Goal: Information Seeking & Learning: Learn about a topic

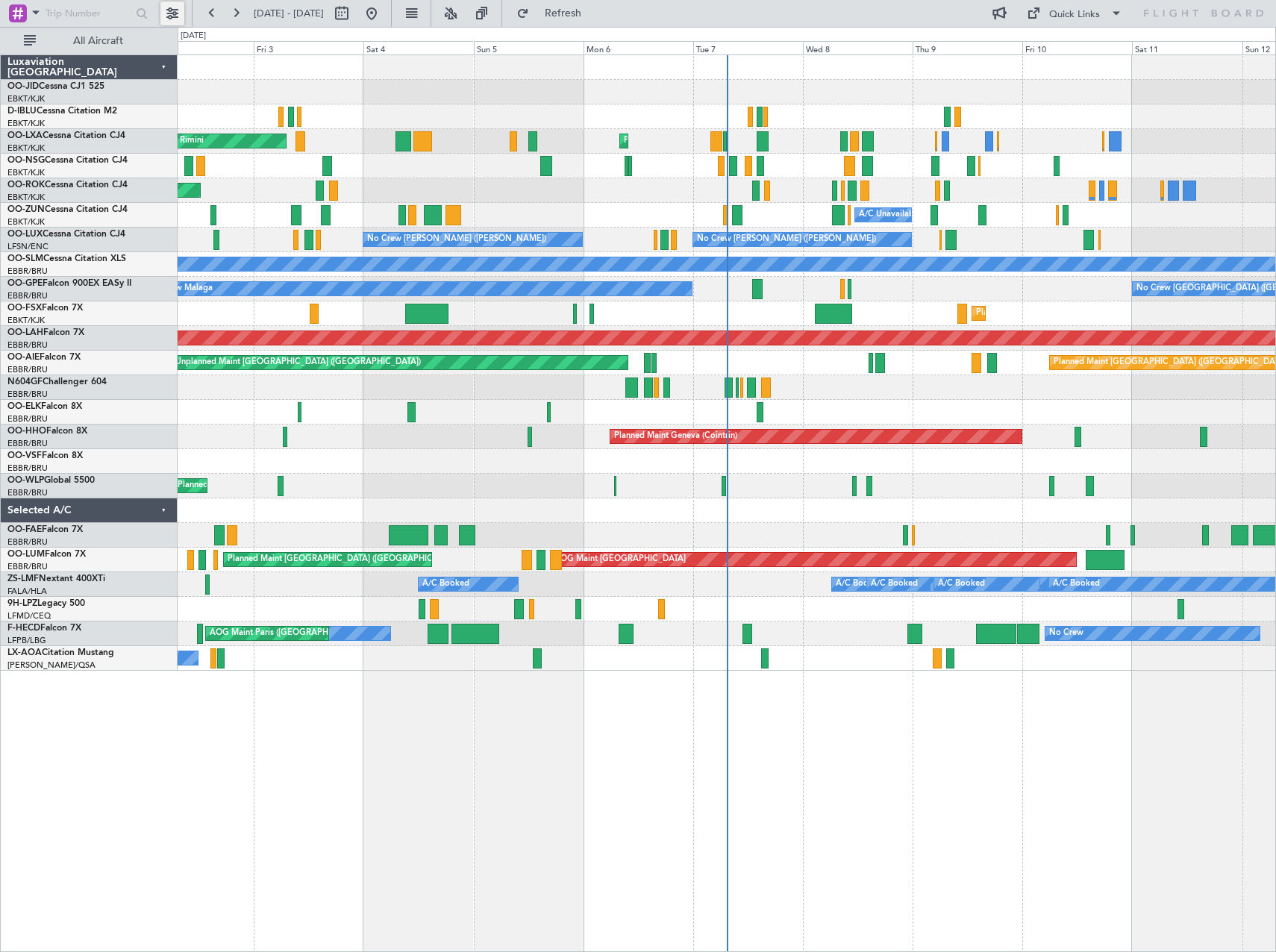
drag, startPoint x: 167, startPoint y: 12, endPoint x: 183, endPoint y: 35, distance: 28.0
click at [167, 12] on button at bounding box center [171, 13] width 24 height 24
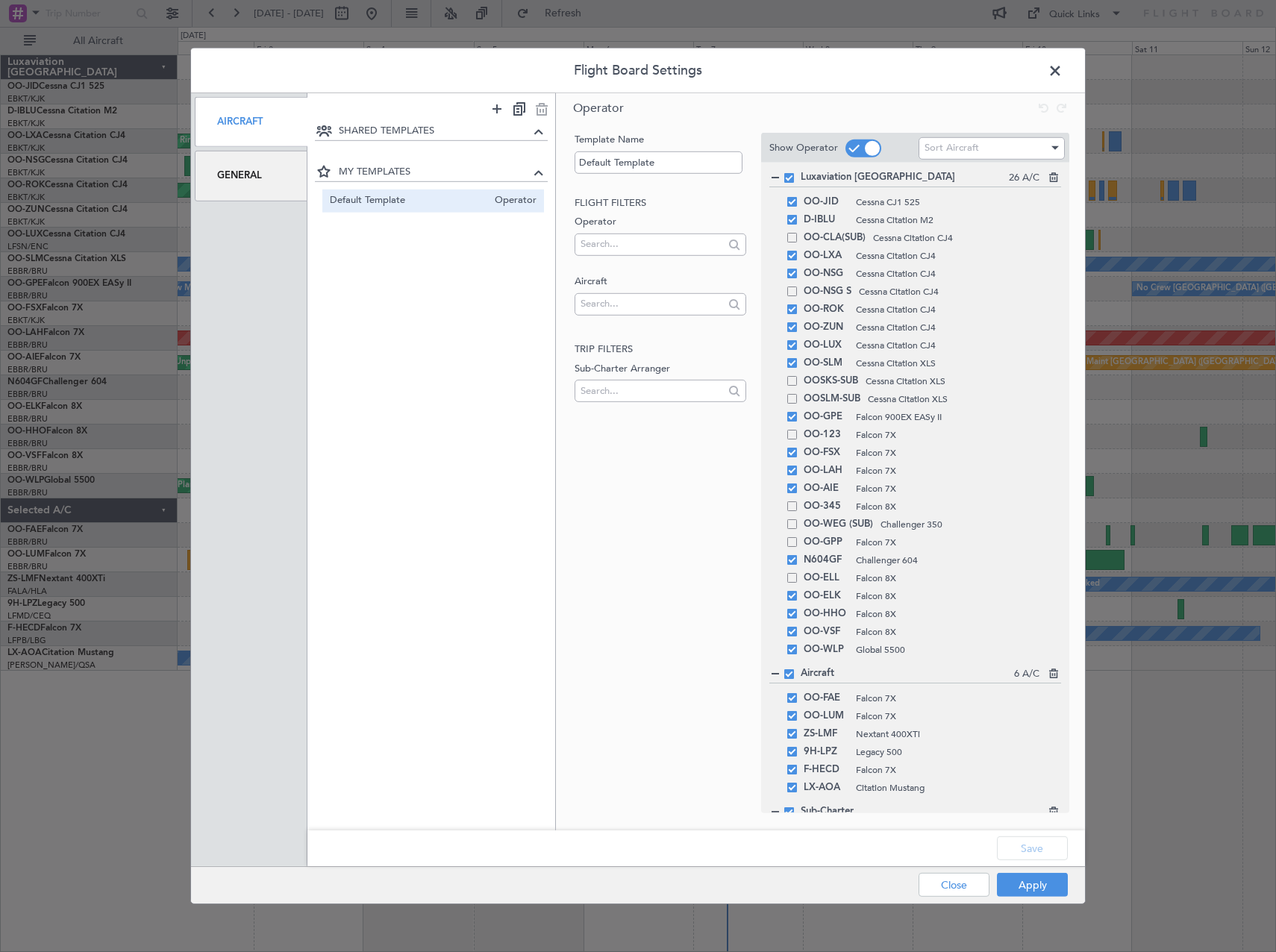
click at [241, 182] on div "General" at bounding box center [251, 175] width 113 height 50
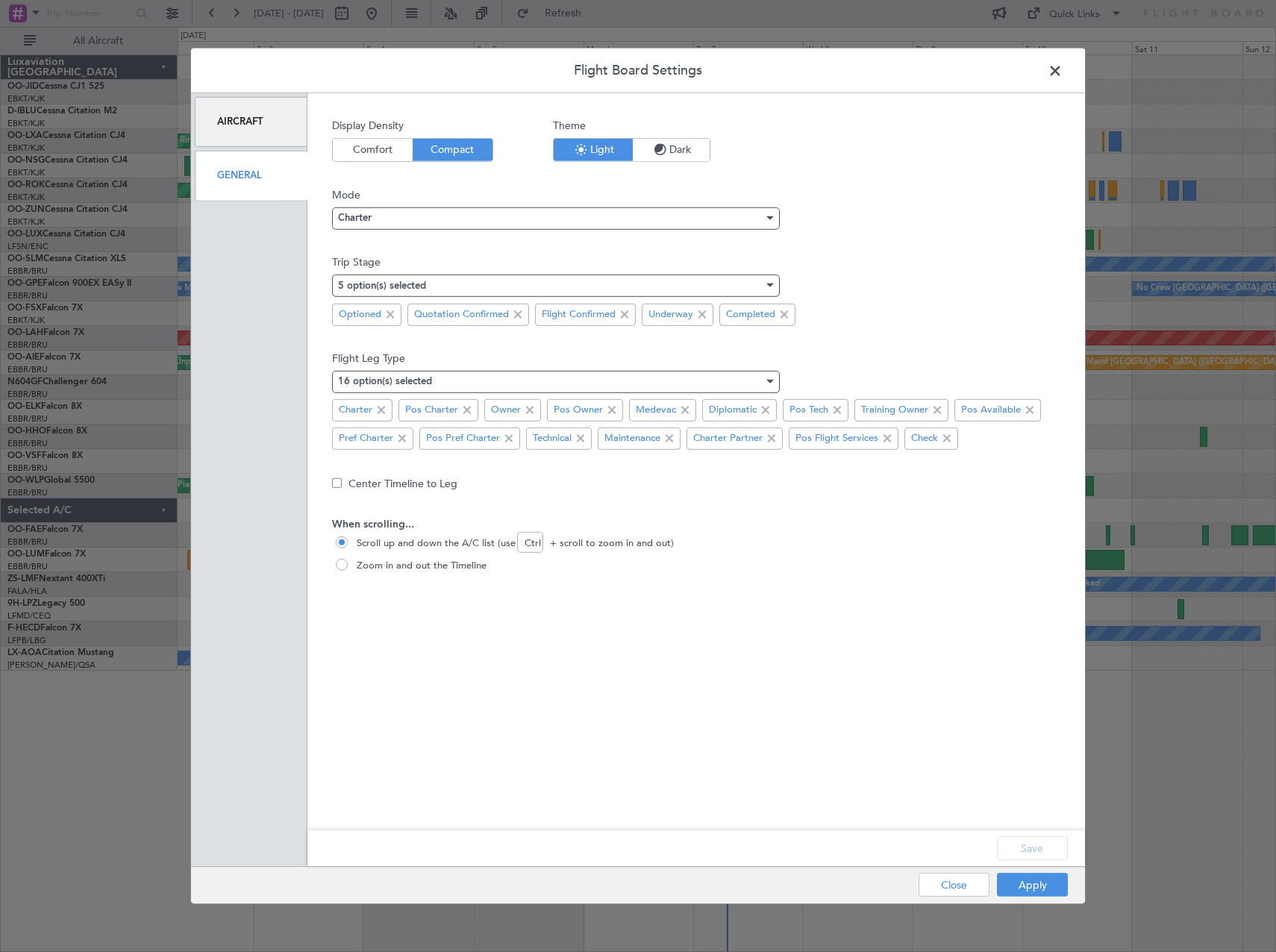
click at [384, 155] on span "Comfort" at bounding box center [372, 150] width 80 height 23
click at [1038, 886] on button "Apply" at bounding box center [1032, 884] width 71 height 24
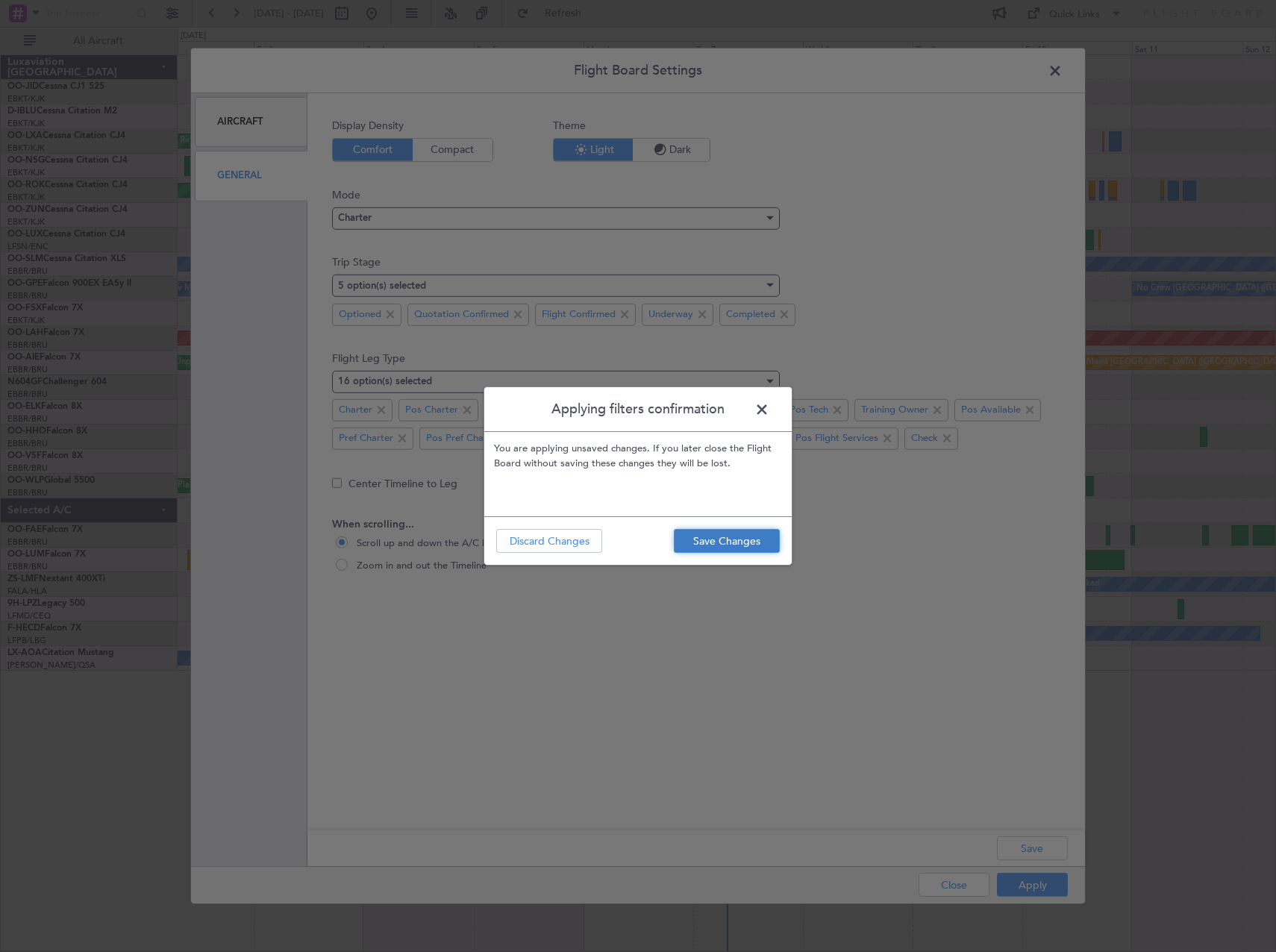
click at [721, 552] on button "Save Changes" at bounding box center [726, 541] width 106 height 24
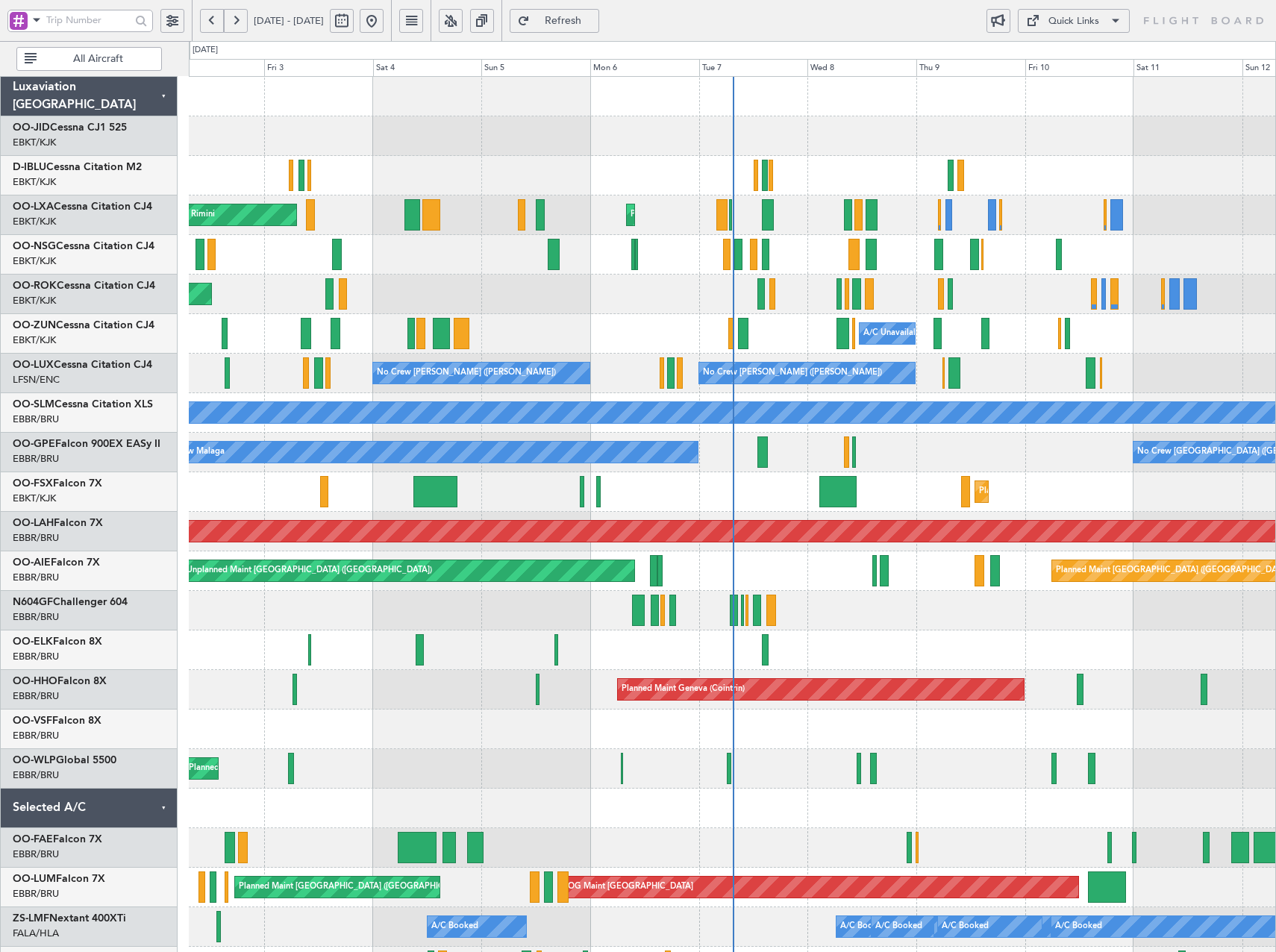
click at [462, 21] on button at bounding box center [450, 21] width 24 height 24
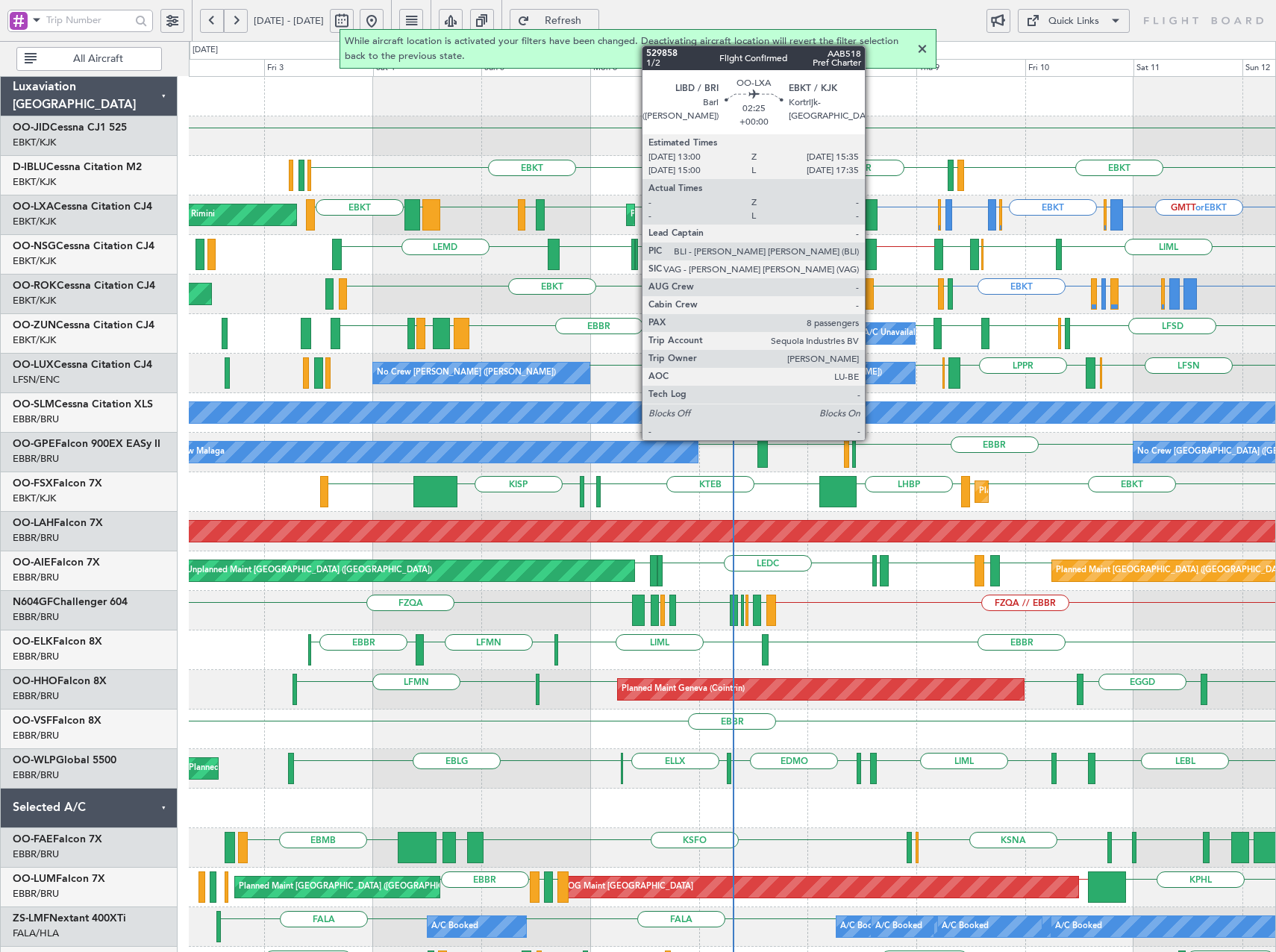
click at [871, 214] on div at bounding box center [871, 215] width 12 height 31
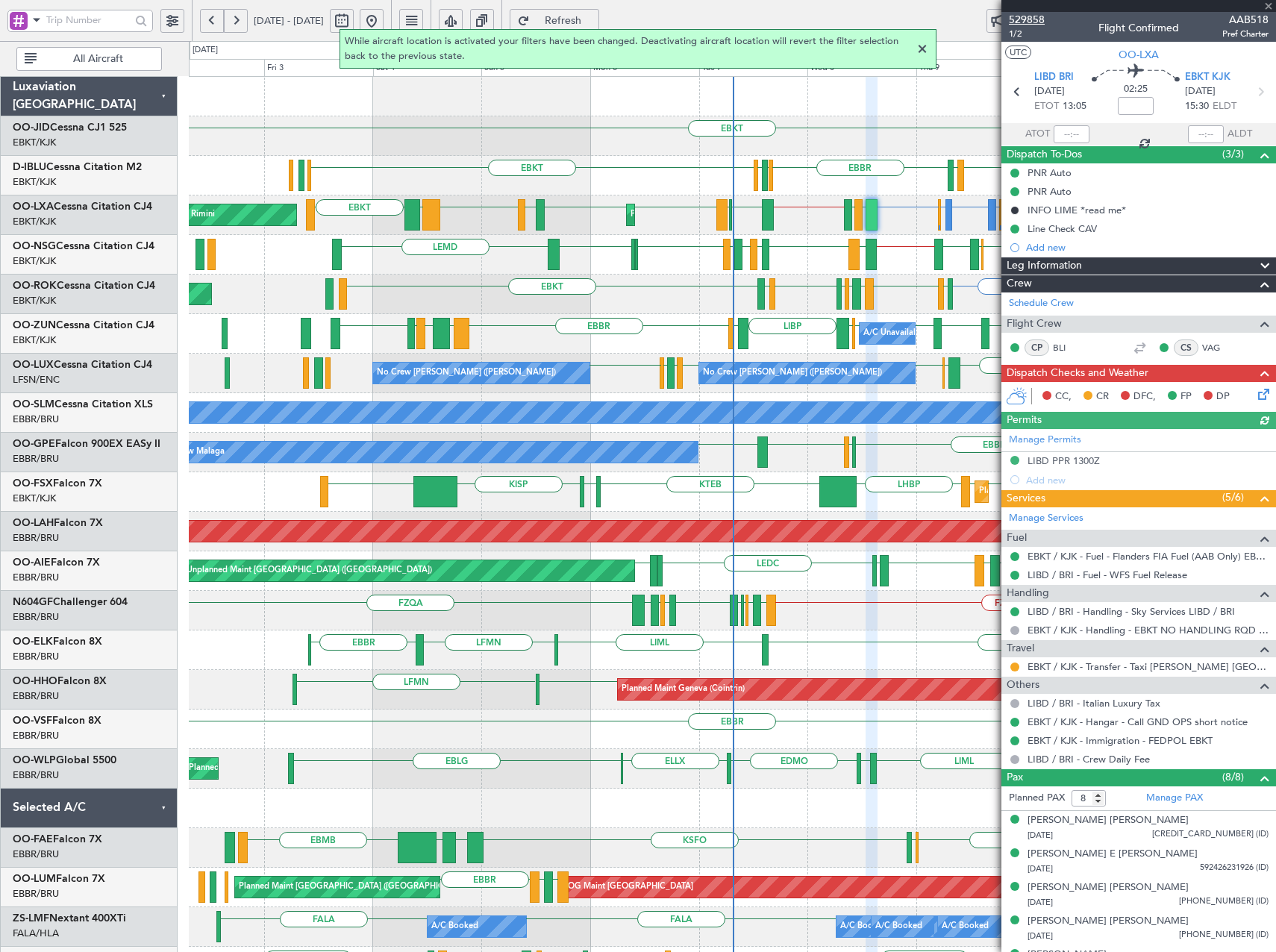
click at [1023, 20] on span "529858" at bounding box center [1026, 20] width 36 height 16
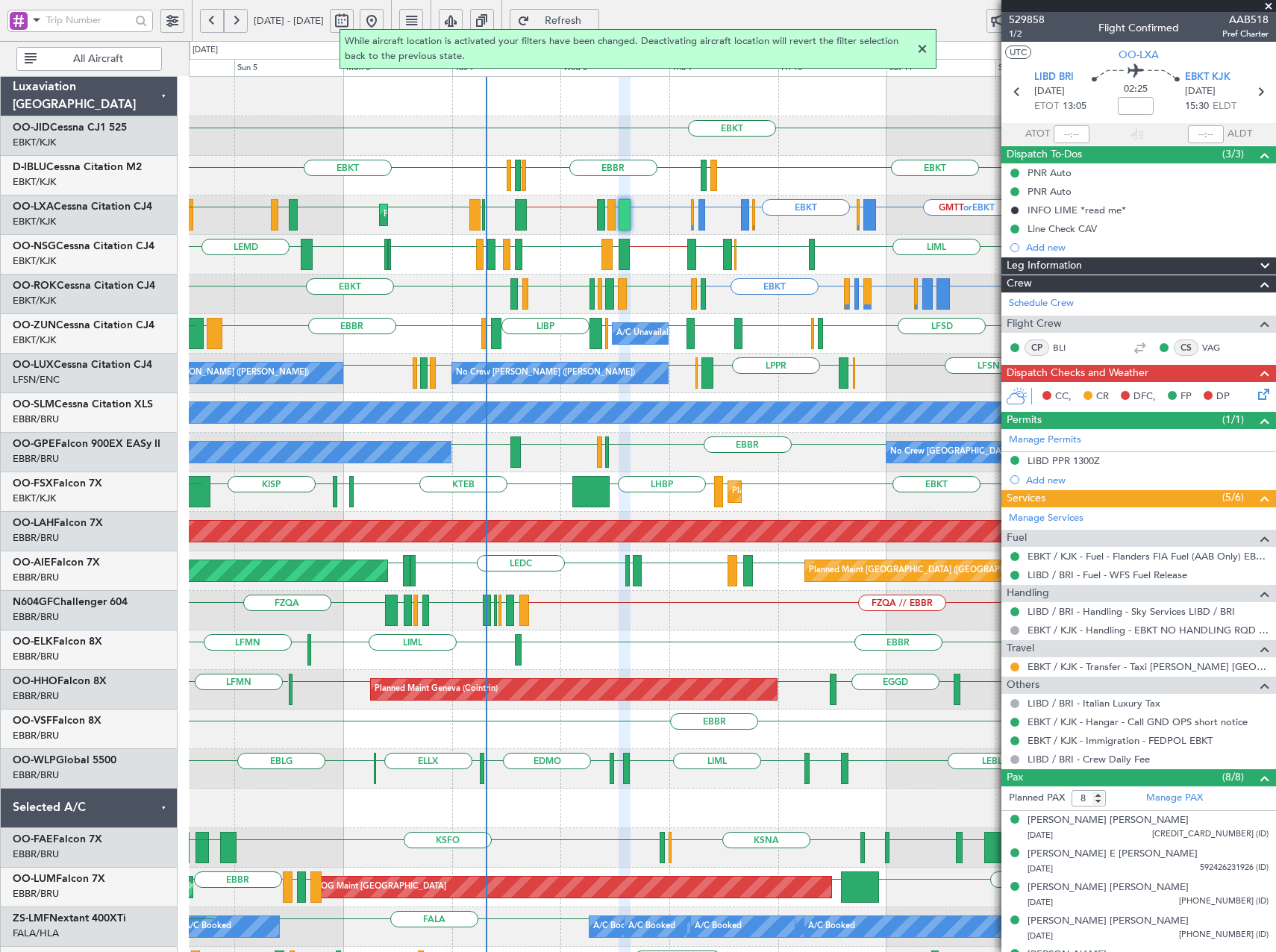
click at [663, 390] on div "LFSN EDSB LPPR EDSB LFSN LFSN LFMN LFPB LFSN No Crew Nancy (Essey) No Crew Nanc…" at bounding box center [732, 374] width 1087 height 40
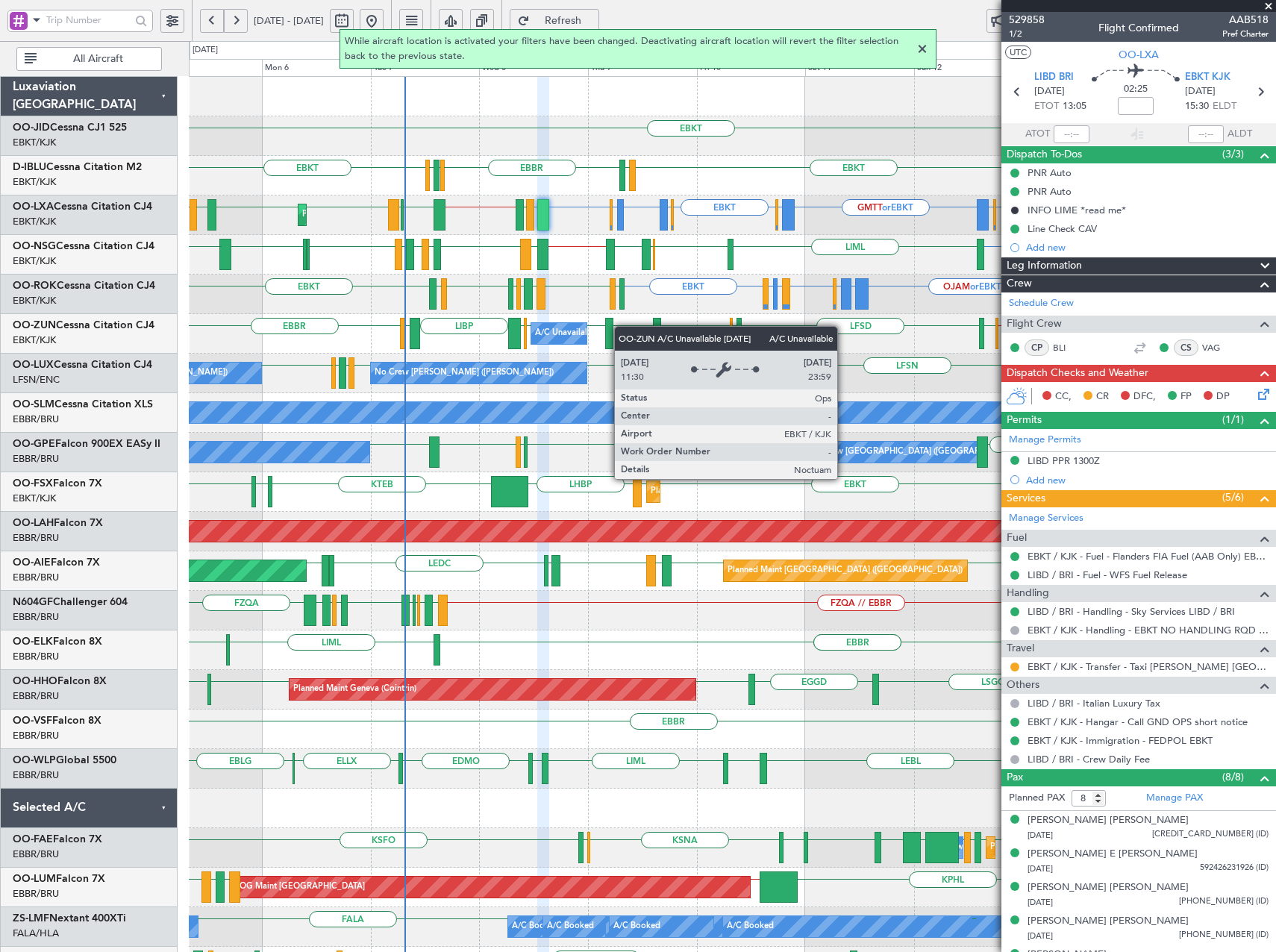
click at [526, 340] on div "EBKT LKTB EBKT LSGS EBKT EBBR EGGW EDDK No Crew Kortrijk-Wevelgem EBKT EGKB or …" at bounding box center [732, 572] width 1087 height 989
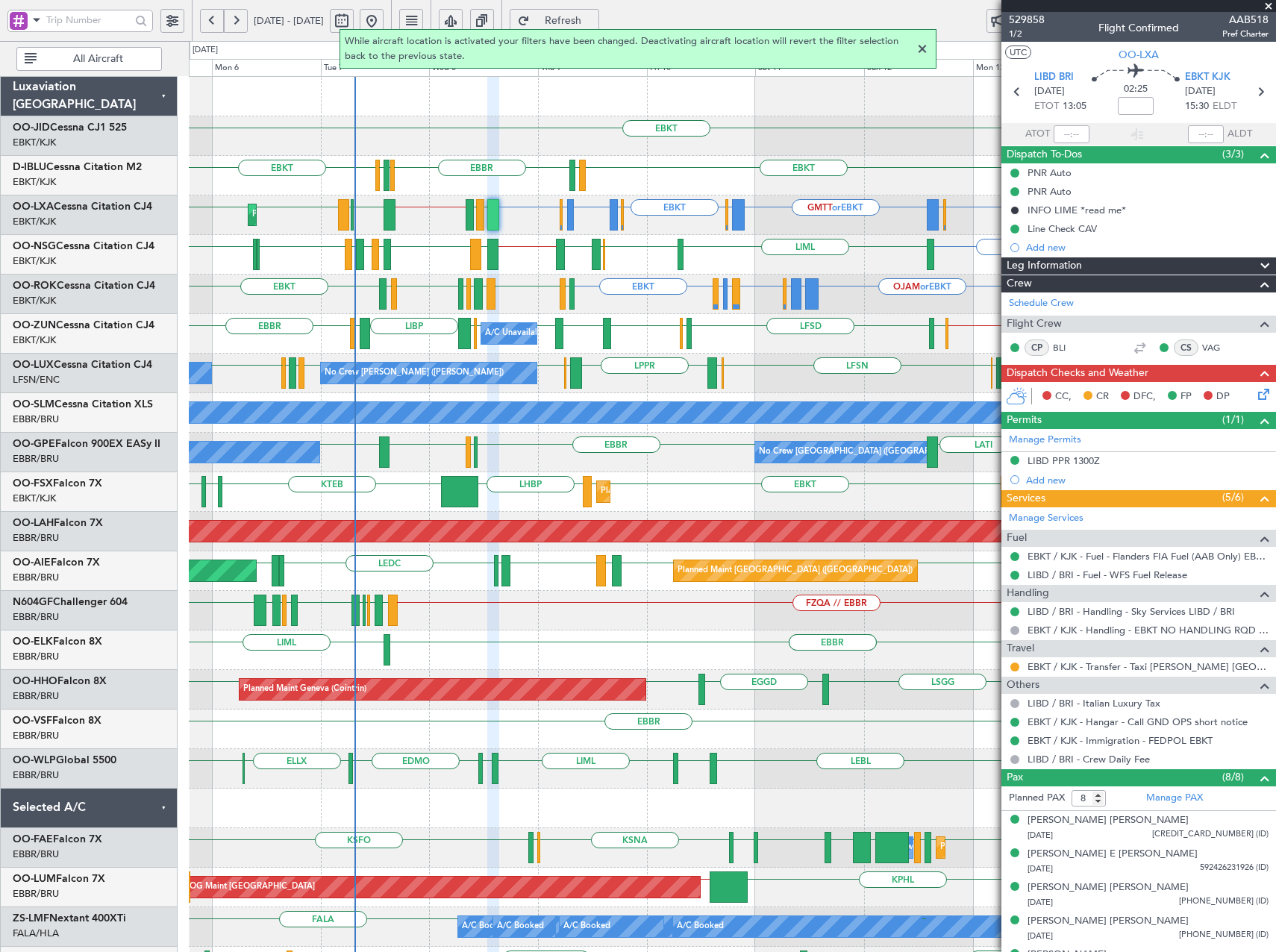
click at [922, 49] on div at bounding box center [922, 49] width 18 height 18
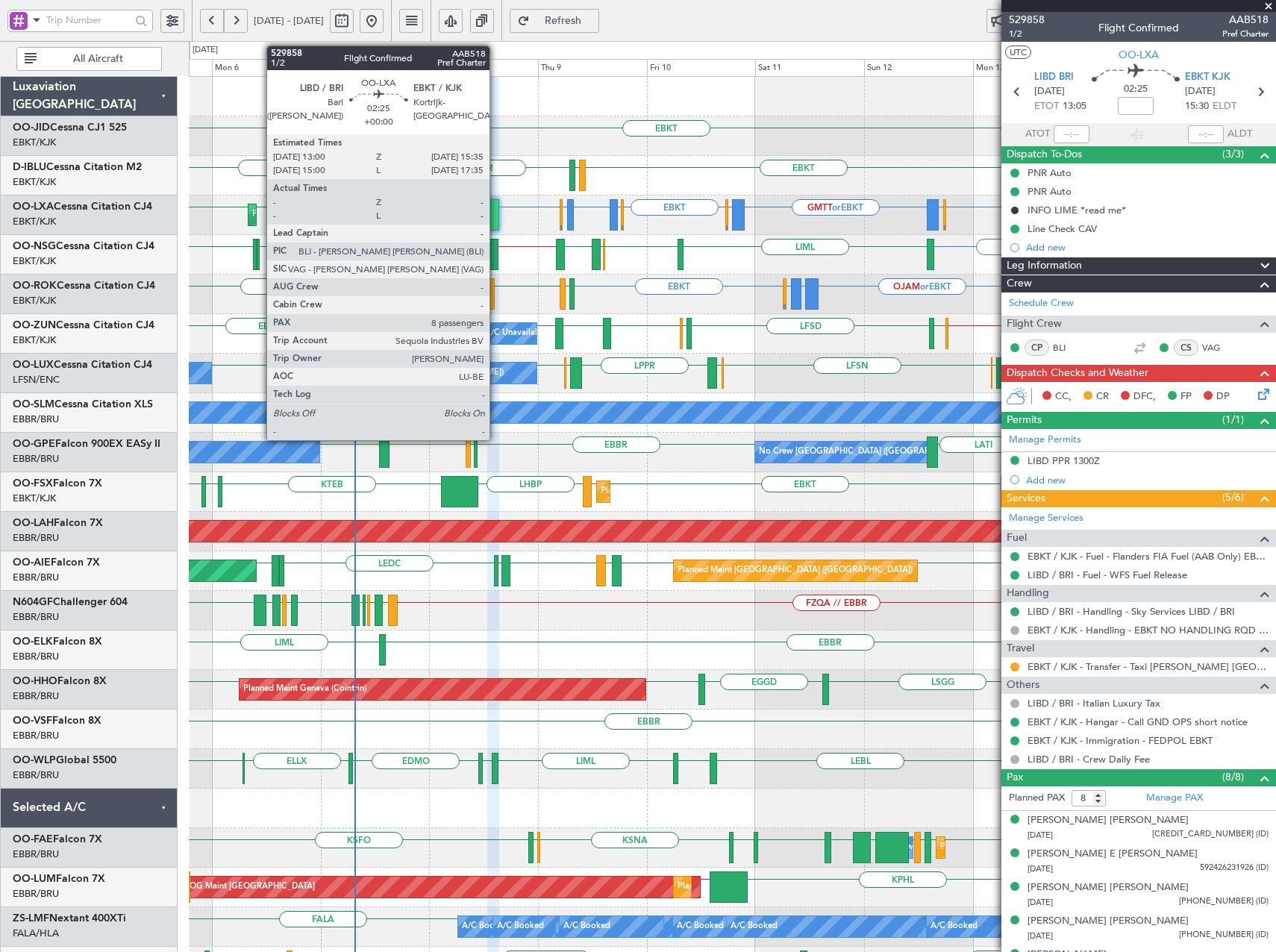
click at [496, 217] on div at bounding box center [493, 215] width 12 height 31
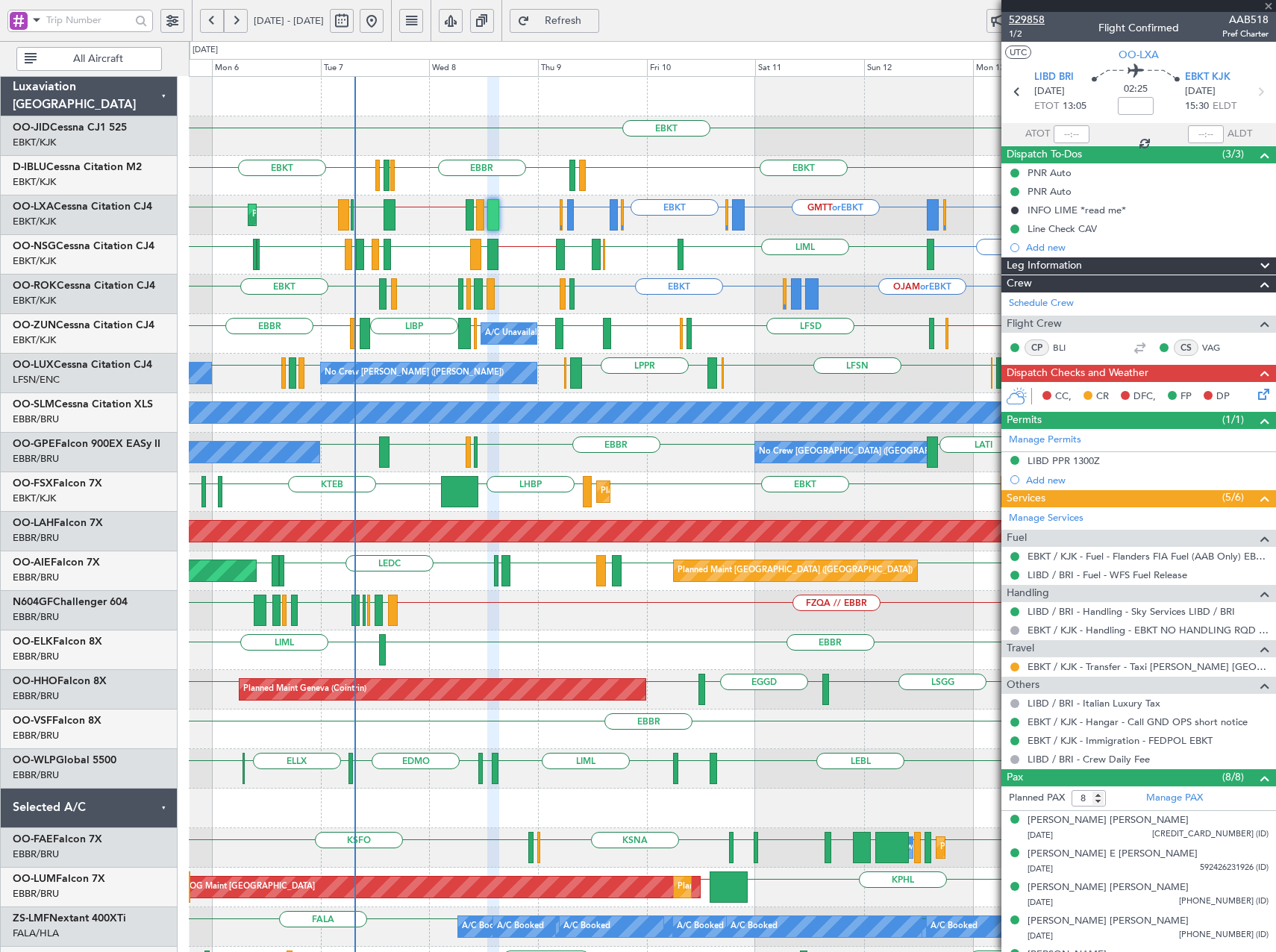
click at [1023, 17] on span "529858" at bounding box center [1026, 20] width 36 height 16
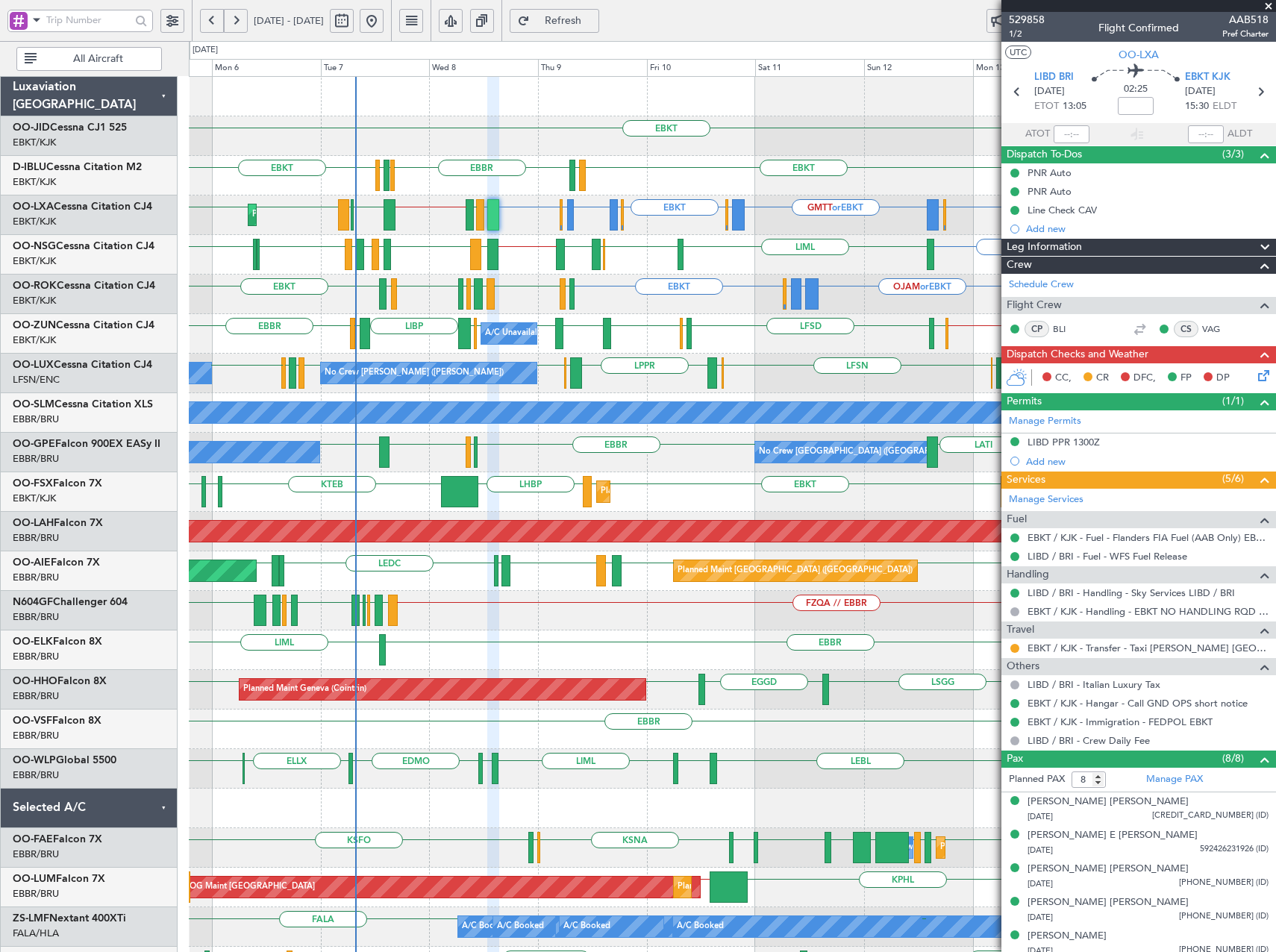
click at [1272, 3] on span at bounding box center [1268, 7] width 15 height 13
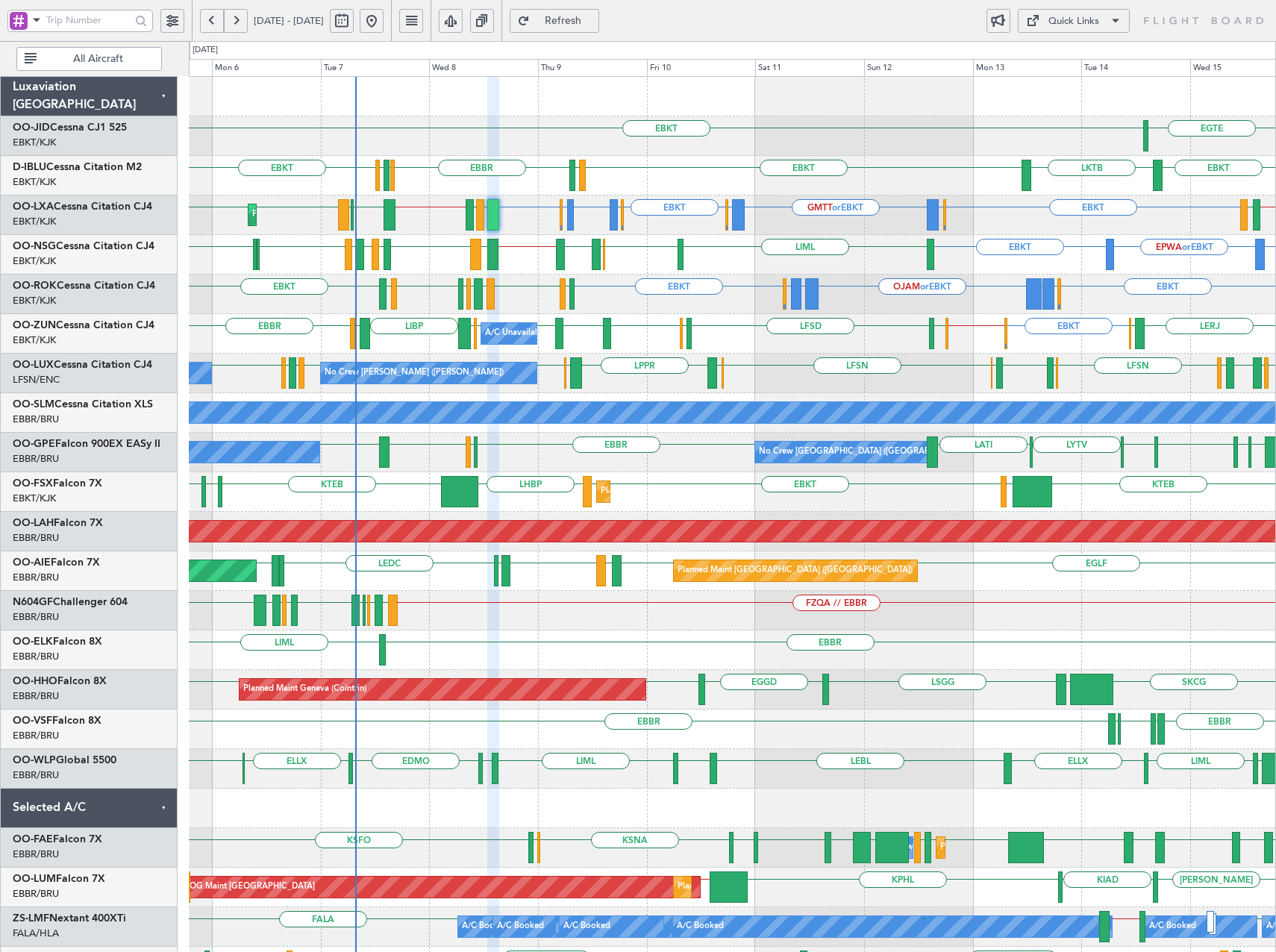
type input "0"
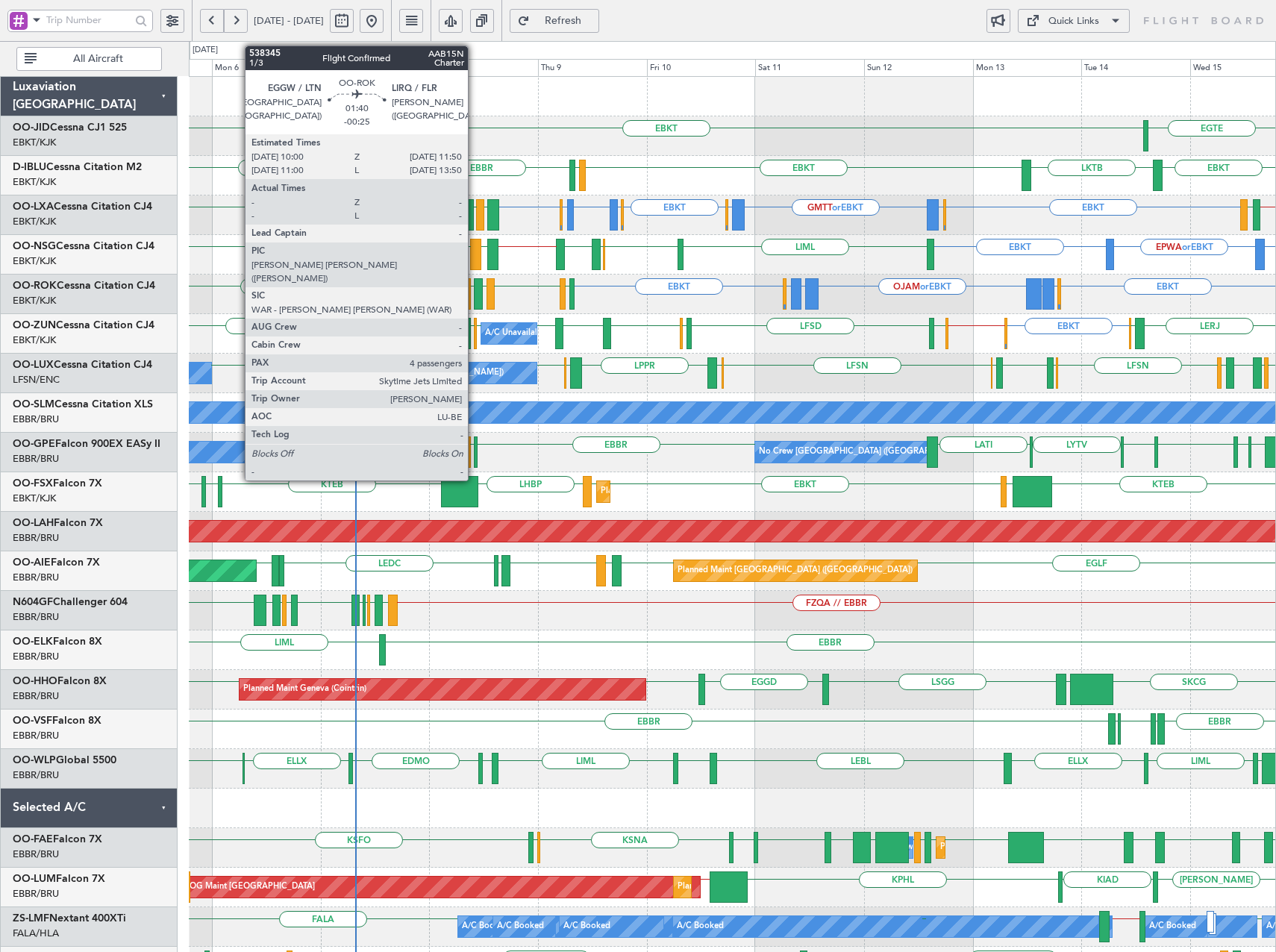
click at [475, 300] on div at bounding box center [478, 294] width 9 height 31
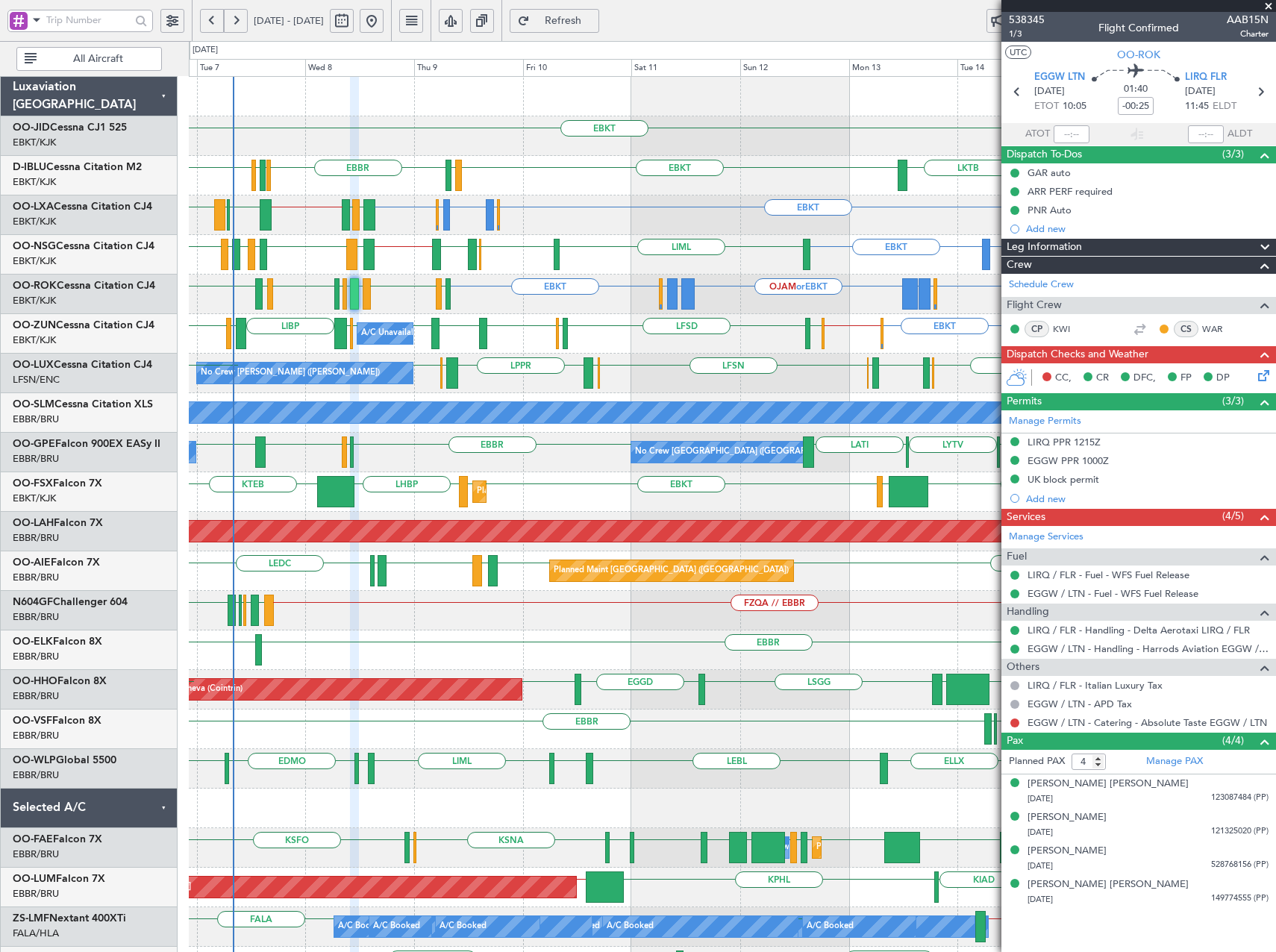
click at [613, 313] on div "EBKT ELLX or EBKT LGKR or EBKT OJAM or EBKT LGKR or EBKT ELLX or EBKT EBKT LFLX…" at bounding box center [732, 295] width 1087 height 40
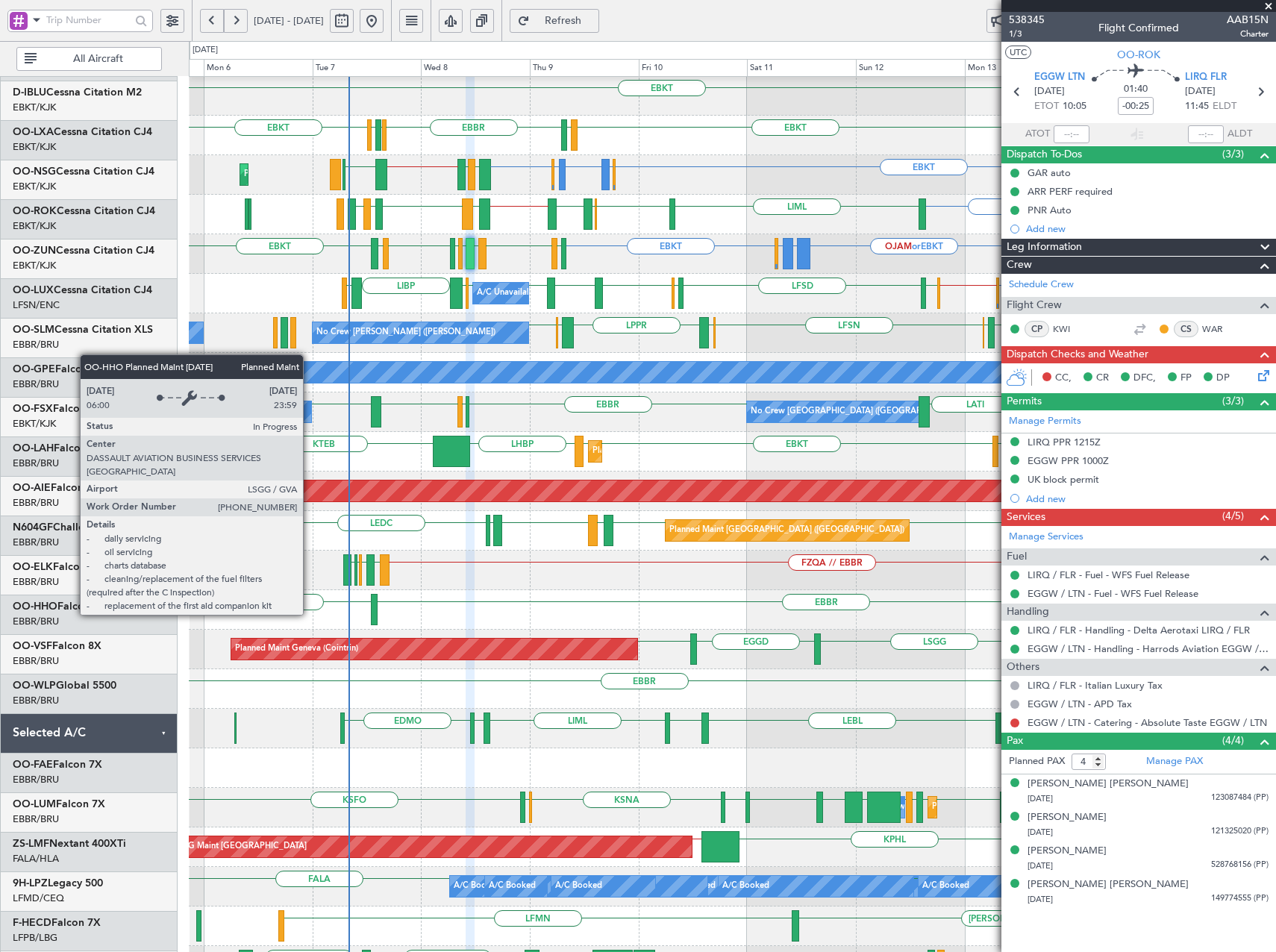
scroll to position [40, 0]
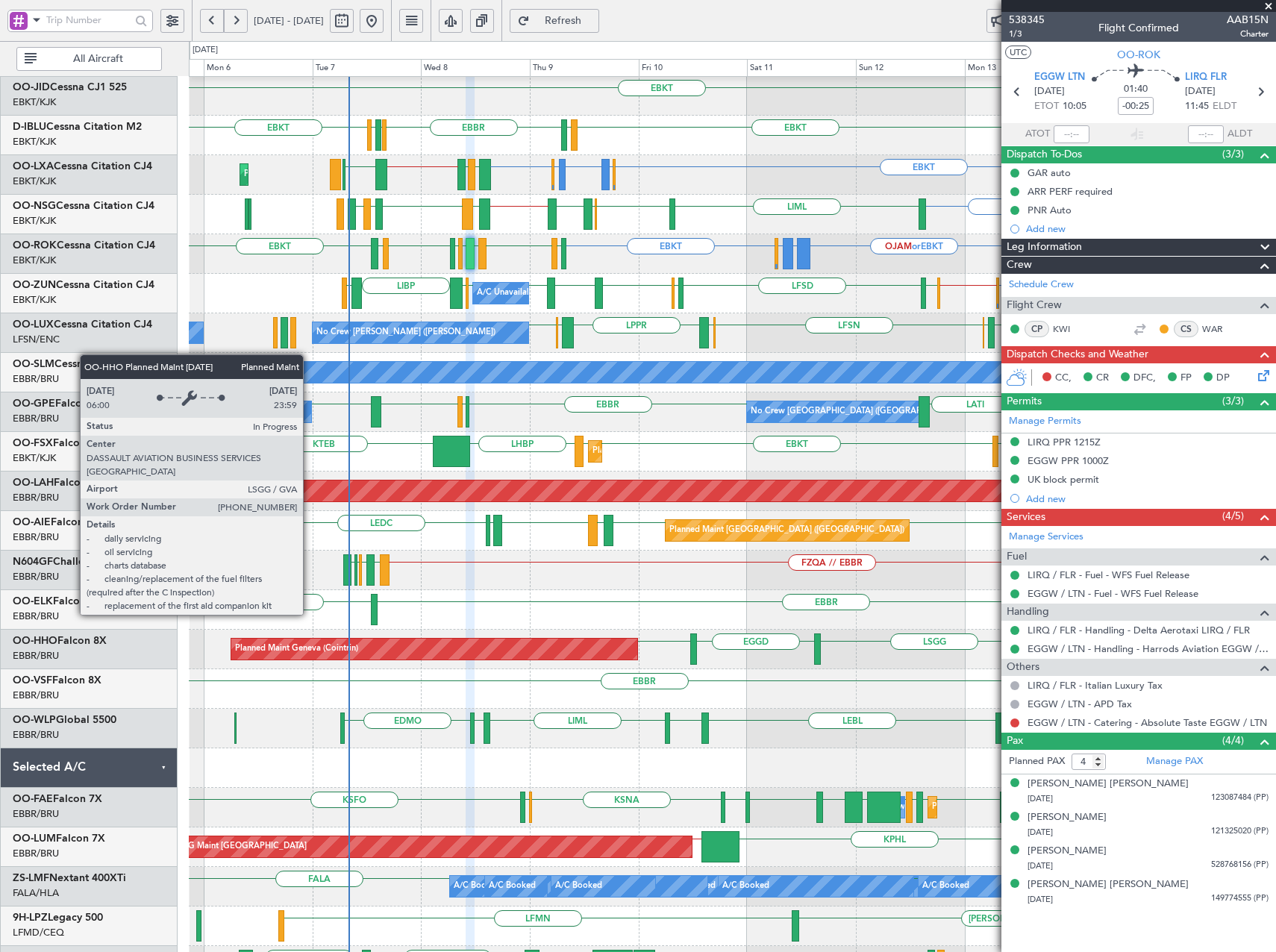
click at [470, 649] on div "Planned Maint Geneva (Cointrin)" at bounding box center [435, 649] width 407 height 21
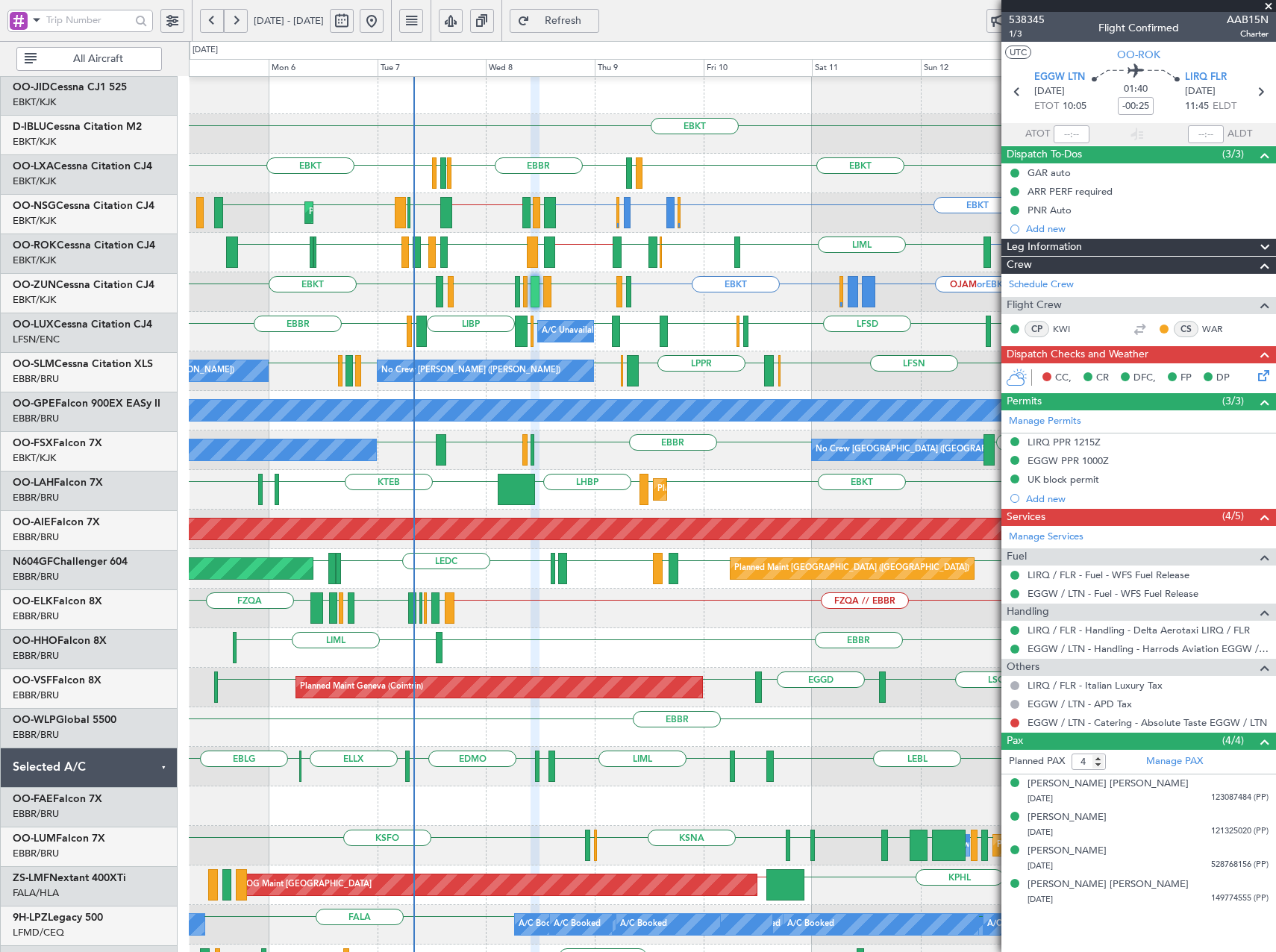
click at [456, 284] on div "EBKT ELLX or EBKT LGKR or EBKT OJAM or EBKT LGKR or EBKT ELLX or EBKT EBKT LFLX…" at bounding box center [732, 292] width 1087 height 40
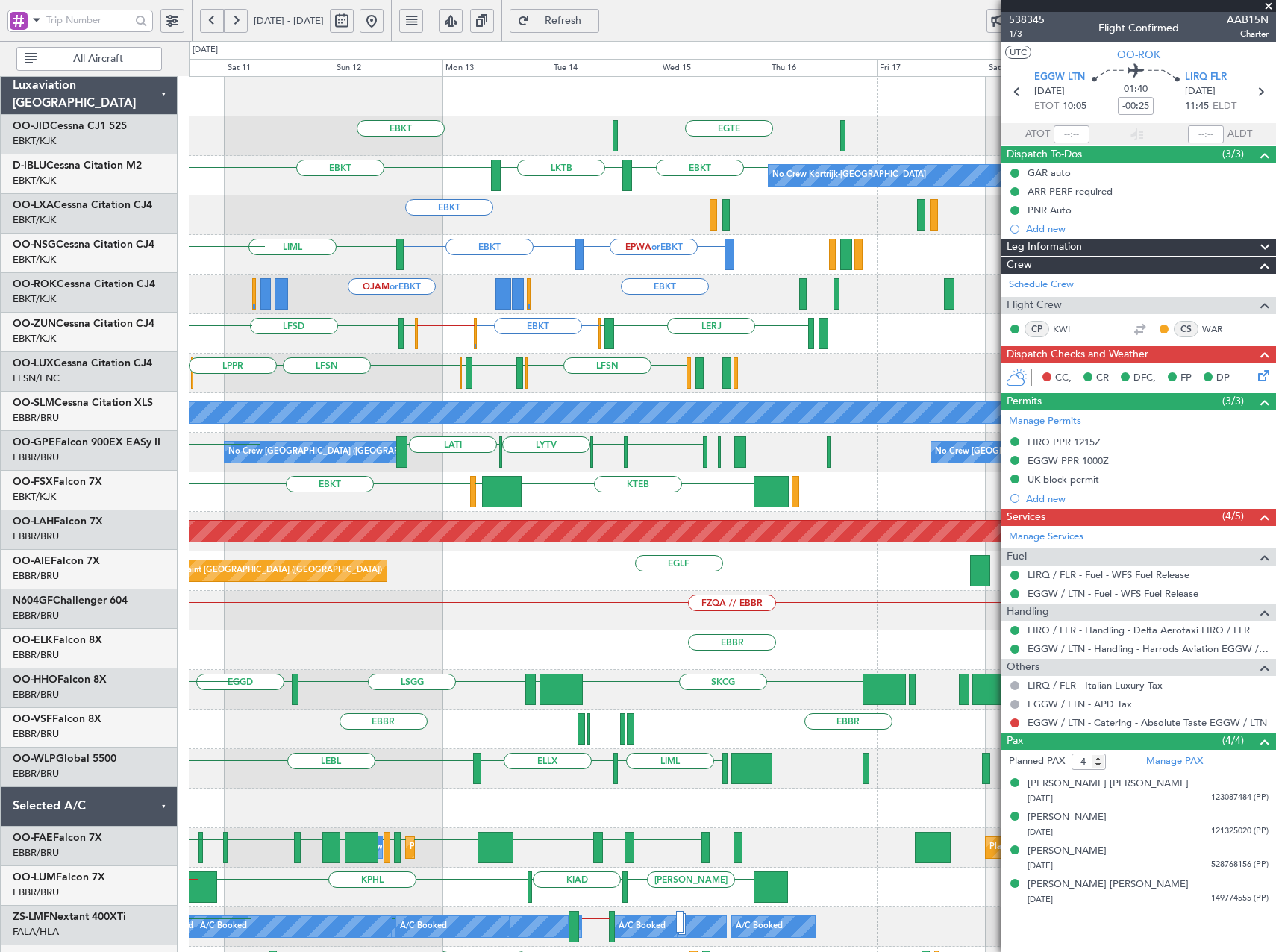
scroll to position [0, 0]
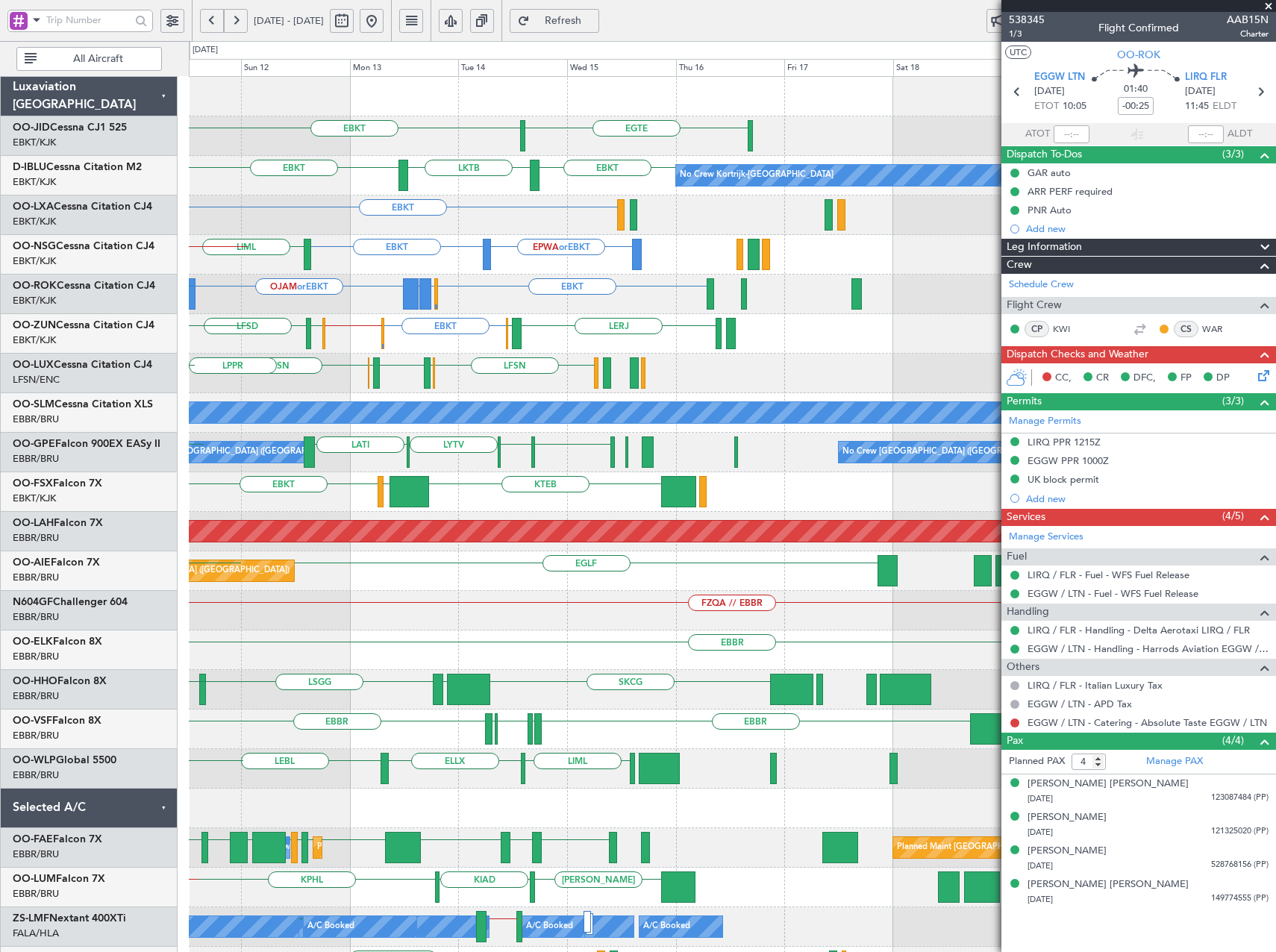
click at [247, 714] on div "EGTE EBKT No Crew EBKT LKTB EBKT No Crew Kortrijk-Wevelgem LSGS No Crew EBBR EB…" at bounding box center [732, 572] width 1087 height 989
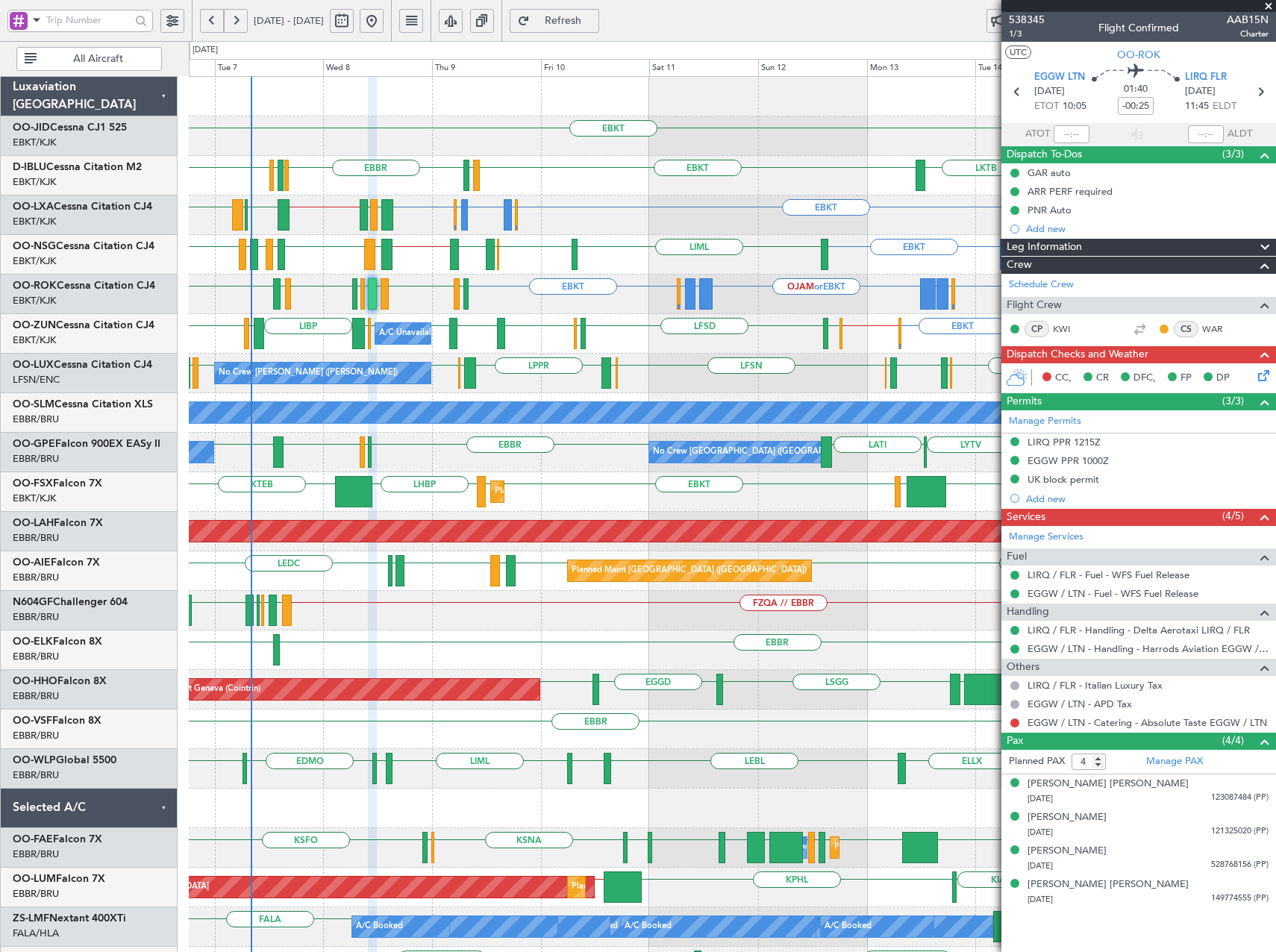
click at [333, 497] on div "Planned Maint Kortrijk-Wevelgem EBKT LOWS KTEB LIMC EBKT EBKT LHBP KTEB" at bounding box center [732, 492] width 1087 height 40
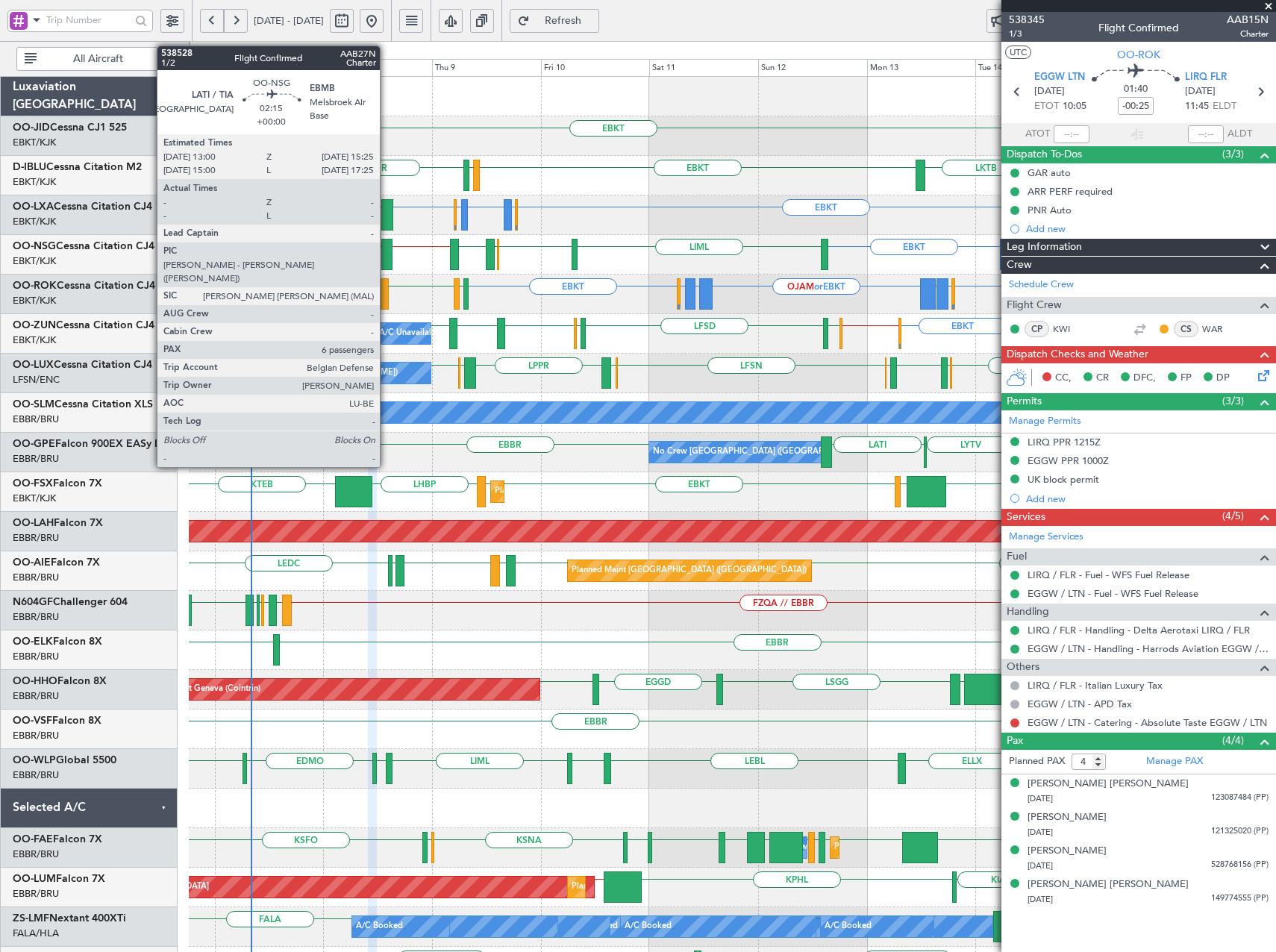
click at [386, 260] on div at bounding box center [387, 254] width 11 height 31
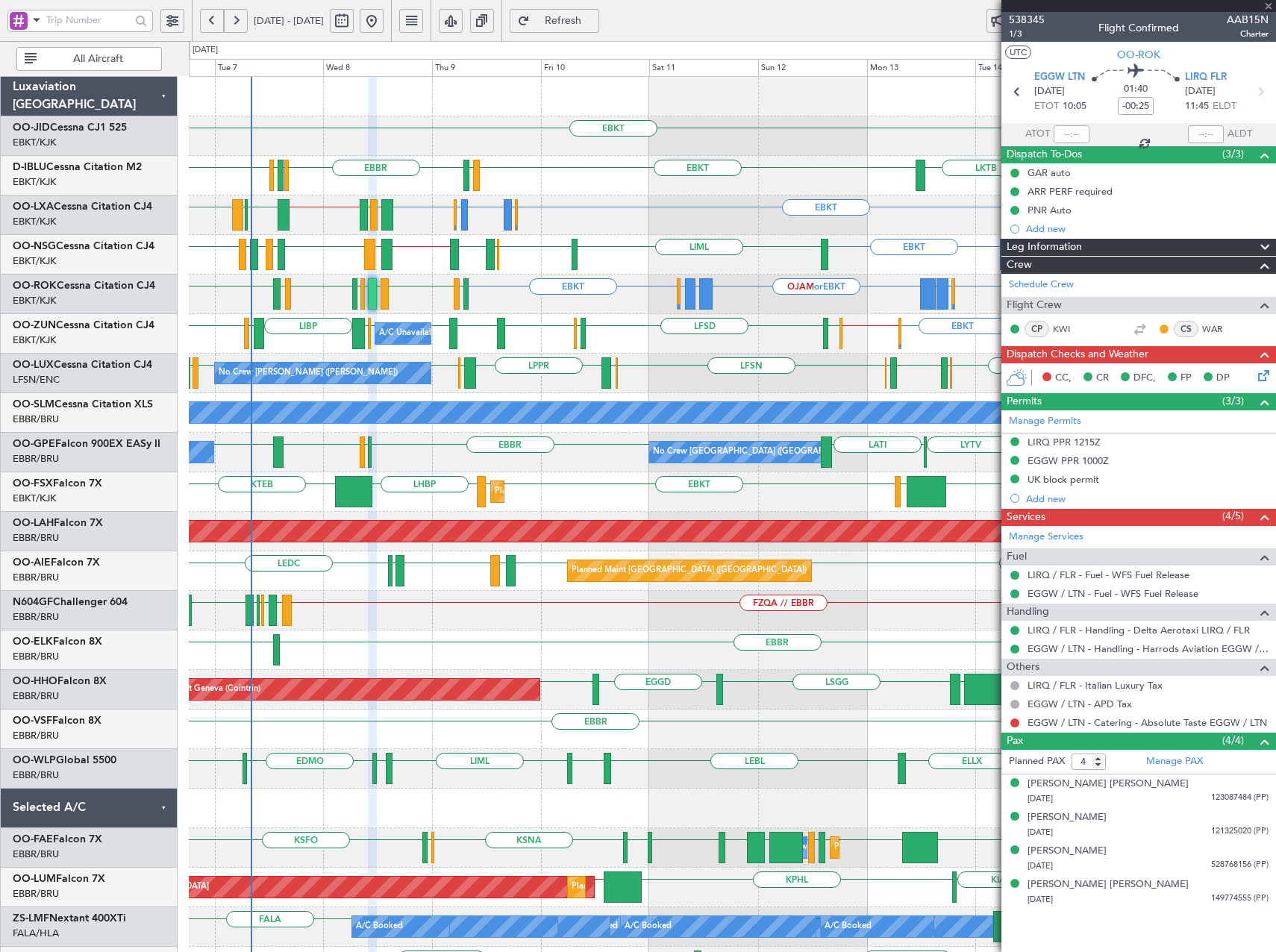
type input "6"
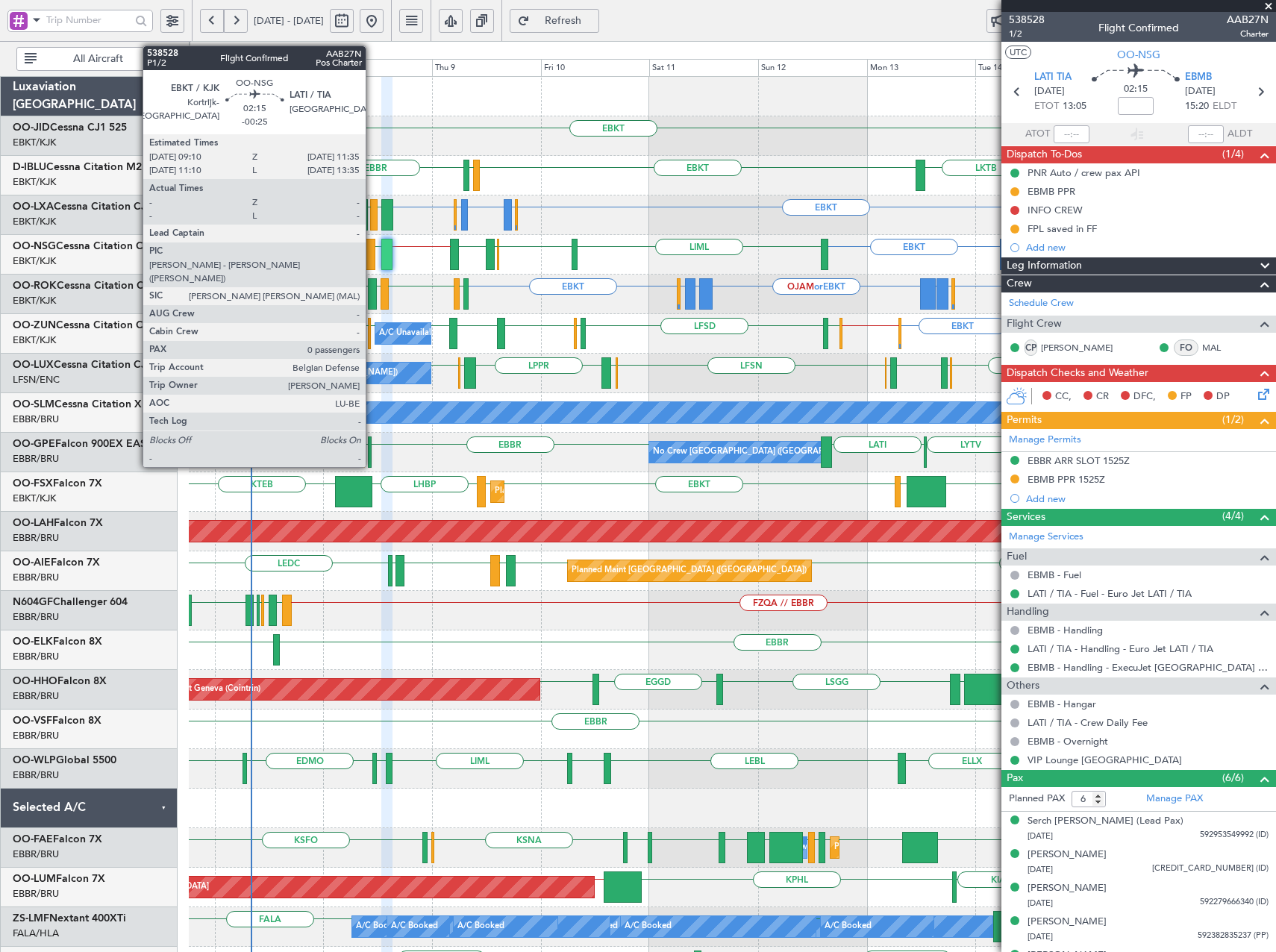
click at [372, 250] on div at bounding box center [370, 254] width 11 height 31
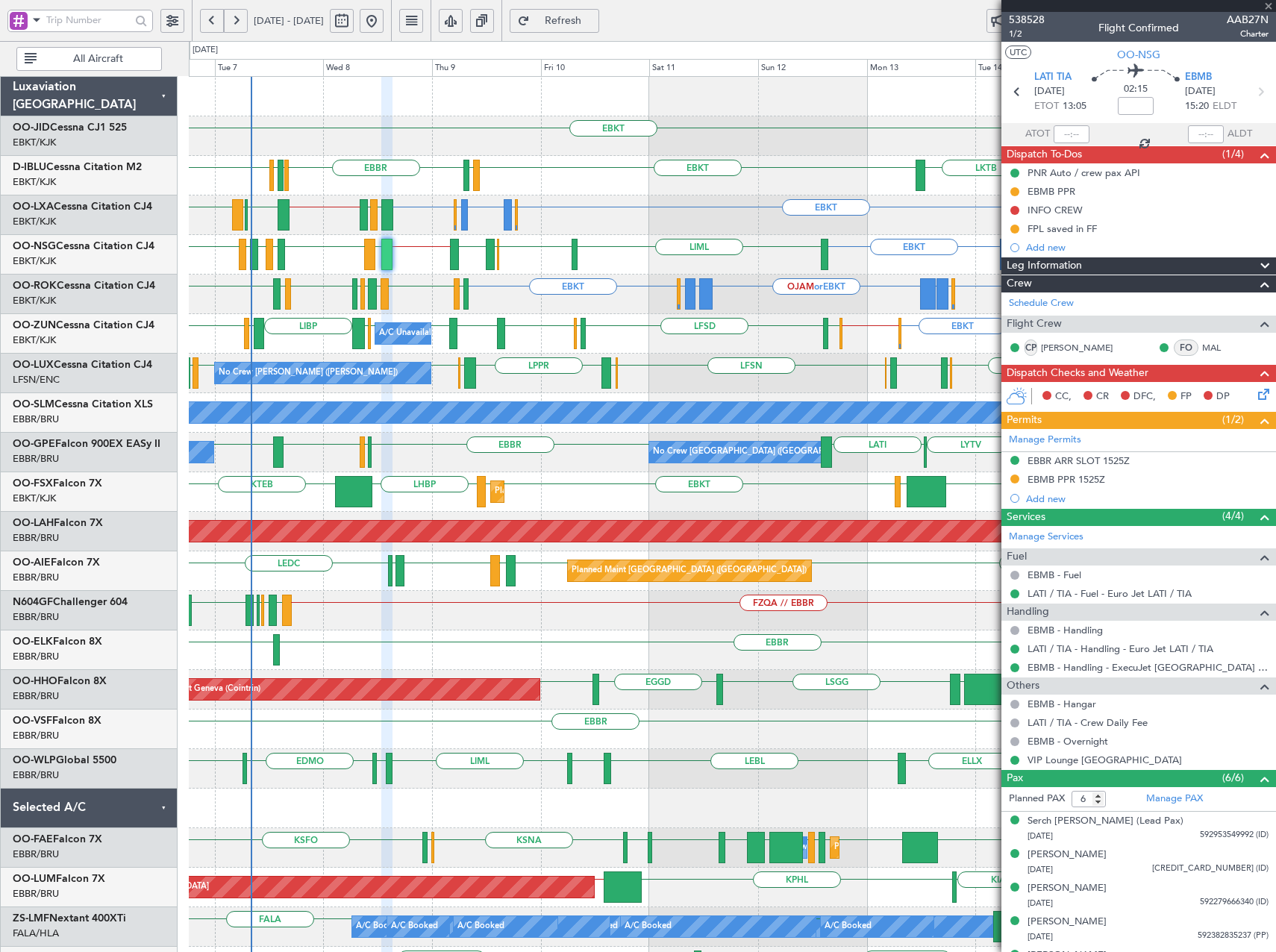
type input "-00:25"
type input "0"
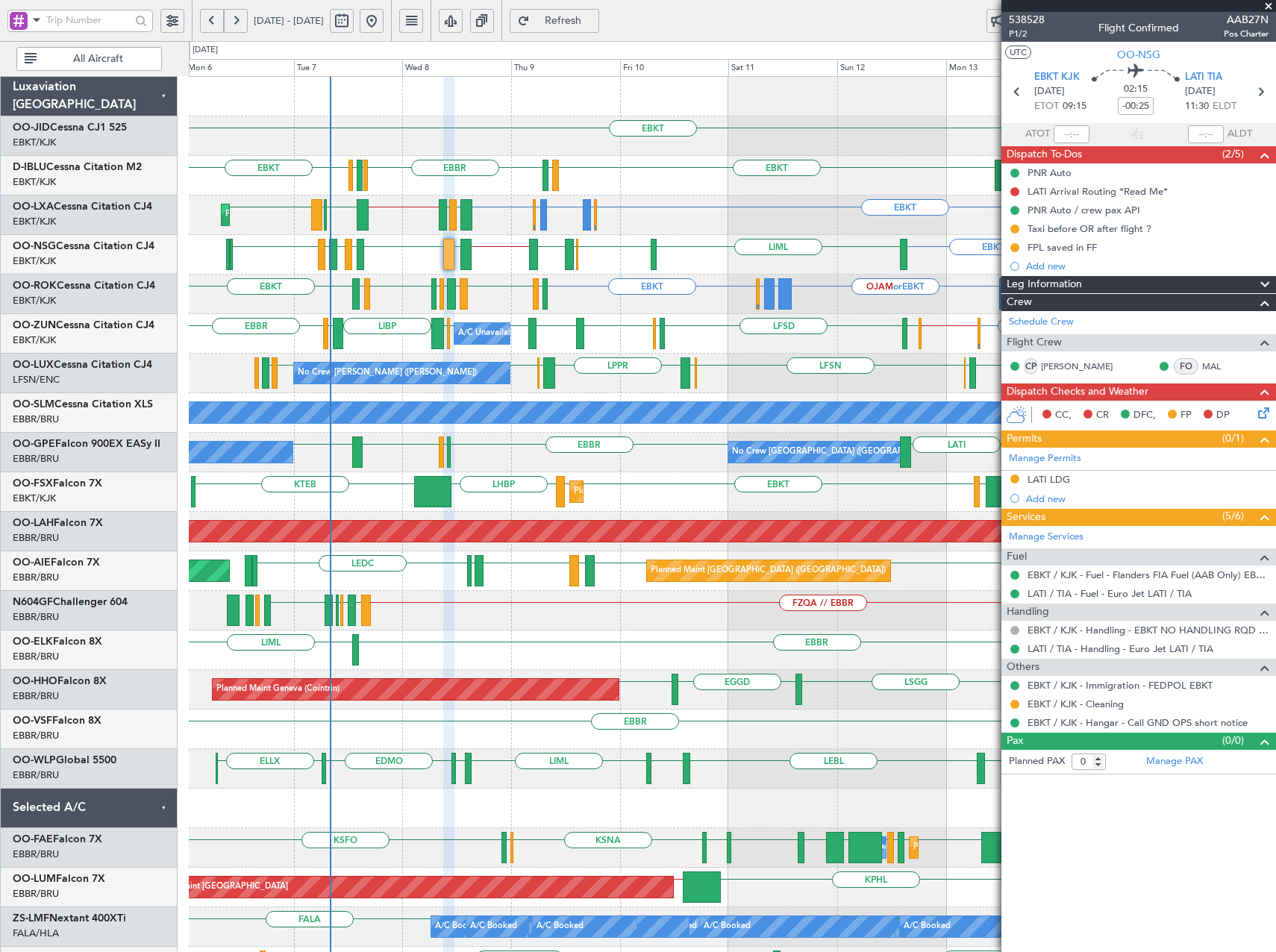
click at [539, 637] on div "EBBR LIML" at bounding box center [732, 651] width 1087 height 40
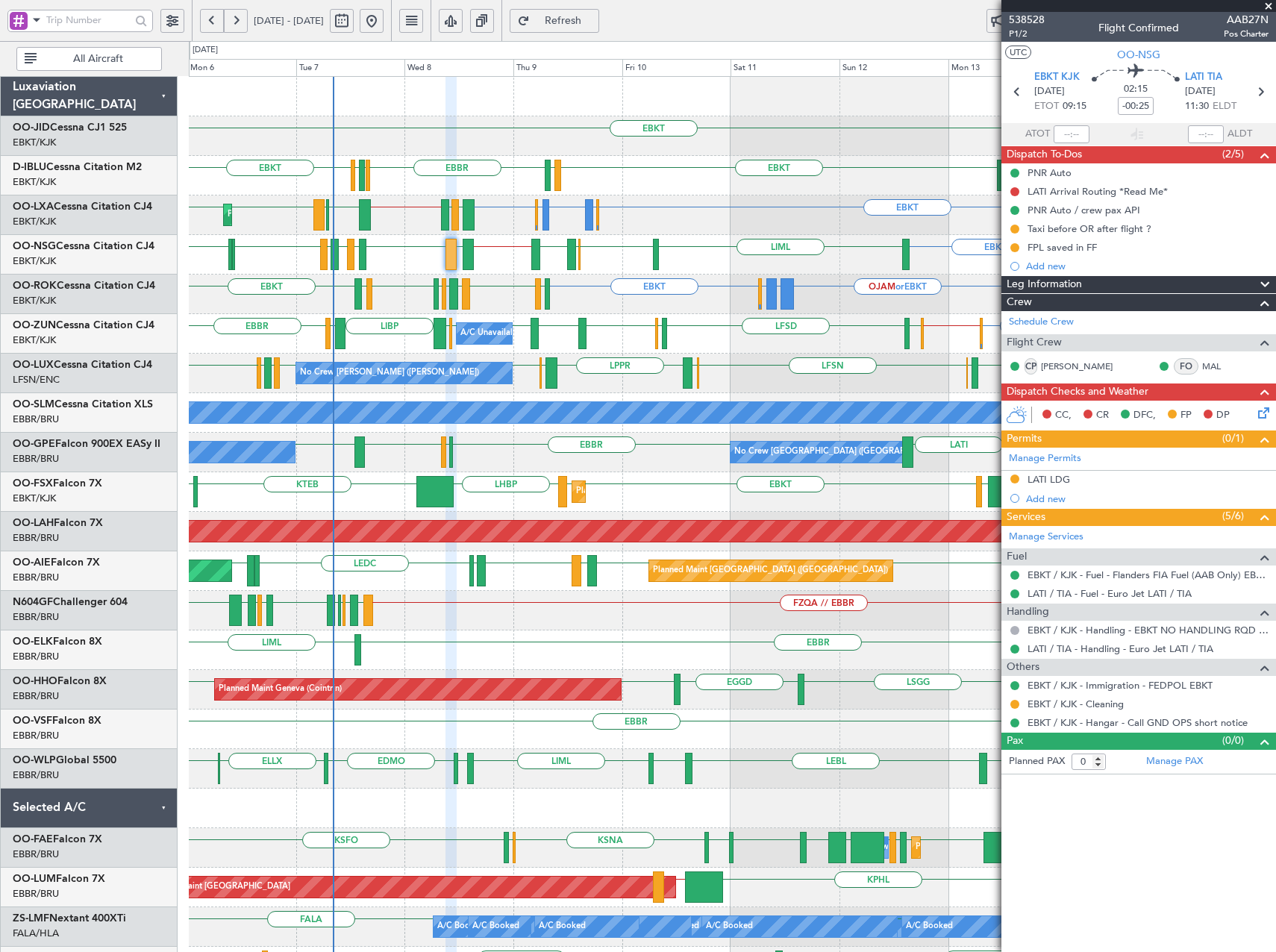
drag, startPoint x: 1273, startPoint y: 1, endPoint x: 1221, endPoint y: 8, distance: 52.5
click at [1271, 1] on span at bounding box center [1268, 7] width 15 height 13
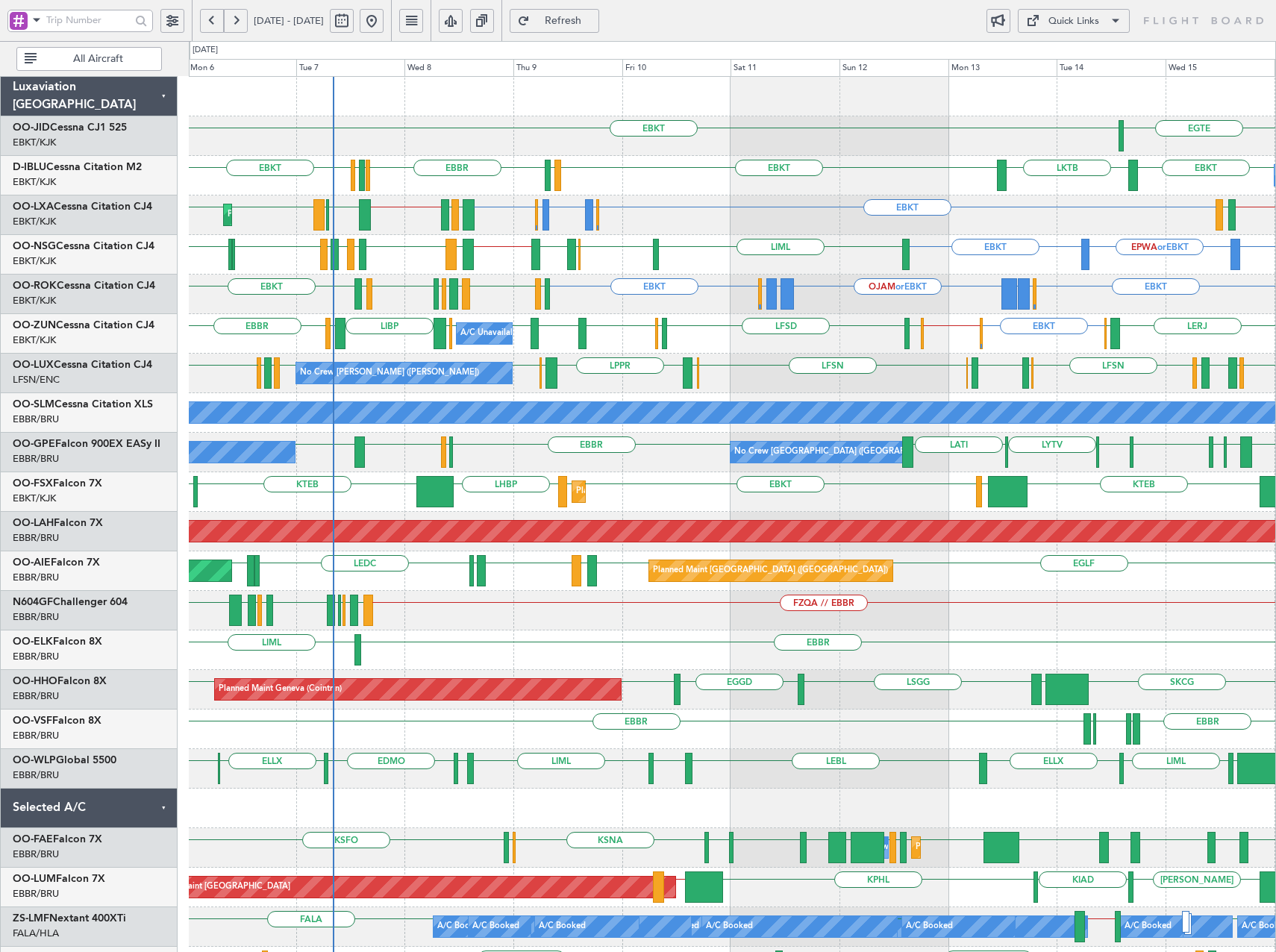
click at [1083, 20] on div "Quick Links" at bounding box center [1074, 22] width 51 height 15
click at [1066, 70] on button "Trip Builder" at bounding box center [1074, 56] width 112 height 36
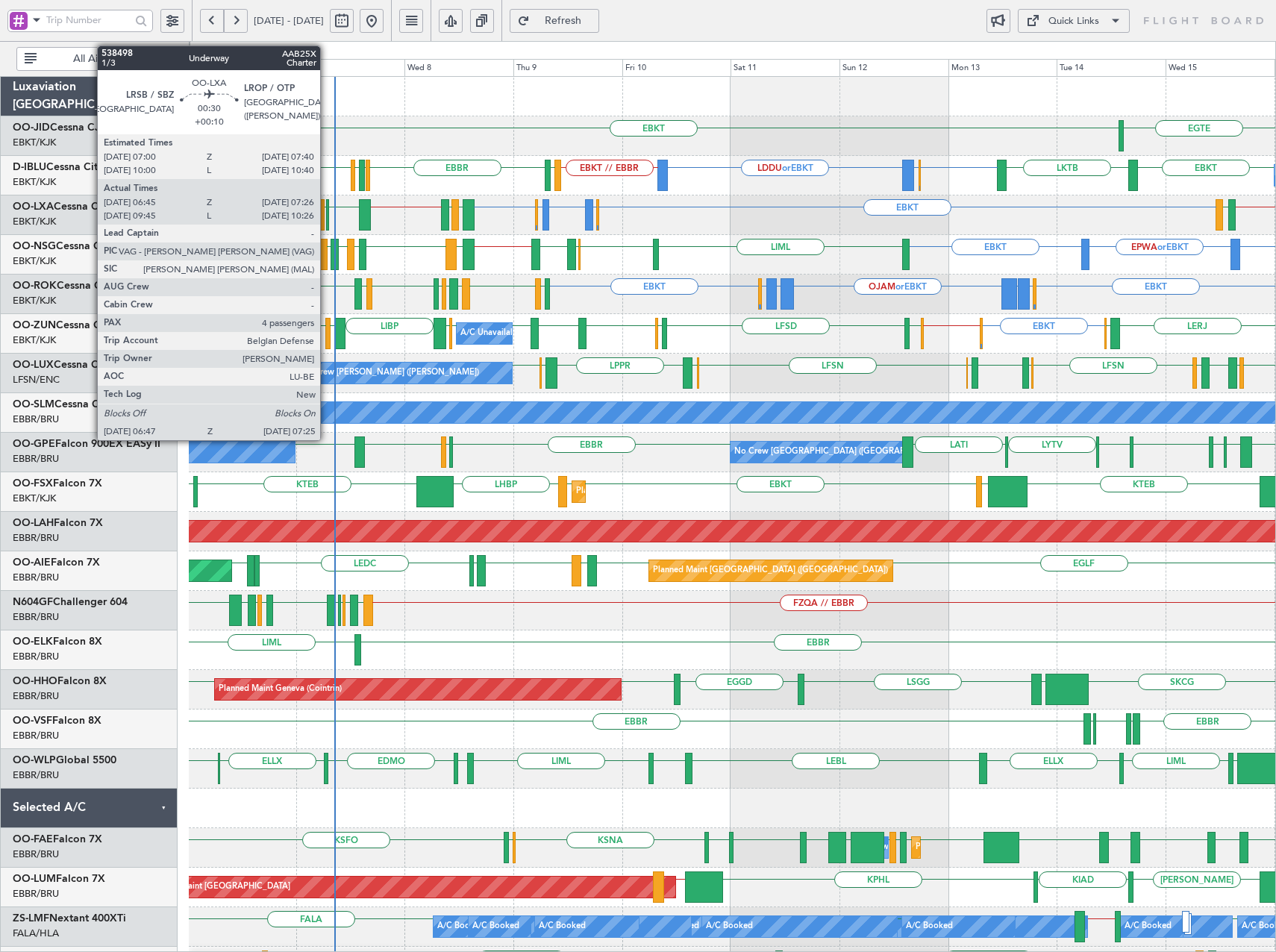
click at [327, 214] on div at bounding box center [327, 215] width 3 height 31
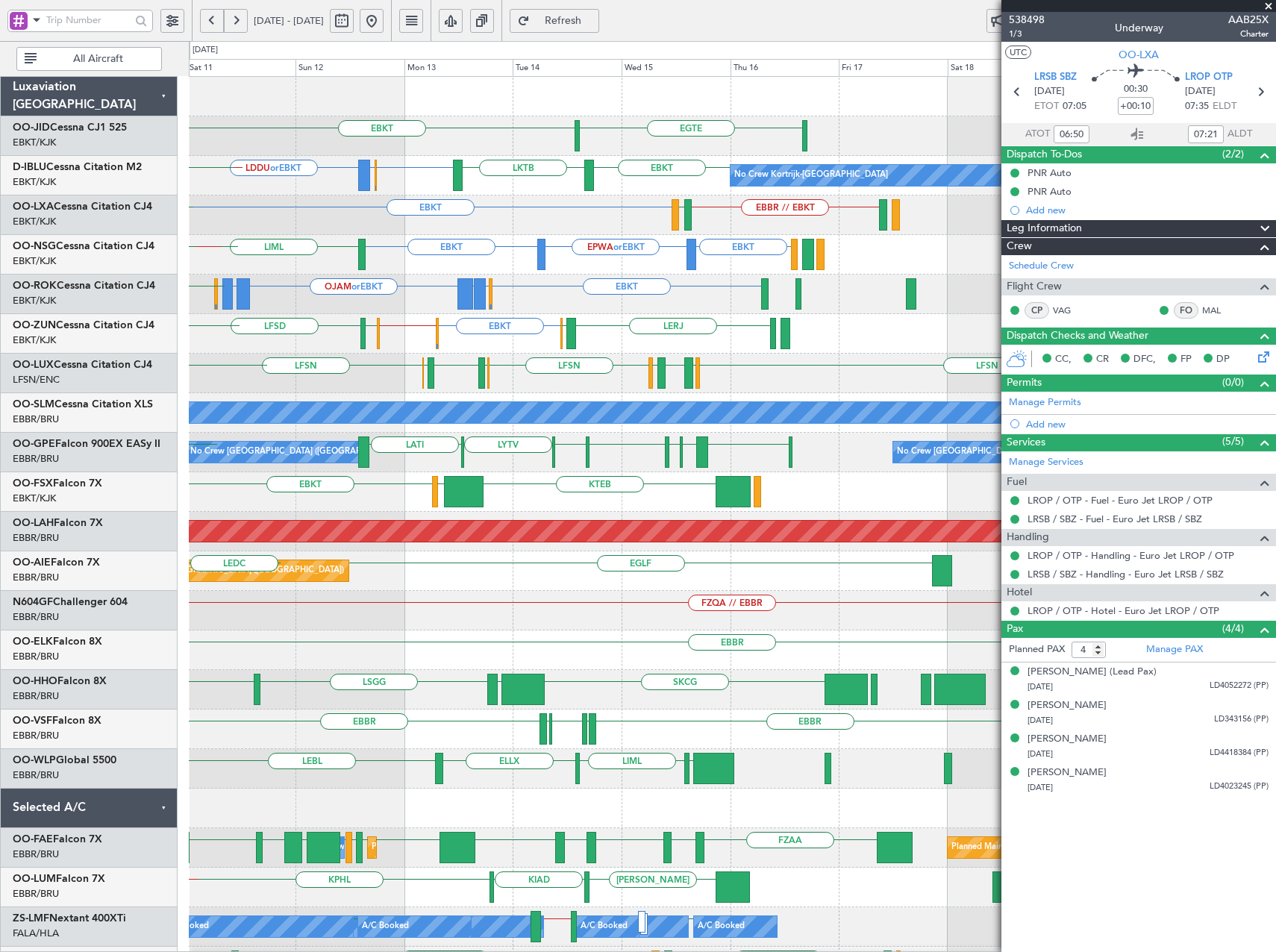
click at [334, 483] on div "EGTE EBKT EBKT EBBR or EBKT LDDU or EBKT EBKT LKTB No Crew Kortrijk-Wevelgem EB…" at bounding box center [732, 611] width 1087 height 1068
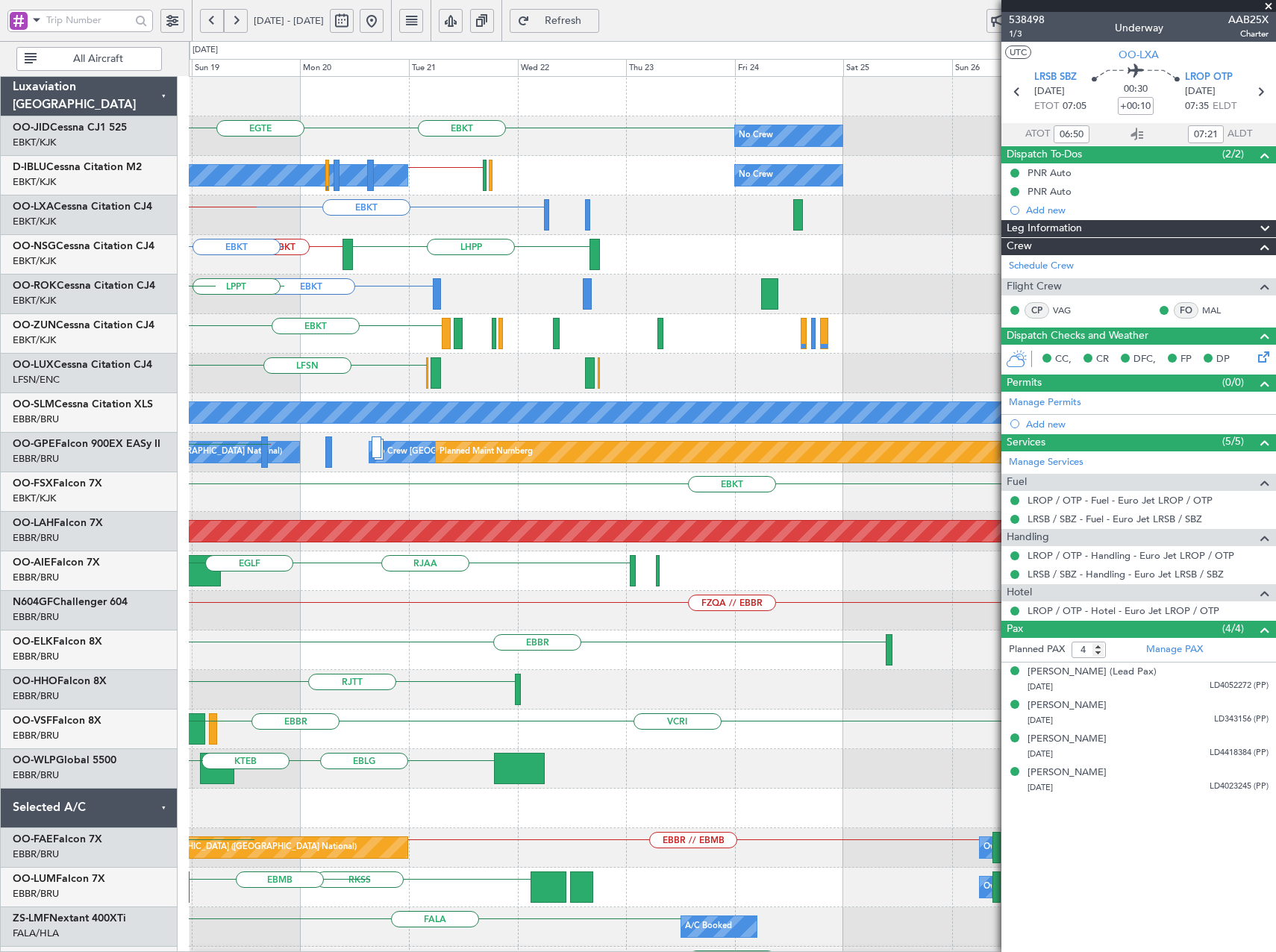
click at [0, 388] on html "11 Oct 2025 - 21 Oct 2025 Refresh Quick Links All Aircraft EBKT No Crew EGTE No…" at bounding box center [638, 476] width 1276 height 952
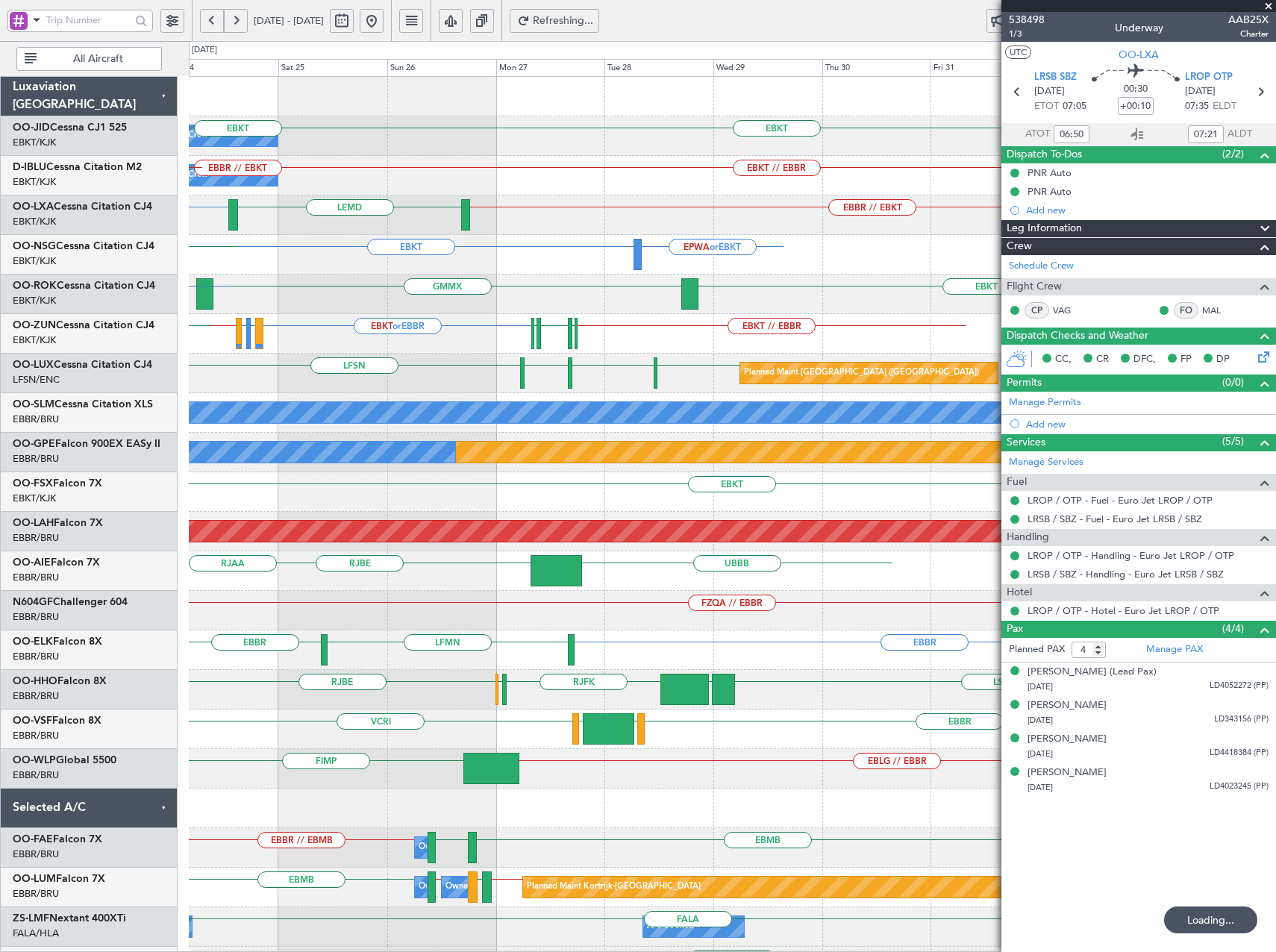
click at [205, 391] on div "EBKT No Crew EBKT EBKT // EBBR No Crew LFPB EBBR // EBKT EBKT // EBBR EBKT EBBR…" at bounding box center [732, 572] width 1087 height 989
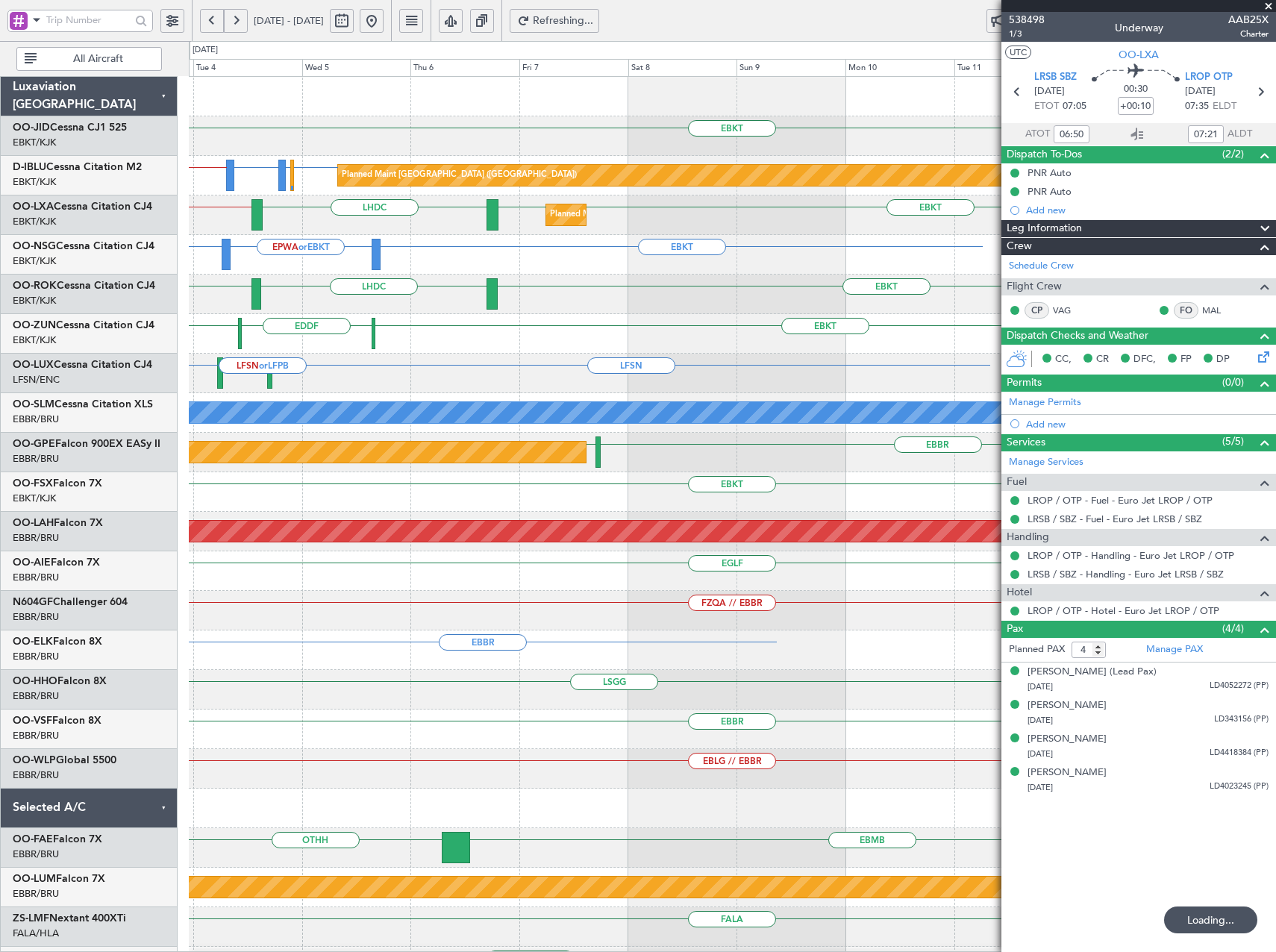
click at [88, 346] on div "EBKT Planned Maint Paris (Le Bourget) EBKT // EBBR LFPB or EBKT EBBR or EBKT LF…" at bounding box center [638, 496] width 1276 height 911
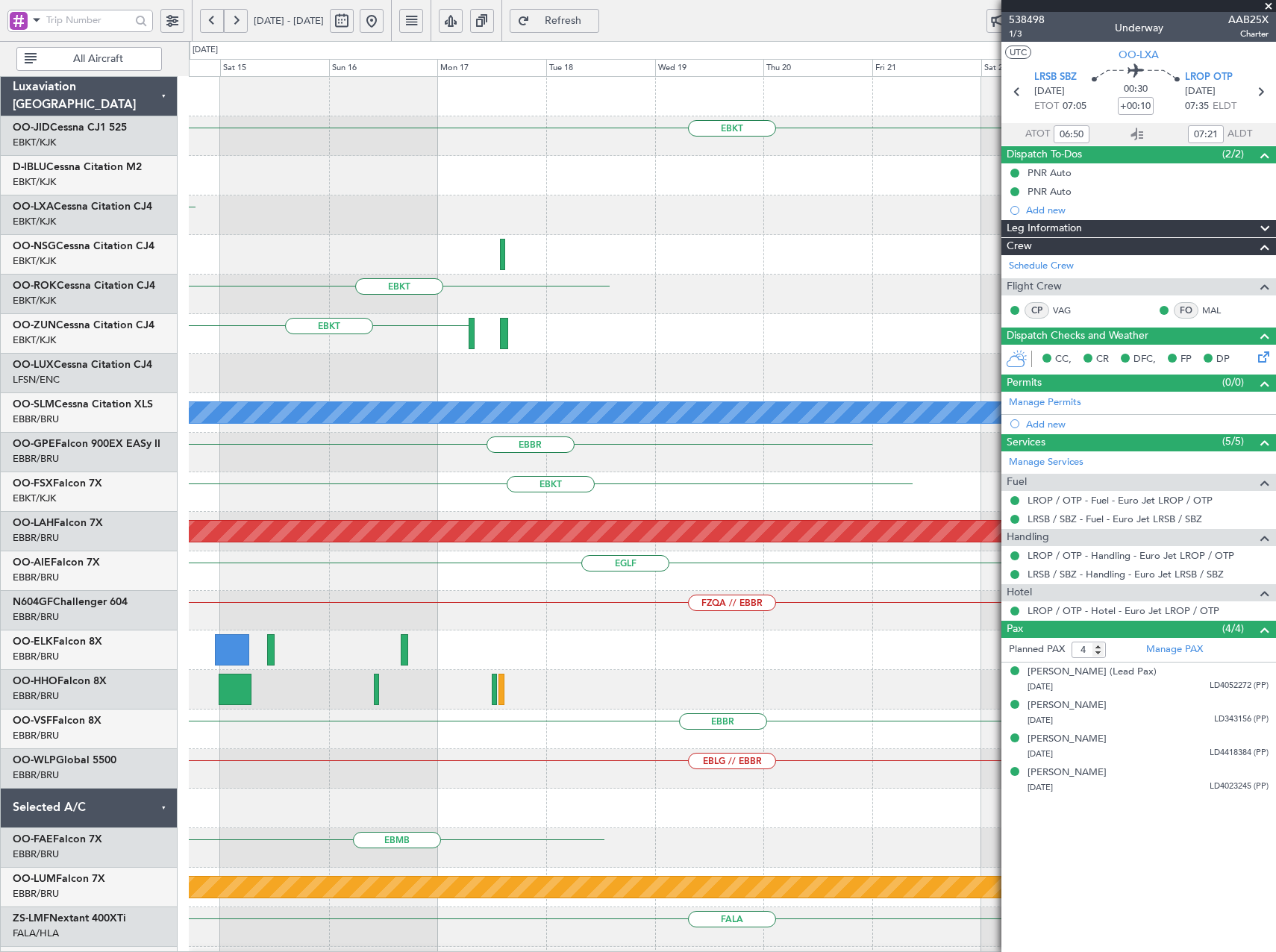
click at [174, 354] on div "EBKT Planned Maint Paris (Le Bourget) EBKT EBKT EBKT A/C Unavailable Monchengla…" at bounding box center [638, 496] width 1276 height 911
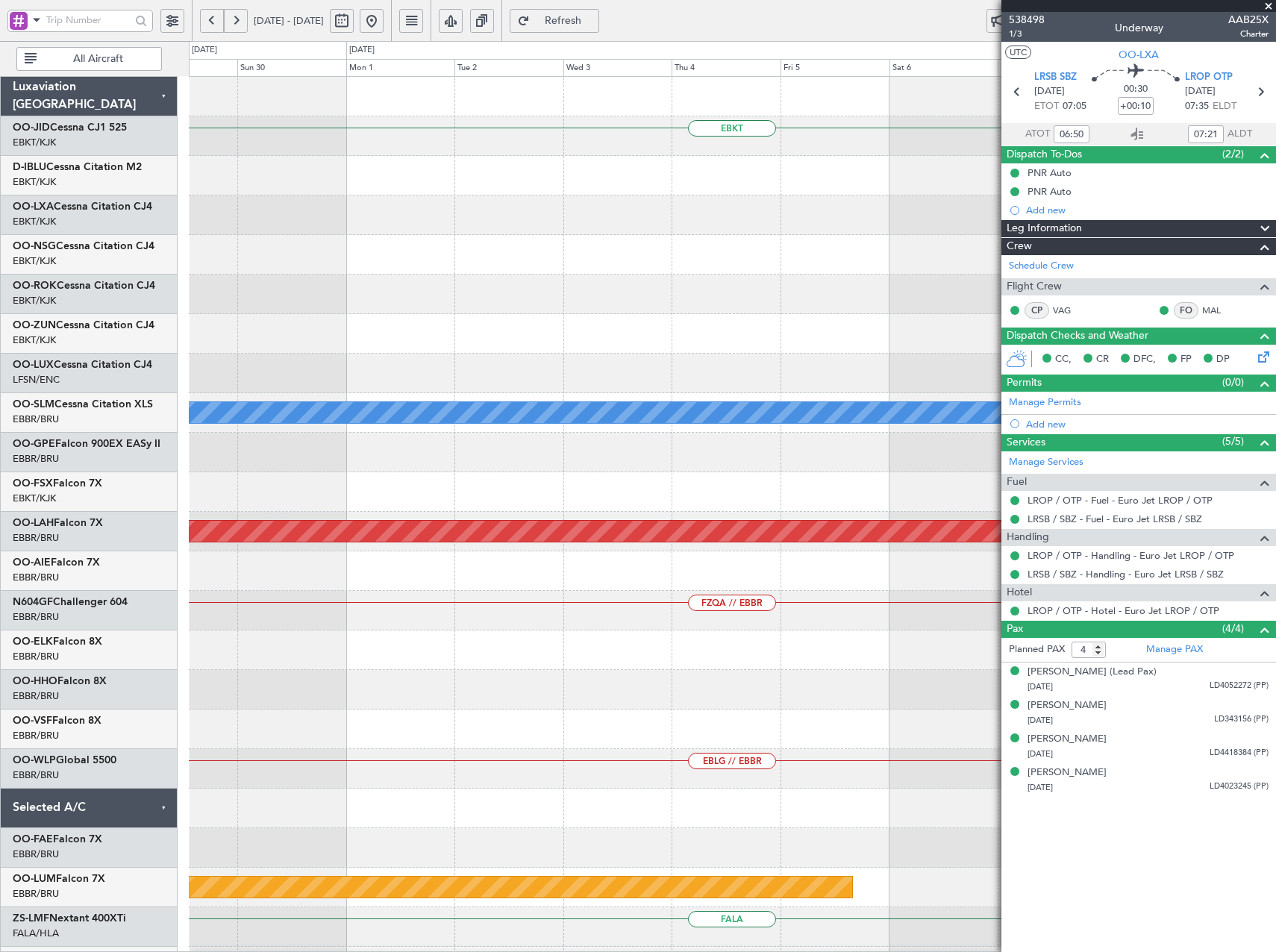
click at [0, 349] on html "29 Oct 2025 - 08 Nov 2025 Refresh Quick Links All Aircraft EBKT A/C Unavailable…" at bounding box center [638, 476] width 1276 height 952
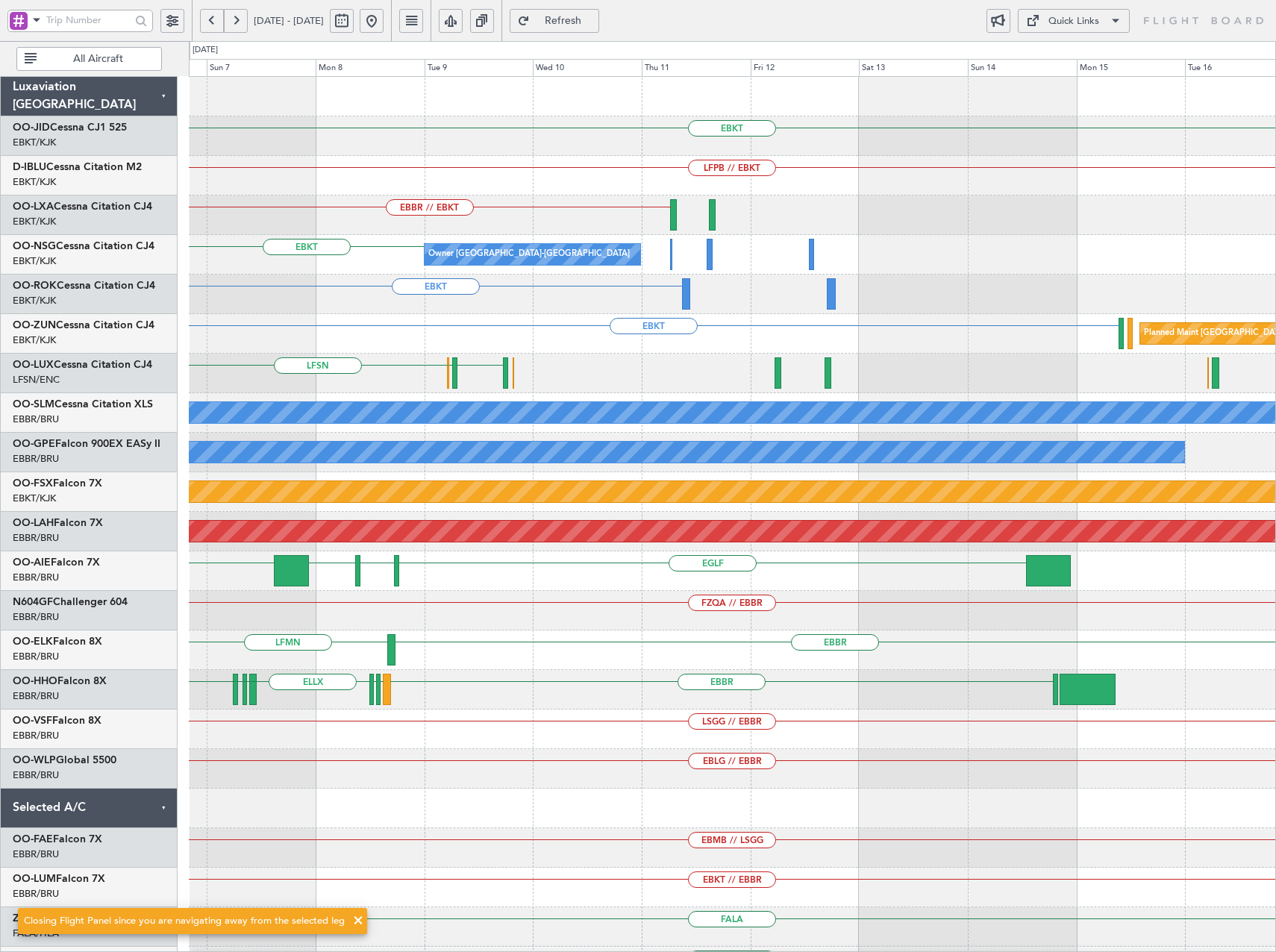
click at [117, 315] on div "EBKT LFPB // EBKT EBBR // EBKT EBKT Owner Kortrijk-Wevelgem EGPE EBKT EBKT Plan…" at bounding box center [638, 496] width 1276 height 911
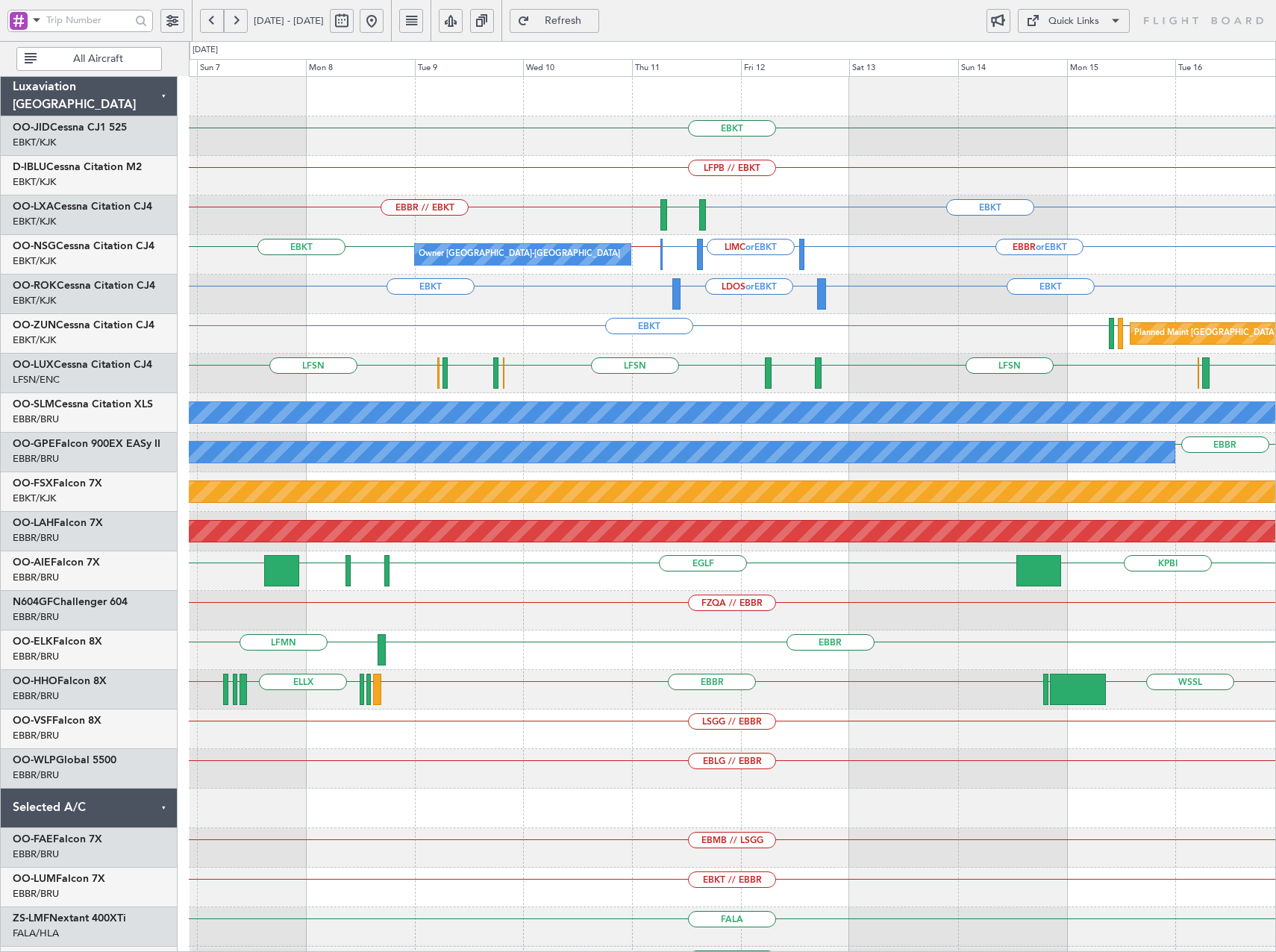
click at [1097, 27] on div "Quick Links" at bounding box center [1074, 22] width 51 height 15
click at [1104, 56] on button "Trip Builder" at bounding box center [1074, 56] width 112 height 36
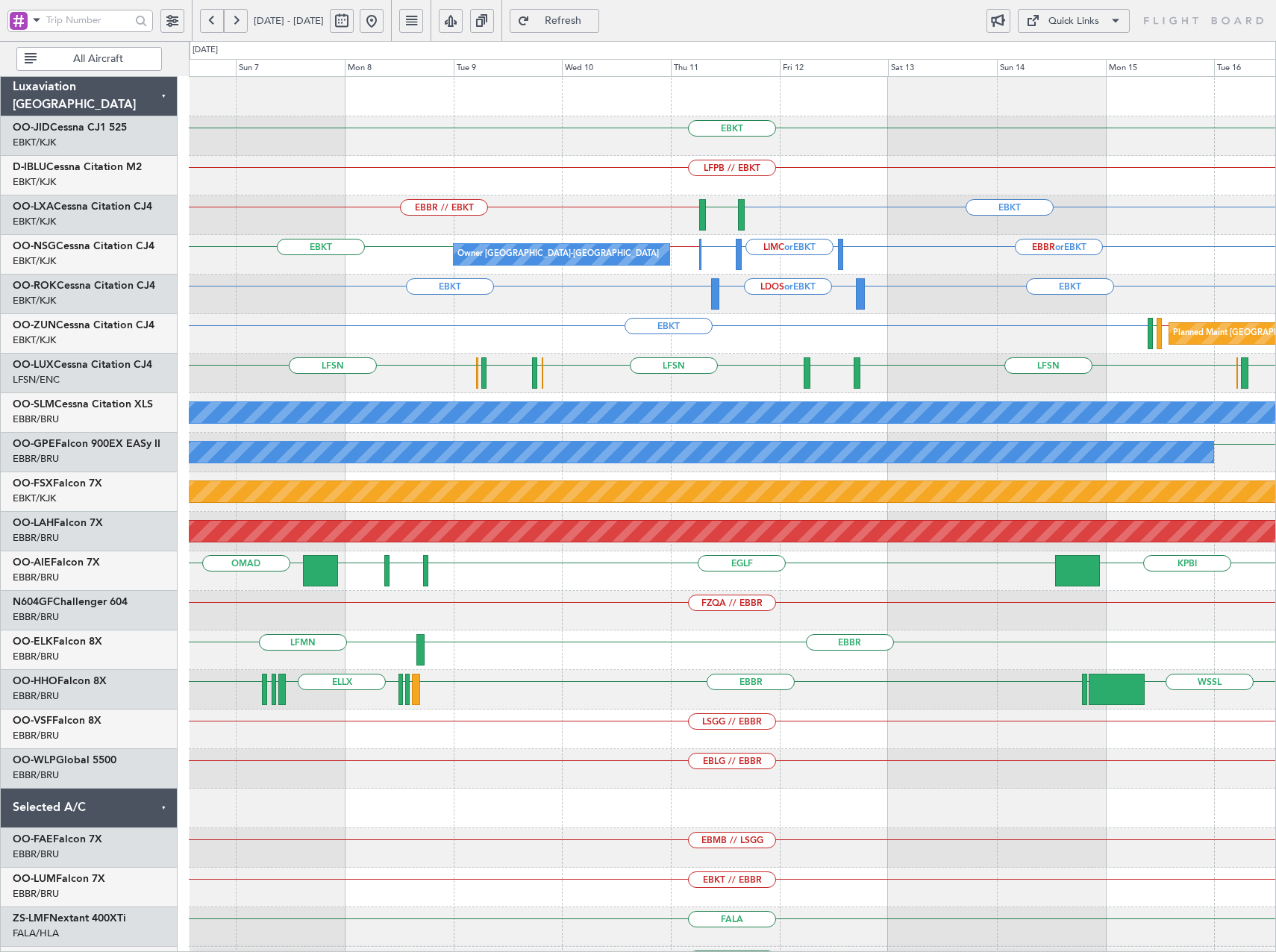
click at [688, 305] on div "EBKT EBKT LDOS or EBKT" at bounding box center [732, 295] width 1087 height 40
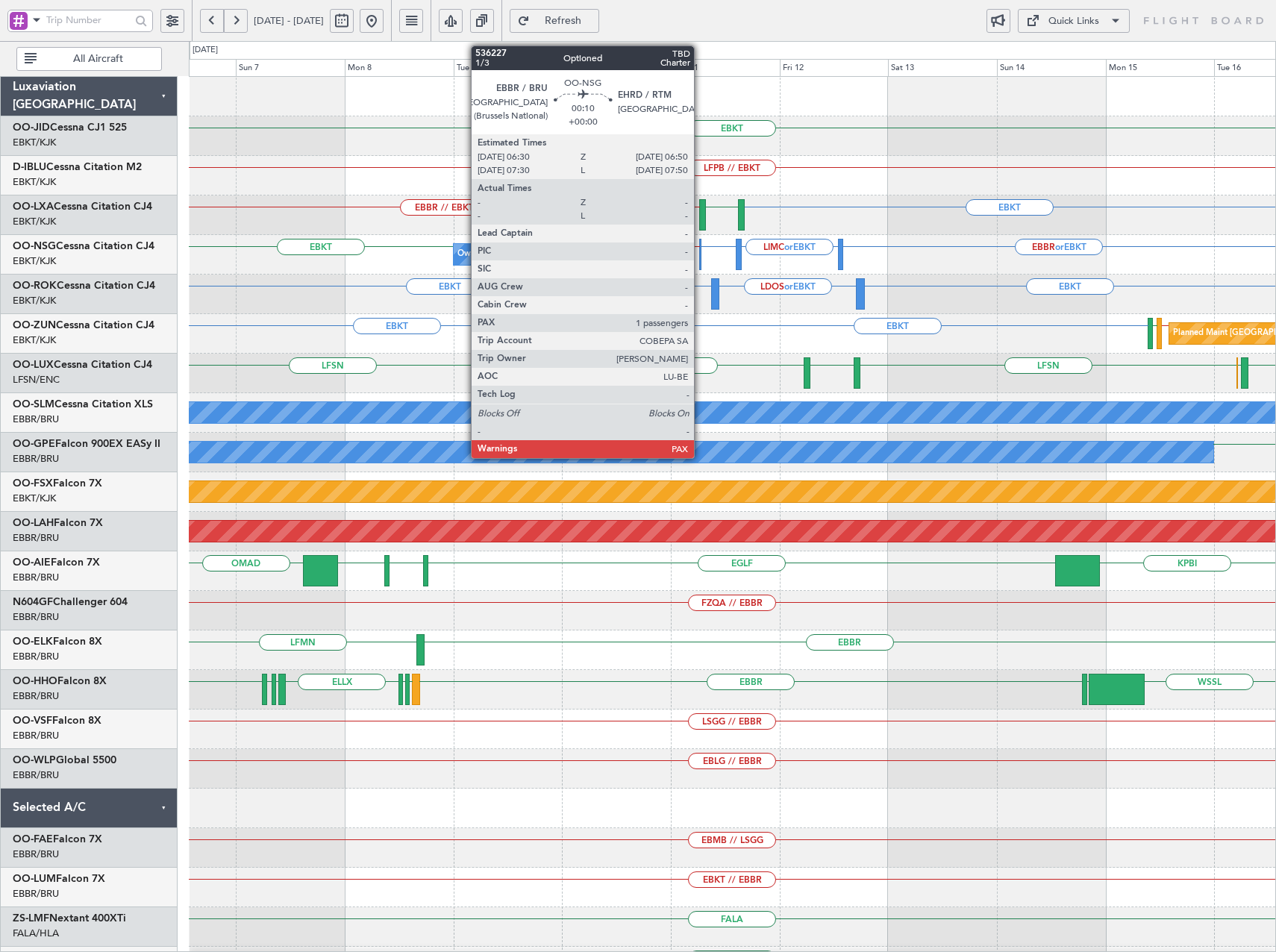
click at [701, 254] on div at bounding box center [700, 254] width 2 height 31
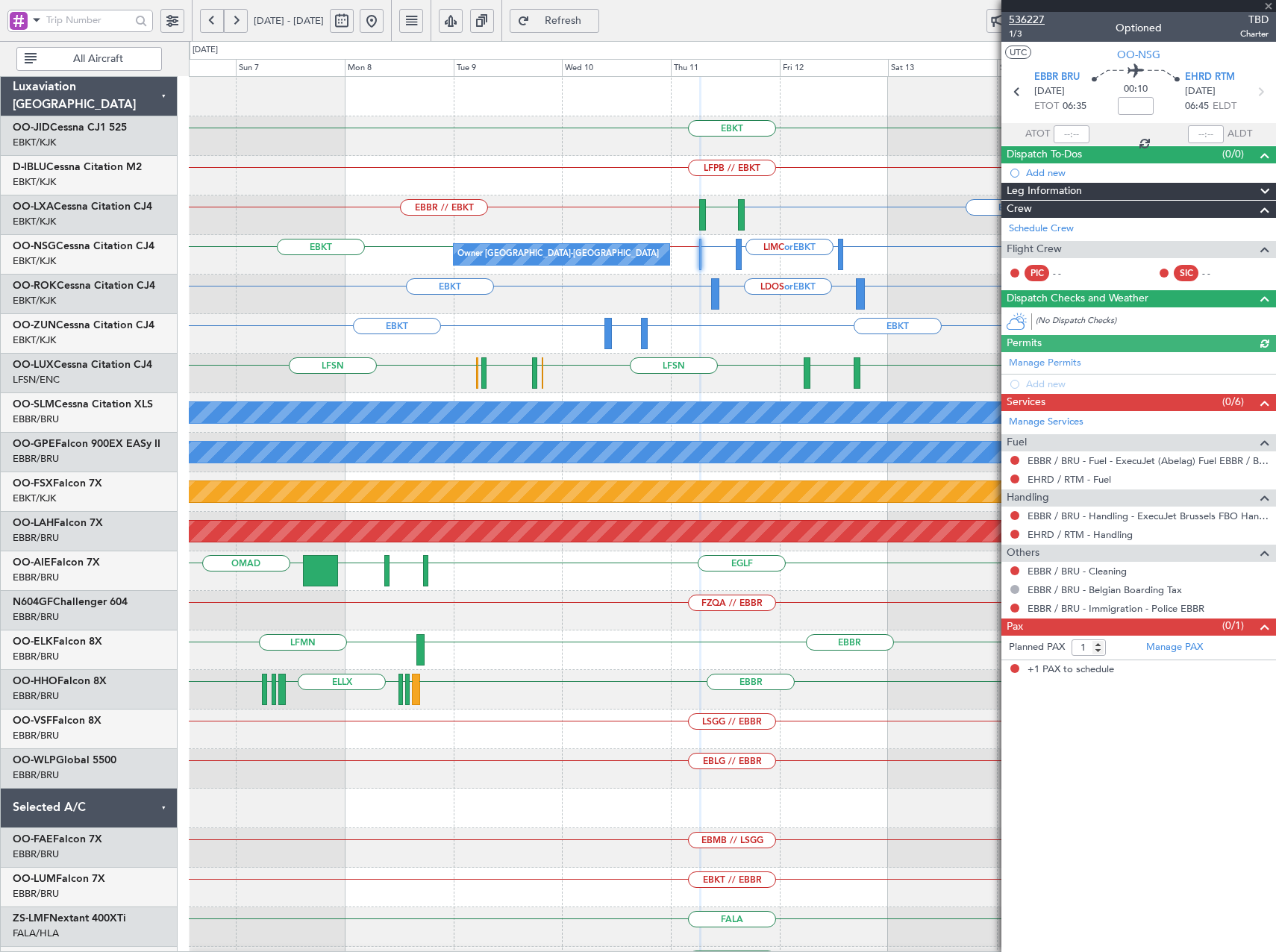
click at [1030, 19] on span "536227" at bounding box center [1026, 20] width 36 height 16
drag, startPoint x: 1272, startPoint y: 4, endPoint x: 1213, endPoint y: 26, distance: 63.0
click at [1271, 4] on span at bounding box center [1268, 7] width 15 height 13
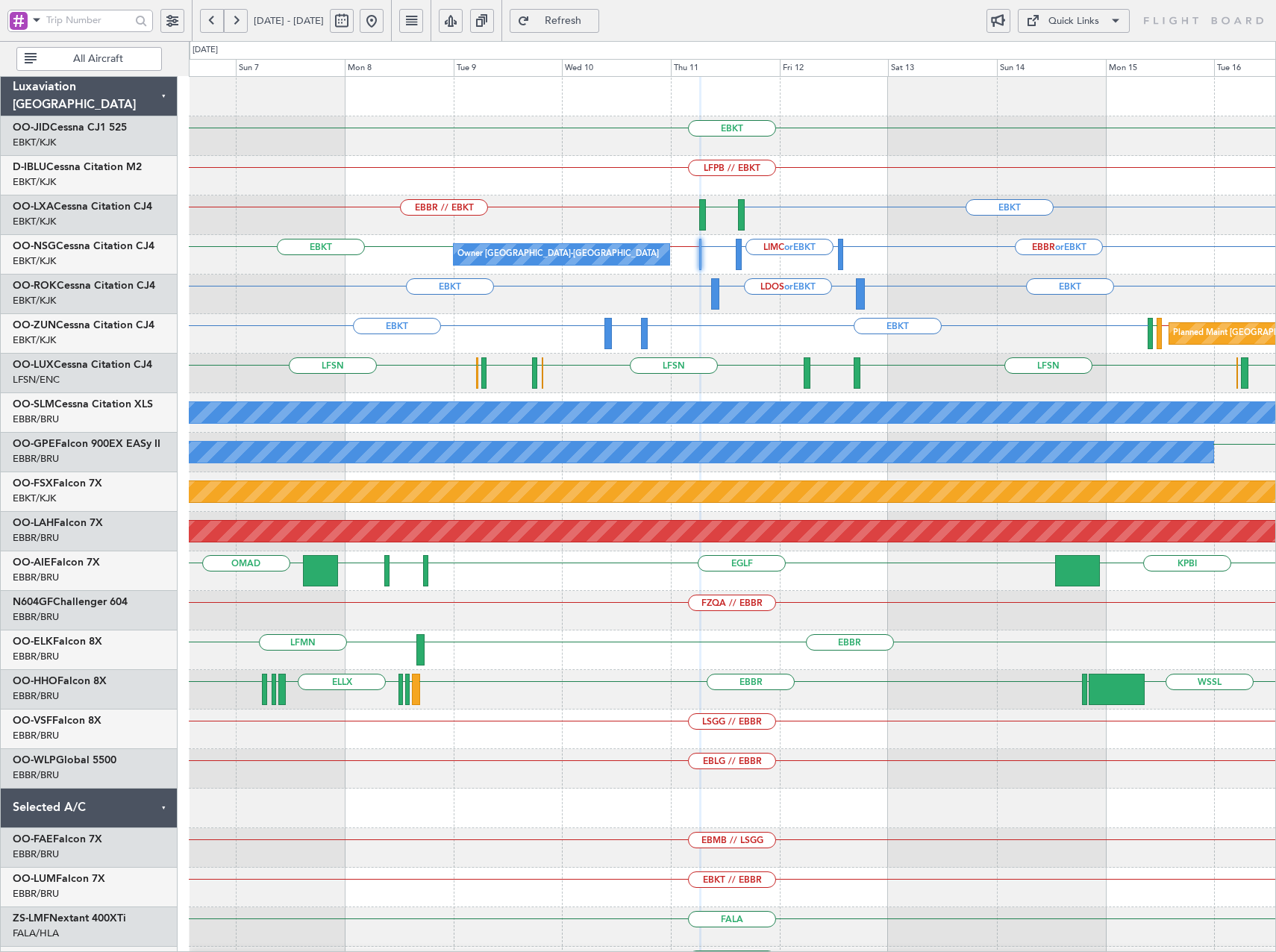
type input "0"
click at [1082, 9] on button "Quick Links" at bounding box center [1074, 21] width 112 height 24
click at [1079, 52] on button "Trip Builder" at bounding box center [1074, 56] width 112 height 36
click at [590, 24] on span "Refresh" at bounding box center [563, 21] width 61 height 10
drag, startPoint x: 602, startPoint y: 13, endPoint x: 596, endPoint y: 20, distance: 9.2
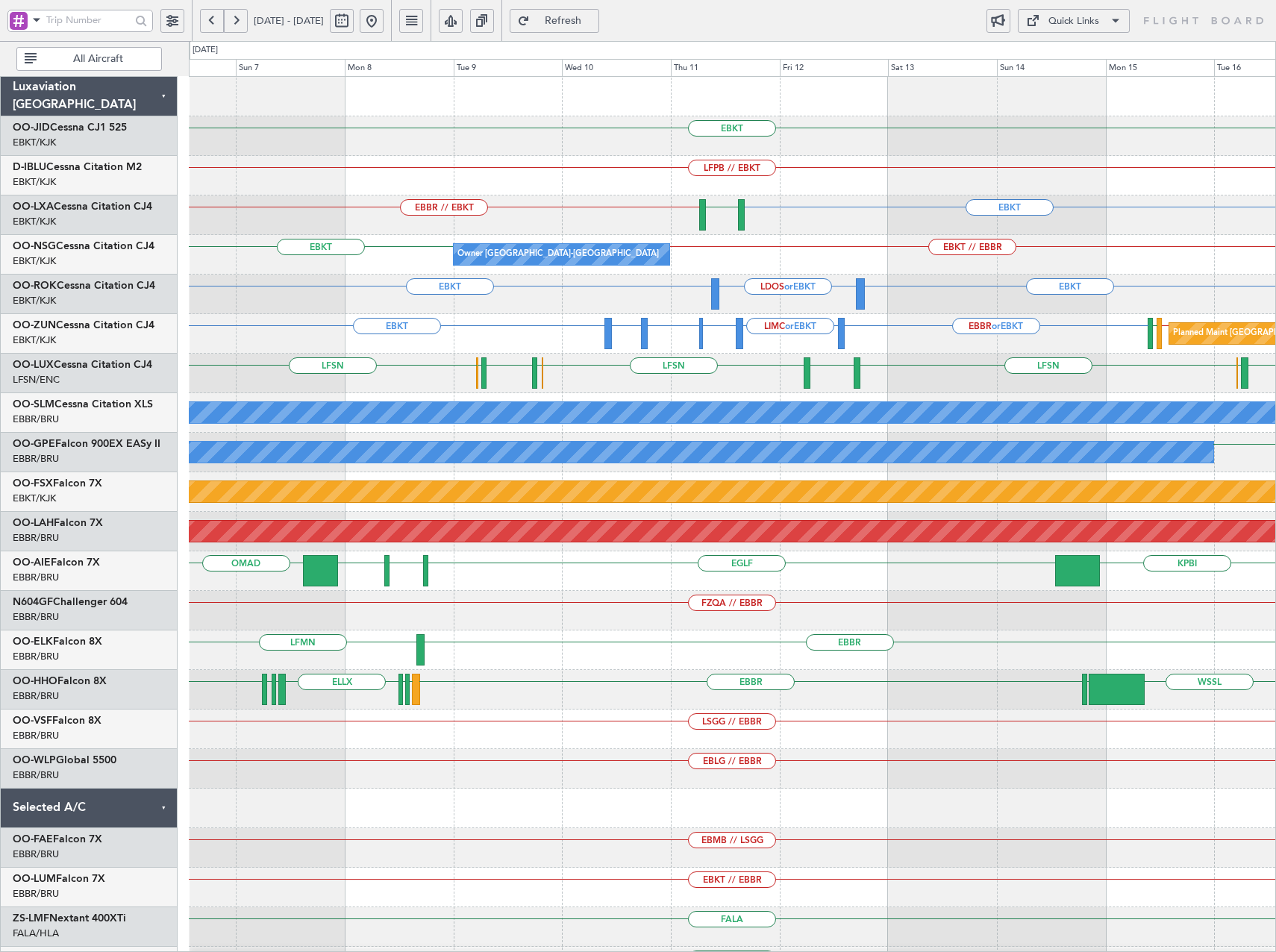
click at [594, 16] on span "Refresh" at bounding box center [563, 21] width 61 height 10
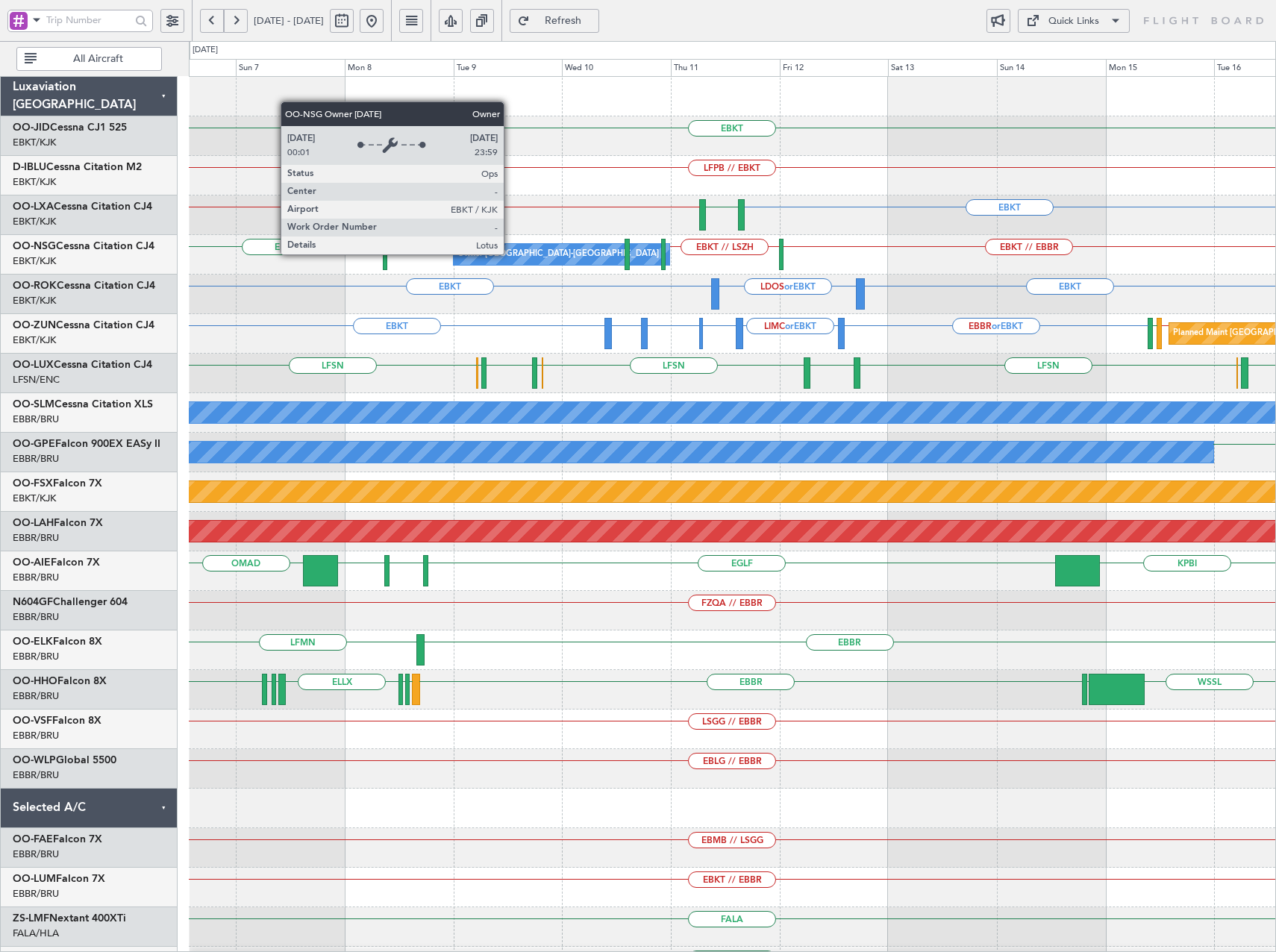
click at [510, 253] on div "Owner [GEOGRAPHIC_DATA]-[GEOGRAPHIC_DATA]" at bounding box center [558, 254] width 202 height 23
click at [511, 253] on div "Owner [GEOGRAPHIC_DATA]-[GEOGRAPHIC_DATA]" at bounding box center [558, 254] width 202 height 23
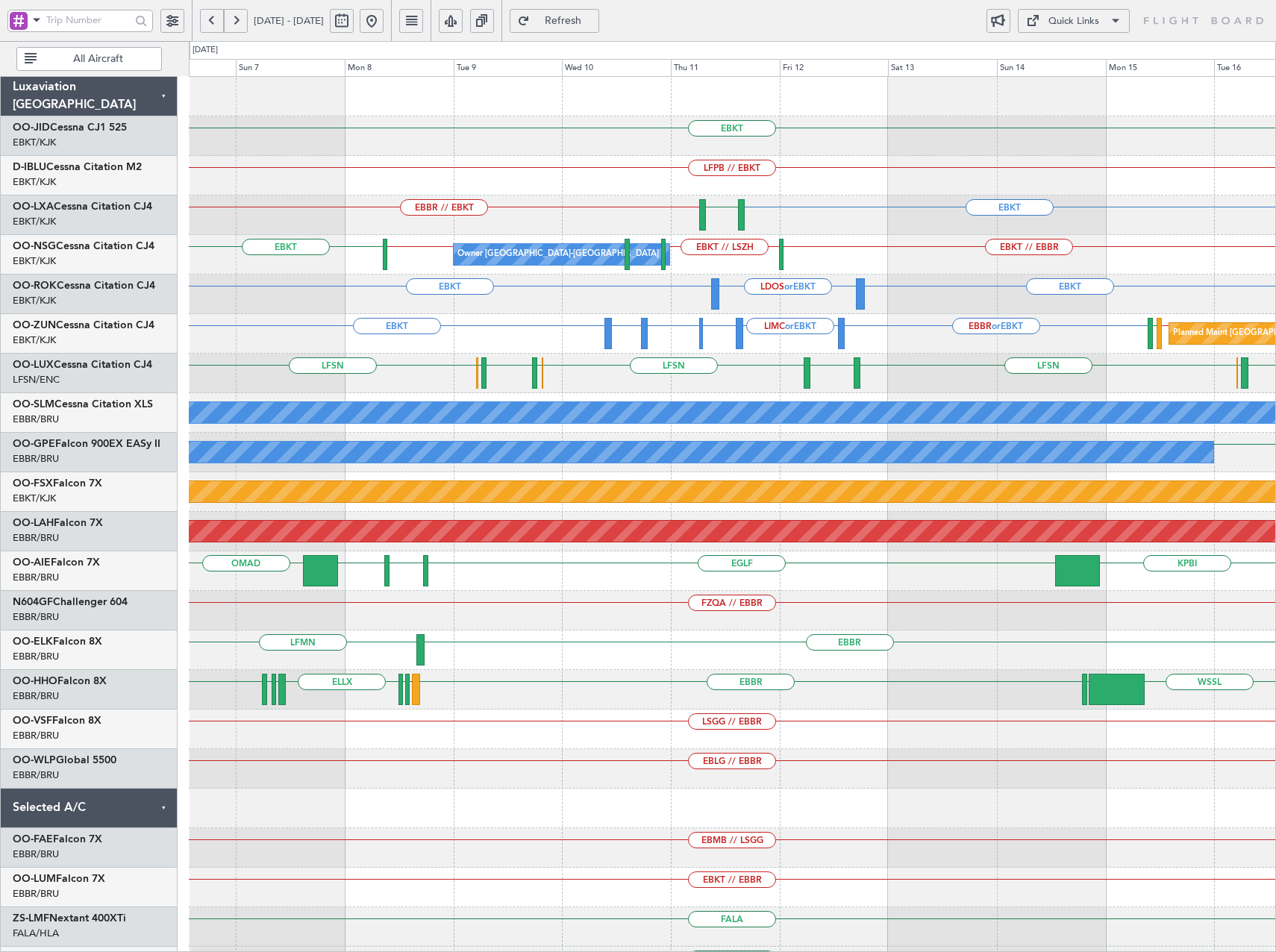
click at [594, 24] on span "Refresh" at bounding box center [563, 21] width 61 height 10
drag, startPoint x: 581, startPoint y: 22, endPoint x: 597, endPoint y: 92, distance: 71.8
click at [584, 22] on span "Refresh" at bounding box center [563, 21] width 61 height 10
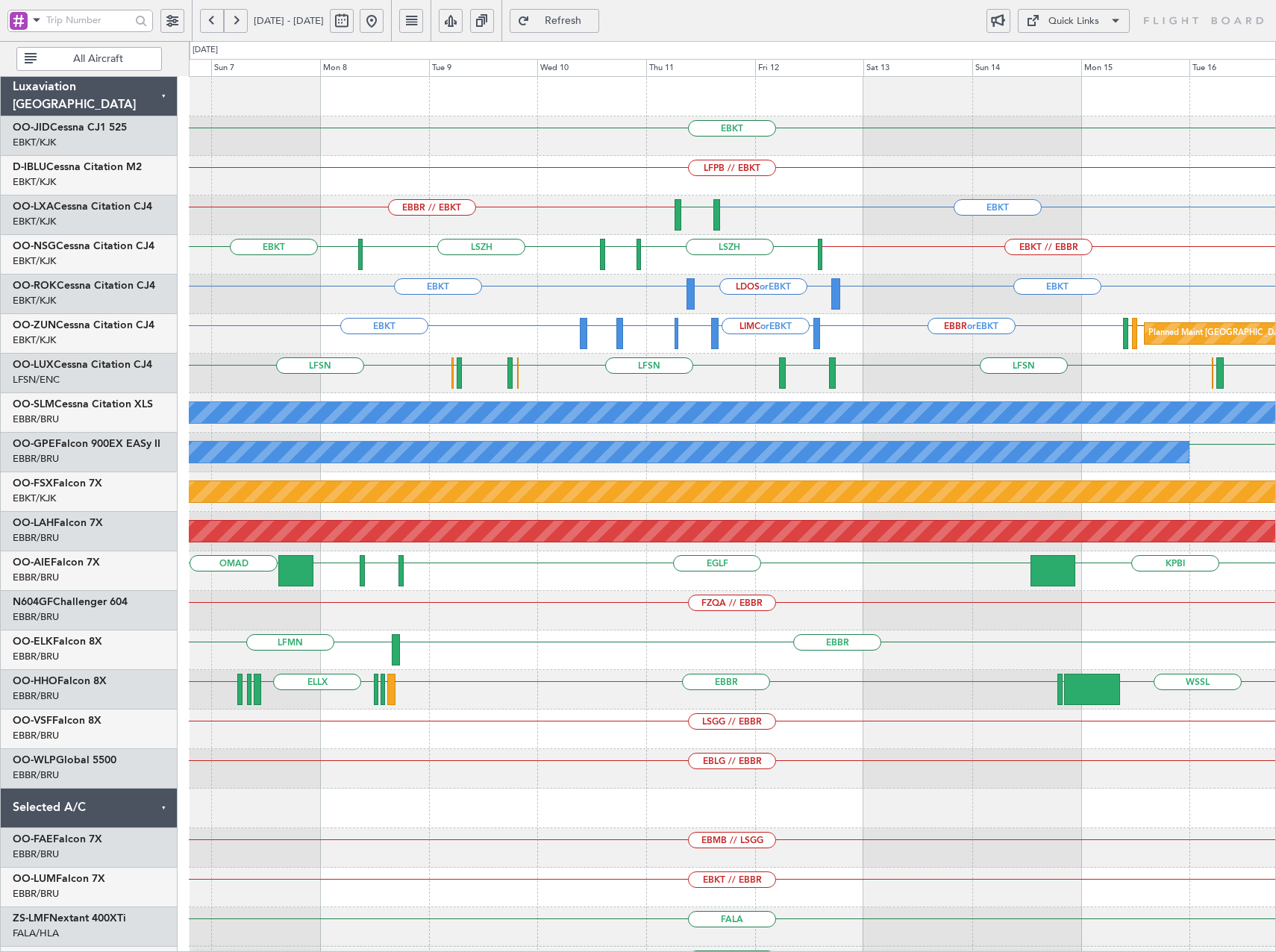
click at [738, 352] on div "EBKT LFPB // EBKT EBKT LFMQ EBBR // EBKT EBKT // EBBR LSZH EBKT LSZH EBKT EBKT …" at bounding box center [732, 572] width 1087 height 989
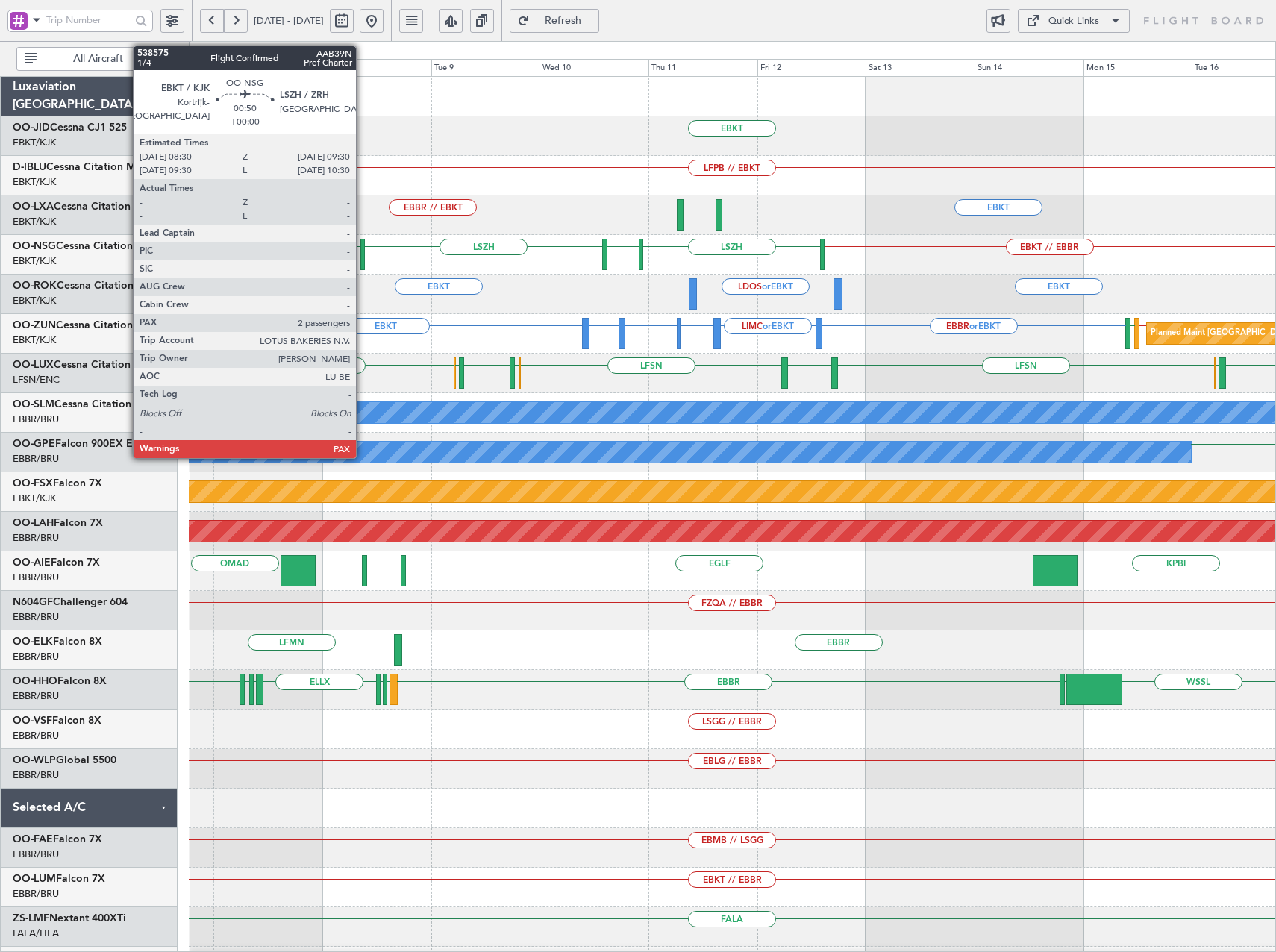
click at [363, 254] on div at bounding box center [363, 254] width 6 height 31
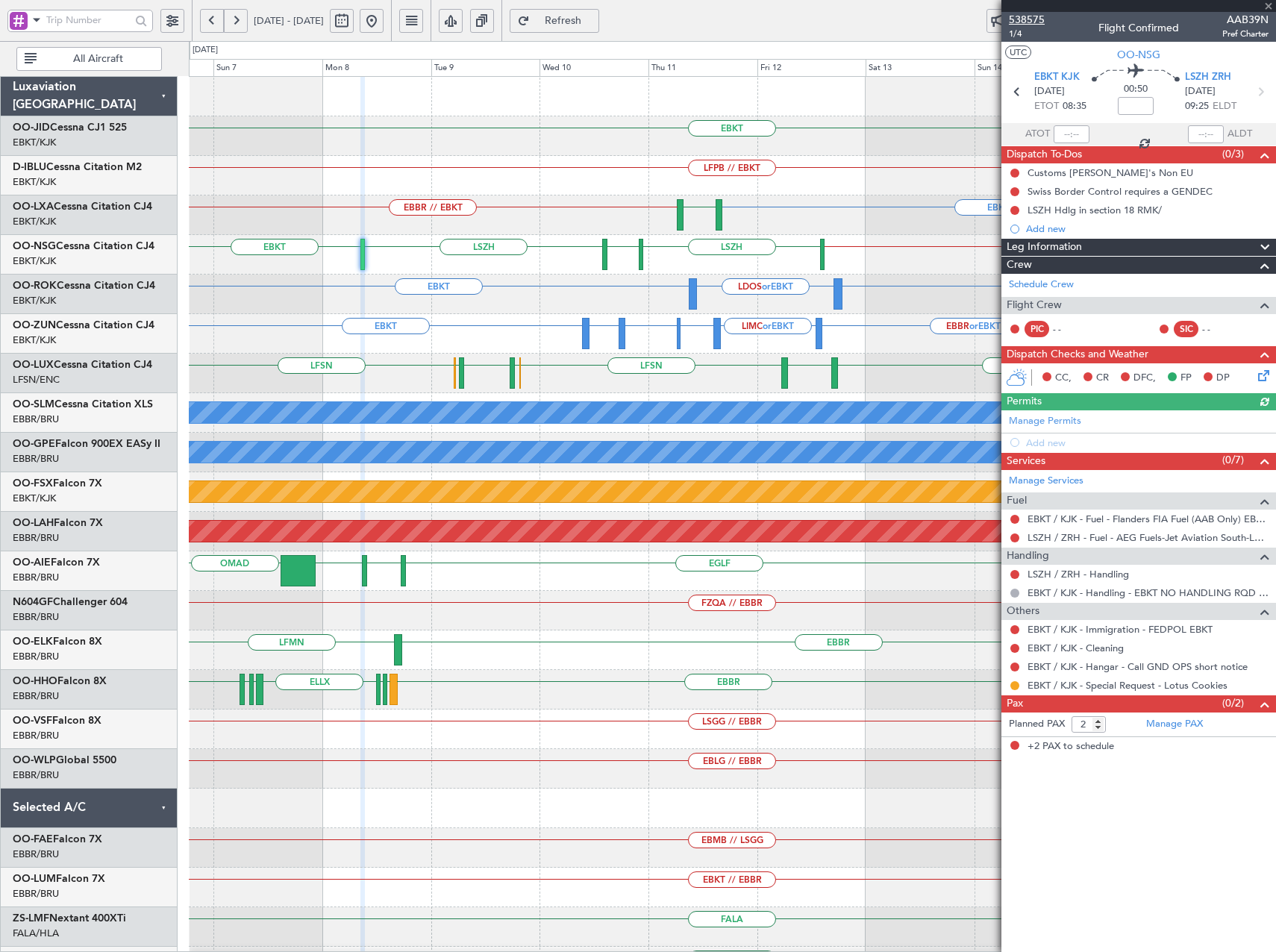
click at [1033, 13] on span "538575" at bounding box center [1026, 20] width 36 height 16
click at [1187, 725] on link "Manage PAX" at bounding box center [1174, 724] width 57 height 15
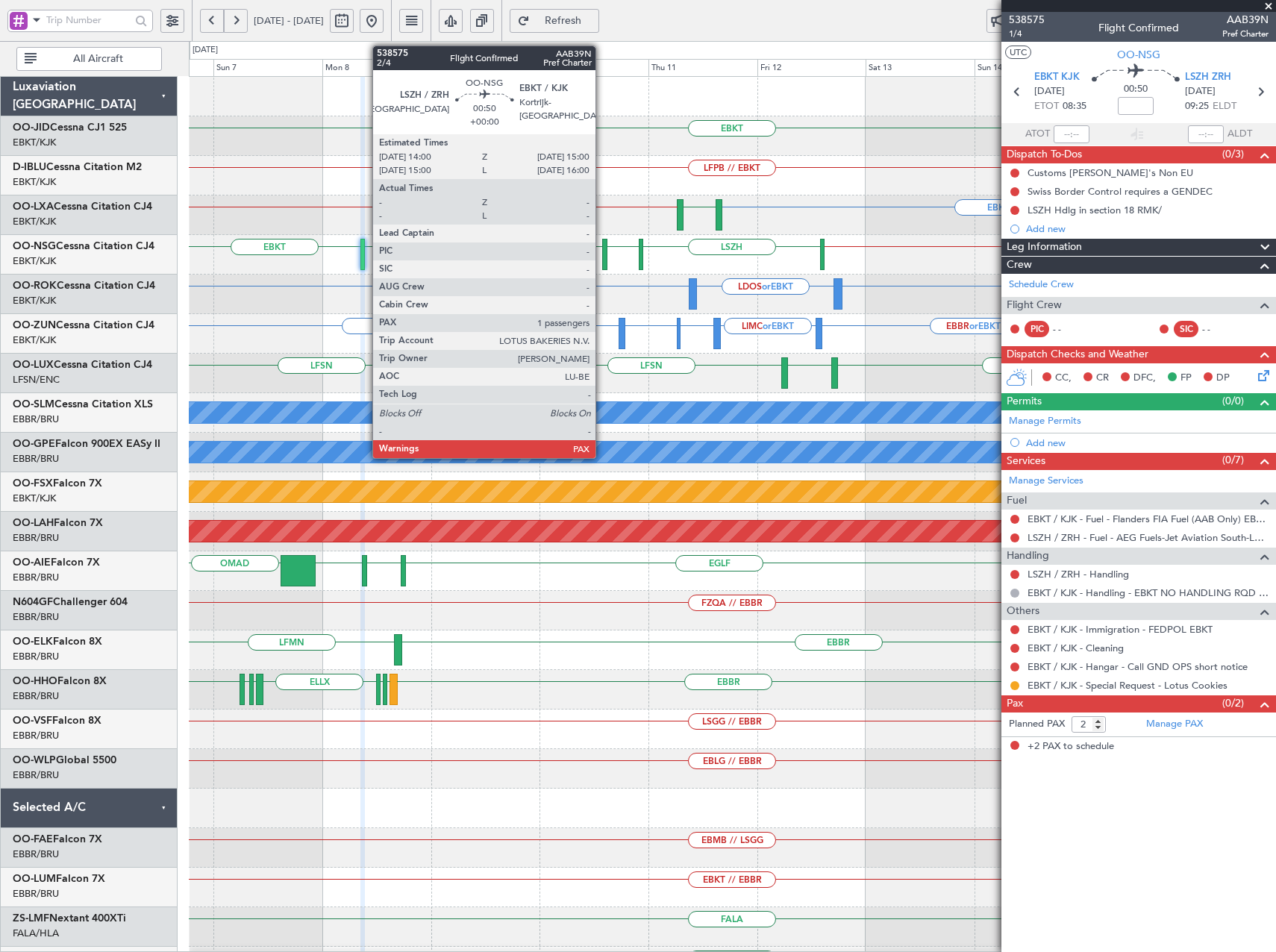
click at [602, 252] on div at bounding box center [605, 254] width 6 height 31
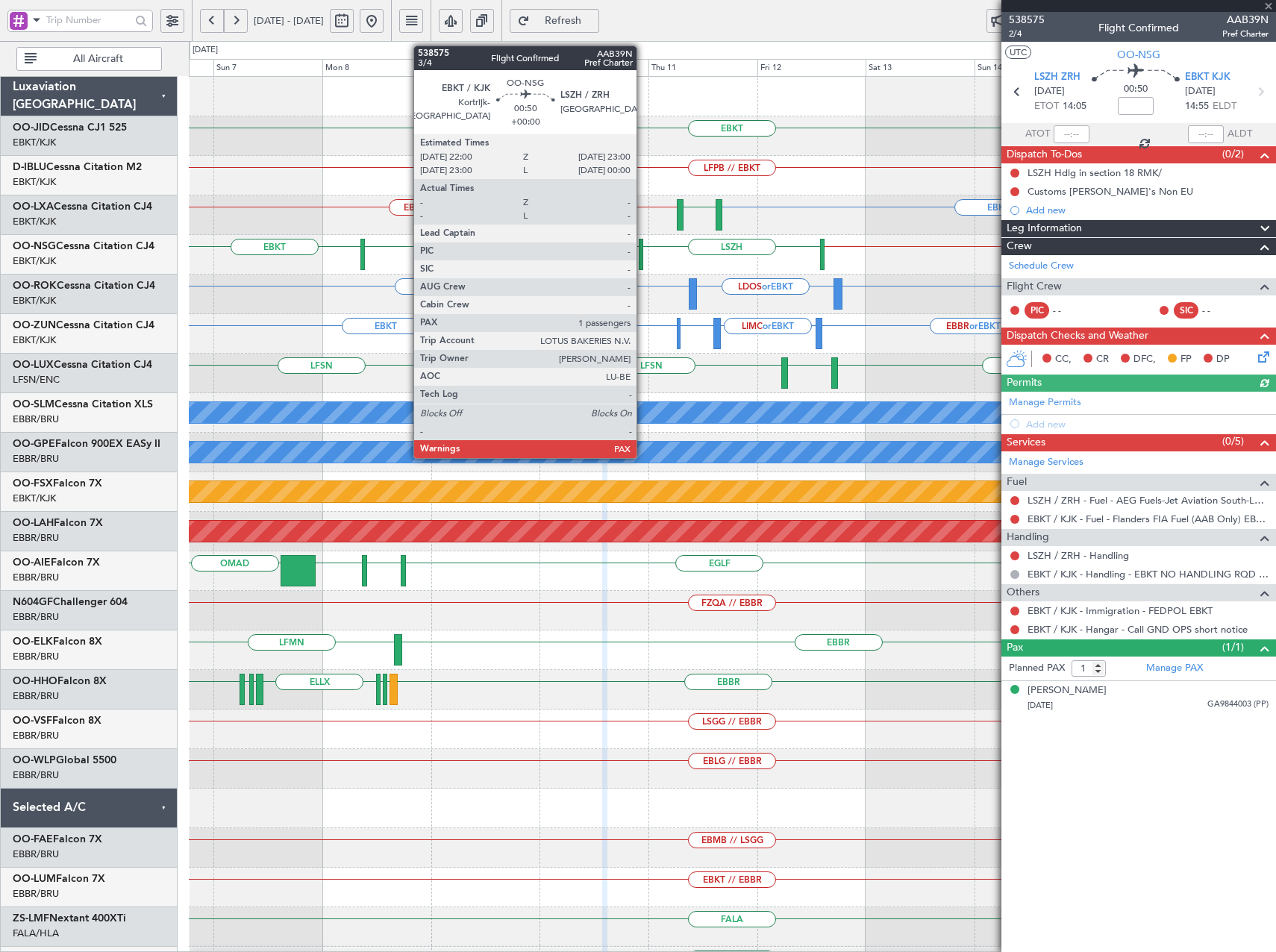
click at [643, 266] on div at bounding box center [641, 254] width 6 height 31
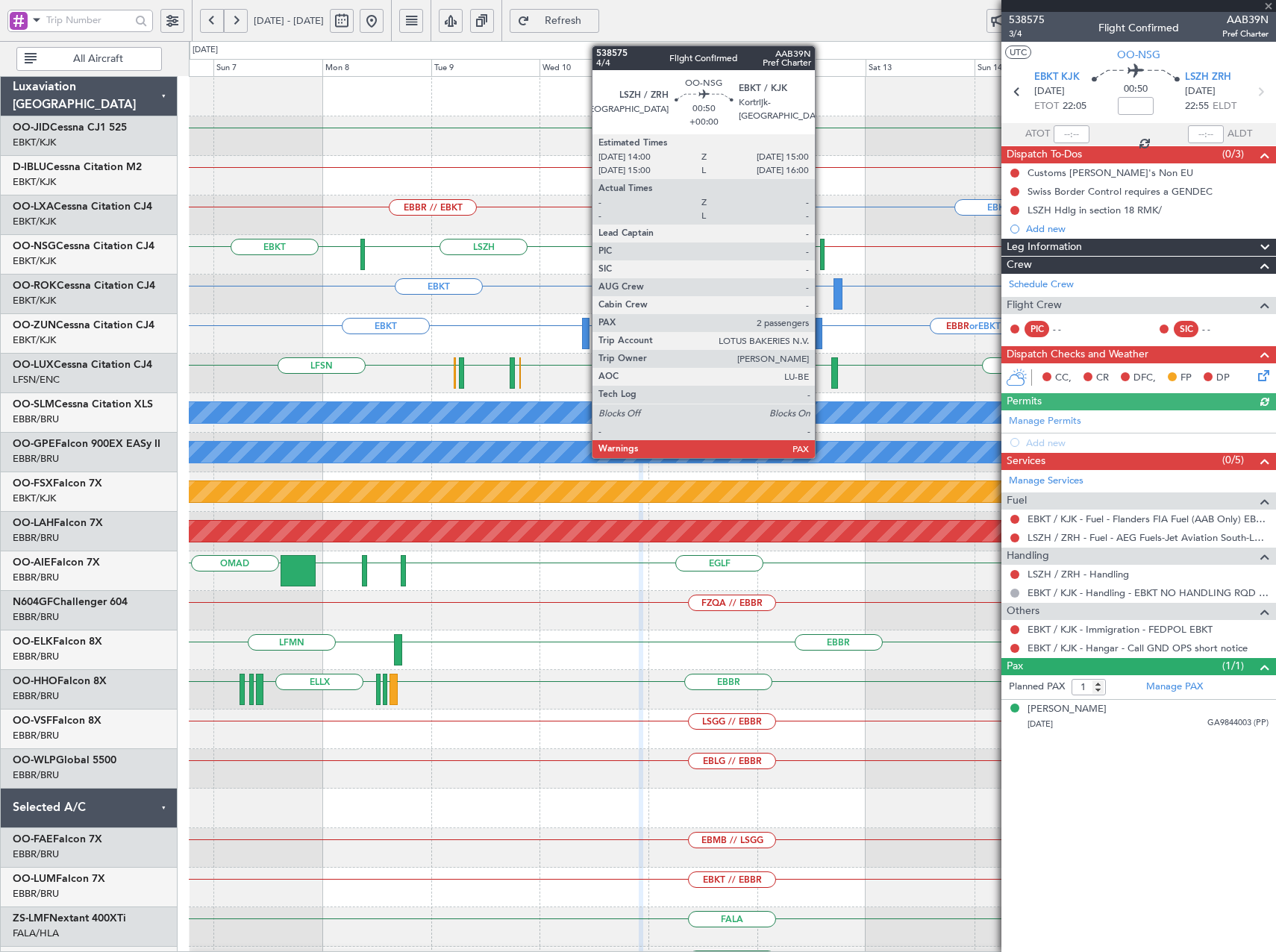
click at [821, 251] on div at bounding box center [823, 254] width 6 height 31
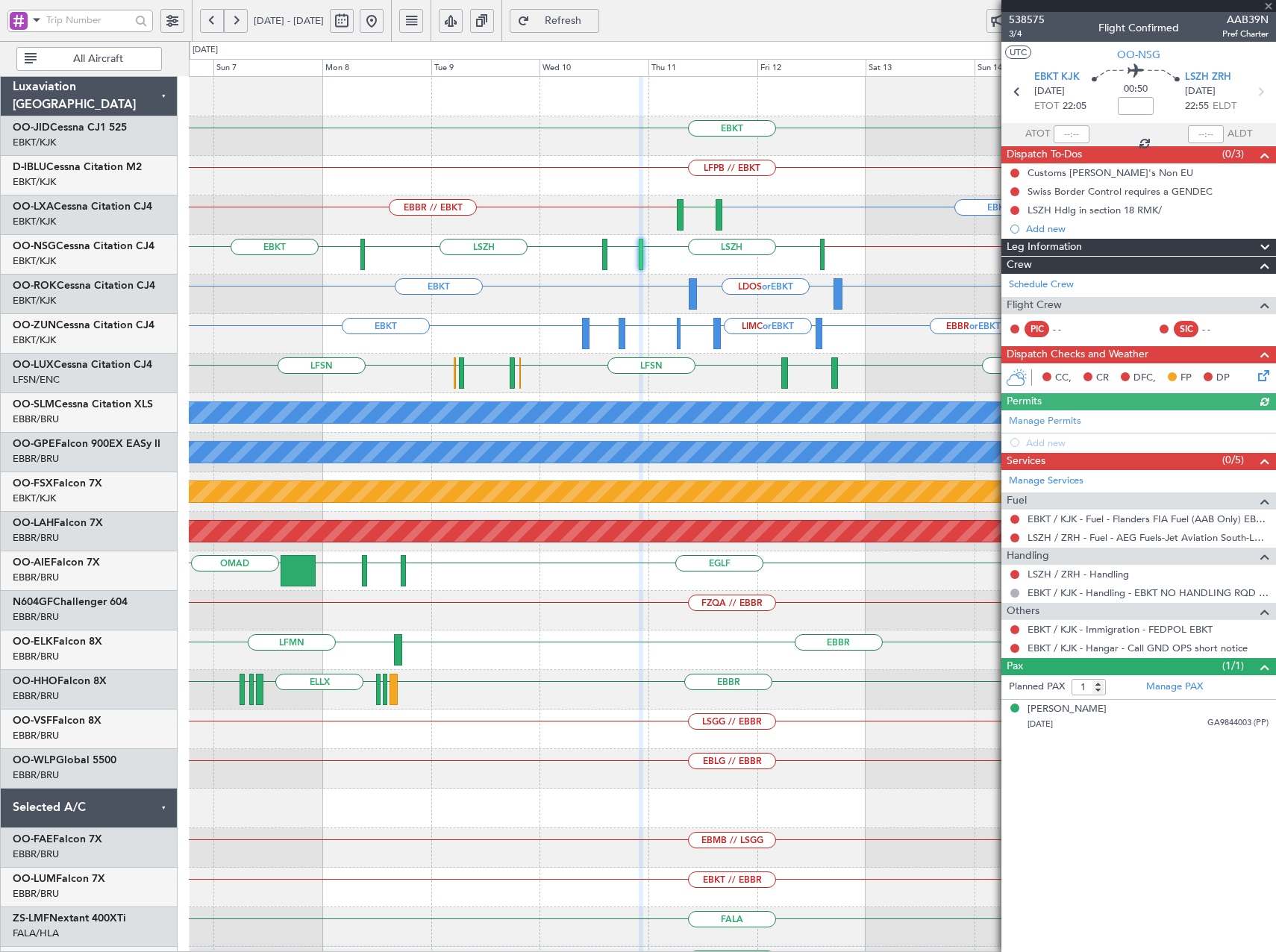
type input "2"
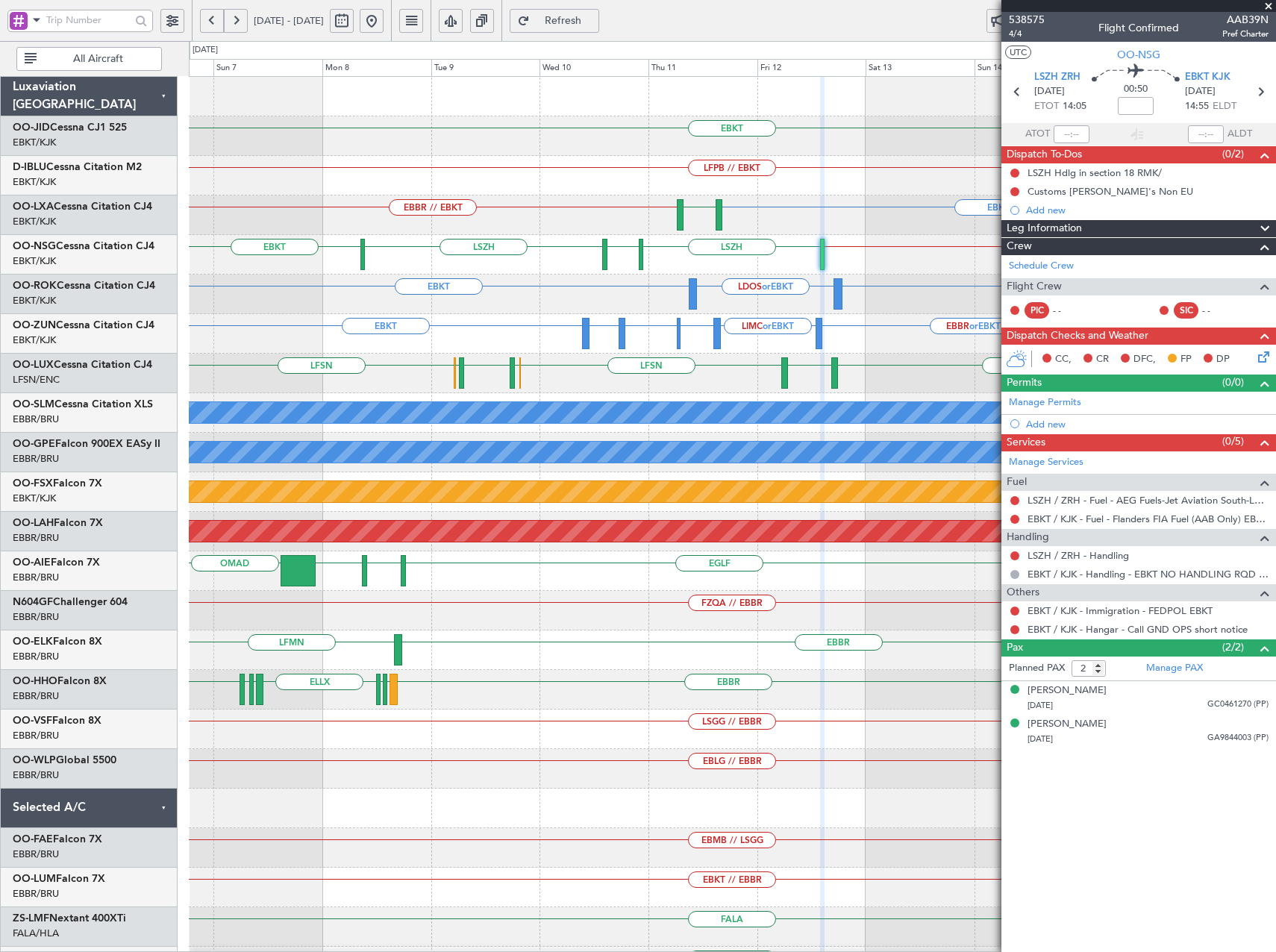
click at [383, 12] on button at bounding box center [371, 21] width 24 height 24
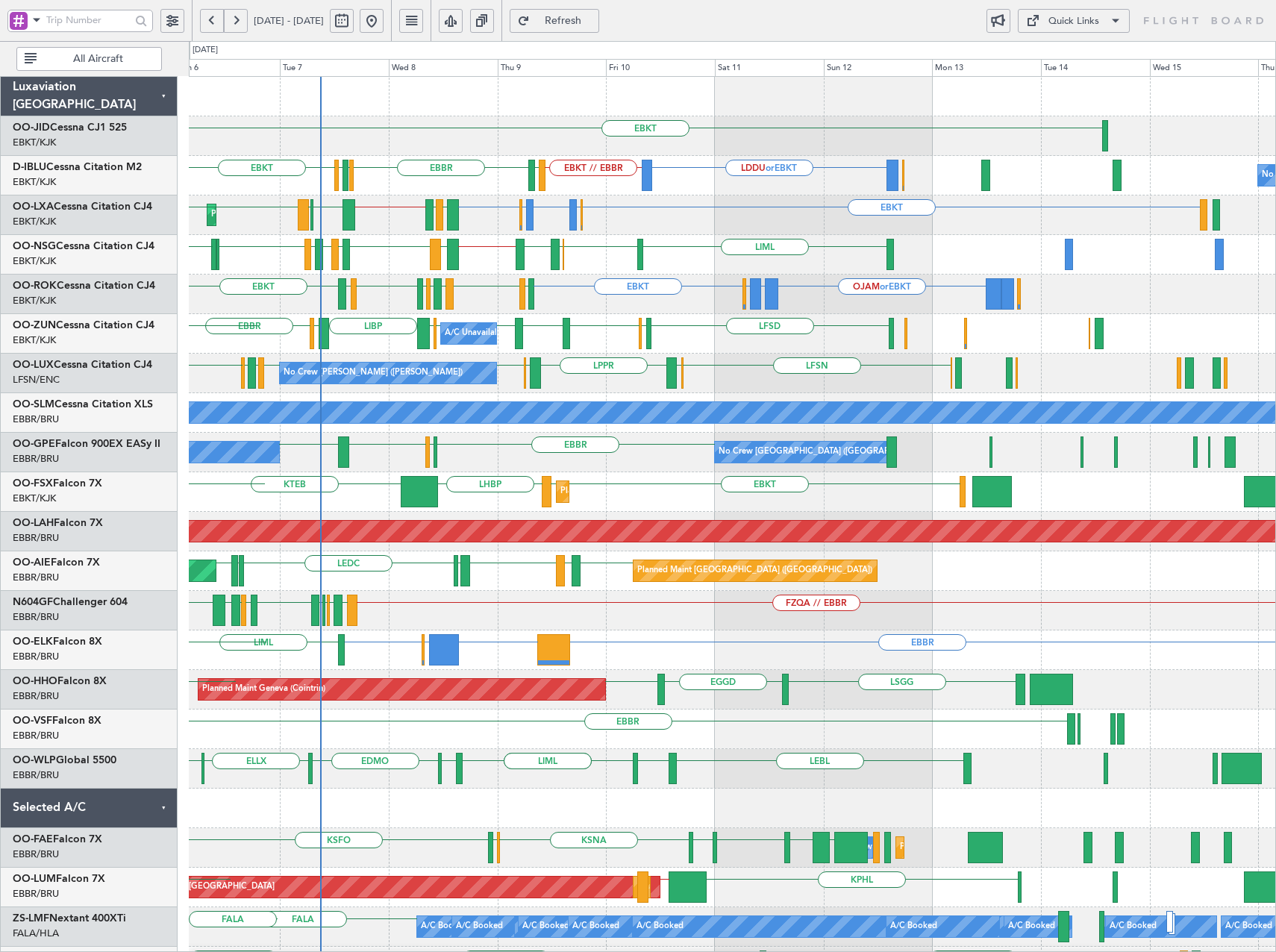
click at [633, 329] on div "EBKT LDDU or EBKT EBKT // EBBR EBKT LSGS EBBR EGGW EDDK No Crew Kortrijk-Wevelg…" at bounding box center [732, 572] width 1087 height 989
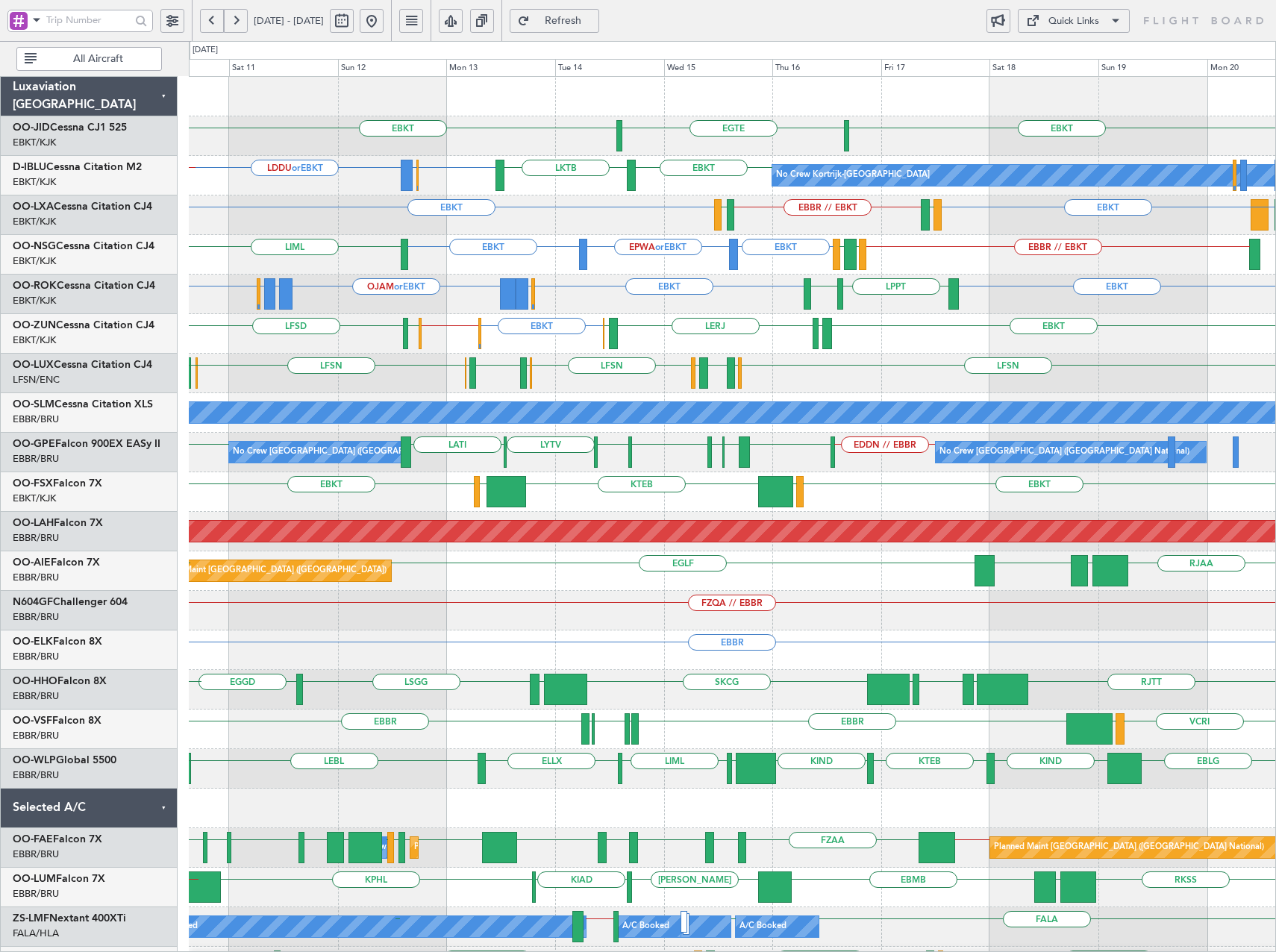
click at [466, 305] on div "EBKT EBKT ELLX or EBKT LGKR or EBKT OJAM or EBKT LGKR or EBKT ELLX or EBKT EBKT…" at bounding box center [732, 295] width 1087 height 40
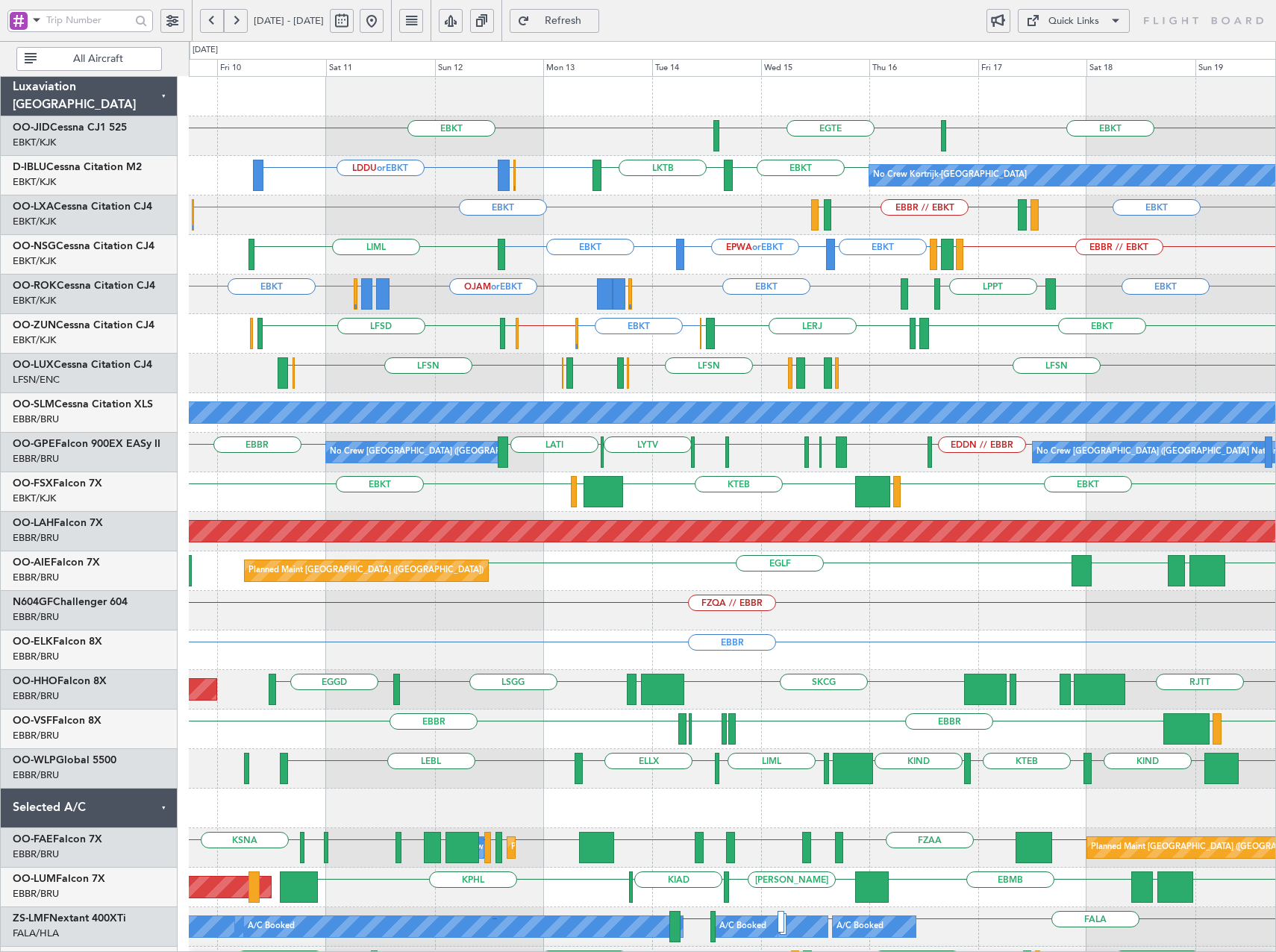
click at [444, 296] on div "EBKT EBKT ELLX or EBKT LGKR or EBKT OJAM or EBKT LGKR or EBKT ELLX or EBKT EBKT…" at bounding box center [732, 295] width 1087 height 40
click at [1061, 25] on div "Quick Links" at bounding box center [1074, 22] width 51 height 15
click at [1059, 56] on button "Trip Builder" at bounding box center [1074, 56] width 112 height 36
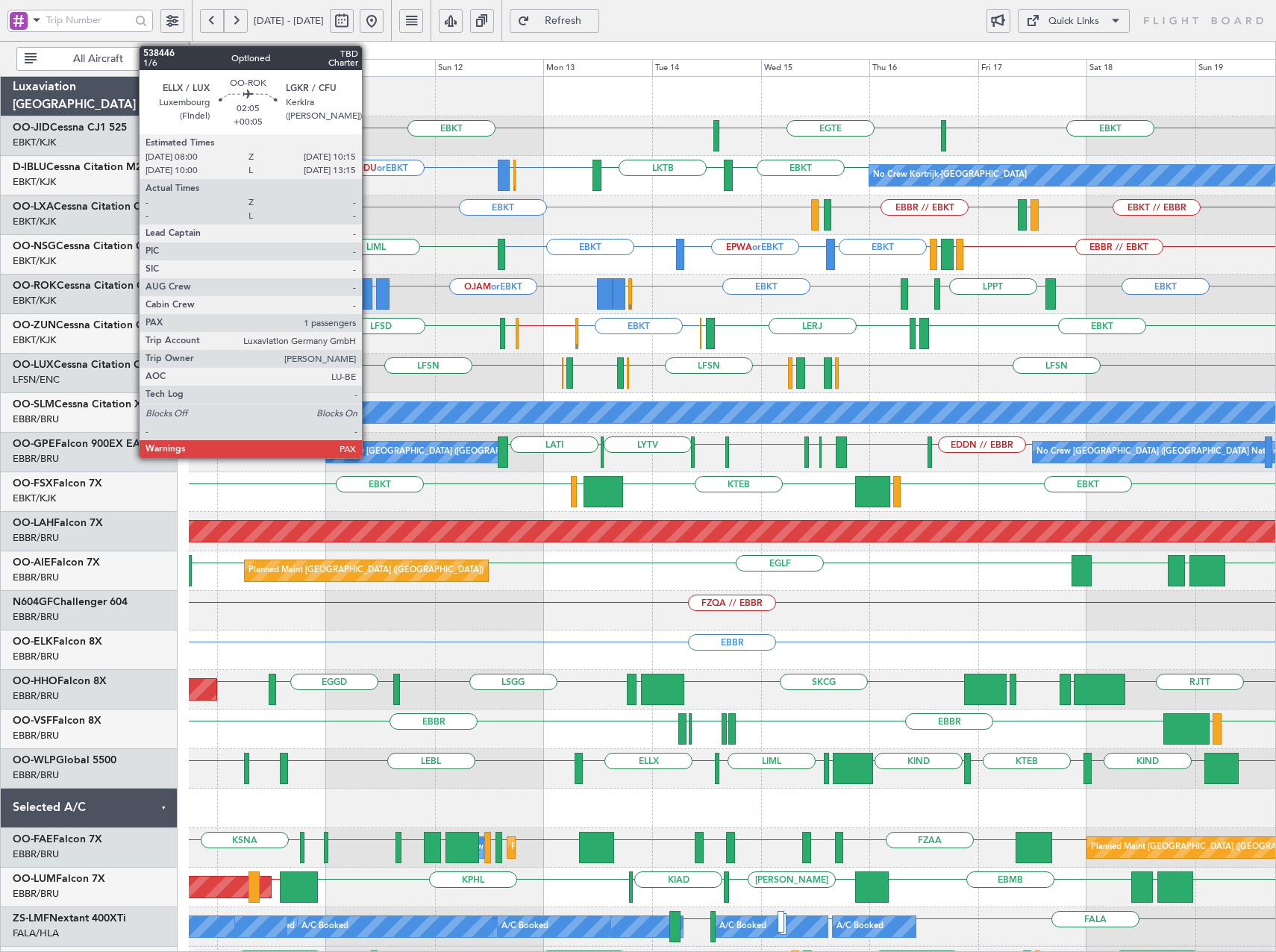
click at [368, 292] on div at bounding box center [365, 294] width 10 height 31
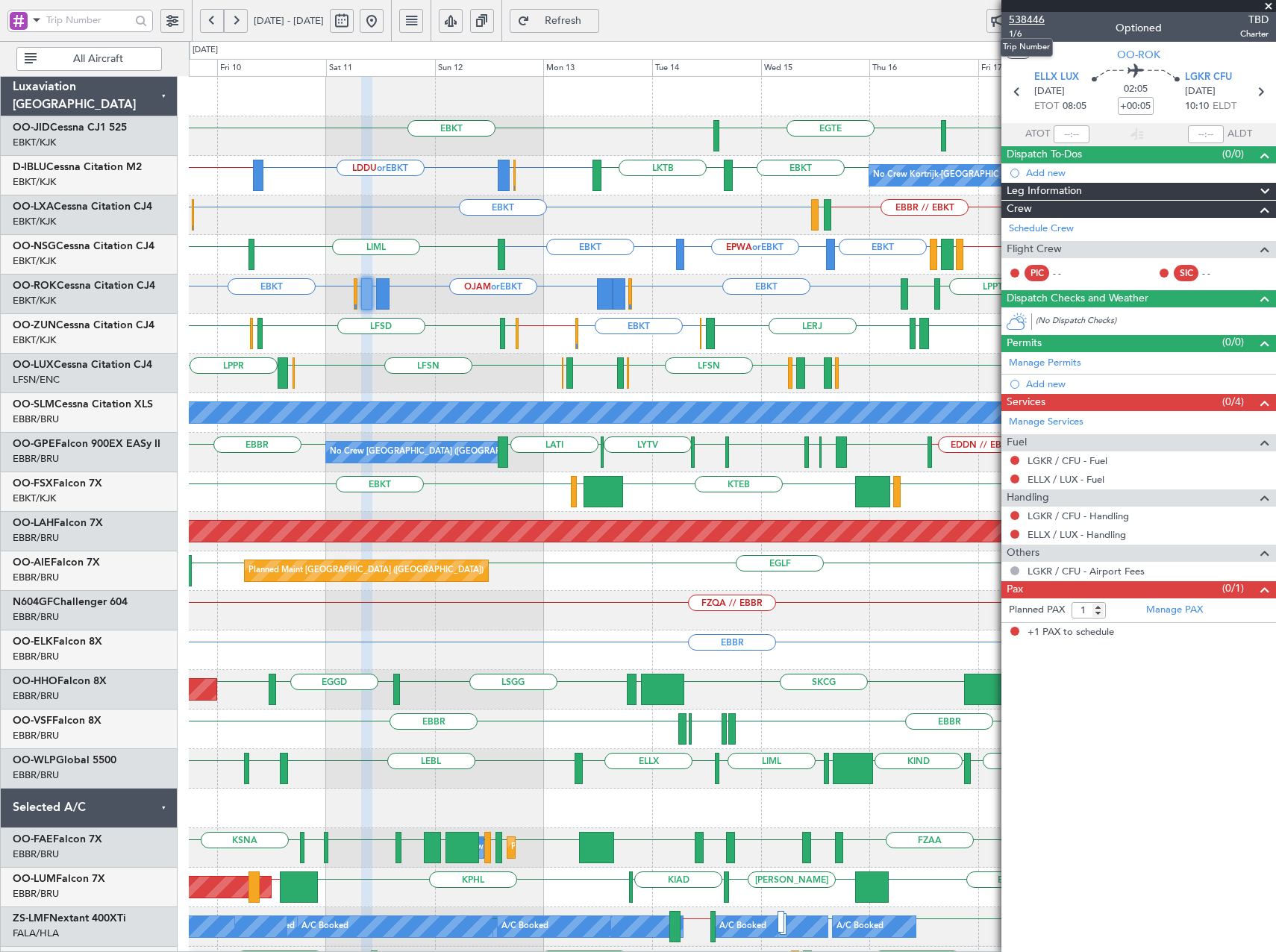
click at [1023, 19] on span "538446" at bounding box center [1026, 20] width 36 height 16
click at [1265, 6] on span at bounding box center [1268, 7] width 15 height 13
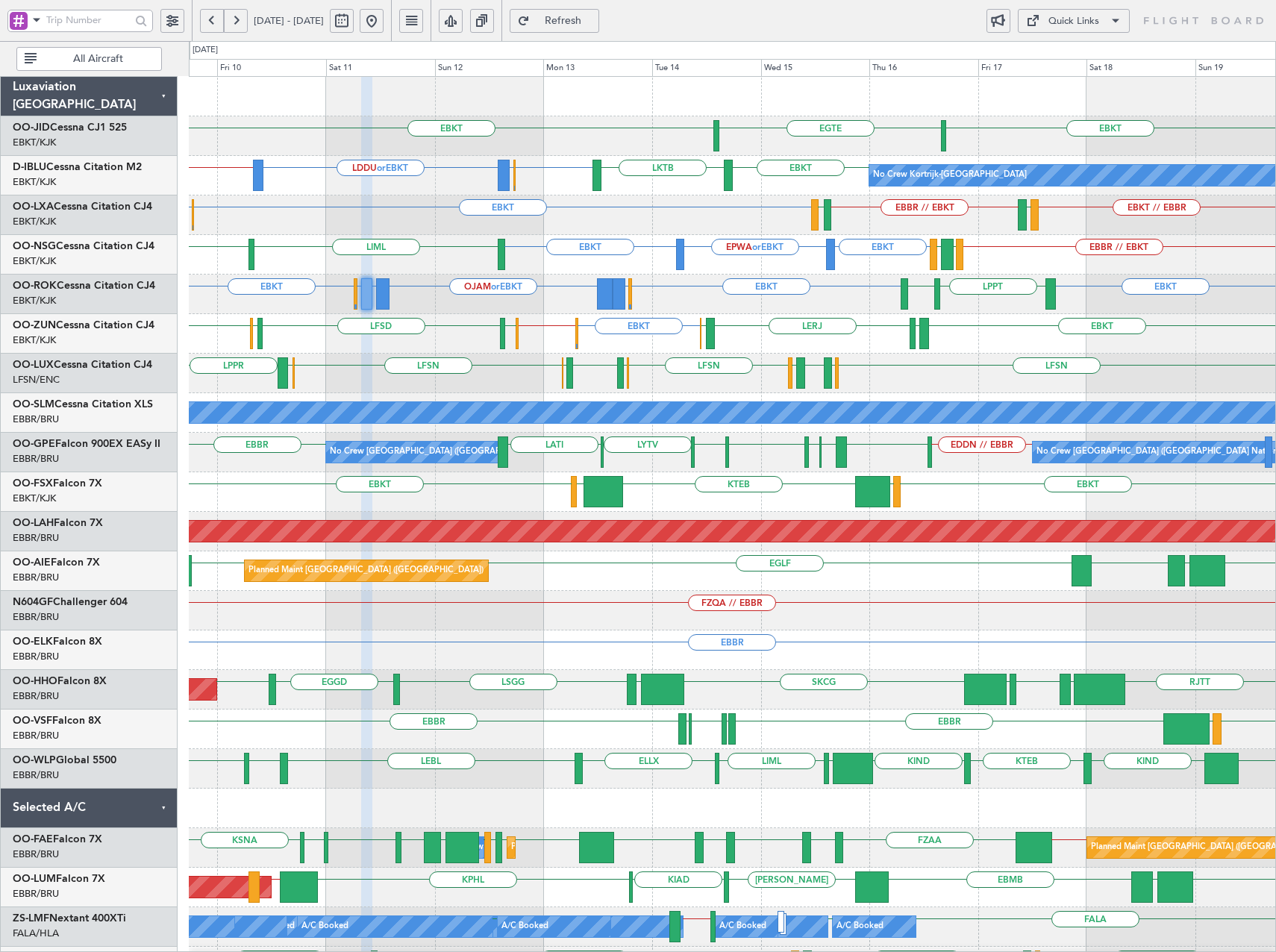
type input "0"
click at [1063, 18] on div "Quick Links" at bounding box center [1074, 22] width 51 height 15
click at [1084, 42] on button "Trip Builder" at bounding box center [1074, 56] width 112 height 36
click at [113, 202] on link "OO-LXA Cessna Citation CJ4" at bounding box center [82, 206] width 139 height 10
click at [1063, 7] on div "Quick Links" at bounding box center [1130, 21] width 289 height 41
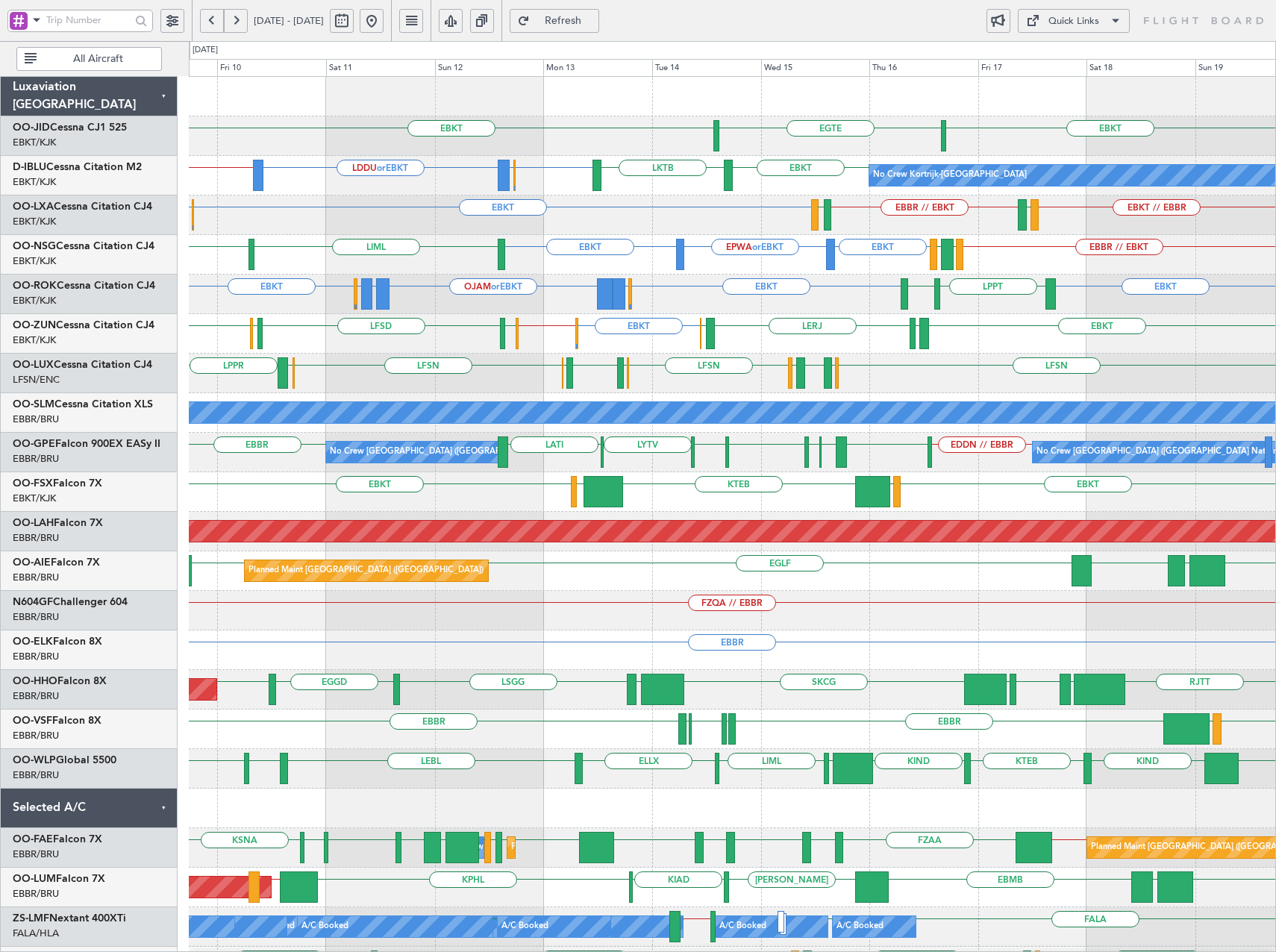
click at [1065, 19] on div "Quick Links" at bounding box center [1074, 22] width 51 height 15
click at [1051, 59] on button "Trip Builder" at bounding box center [1074, 56] width 112 height 36
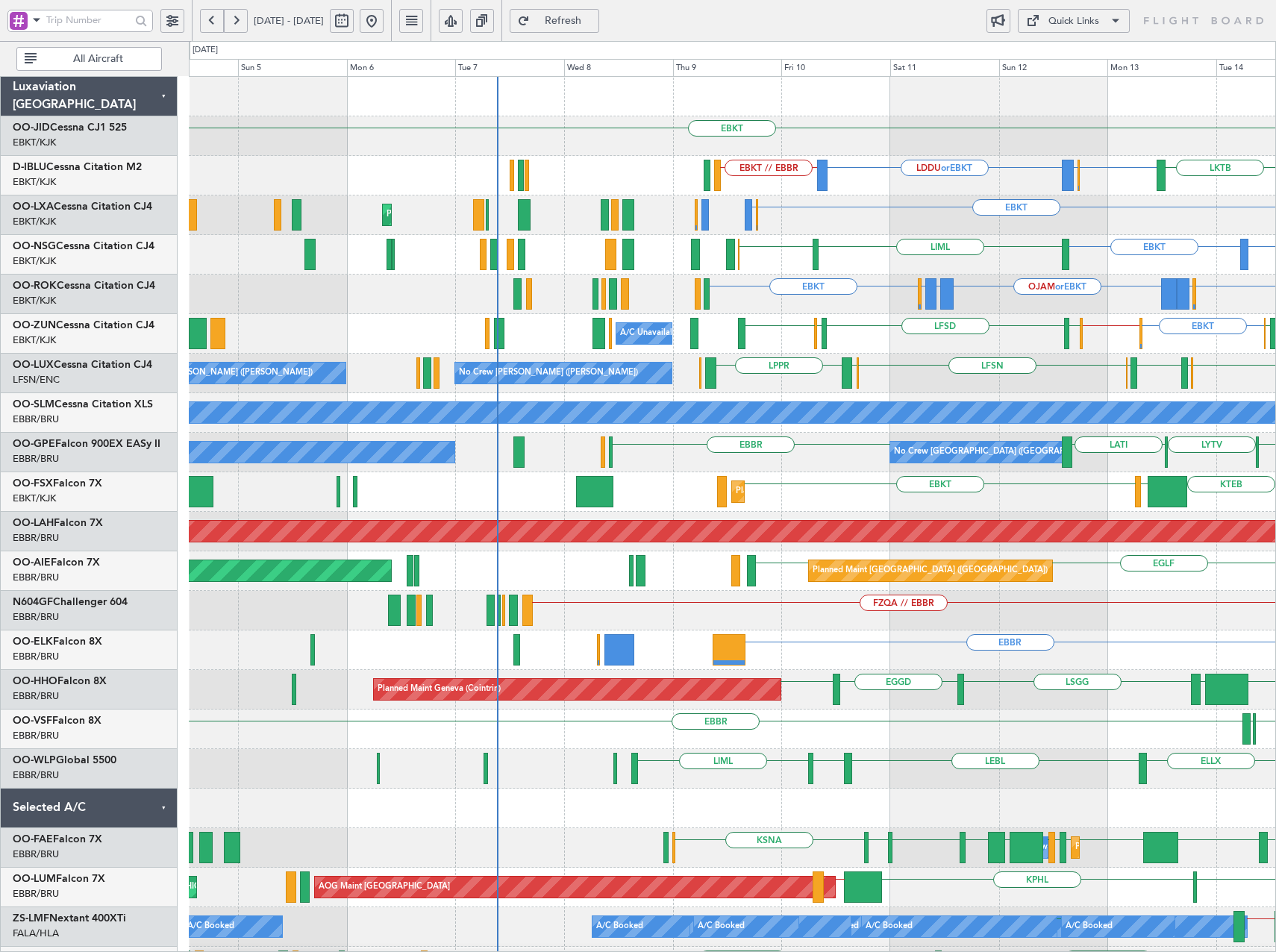
click at [1013, 322] on div "EBKT EGTE EBKT EBKT EBBR or EBKT LDDU or EBKT EBKT // EBBR LKTB EBKT No Crew Ko…" at bounding box center [732, 631] width 1087 height 1107
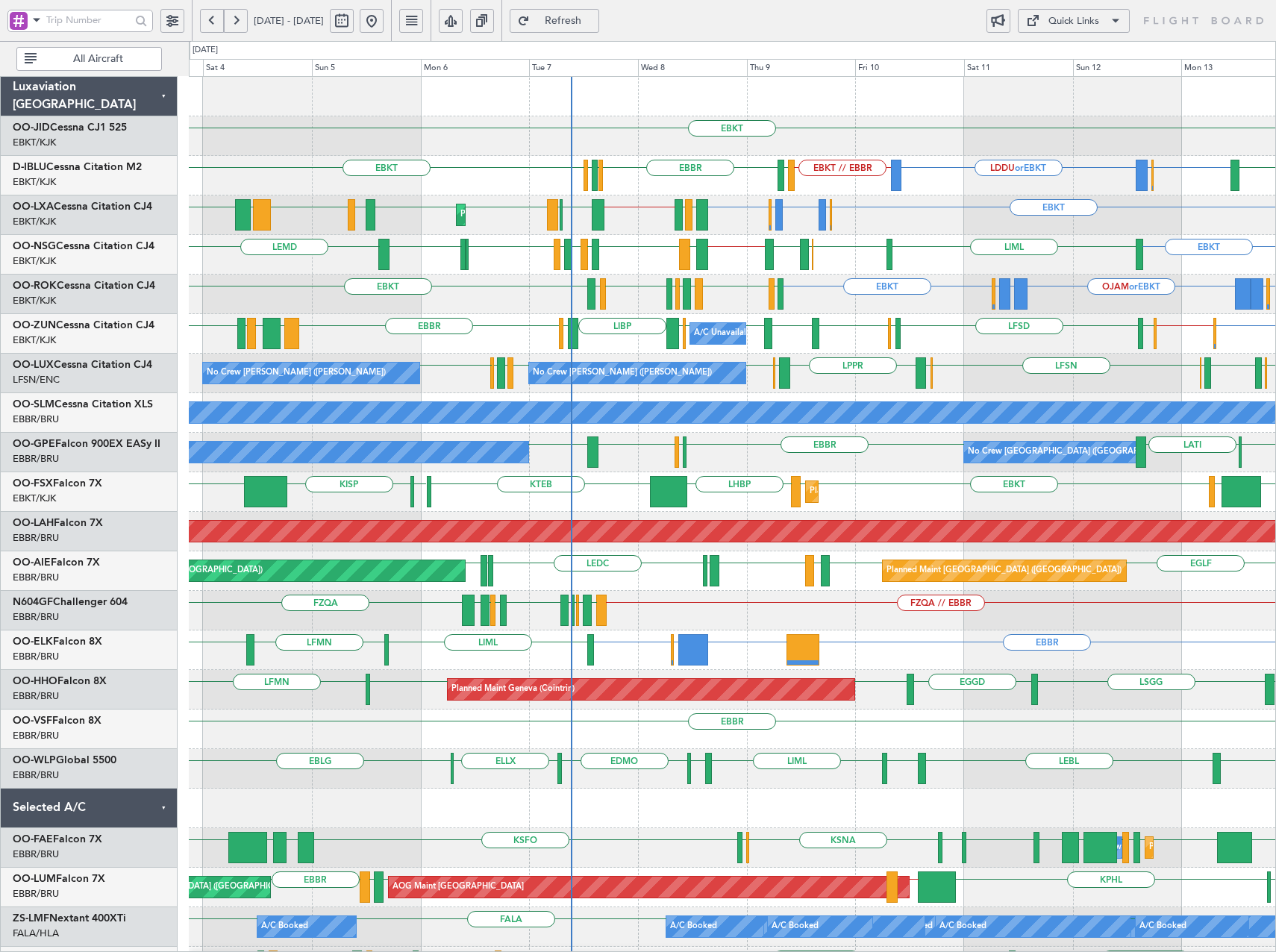
click at [489, 297] on div "EBKT ELLX or EBKT LGKR or EBKT OJAM or EBKT LGKR or EBKT ELLX or EBKT EBKT LFLX…" at bounding box center [732, 295] width 1087 height 40
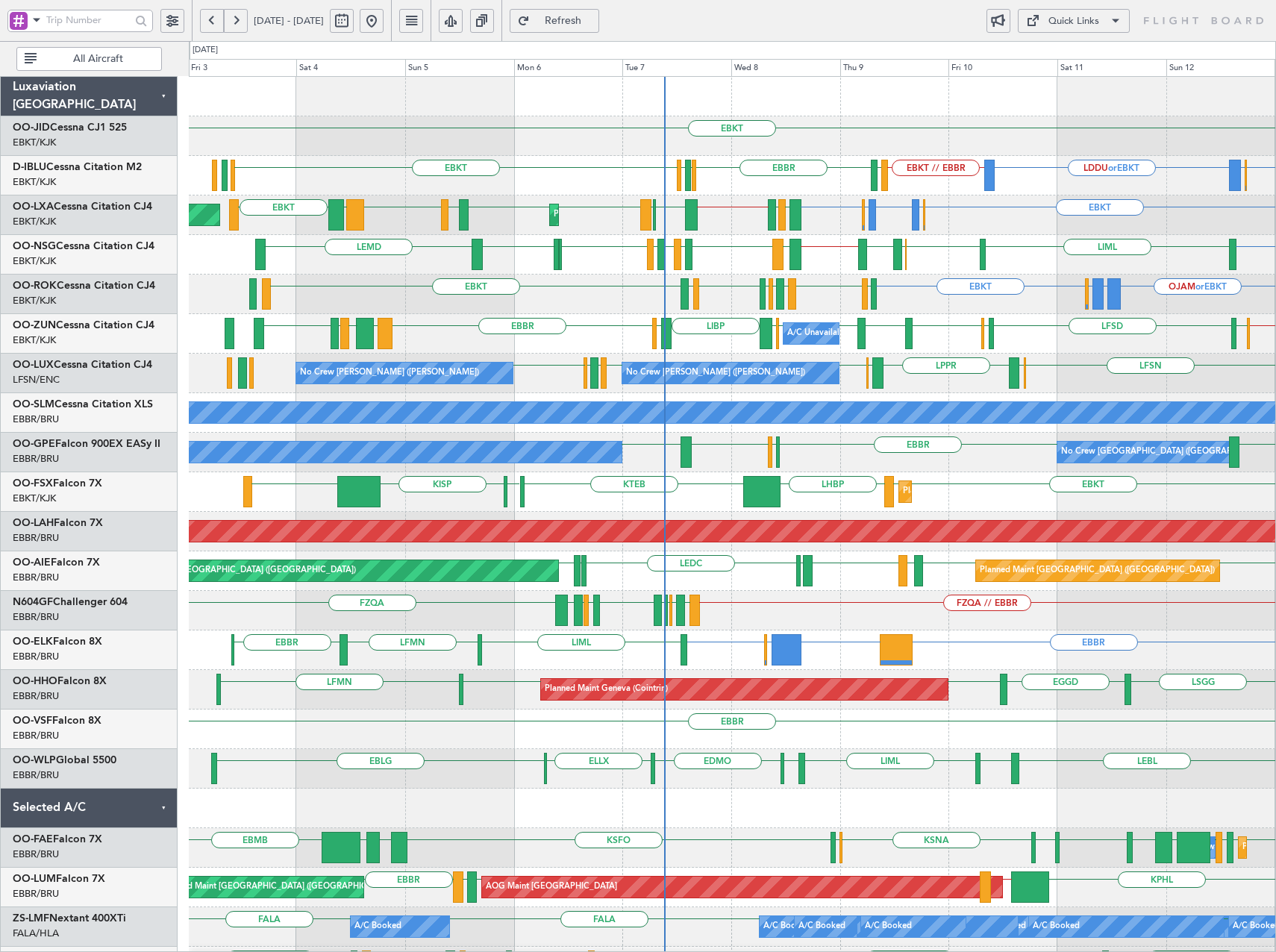
click at [594, 24] on span "Refresh" at bounding box center [563, 21] width 61 height 10
click at [559, 327] on div "EBKT EBKT EBBR or EBKT LDDU or EBKT EBKT // EBBR LSGS EBBR EGGW EDDK EBKT EBKT …" at bounding box center [732, 572] width 1087 height 989
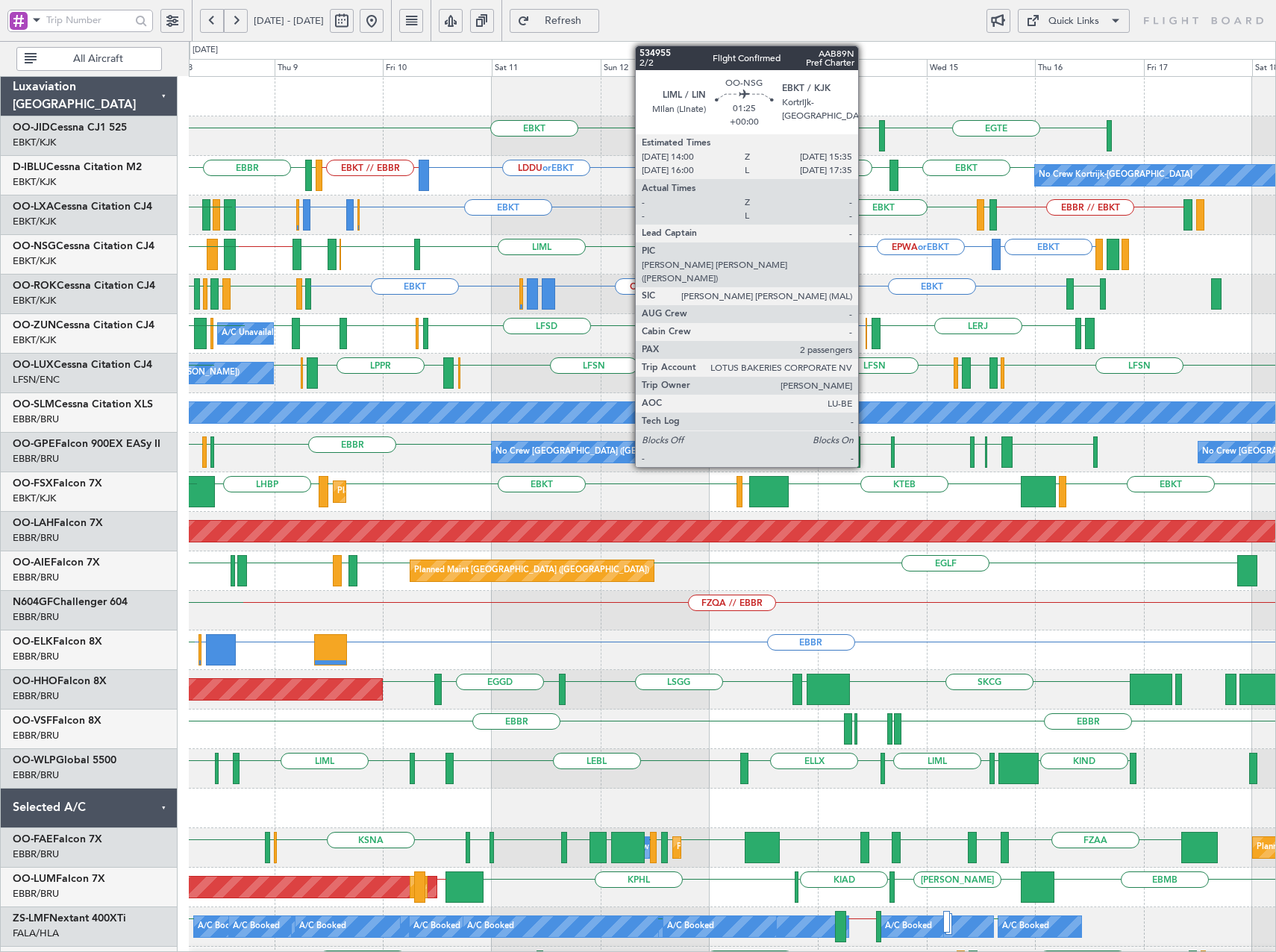
click at [620, 293] on div "EBKT EGTE EBKT EBBR or EBKT LDDU or EBKT EBKT // EBBR EBBR EBKT LKTB LSGS No Cr…" at bounding box center [732, 611] width 1087 height 1068
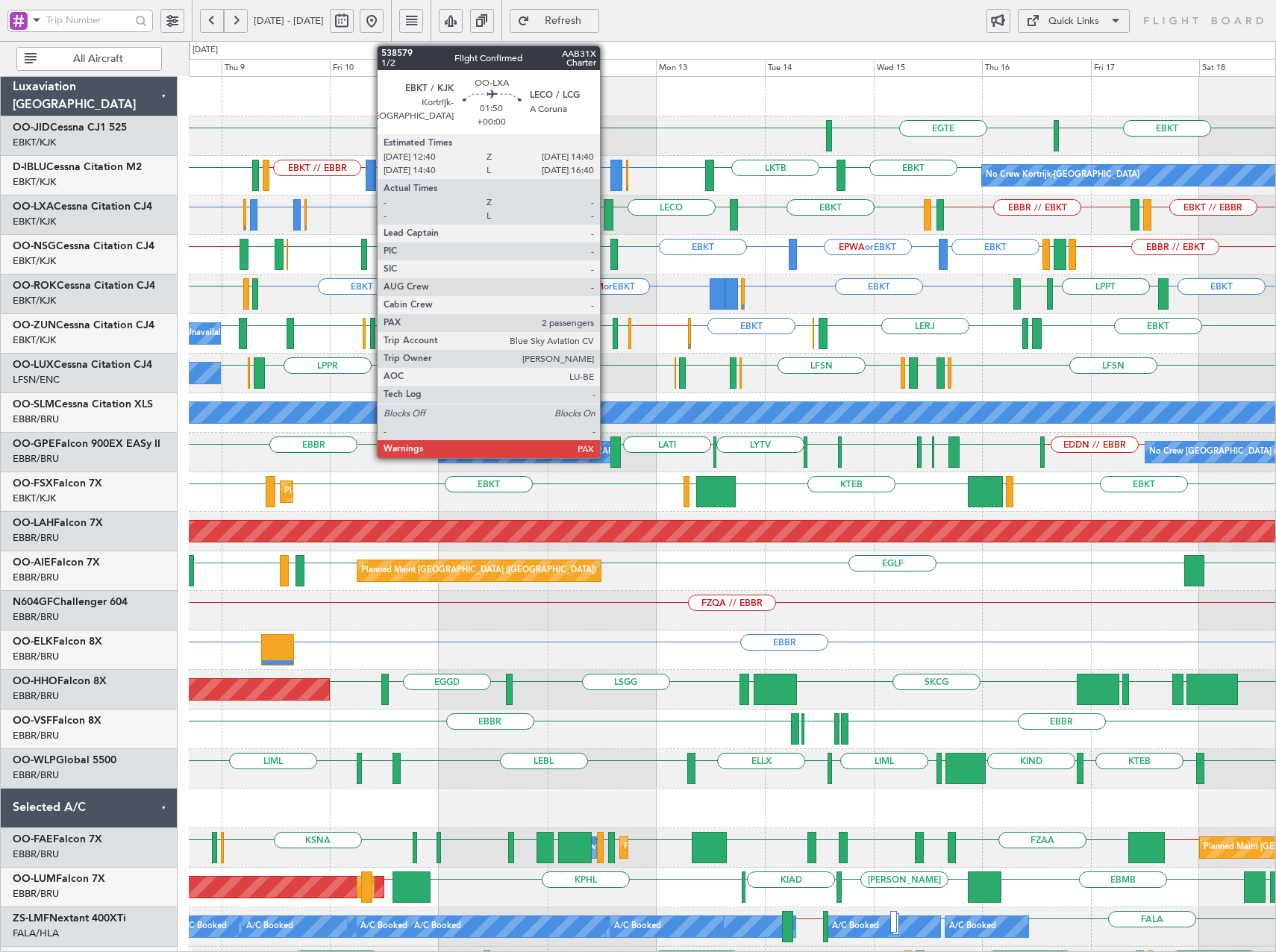
click at [606, 210] on div at bounding box center [608, 215] width 9 height 31
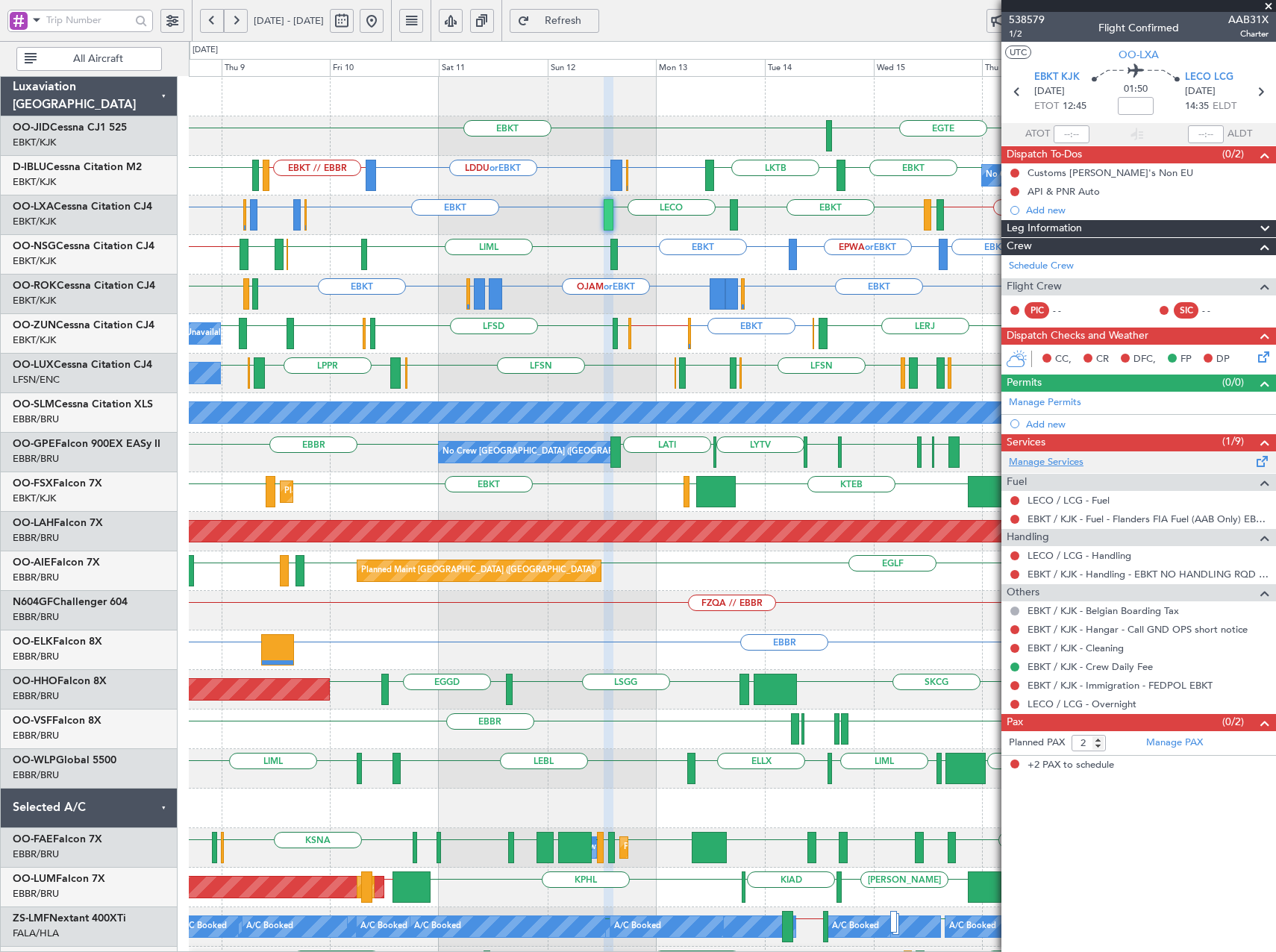
click at [1058, 460] on link "Manage Services" at bounding box center [1045, 462] width 74 height 15
click at [599, 30] on button "Refresh" at bounding box center [554, 21] width 89 height 24
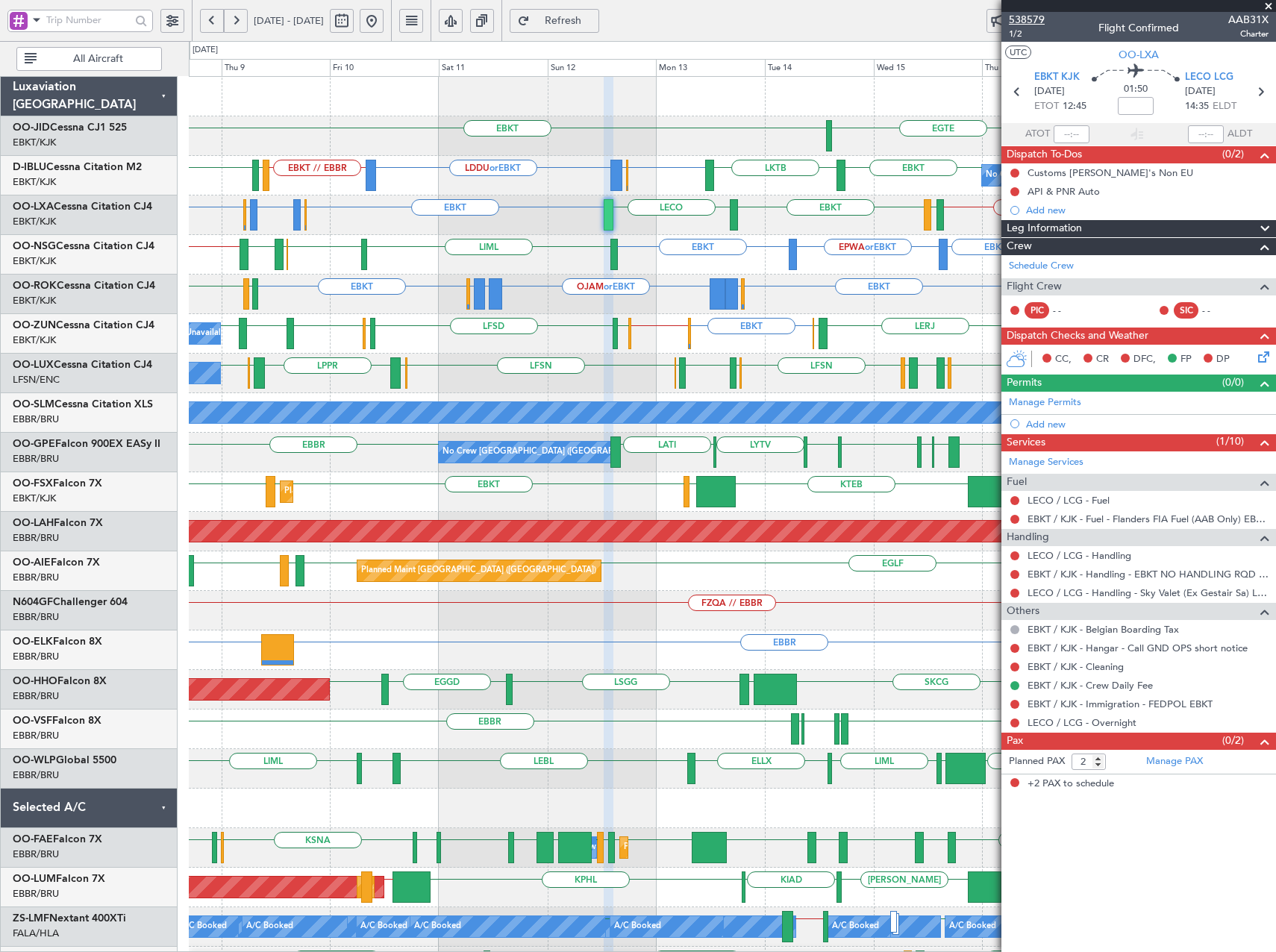
click at [1037, 18] on span "538579" at bounding box center [1026, 20] width 36 height 16
drag, startPoint x: 627, startPoint y: 19, endPoint x: 588, endPoint y: 24, distance: 39.3
click at [594, 20] on span "Refresh" at bounding box center [563, 21] width 61 height 10
drag, startPoint x: 1271, startPoint y: 5, endPoint x: 1236, endPoint y: 9, distance: 35.2
click at [1271, 5] on span at bounding box center [1268, 7] width 15 height 13
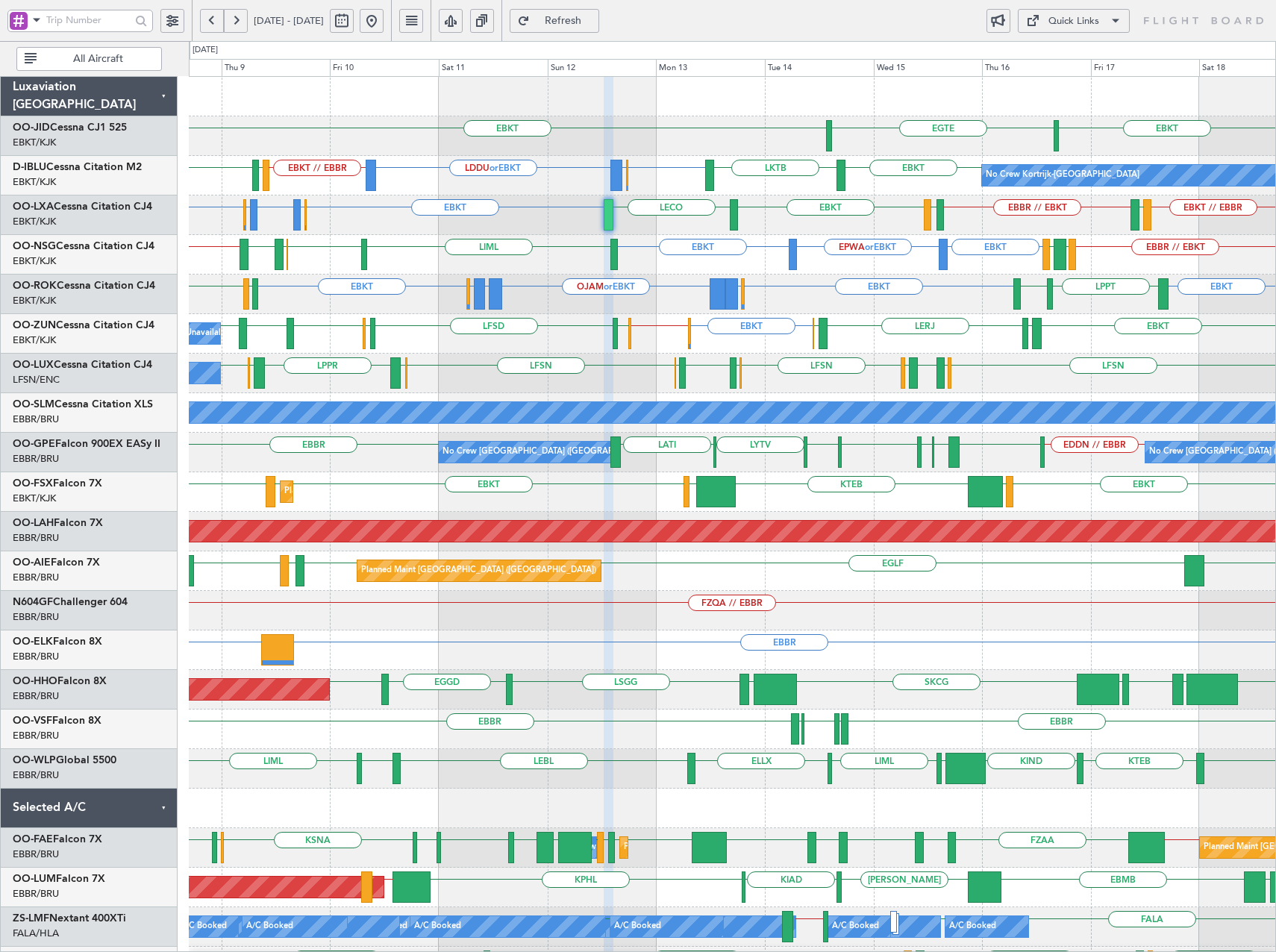
type input "0"
click at [242, 20] on button at bounding box center [235, 21] width 24 height 24
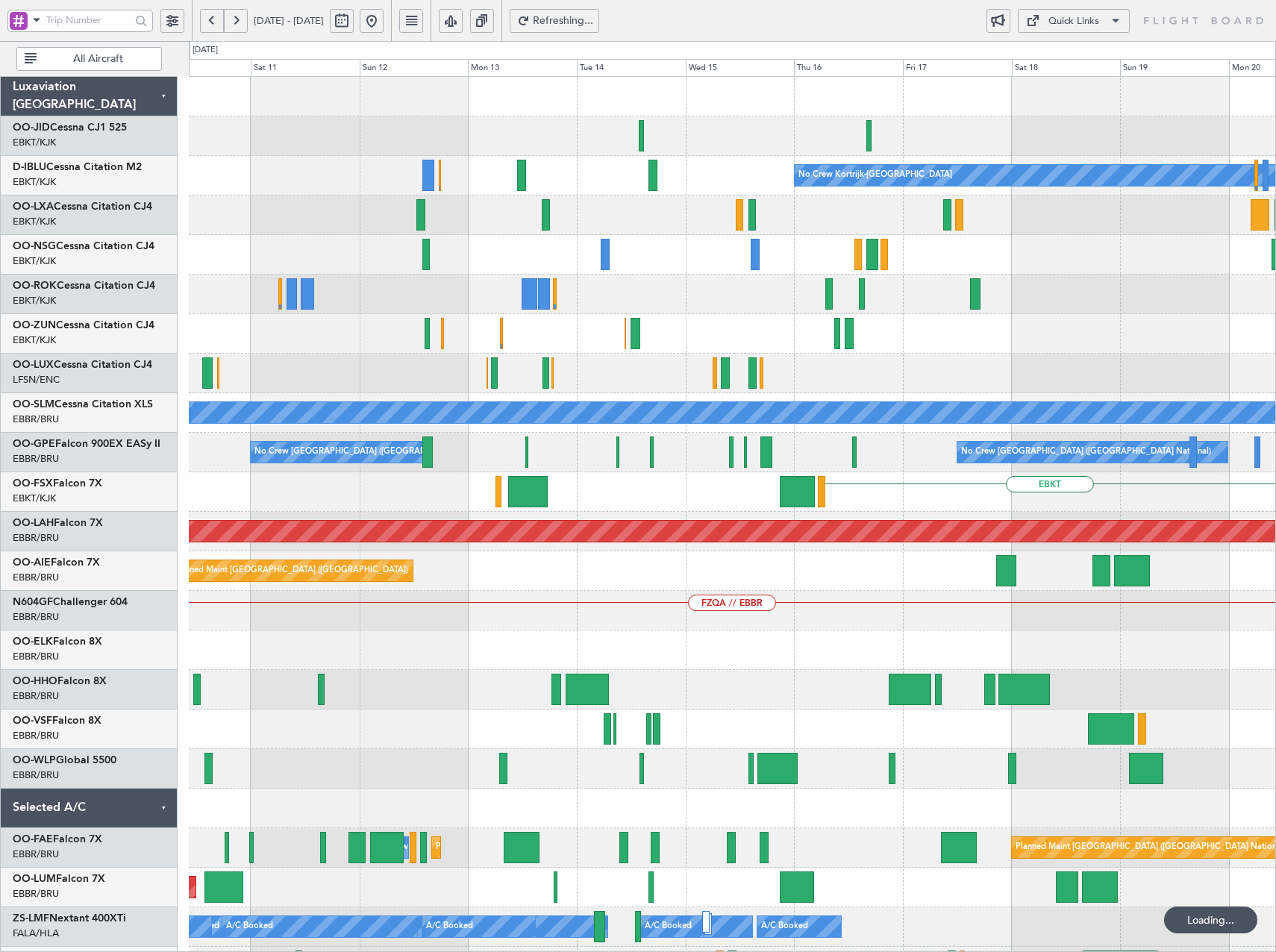
click at [242, 20] on button at bounding box center [235, 21] width 24 height 24
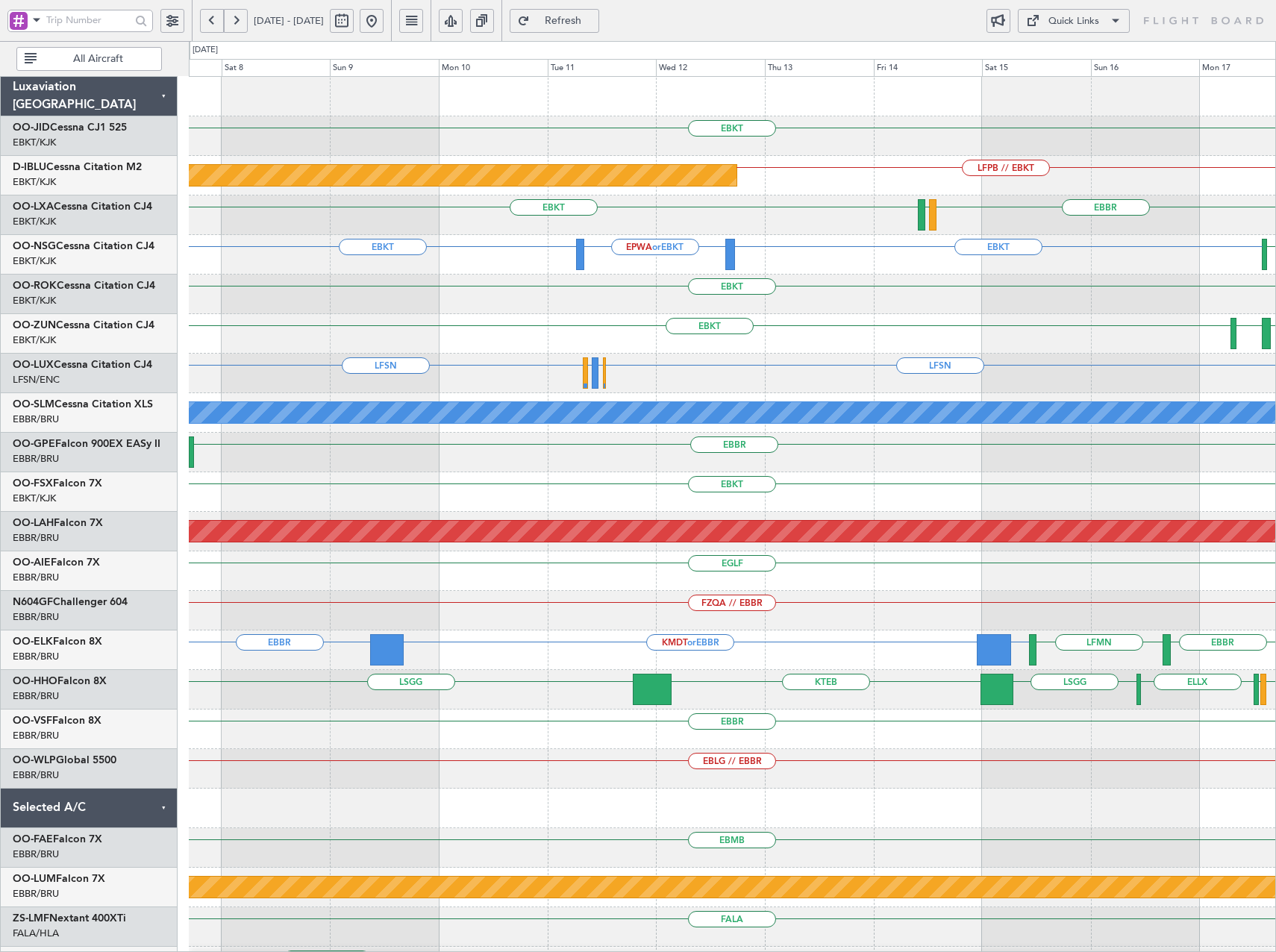
click at [230, 25] on button at bounding box center [235, 21] width 24 height 24
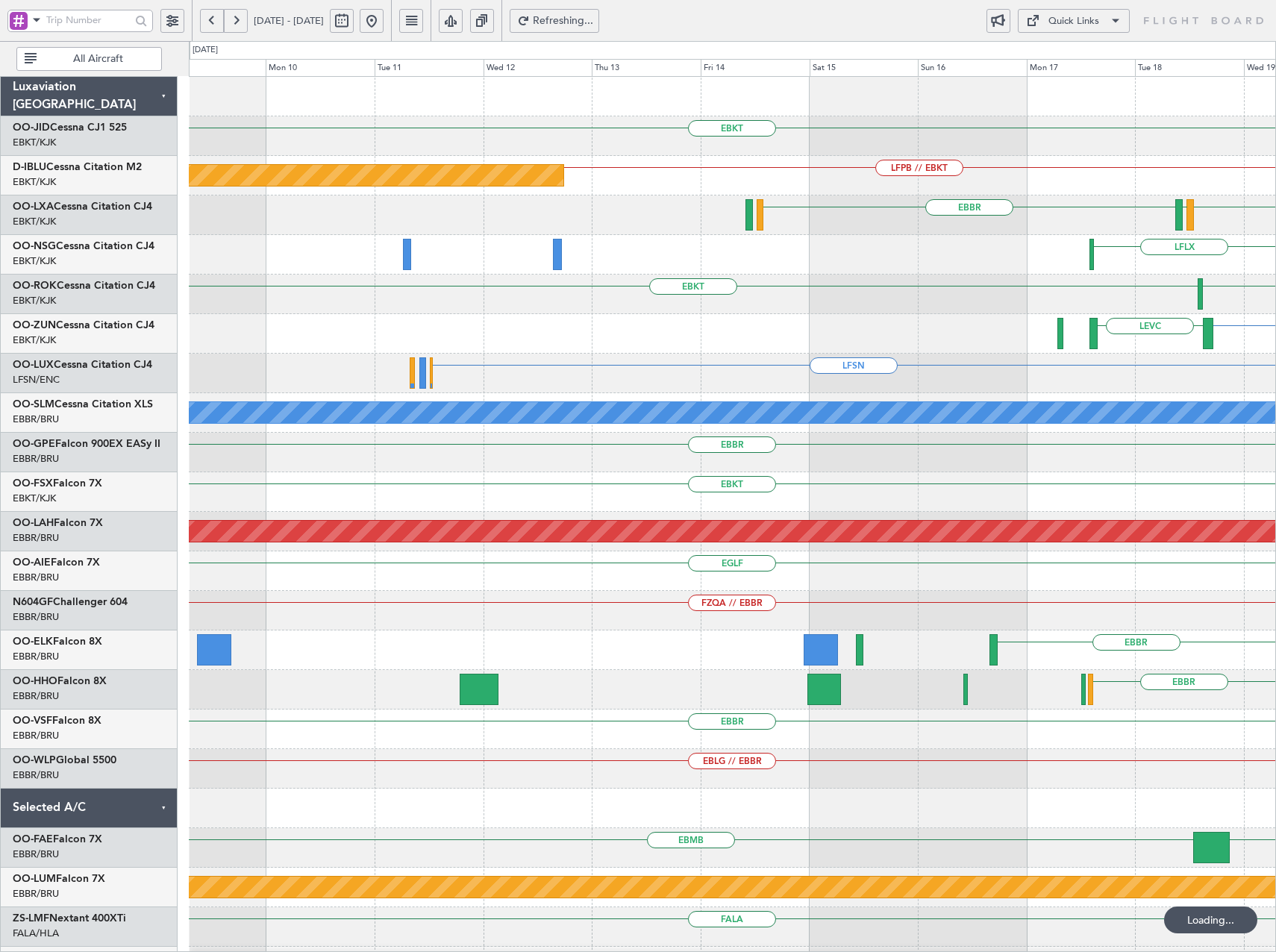
click at [230, 25] on button at bounding box center [235, 21] width 24 height 24
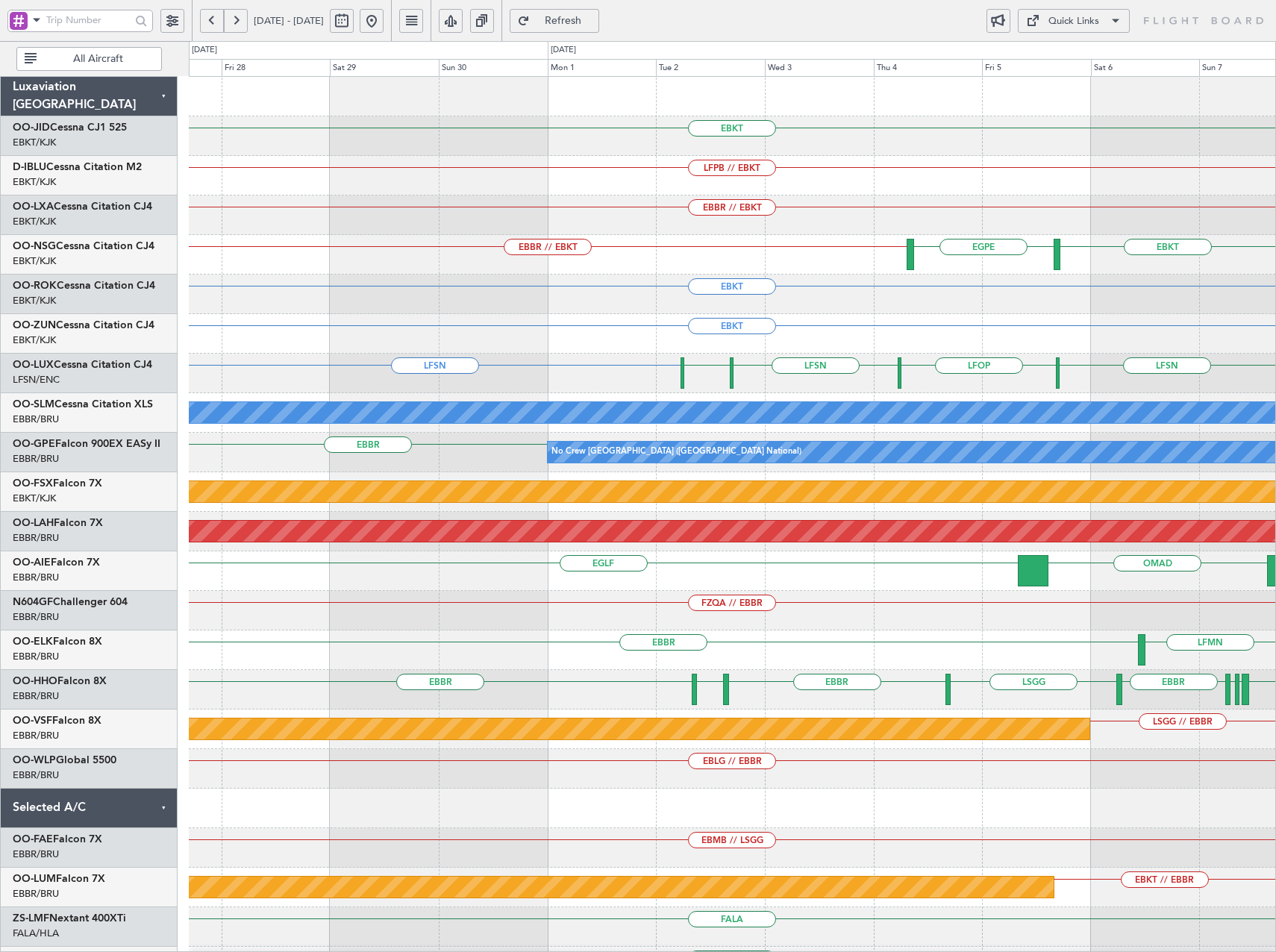
click at [230, 25] on button at bounding box center [235, 21] width 24 height 24
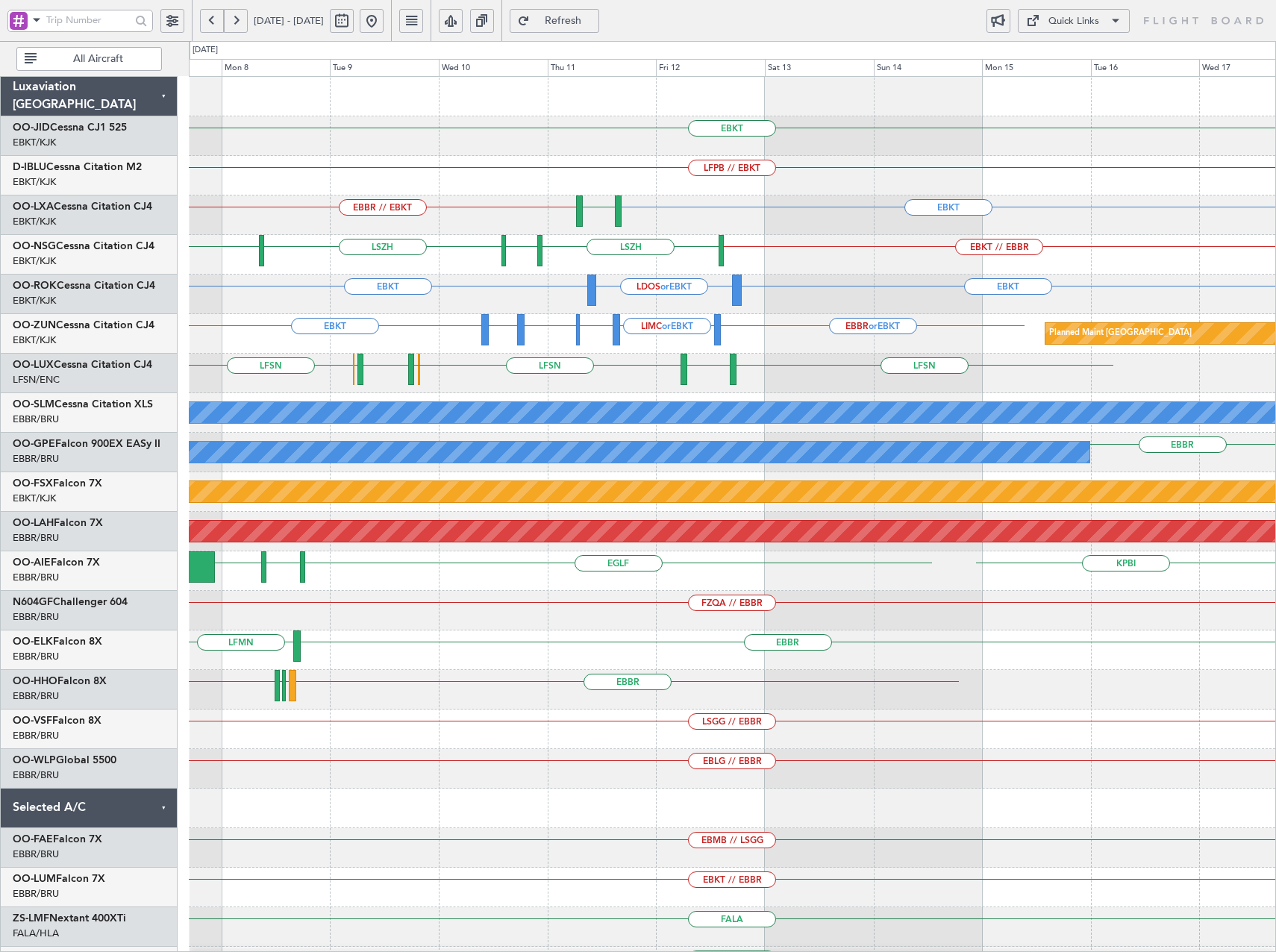
click at [230, 25] on button at bounding box center [235, 21] width 24 height 24
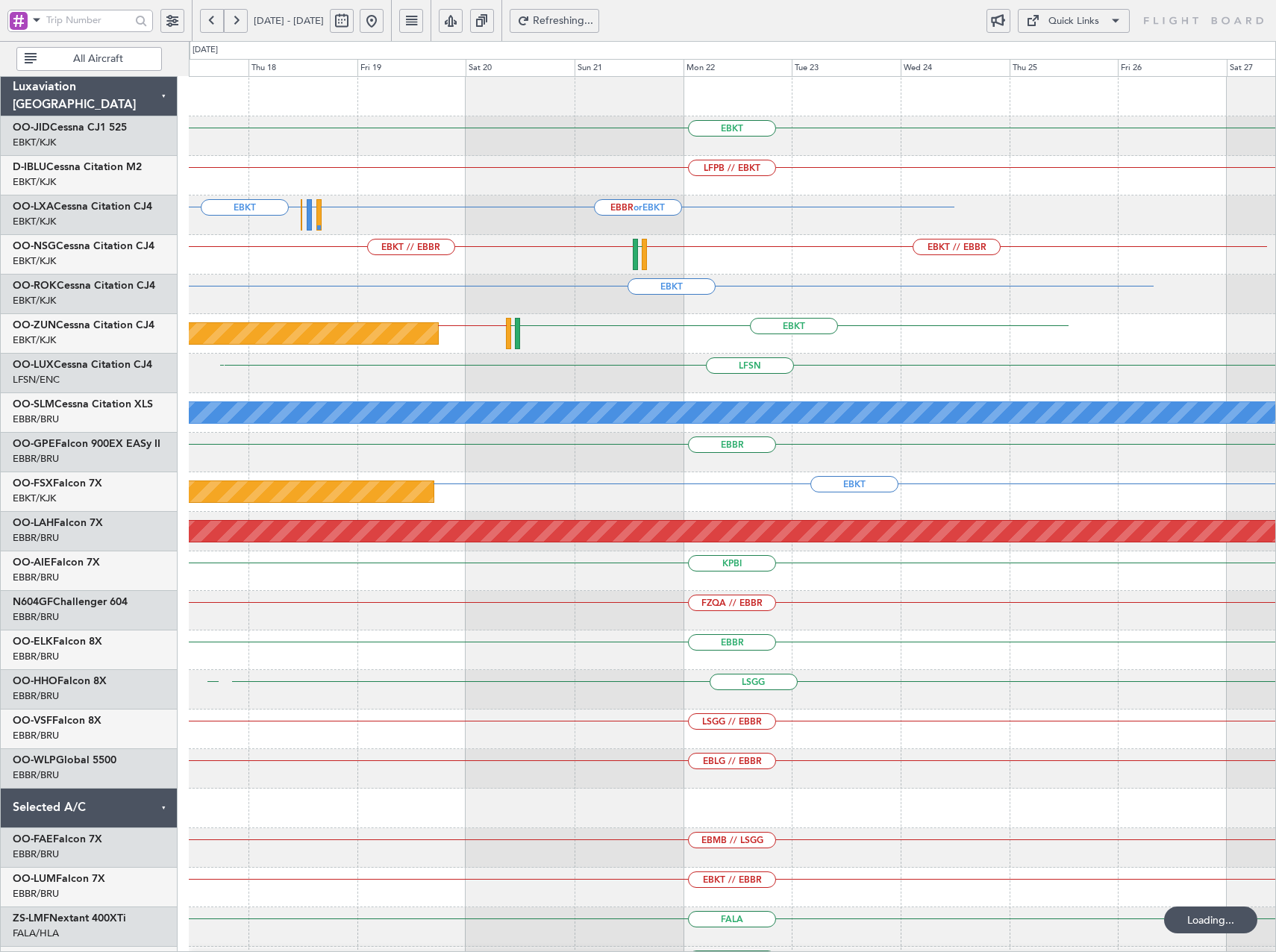
click at [230, 25] on button at bounding box center [235, 21] width 24 height 24
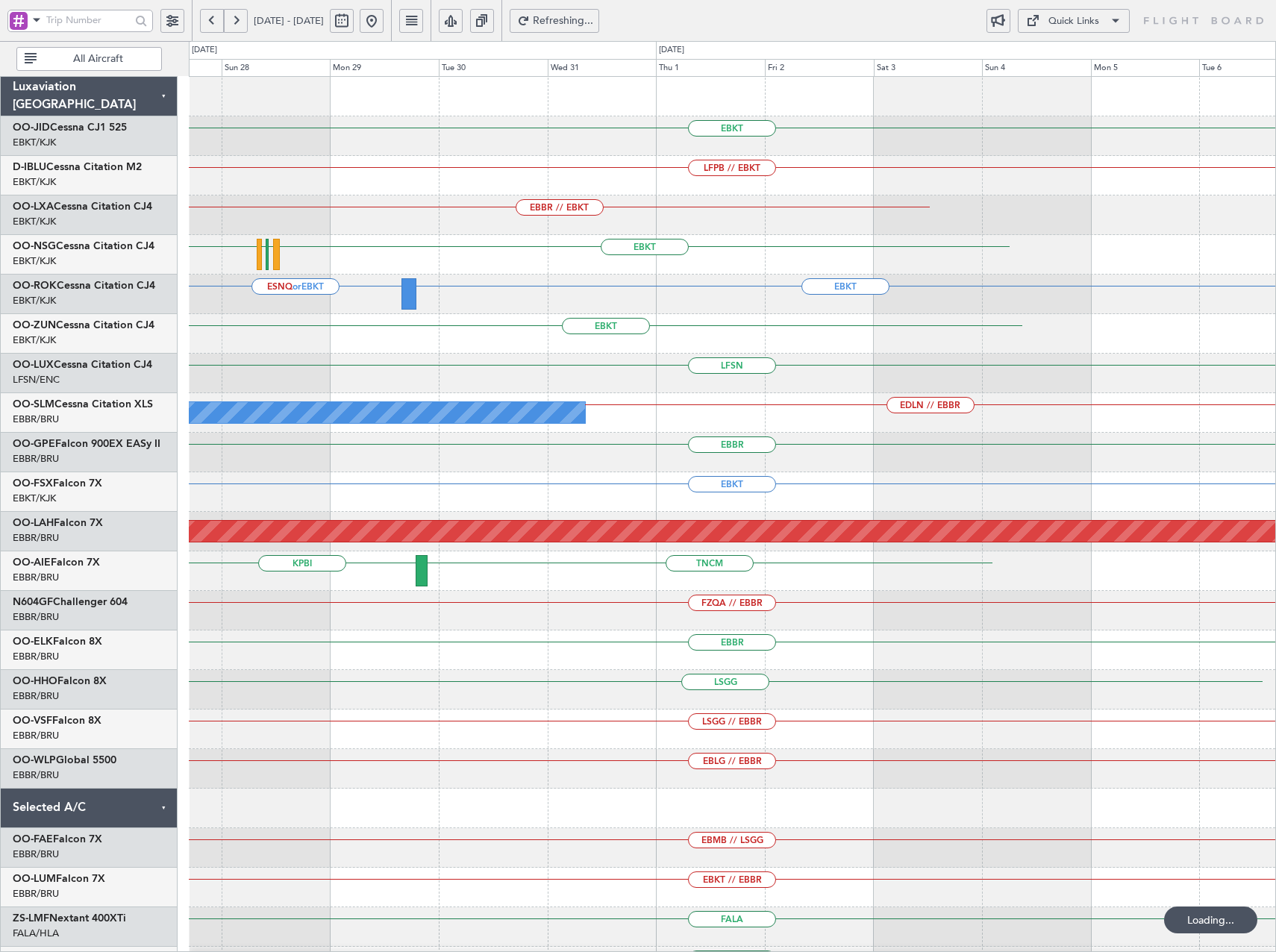
click at [230, 25] on button at bounding box center [235, 21] width 24 height 24
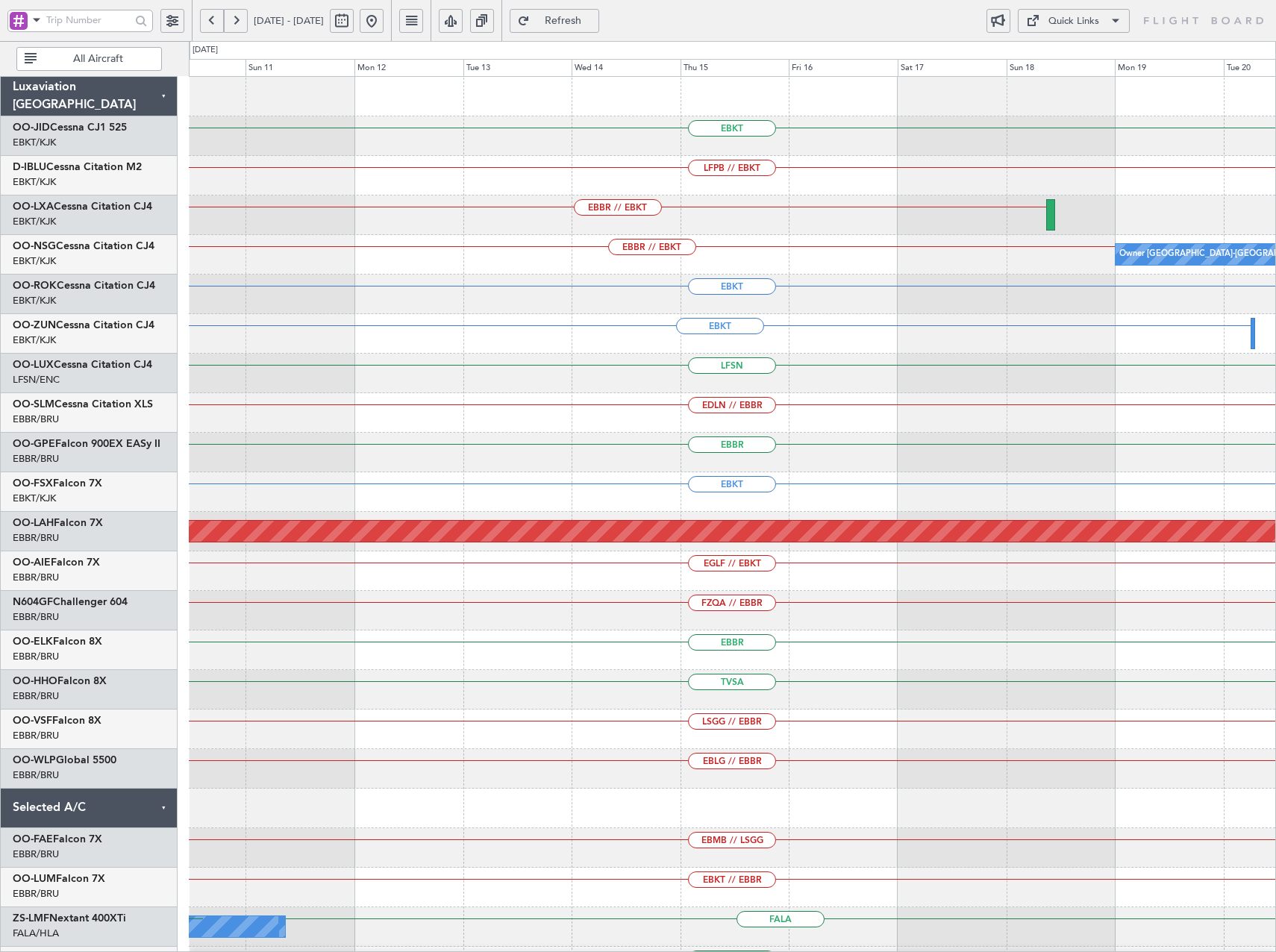
click at [673, 261] on div "EBKT LFPB // EBKT EBBR // EBKT EBBR // EBKT Owner [GEOGRAPHIC_DATA]-[GEOGRAPHIC…" at bounding box center [732, 611] width 1087 height 1068
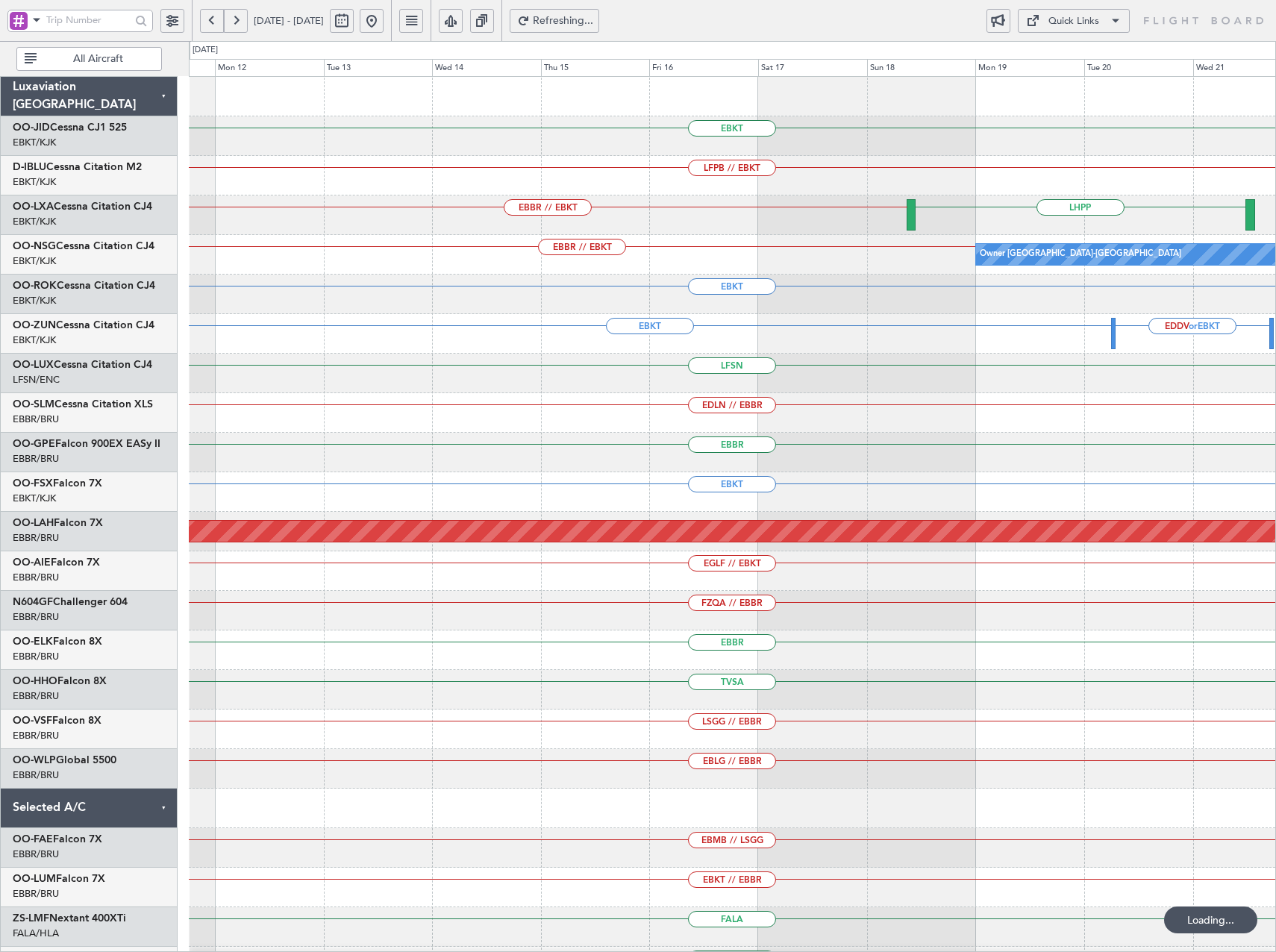
click at [783, 262] on div "EBKT LFPB // EBKT EBBR // EBKT LHPP Owner [GEOGRAPHIC_DATA]-[GEOGRAPHIC_DATA] E…" at bounding box center [732, 572] width 1087 height 989
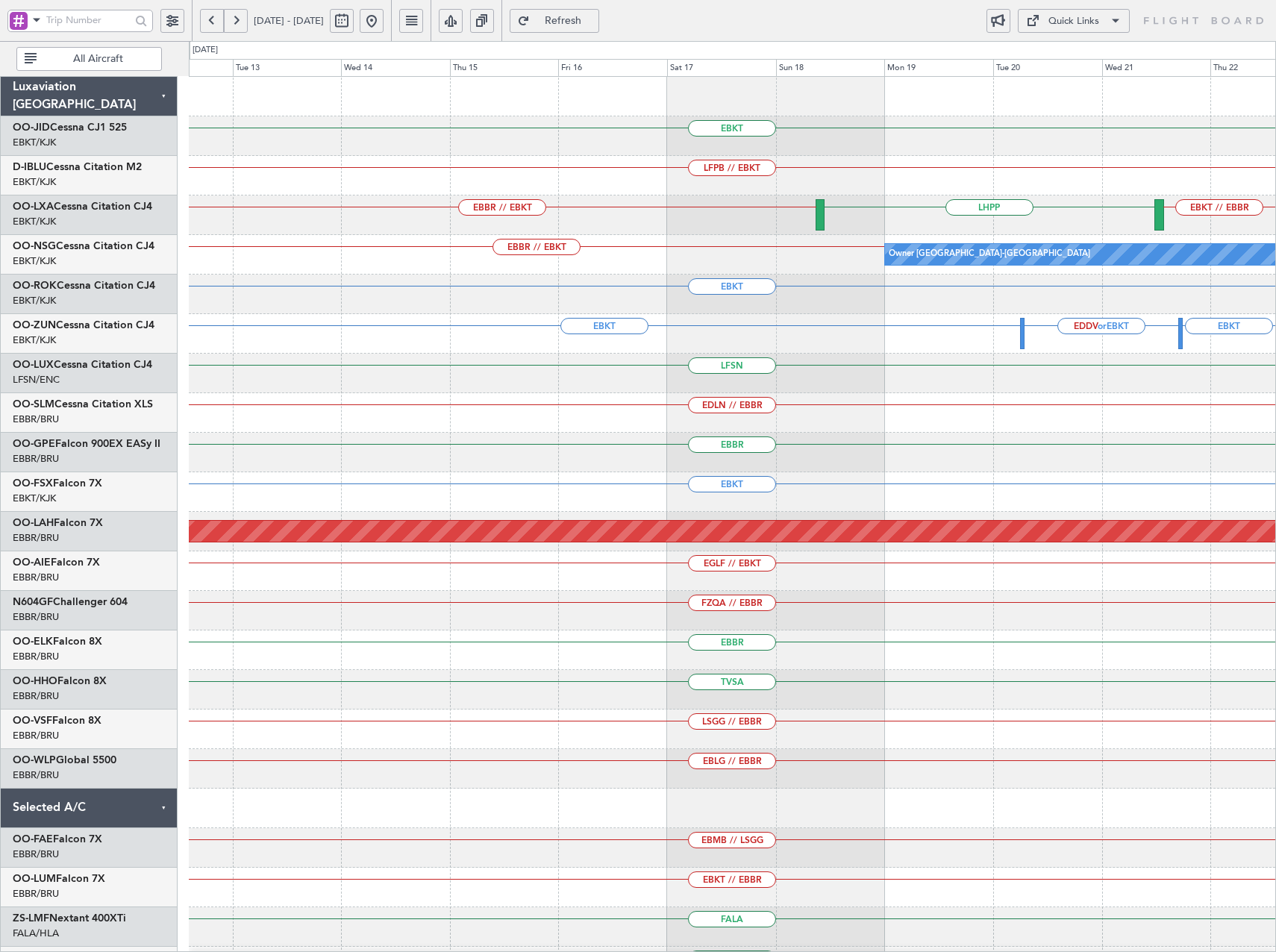
click at [584, 168] on div "EBKT LFPB // EBKT EBBR // EBKT EBKT // EBBR LHPP EBBR // EBKT Owner [GEOGRAPHIC…" at bounding box center [732, 572] width 1087 height 989
click at [1098, 24] on div "Quick Links" at bounding box center [1074, 22] width 51 height 15
click at [1057, 51] on button "Trip Builder" at bounding box center [1074, 56] width 112 height 36
click at [383, 21] on button at bounding box center [371, 21] width 24 height 24
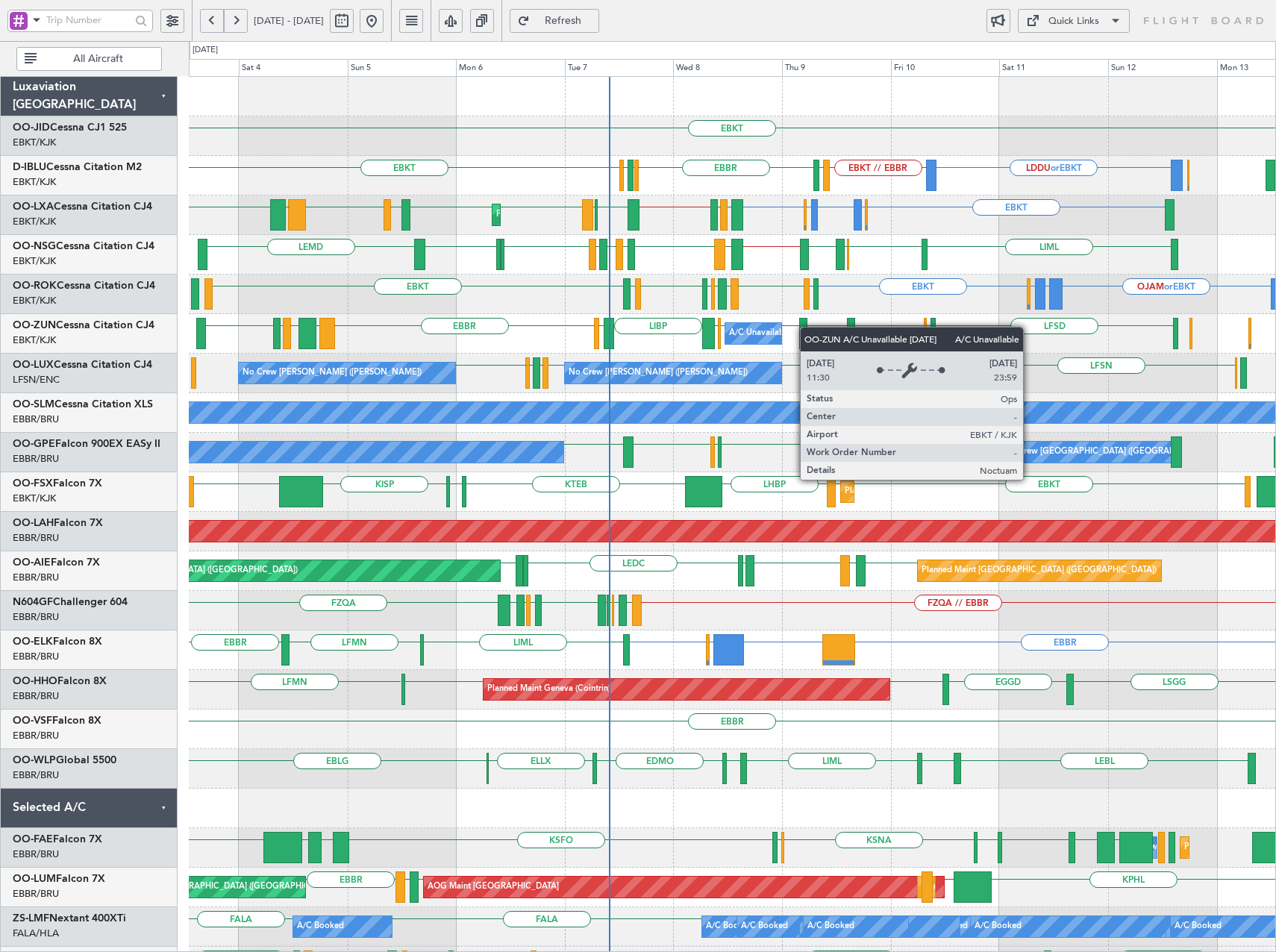
click at [774, 331] on div "EBKT LDDU or EBKT EBKT // EBBR EBBR EGGW EDDK EBKT LSGS No Crew Kortrijk-Wevelg…" at bounding box center [732, 572] width 1087 height 989
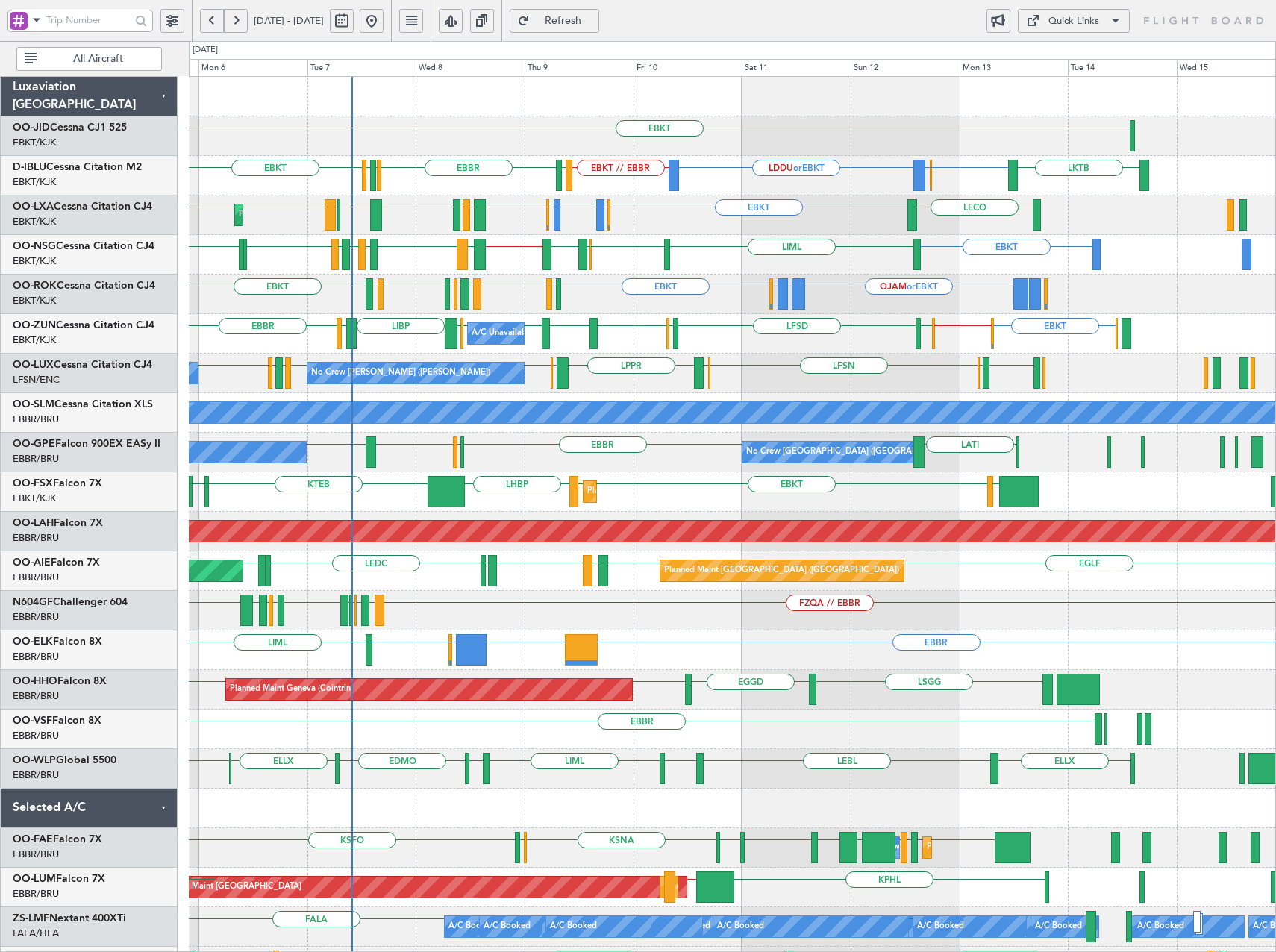
click at [952, 352] on div "EBKT EBKT EBBR or EBKT LDDU or EBKT EBKT // EBBR LKTB EBBR EGGW EDDK EBKT LSGS …" at bounding box center [732, 572] width 1087 height 989
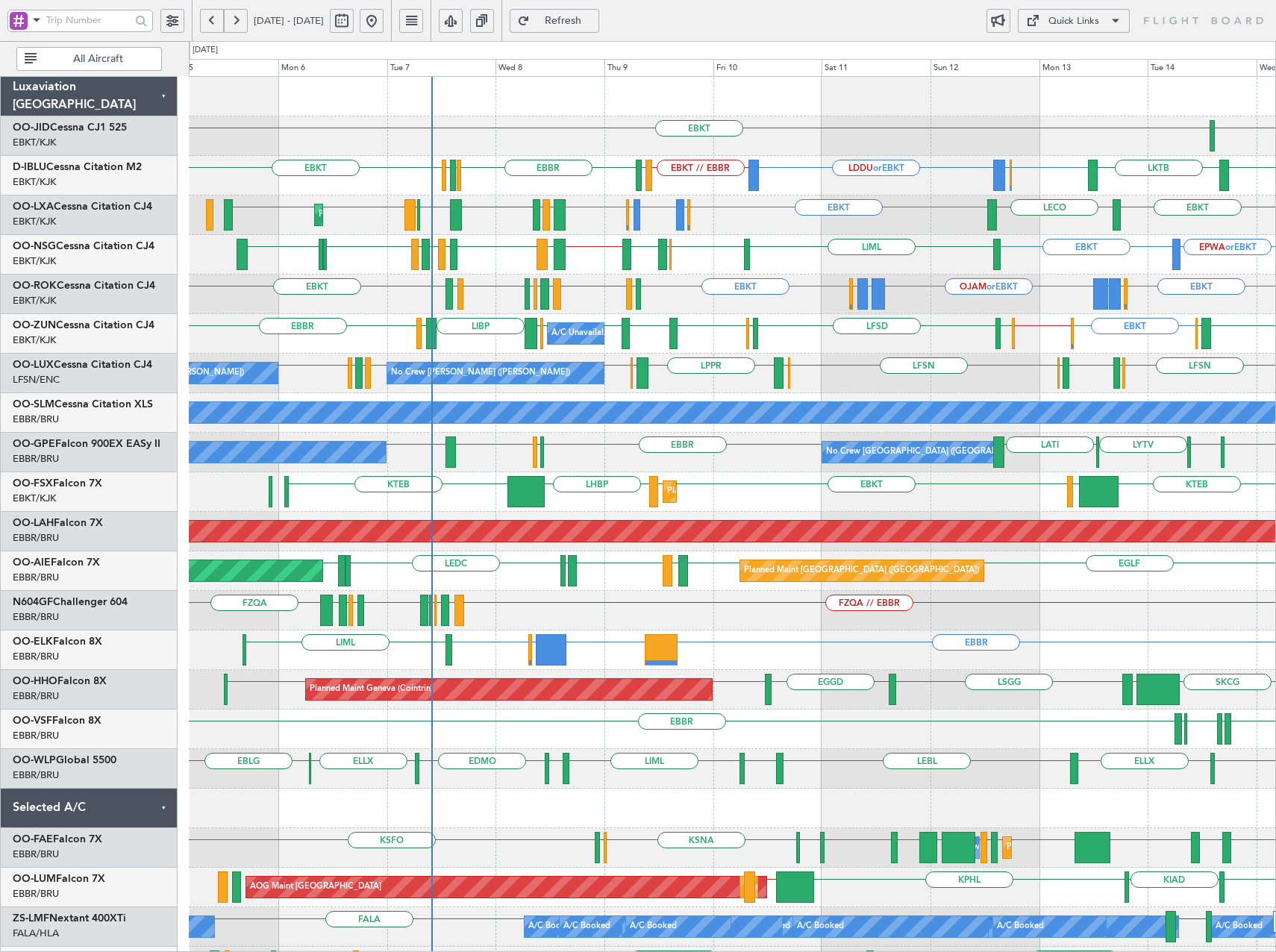
click at [580, 347] on div "EBKT EBKT // EGWU LERJ EBOS LIMP EBKT EBKT EGGW LIBP EGGW EBBR EGWU LFSD EGWU E…" at bounding box center [732, 334] width 1087 height 40
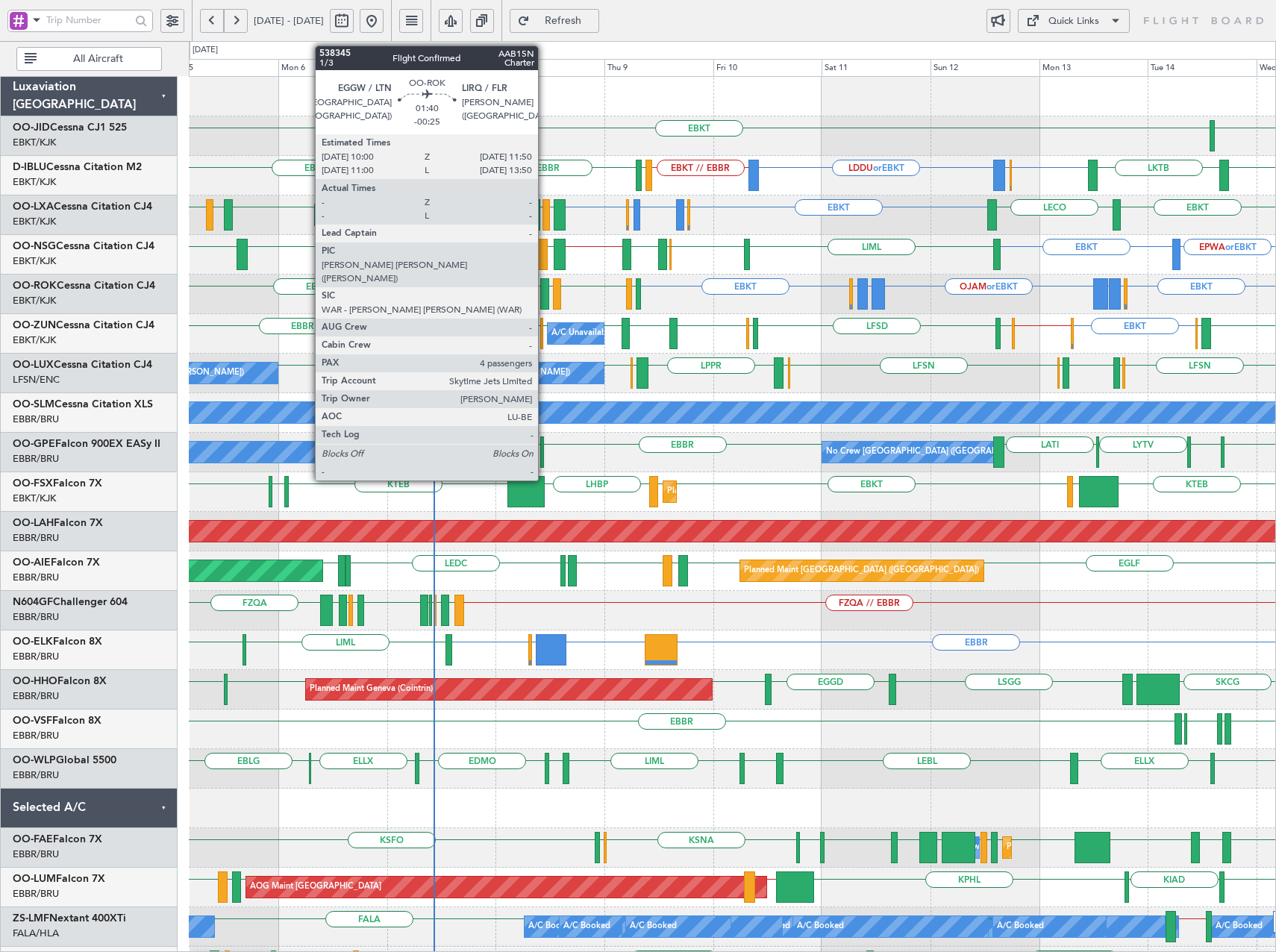
click at [544, 299] on div at bounding box center [545, 294] width 9 height 31
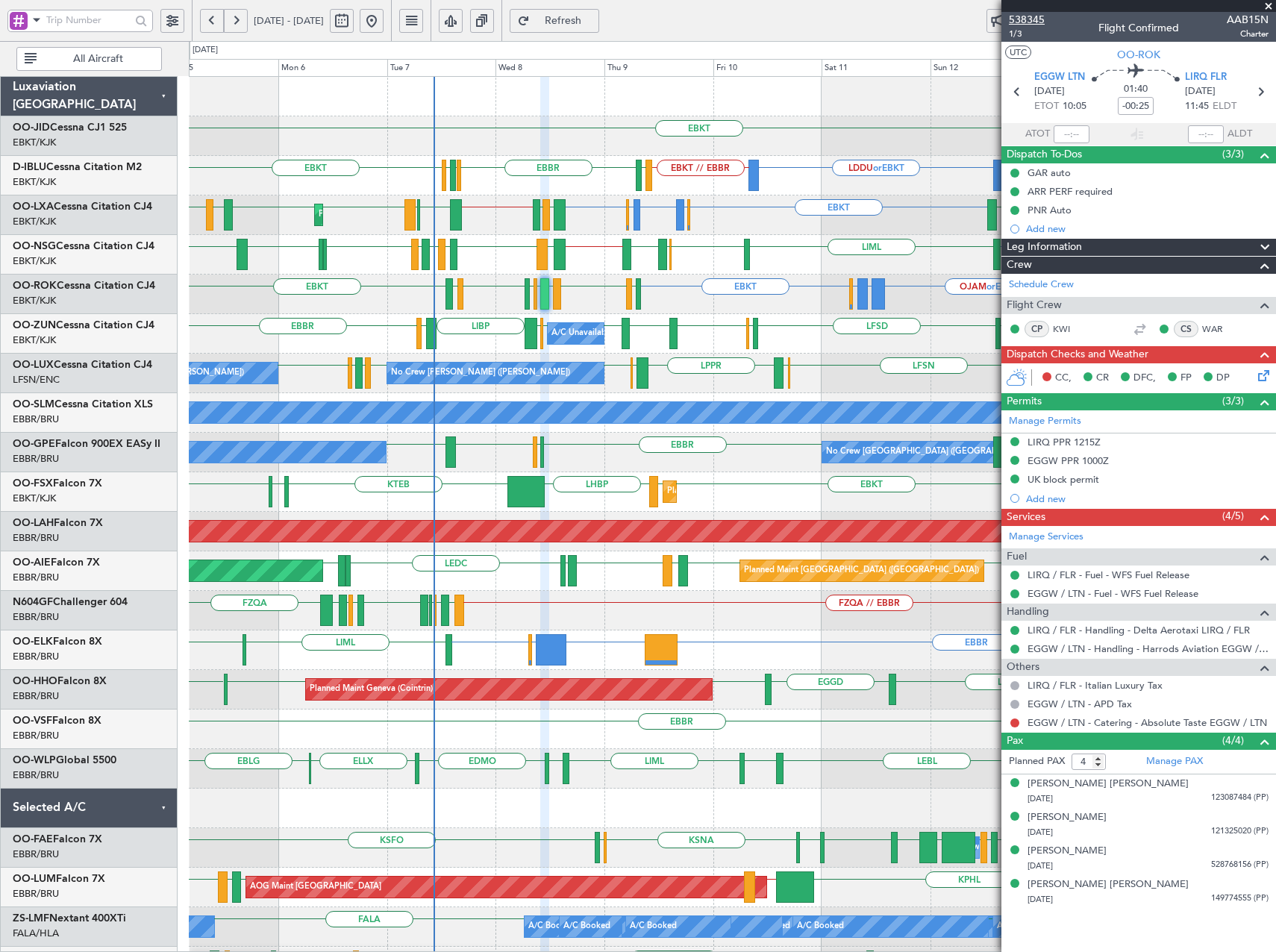
click at [1023, 20] on span "538345" at bounding box center [1026, 20] width 36 height 16
click at [579, 24] on span "Refresh" at bounding box center [563, 21] width 61 height 10
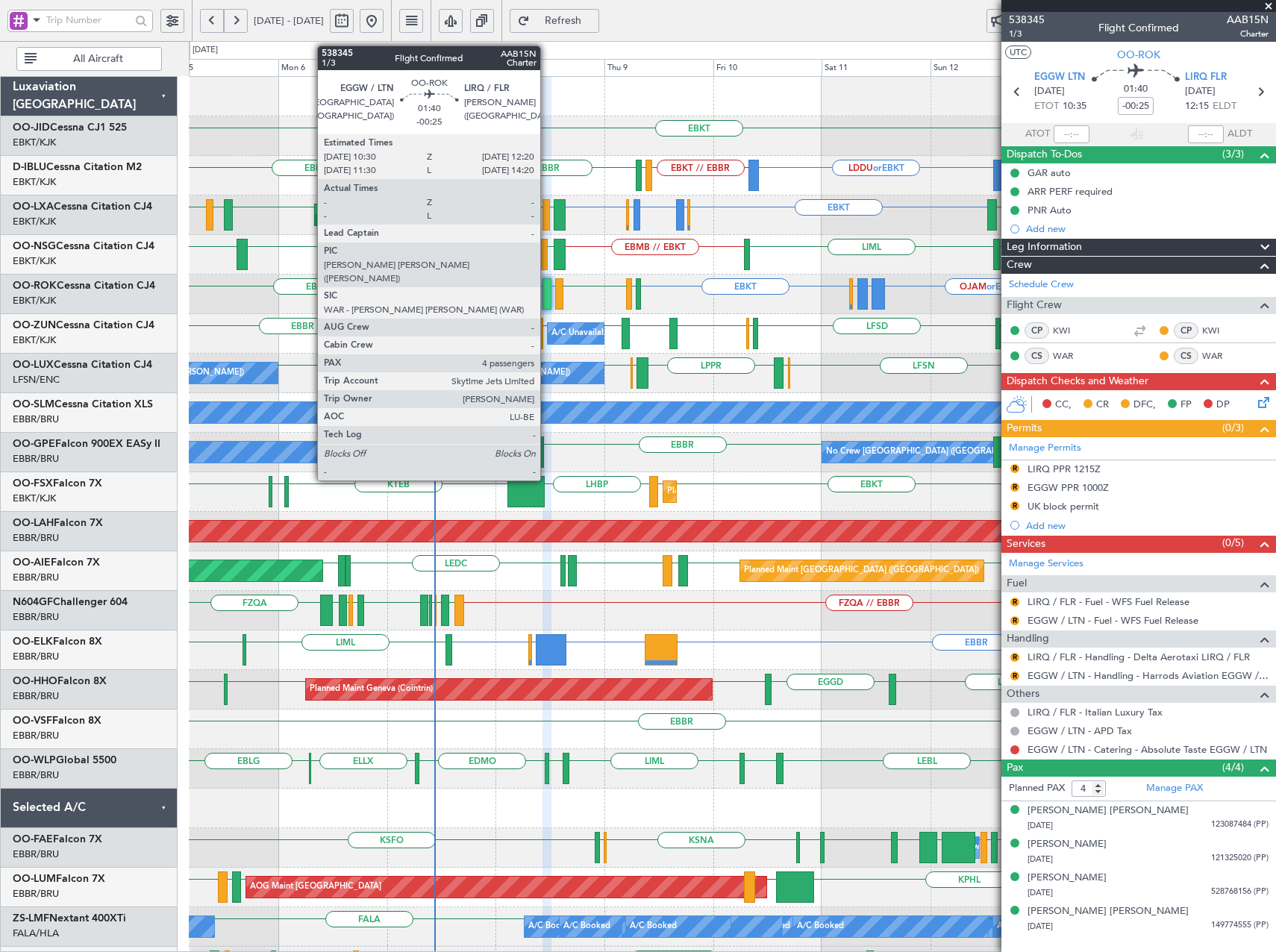
click at [546, 299] on div at bounding box center [547, 294] width 9 height 31
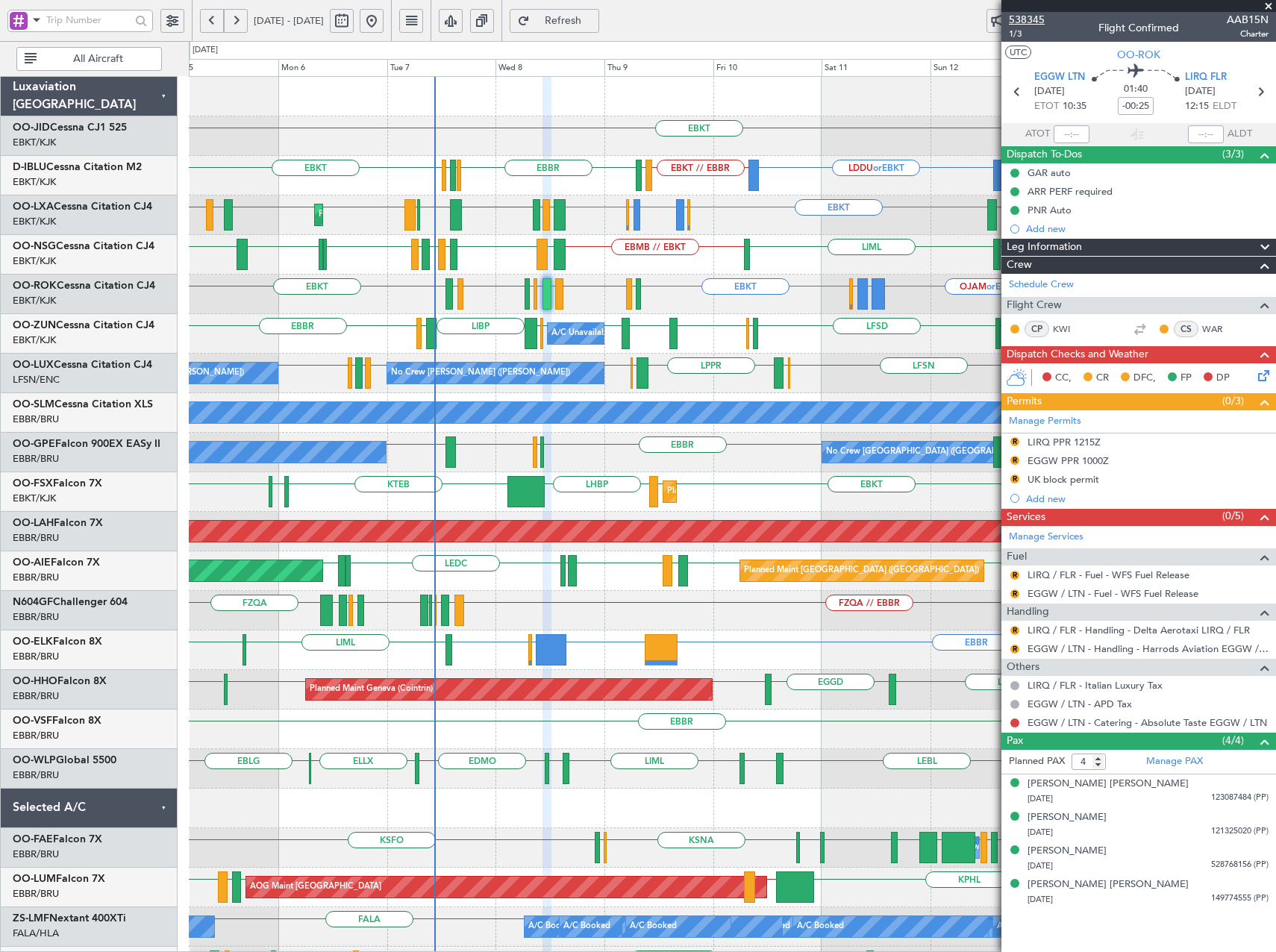
click at [1026, 21] on span "538345" at bounding box center [1026, 20] width 36 height 16
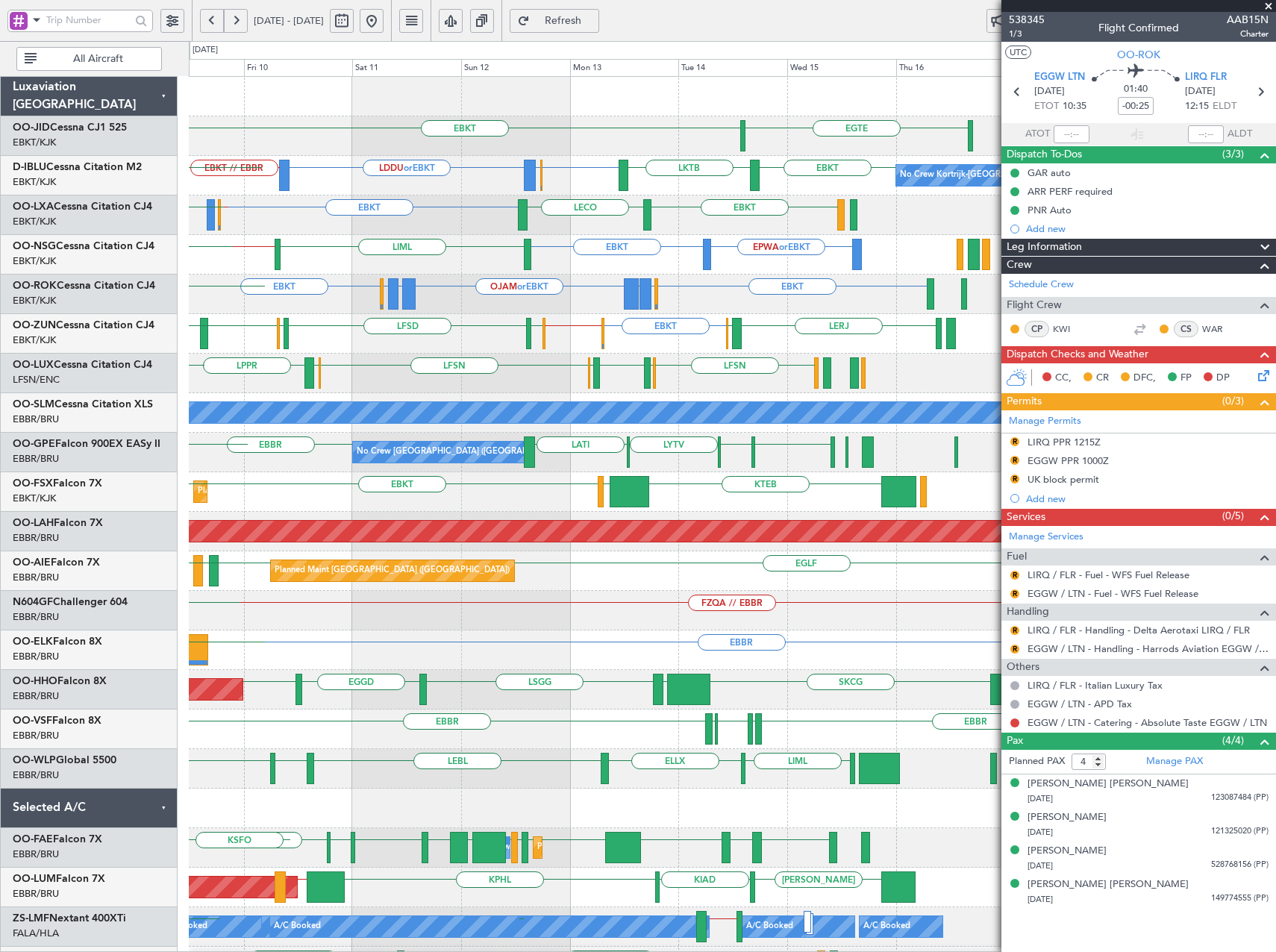
click at [248, 318] on div "EBKT EGTE EBKT EBBR or EBKT LDDU or EBKT EBKT // EBBR LKTB EBKT No Crew Kortrij…" at bounding box center [732, 572] width 1087 height 989
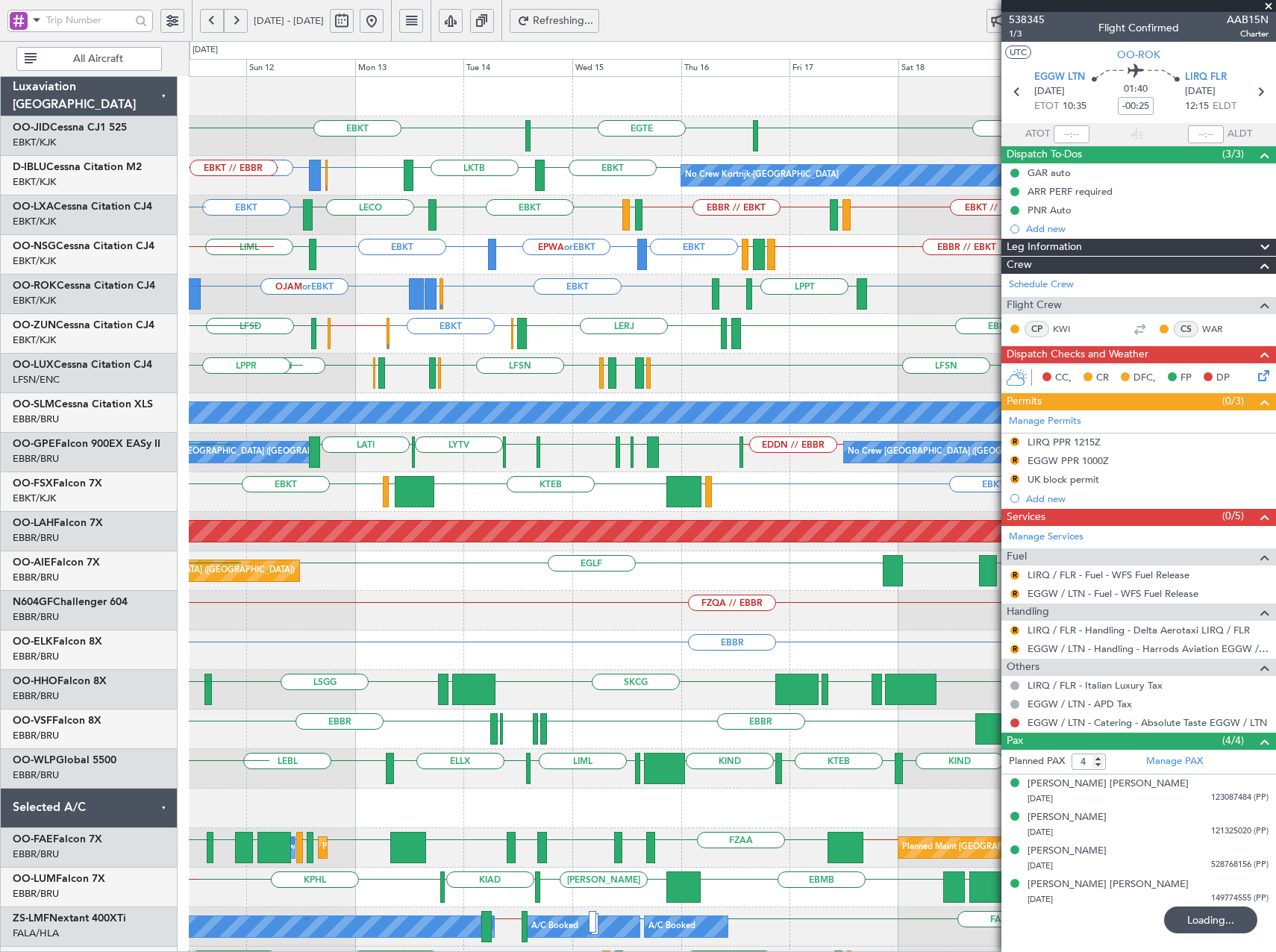
click at [683, 326] on div "EBKT EBKT EGTE No Crew Kortrijk-Wevelgem EBKT EBBR or EBKT LDDU or EBKT LKTB EB…" at bounding box center [732, 631] width 1087 height 1107
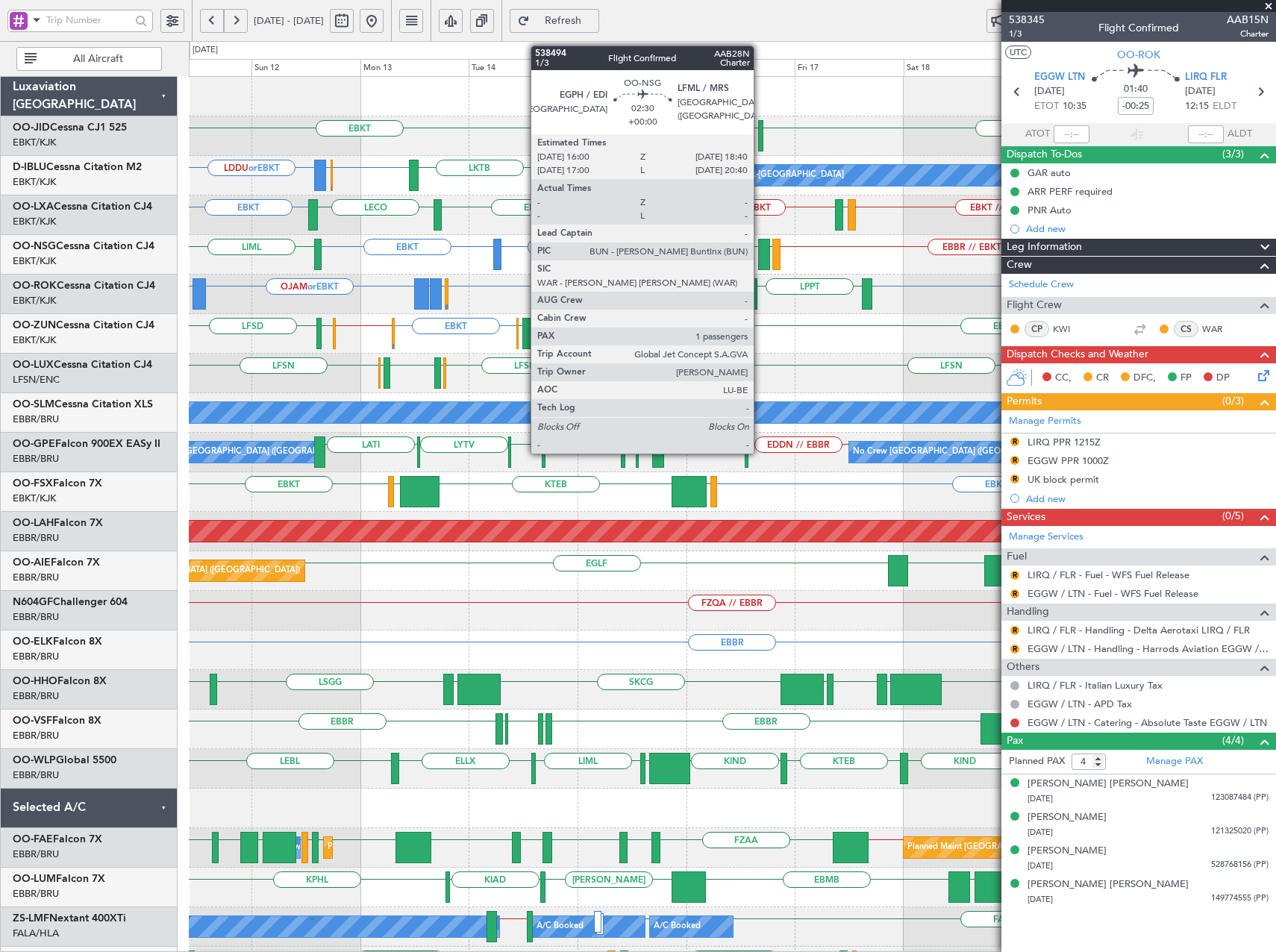
click at [760, 258] on div at bounding box center [764, 254] width 12 height 31
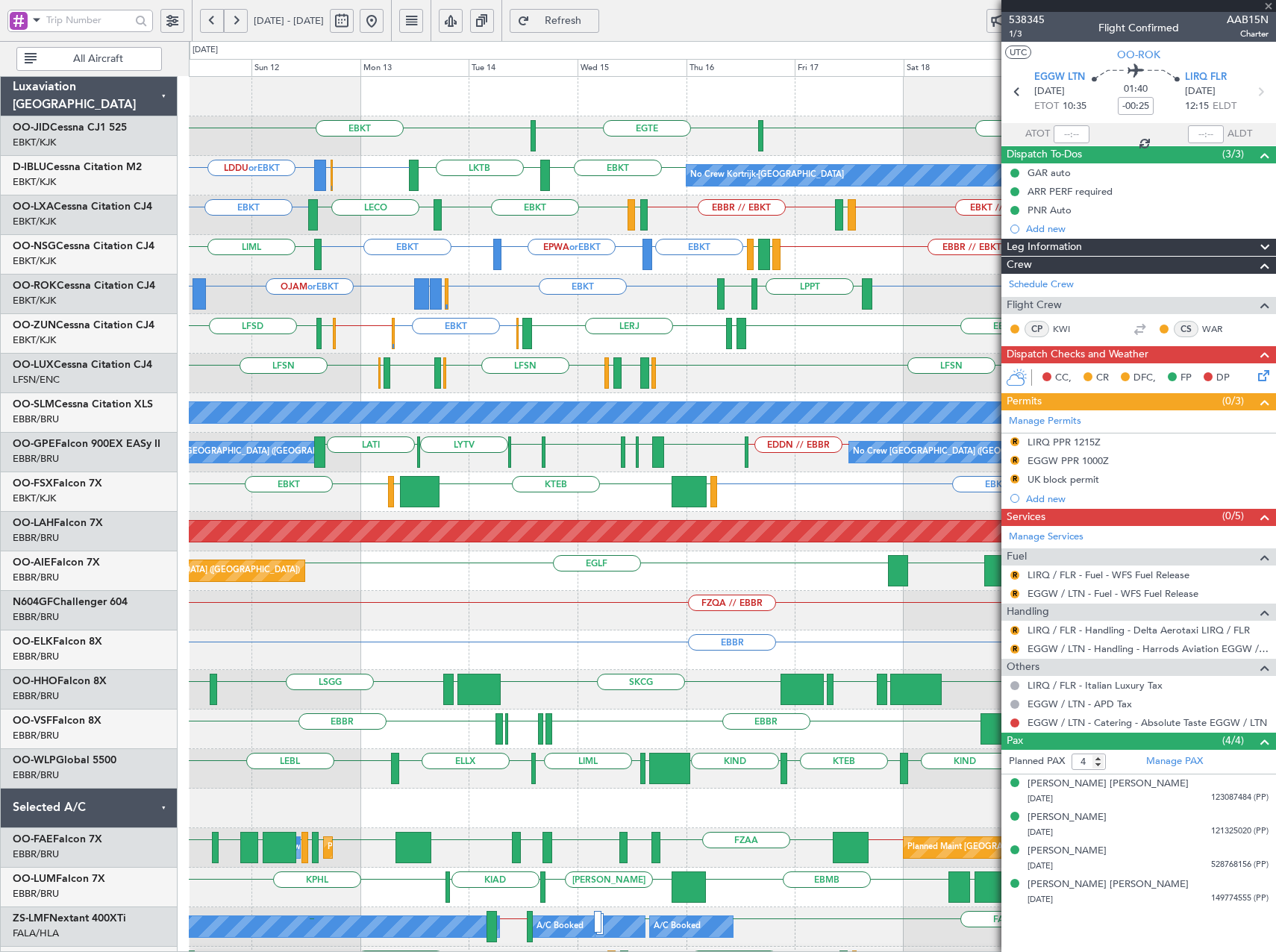
type input "1"
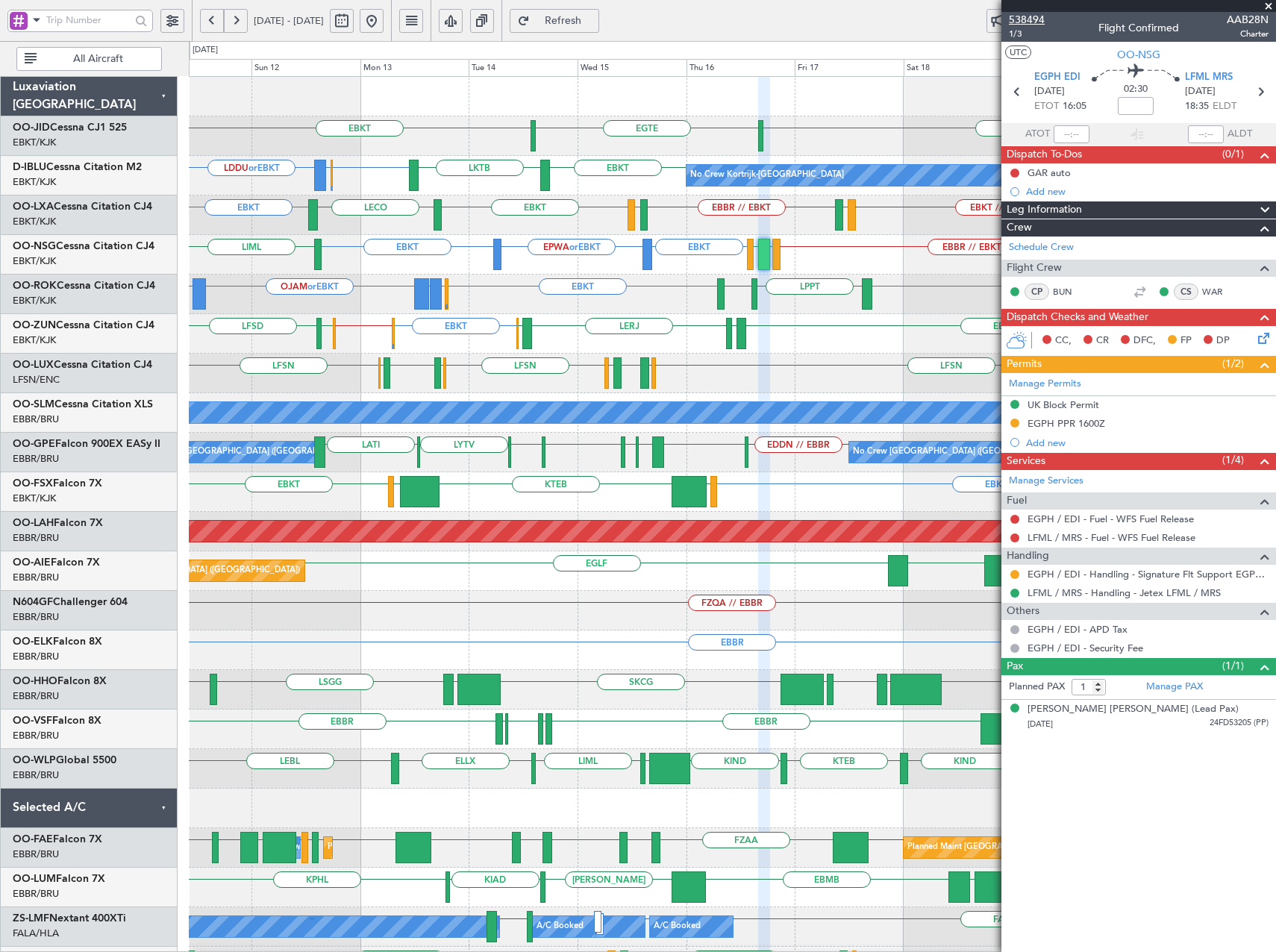
click at [1032, 16] on span "538494" at bounding box center [1026, 20] width 36 height 16
click at [383, 17] on button at bounding box center [371, 21] width 24 height 24
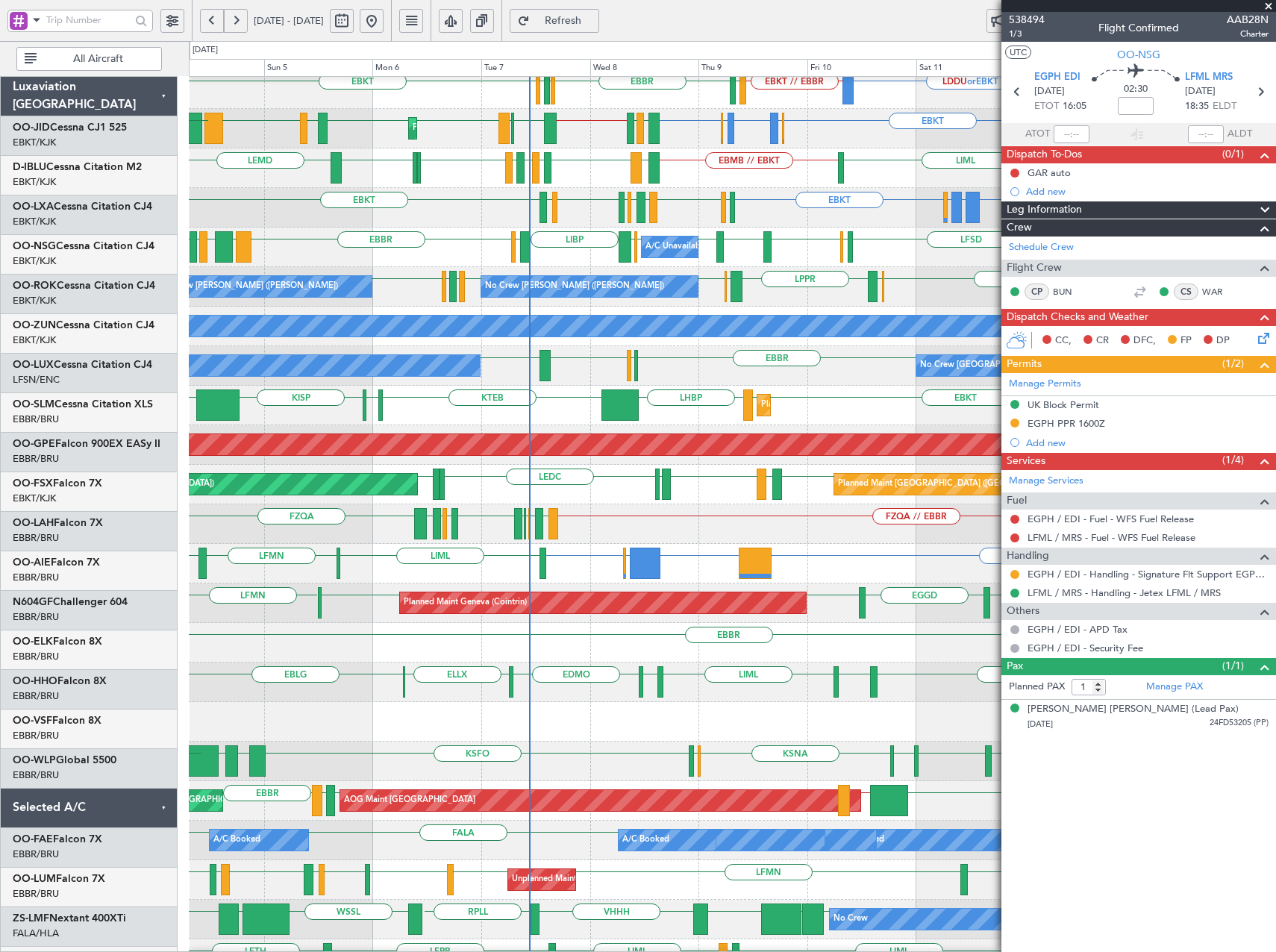
scroll to position [113, 0]
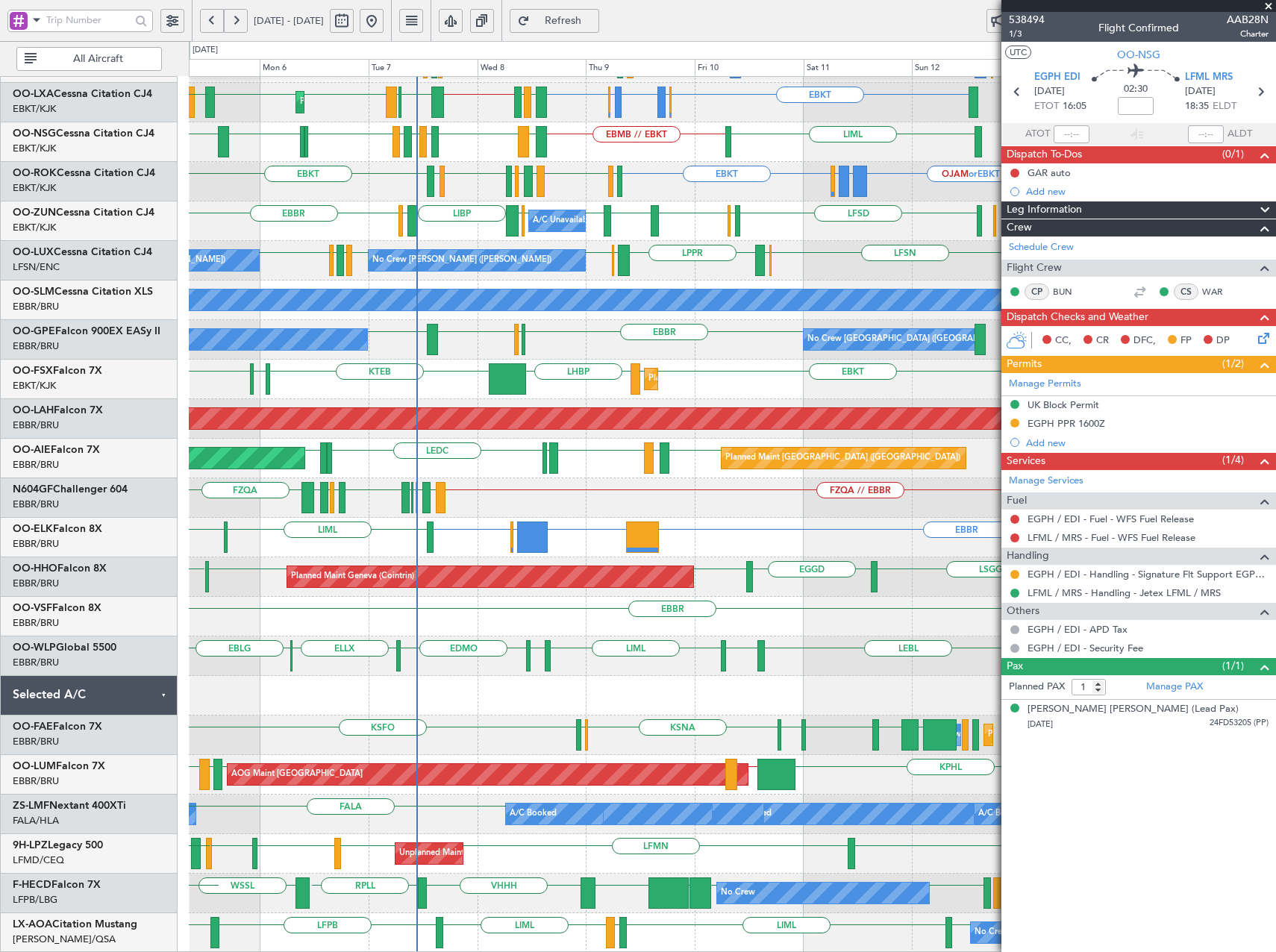
click at [504, 619] on div "LDDU or EBKT EBKT // EBBR EGGW EDDK EBBR LSGS EBKT No Crew Kortrijk-Wevelgem EB…" at bounding box center [732, 459] width 1087 height 989
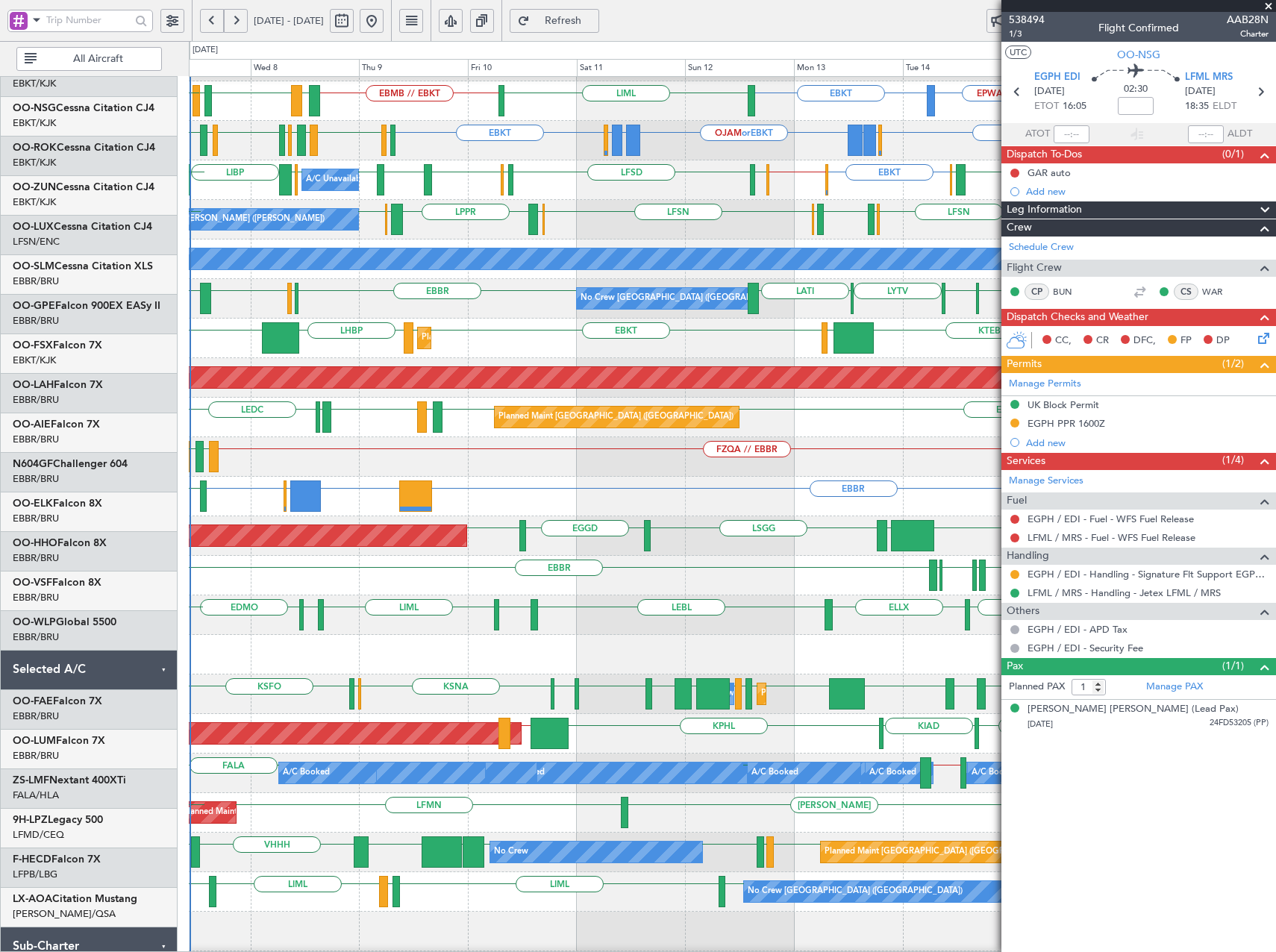
scroll to position [171, 0]
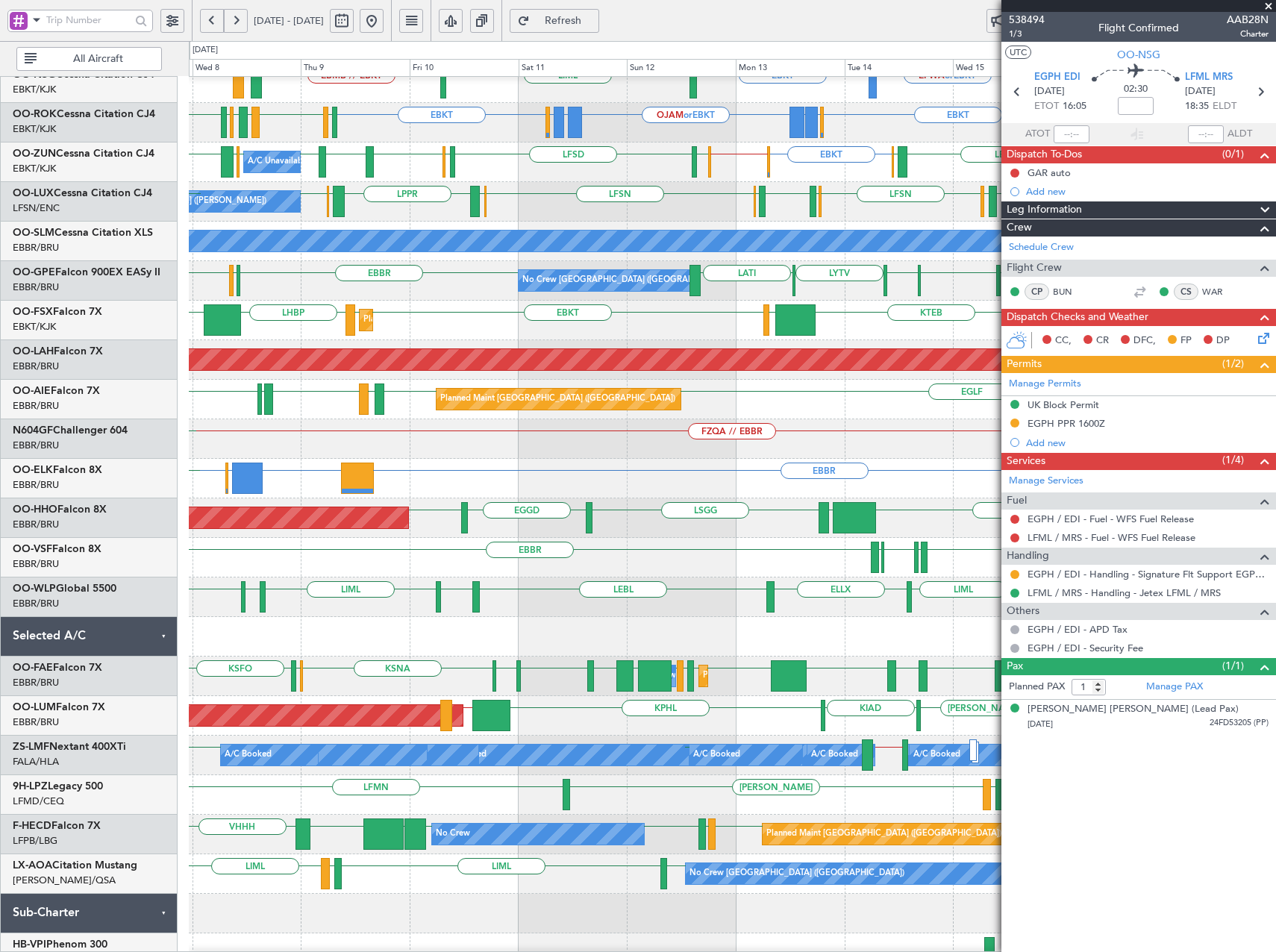
click at [480, 478] on div "EBBR HDAM or EBBR LFPB or EBBR EBBR LIML" at bounding box center [732, 478] width 1087 height 40
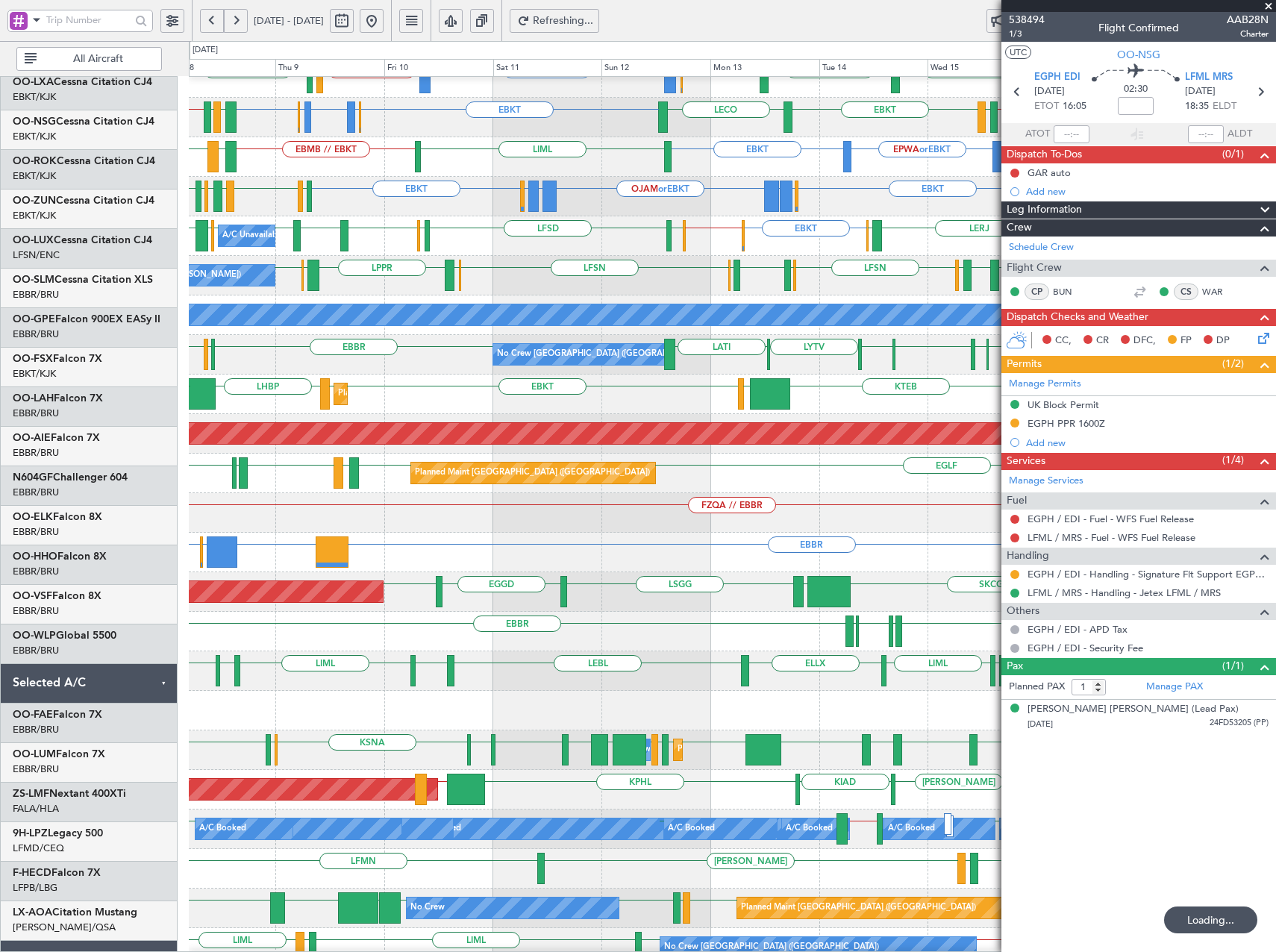
scroll to position [89, 0]
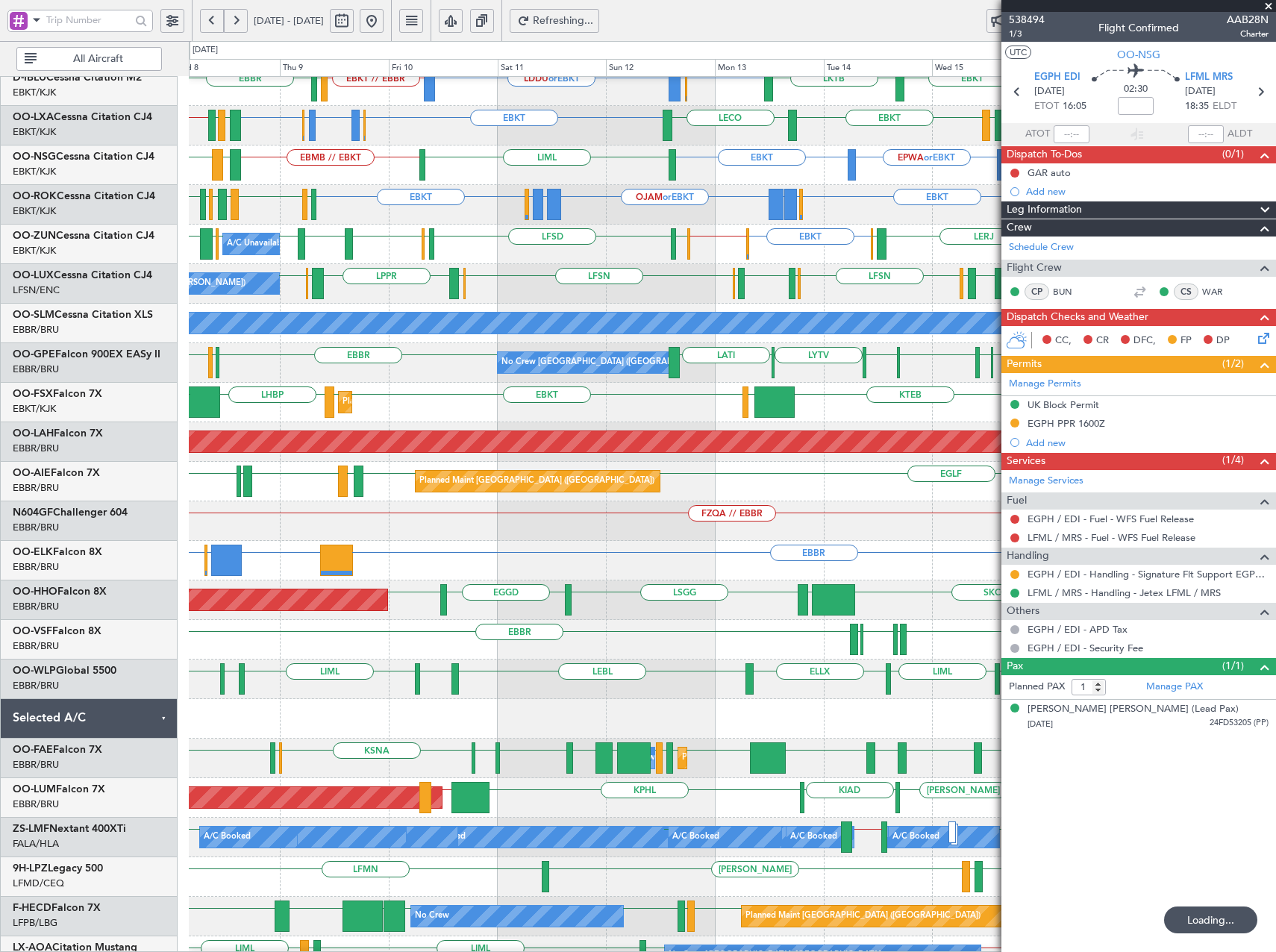
click at [673, 692] on div "ELLX LEBL EBLG LIML EDDP EDMO KIND KTEB KIND EBLG LIML" at bounding box center [732, 679] width 1087 height 40
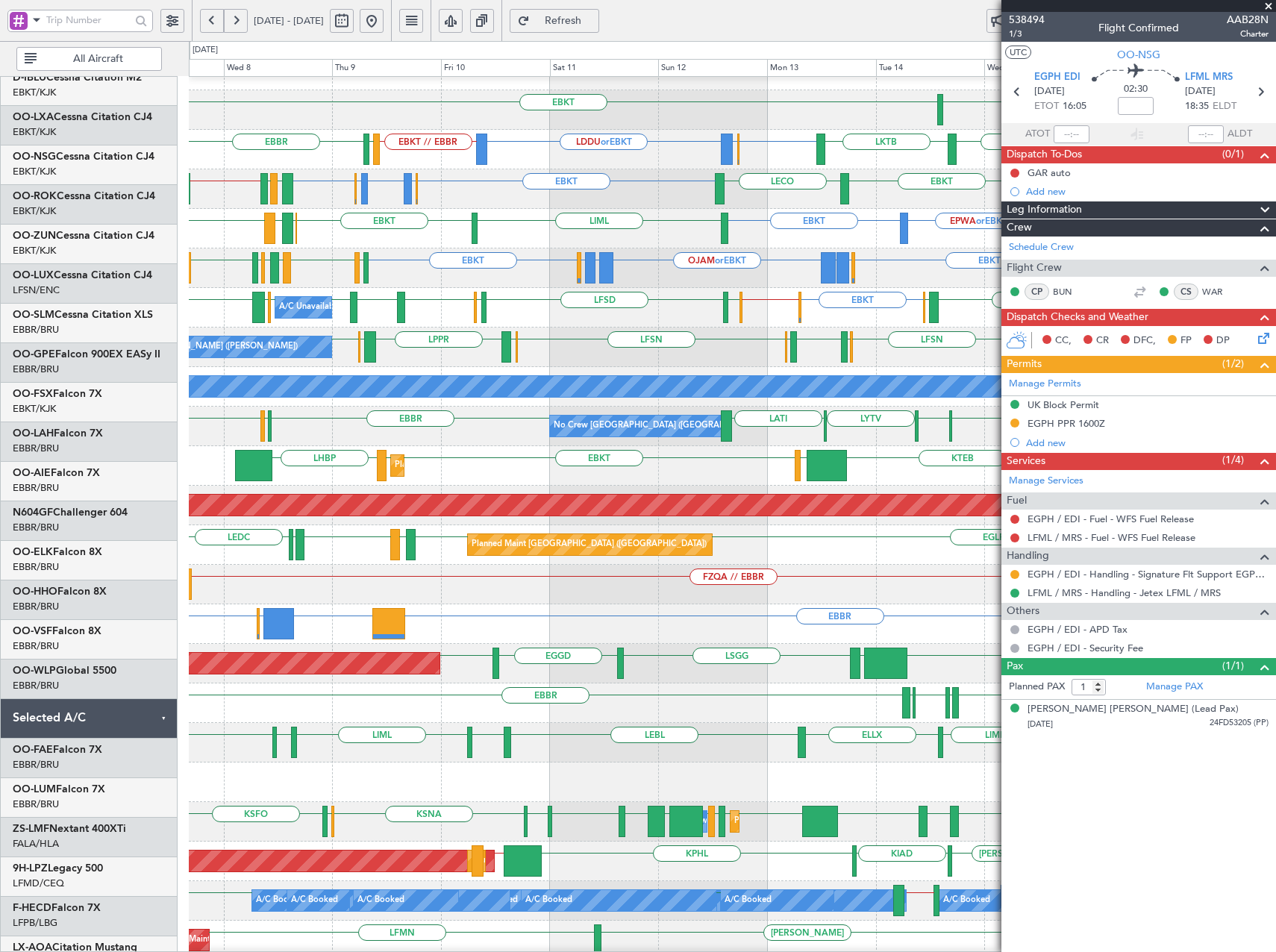
scroll to position [0, 0]
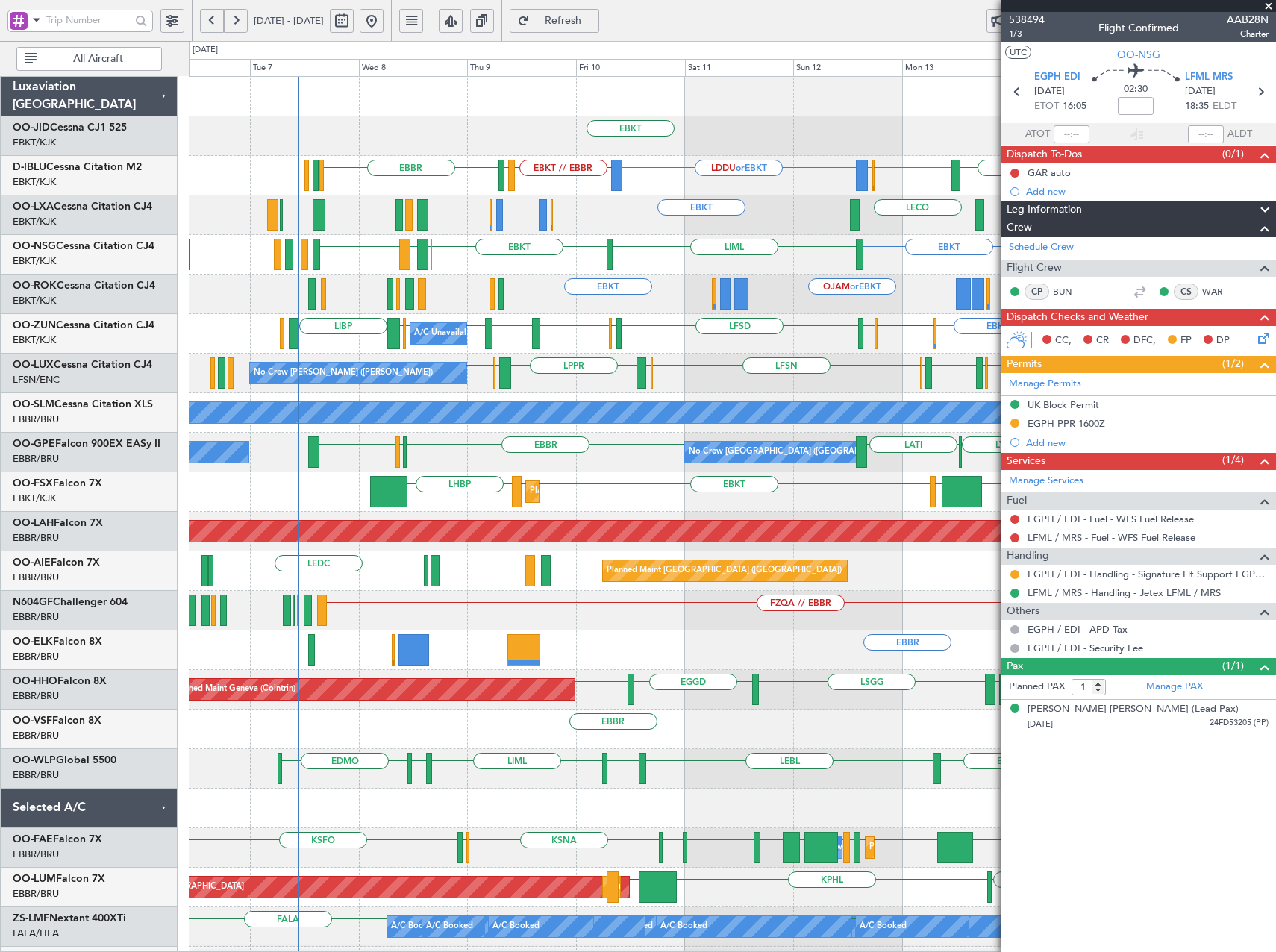
click at [419, 753] on div "EGTE EBKT EBKT EBKT EBBR or EBKT LDDU or EBKT EBKT // EBBR EBKT LKTB EBBR LSGS …" at bounding box center [732, 631] width 1087 height 1107
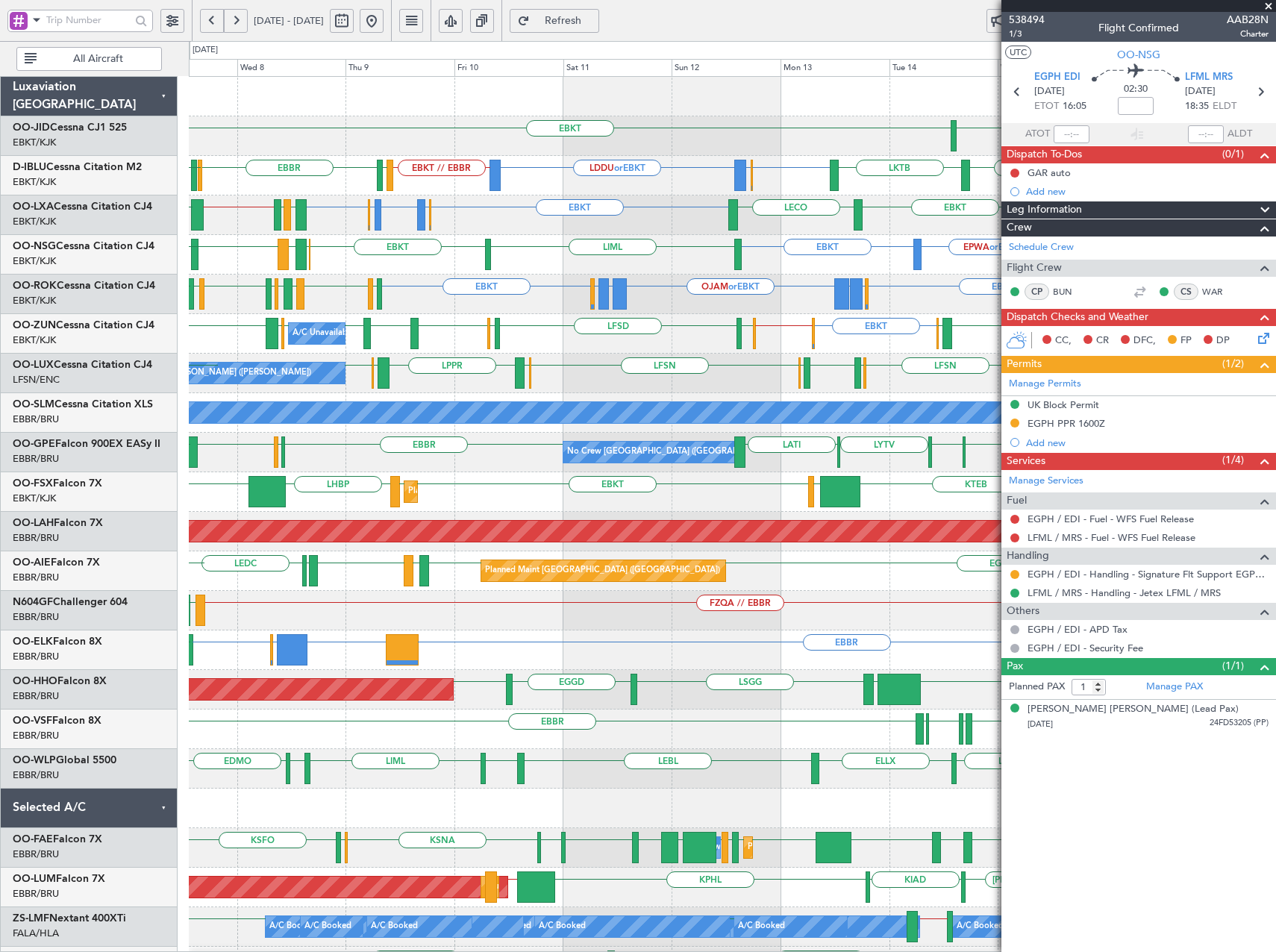
click at [658, 339] on div "EGTE EBKT No Crew Kortrijk-Wevelgem EBKT EBBR or EBKT LDDU or EBKT EBKT // EBBR…" at bounding box center [732, 611] width 1087 height 1068
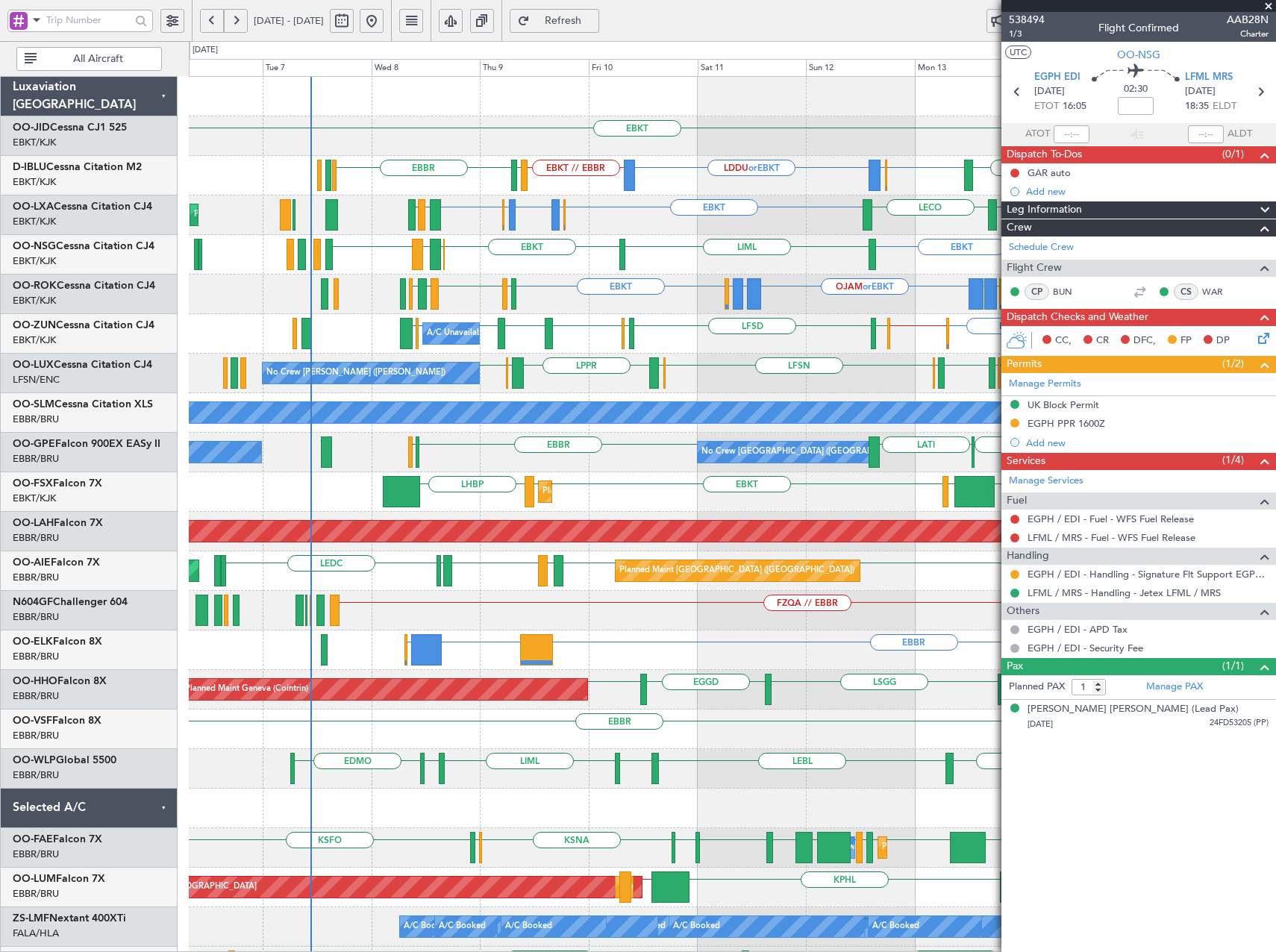
click at [594, 350] on div "EGTE EBKT EBKT No Crew Kortrijk-Wevelgem EBKT EBBR or EBKT LDDU or EBKT EBKT //…" at bounding box center [732, 631] width 1087 height 1107
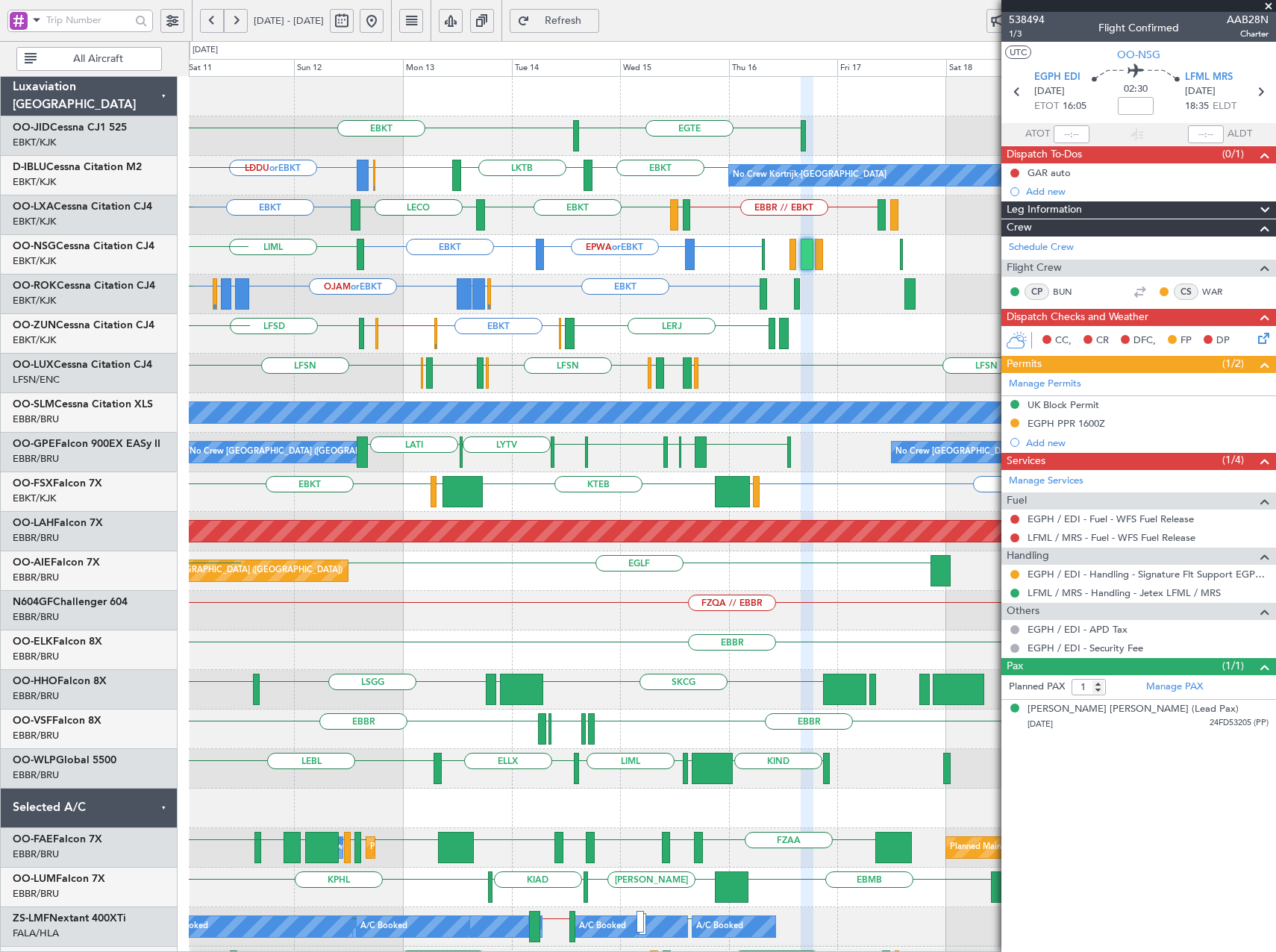
click at [386, 334] on div "EGTE EBKT EBKT EBBR or EBKT LDDU or EBKT EBKT LKTB No Crew Kortrijk-Wevelgem EB…" at bounding box center [732, 611] width 1087 height 1068
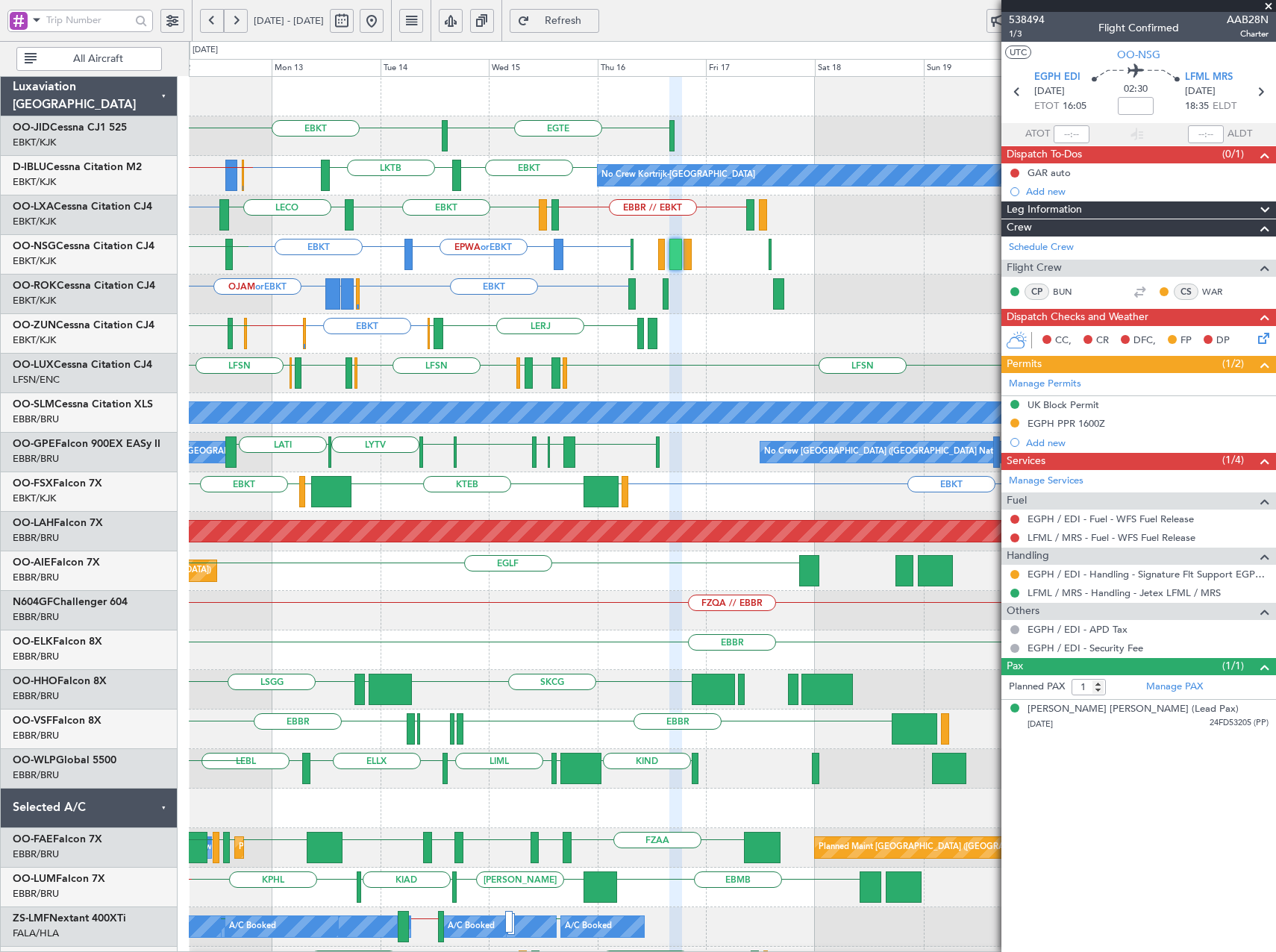
click at [554, 364] on div "EGTE EBKT No Crew EBKT EBBR or EBKT LDDU or EBKT EBKT LKTB No Crew Kortrijk-Wev…" at bounding box center [732, 611] width 1087 height 1068
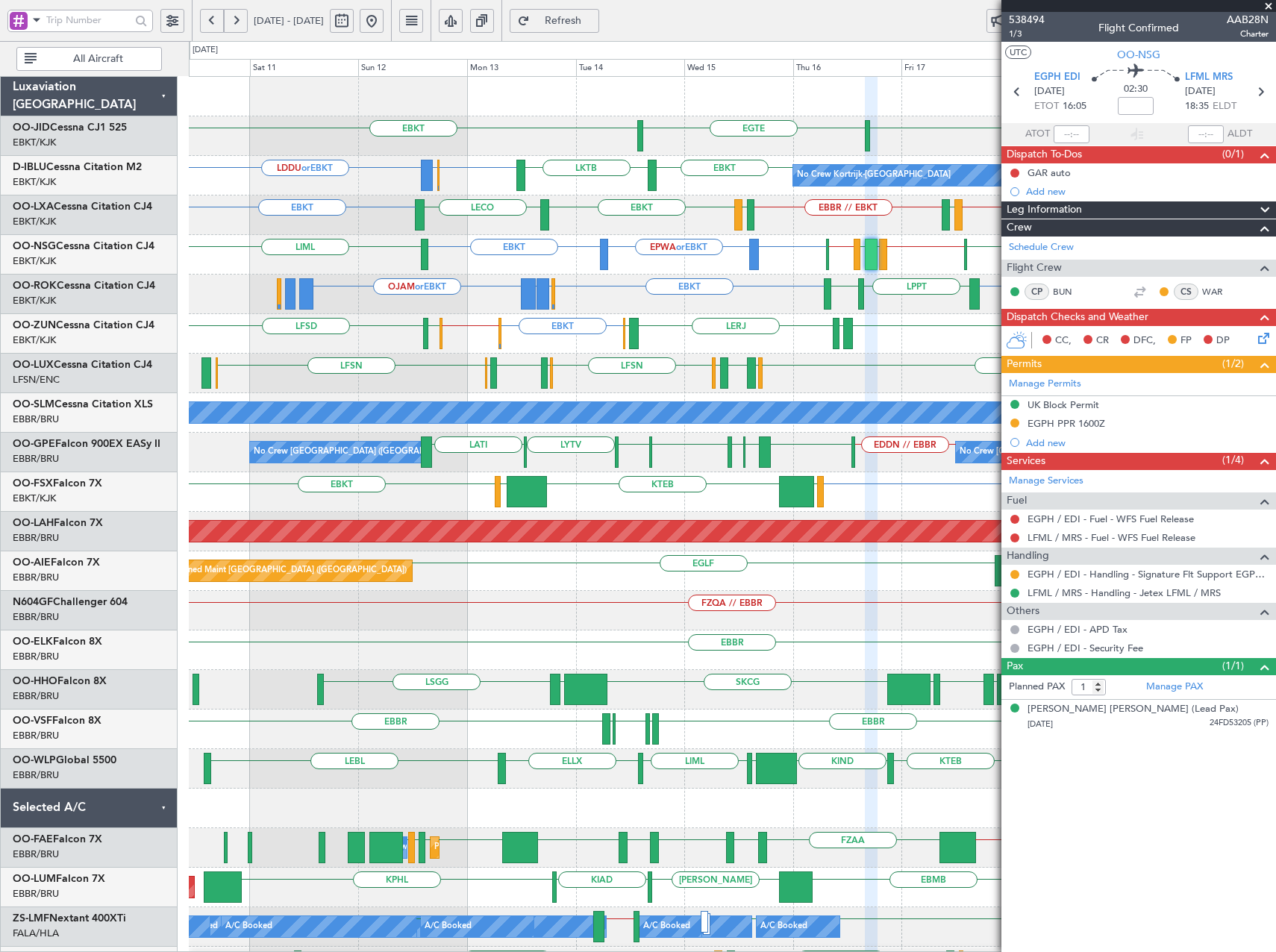
click at [1062, 379] on fb-app "12 Oct 2025 - 22 Oct 2025 Refresh Quick Links All Aircraft EBKT EGTE EBKT No Cr…" at bounding box center [638, 486] width 1276 height 934
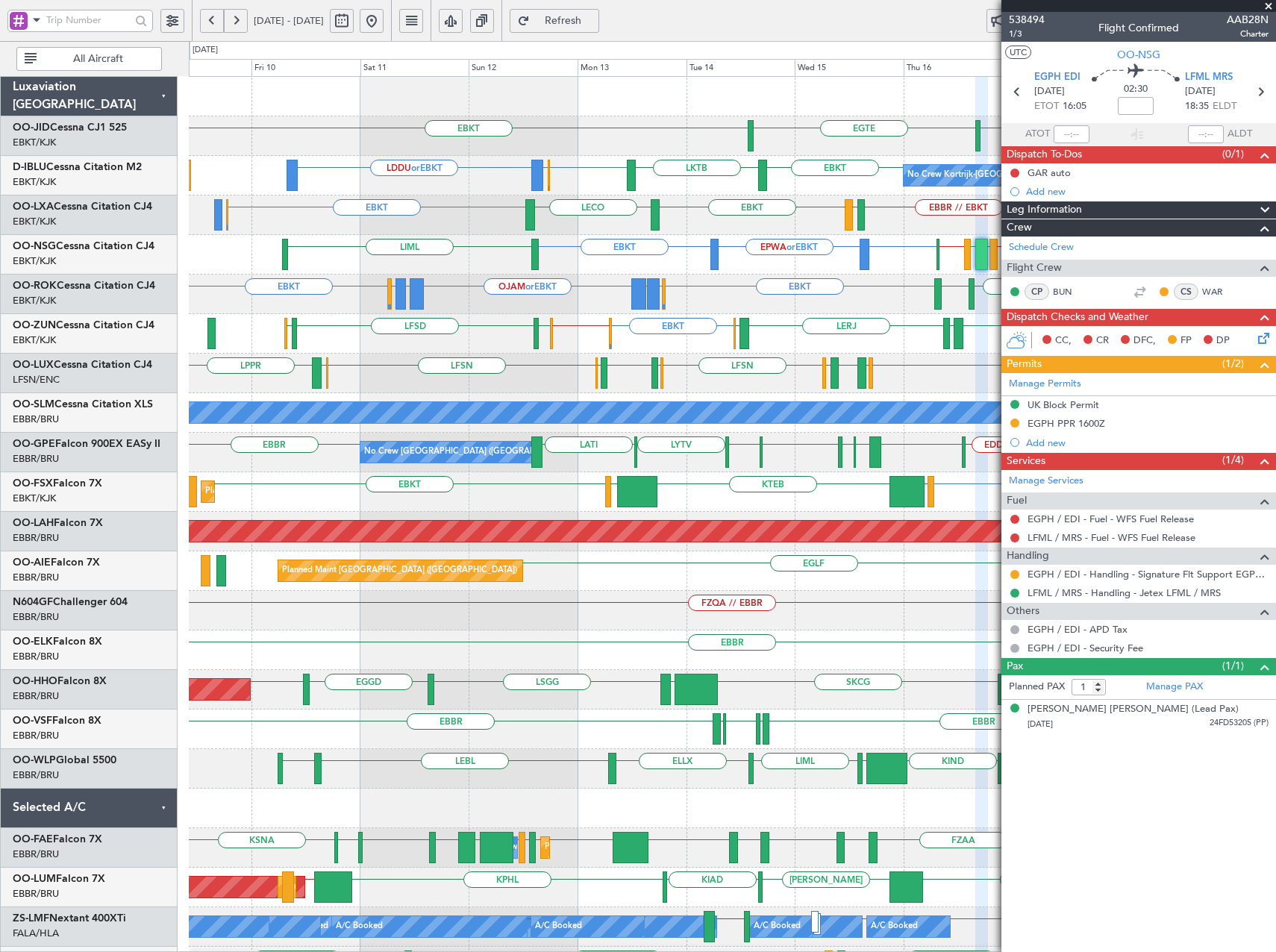
click at [505, 328] on div "EBKT EGTE EBKT No Crew Kortrijk-Wevelgem EBKT EBBR or EBKT LDDU or EBKT EBKT LK…" at bounding box center [732, 631] width 1087 height 1107
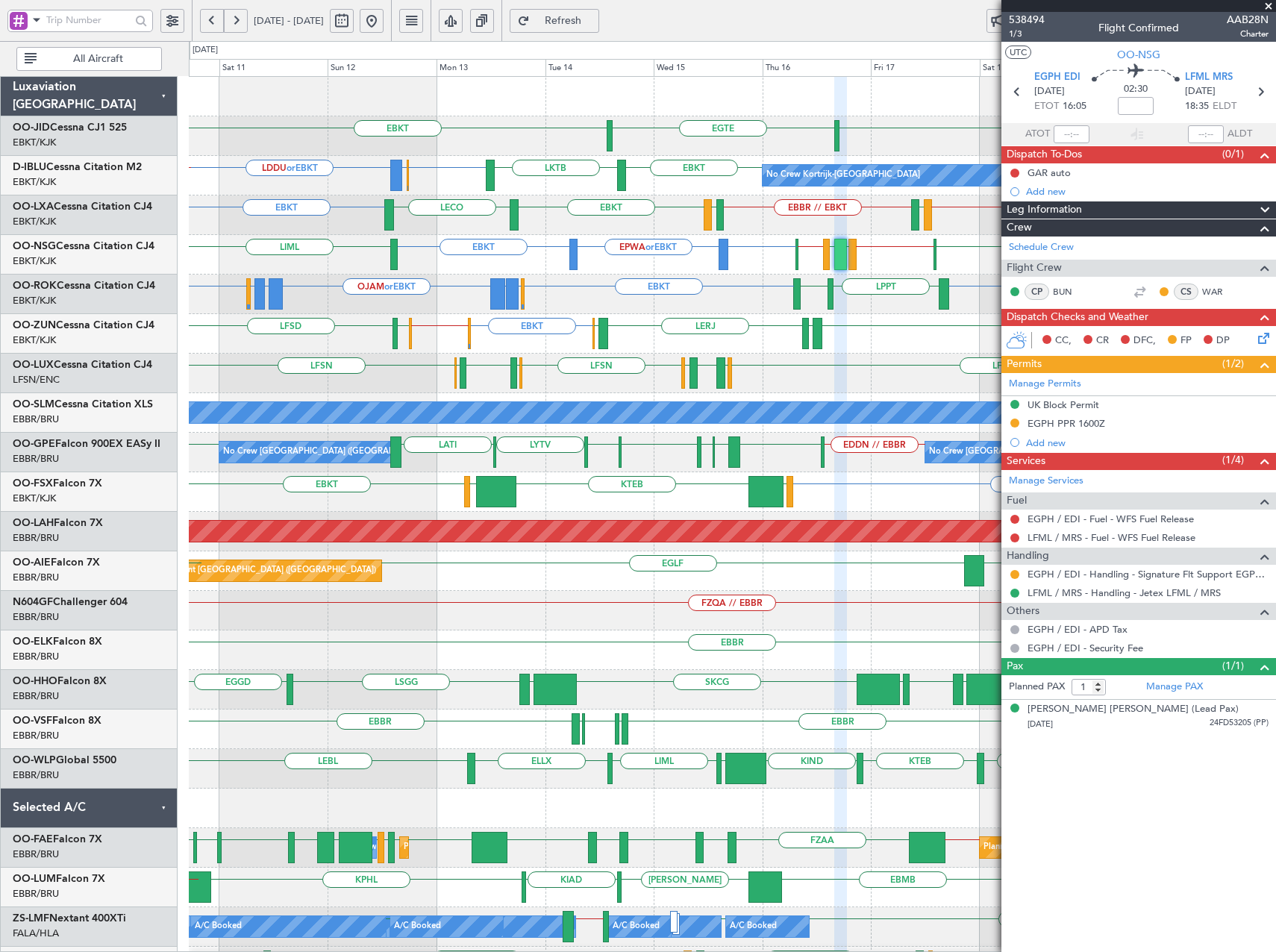
click at [627, 304] on div "EBKT EBKT ELLX or EBKT LGKR or EBKT OJAM or EBKT LGKR or EBKT ELLX or EBKT EBKT…" at bounding box center [732, 295] width 1087 height 40
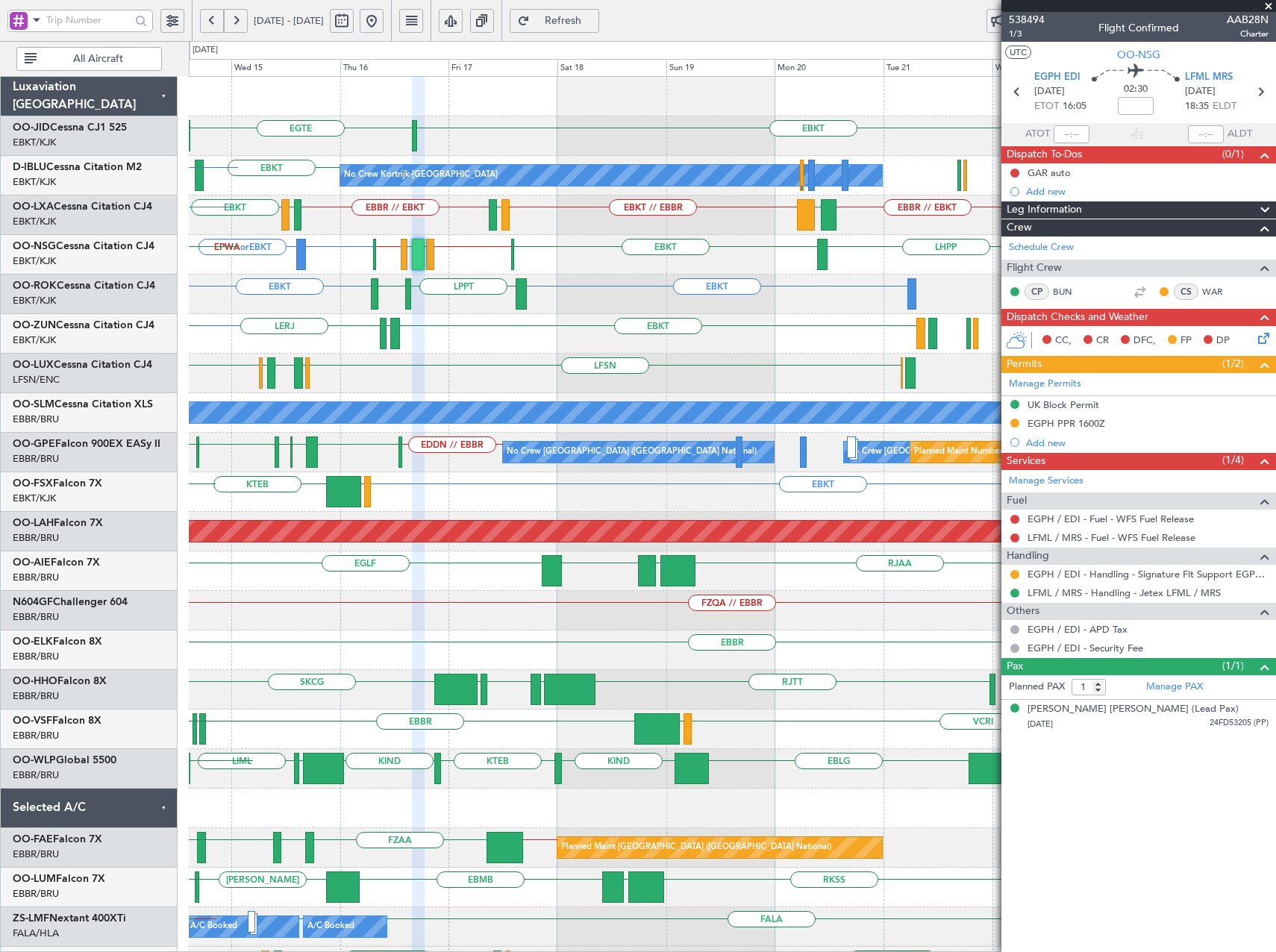
click at [324, 239] on div "EBKT EGTE No Crew EBKT No Crew Kortrijk-Wevelgem EBKT LKTB No Crew EBKT EBBR or…" at bounding box center [732, 631] width 1087 height 1107
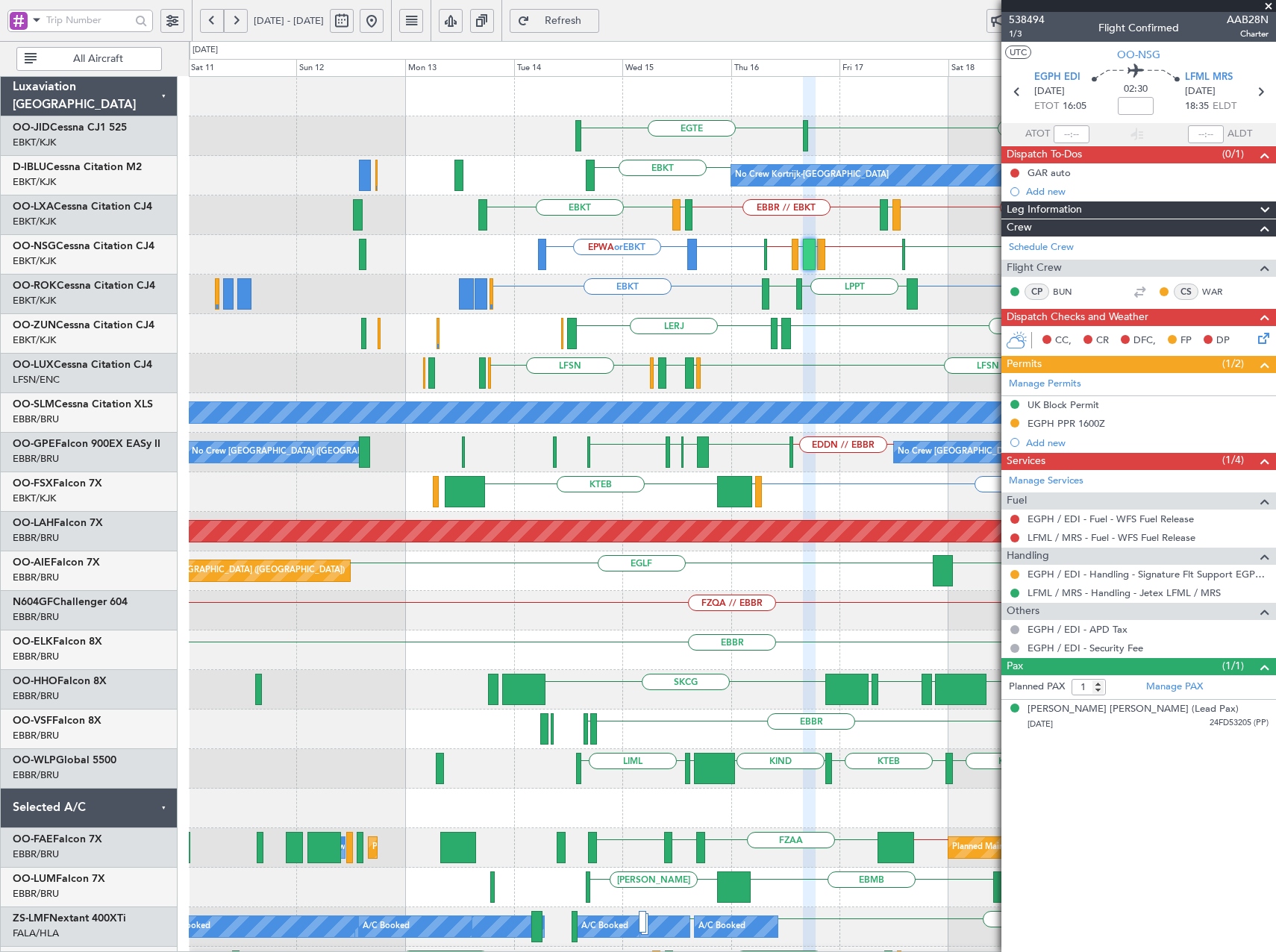
click at [737, 340] on div "EBKT EGTE EBKT EBKT // EBBR No Crew Kortrijk-Wevelgem LFPB EBBR // EBKT EBBR //…" at bounding box center [732, 631] width 1087 height 1107
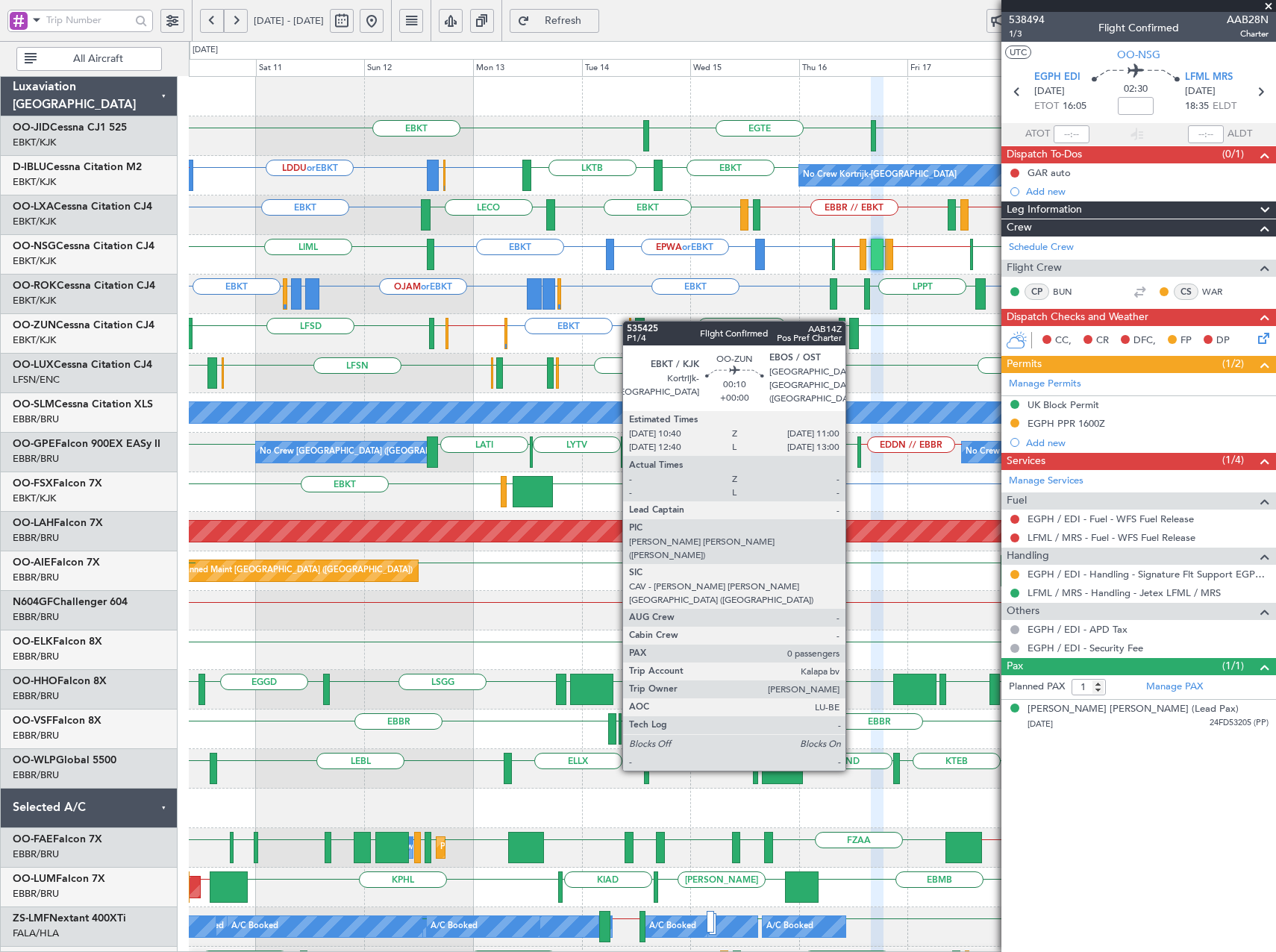
click at [630, 321] on div "EBKT EBKT // EGWU EBKT LEIB LERJ EBOS EGWU LFSD EGWU EBKT A/C Unavailable Kortr…" at bounding box center [732, 334] width 1087 height 40
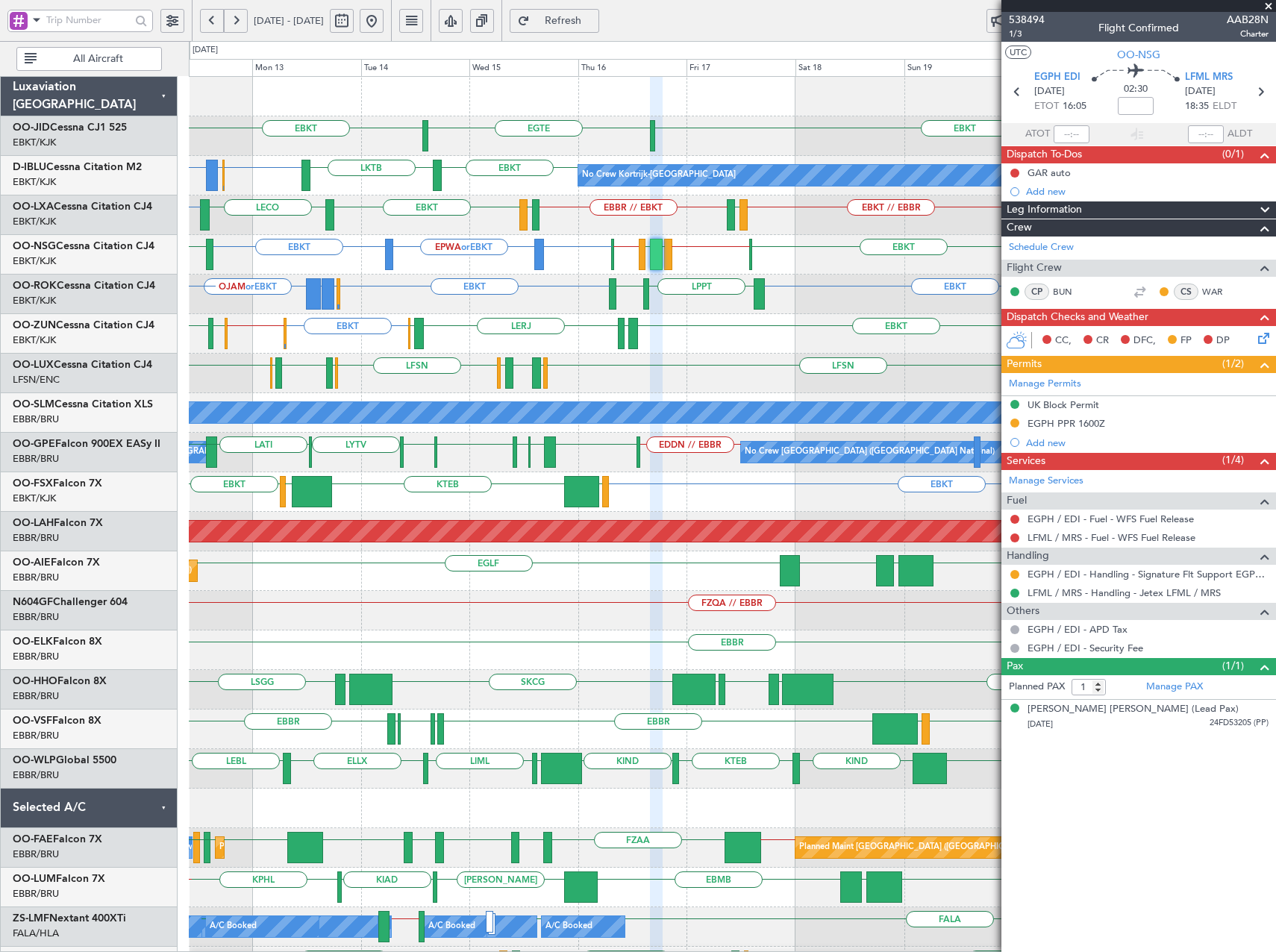
click at [701, 372] on div "LFSN LSZH LIEE LSZH LFSN ELLX EGBB ELLX LFSN EDSB LPPR" at bounding box center [732, 374] width 1087 height 40
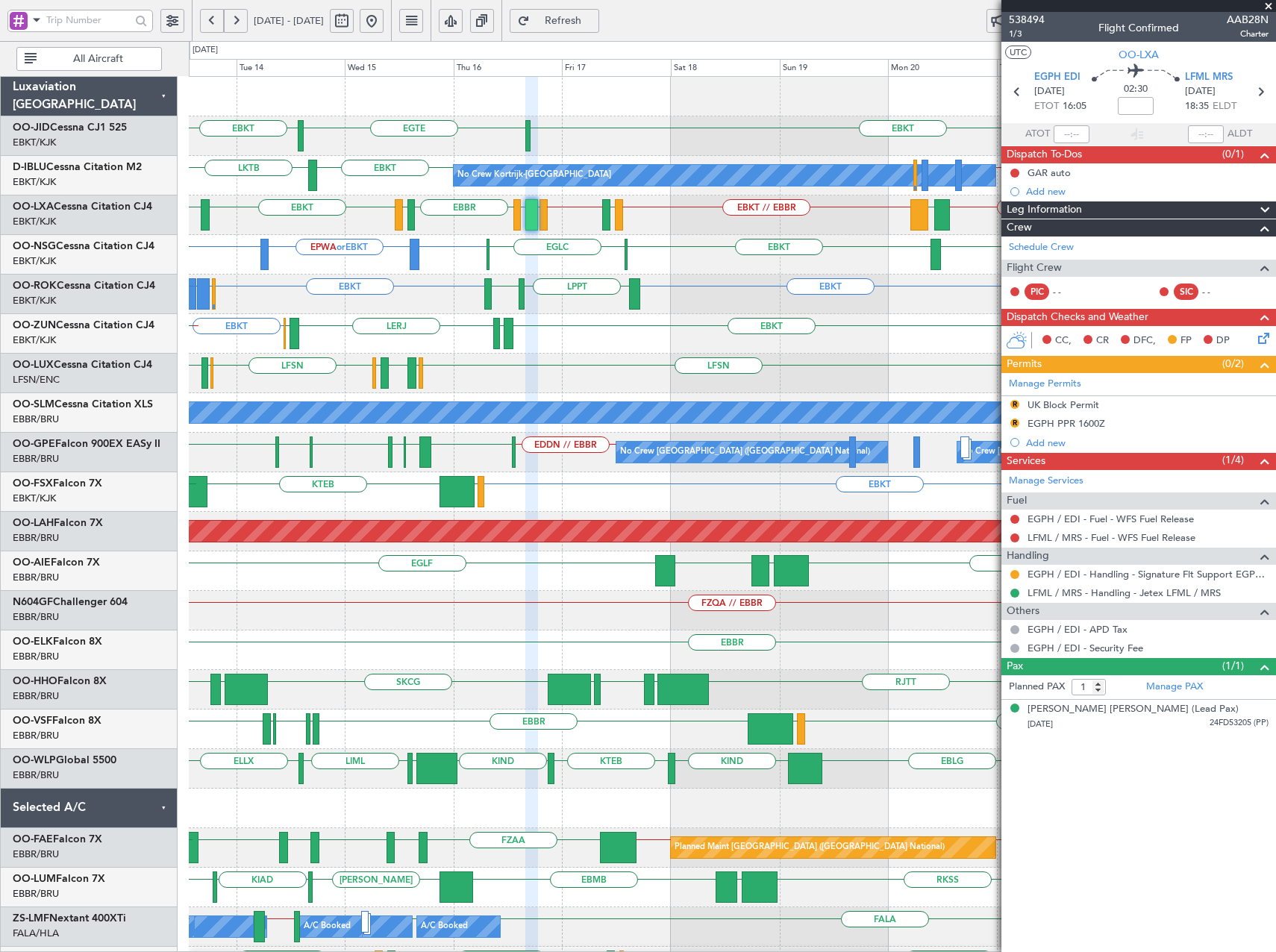
click at [677, 303] on div "EBKT EBKT ELLX or EBKT LGKR or EBKT EPWA or EBKT LPPT LERJ OJAM or EBKT" at bounding box center [732, 295] width 1087 height 40
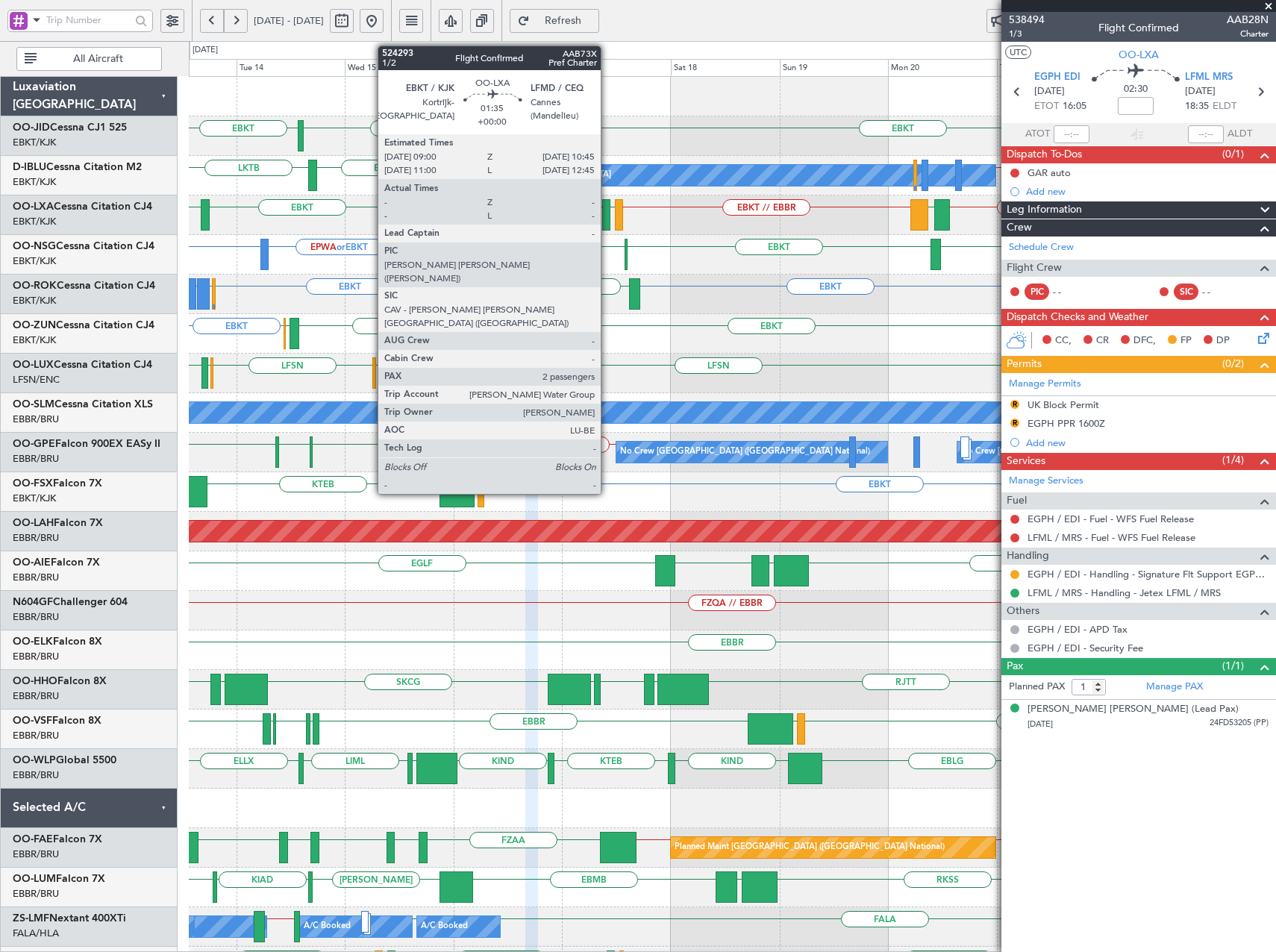
click at [607, 218] on div at bounding box center [606, 215] width 8 height 31
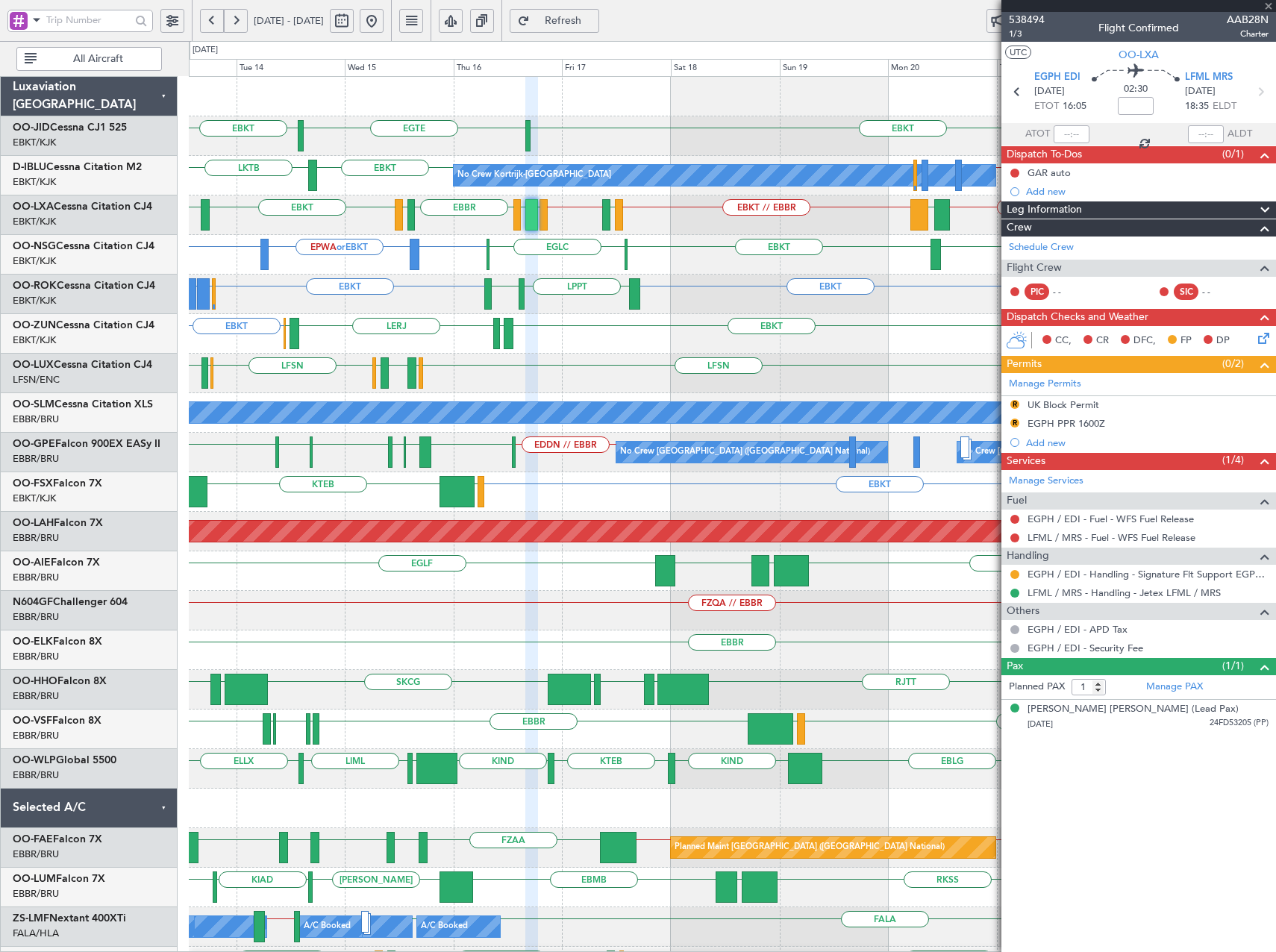
type input "2"
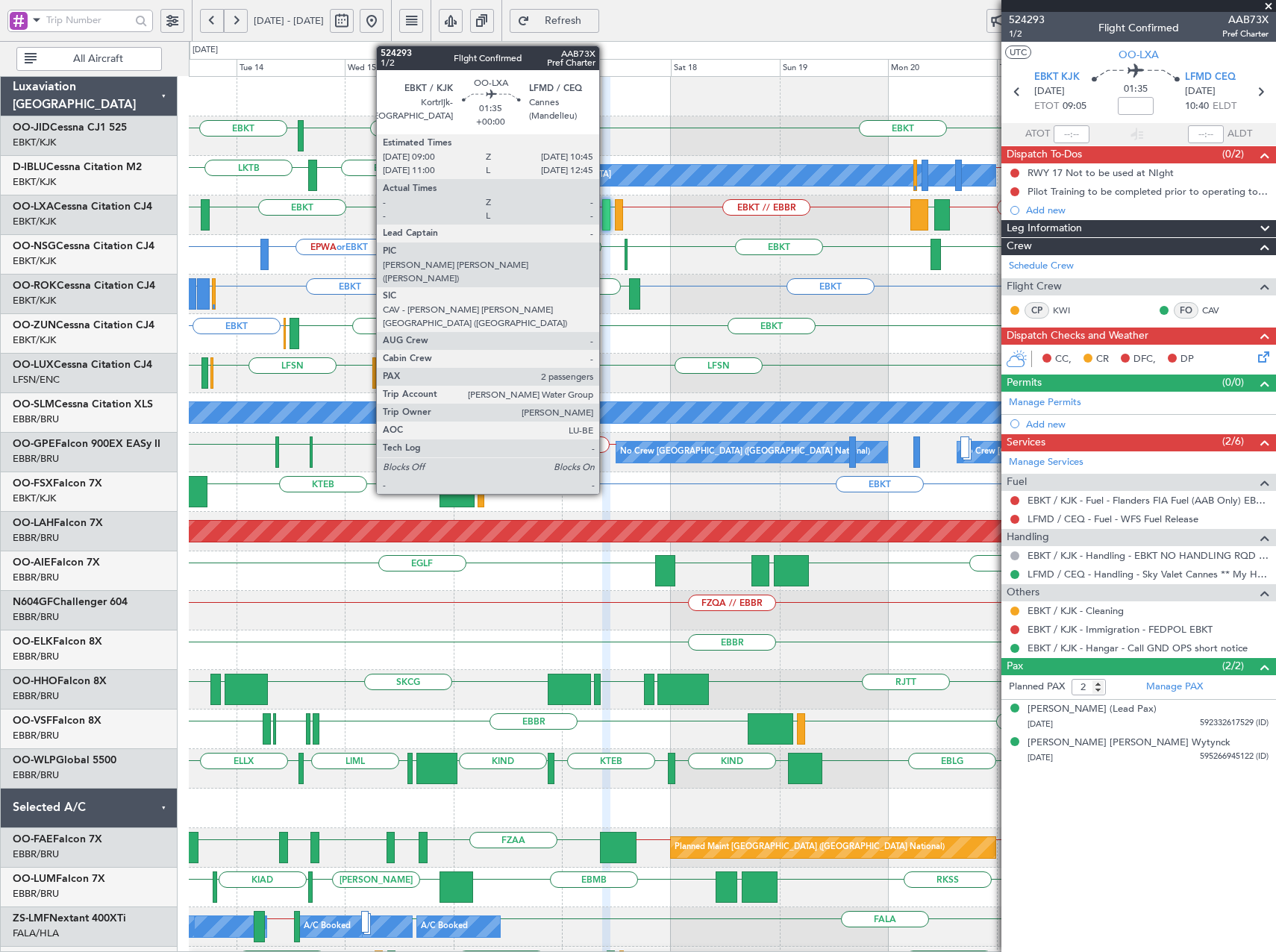
click at [606, 219] on div at bounding box center [606, 215] width 8 height 31
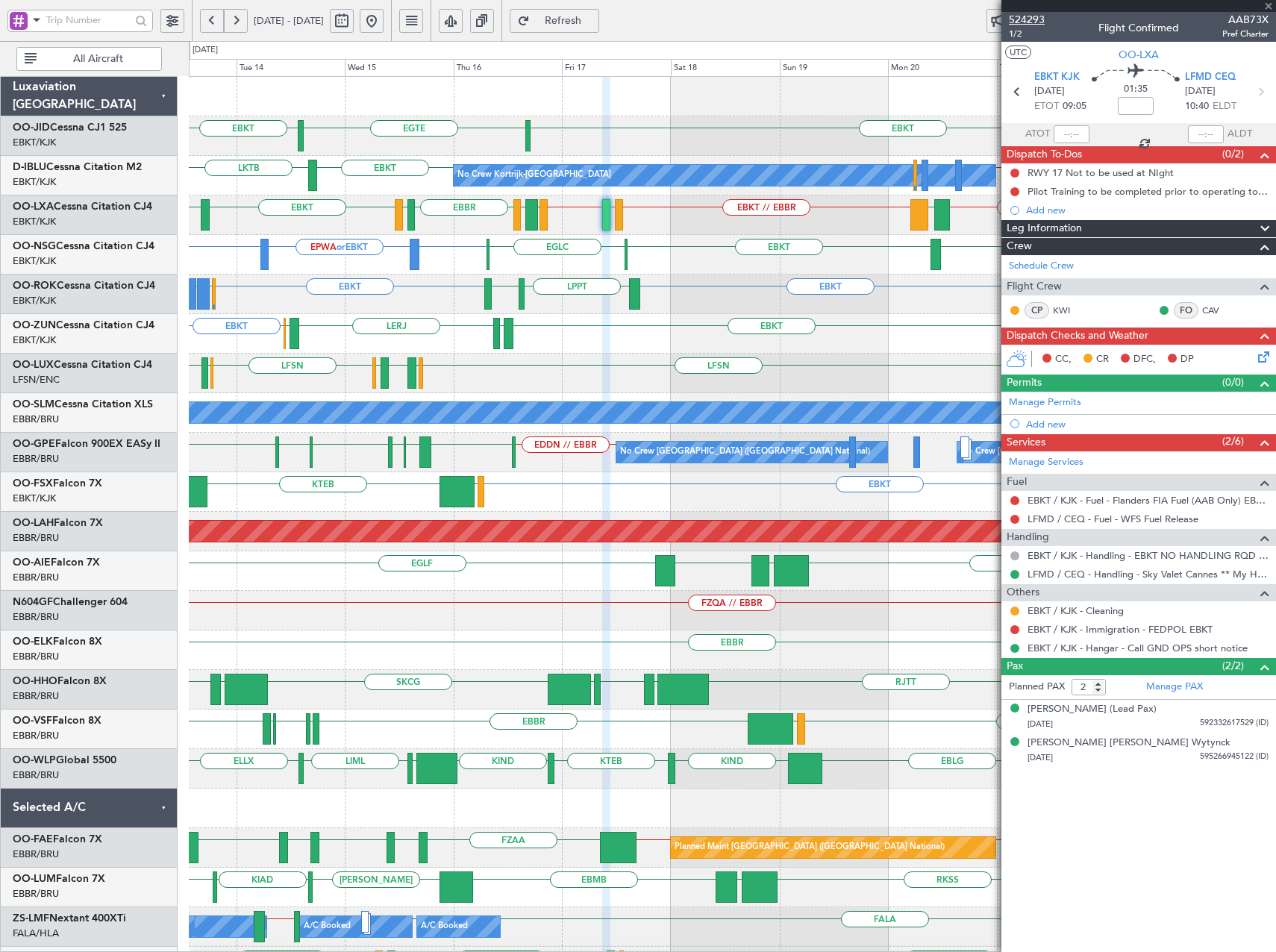
click at [1032, 24] on span "524293" at bounding box center [1026, 20] width 36 height 16
click at [594, 16] on span "Refresh" at bounding box center [563, 21] width 61 height 10
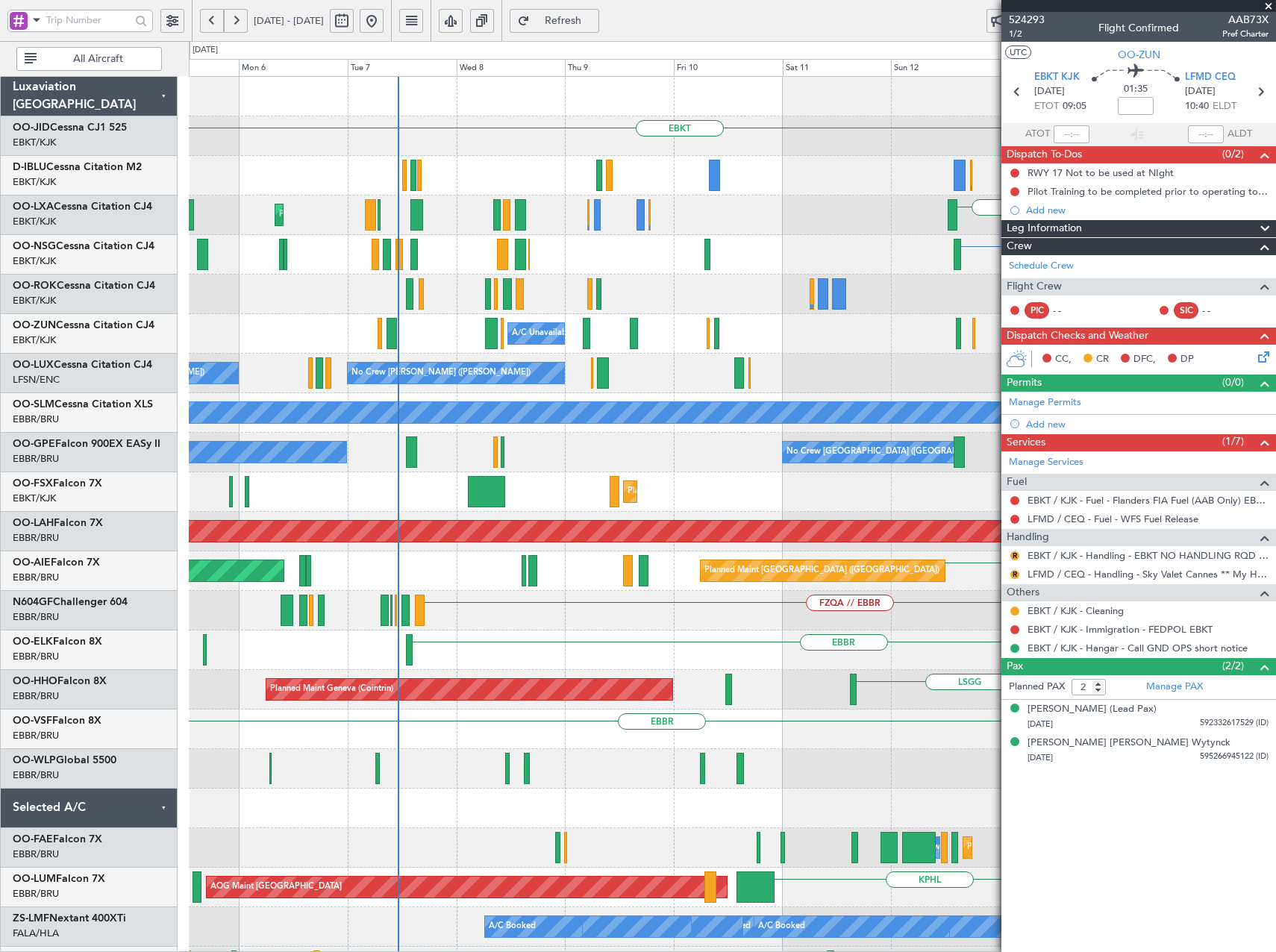
click at [1275, 336] on html "13 Oct 2025 - 23 Oct 2025 Refresh Quick Links All Aircraft EBKT EGTE EBKT LKTB …" at bounding box center [638, 476] width 1276 height 952
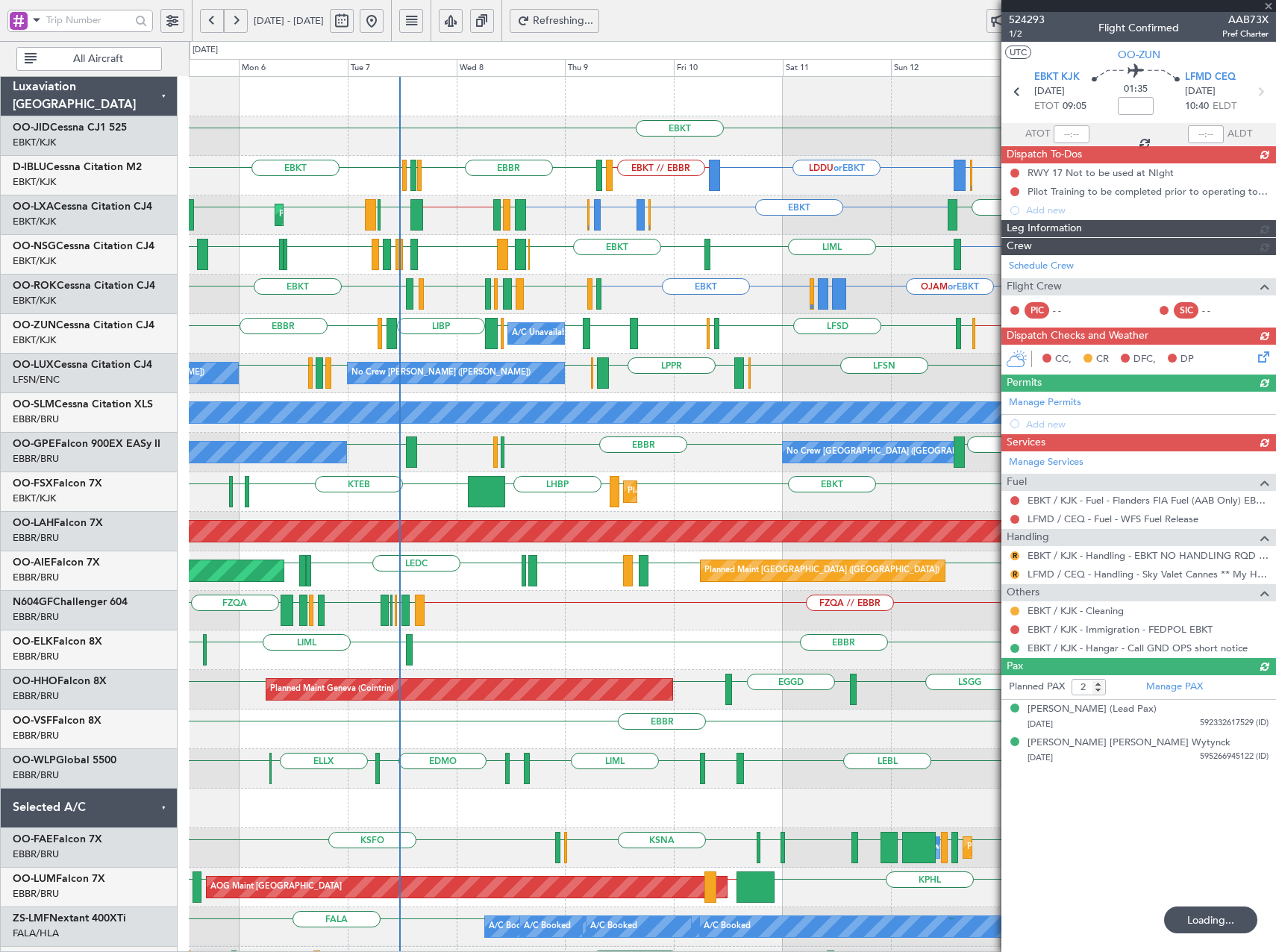
click at [583, 217] on div "EBKT EGTE EBKT EBBR or EBKT LDDU or EBKT EBKT // EBBR LKTB LSGS EBBR EGGW EDDK …" at bounding box center [732, 611] width 1087 height 1068
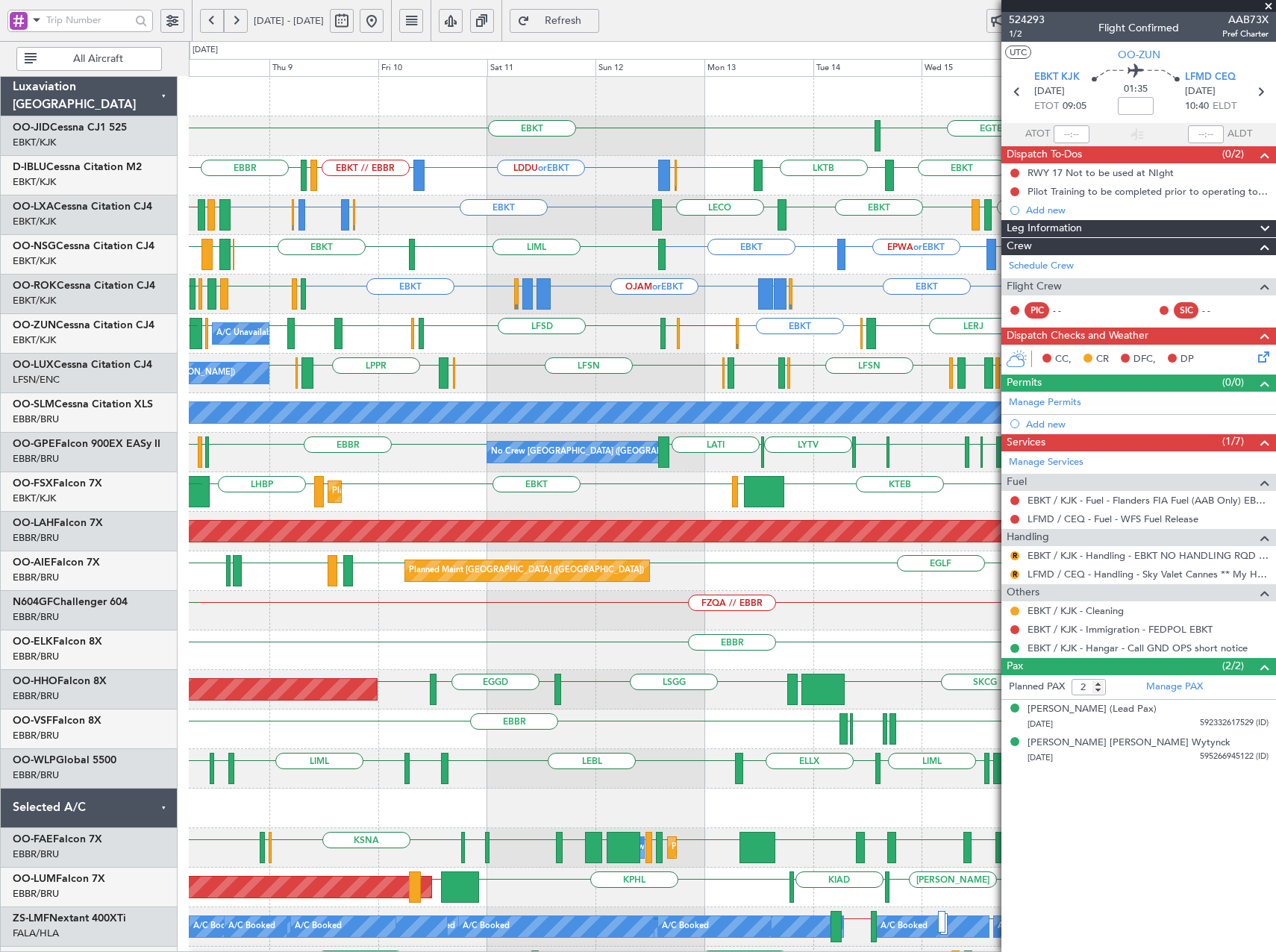
click at [606, 213] on div "EBKT EGKB or EBKT LFTH or EBKT EGKB or EBKT EBKT EBBR LFML EGPH EBBR LFTH EBKT …" at bounding box center [732, 216] width 1087 height 40
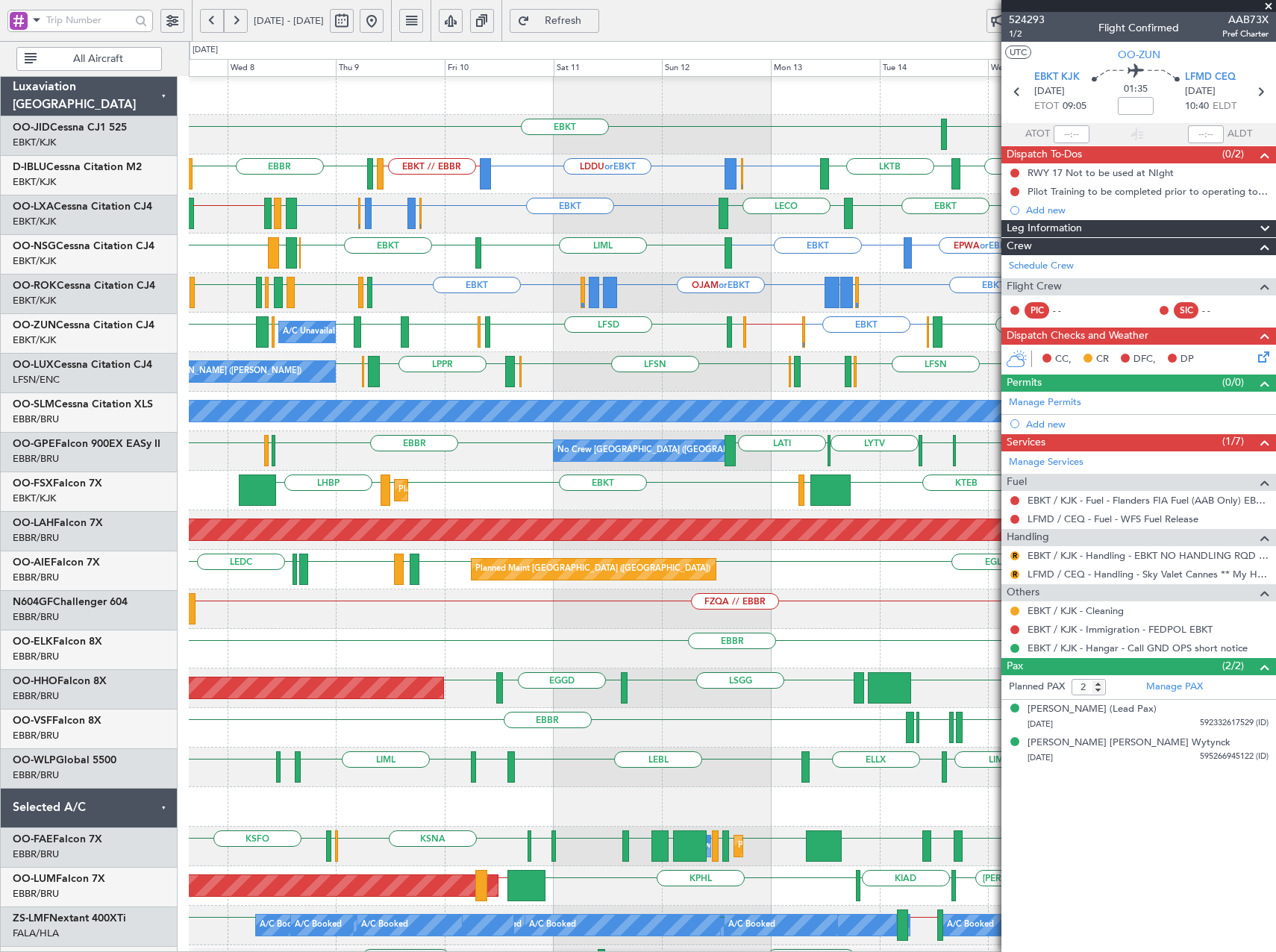
scroll to position [2, 0]
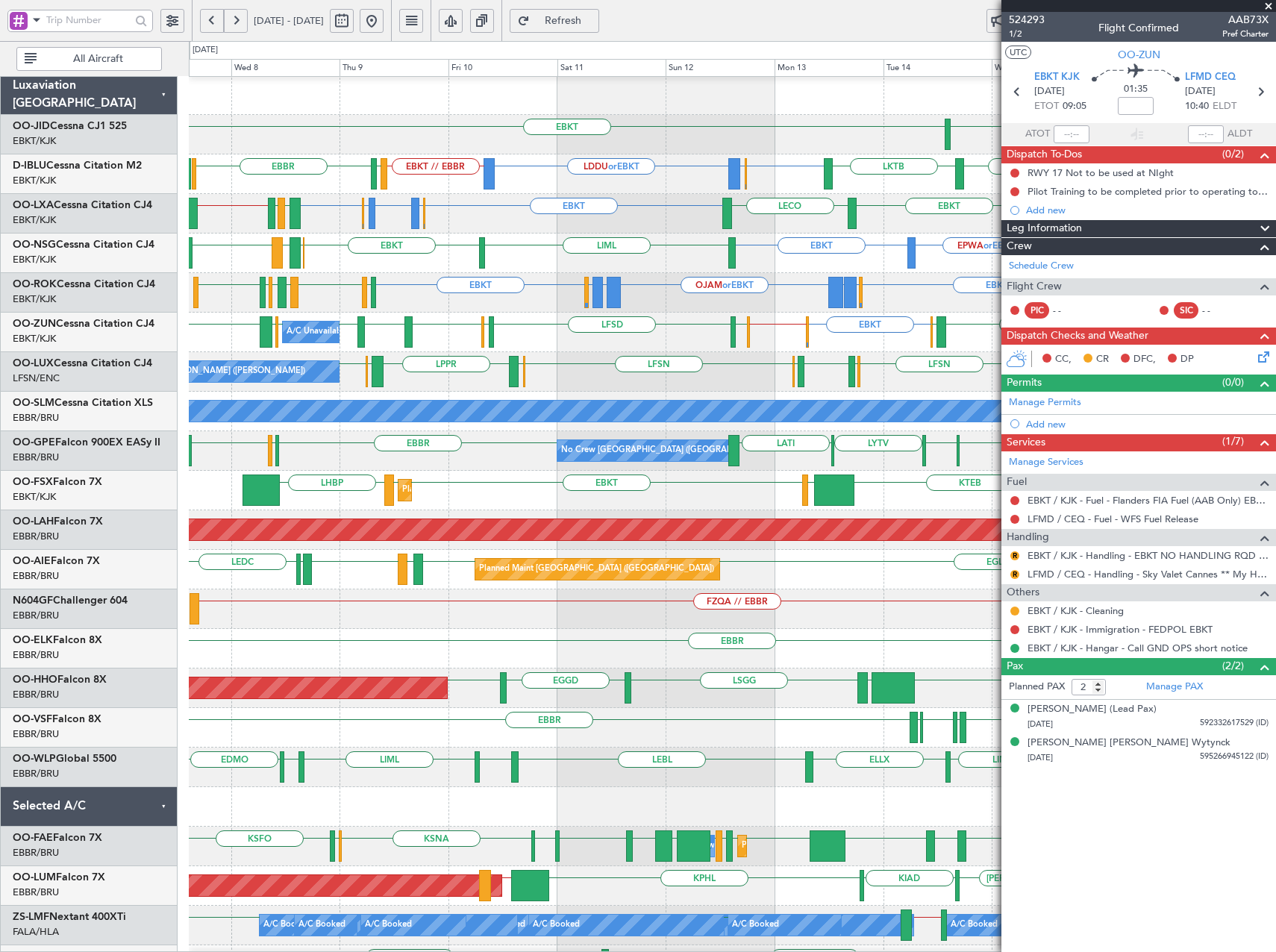
click at [437, 207] on div "EBKT EGKB or EBKT LFTH or EBKT EGKB or EBKT EBKT EBBR LFML EGPH EBBR LFTH EBKT …" at bounding box center [732, 214] width 1087 height 40
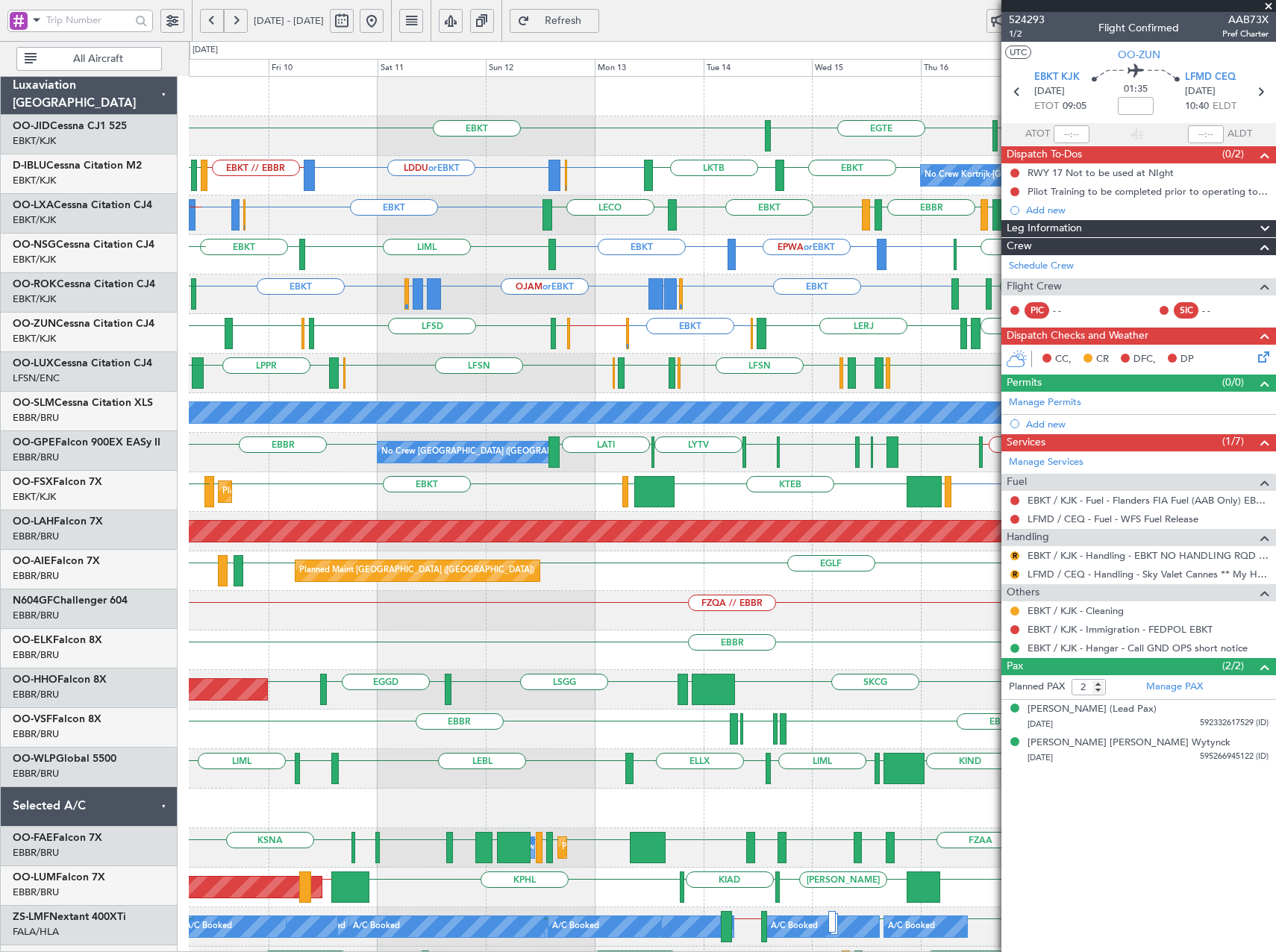
scroll to position [0, 0]
click at [735, 303] on div "EBKT ELLX or EBKT LGKR or EBKT OJAM or EBKT LGKR or EBKT ELLX or EBKT EBKT LPPT…" at bounding box center [732, 295] width 1087 height 40
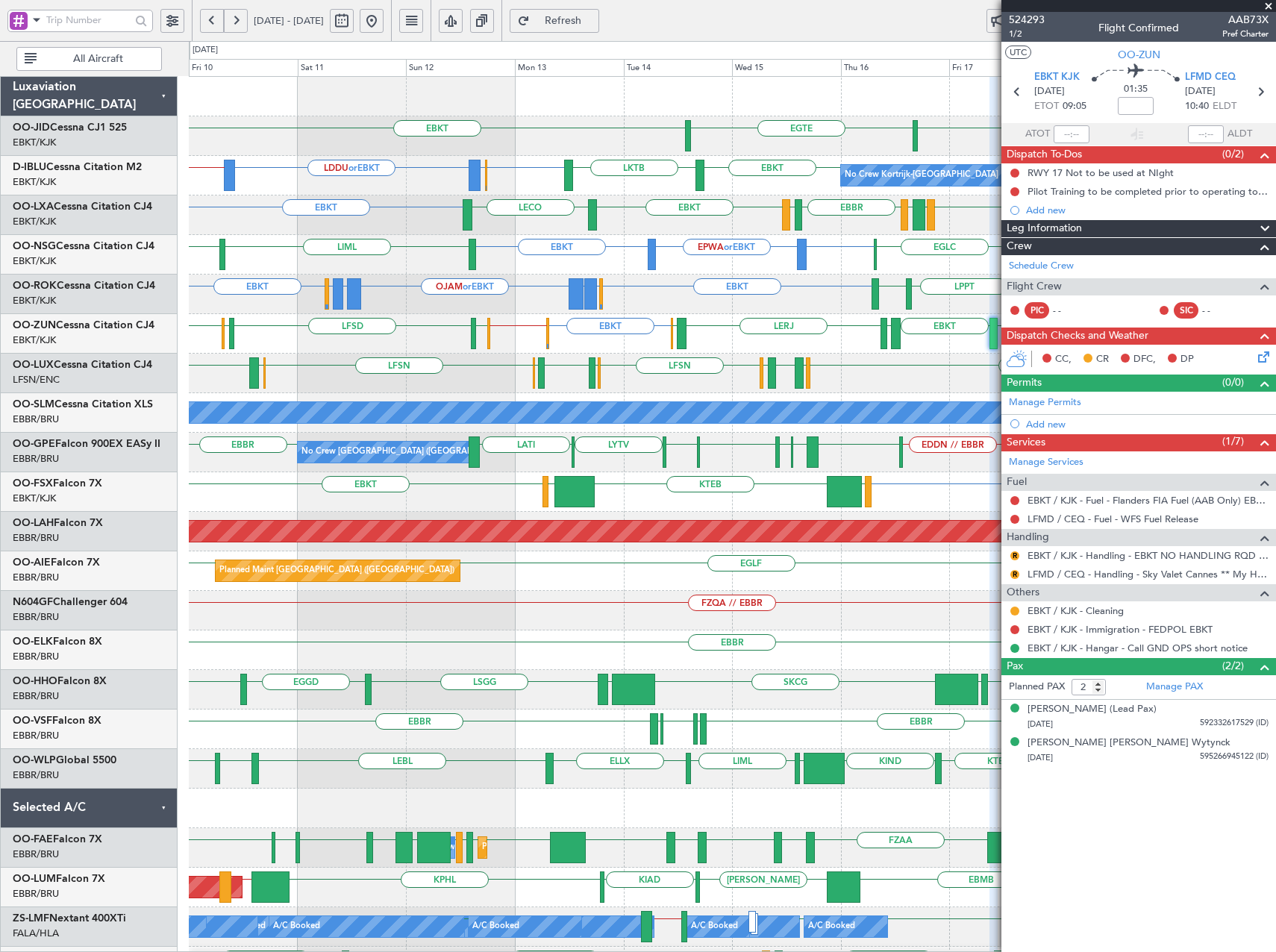
click at [722, 309] on div "EBKT EBKT ELLX or EBKT LGKR or EBKT OJAM or EBKT LGKR or EBKT ELLX or EBKT EBKT…" at bounding box center [732, 295] width 1087 height 40
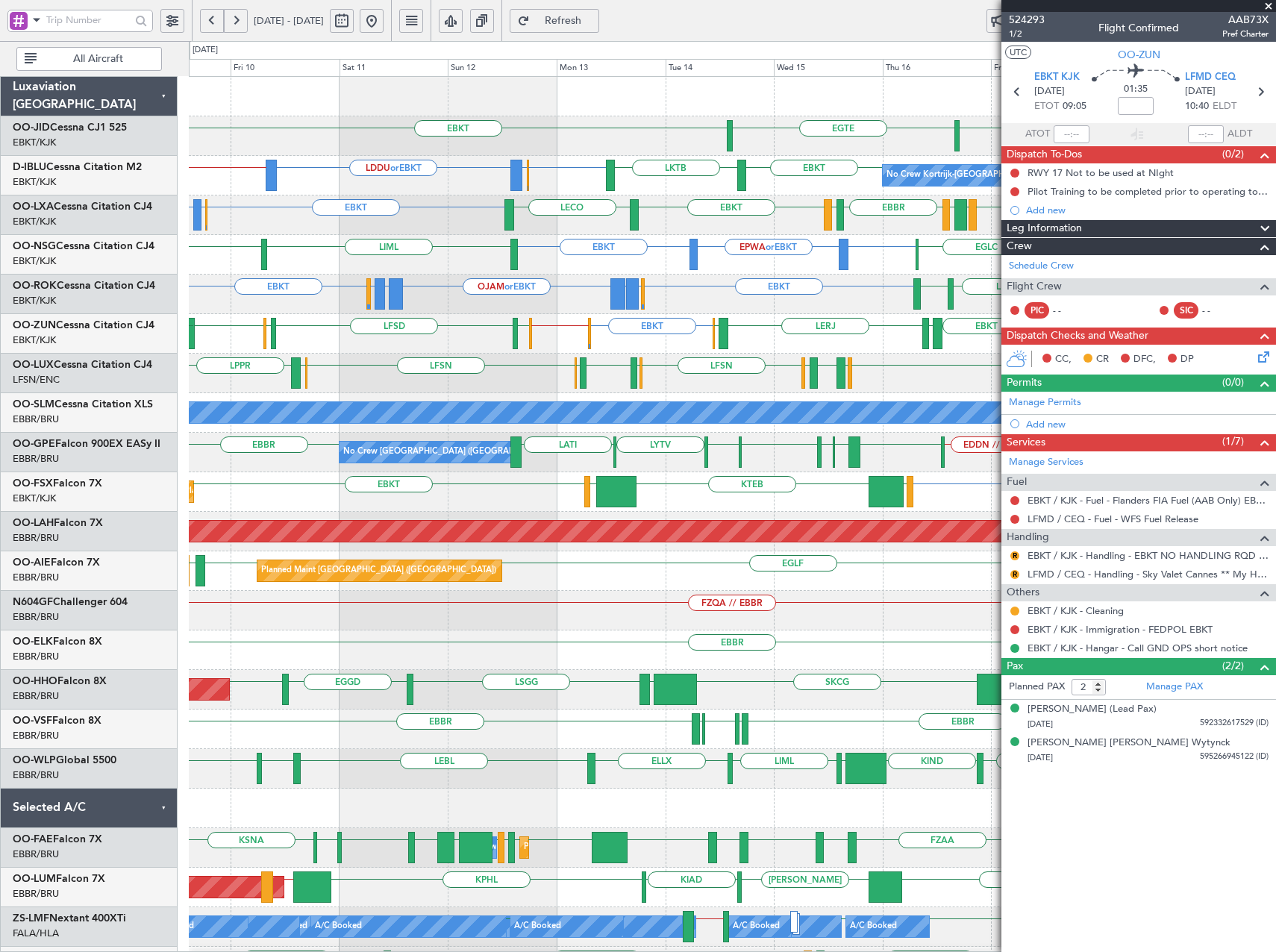
click at [705, 318] on div "EBKT EGTE EBKT No Crew Kortrijk-Wevelgem EBKT EBBR or EBKT LDDU or EBKT EBKT //…" at bounding box center [732, 631] width 1087 height 1107
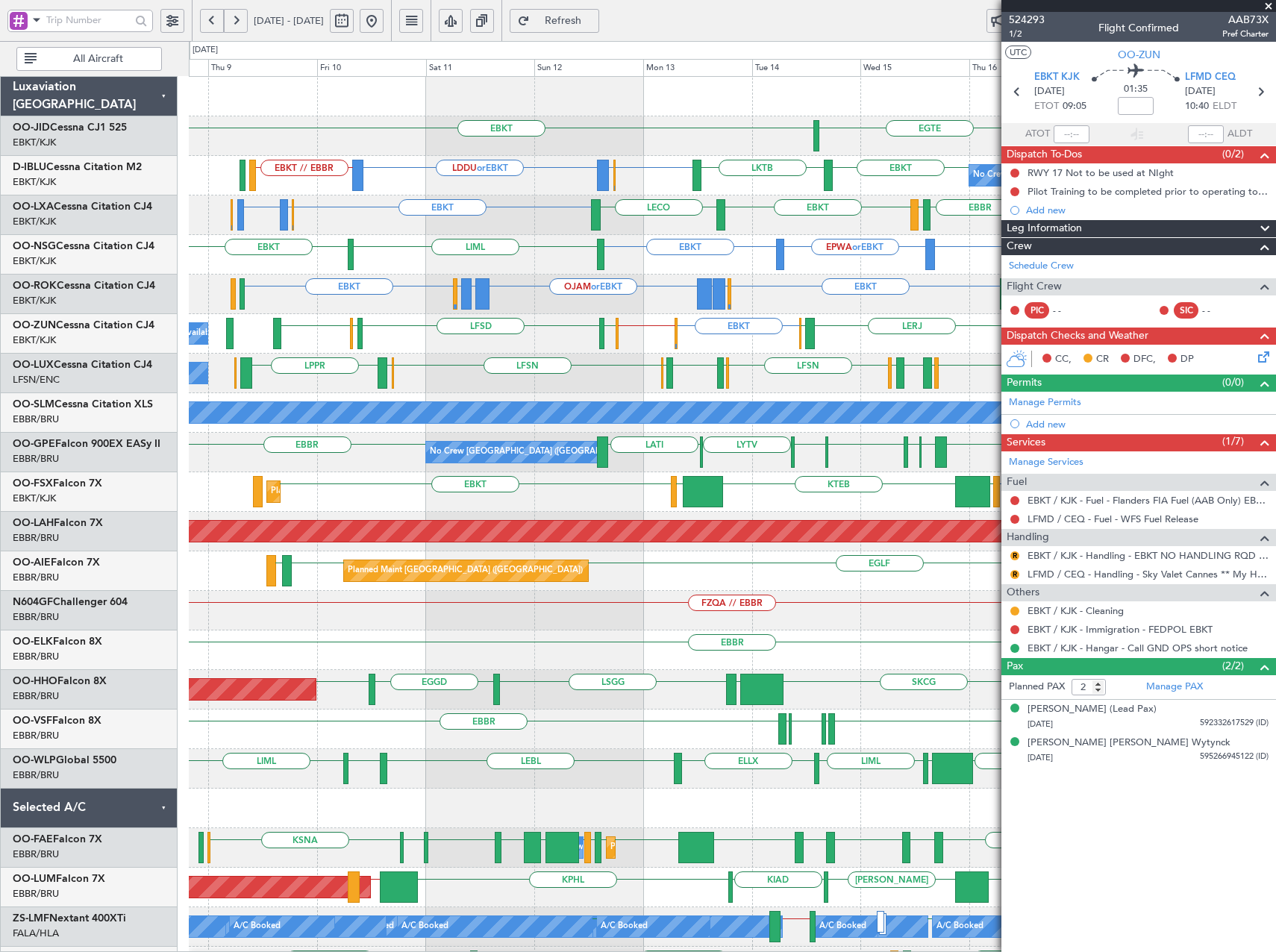
click at [471, 258] on div "EBKT EPWA or EBKT EBKT EBKT EGLC LIML EBKT" at bounding box center [732, 255] width 1087 height 40
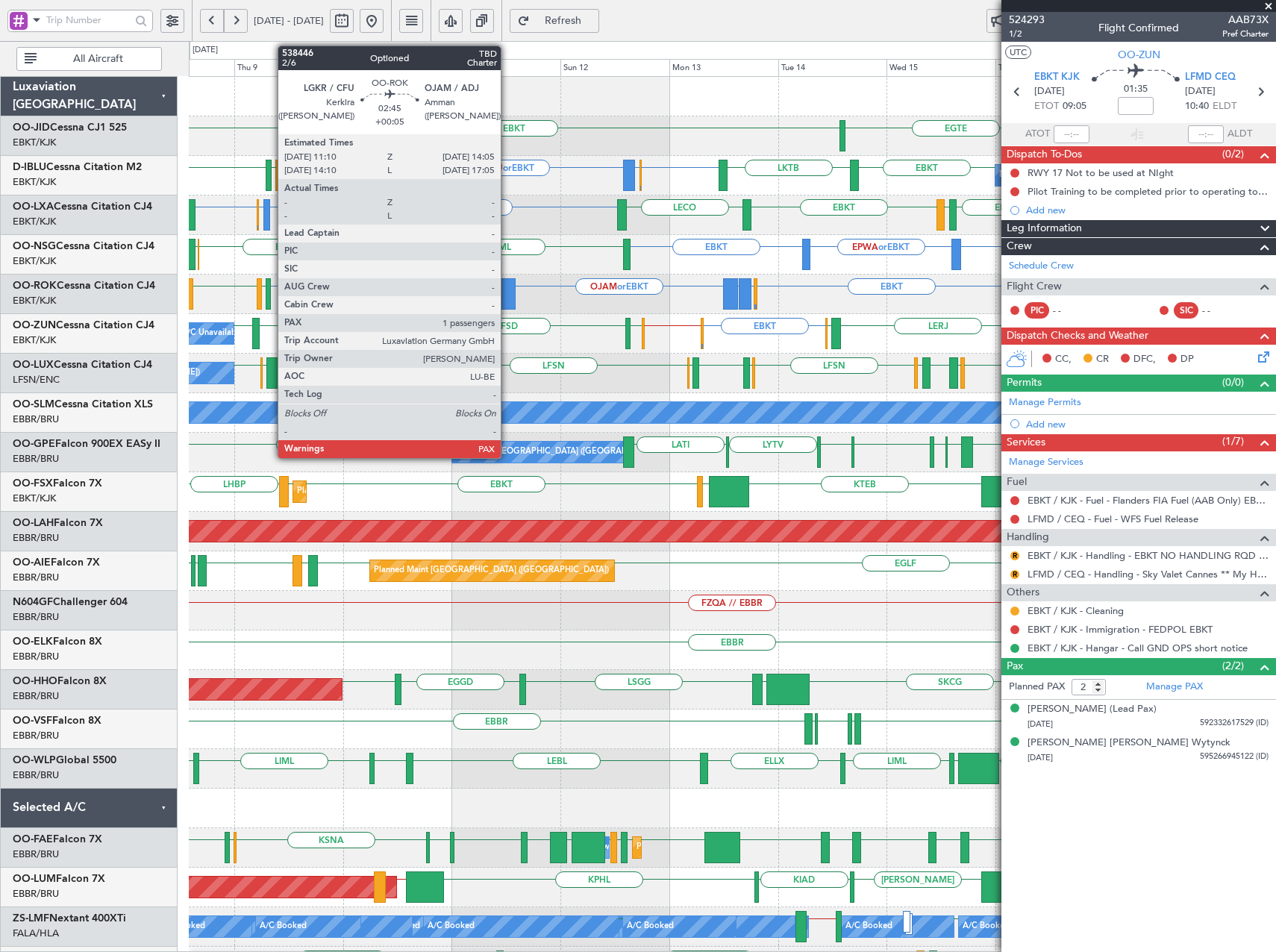
click at [508, 297] on div at bounding box center [508, 294] width 13 height 31
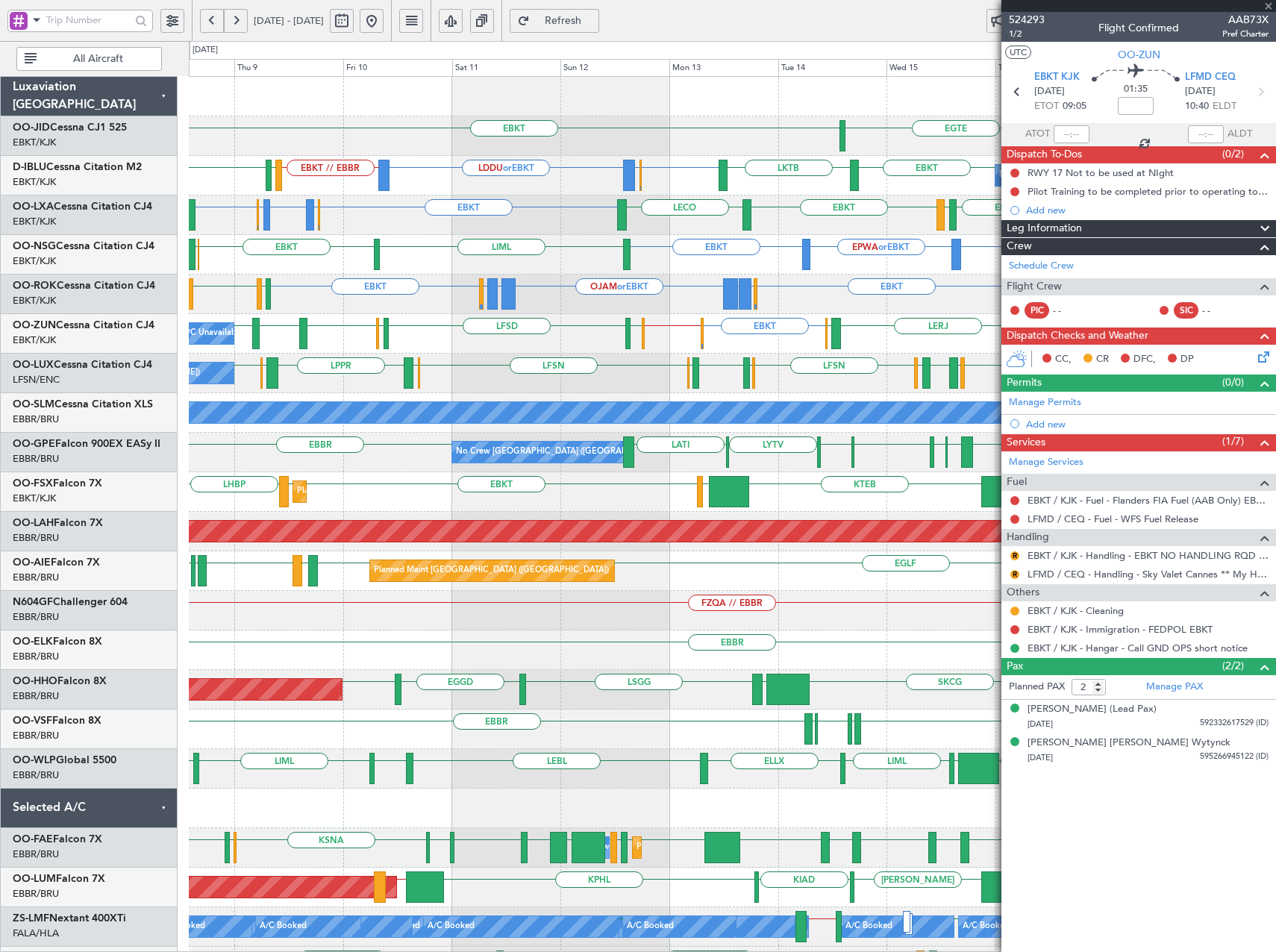
type input "+00:05"
type input "1"
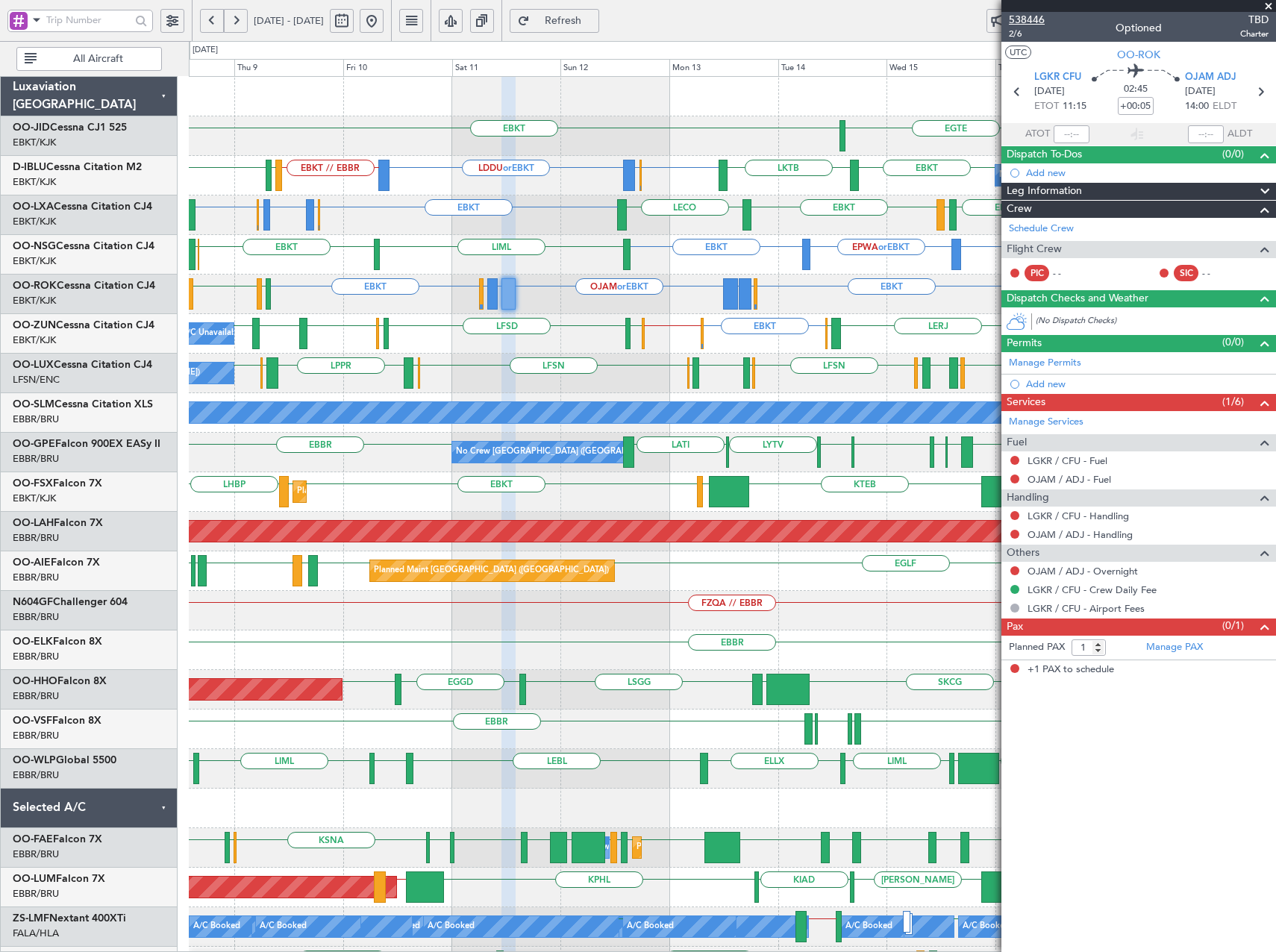
click at [1042, 23] on span "538446" at bounding box center [1026, 20] width 36 height 16
click at [594, 20] on span "Refresh" at bounding box center [563, 21] width 61 height 10
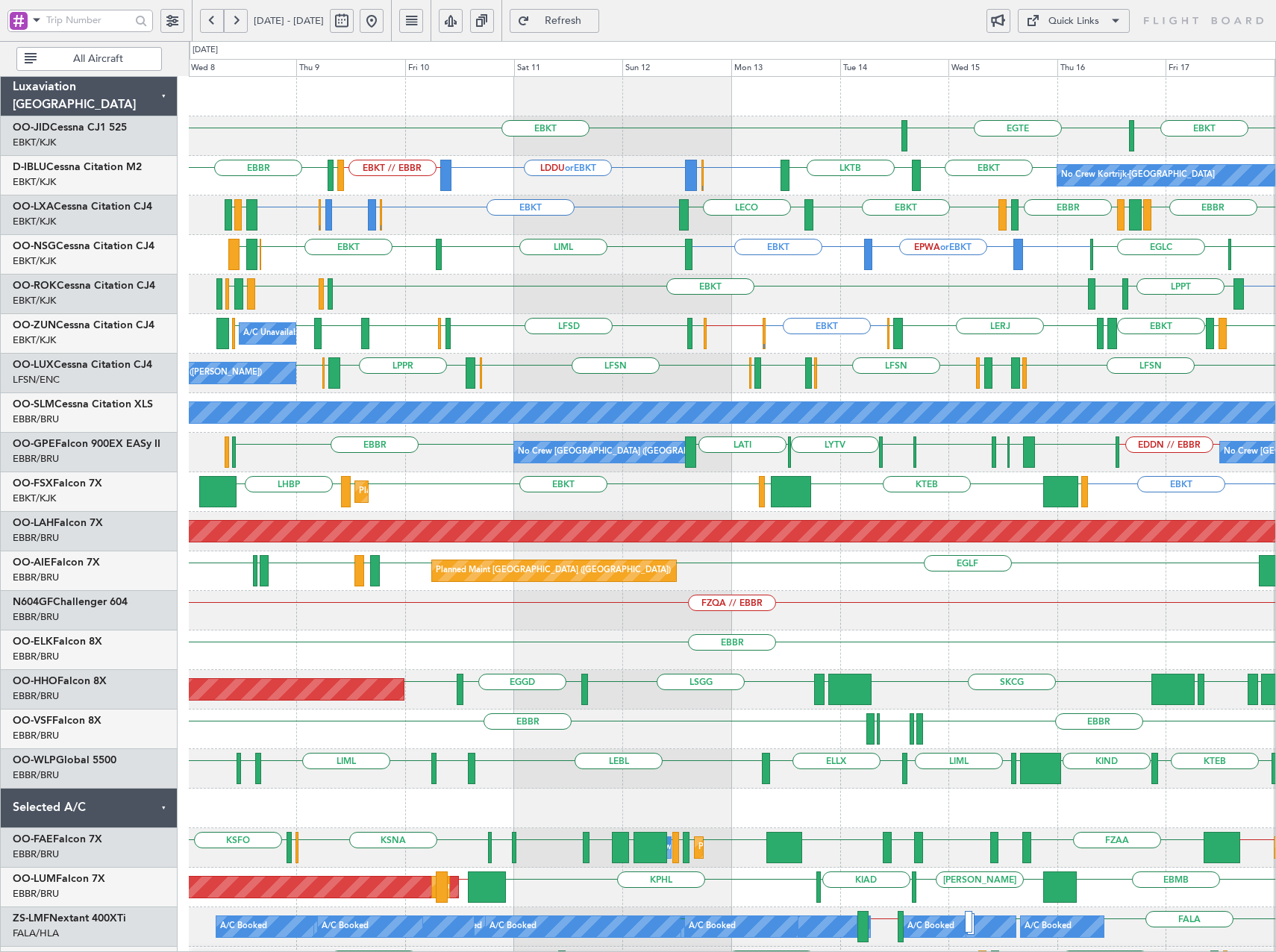
click at [747, 307] on div "EBKT EGTE EBKT No Crew Kortrijk-Wevelgem EBKT EBBR or EBKT LDDU or EBKT EBKT //…" at bounding box center [732, 631] width 1087 height 1107
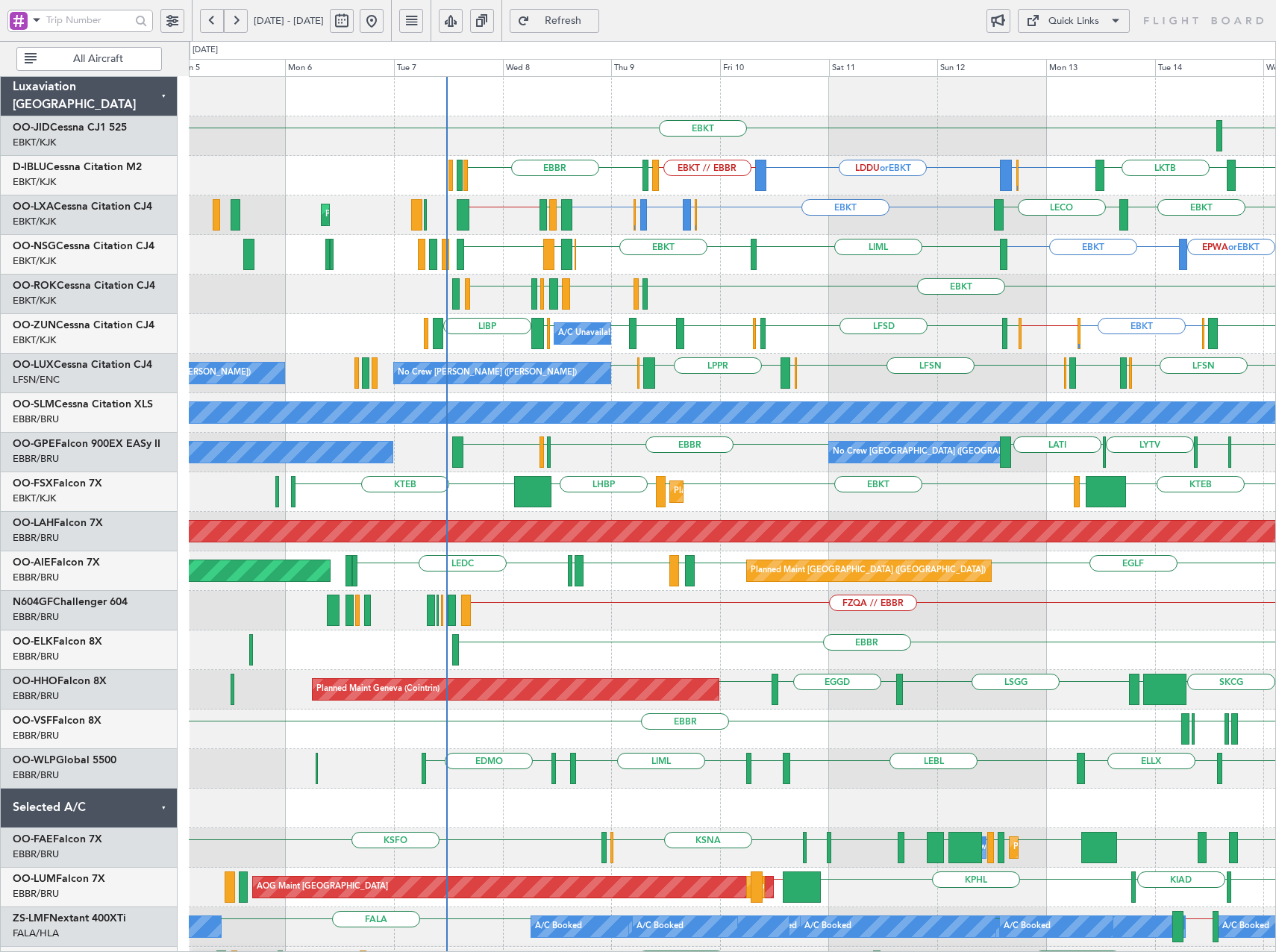
click at [817, 309] on div "EBKT LFLX EBKT LIRQ EGGW EBKT LFBD LERJ LPPT" at bounding box center [732, 295] width 1087 height 40
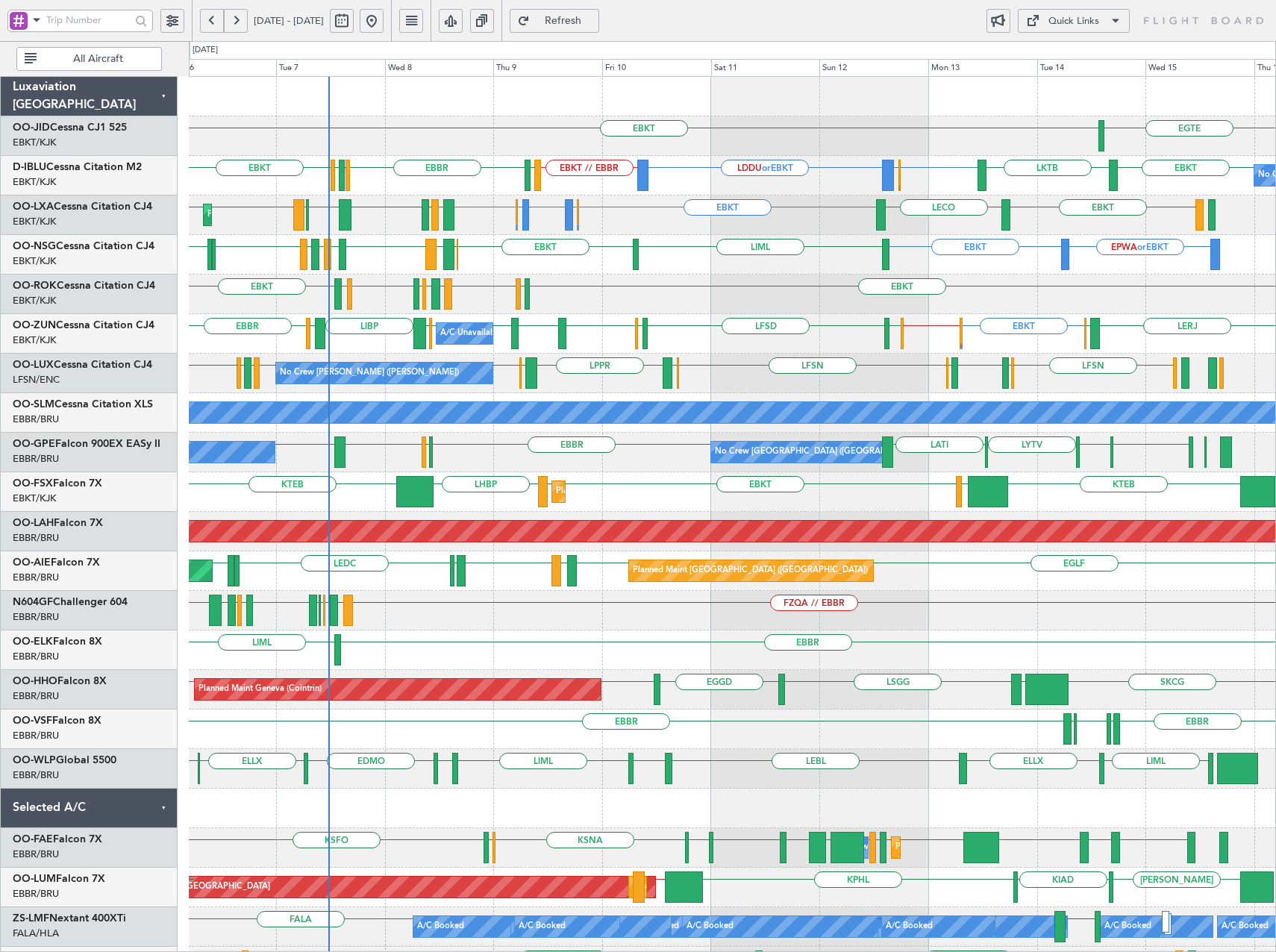
click at [728, 321] on div "EBKT [GEOGRAPHIC_DATA] EBKT EBBR or EBKT LDDU or EBKT EBKT // EBBR EBKT EBKT LK…" at bounding box center [732, 572] width 1087 height 989
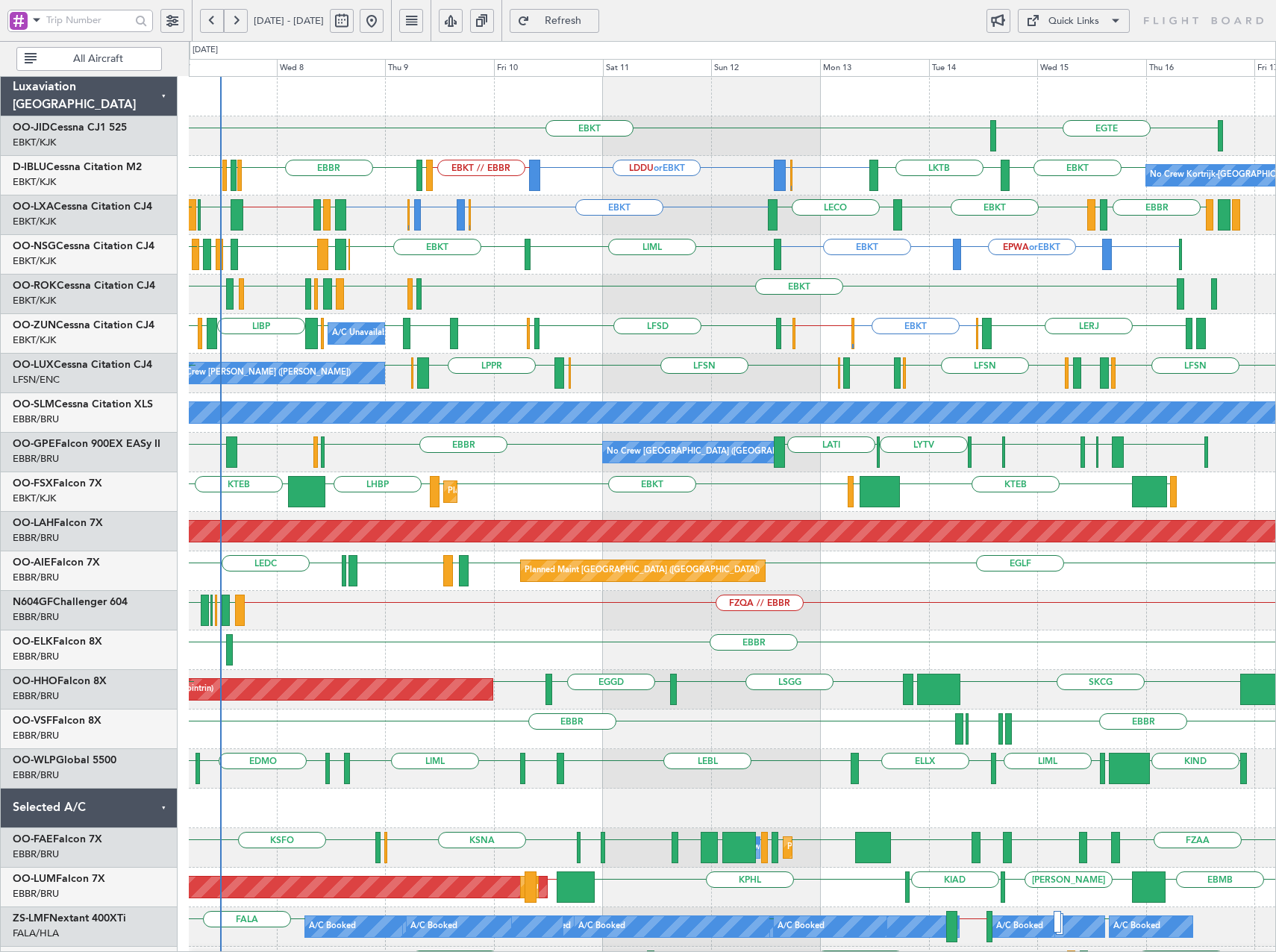
click at [645, 222] on div "EBKT [GEOGRAPHIC_DATA] No Crew Kortrijk-[GEOGRAPHIC_DATA] EBKT EBBR or EBKT LDD…" at bounding box center [732, 611] width 1087 height 1068
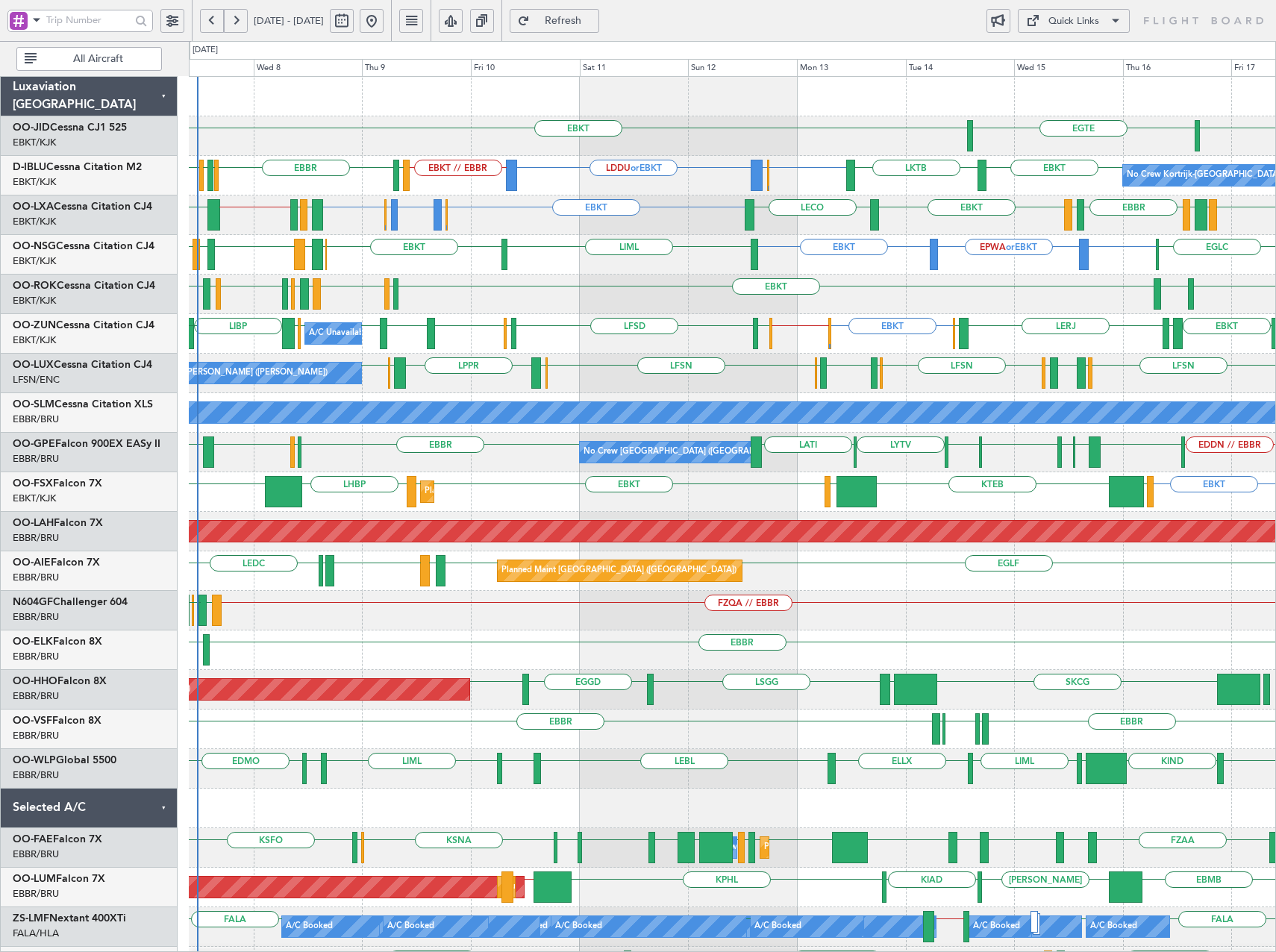
click at [671, 264] on div "EBKT EBKT [GEOGRAPHIC_DATA] No Crew Kortrijk-[GEOGRAPHIC_DATA] EBKT EBBR or EBK…" at bounding box center [732, 631] width 1087 height 1107
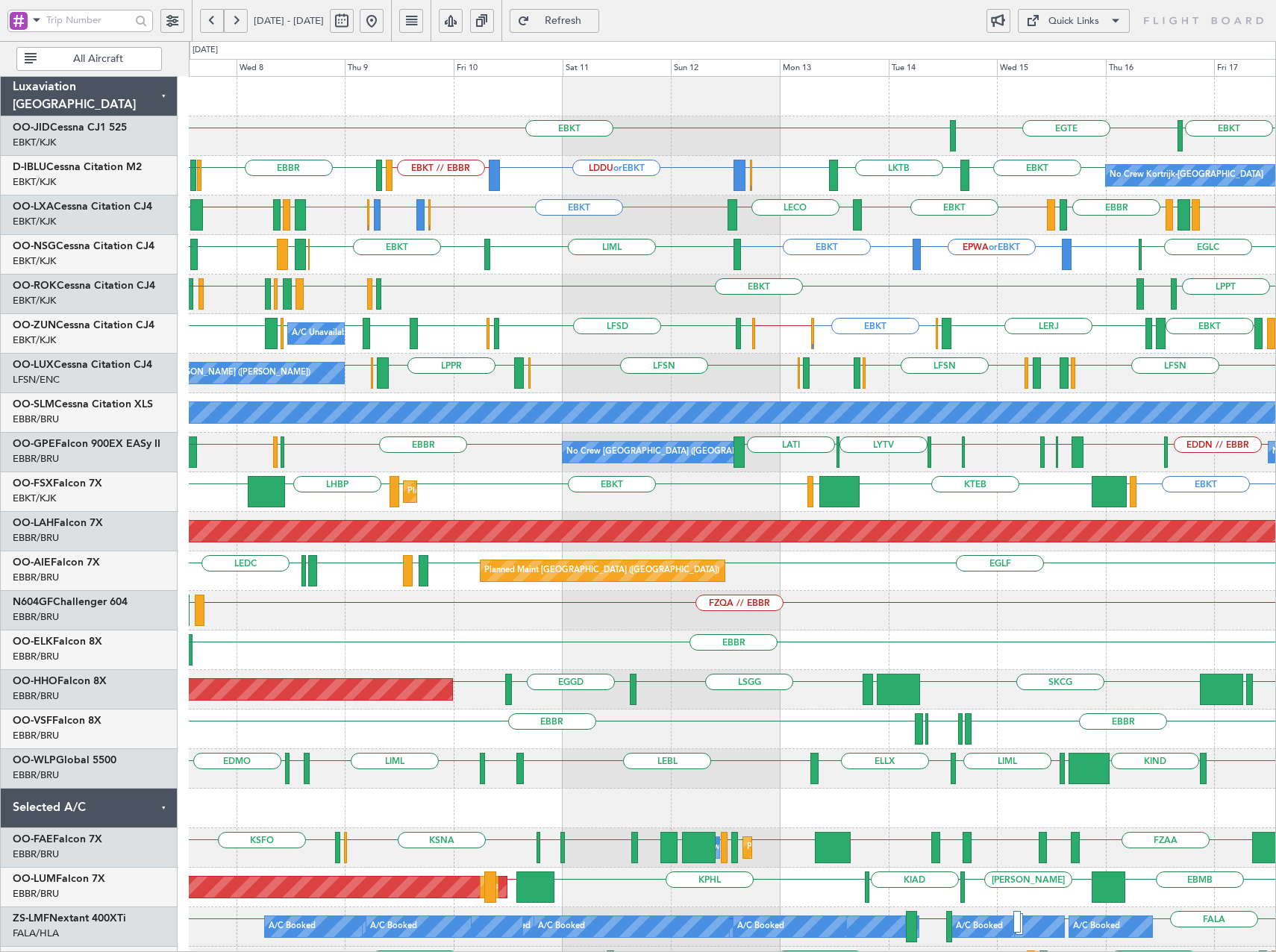
click at [650, 289] on div "EBKT EBKT [GEOGRAPHIC_DATA] No Crew Kortrijk-[GEOGRAPHIC_DATA] EBKT EBBR or EBK…" at bounding box center [732, 631] width 1087 height 1107
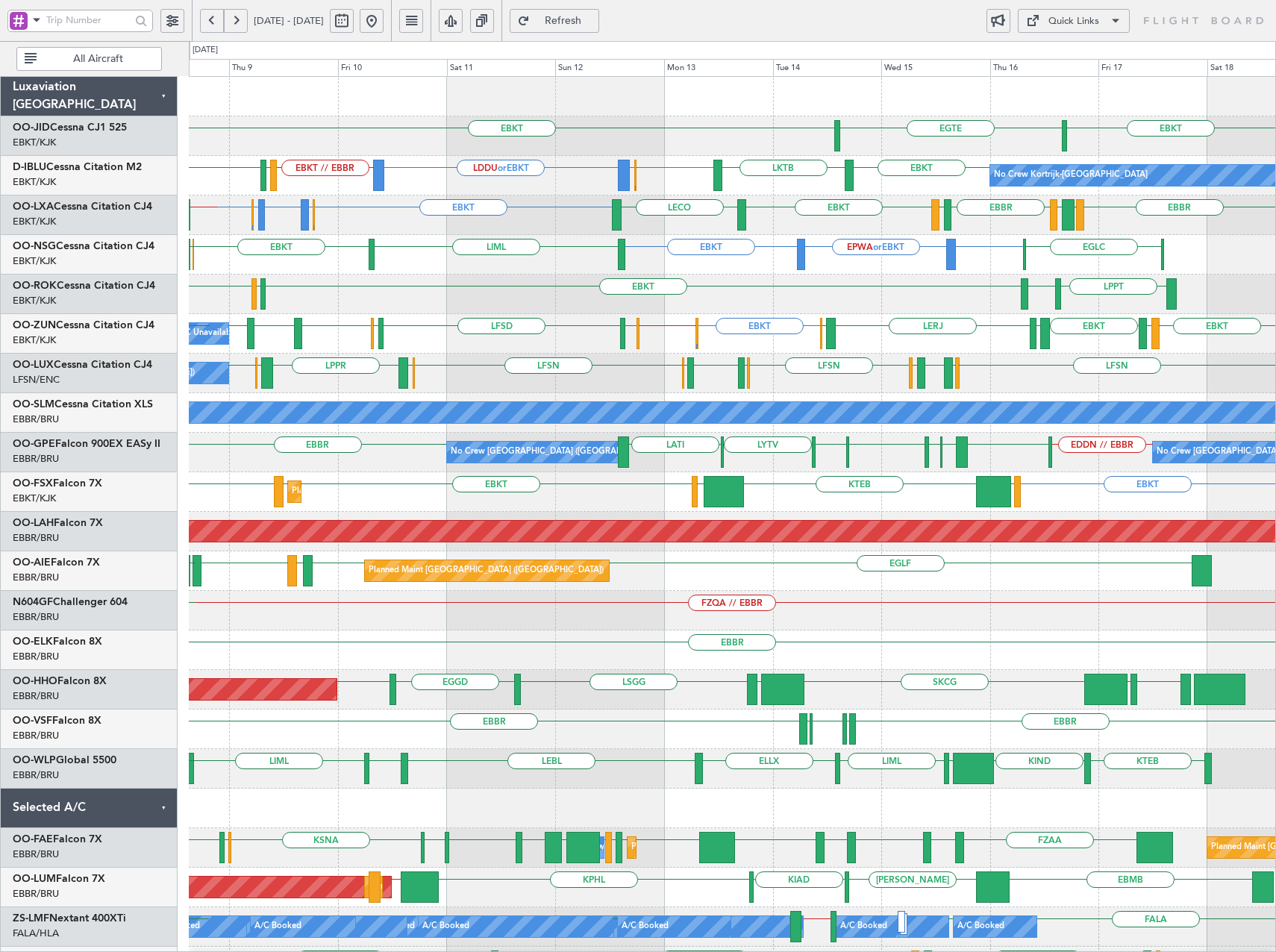
click at [846, 333] on div "A/C Unavailable [GEOGRAPHIC_DATA]-[GEOGRAPHIC_DATA] EBKT EBKT // EGWU EBKT LFMD…" at bounding box center [732, 334] width 1087 height 40
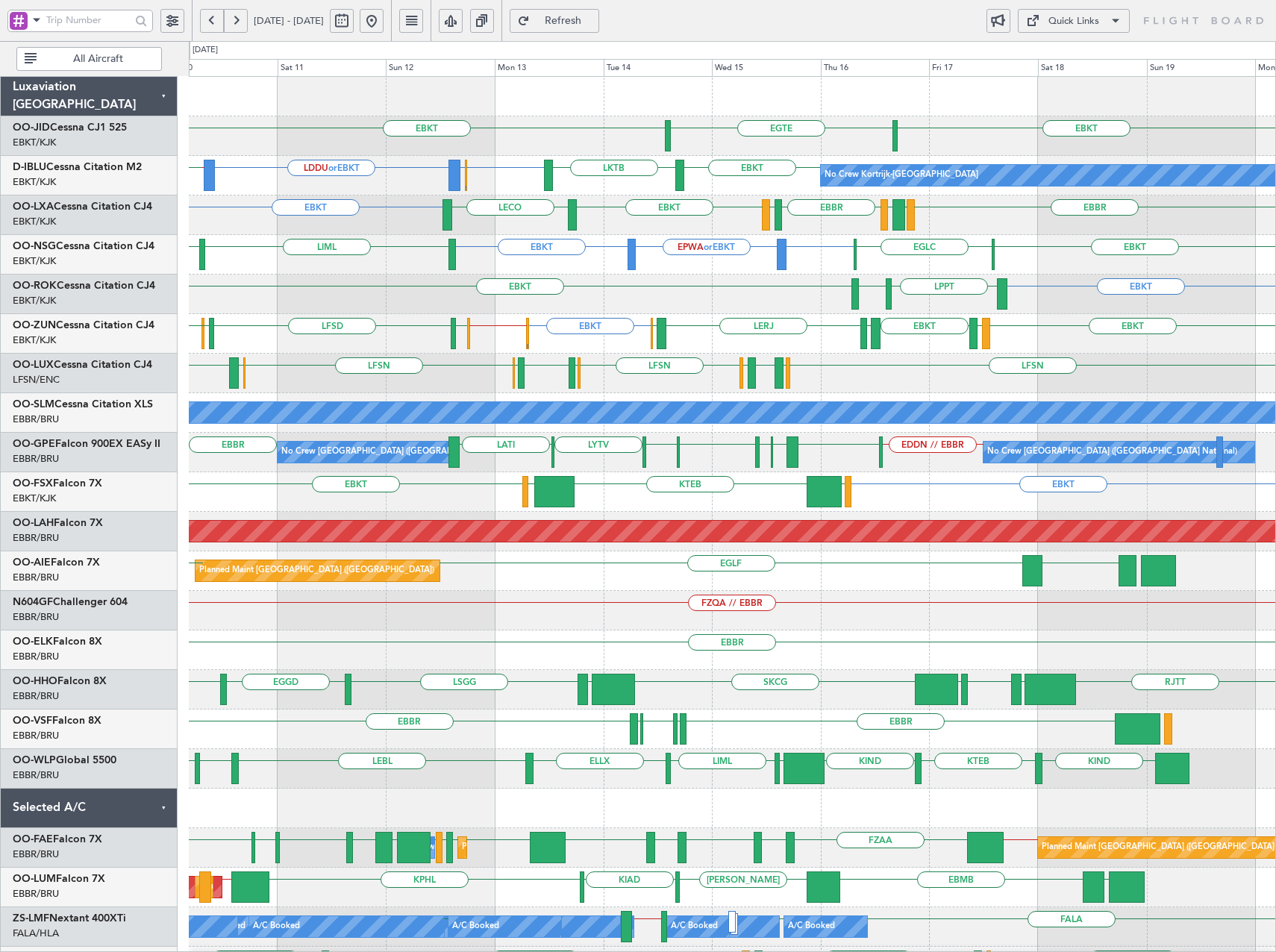
click at [833, 280] on div "EBKT EBKT [GEOGRAPHIC_DATA] No Crew Kortrijk-[GEOGRAPHIC_DATA] EBKT EBBR or EBK…" at bounding box center [732, 631] width 1087 height 1107
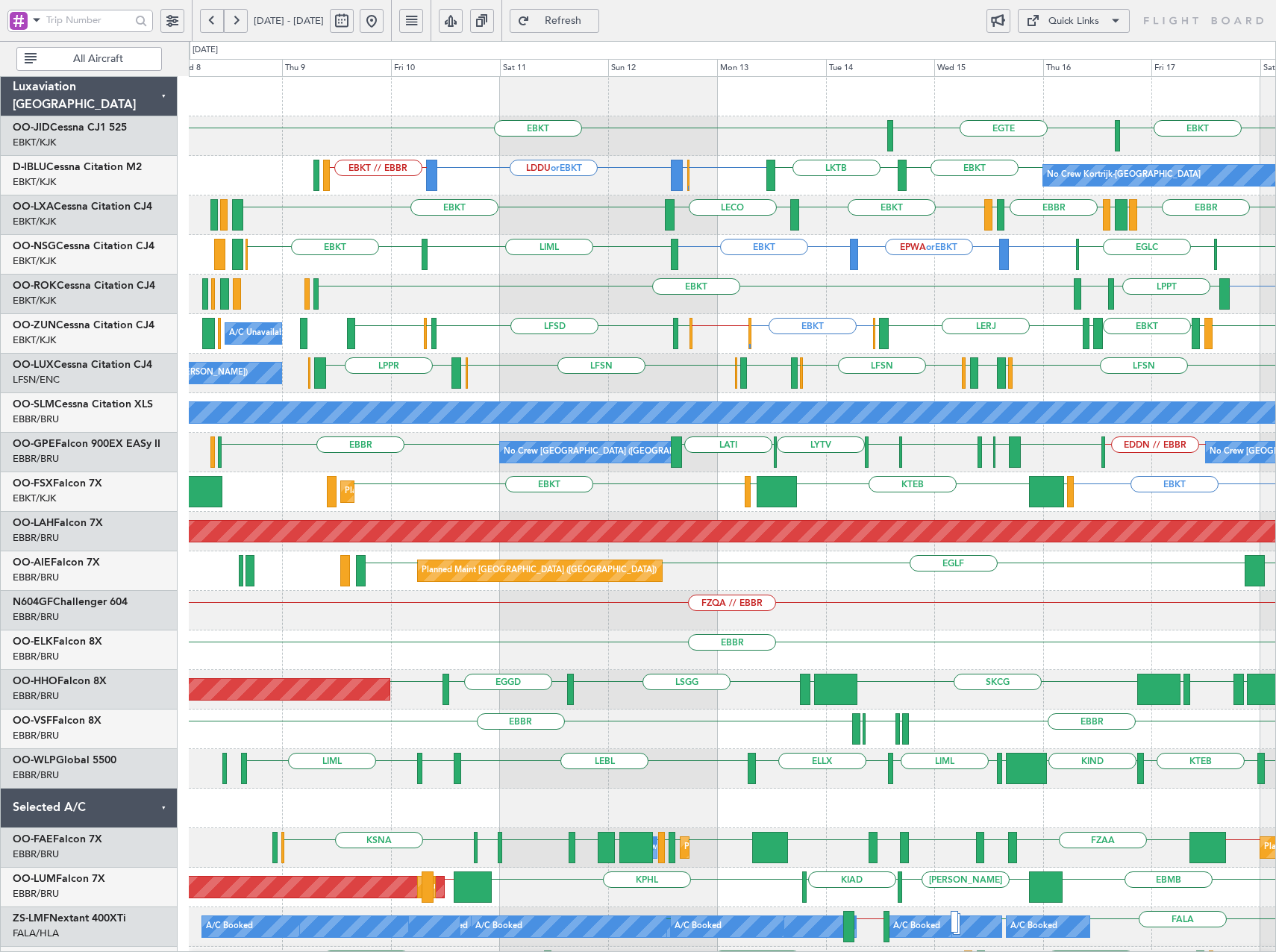
click at [777, 318] on div "EBKT [GEOGRAPHIC_DATA] EBKT EBKT EBBR or EBKT LDDU or EBKT EBKT // EBBR EBKT LK…" at bounding box center [732, 631] width 1087 height 1107
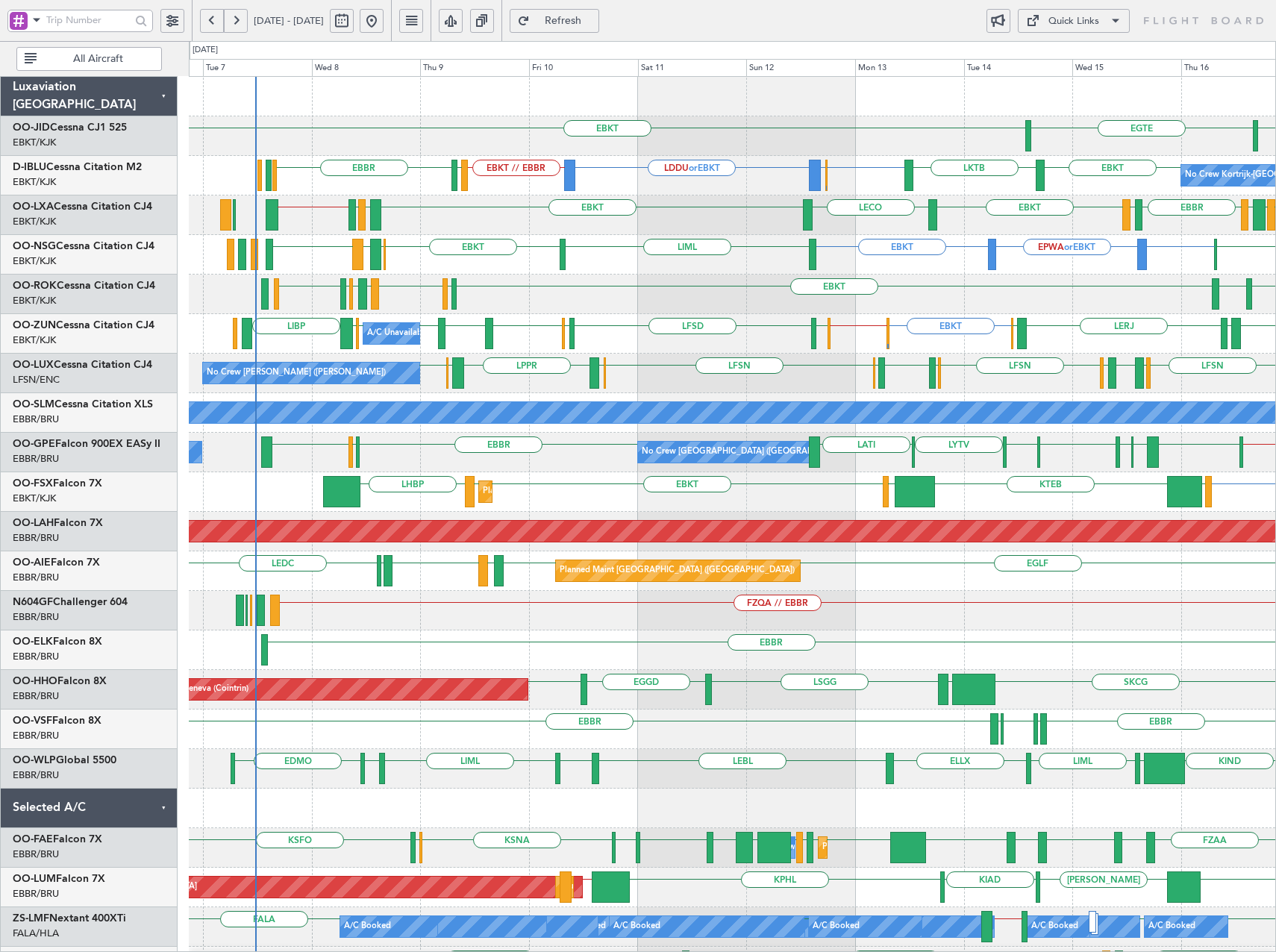
click at [1046, 307] on div "EBKT LFLX EBKT LIRQ EGGW EBKT LFBD LERJ LPPT EBKT" at bounding box center [732, 295] width 1087 height 40
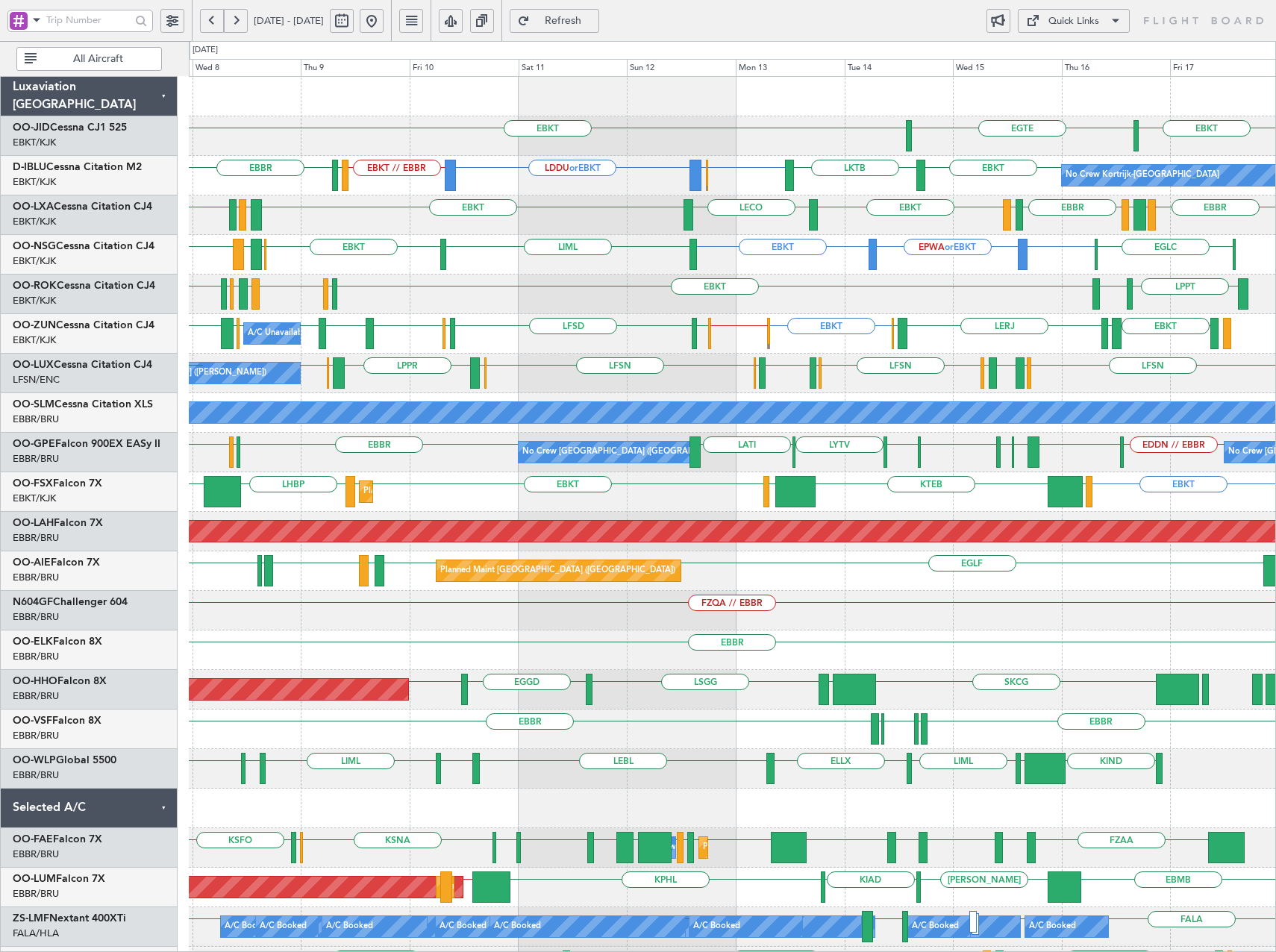
click at [811, 299] on div "LFLX EBKT LIRQ EGGW EBKT LFBD LPPT LERJ EBKT LFMN EBKT" at bounding box center [732, 295] width 1087 height 40
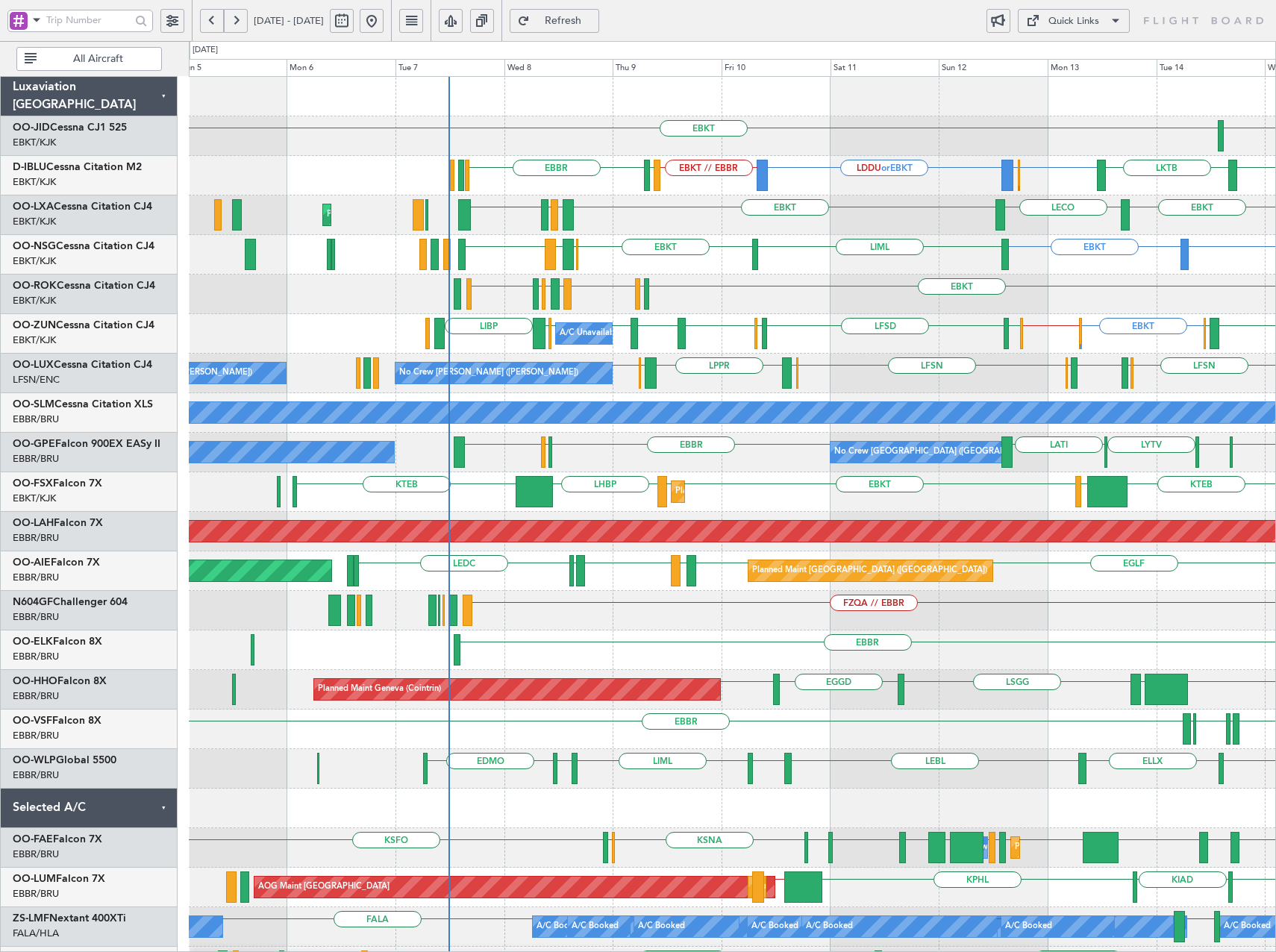
click at [805, 280] on div "EBKT [GEOGRAPHIC_DATA] EBKT EBKT EBBR or EBKT LDDU or EBKT EBKT // EBBR [GEOGRA…" at bounding box center [732, 631] width 1087 height 1107
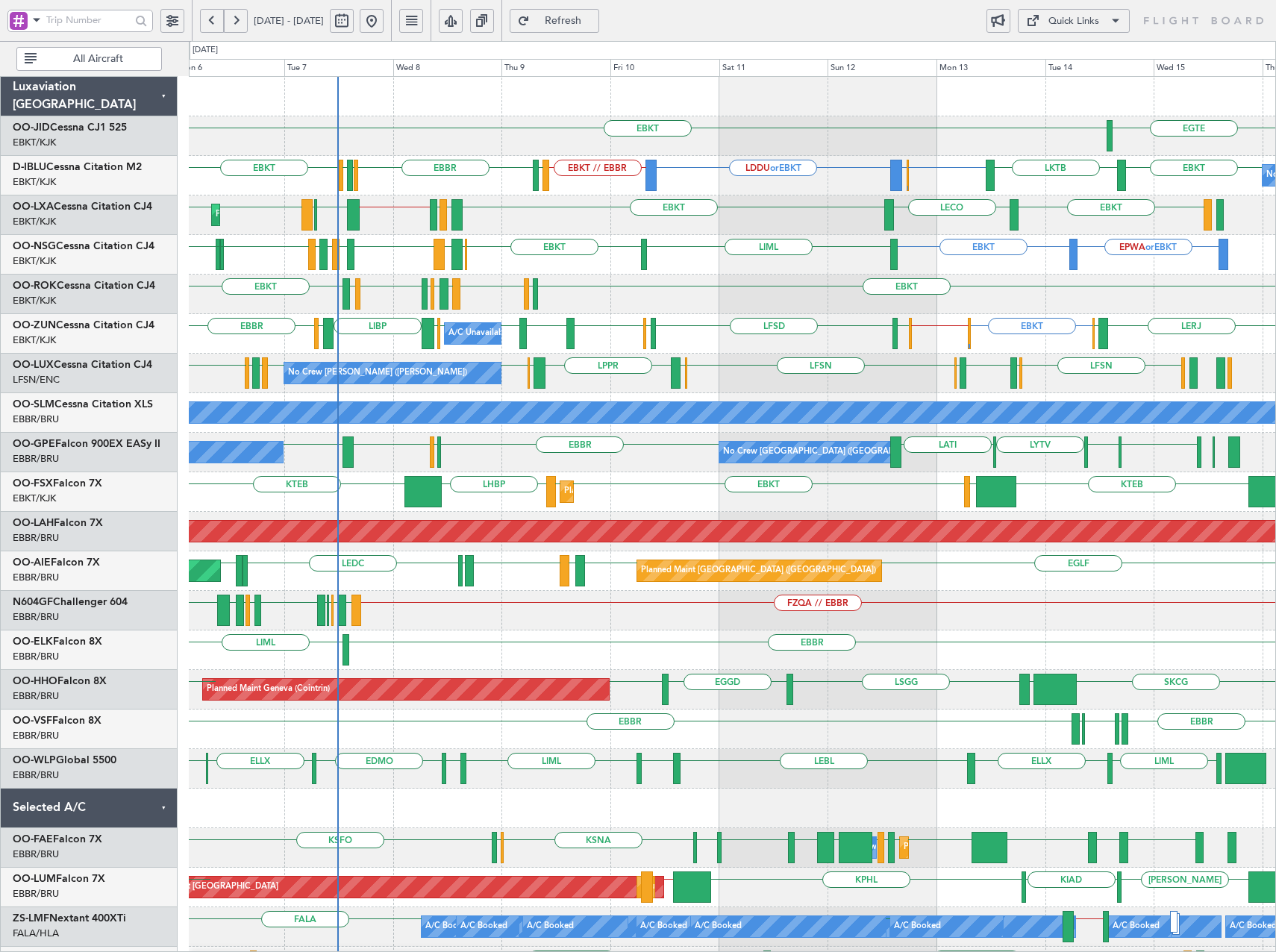
click at [807, 409] on div "EBKT [GEOGRAPHIC_DATA] EBKT EBBR or EBKT LDDU or EBKT EBKT // EBBR [GEOGRAPHIC_…" at bounding box center [732, 572] width 1087 height 989
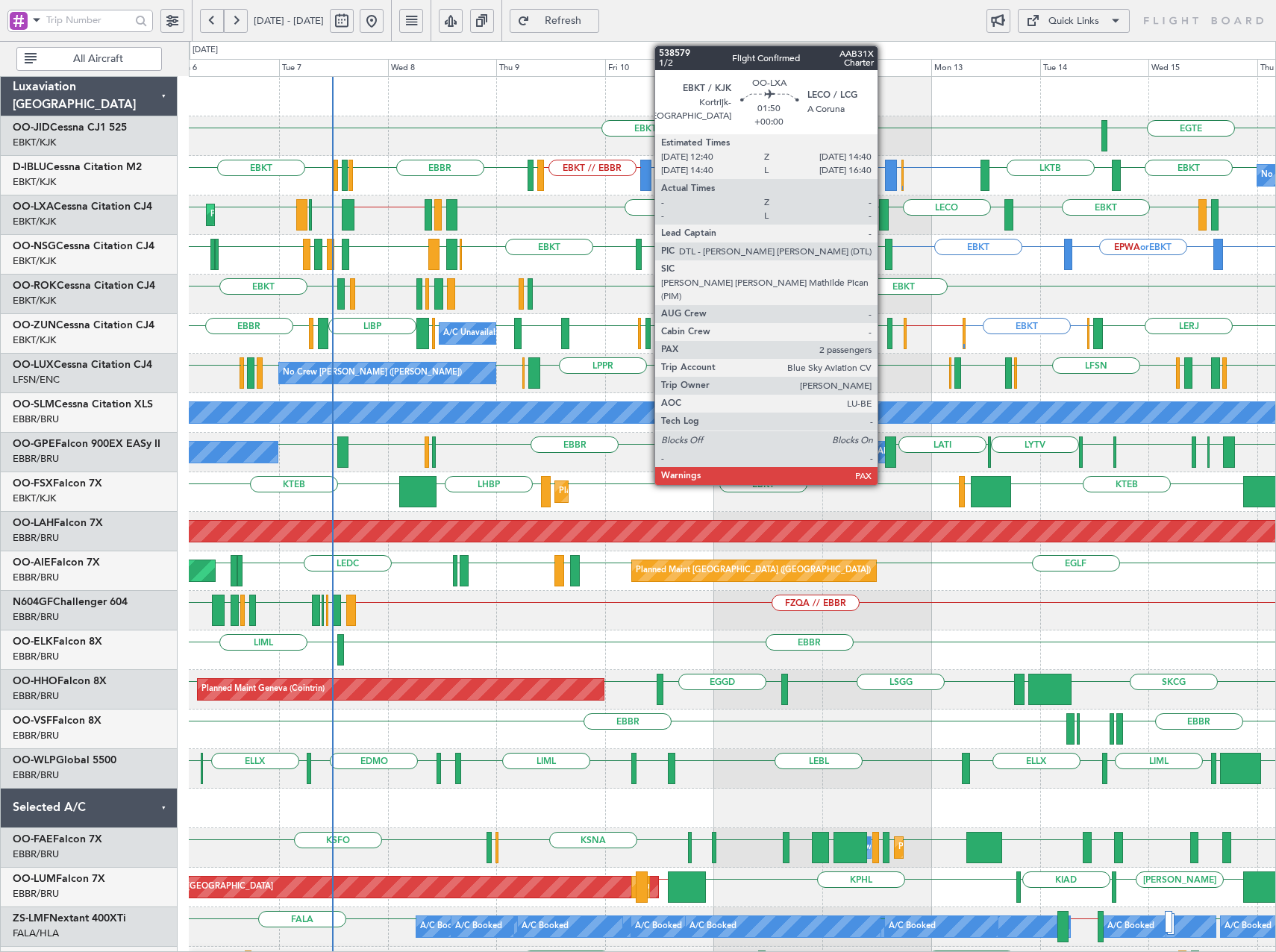
click at [884, 219] on div at bounding box center [883, 215] width 9 height 31
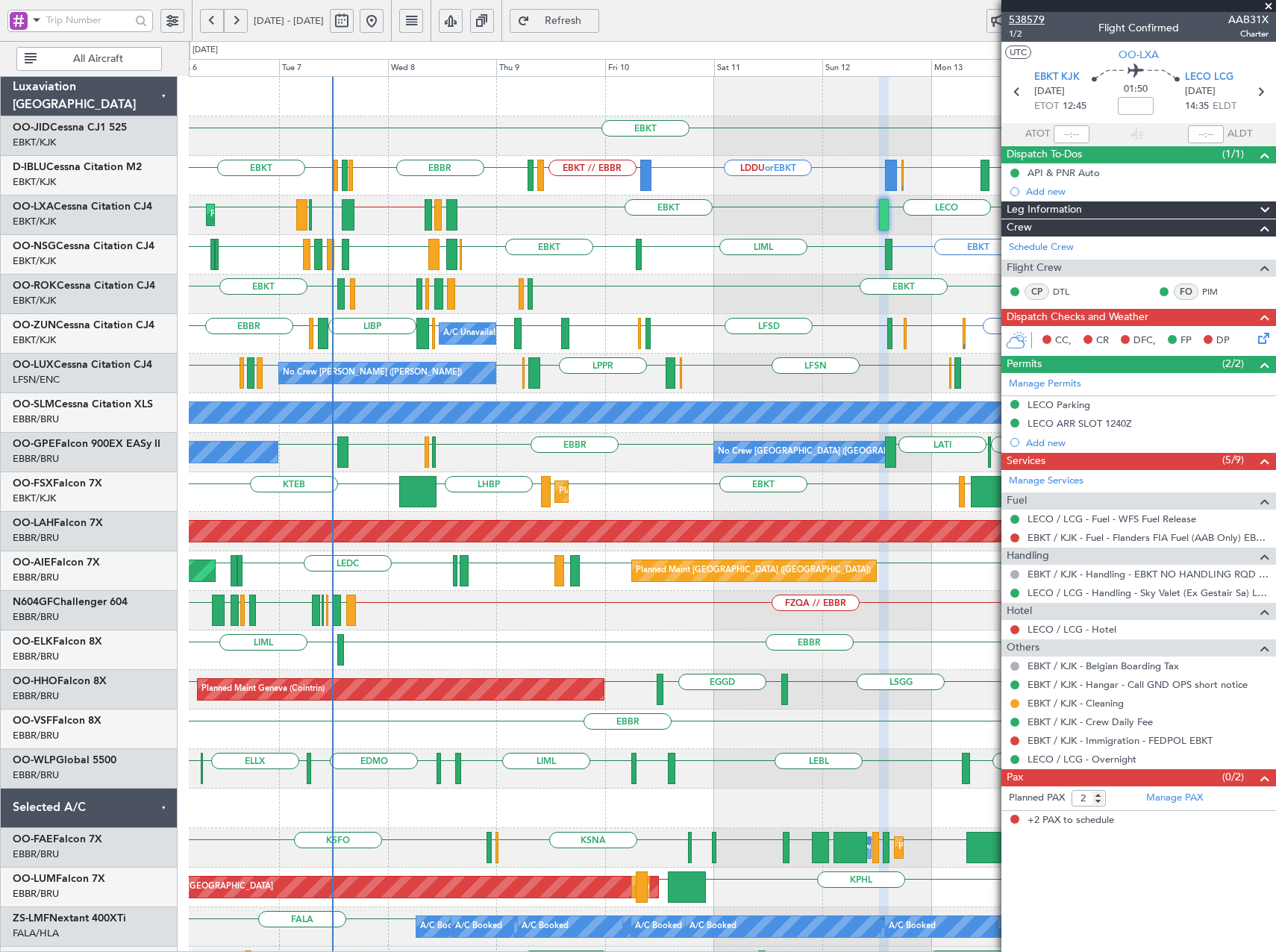
click at [1025, 22] on span "538579" at bounding box center [1026, 20] width 36 height 16
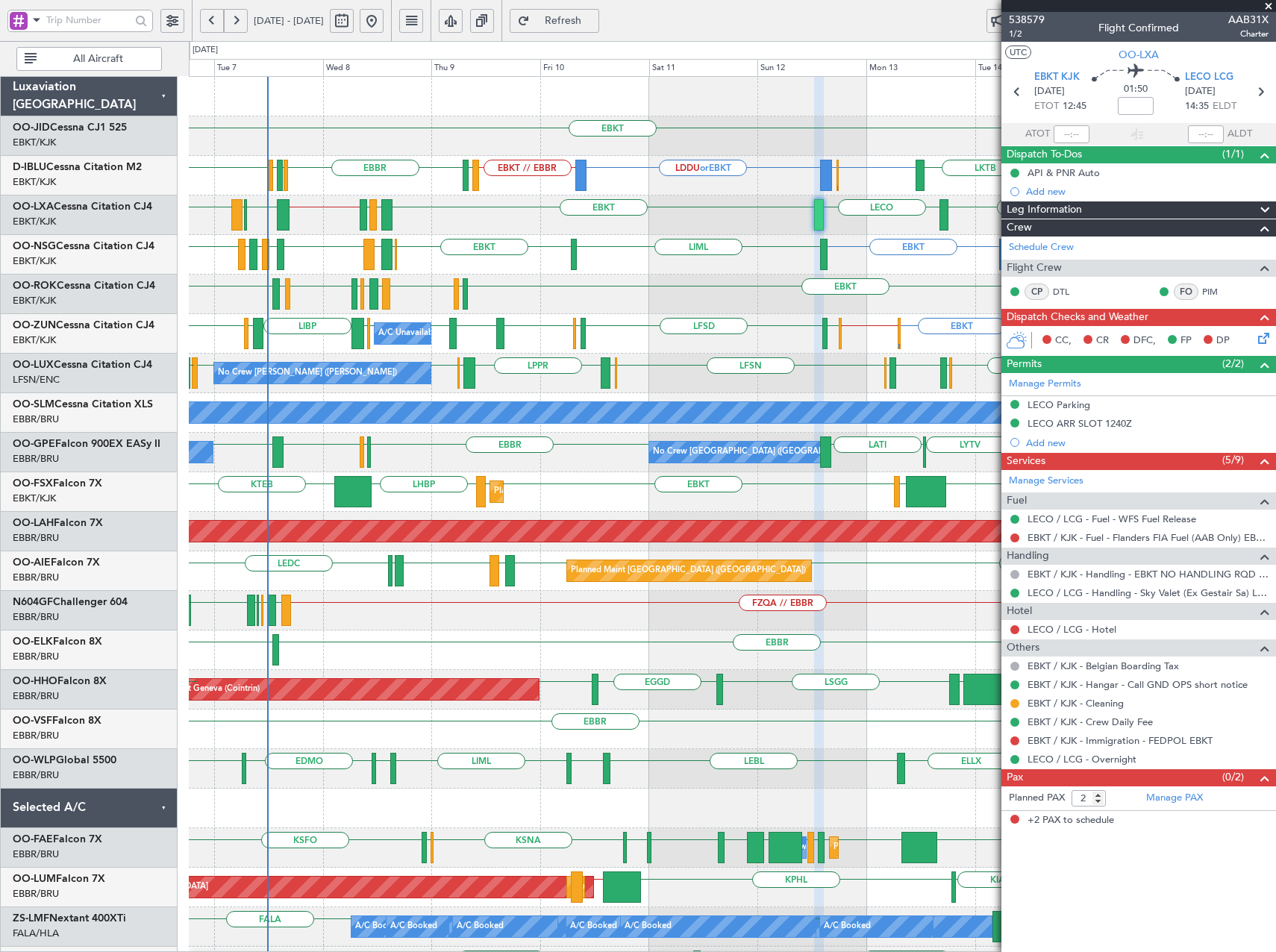
click at [591, 296] on div "EBKT [GEOGRAPHIC_DATA] EBKT EBBR or EBKT LDDU or EBKT EBKT // EBBR [GEOGRAPHIC_…" at bounding box center [732, 611] width 1087 height 1068
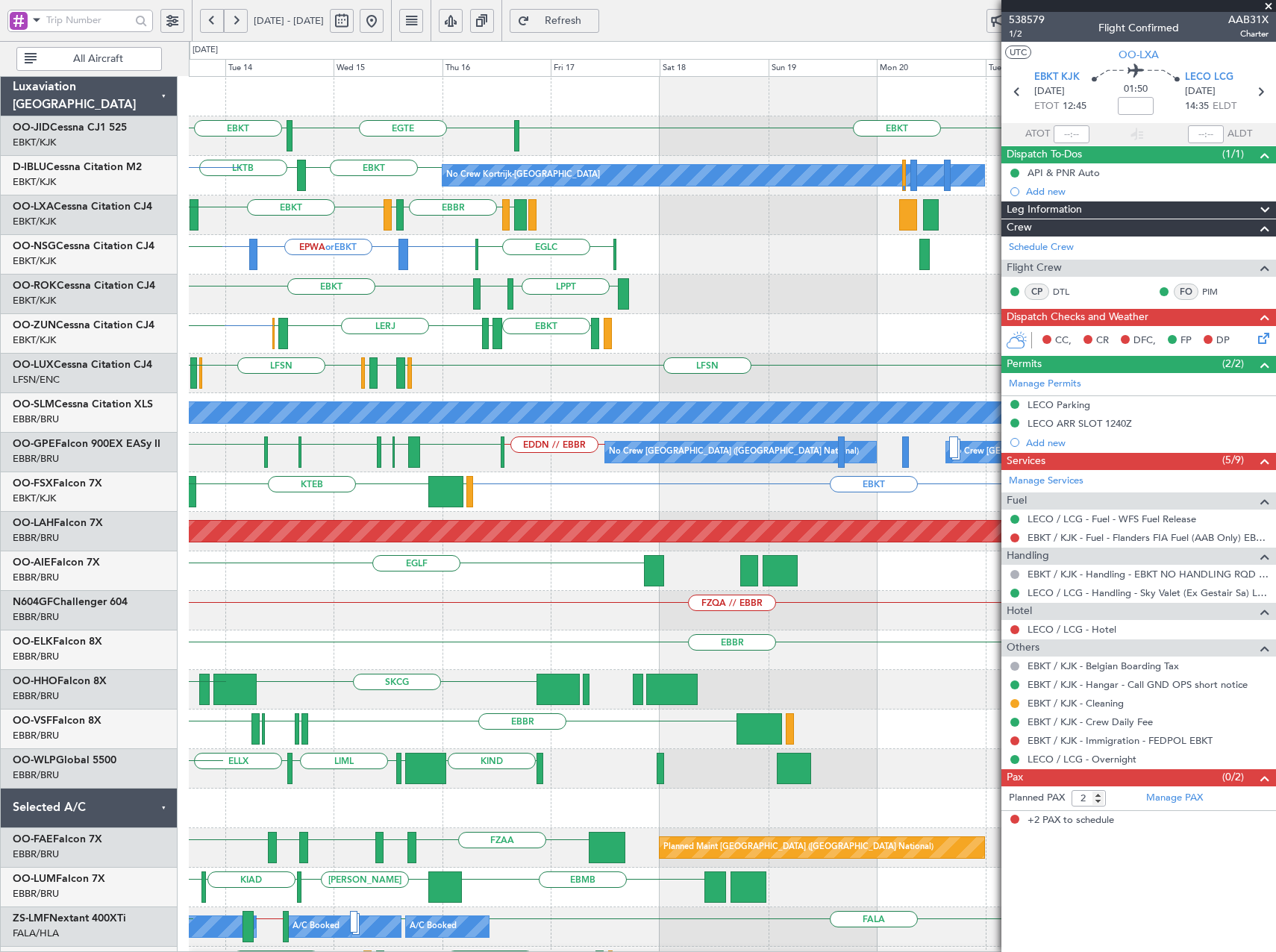
click at [131, 336] on div "EBKT EBKT [GEOGRAPHIC_DATA] No Crew LKTB EBKT No Crew Kortrijk-[GEOGRAPHIC_DATA…" at bounding box center [638, 496] width 1276 height 911
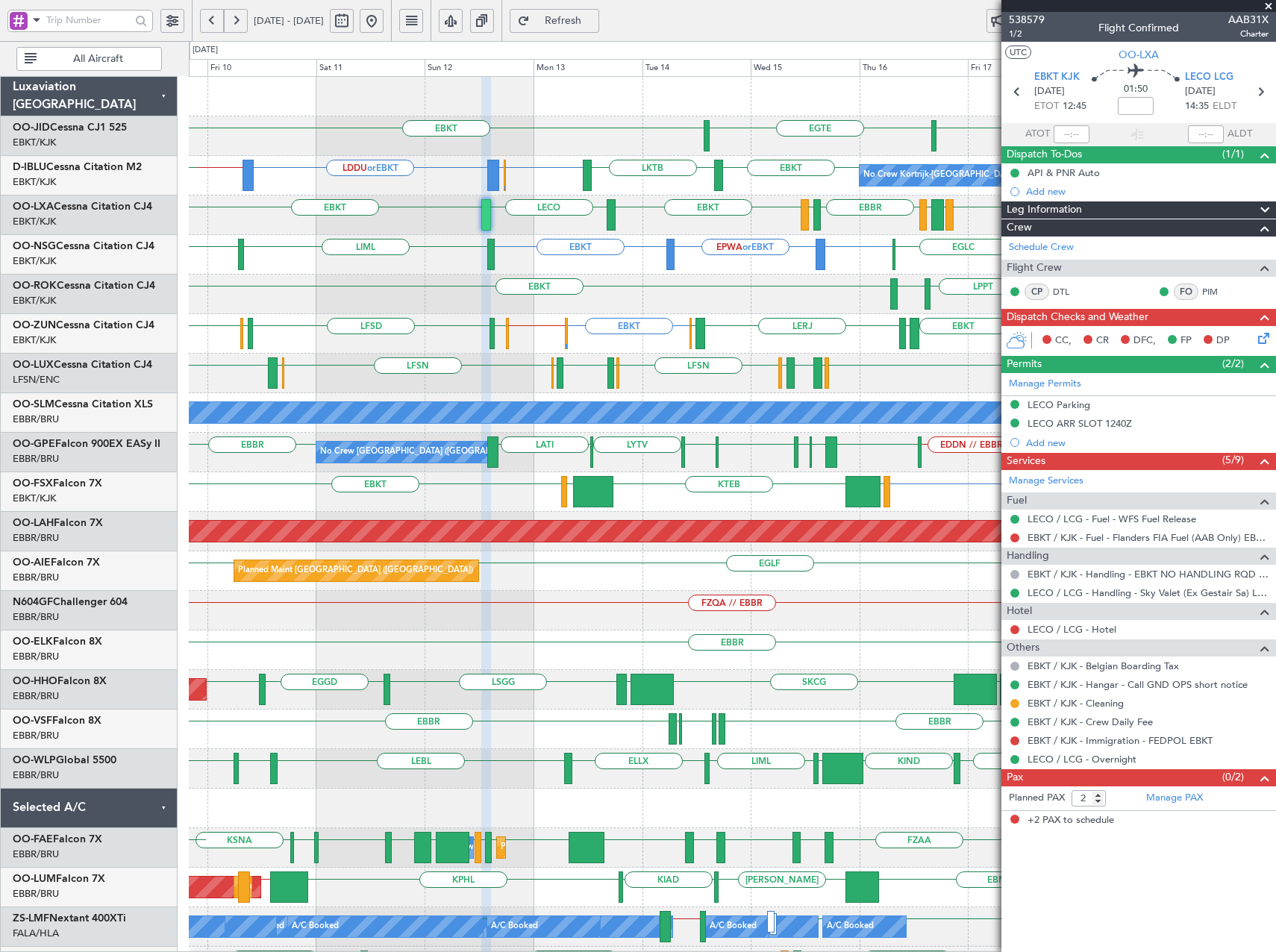
click at [789, 302] on div "EBKT EBKT LPPT LERJ EBKT LFLX" at bounding box center [732, 295] width 1087 height 40
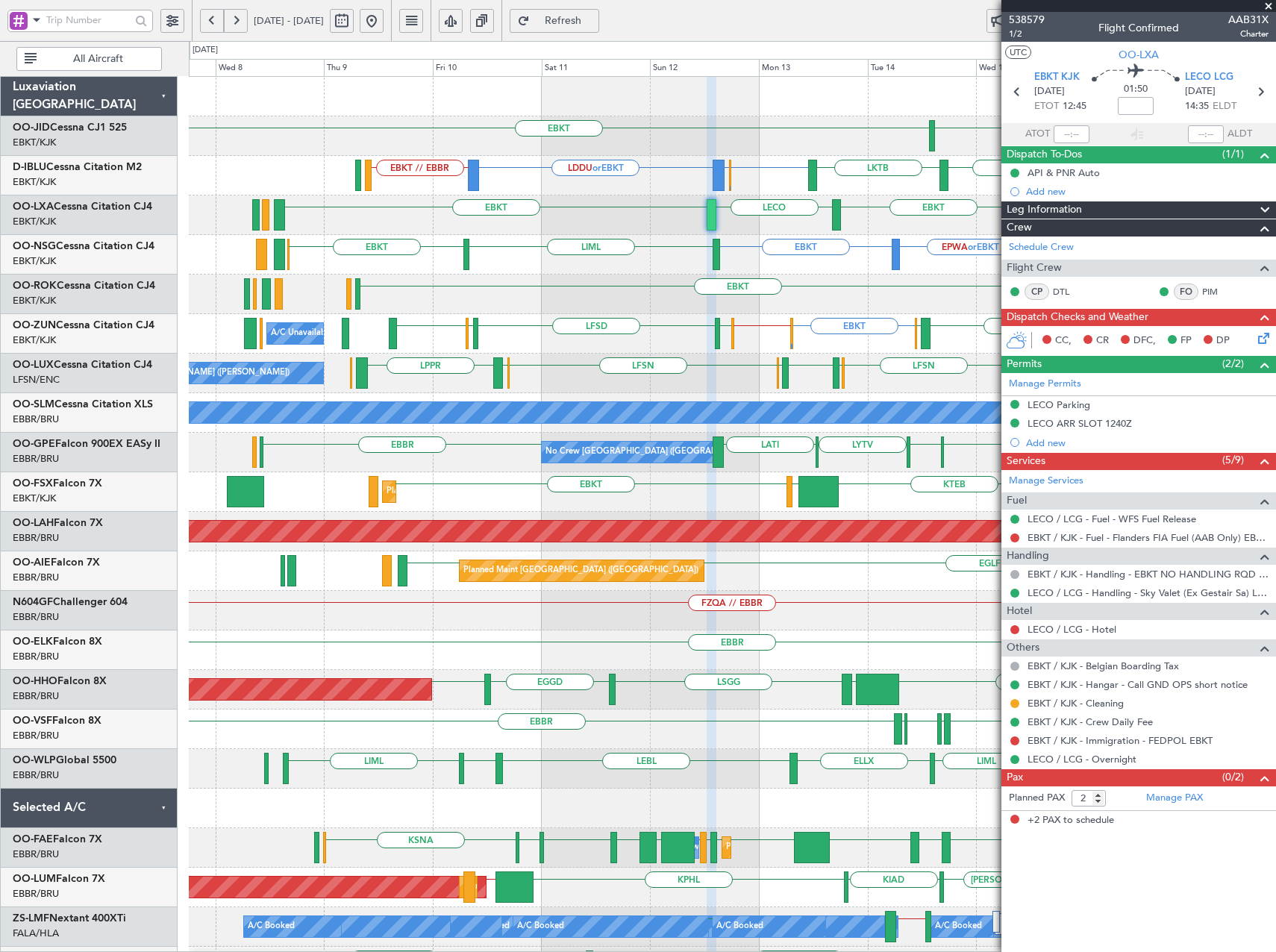
click at [677, 311] on div "EBKT EBKT LPPT LERJ" at bounding box center [732, 295] width 1087 height 40
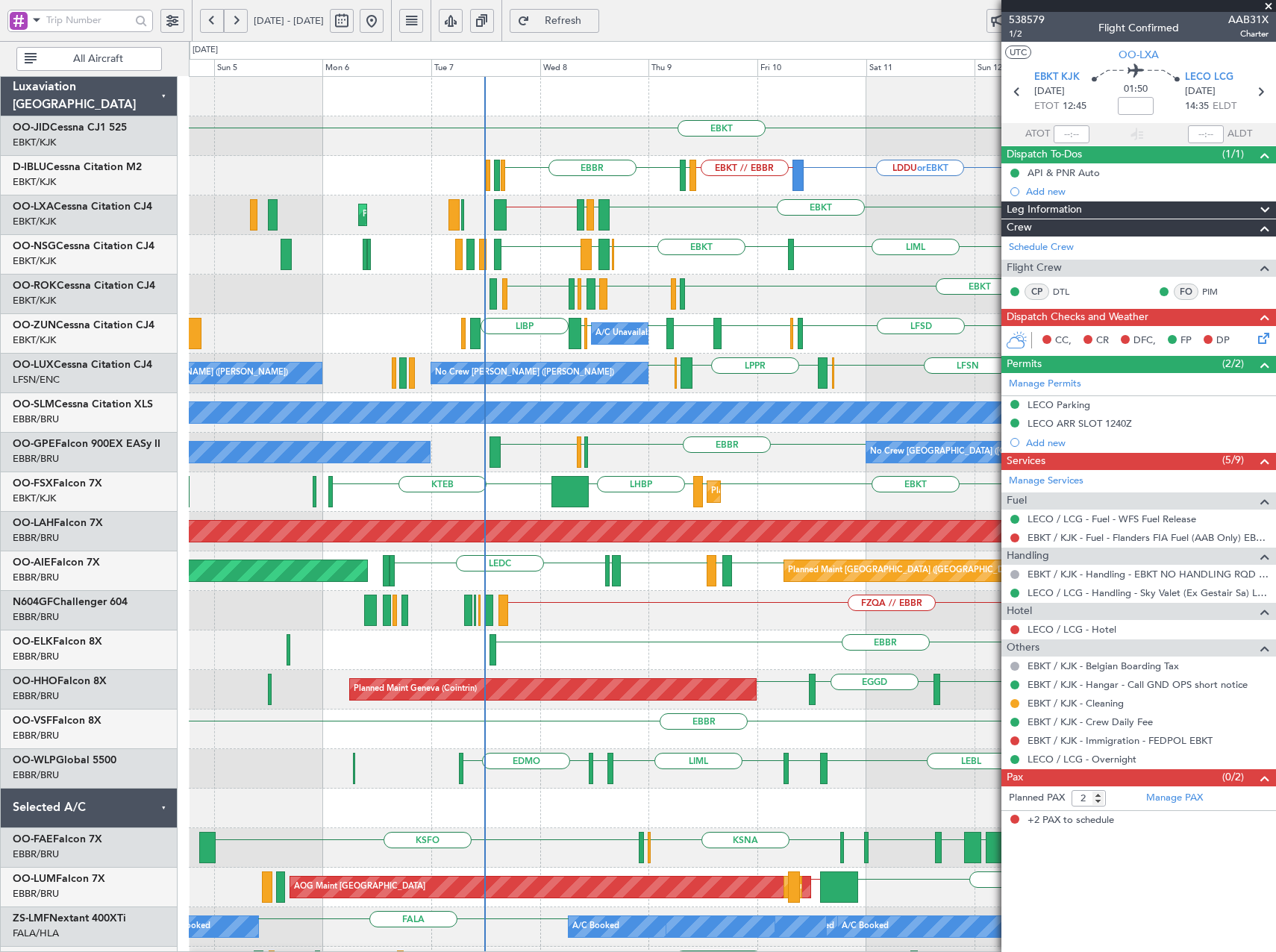
click at [681, 464] on div "No Crew [GEOGRAPHIC_DATA] ([GEOGRAPHIC_DATA] National) LYTV LATI [GEOGRAPHIC_DA…" at bounding box center [732, 453] width 1087 height 40
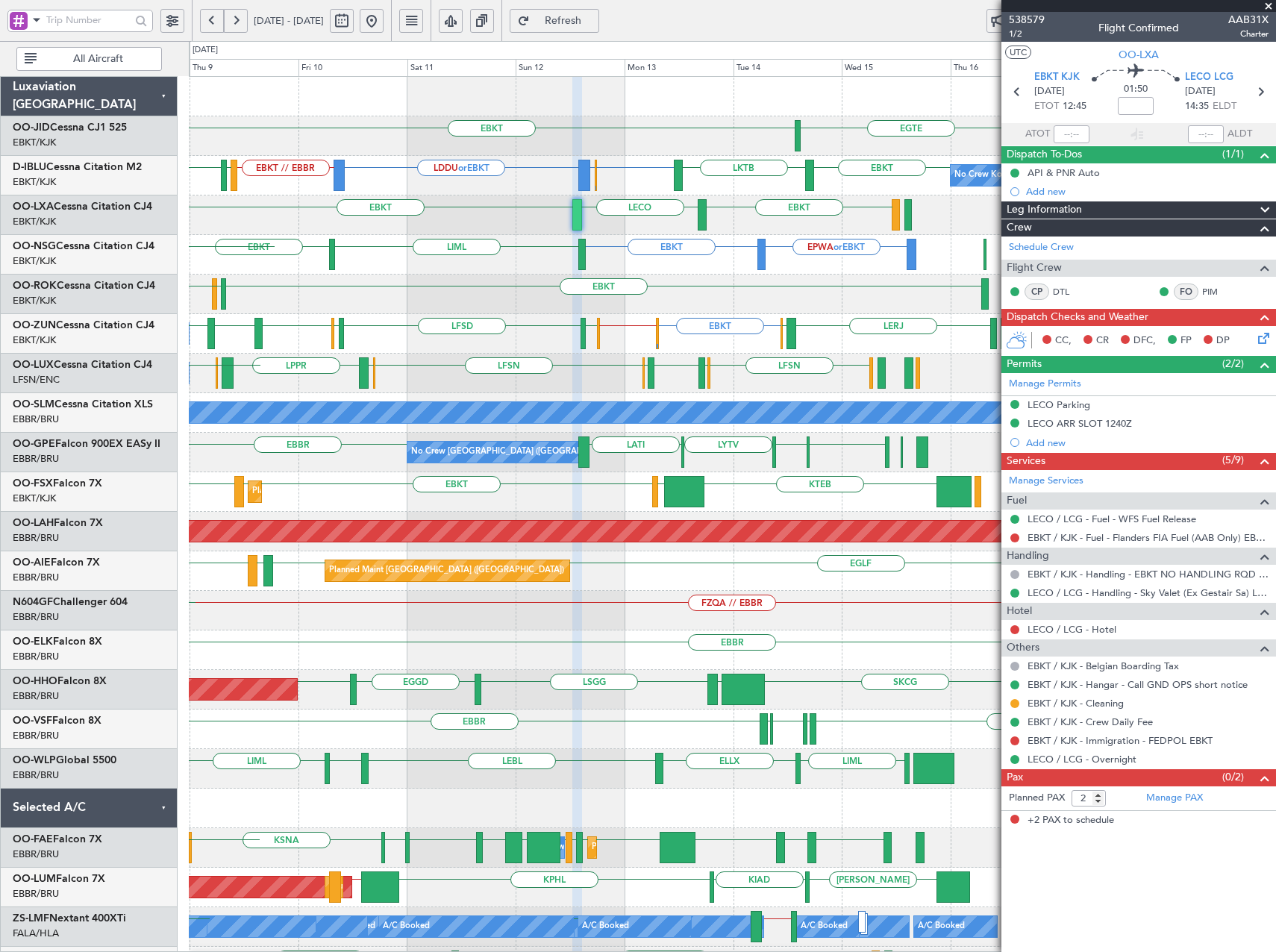
click at [466, 309] on div "EBKT [GEOGRAPHIC_DATA] EBKT EBBR or EBKT LDDU or EBKT EBKT // EBBR LKTB LSGS [G…" at bounding box center [732, 572] width 1087 height 989
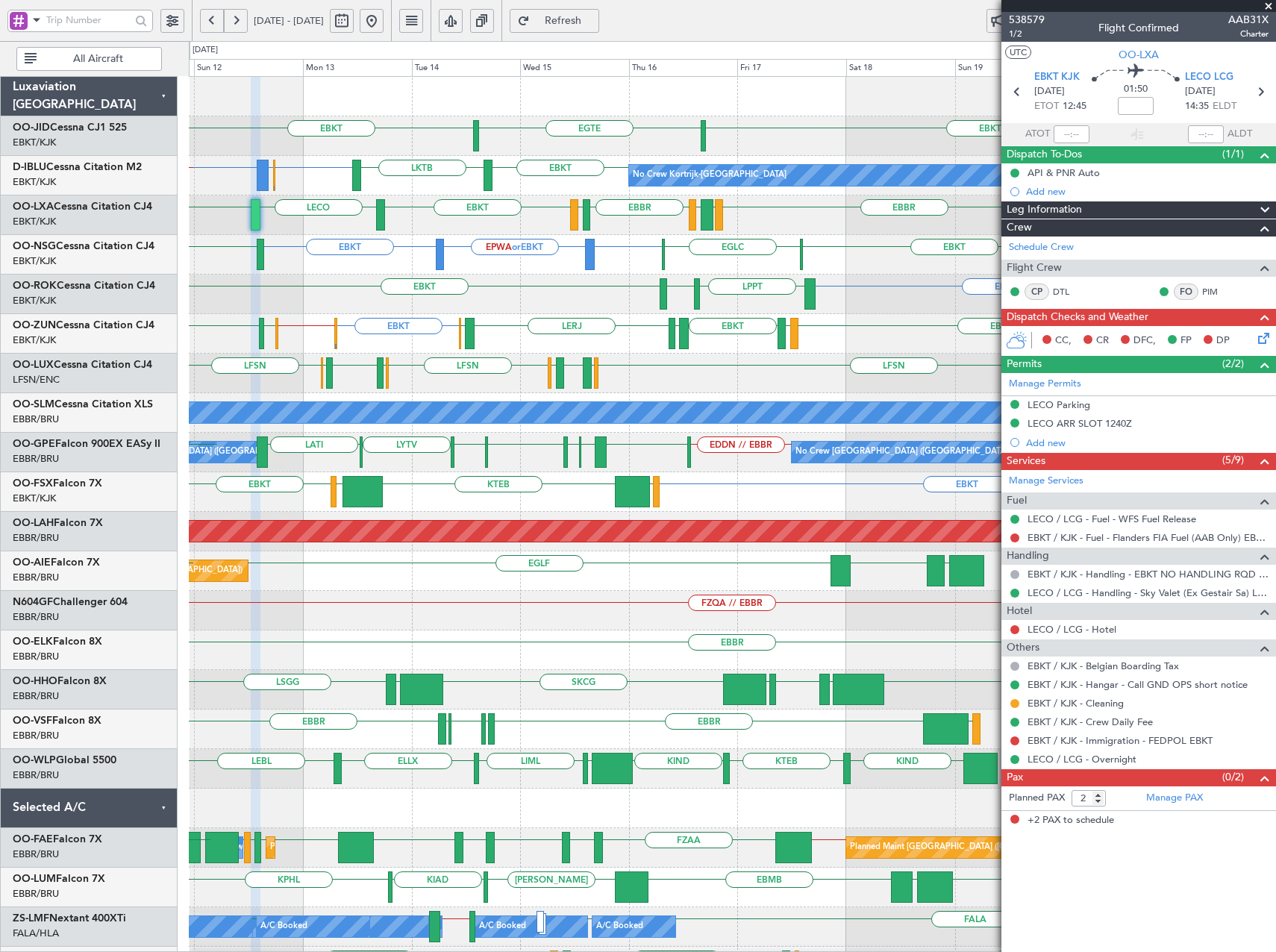
click at [318, 235] on div "EBKT EBKT [GEOGRAPHIC_DATA] No Crew No Crew Kortrijk-[GEOGRAPHIC_DATA] EBKT EBB…" at bounding box center [732, 631] width 1087 height 1107
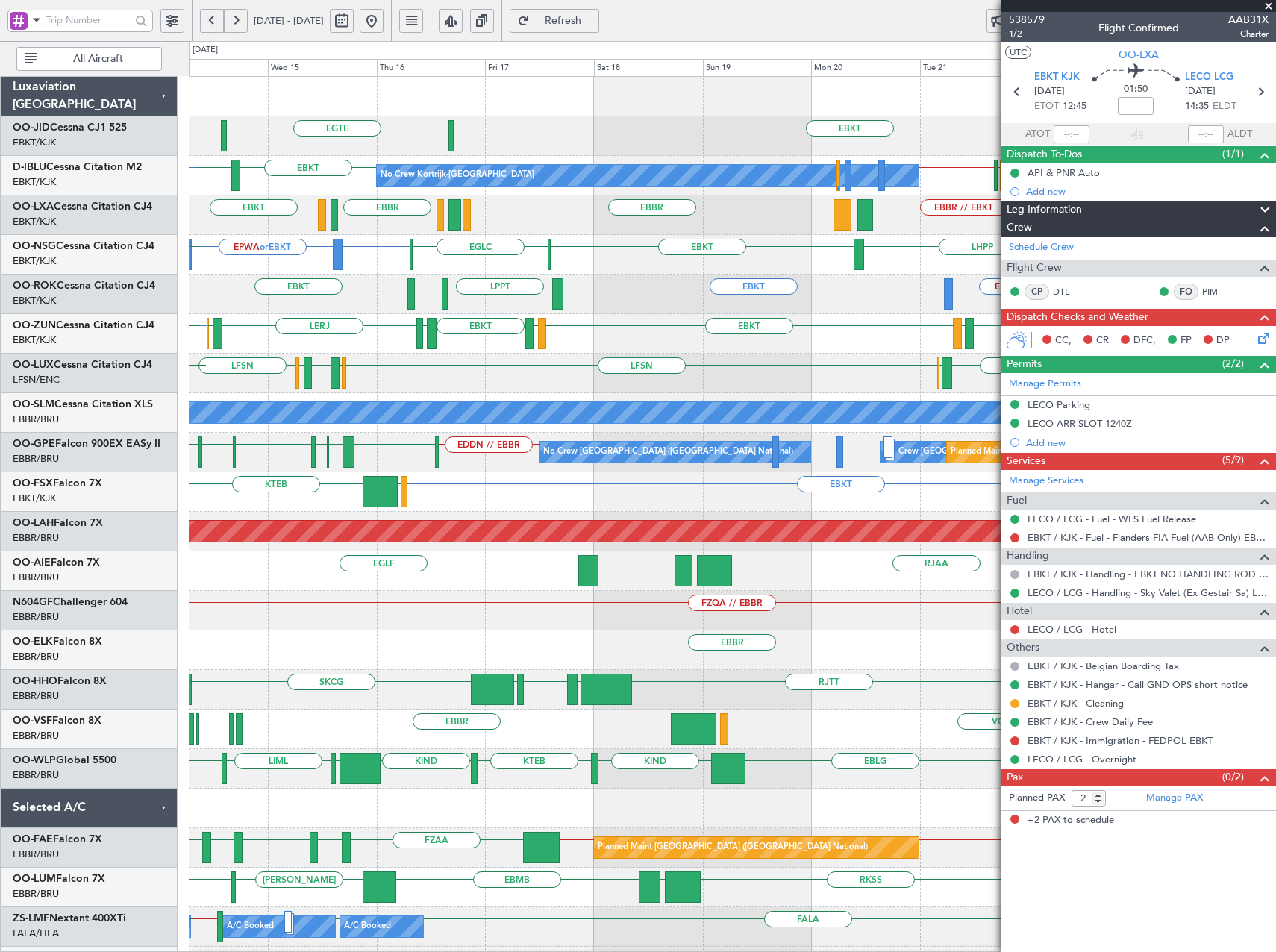
click at [726, 261] on div "EBKT EBKT EGTE No Crew No Crew Kortrijk-Wevelgem LKTB EBKT EBBR // EBKT LFPB EB…" at bounding box center [732, 631] width 1087 height 1107
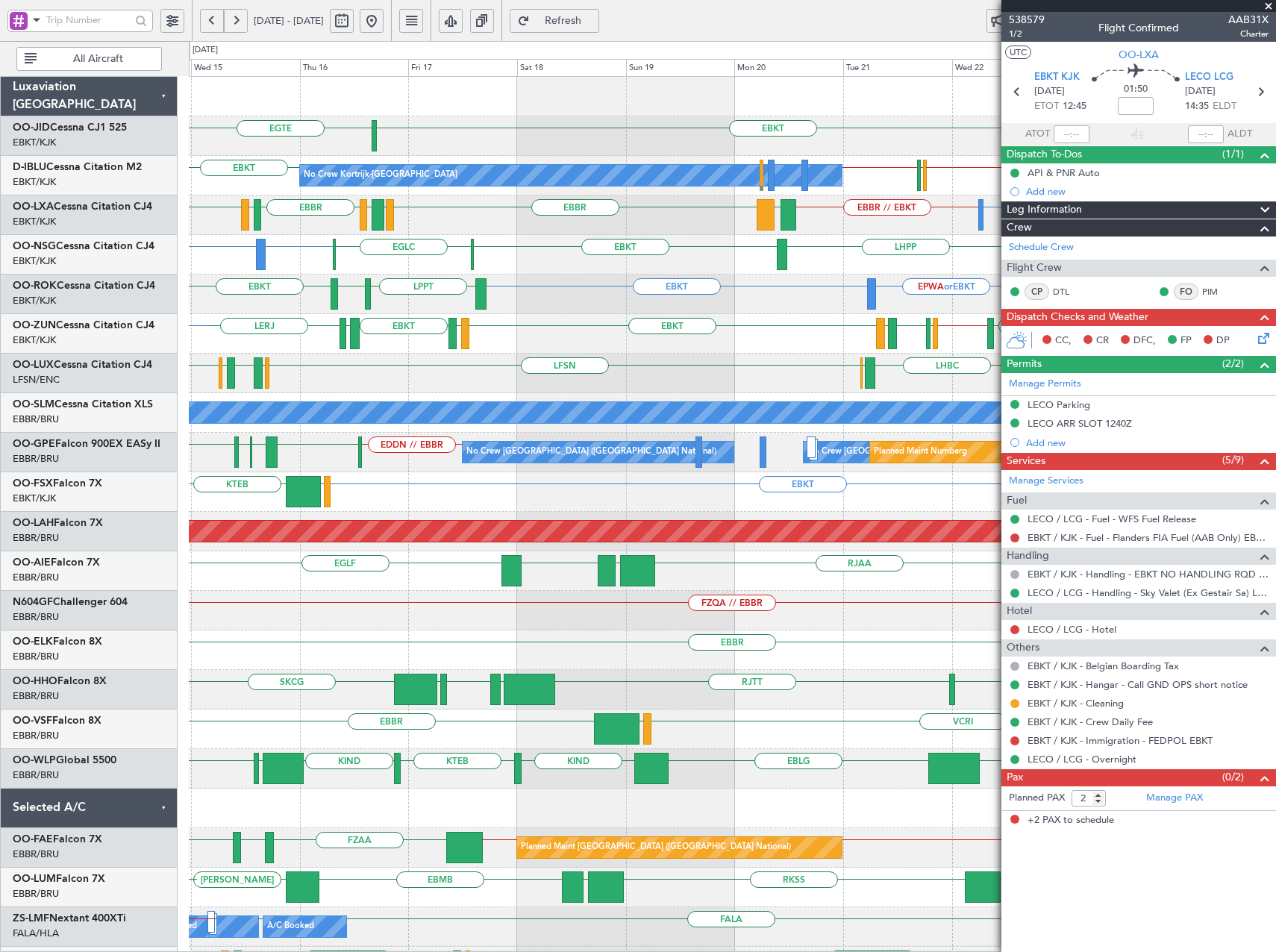
click at [790, 288] on div "No Crew EBKT EGTE EBKT No Crew Kortrijk-Wevelgem No Crew EBBR // EBKT LFPB EBKT…" at bounding box center [732, 631] width 1087 height 1107
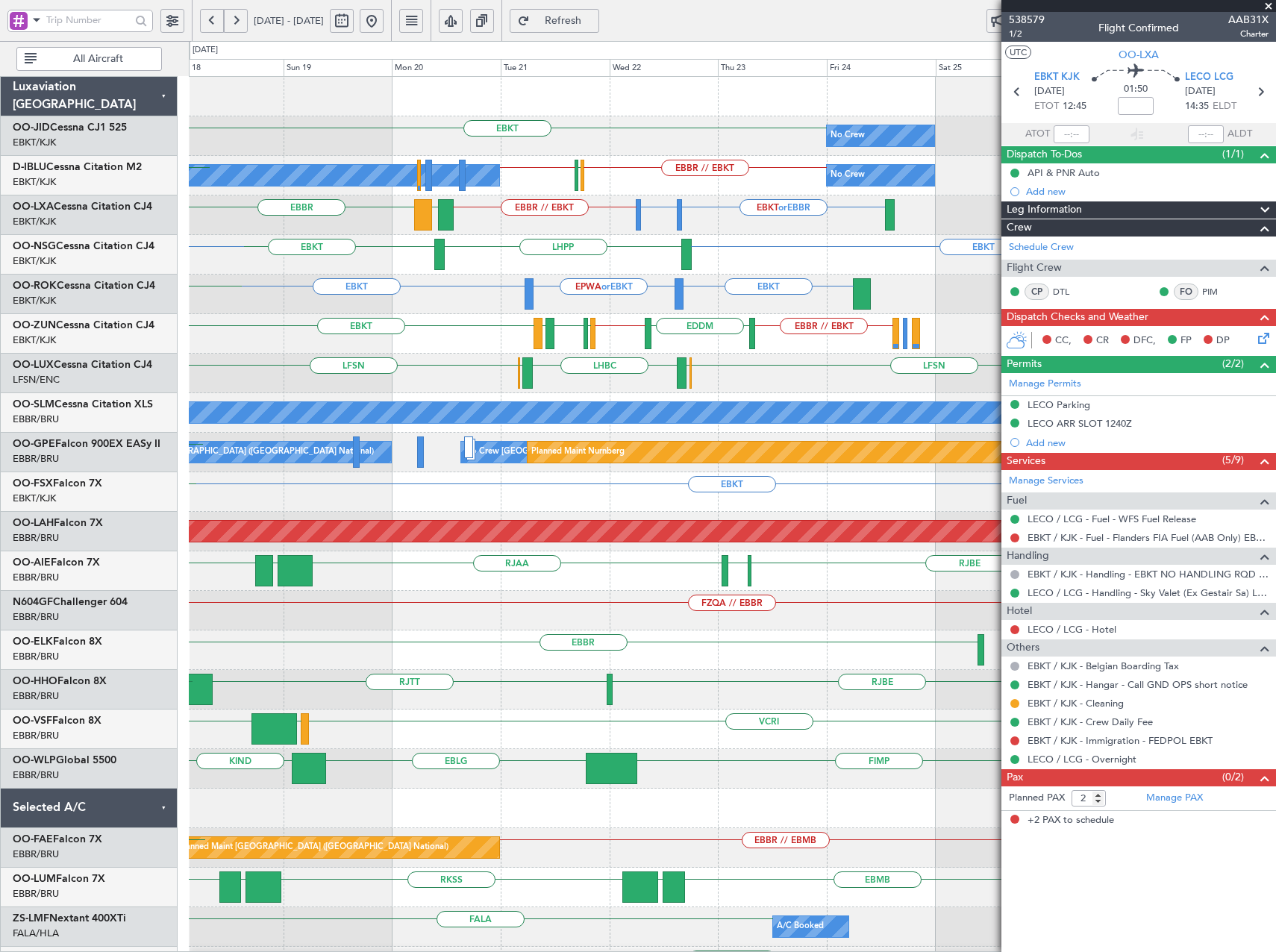
click at [300, 276] on div "No Crew EBKT EGTE No Crew Kortrijk-Wevelgem No Crew EBBR // EBKT LFPB EBKT // E…" at bounding box center [732, 631] width 1087 height 1107
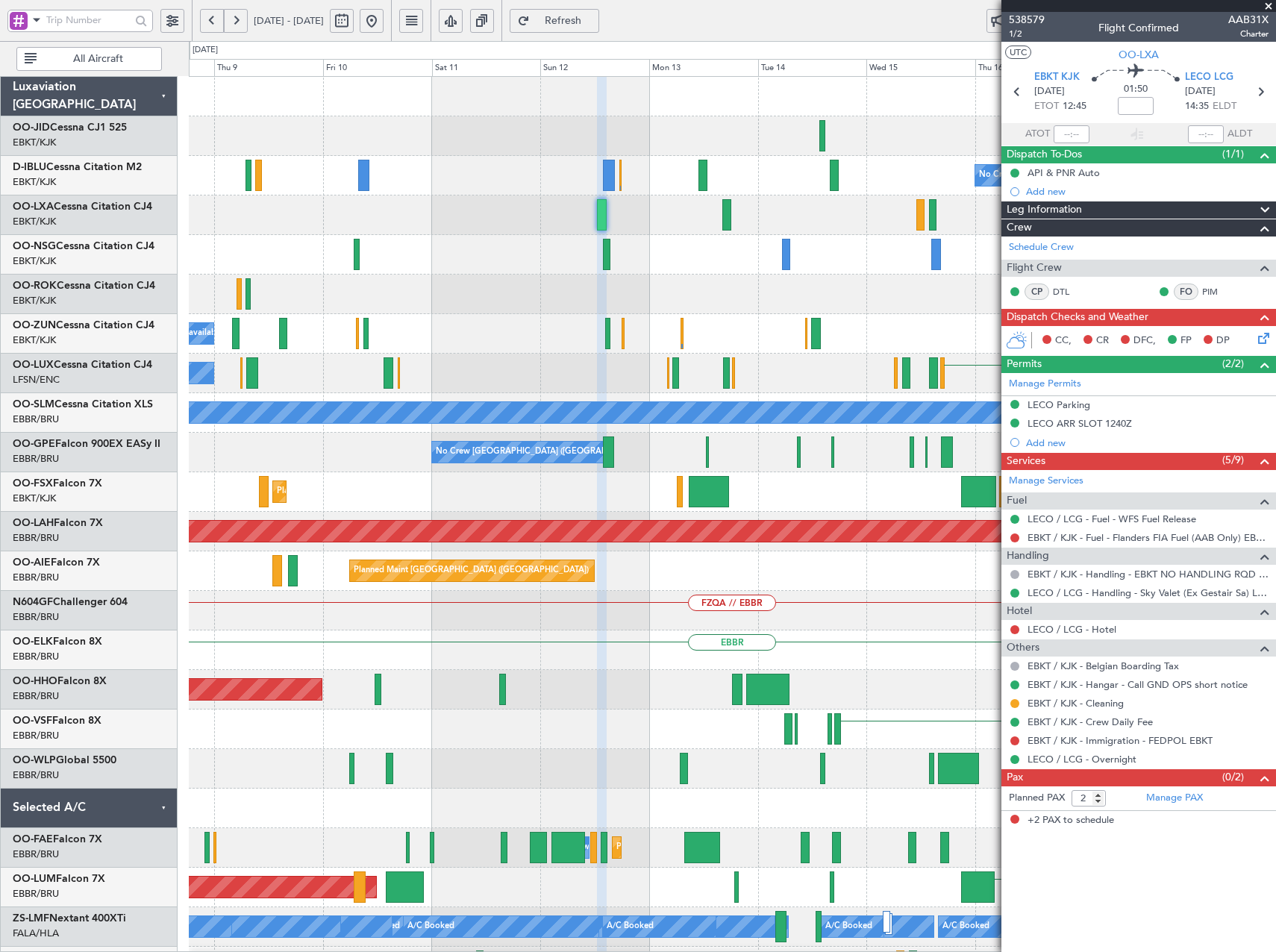
click at [1275, 283] on html "18 Oct 2025 - 28 Oct 2025 Refresh Quick Links All Aircraft EBKT No Crew Kortrij…" at bounding box center [638, 476] width 1276 height 952
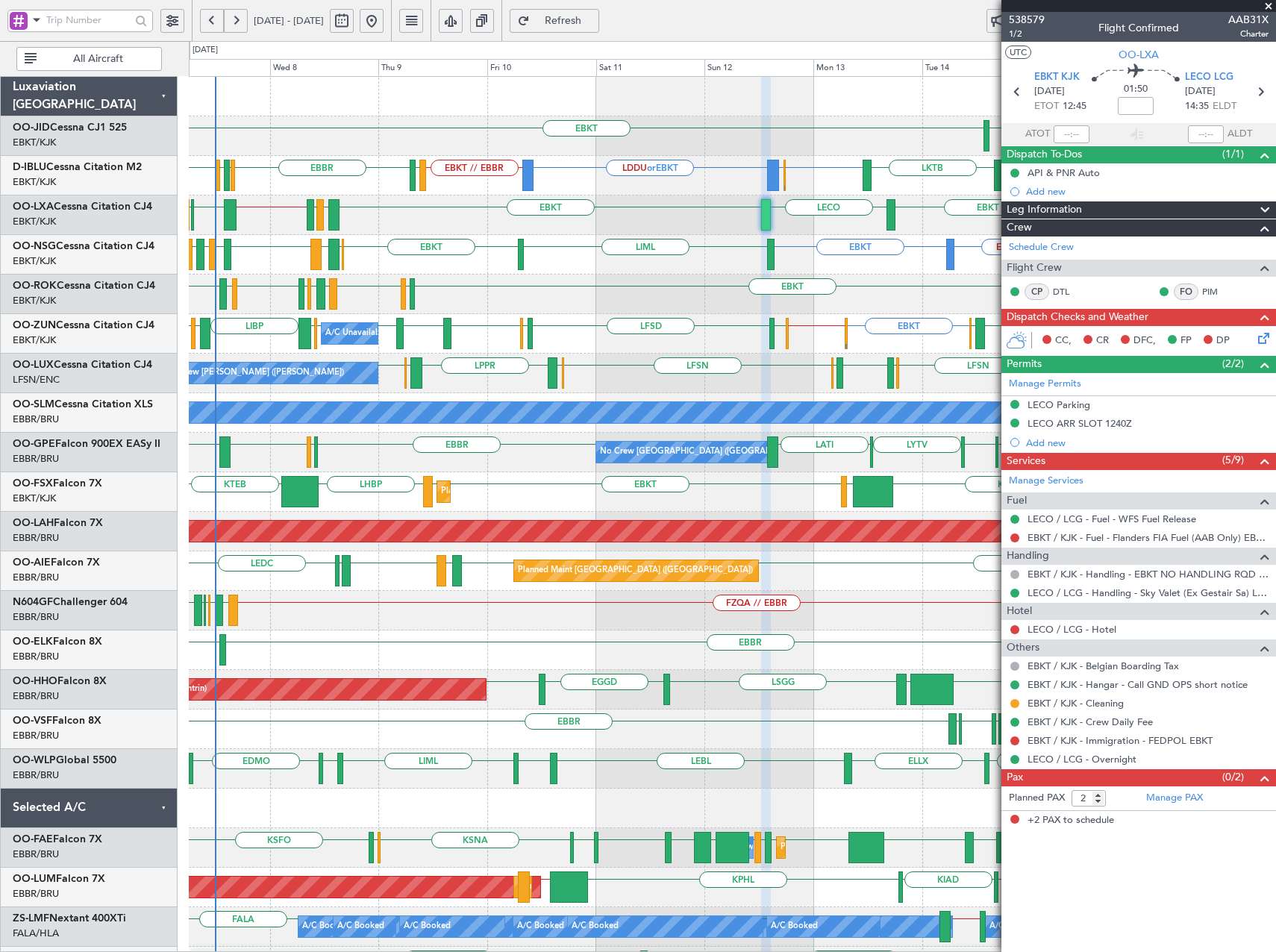
click at [520, 325] on div "EBKT EBKT // EGWU LIMP EBKT EBKT EGGW LIBP EGGW EBBR EBKT LEIB LERJ EBOS EGWU L…" at bounding box center [732, 334] width 1087 height 40
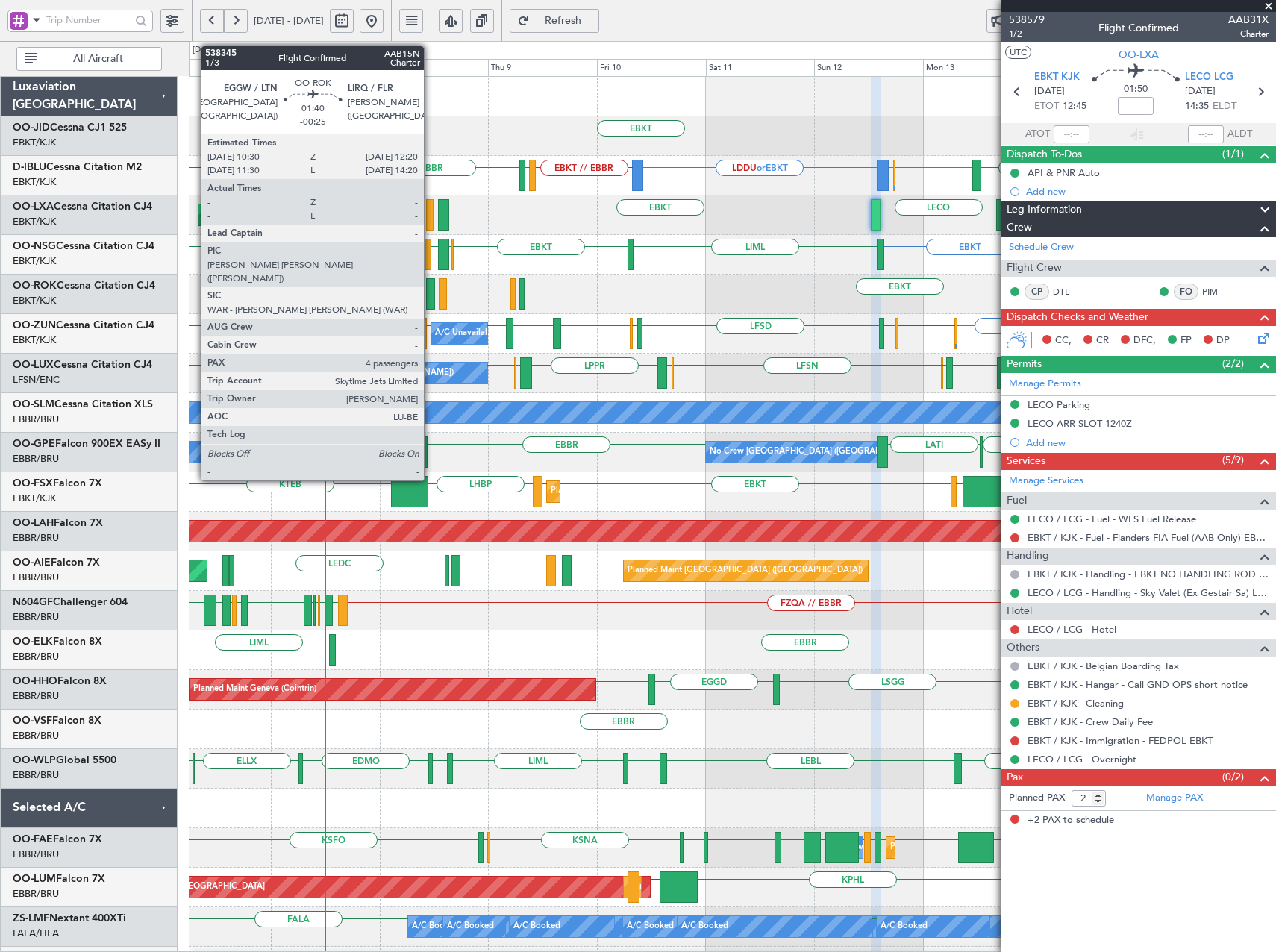
click at [430, 300] on div at bounding box center [430, 294] width 9 height 31
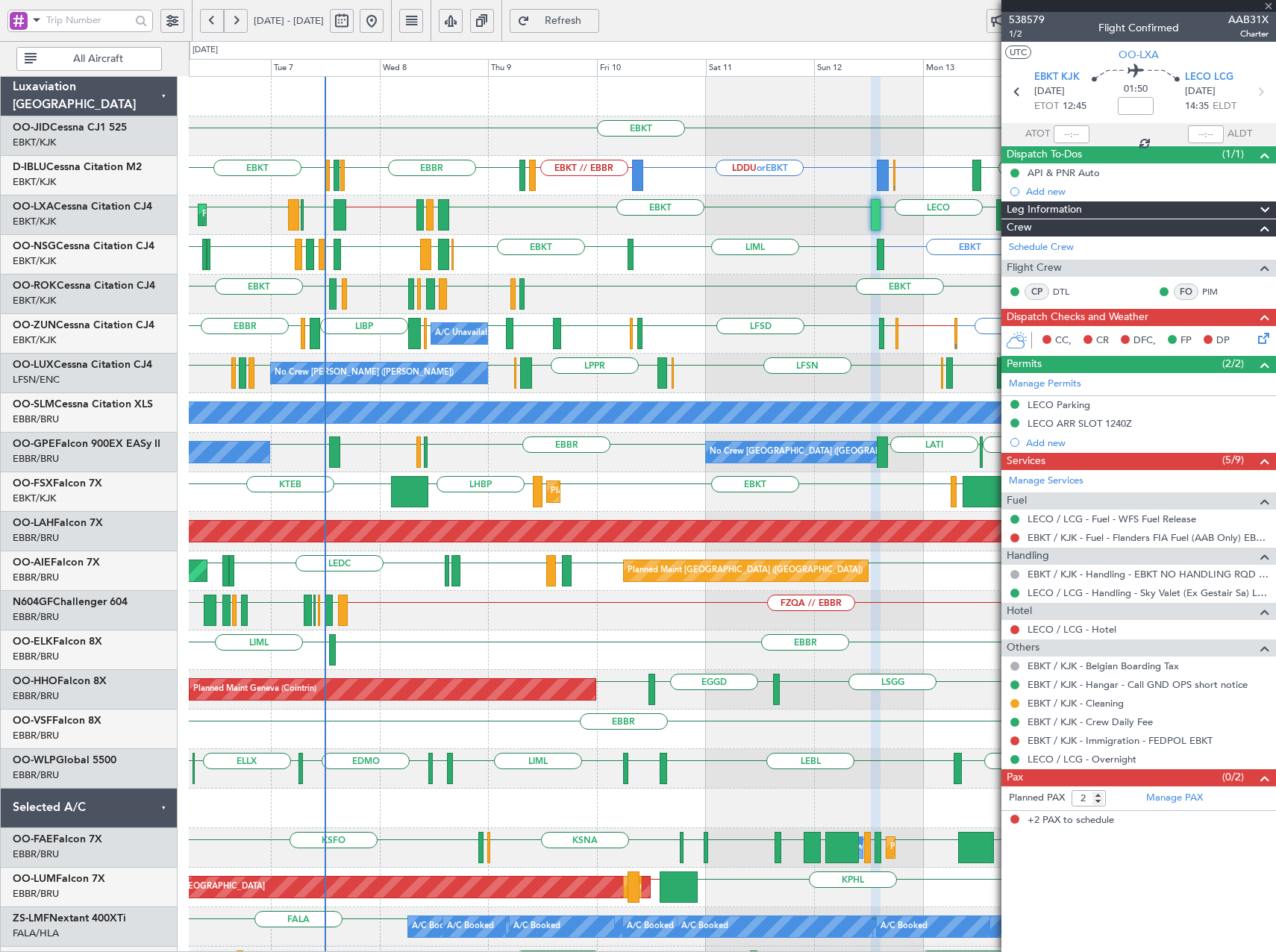
type input "-00:25"
type input "4"
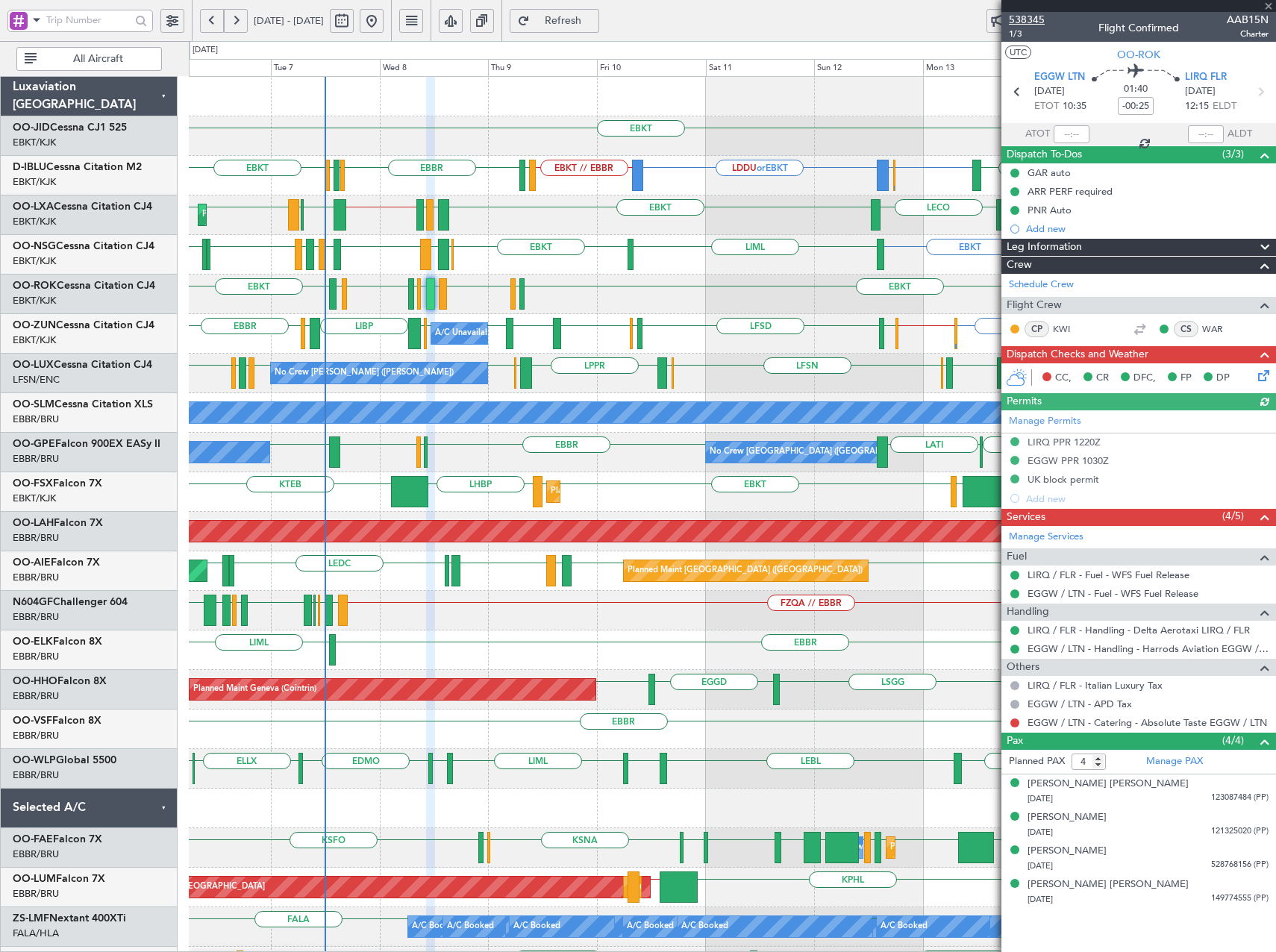
click at [1036, 22] on span "538345" at bounding box center [1026, 20] width 36 height 16
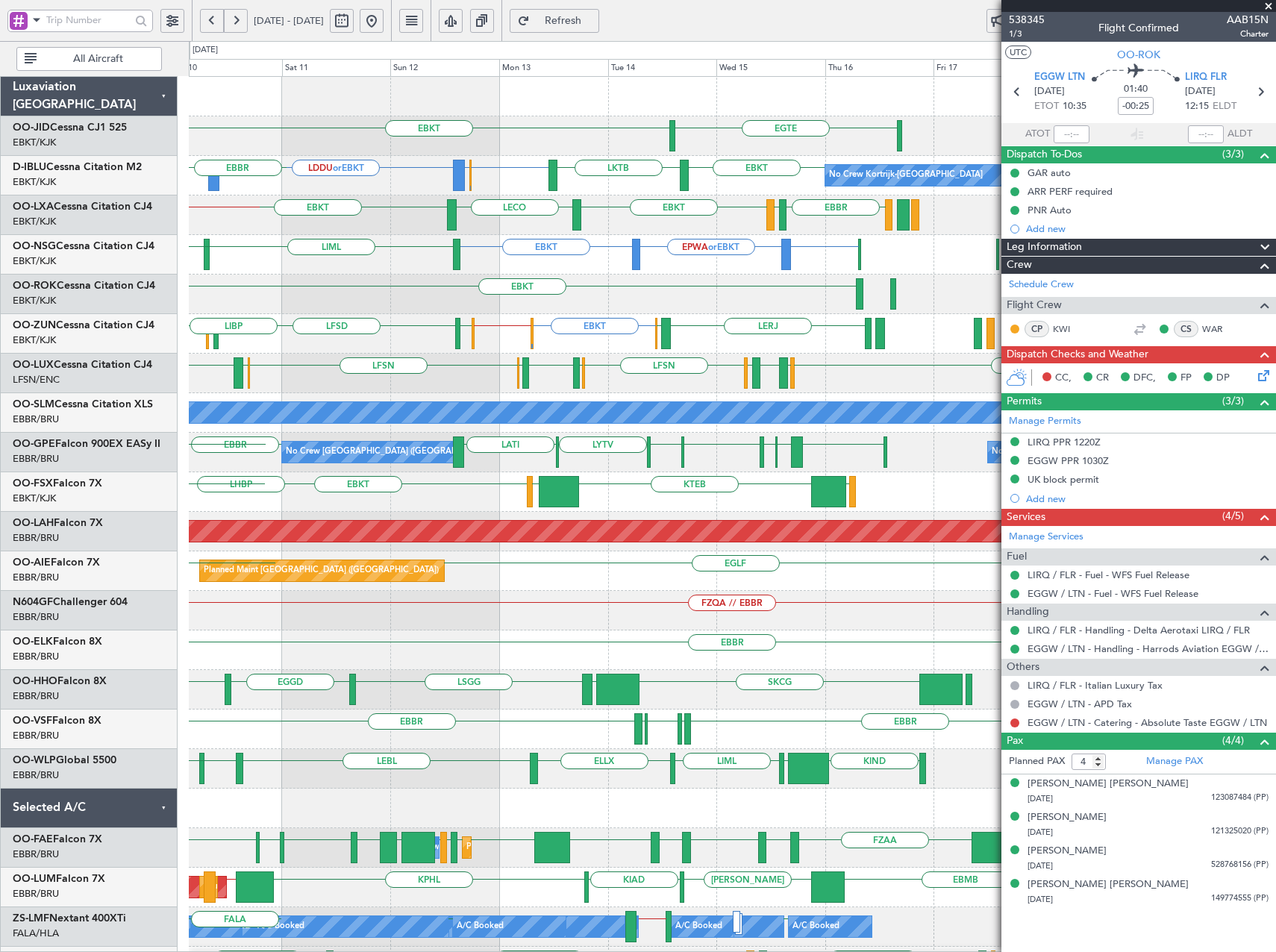
click at [453, 347] on div "EBKT EGTE EBKT EBBR or EBKT LDDU or EBKT EBKT // EBBR EBKT LKTB No Crew Kortrij…" at bounding box center [732, 611] width 1087 height 1068
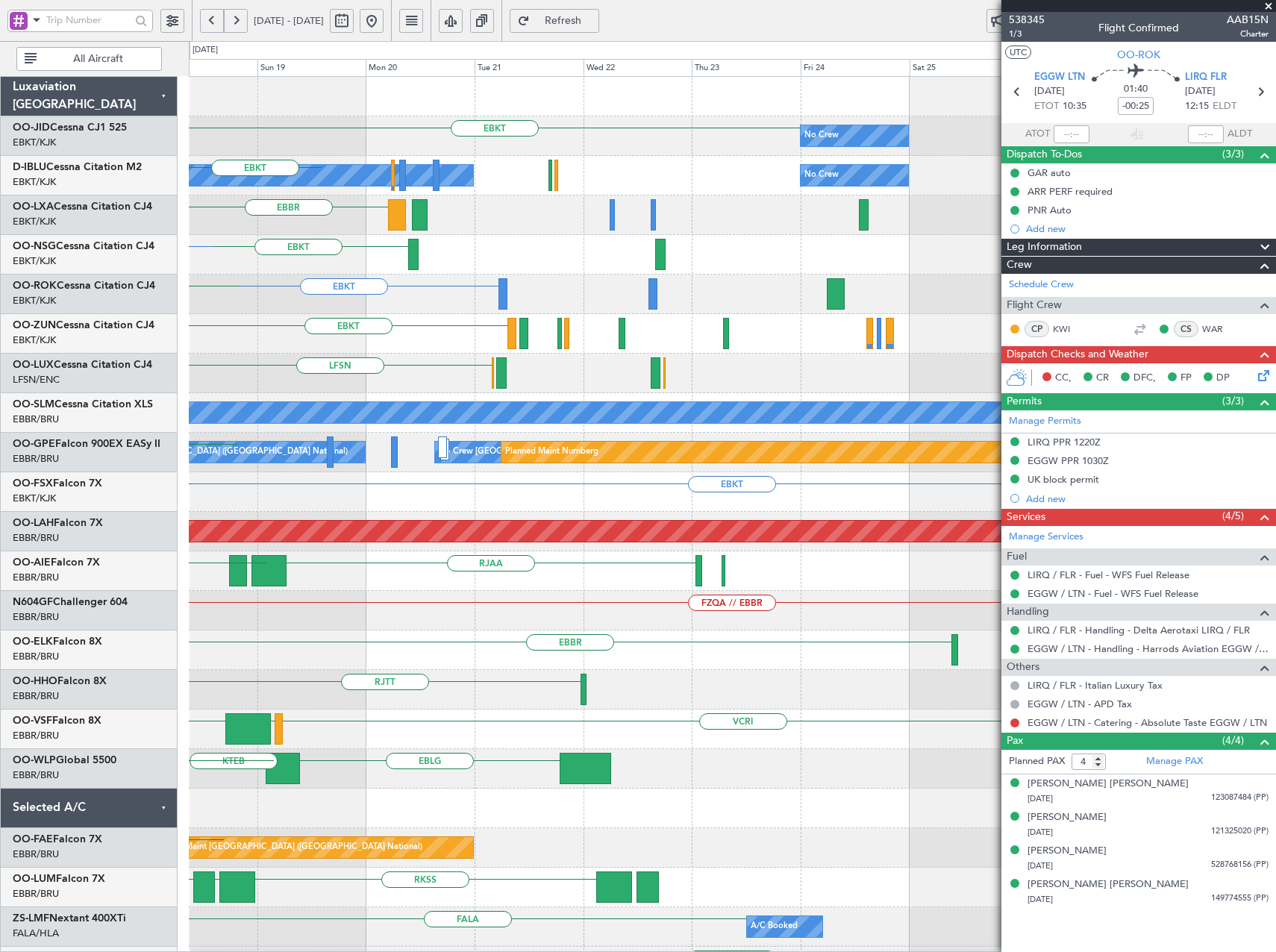
click at [251, 391] on div "EBKT No Crew EGTE No Crew Kortrijk-Wevelgem No Crew EBKT EBBR LFML EGPH EBBR EB…" at bounding box center [732, 631] width 1087 height 1107
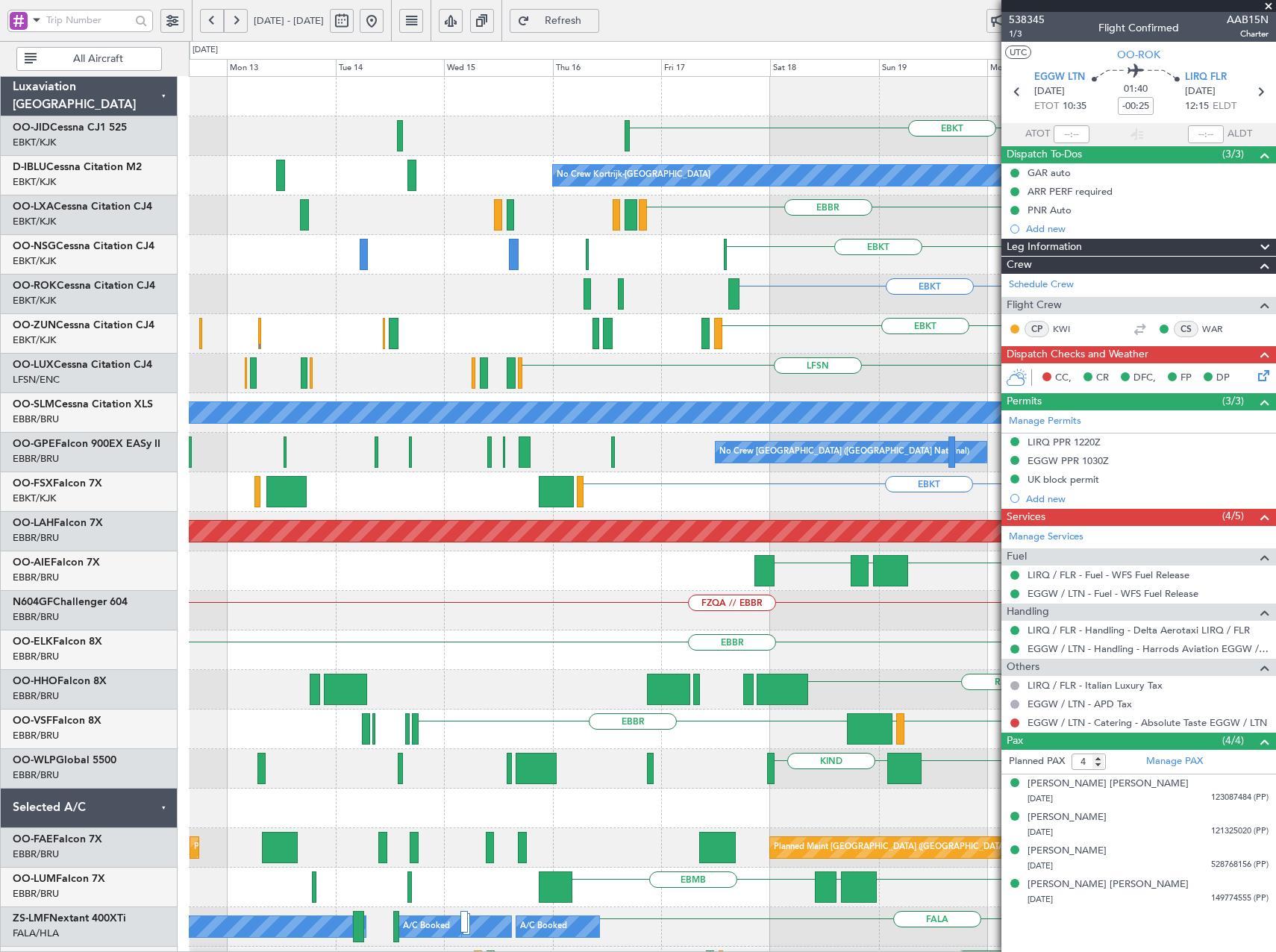
click at [1000, 303] on div "EBKT No Crew EBKT EBBR // EBKT LFPB EBKT // EBBR No Crew Kortrijk-[GEOGRAPHIC_D…" at bounding box center [732, 572] width 1087 height 989
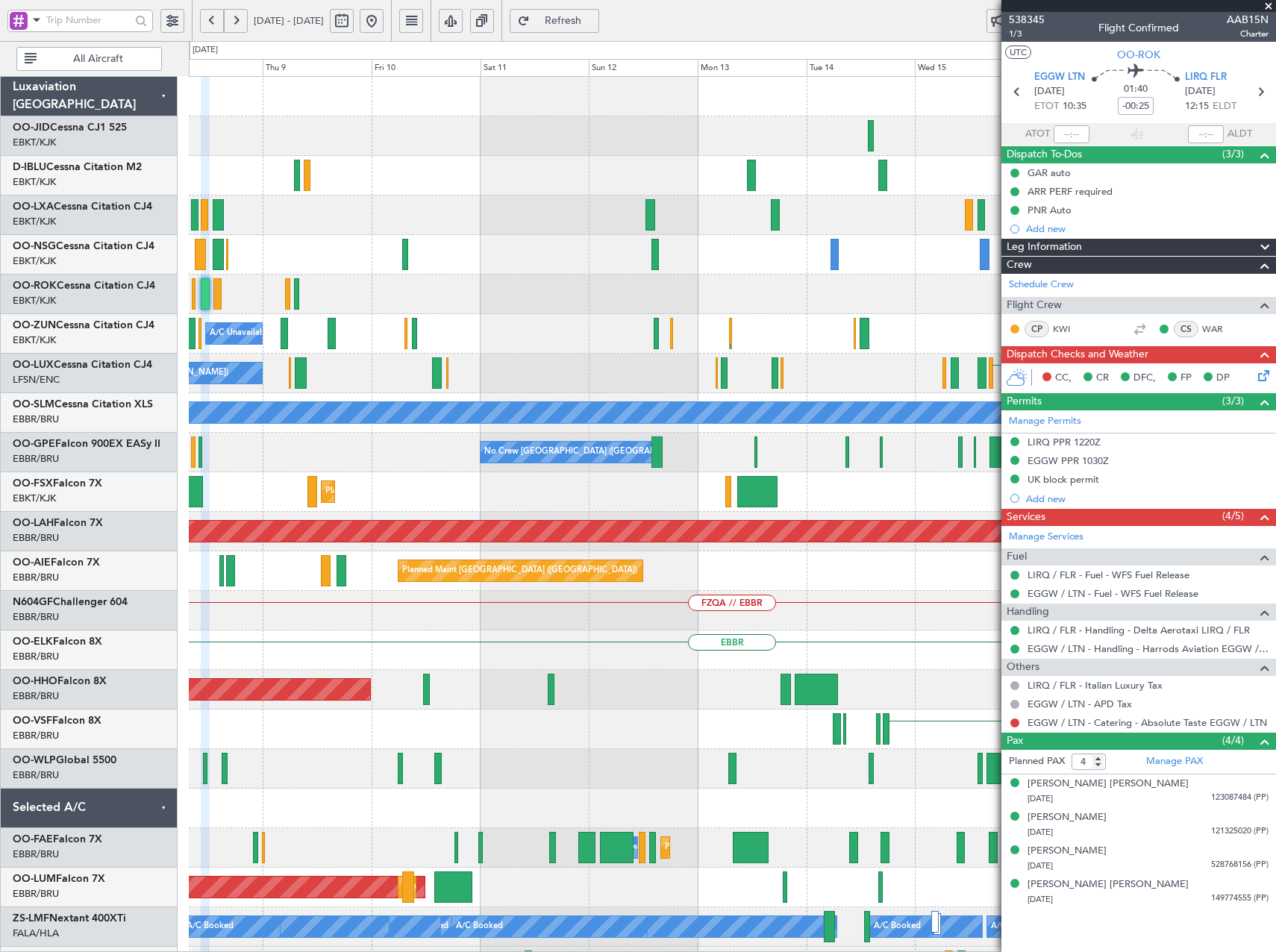
click at [898, 370] on div "EBKT No Crew Kortrijk-[GEOGRAPHIC_DATA] [GEOGRAPHIC_DATA] Planned Maint [GEOGRA…" at bounding box center [732, 572] width 1087 height 989
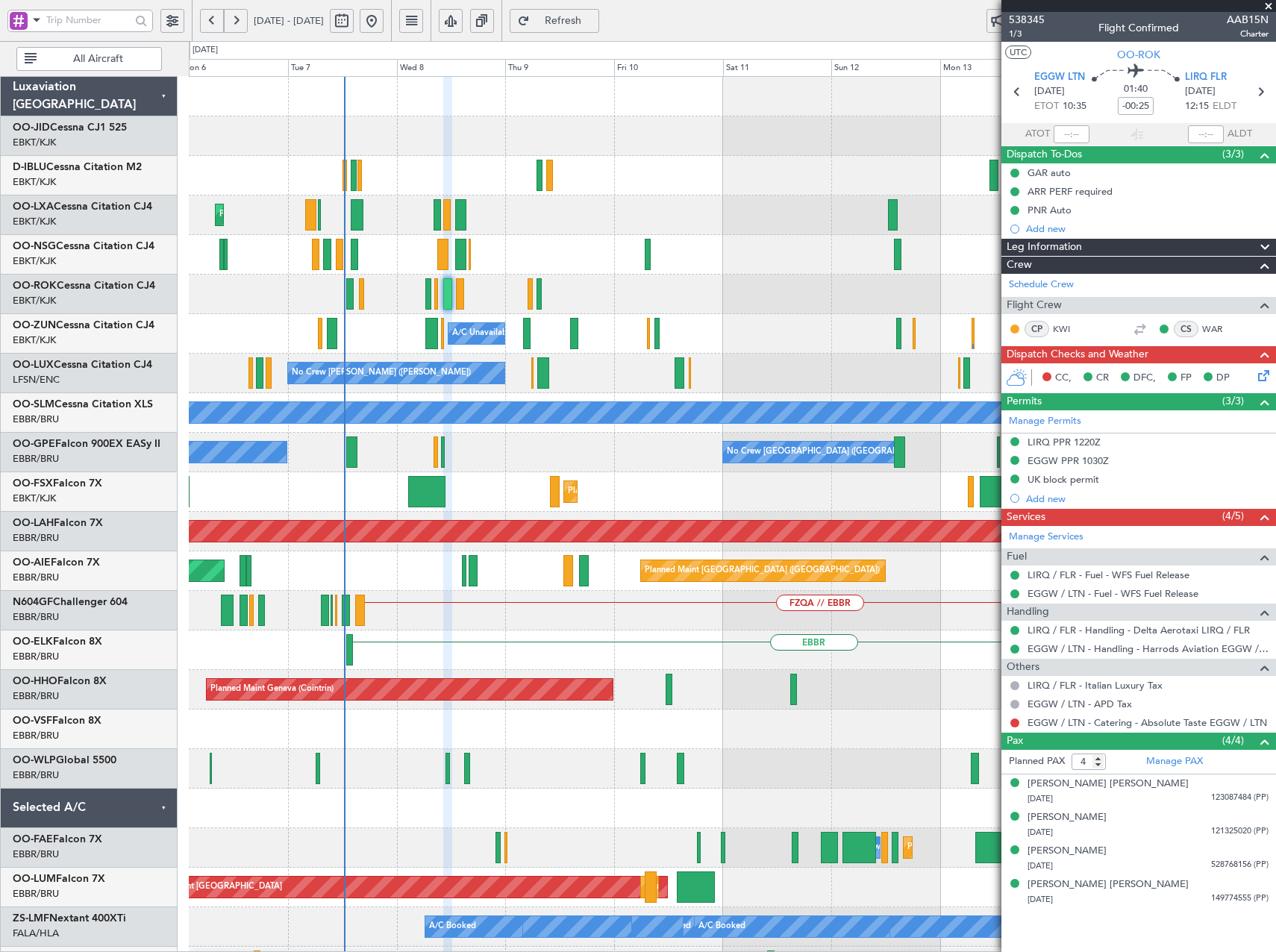
click at [717, 394] on div "EBKT No Crew Kortrijk-[GEOGRAPHIC_DATA] Planned Maint [GEOGRAPHIC_DATA]-[GEOGRA…" at bounding box center [732, 572] width 1087 height 989
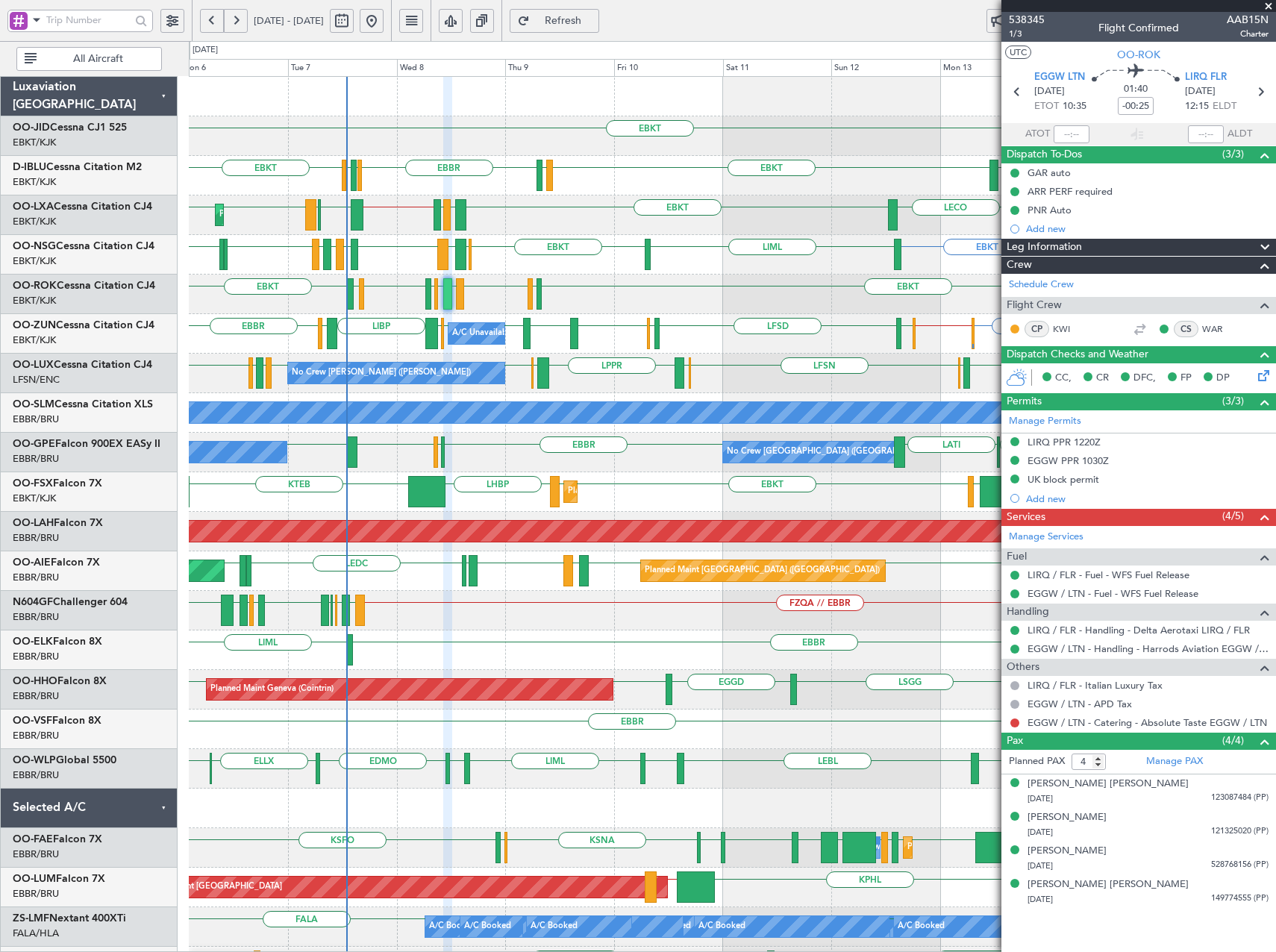
click at [305, 391] on div "EGTE EBKT EBKT LKTB EBKT LSGS [GEOGRAPHIC_DATA] EGGW EDDK EBKT No Crew Kortrijk…" at bounding box center [732, 611] width 1087 height 1068
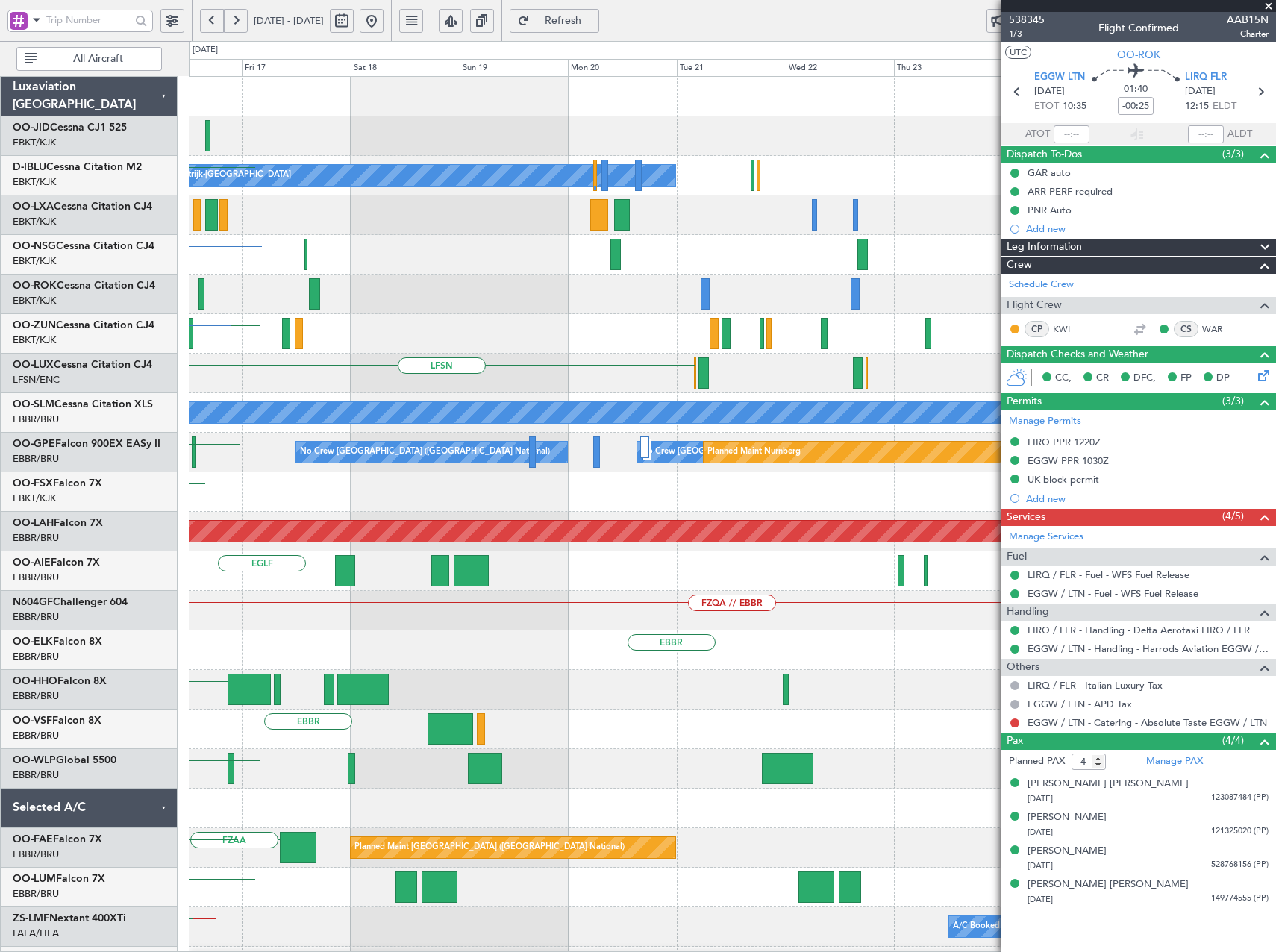
click at [224, 465] on div "EGTE No Crew EBKT No Crew Kortrijk-[GEOGRAPHIC_DATA] No Crew EBKT LKTB [GEOGRAP…" at bounding box center [732, 611] width 1087 height 1068
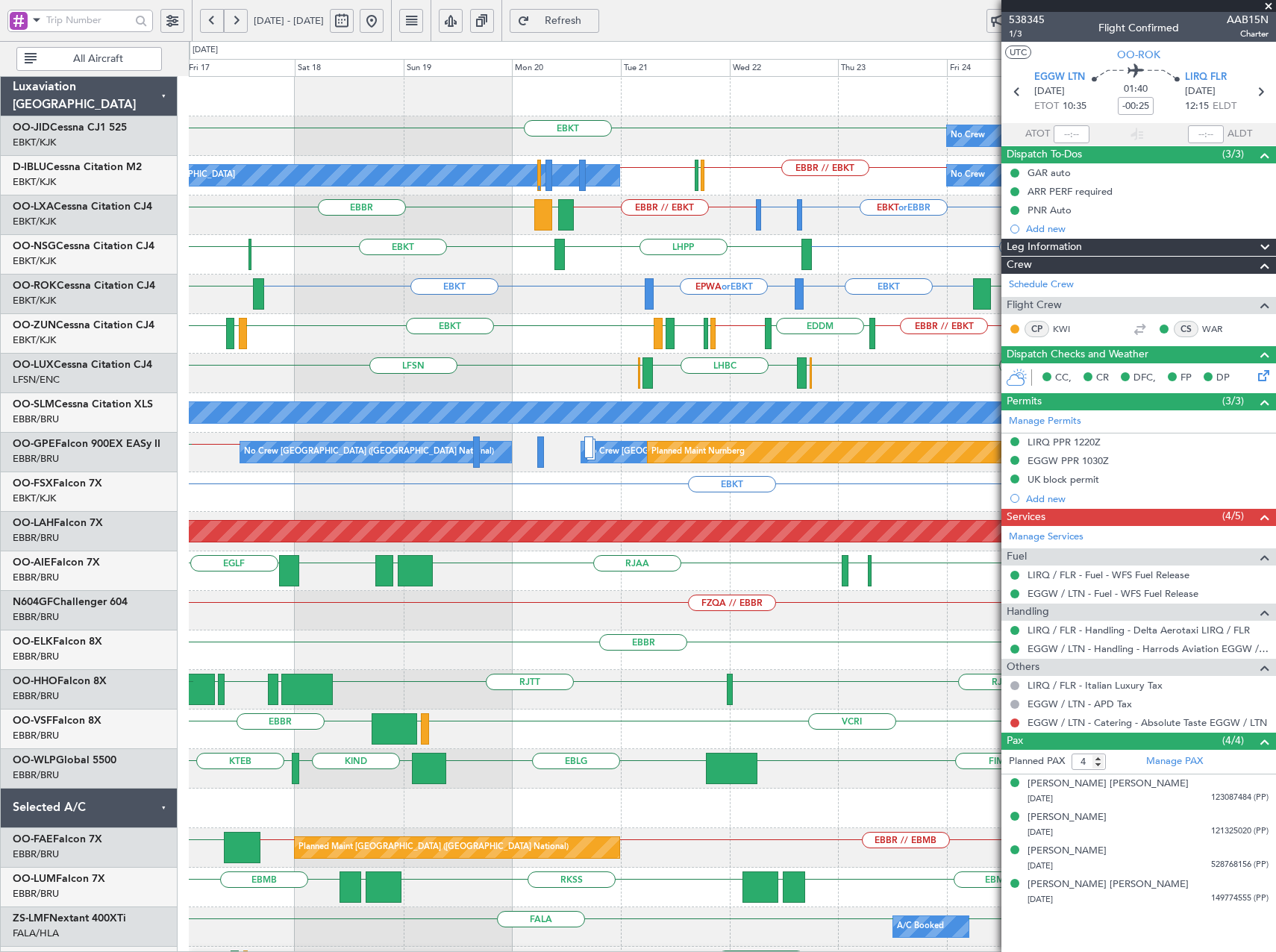
click at [669, 261] on div "EBKT EBKT [GEOGRAPHIC_DATA] LHPP" at bounding box center [732, 255] width 1087 height 40
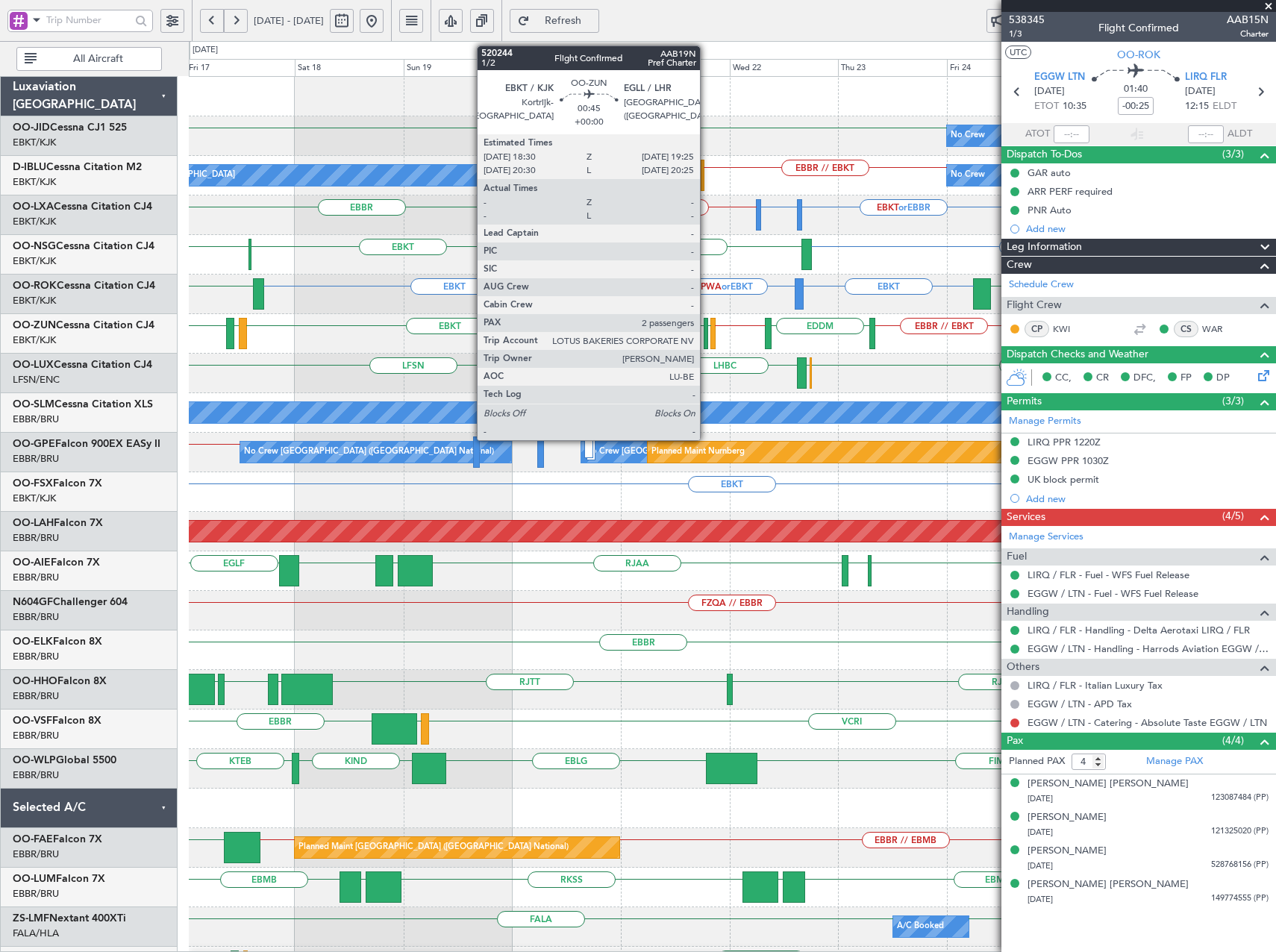
click at [706, 330] on div at bounding box center [705, 333] width 5 height 31
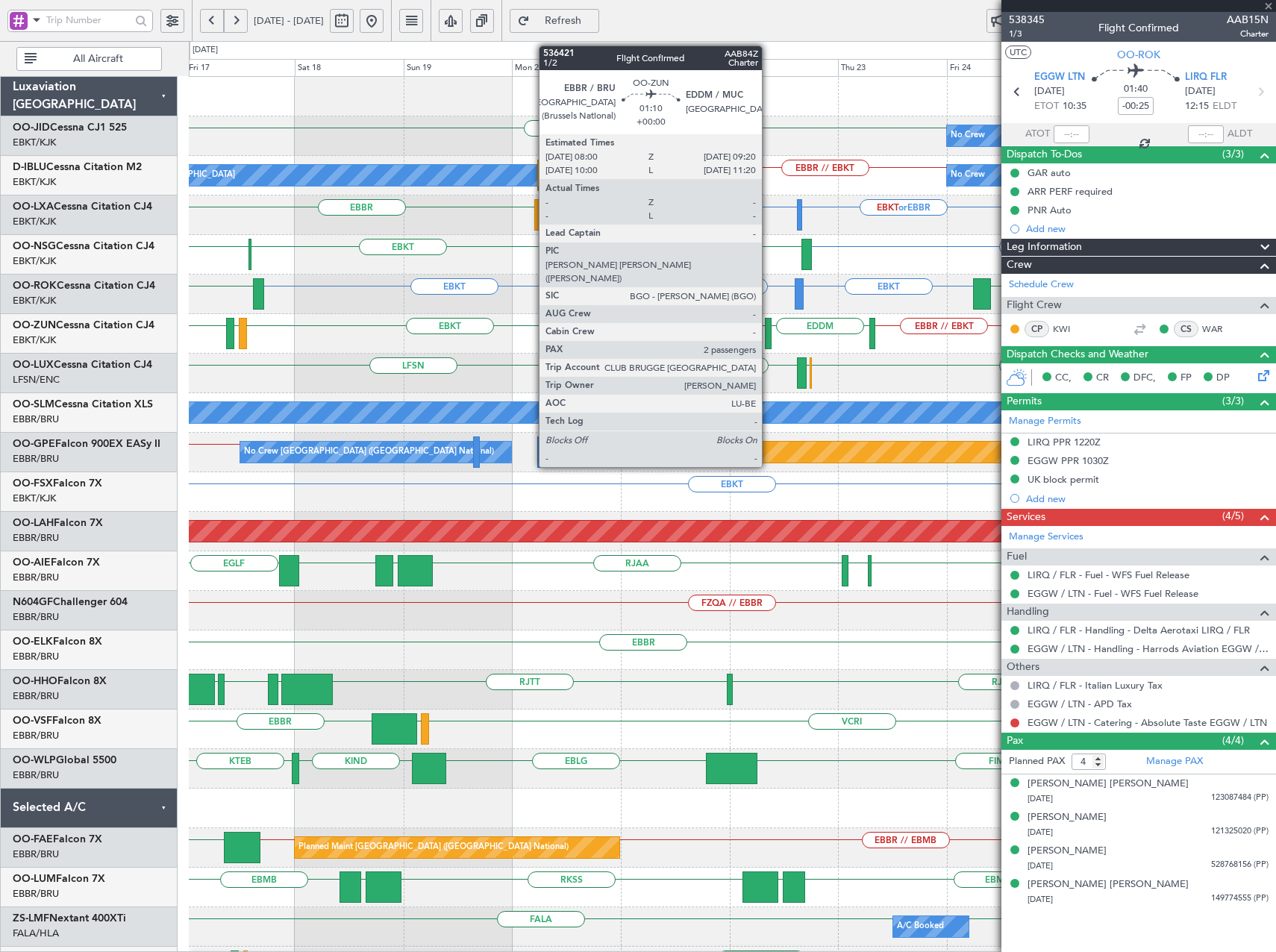
type input "2"
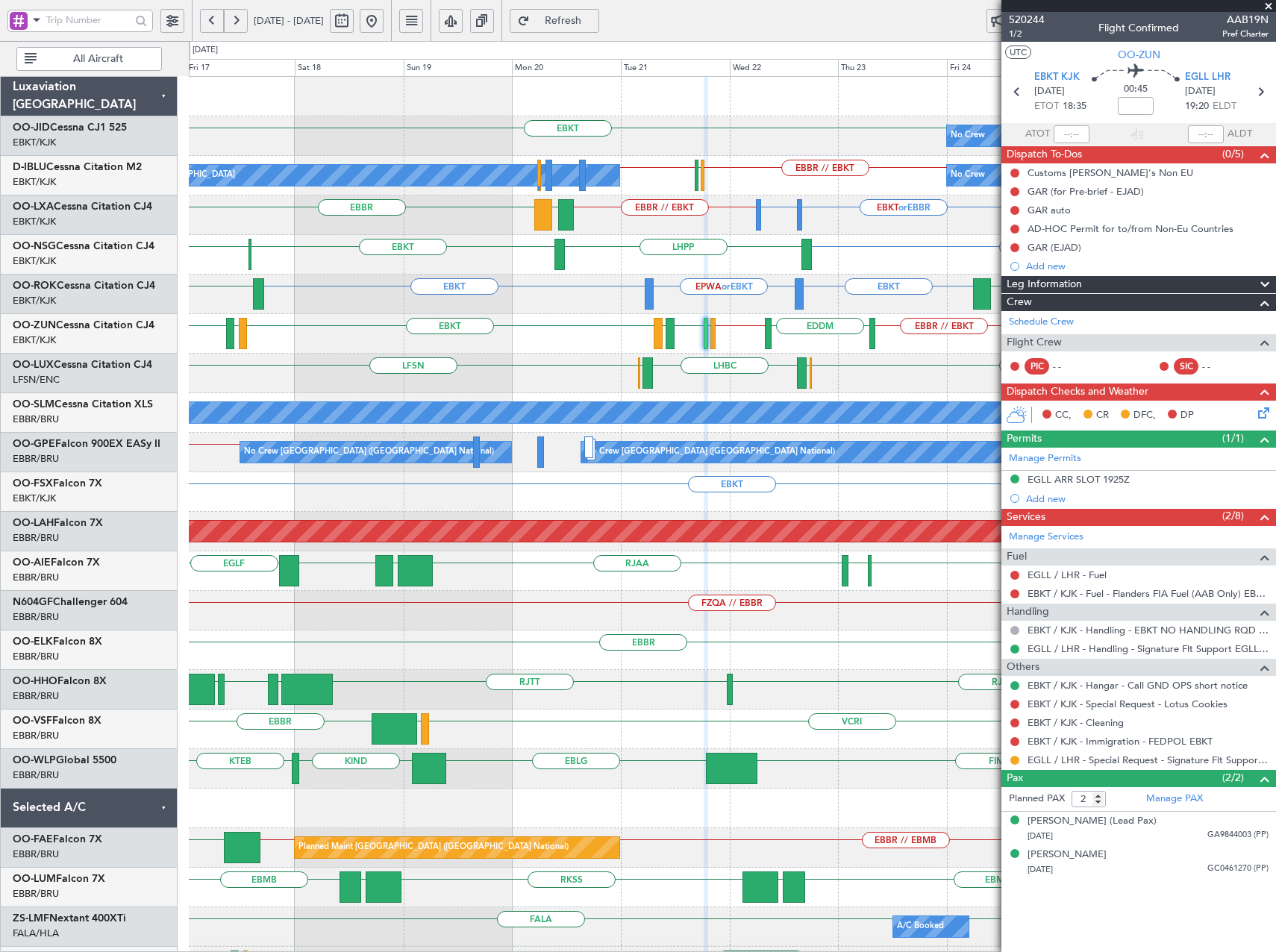
click at [383, 22] on button at bounding box center [371, 21] width 24 height 24
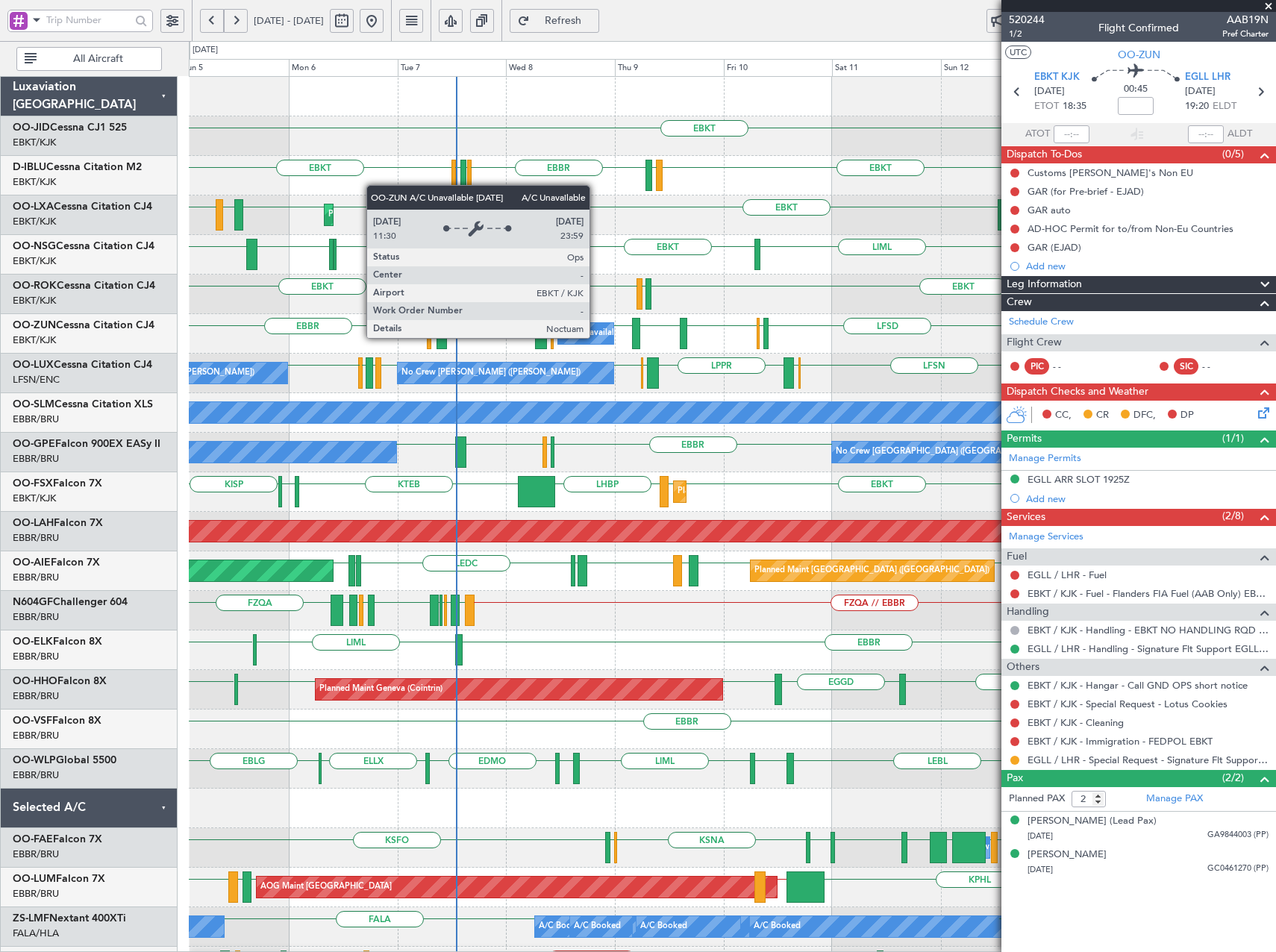
click at [596, 337] on div "A/C Unavailable [GEOGRAPHIC_DATA]-[GEOGRAPHIC_DATA]" at bounding box center [681, 333] width 238 height 23
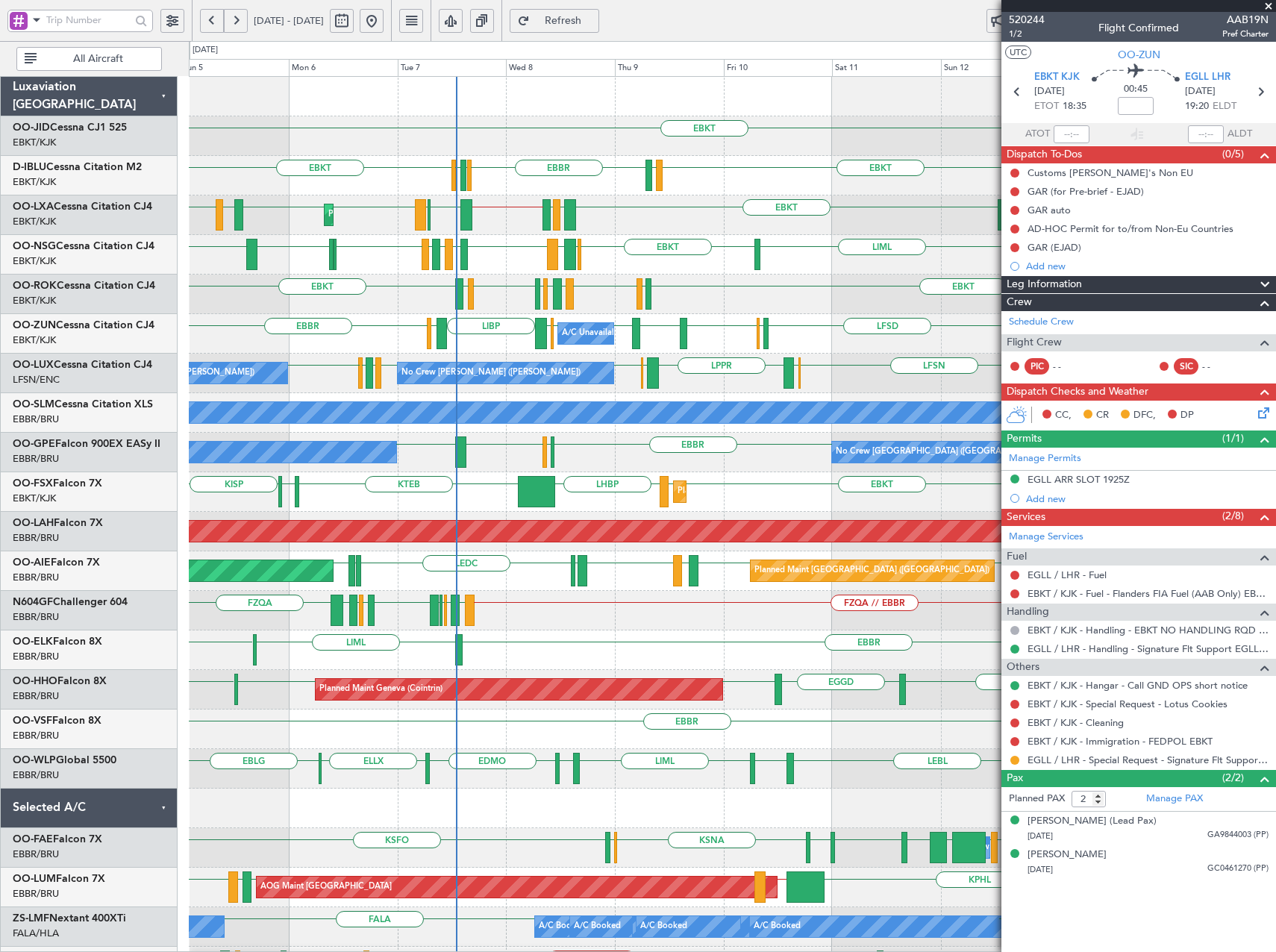
click at [594, 21] on span "Refresh" at bounding box center [563, 21] width 61 height 10
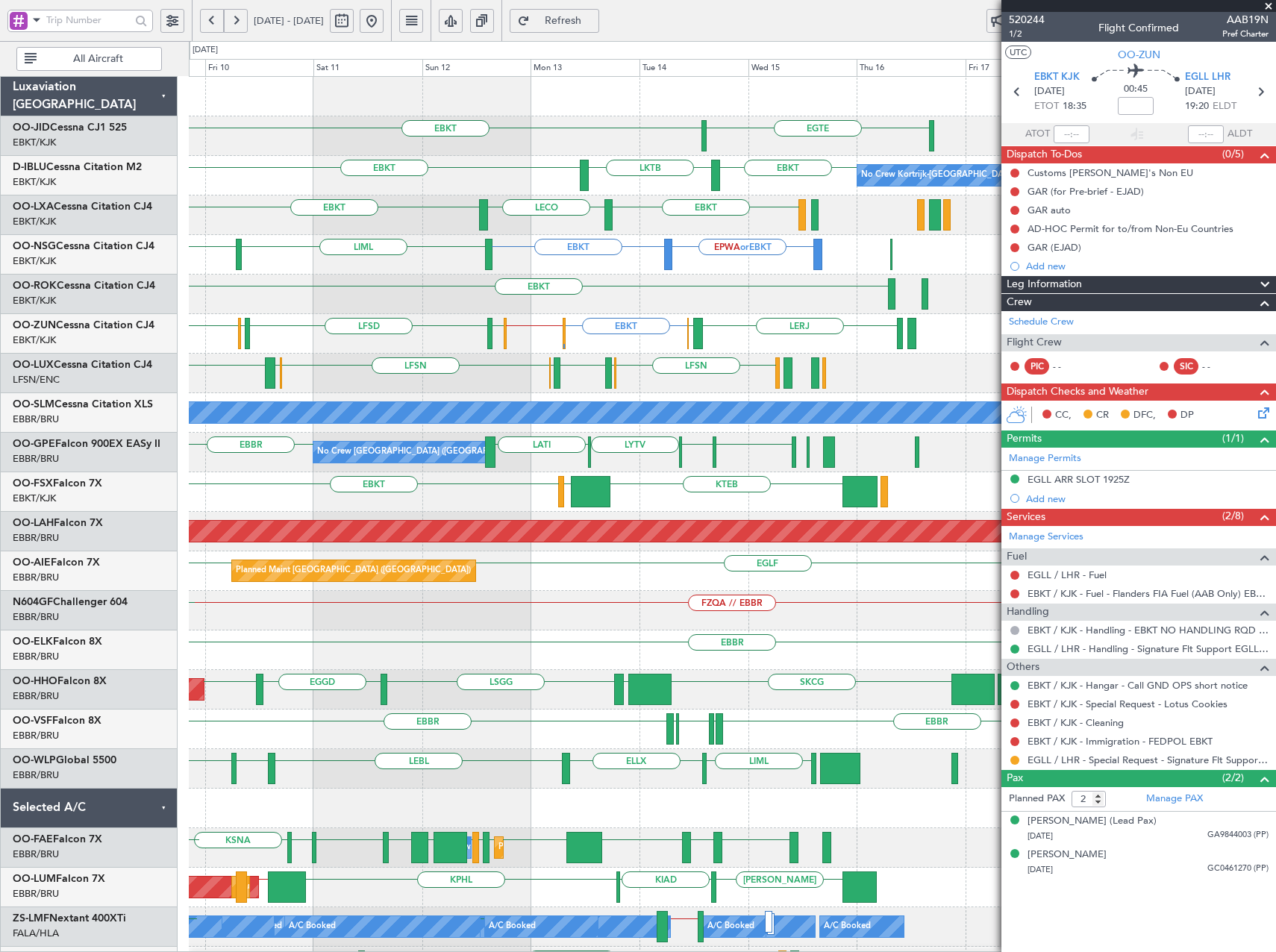
click at [227, 364] on div "EGTE EBKT EBKT LKTB EBKT No Crew Kortrijk-Wevelgem EDDK EGGW EBBR LSGS EBKT EBK…" at bounding box center [732, 572] width 1087 height 989
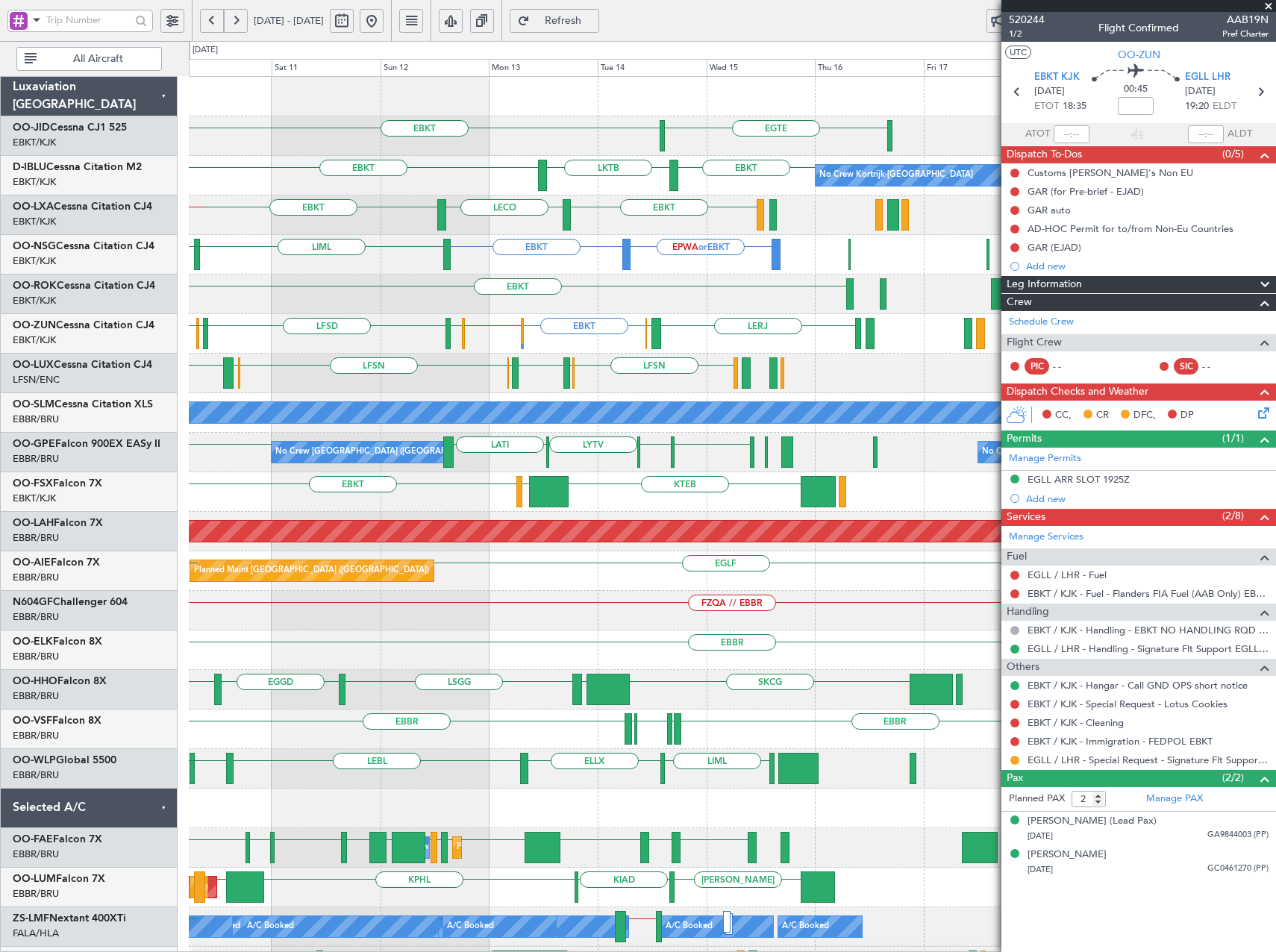
click at [294, 394] on div "EGTE EBKT EBKT LKTB EBKT No Crew Kortrijk-Wevelgem LSGS EBBR EBKT EBKT LECO LIB…" at bounding box center [732, 572] width 1087 height 989
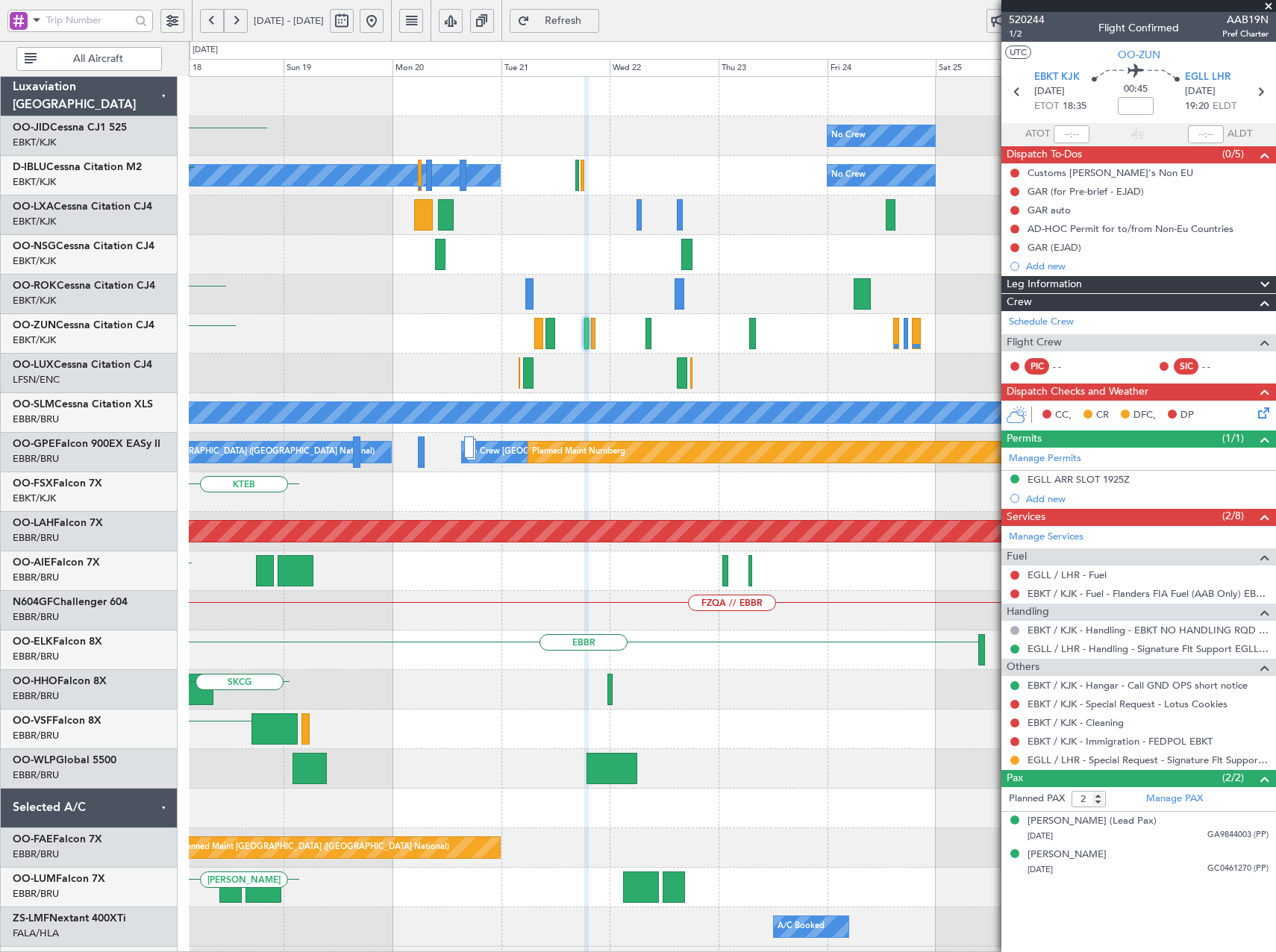
click at [178, 363] on div "No Crew EGTE No Crew Kortrijk-Wevelgem No Crew EBKT EBKT LERJ Planned Maint Par…" at bounding box center [638, 496] width 1276 height 911
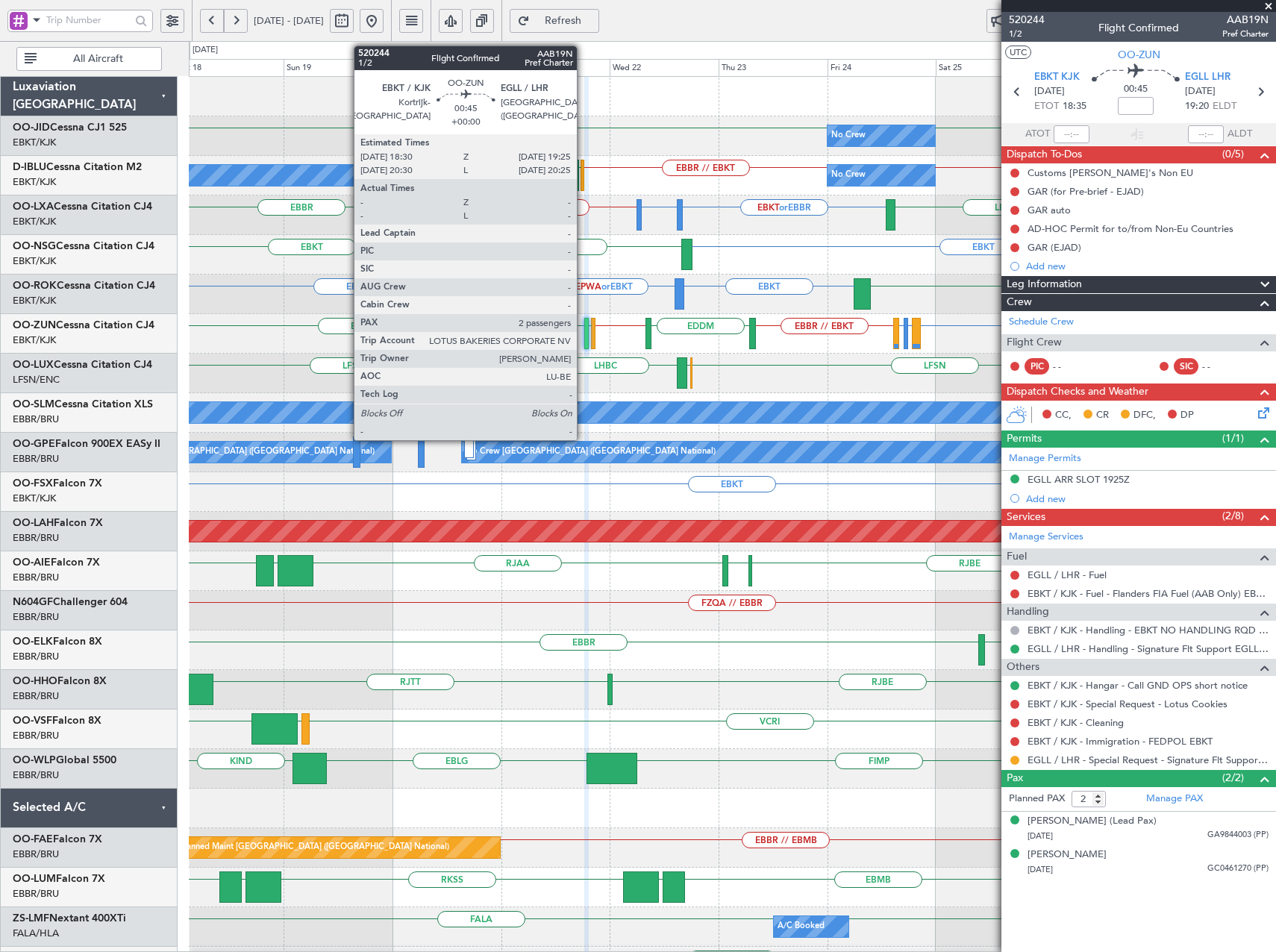
click at [584, 333] on div at bounding box center [586, 333] width 5 height 31
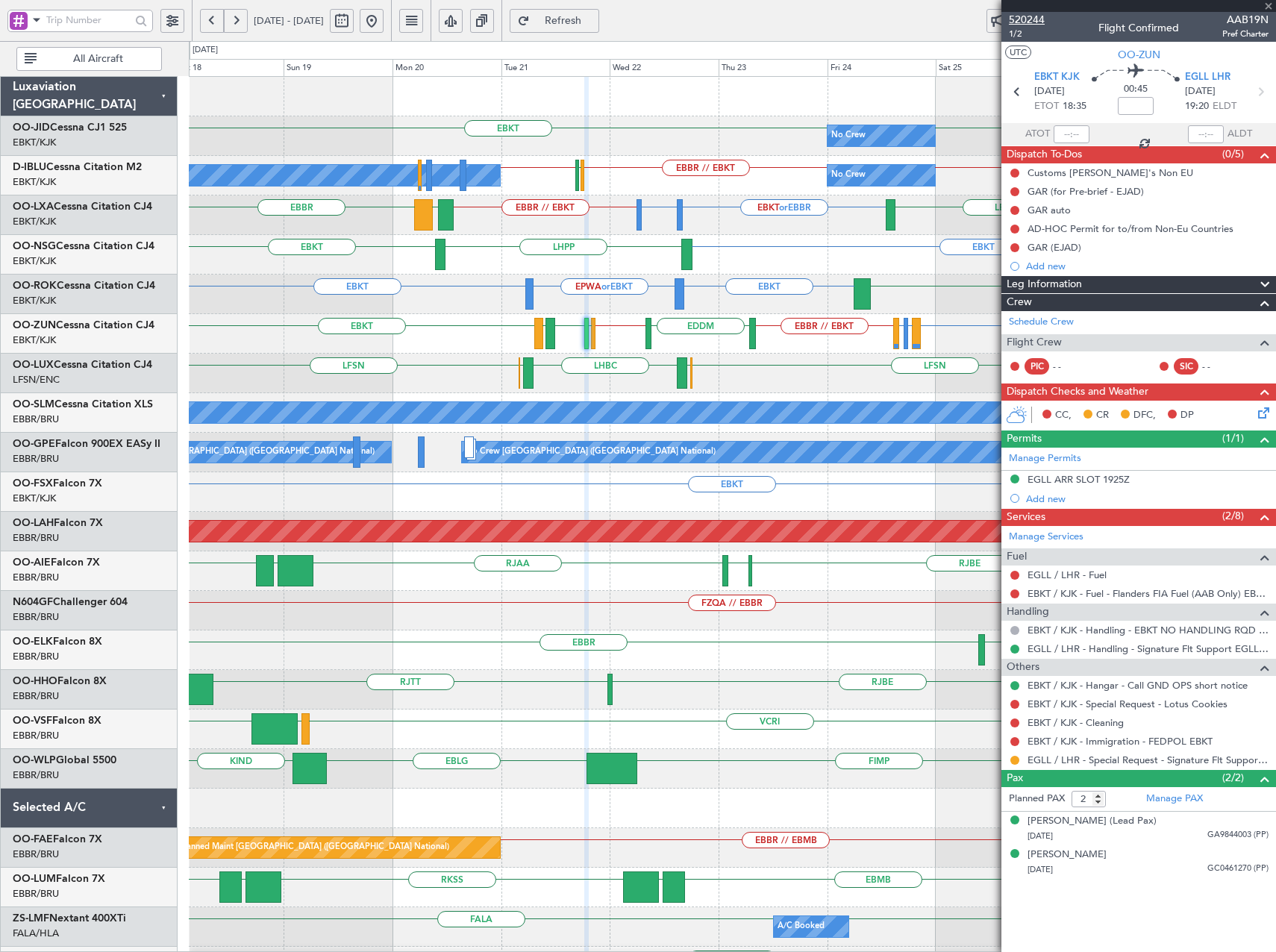
click at [1038, 19] on span "520244" at bounding box center [1026, 20] width 36 height 16
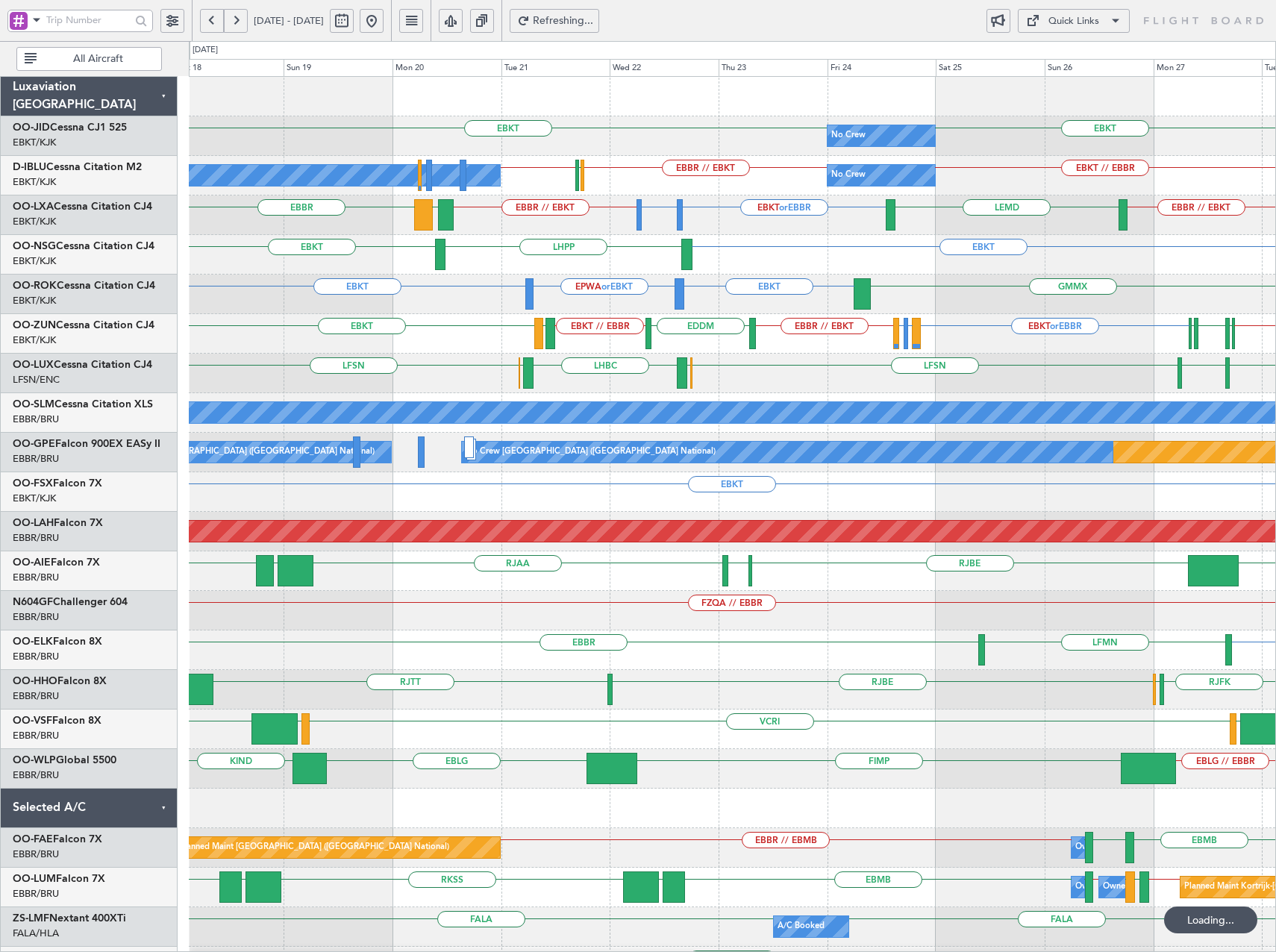
click at [212, 24] on button at bounding box center [211, 21] width 24 height 24
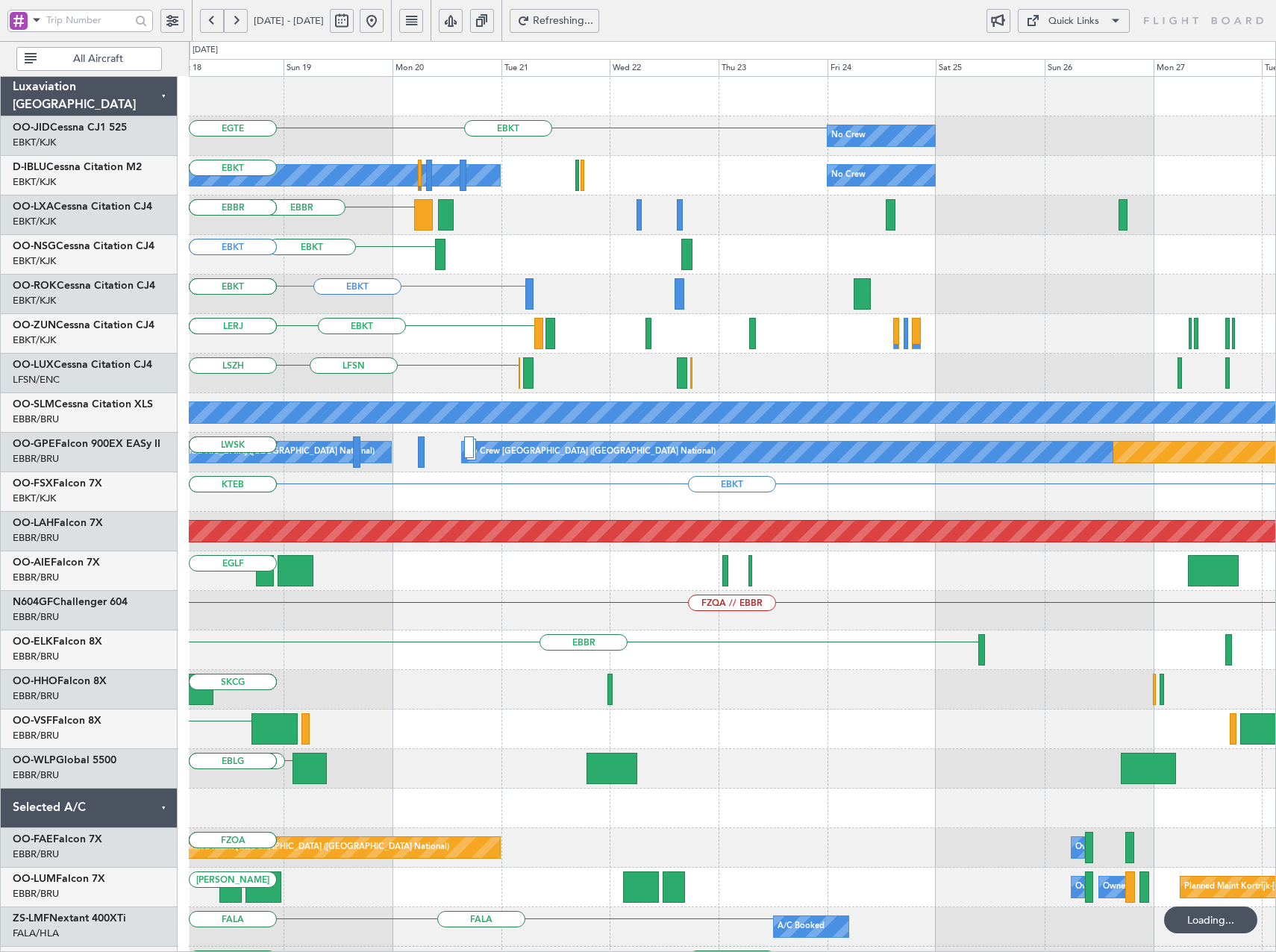
click at [212, 24] on button at bounding box center [211, 21] width 24 height 24
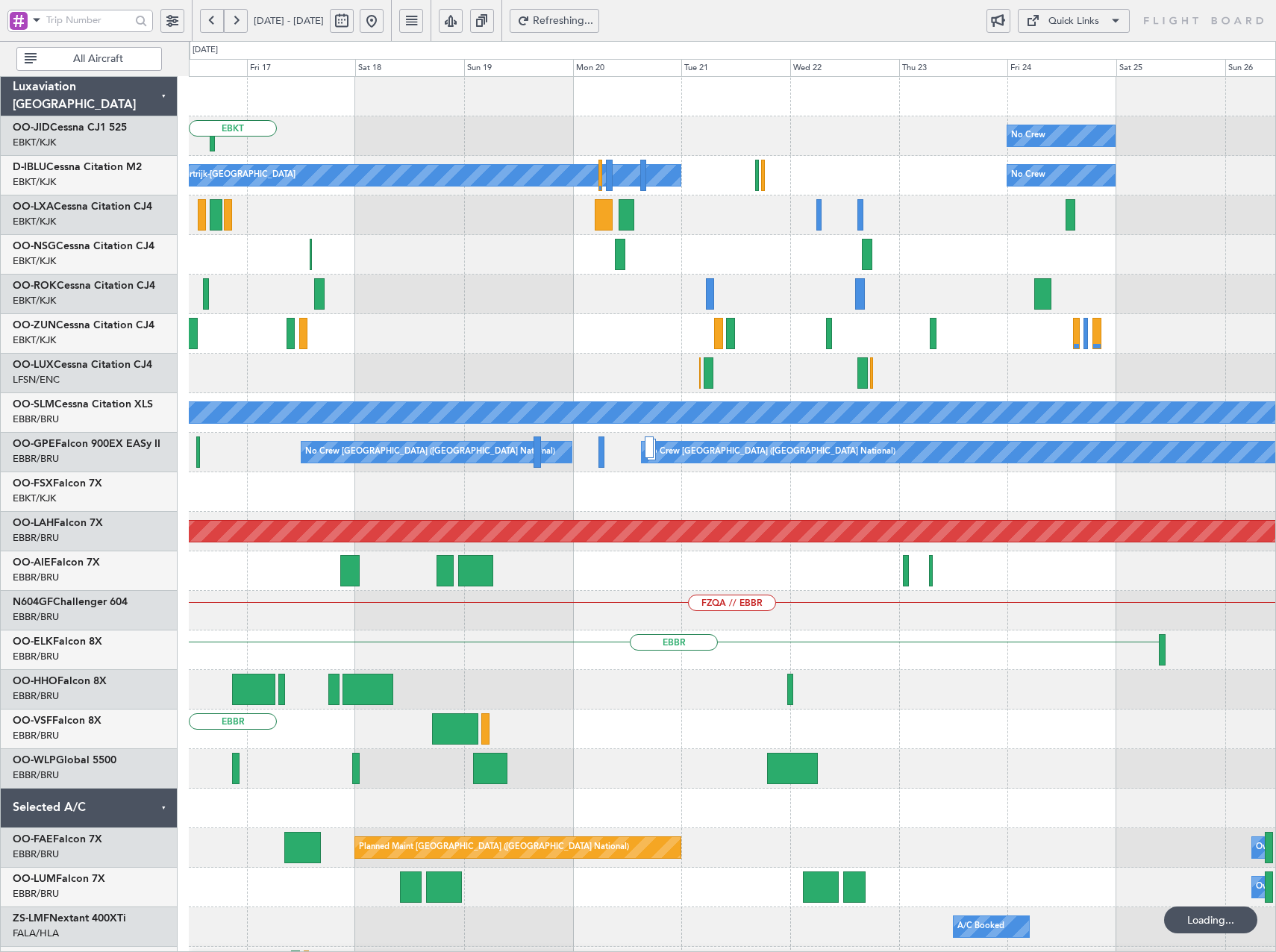
click at [212, 24] on button at bounding box center [211, 21] width 24 height 24
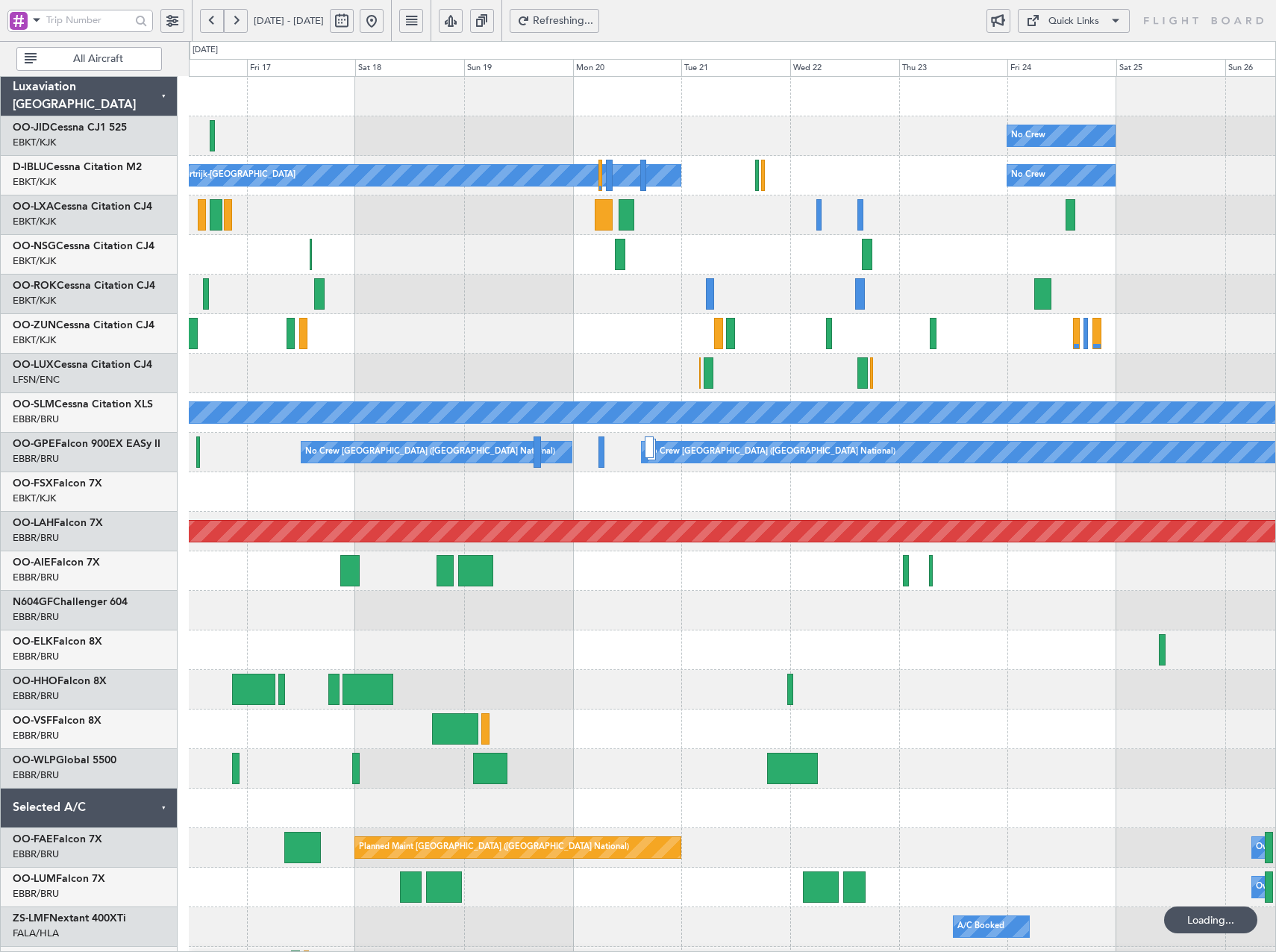
click at [212, 24] on button at bounding box center [211, 21] width 24 height 24
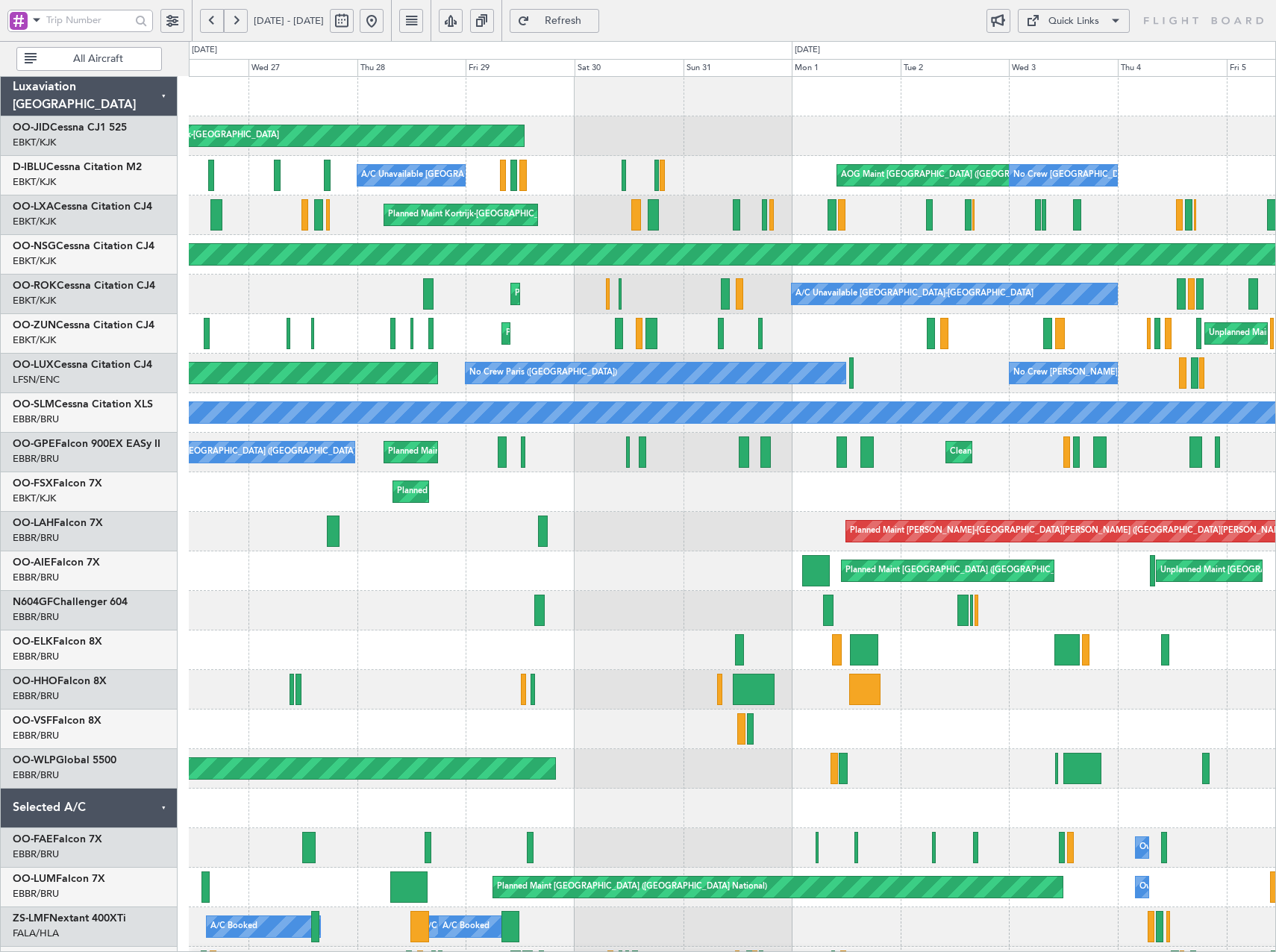
click at [382, 221] on div "Planned Maint Kortrijk-Wevelgem AOG Maint Kortrijk-Wevelgem Planned Maint Paris…" at bounding box center [732, 611] width 1087 height 1068
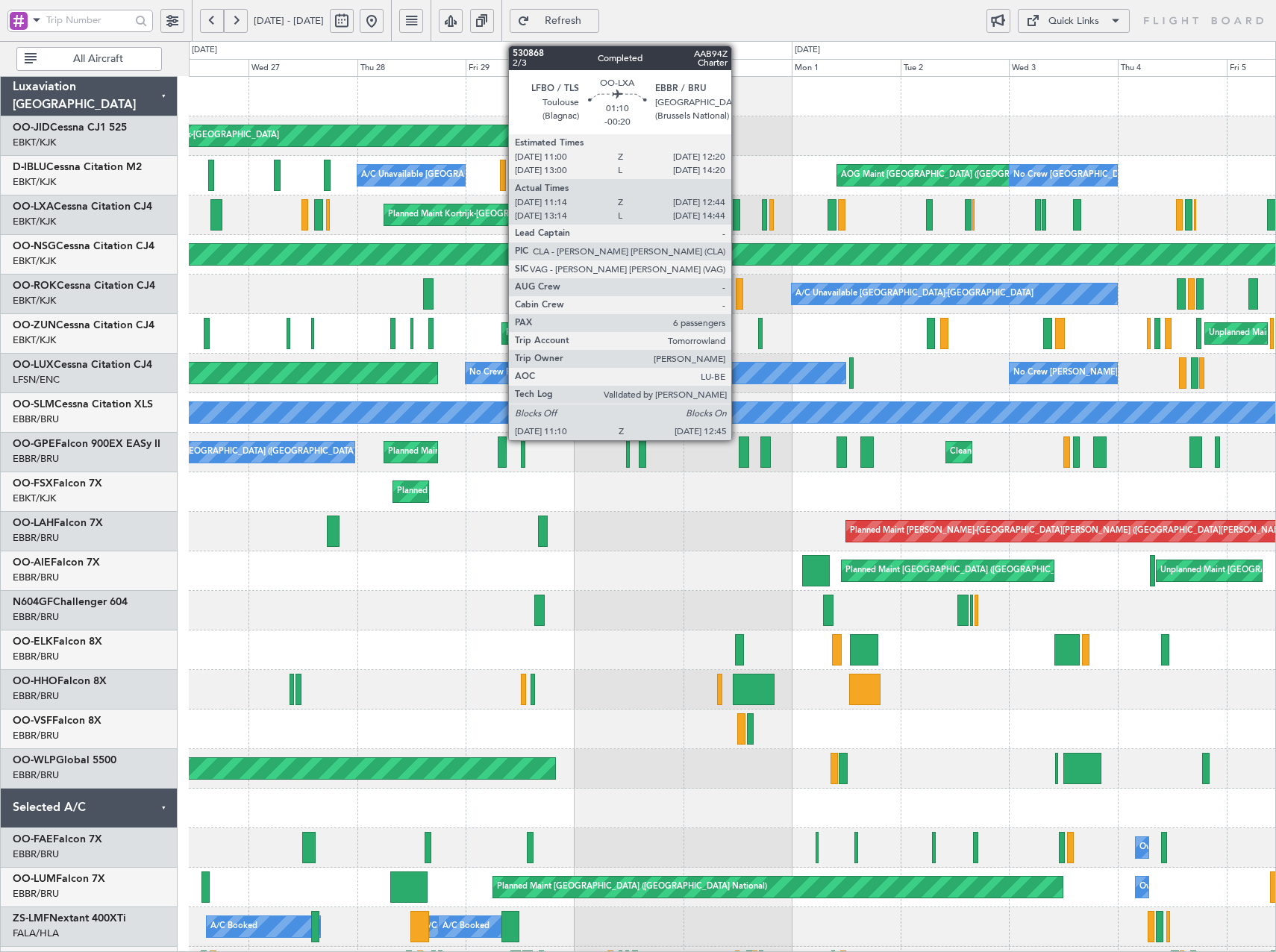
click at [737, 215] on div at bounding box center [736, 215] width 8 height 31
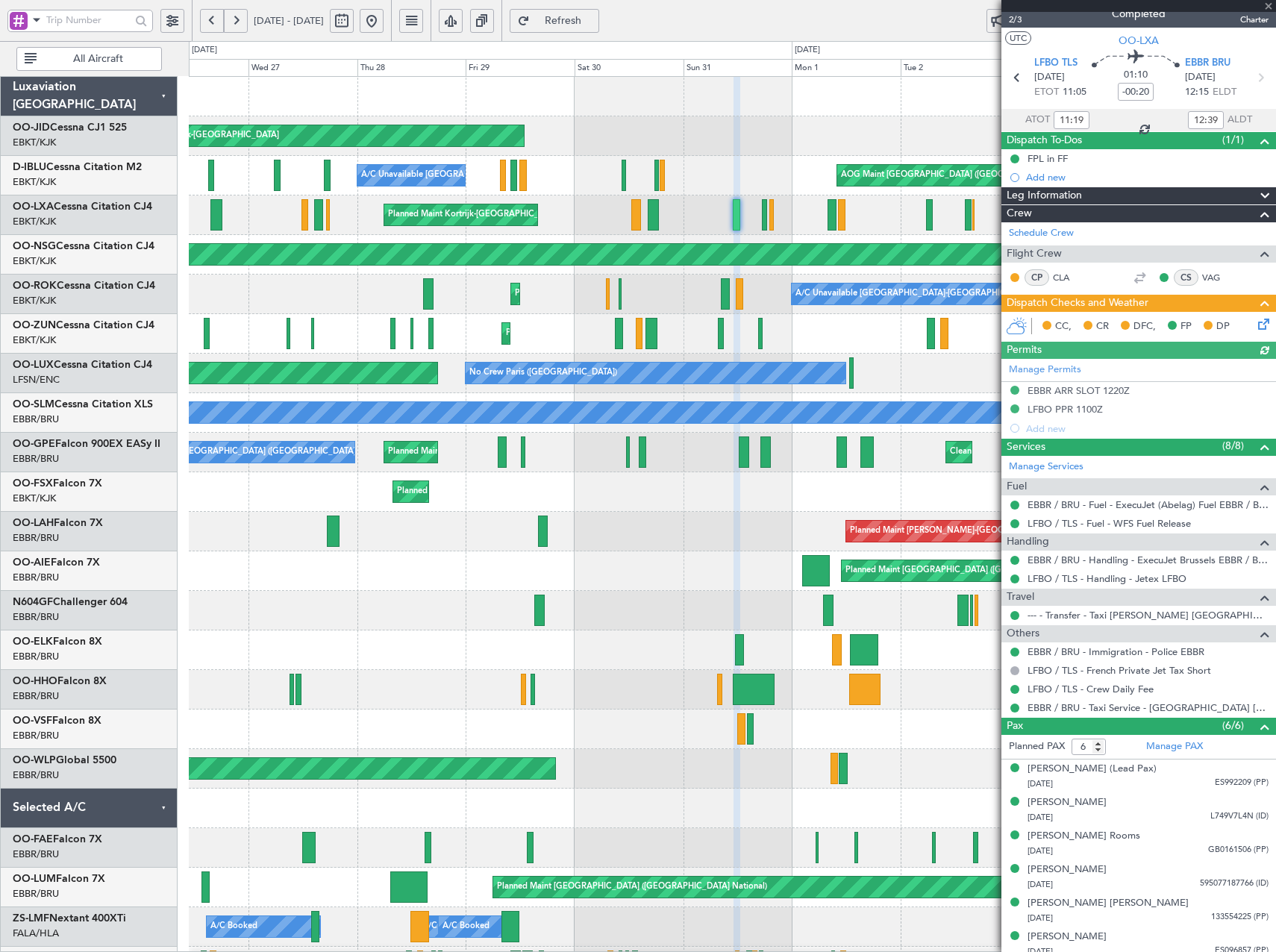
scroll to position [23, 0]
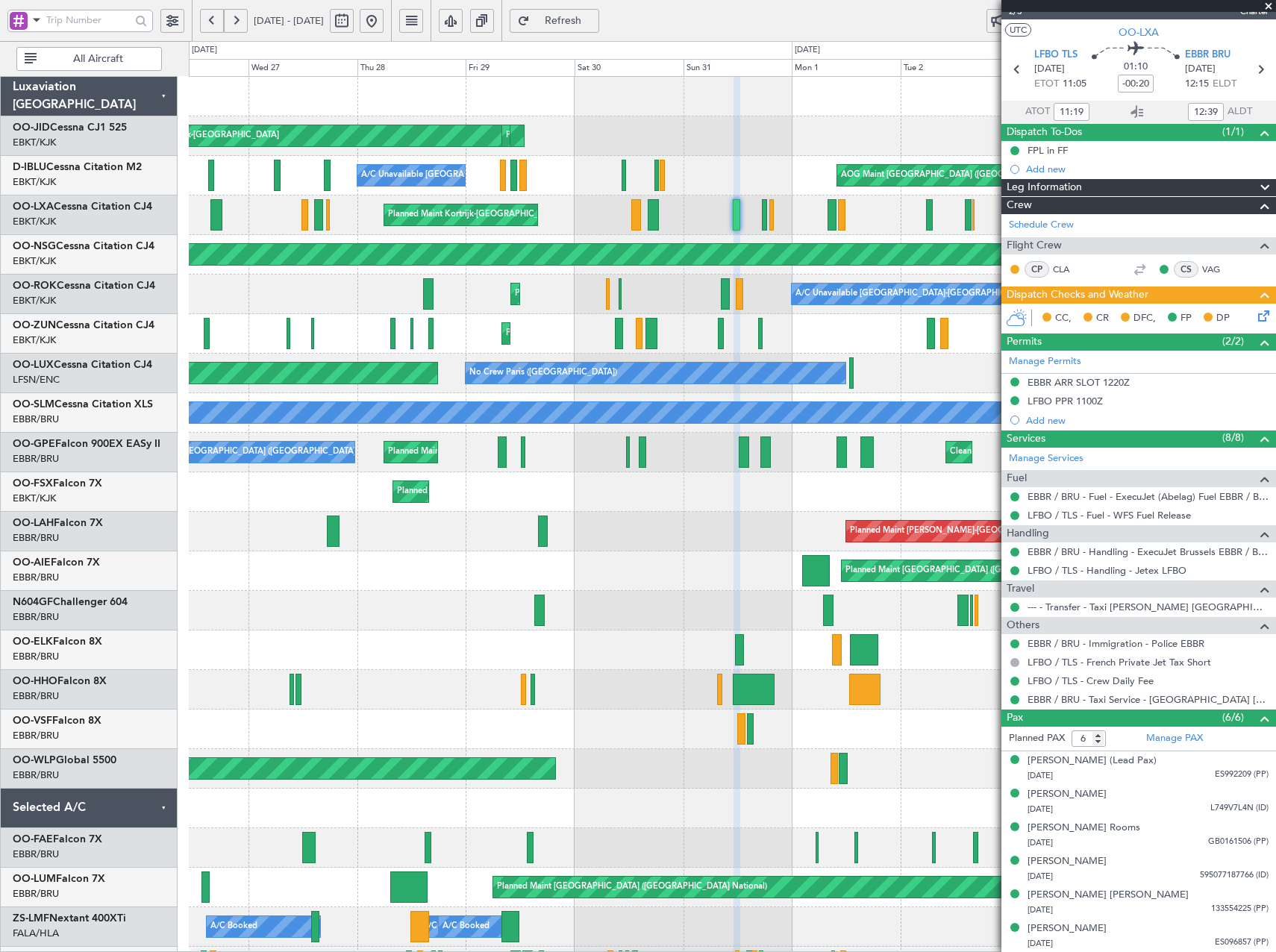
click at [383, 24] on button at bounding box center [371, 21] width 24 height 24
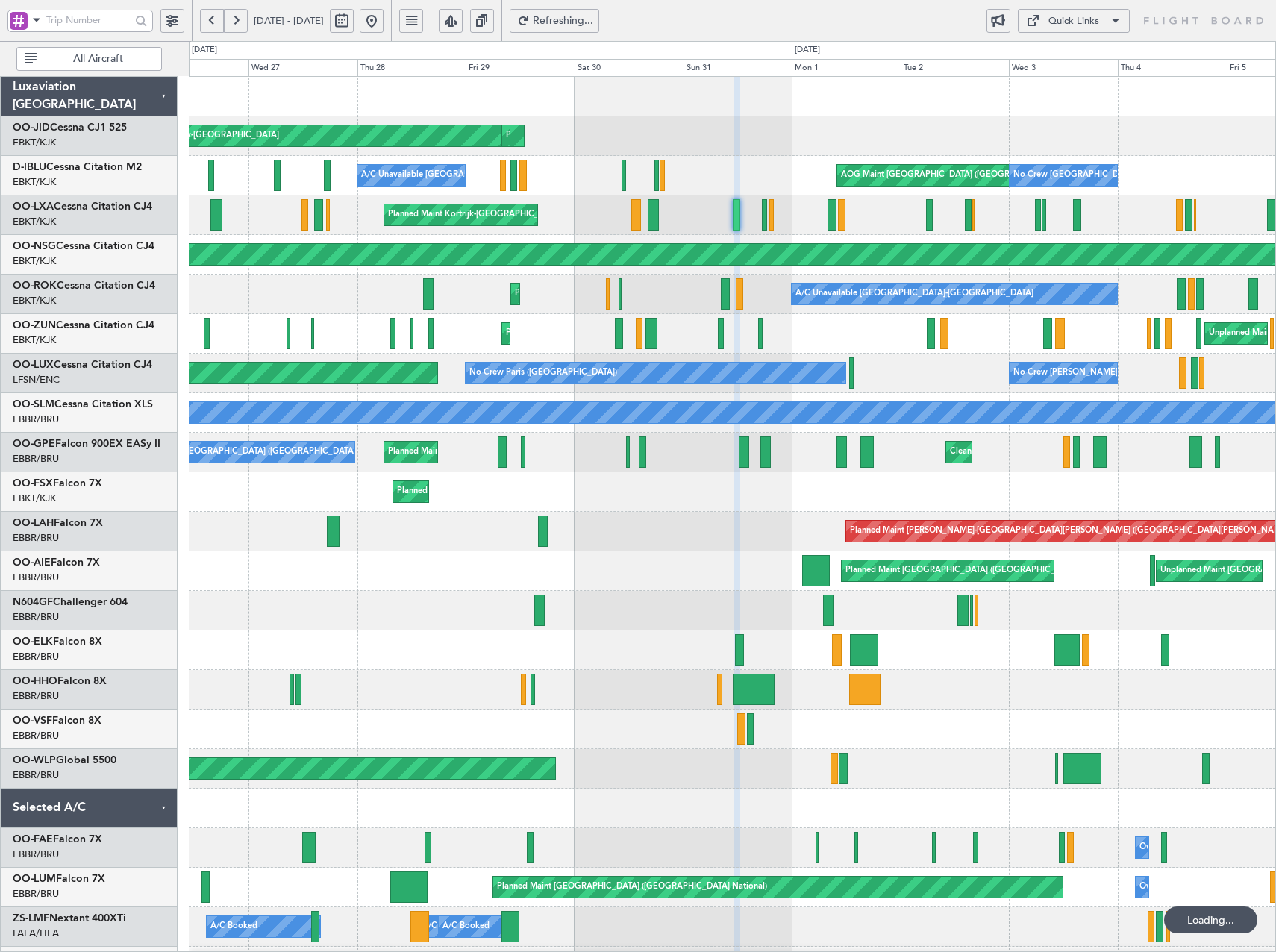
scroll to position [0, 0]
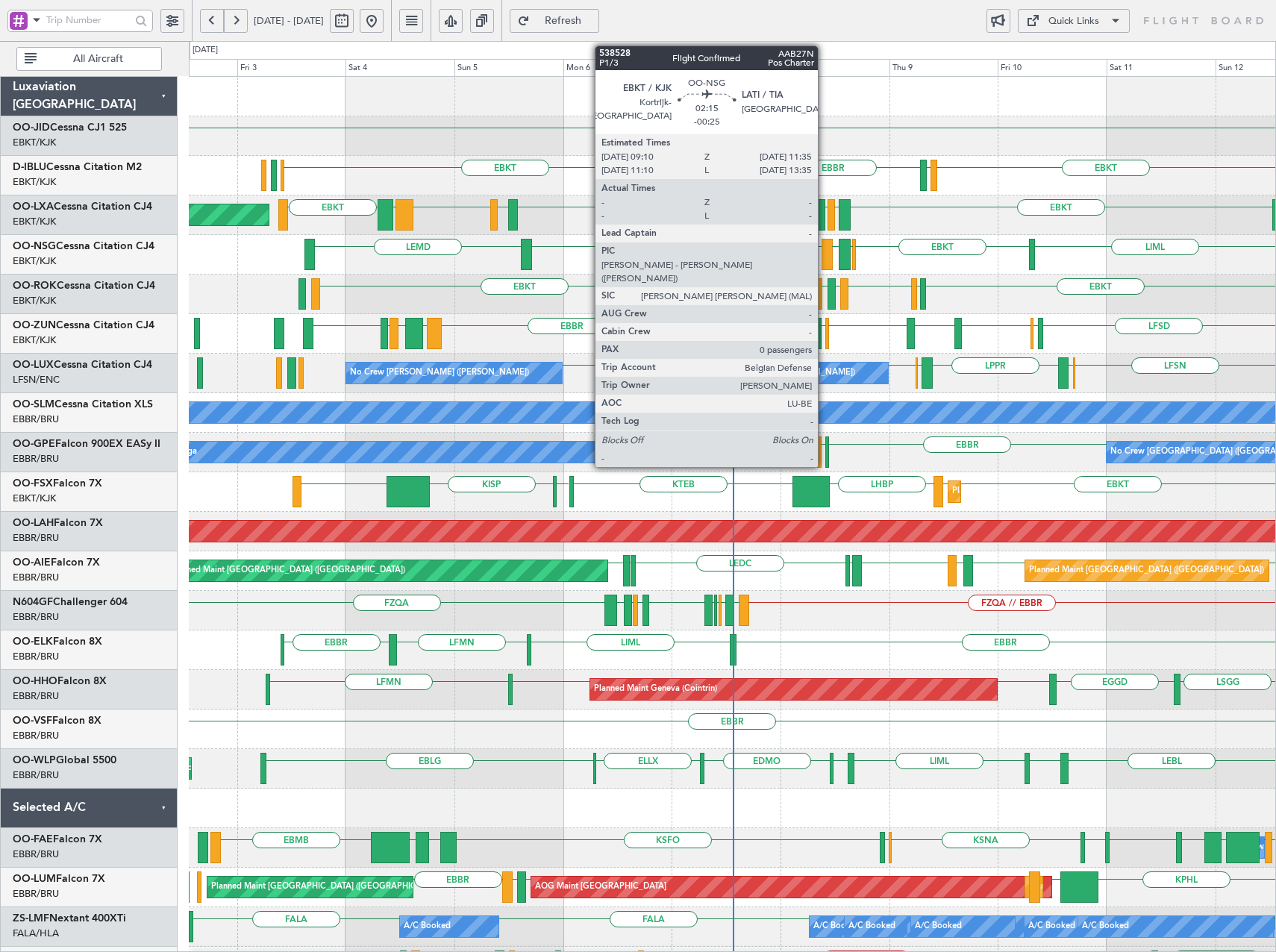
click at [825, 259] on div at bounding box center [827, 254] width 11 height 31
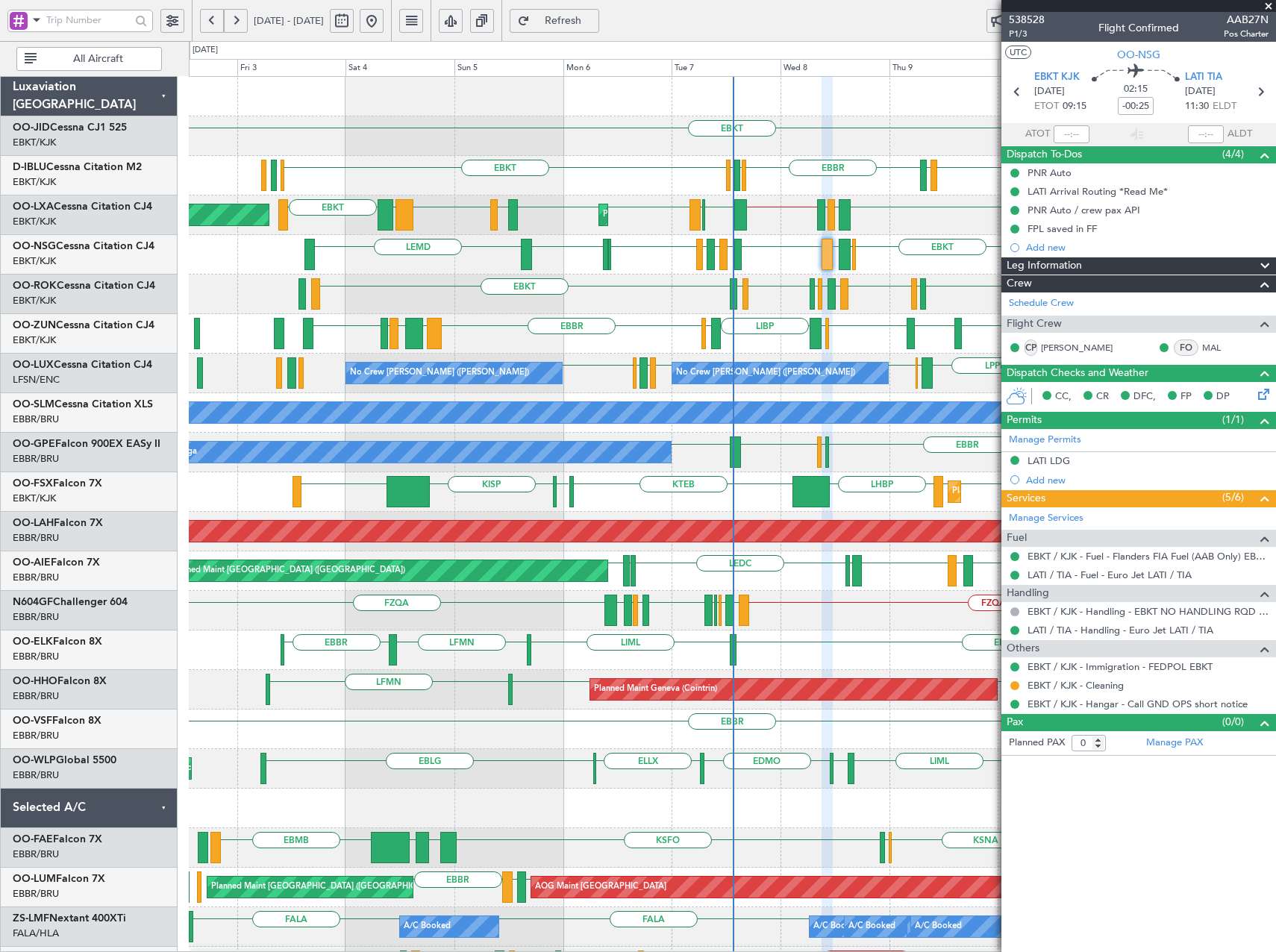
click at [388, 377] on div "EBKT EBKT EBKT LSGS EBBR EGGW EDDK EBKT EBKT LIBD LFTH EBMB // EBBR LROP LRSB E…" at bounding box center [732, 572] width 1087 height 989
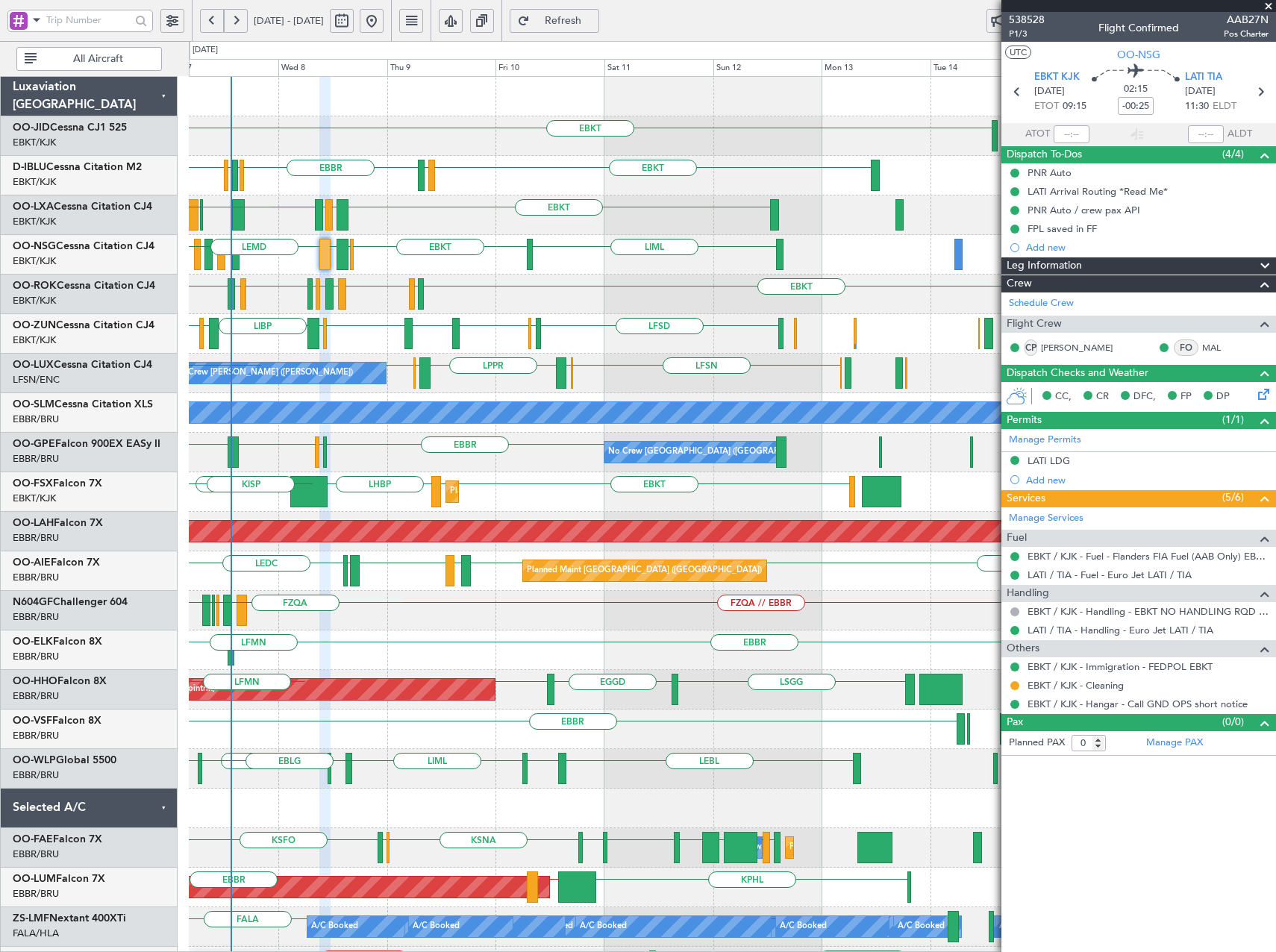
click at [852, 450] on div "EBKT EBKT No Crew Kortrijk-Wevelgem LSGS EBBR EGGW EDDK EBKT EBKT LFTH EBMB // …" at bounding box center [732, 572] width 1087 height 989
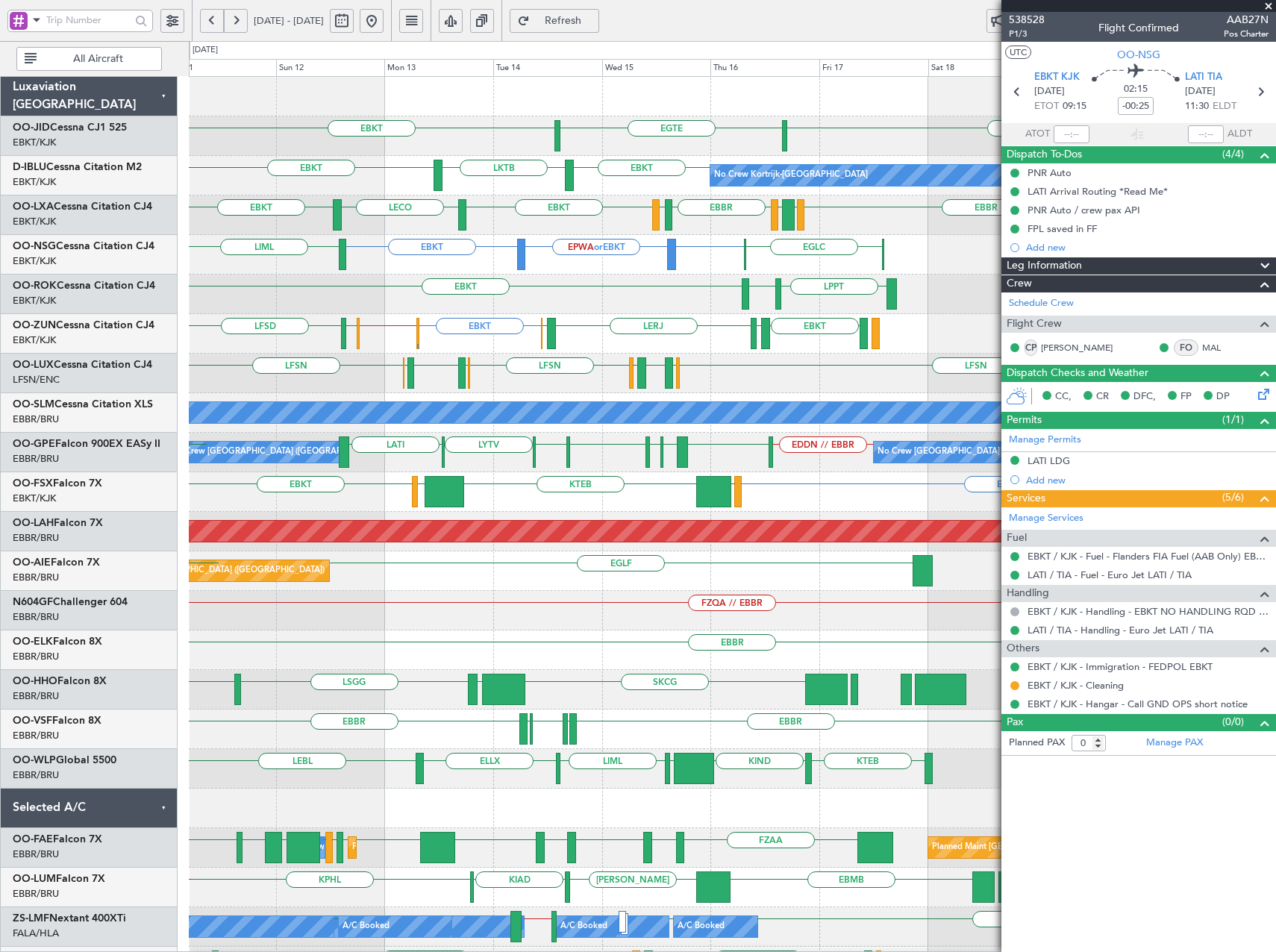
click at [331, 329] on div "EBKT EGTE EBKT EBKT LKTB EBKT No Crew Kortrijk-Wevelgem LSGS EBBR EBBR LFML EGP…" at bounding box center [732, 631] width 1087 height 1107
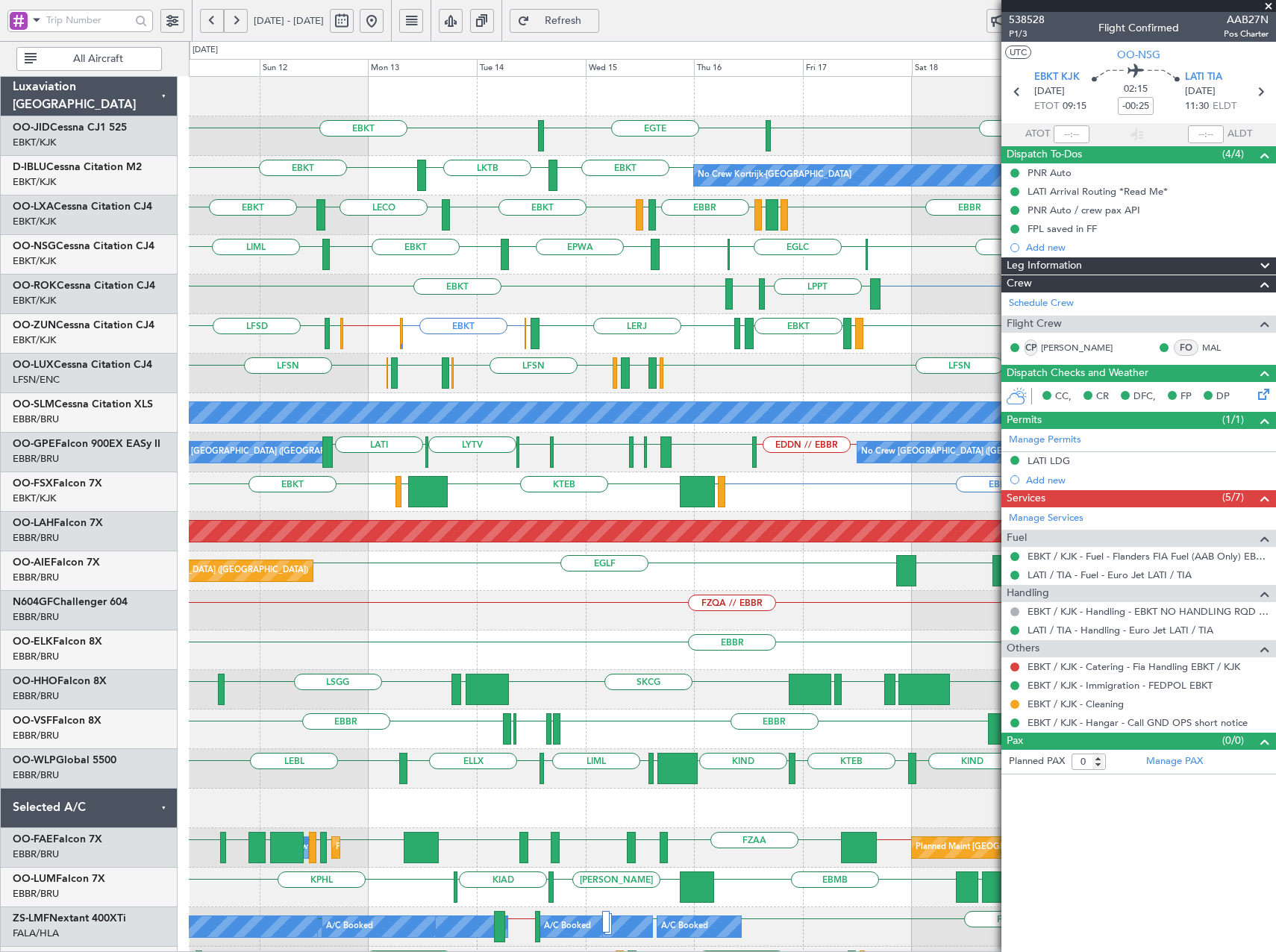
drag, startPoint x: 415, startPoint y: 20, endPoint x: 429, endPoint y: 40, distance: 24.4
click at [383, 20] on button at bounding box center [371, 21] width 24 height 24
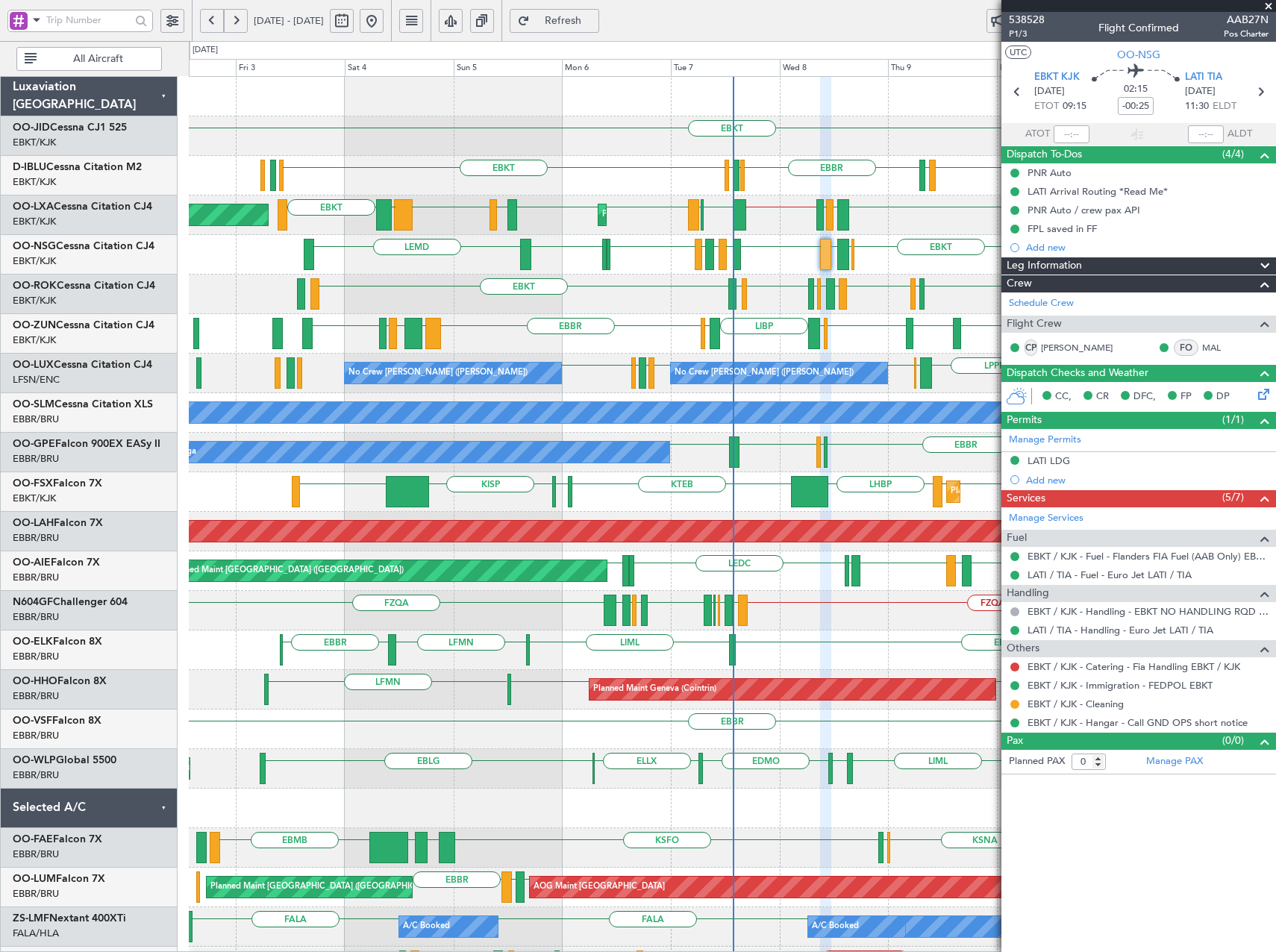
click at [276, 303] on div "EBKT LFBD EBKT EGGW LIRQ EBKT LFLX LFMN EBKT AOG Maint Kortrijk-Wevelgem" at bounding box center [732, 295] width 1087 height 40
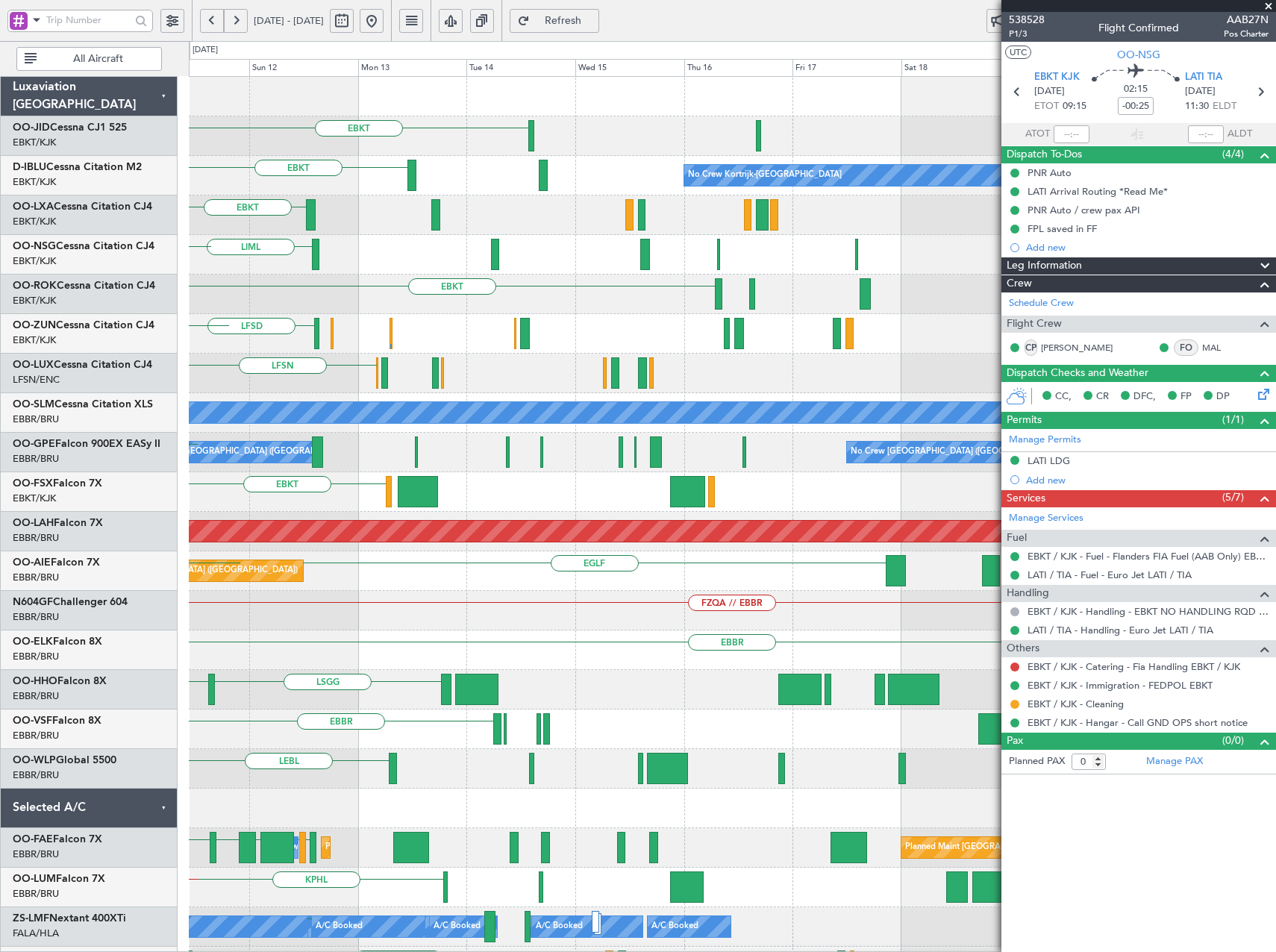
click at [460, 275] on div "EBKT EBKT No Crew Kortrijk-Wevelgem LSGS EBBR EBKT LIML EBKT EBKT LFLX EBKT LFS…" at bounding box center [732, 572] width 1087 height 989
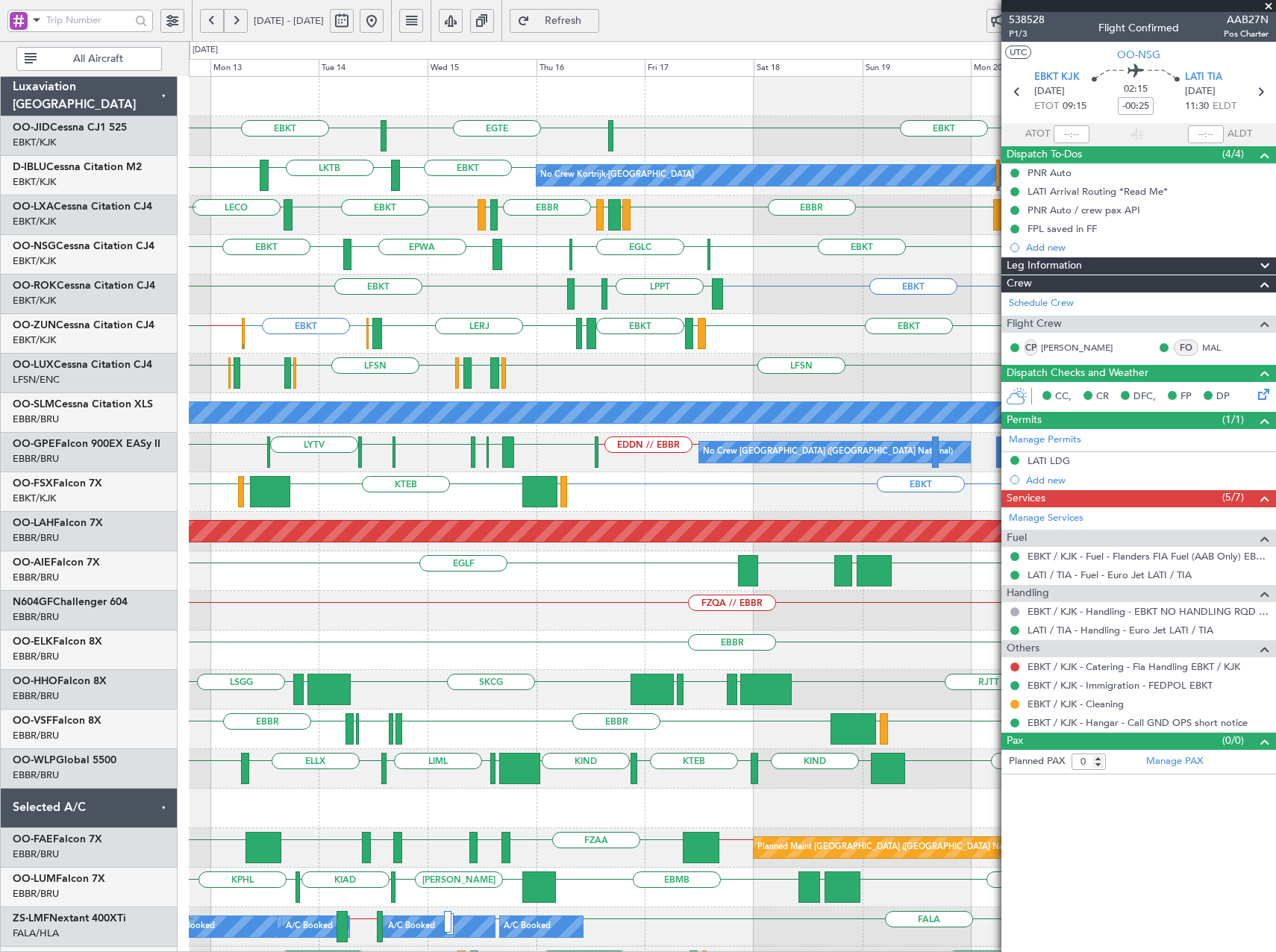
click at [577, 275] on div "EBKT EBKT [GEOGRAPHIC_DATA] No Crew No Crew Kortrijk-[GEOGRAPHIC_DATA] EBKT LKT…" at bounding box center [732, 631] width 1087 height 1107
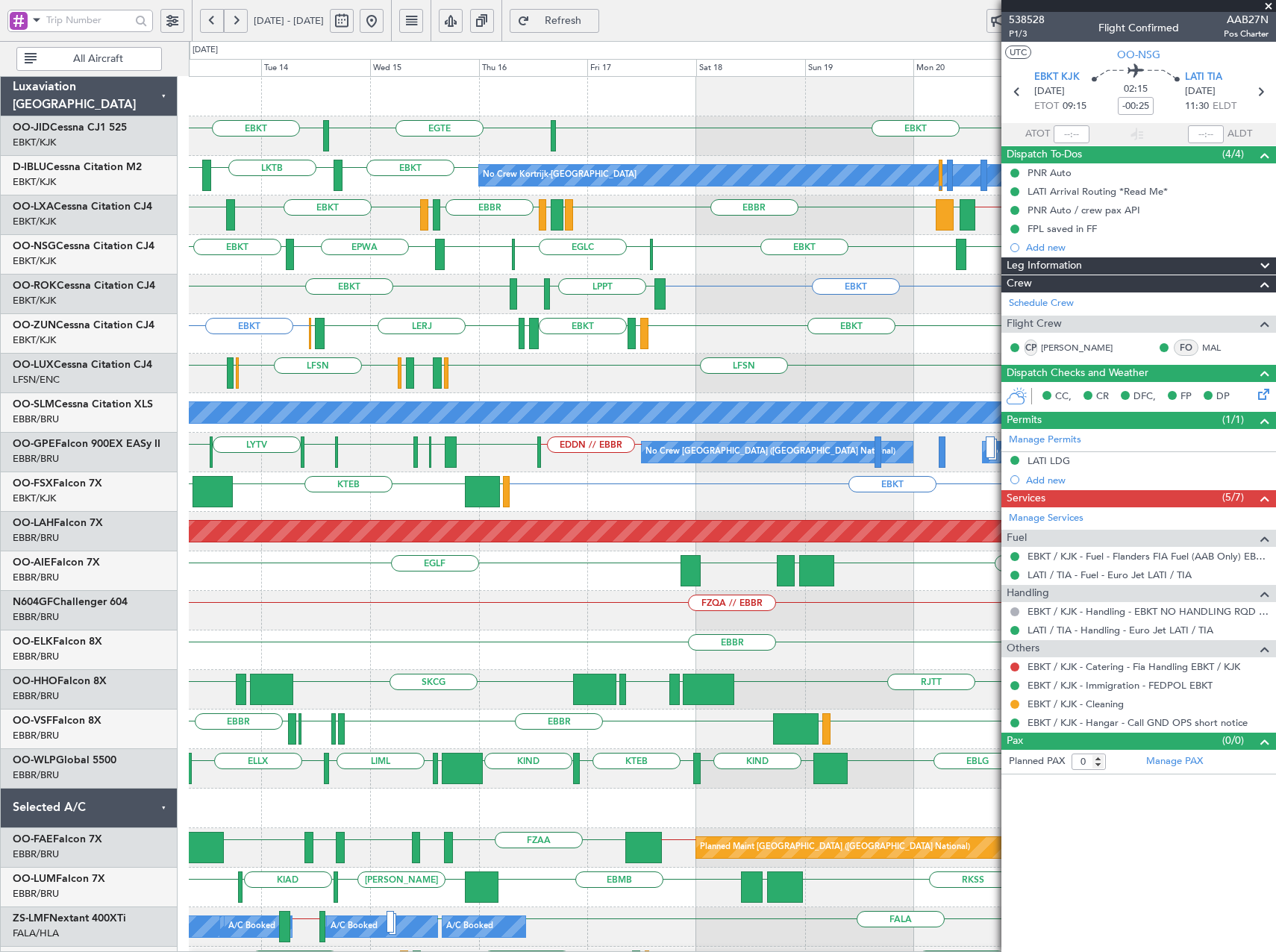
click at [1268, 7] on span at bounding box center [1268, 7] width 15 height 13
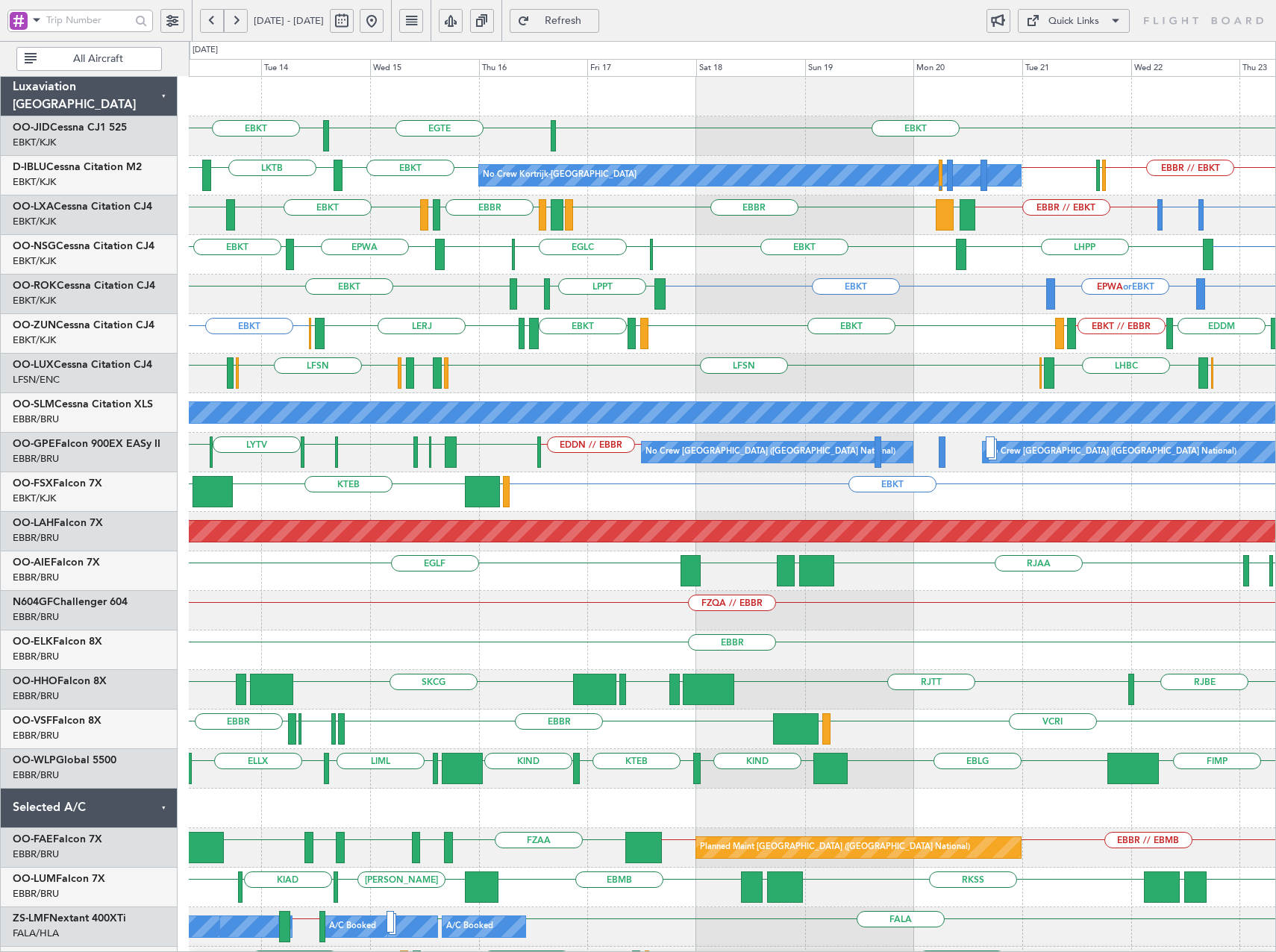
click at [1087, 21] on div "Quick Links" at bounding box center [1074, 22] width 51 height 15
click at [1077, 90] on button "Crew Board" at bounding box center [1074, 92] width 112 height 36
click at [383, 23] on button at bounding box center [371, 21] width 24 height 24
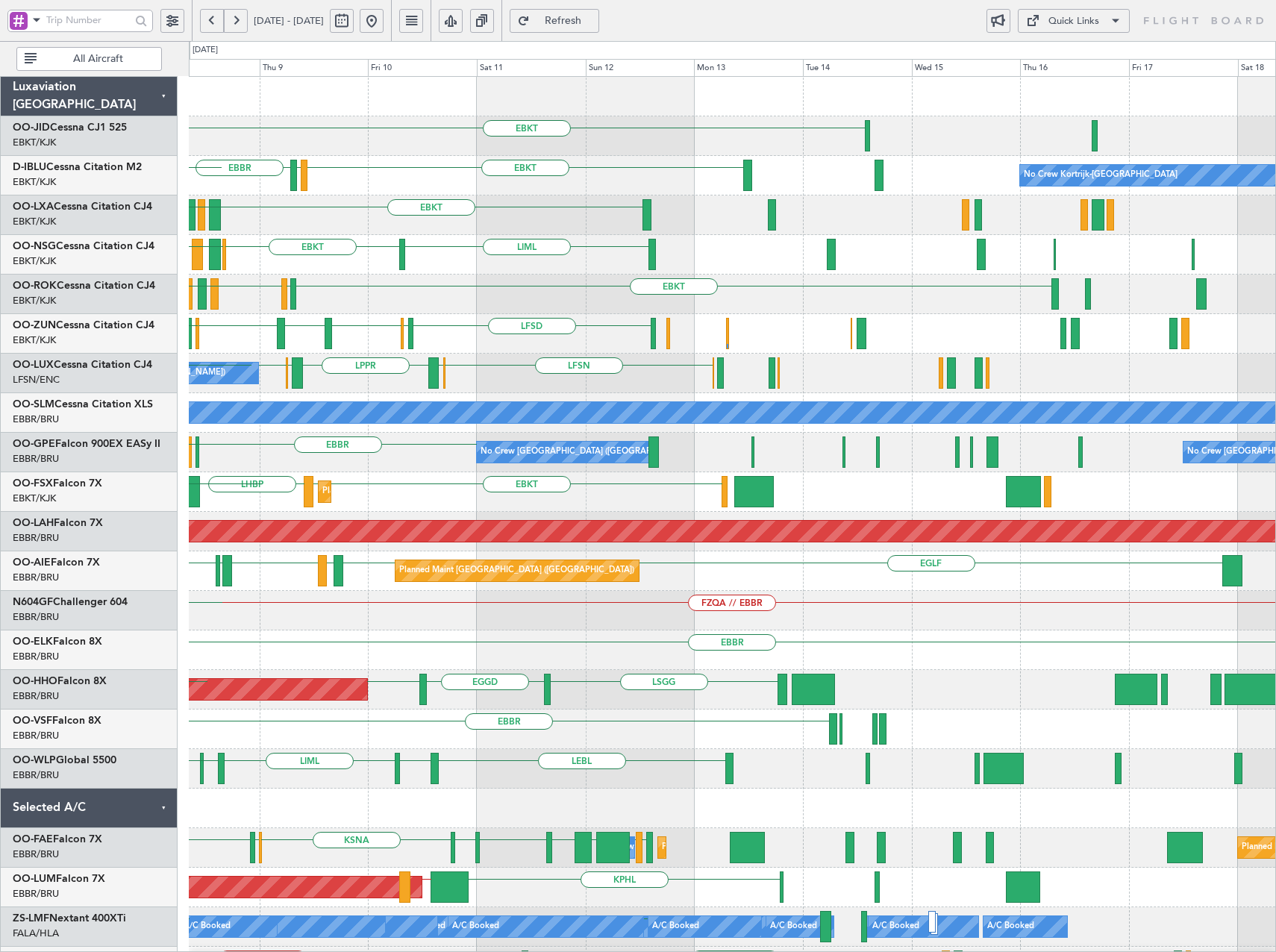
click at [593, 372] on div "EBKT EBKT LSGS [GEOGRAPHIC_DATA] No Crew Kortrijk-[GEOGRAPHIC_DATA] EGGW EDDK E…" at bounding box center [732, 572] width 1087 height 989
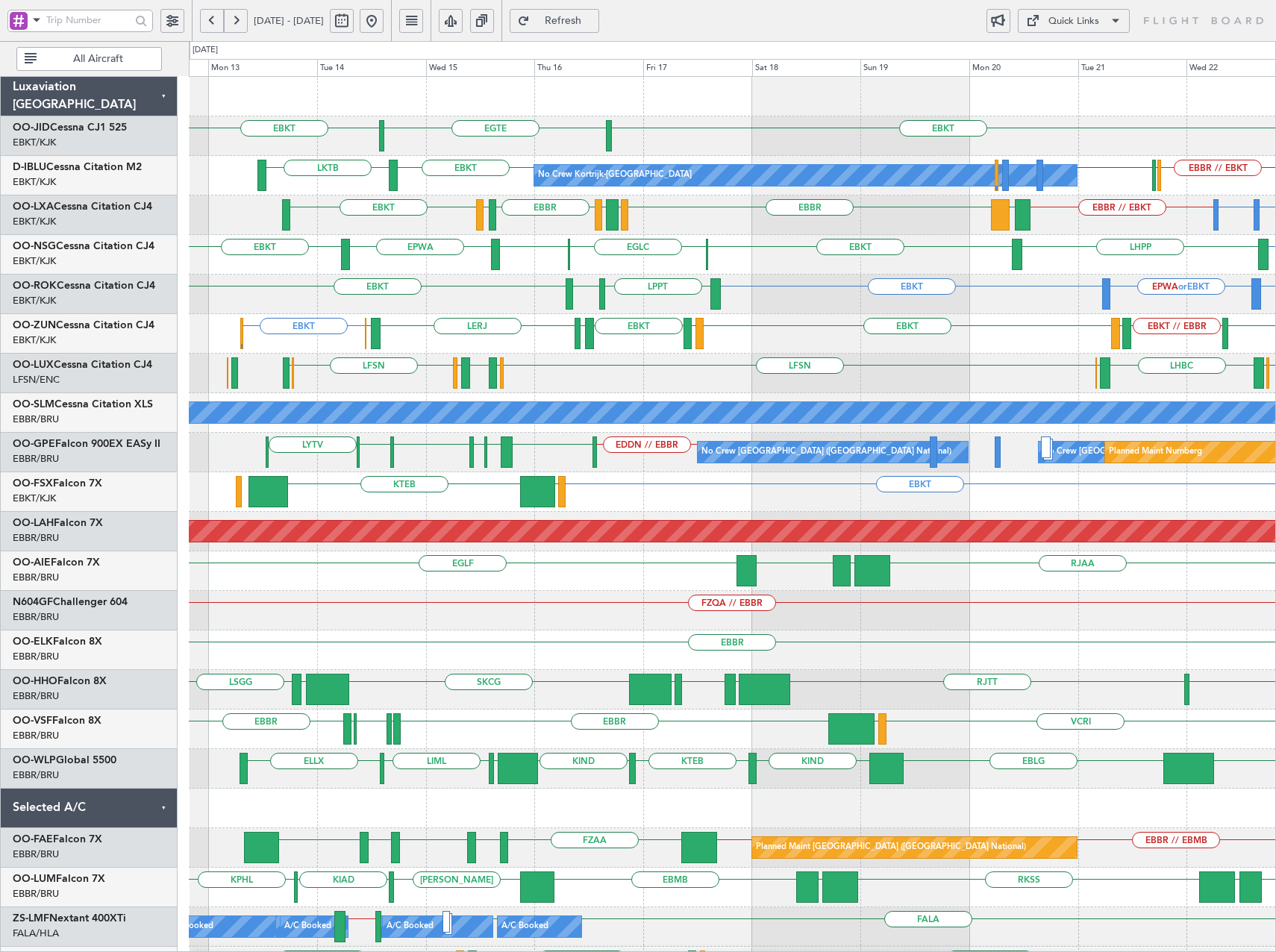
click at [386, 334] on div "EBKT [GEOGRAPHIC_DATA] EBKT No Crew No Crew Kortrijk-[GEOGRAPHIC_DATA] EBKT LKT…" at bounding box center [732, 631] width 1087 height 1107
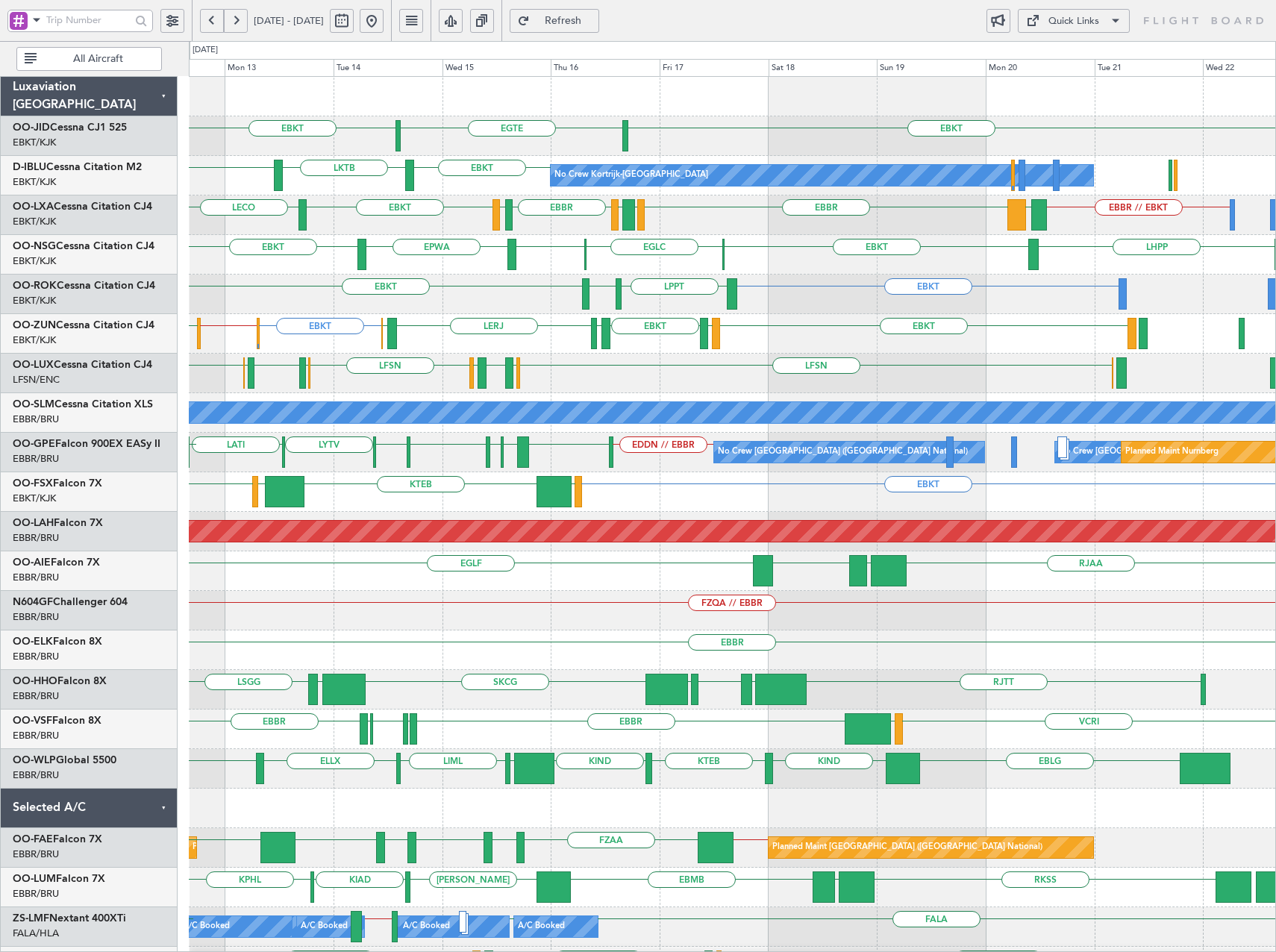
click at [775, 289] on div "EBKT [GEOGRAPHIC_DATA] EBKT No Crew No Crew Kortrijk-[GEOGRAPHIC_DATA] EBKT LKT…" at bounding box center [732, 631] width 1087 height 1107
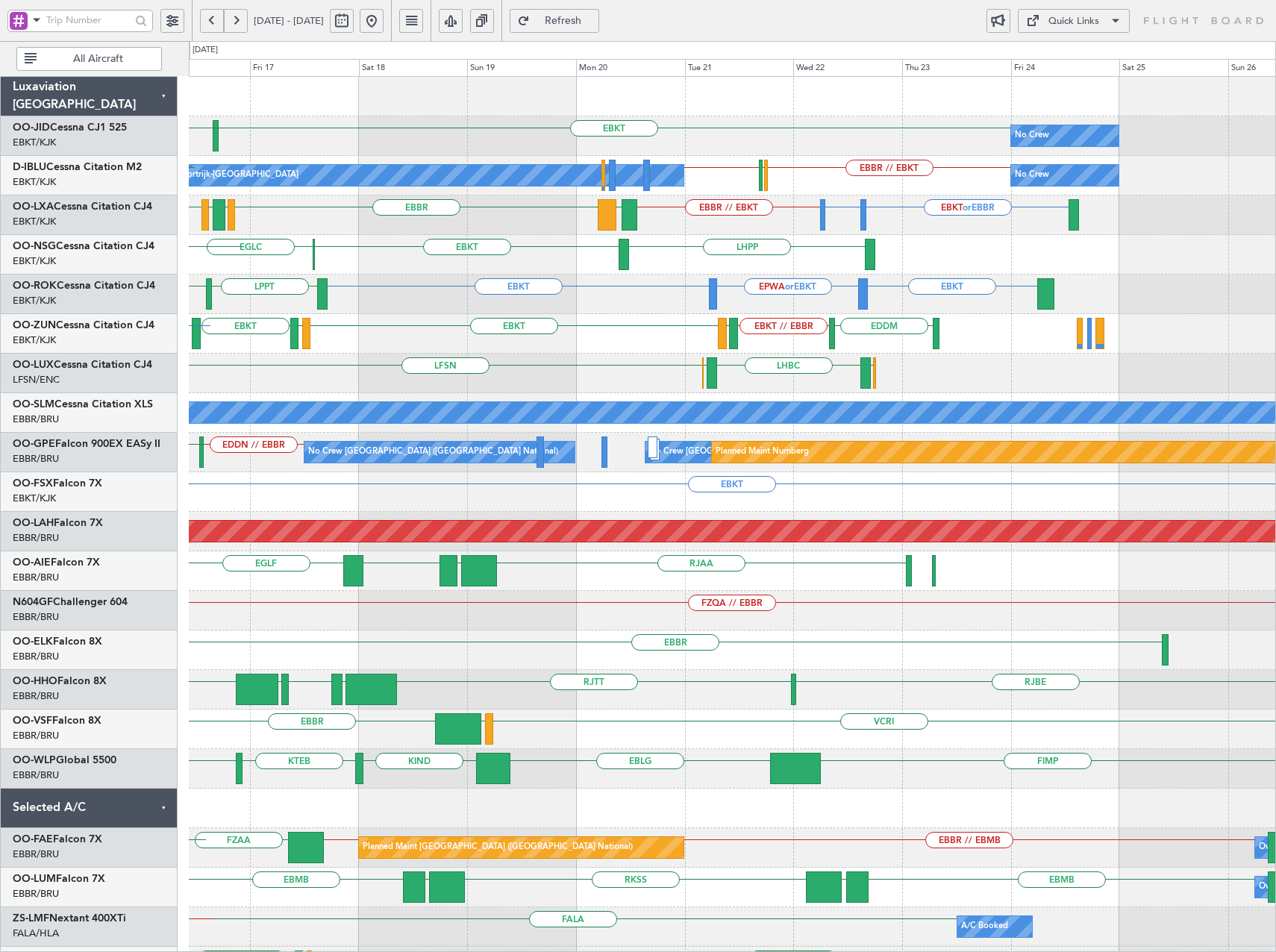
click at [796, 371] on div "EBKT [GEOGRAPHIC_DATA] No Crew EBKT No Crew Kortrijk-[GEOGRAPHIC_DATA] EBBR // …" at bounding box center [732, 631] width 1087 height 1107
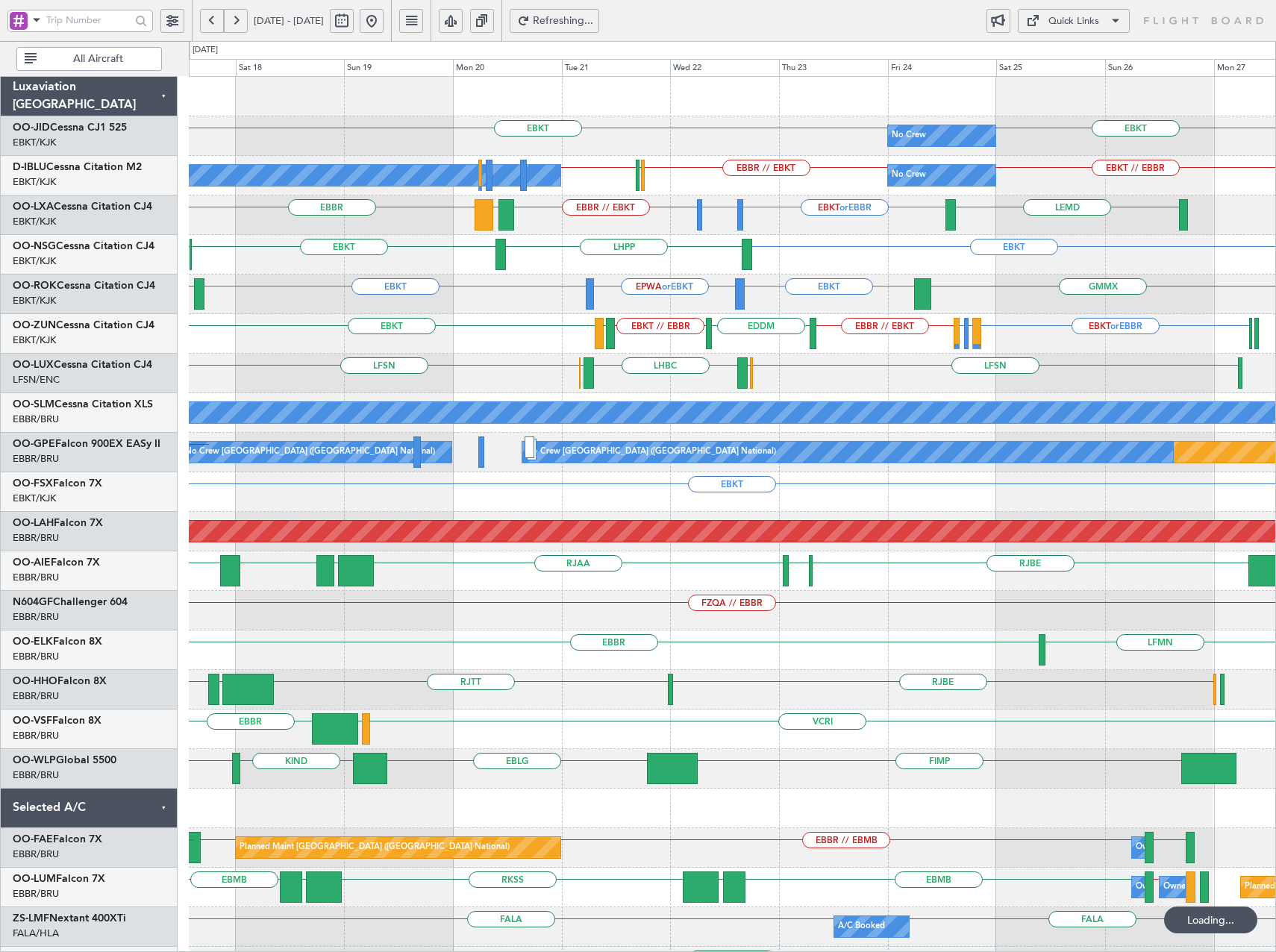
click at [847, 364] on div "LFSN LFSN ELLX LHBC ELLX Planned Maint [GEOGRAPHIC_DATA] ([GEOGRAPHIC_DATA])" at bounding box center [732, 374] width 1087 height 40
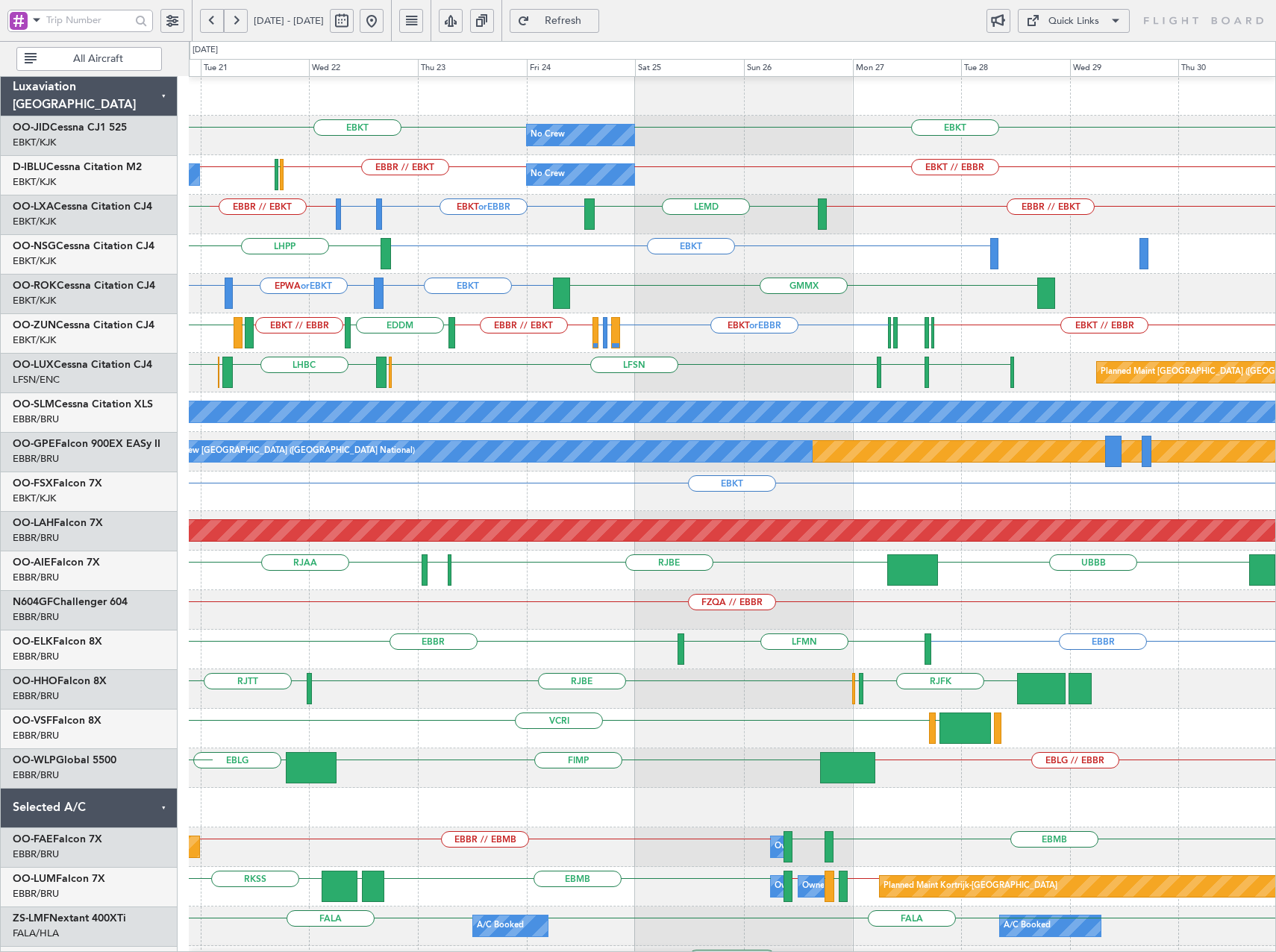
scroll to position [1, 0]
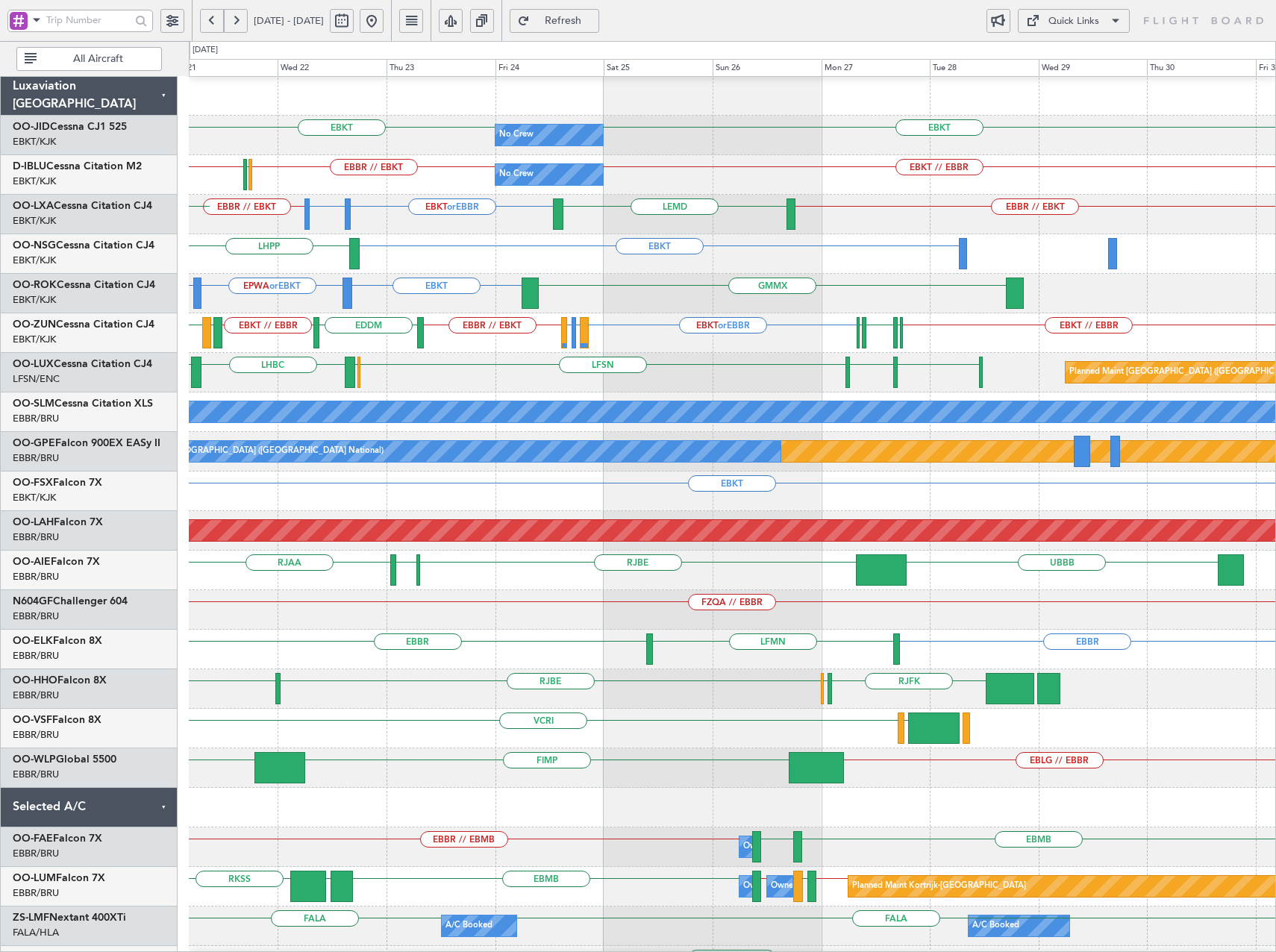
click at [713, 292] on div "EBKT EBKT EPWA or EBKT GMMX" at bounding box center [732, 294] width 1087 height 40
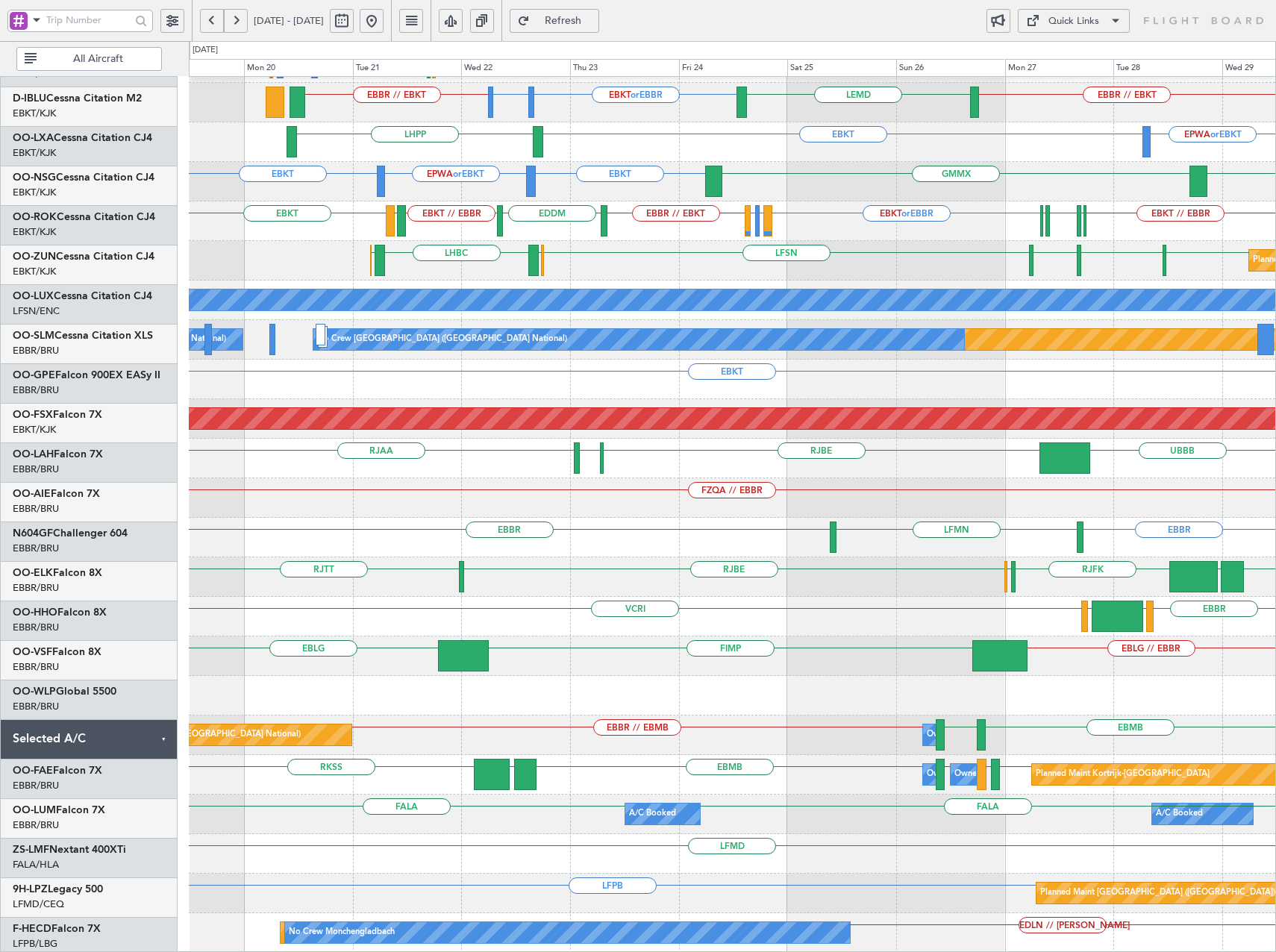
scroll to position [113, 0]
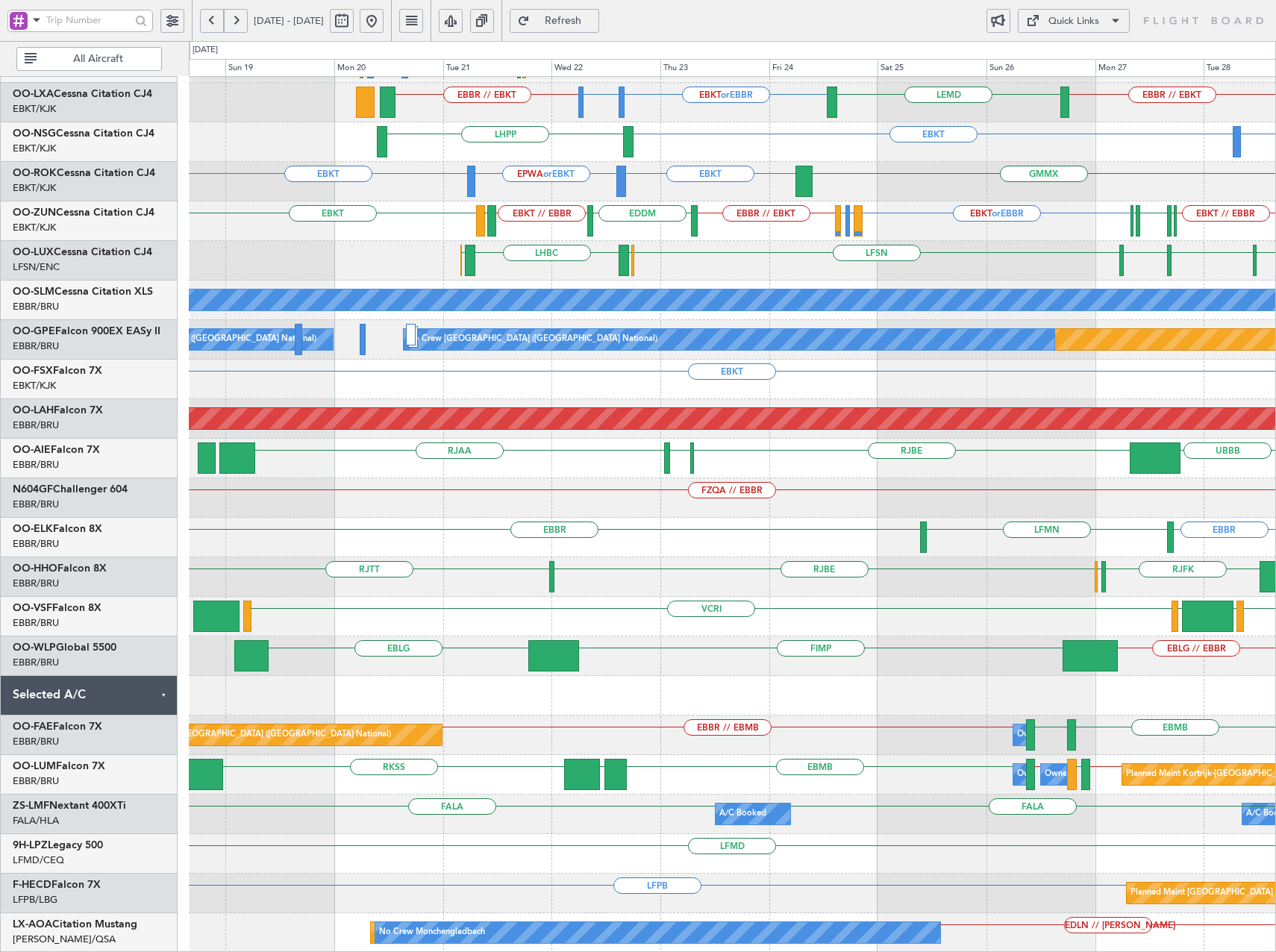
click at [699, 150] on div "EBKT // EBBR EBBR // EBKT LFPB EBKT // EBBR No Crew No Crew Kortrijk-Wevelgem E…" at bounding box center [732, 459] width 1087 height 989
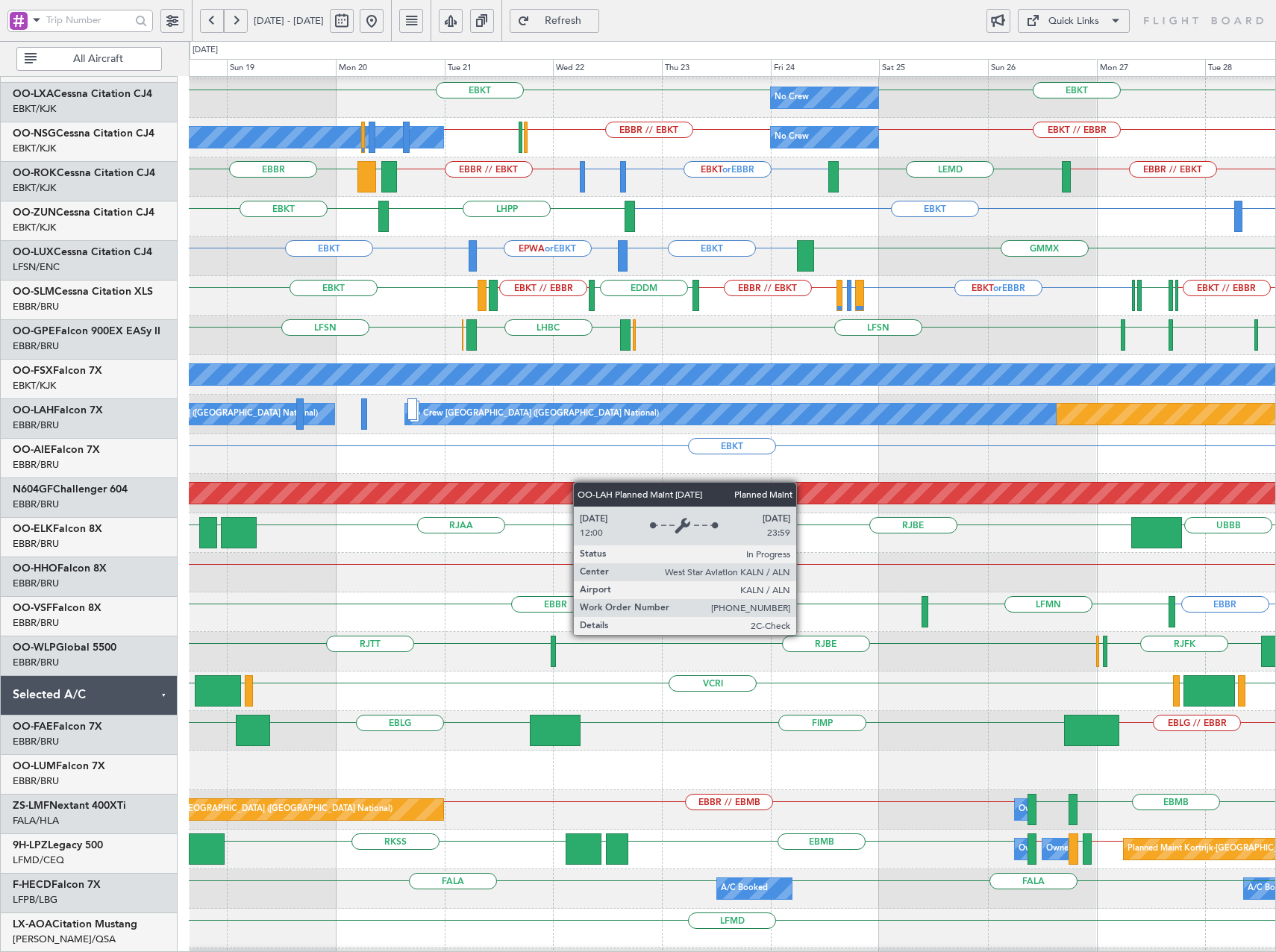
scroll to position [0, 0]
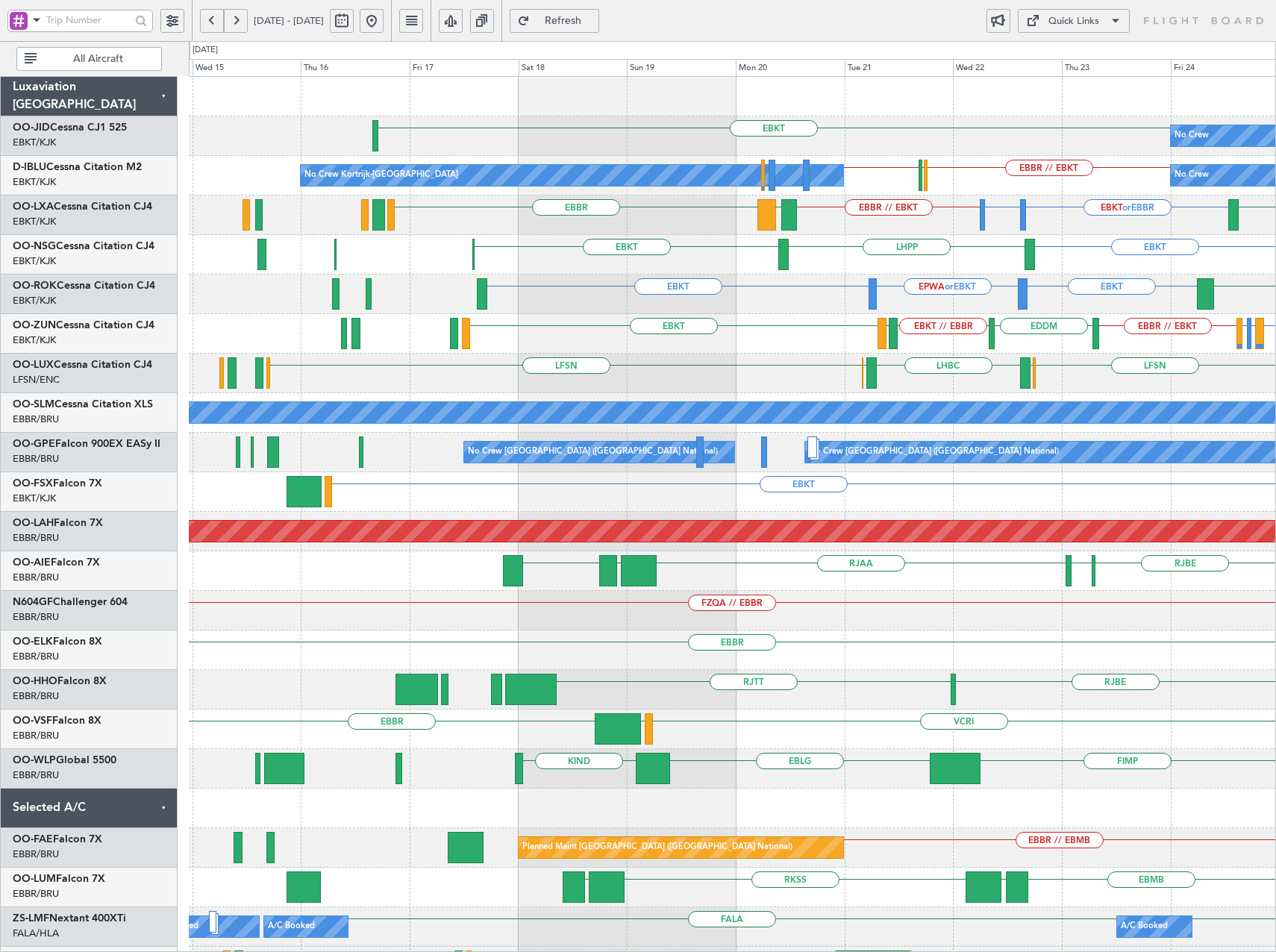
click at [1094, 469] on div "EBKT No Crew EBKT EBBR // EBKT LFPB EBKT // EBBR No Crew Kortrijk-Wevelgem No C…" at bounding box center [732, 572] width 1087 height 989
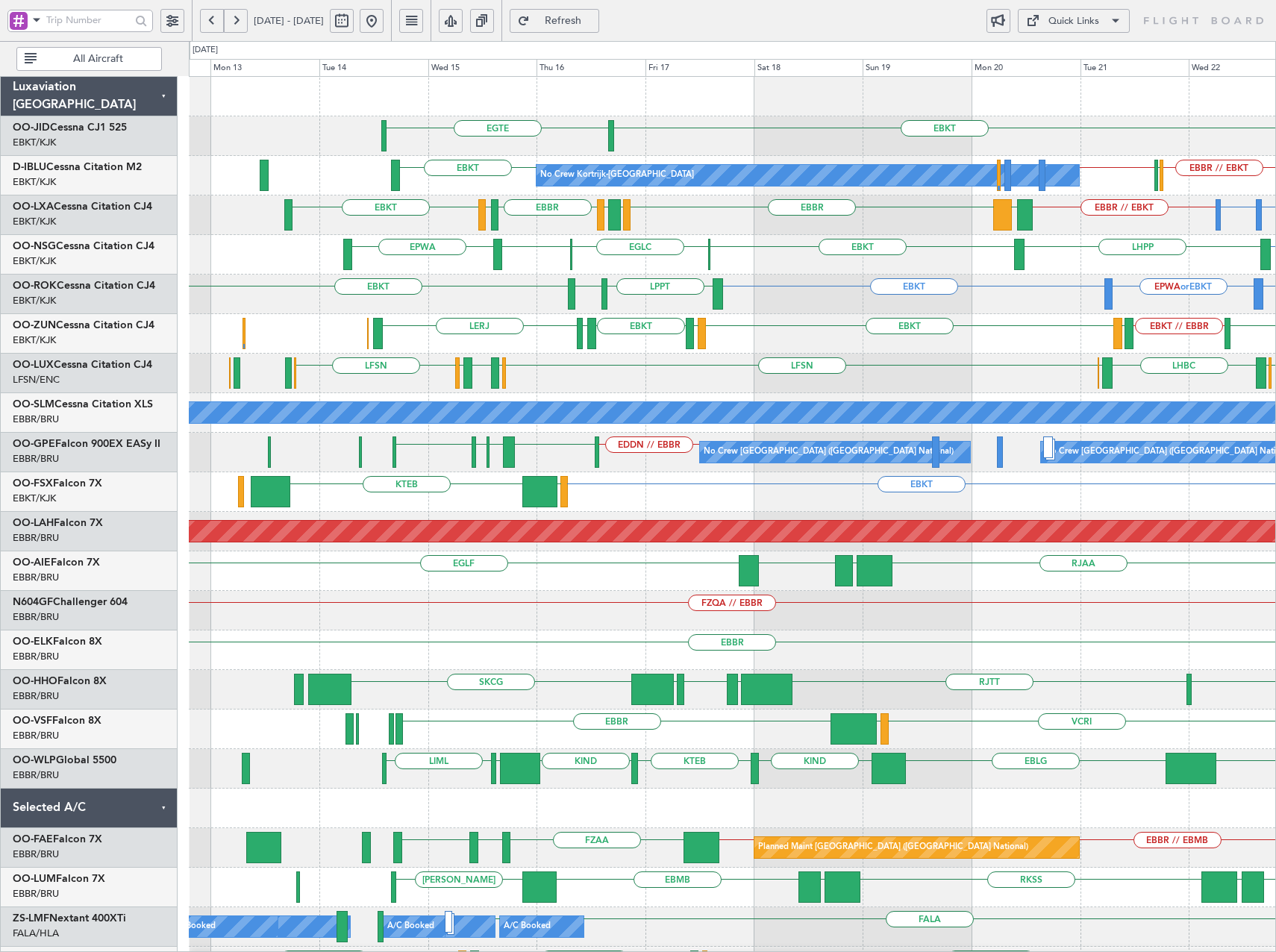
click at [605, 439] on div "EBKT EGTE No Crew No Crew Kortrijk-Wevelgem EBKT EBBR // EBKT LFPB EBKT // EBBR…" at bounding box center [732, 631] width 1087 height 1107
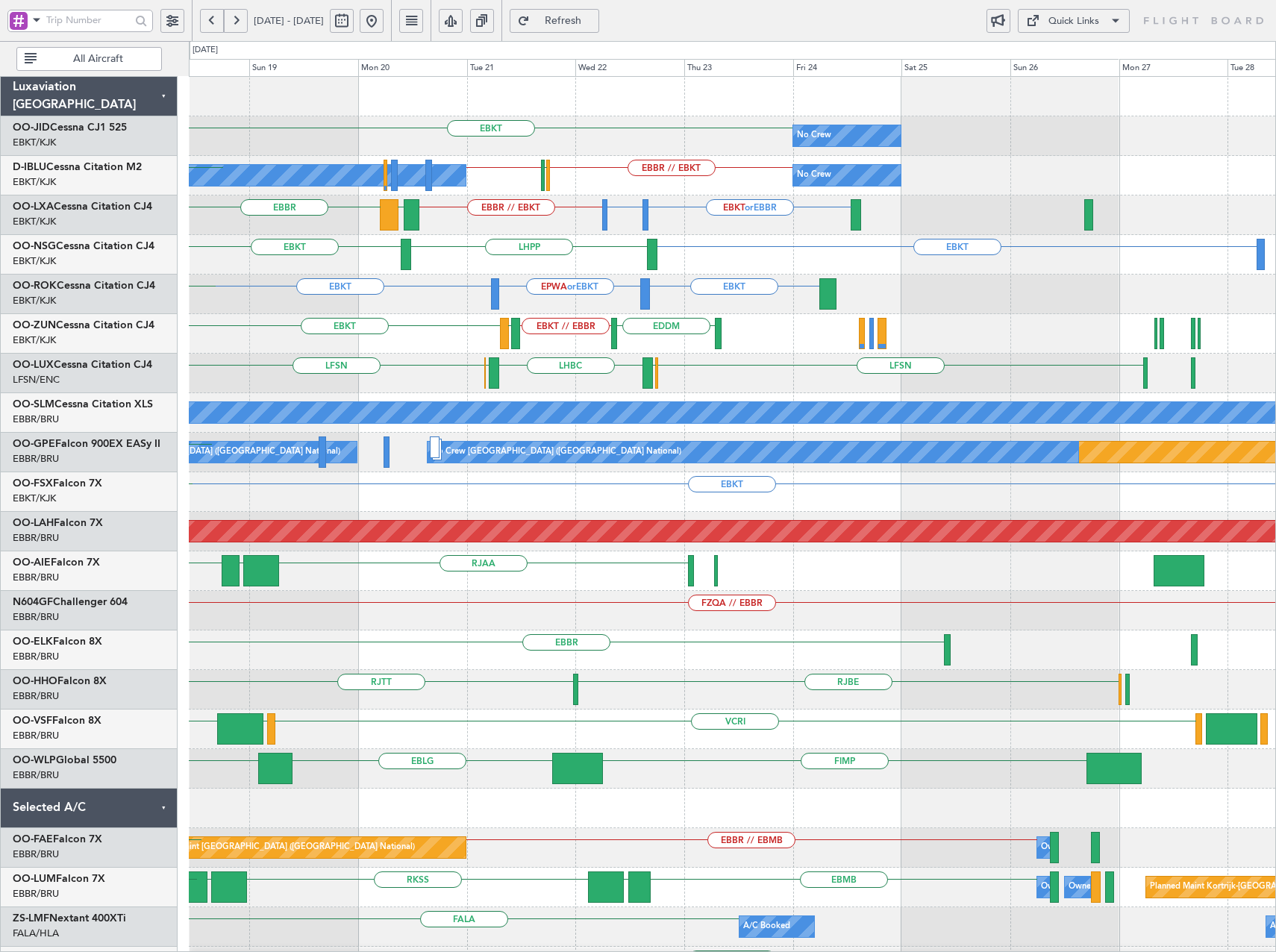
click at [592, 347] on div "EBKT EDDM EBKT // EBBR LEGE LEIB EBKT LFMD LERJ" at bounding box center [732, 334] width 1087 height 40
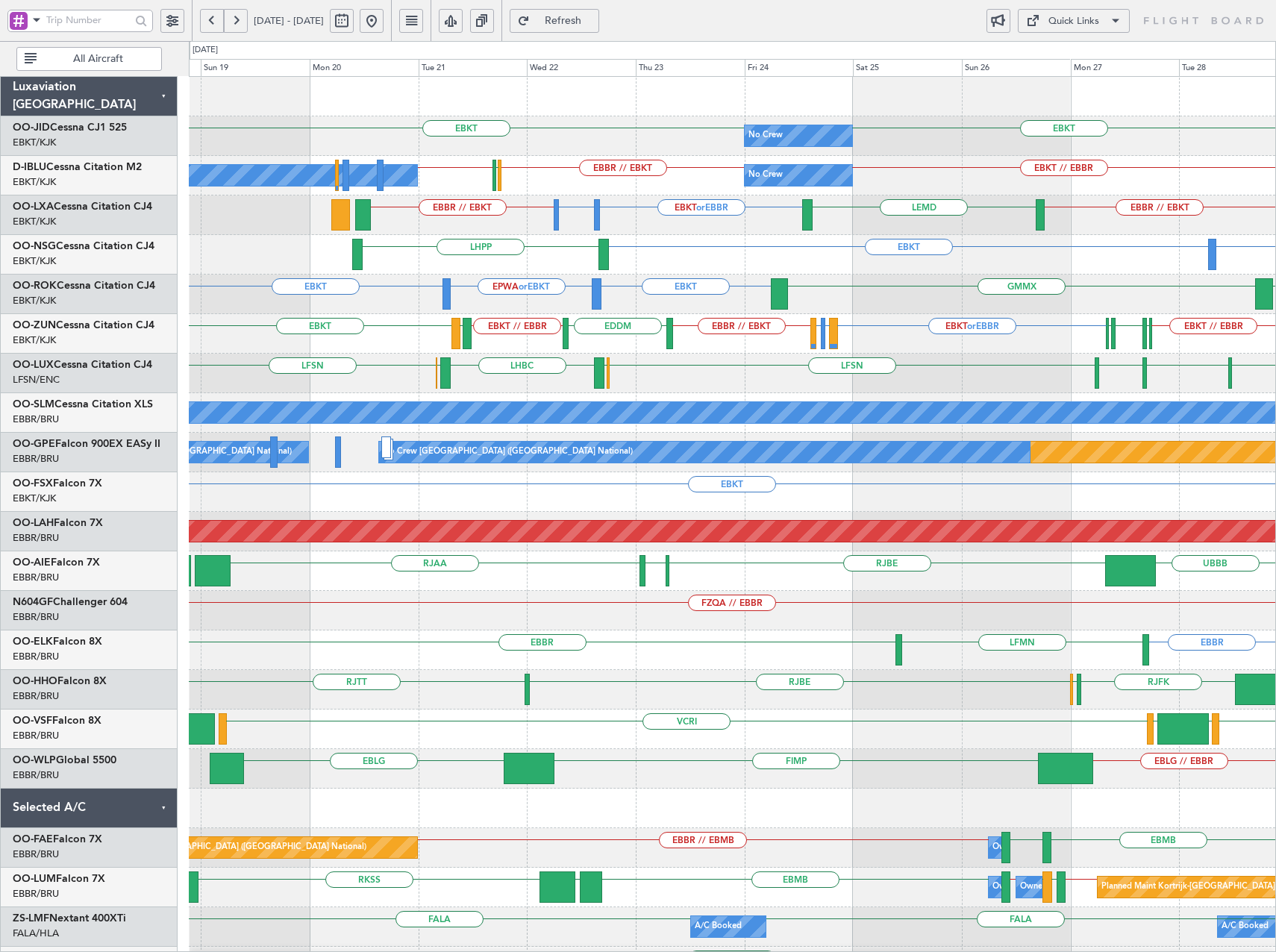
click at [672, 275] on div "No Crew EBKT EBKT No Crew Kortrijk-Wevelgem No Crew EBKT // EBBR EBBR // EBKT L…" at bounding box center [732, 572] width 1087 height 989
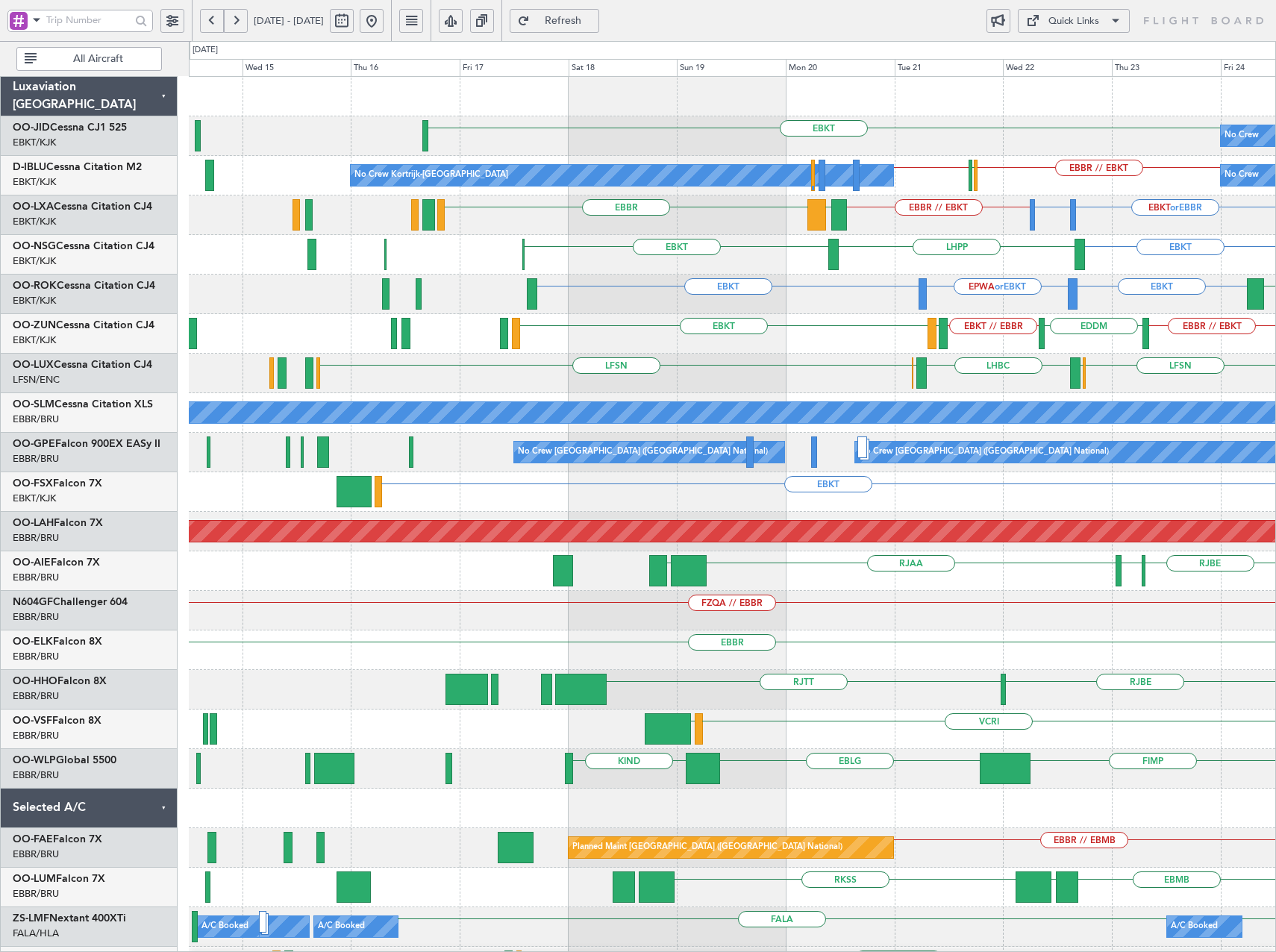
click at [988, 305] on div "No Crew EBKT EBKT No Crew Kortrijk-Wevelgem No Crew EBBR // EBKT LFPB EBKT // E…" at bounding box center [732, 572] width 1087 height 989
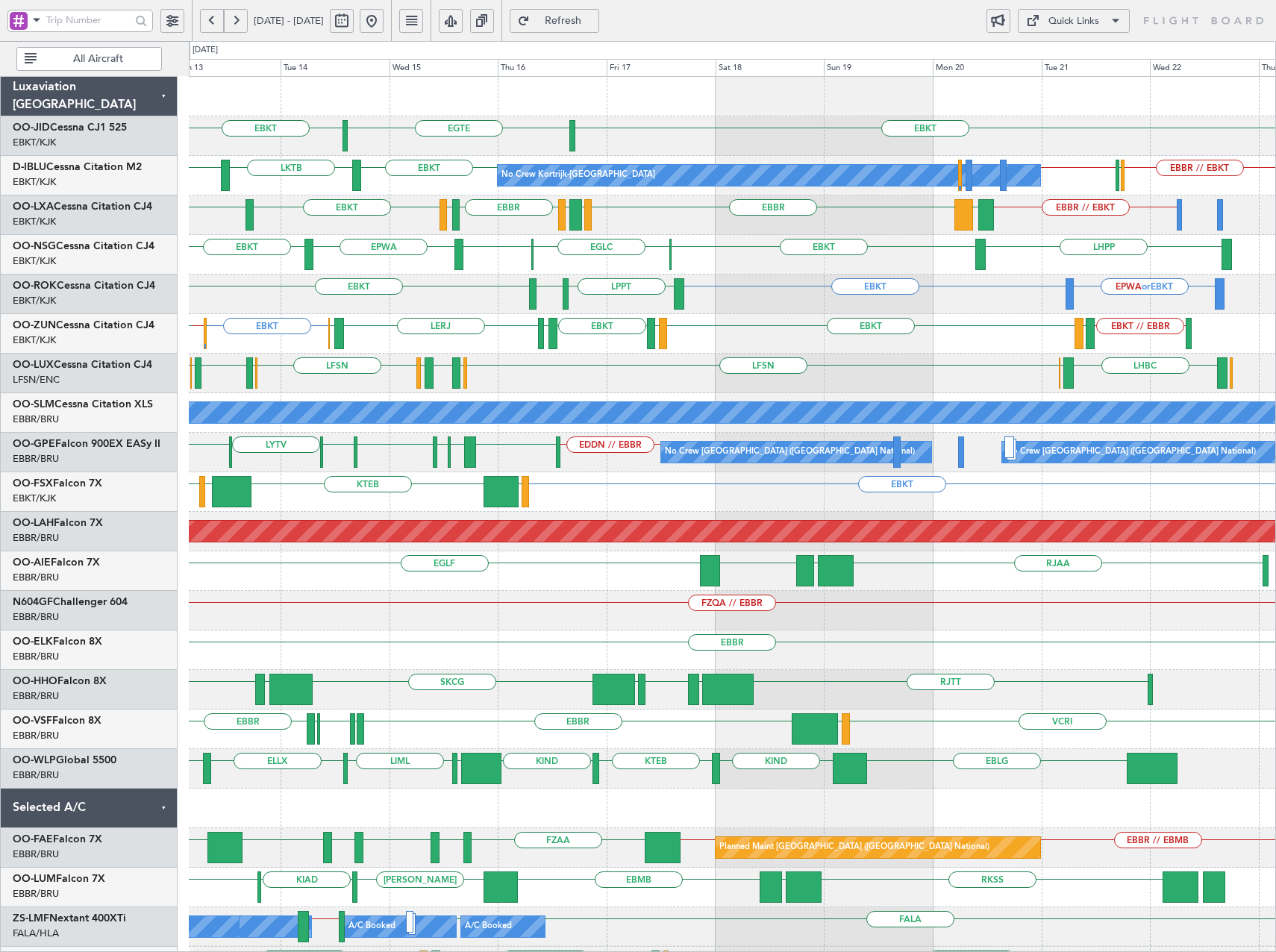
click at [978, 363] on div "EBKT EBKT EGTE No Crew No Crew Kortrijk-Wevelgem EBKT LKTB EBBR // EBKT LFPB EB…" at bounding box center [732, 631] width 1087 height 1107
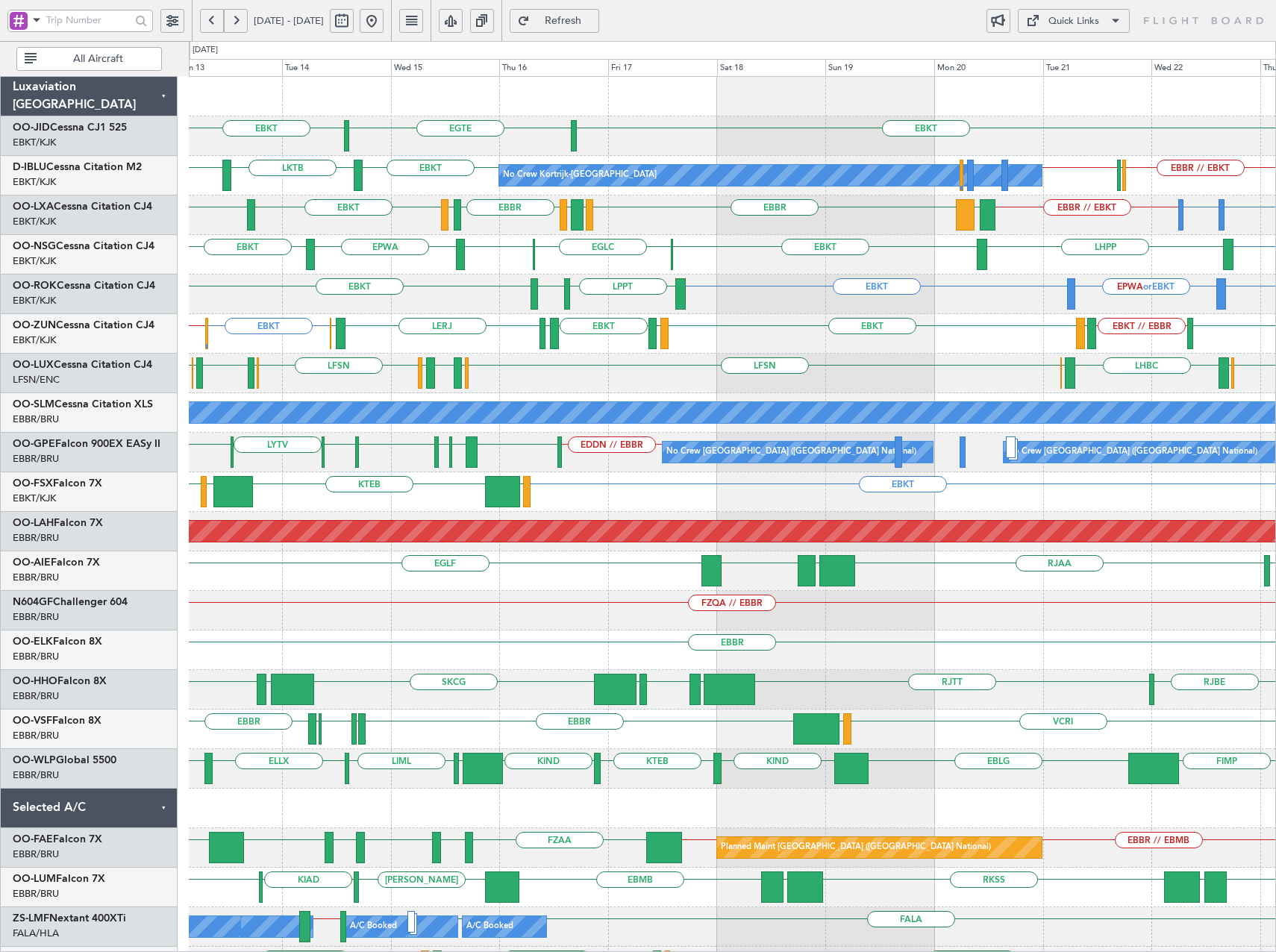
click at [785, 286] on div "EBKT EGTE EBKT No Crew EBKT LKTB EBKT EBBR // EBKT LFPB EBKT // EBBR No Crew Ko…" at bounding box center [732, 631] width 1087 height 1107
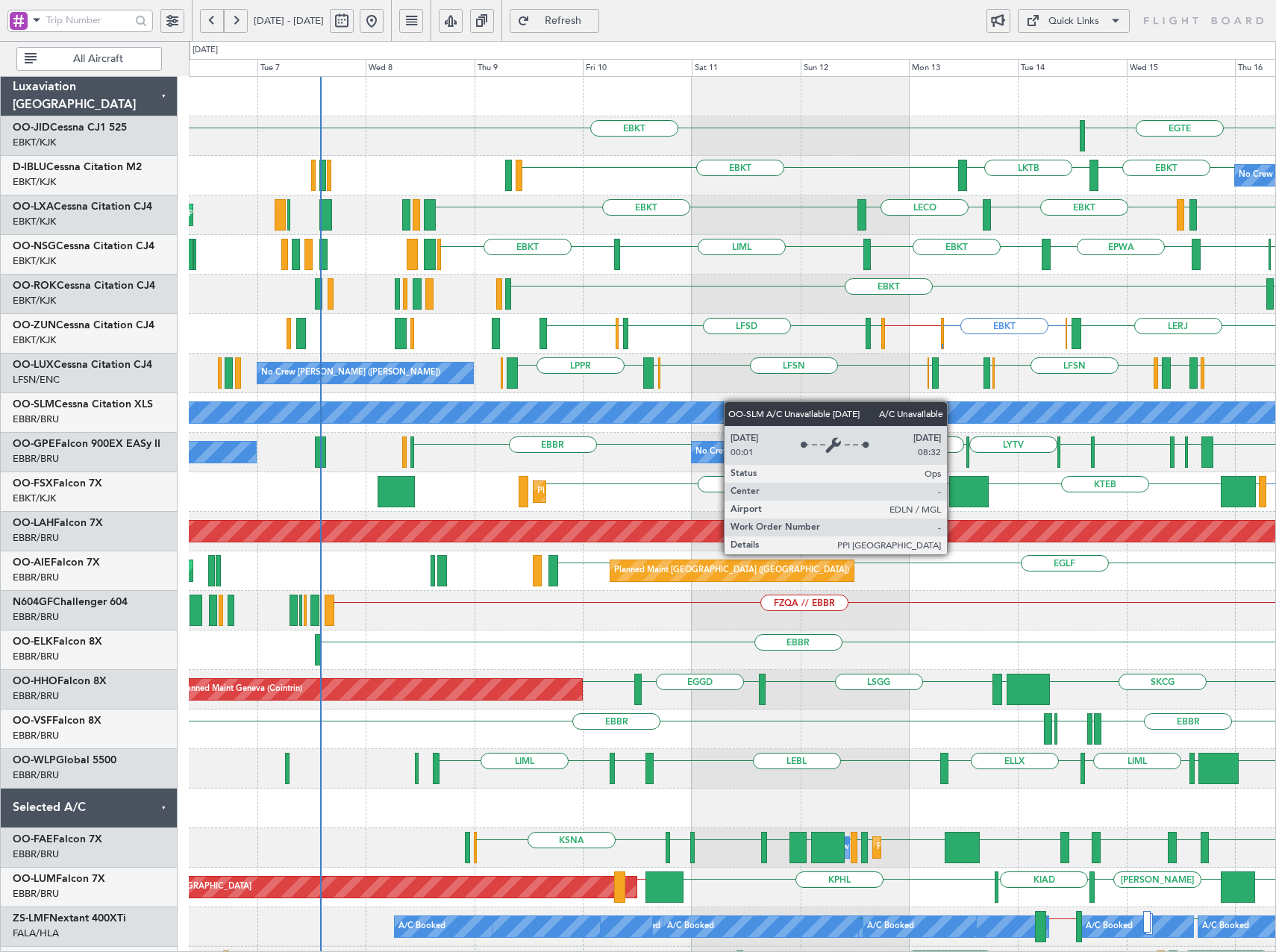
click at [825, 411] on div "EGTE EBKT EBKT No Crew Kortrijk-Wevelgem EBKT LKTB EBKT EBBR LFTH EBKT LECO EBK…" at bounding box center [732, 631] width 1087 height 1107
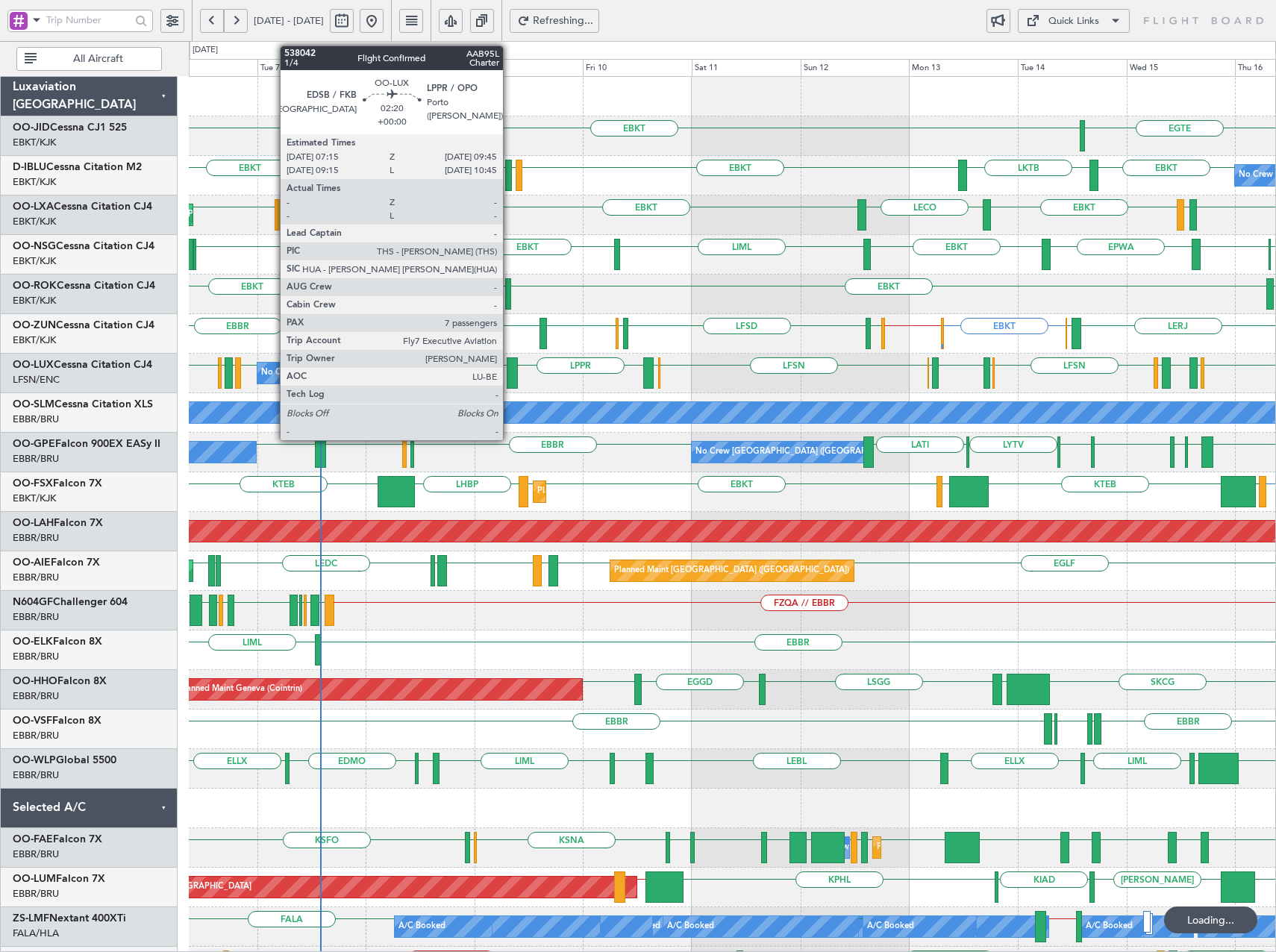
click at [509, 369] on div at bounding box center [512, 373] width 12 height 31
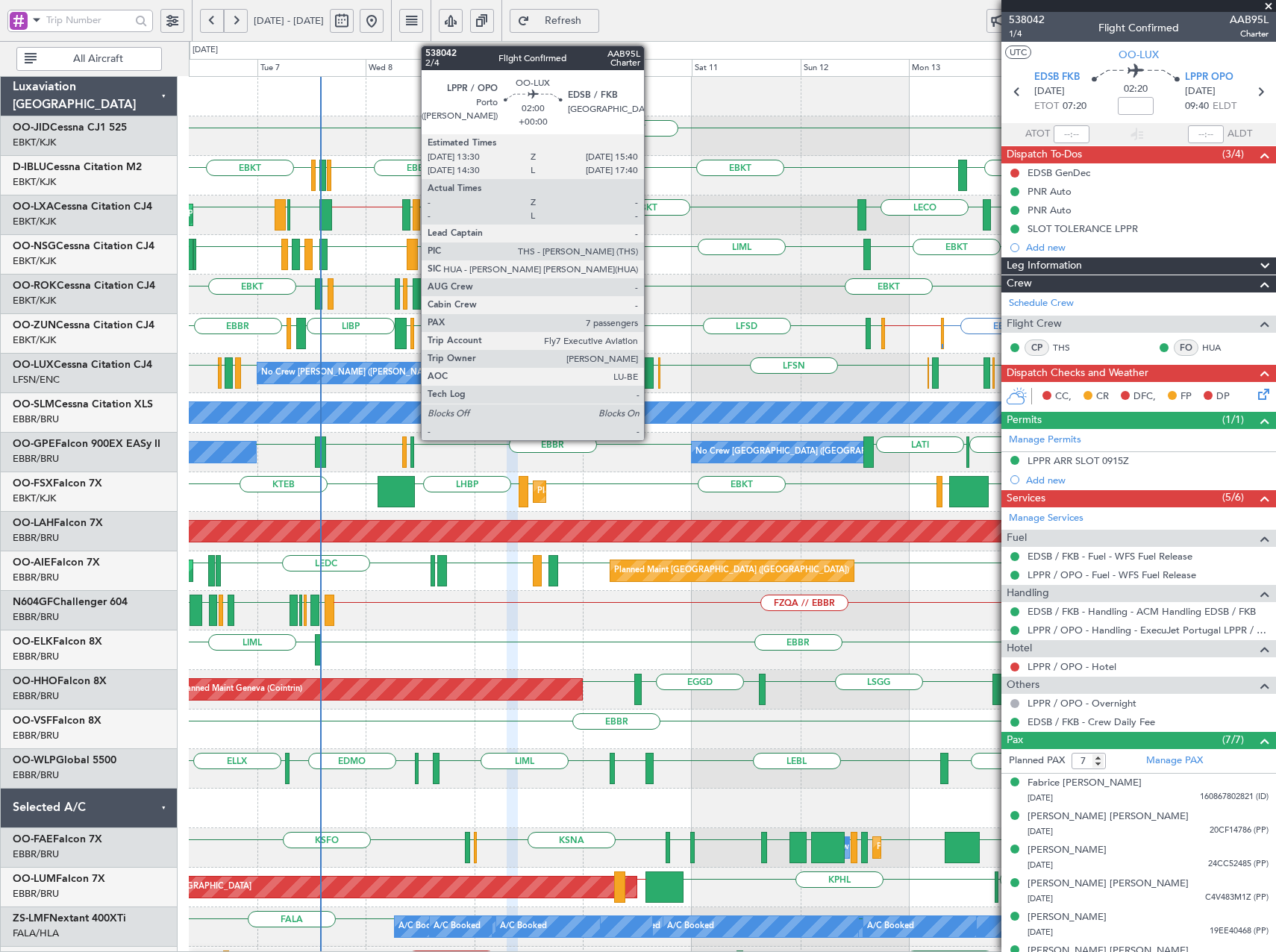
click at [651, 368] on div at bounding box center [648, 373] width 10 height 31
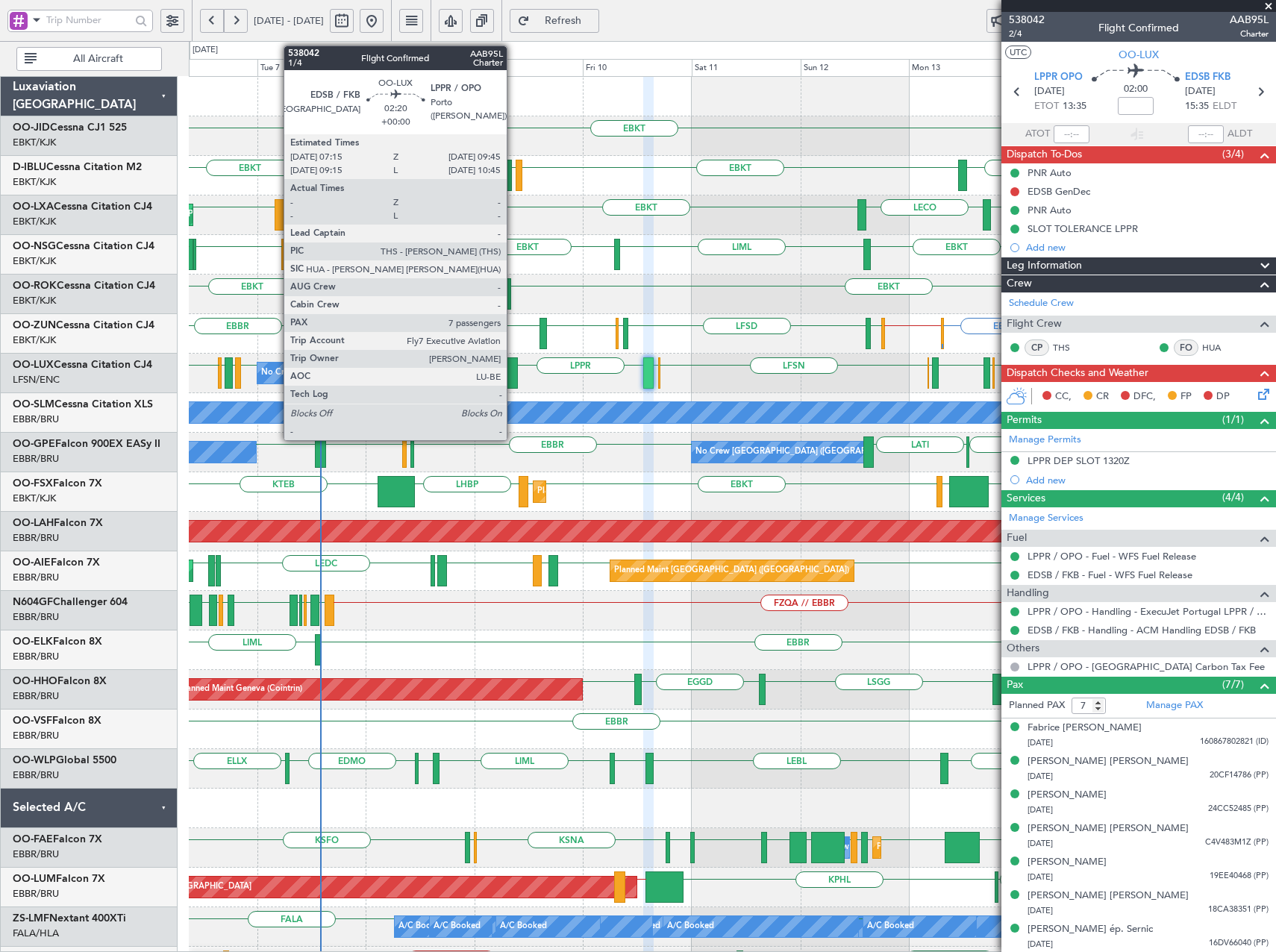
click at [512, 369] on div at bounding box center [512, 373] width 12 height 31
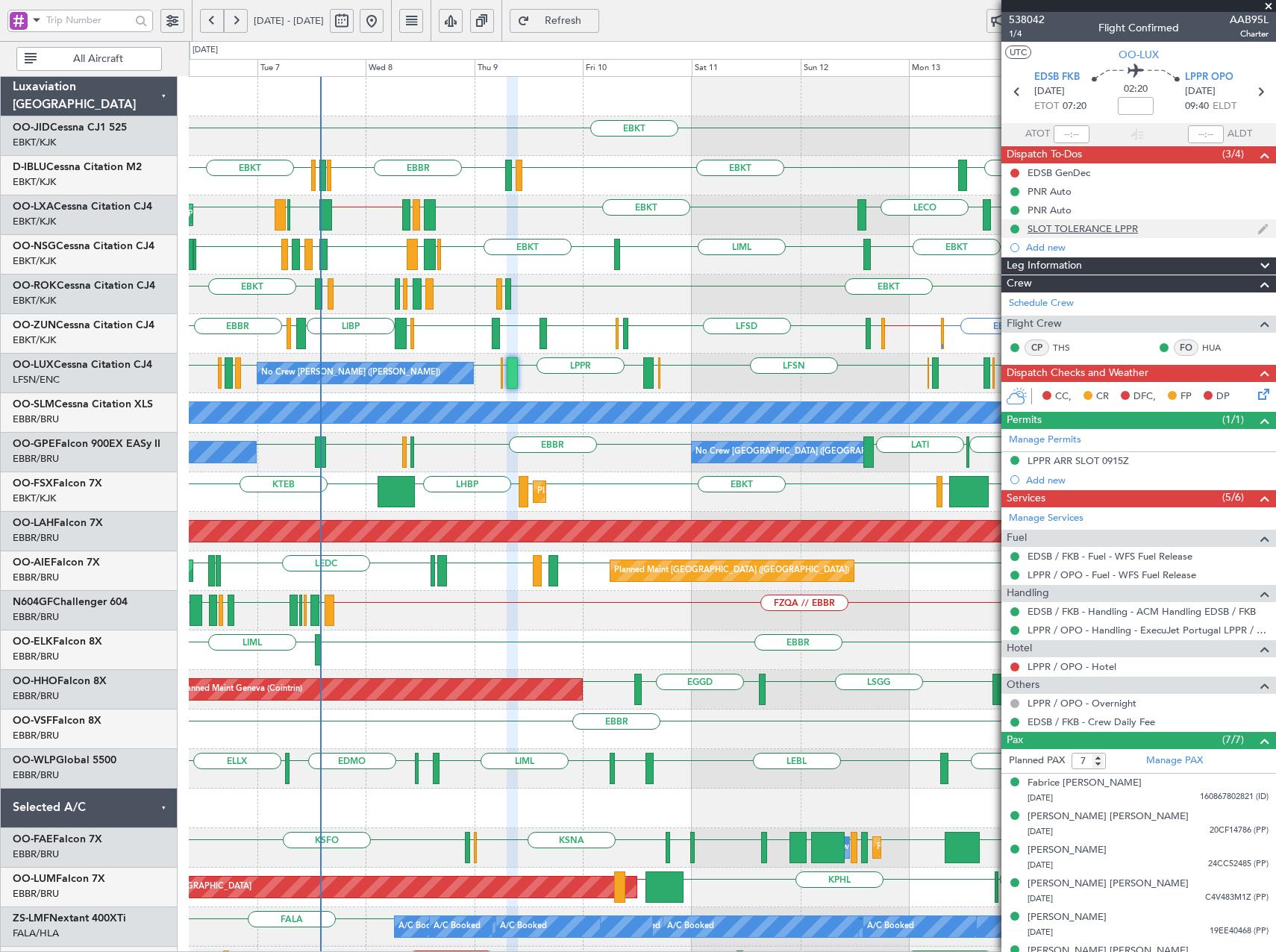
click at [1073, 228] on div "SLOT TOLERANCE LPPR" at bounding box center [1082, 228] width 110 height 12
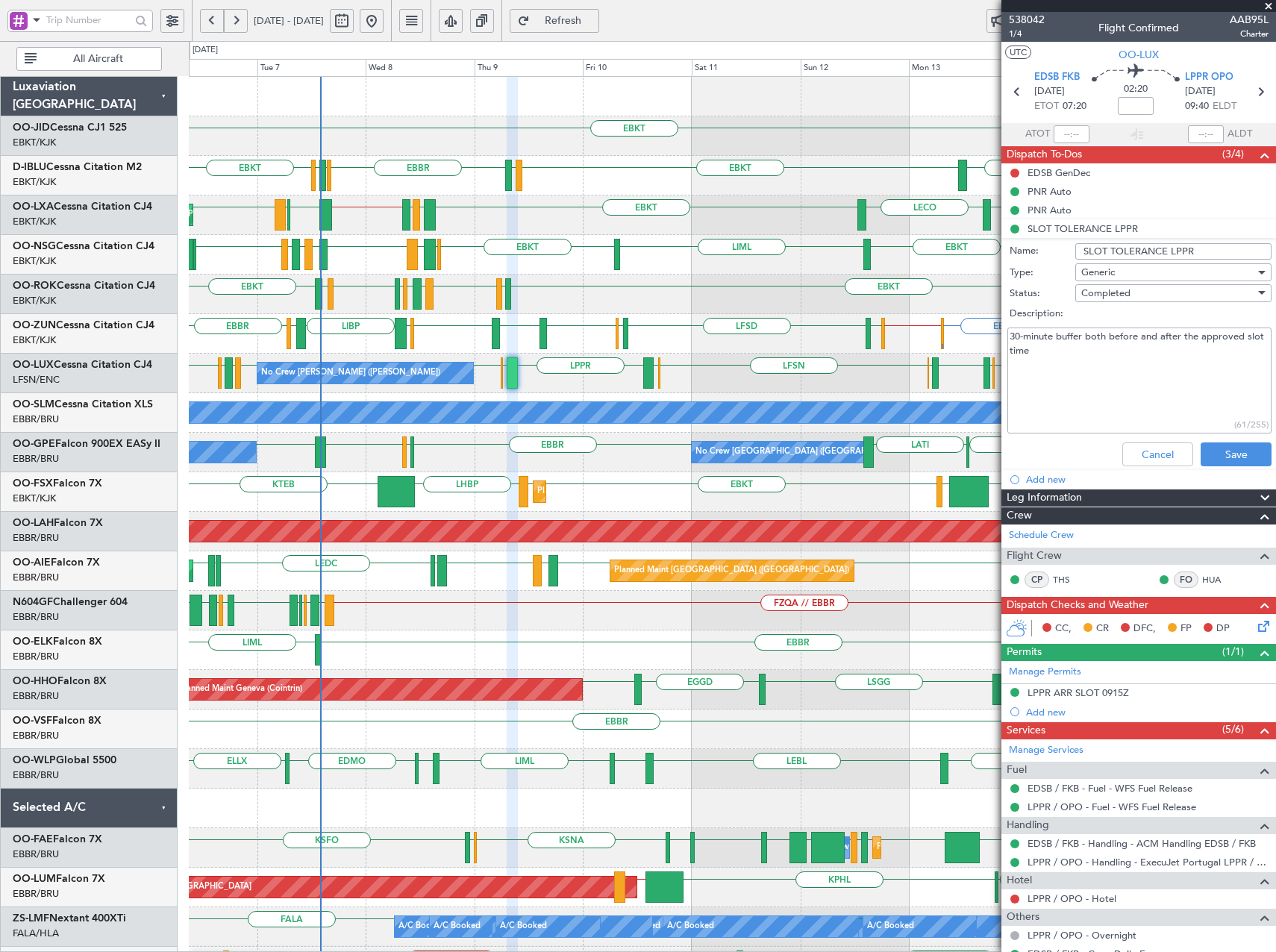
click at [710, 335] on div "EBKT EBKT // EGWU LERJ EBOS EGWU LFSD EGWU EBKT LIMP EBKT EGGW LIBP EGGW EBBR" at bounding box center [732, 334] width 1087 height 40
click at [1263, 3] on span at bounding box center [1268, 7] width 15 height 13
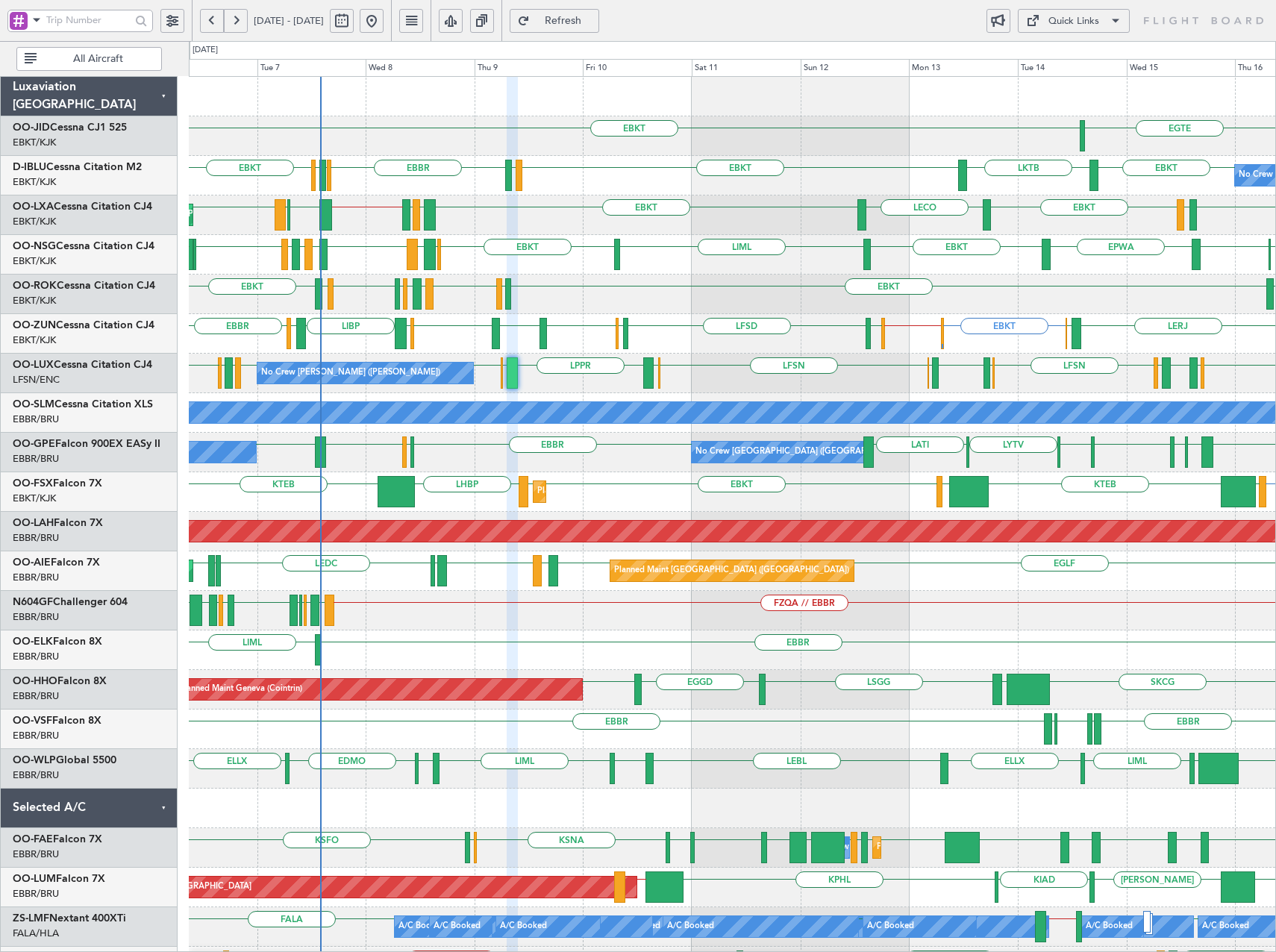
type input "0"
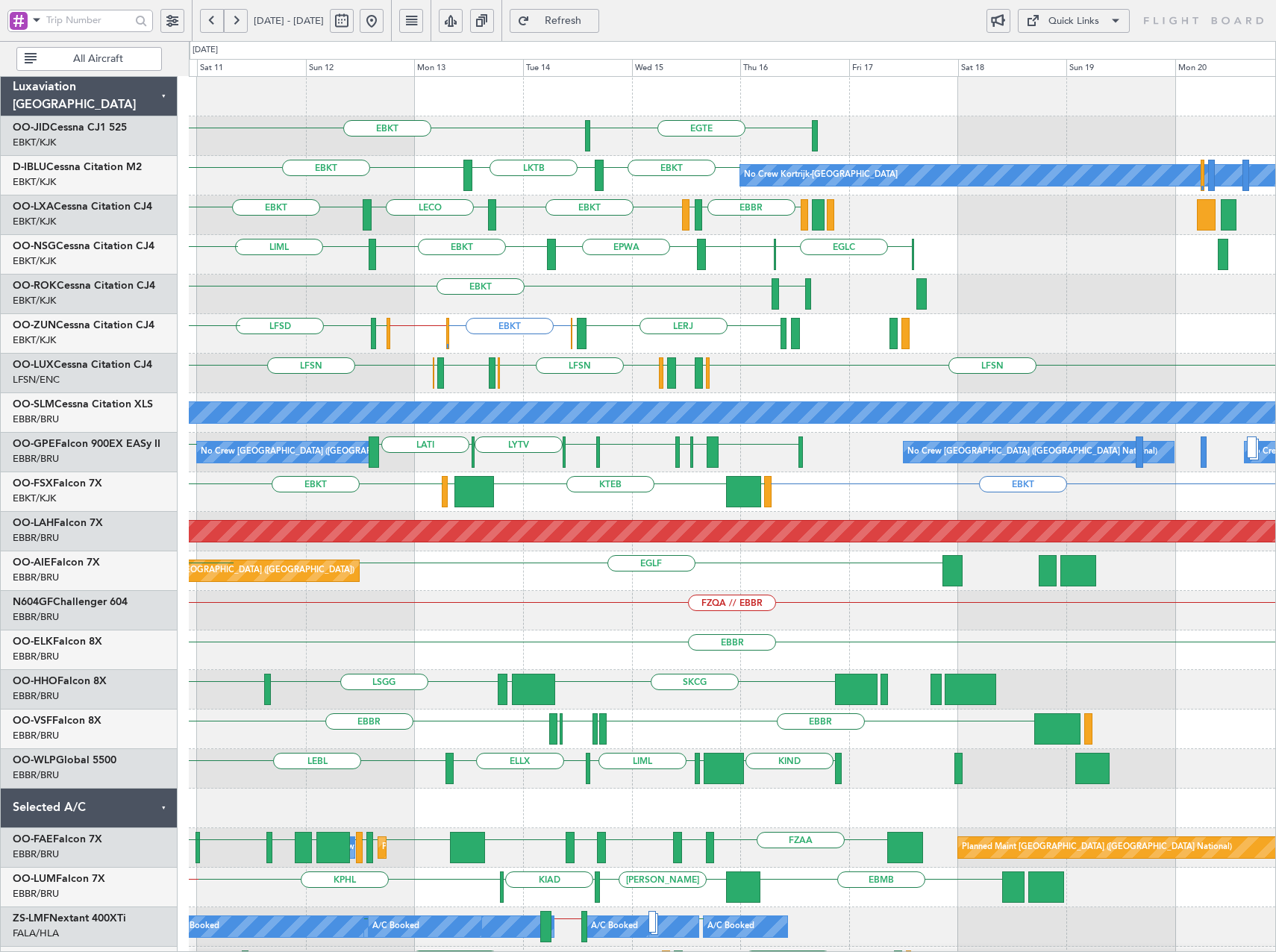
click at [669, 322] on div "EGTE EBKT EBKT LKTB EBKT No Crew Kortrijk-Wevelgem LSGS EBBR EBBR LFTH EBKT LEC…" at bounding box center [732, 611] width 1087 height 1068
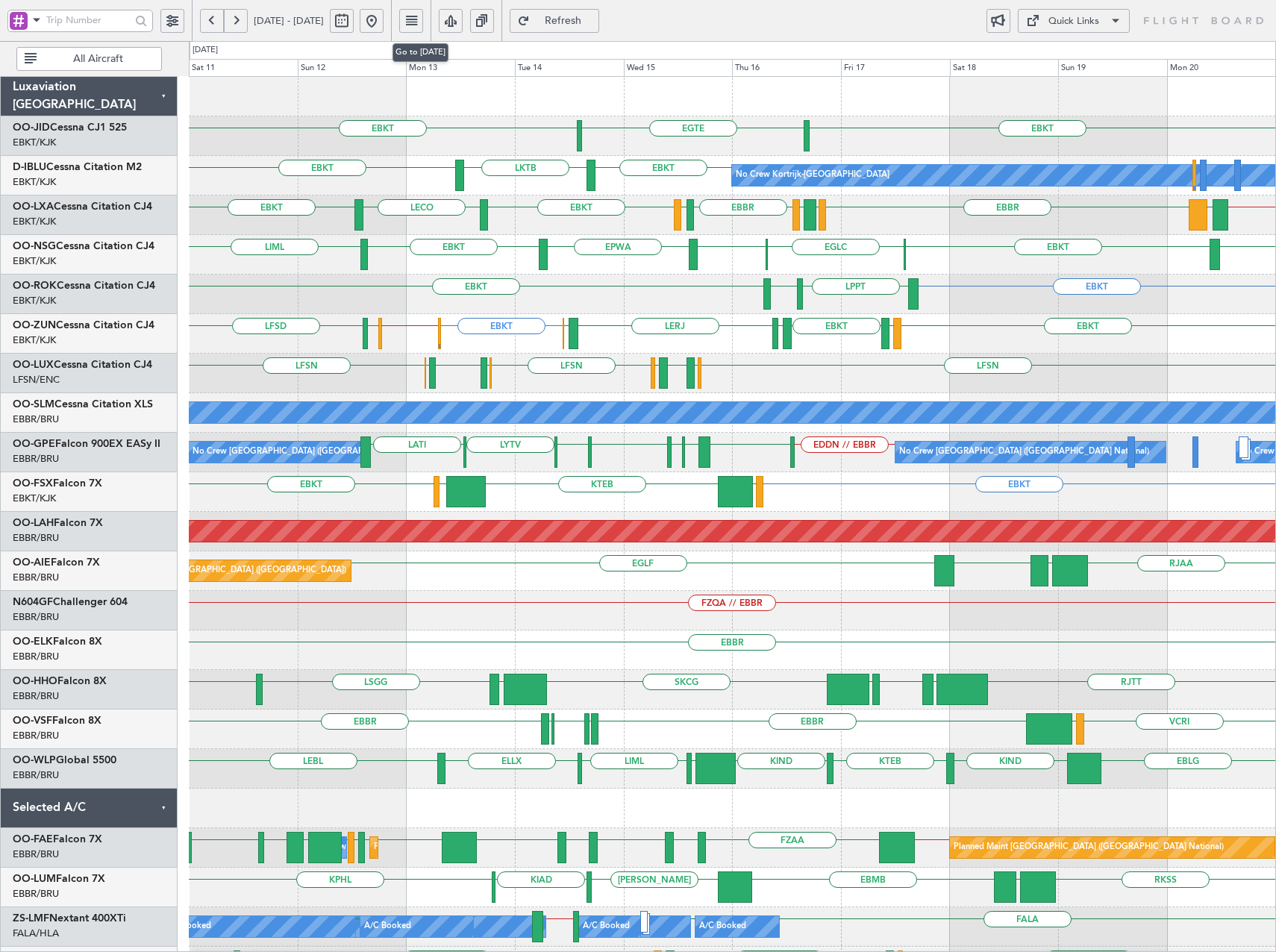
click at [383, 20] on button at bounding box center [371, 21] width 24 height 24
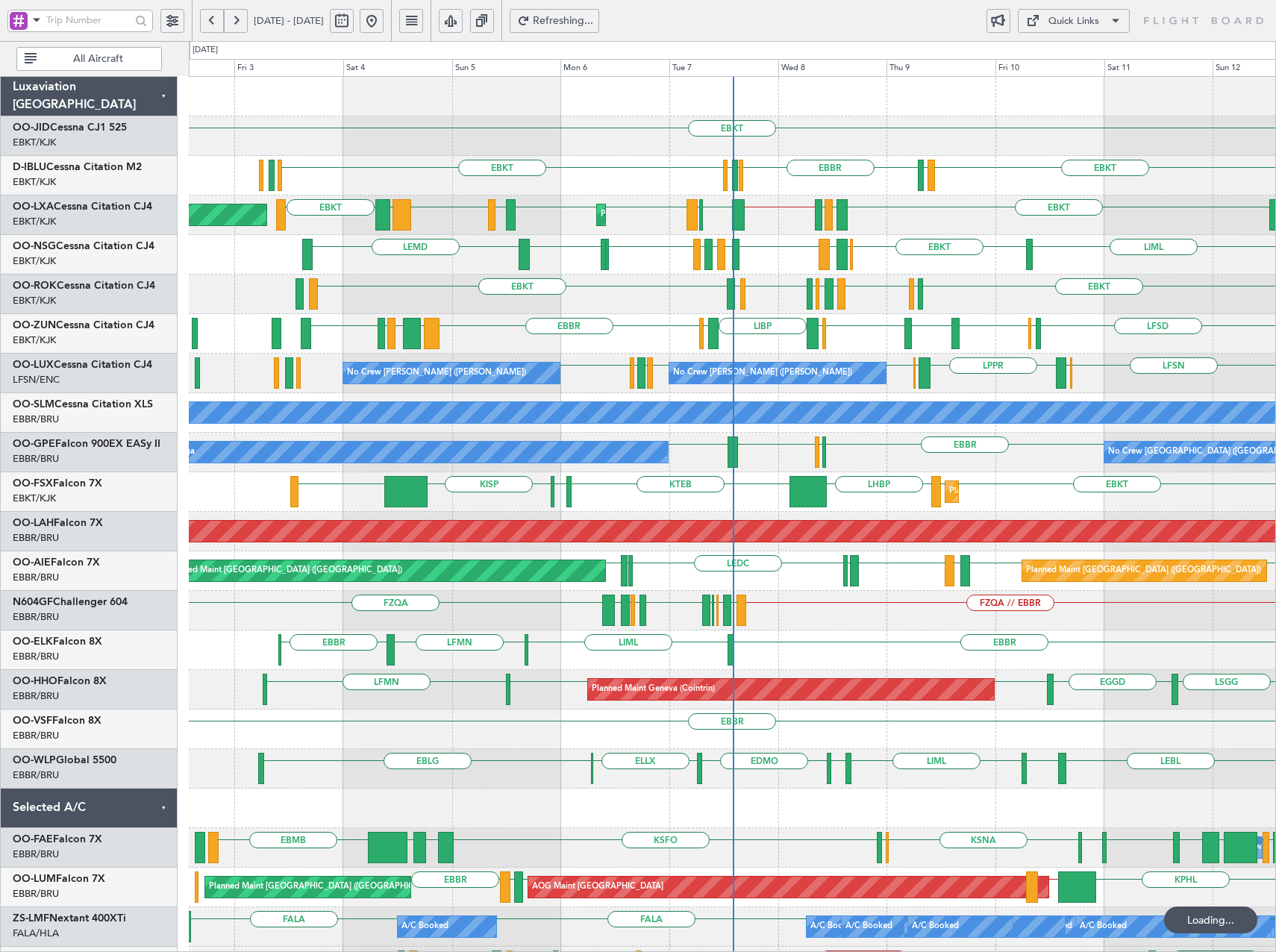
click at [566, 297] on div "EBKT LFLX EBKT LIRQ EGGW EBKT LFBD LFMN EBKT AOG Maint Kortrijk-Wevelgem" at bounding box center [732, 295] width 1087 height 40
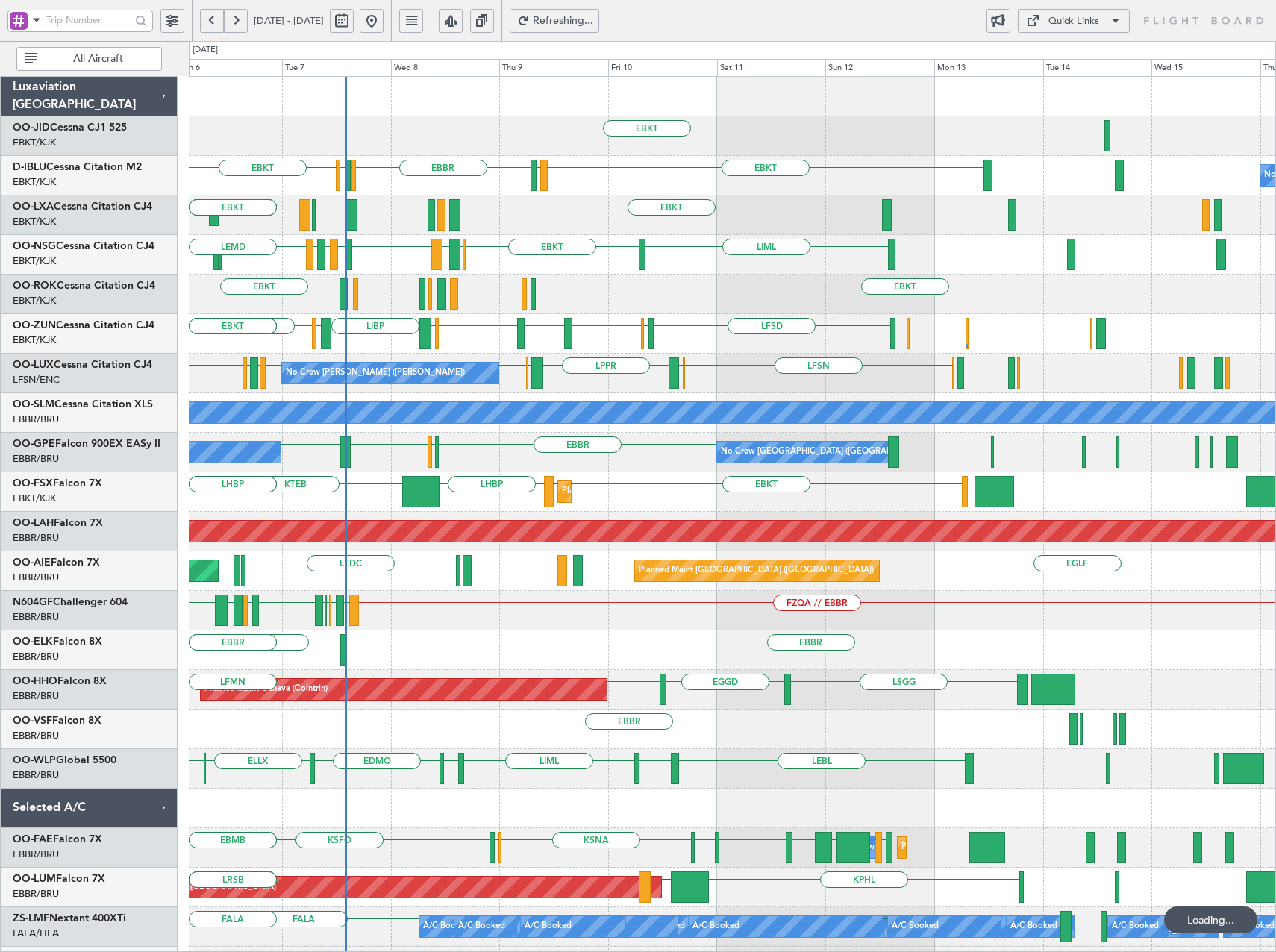
click at [547, 311] on div "EBKT LFLX EBKT LIRQ EGGW EBKT LFBD LFMN EBKT" at bounding box center [732, 295] width 1087 height 40
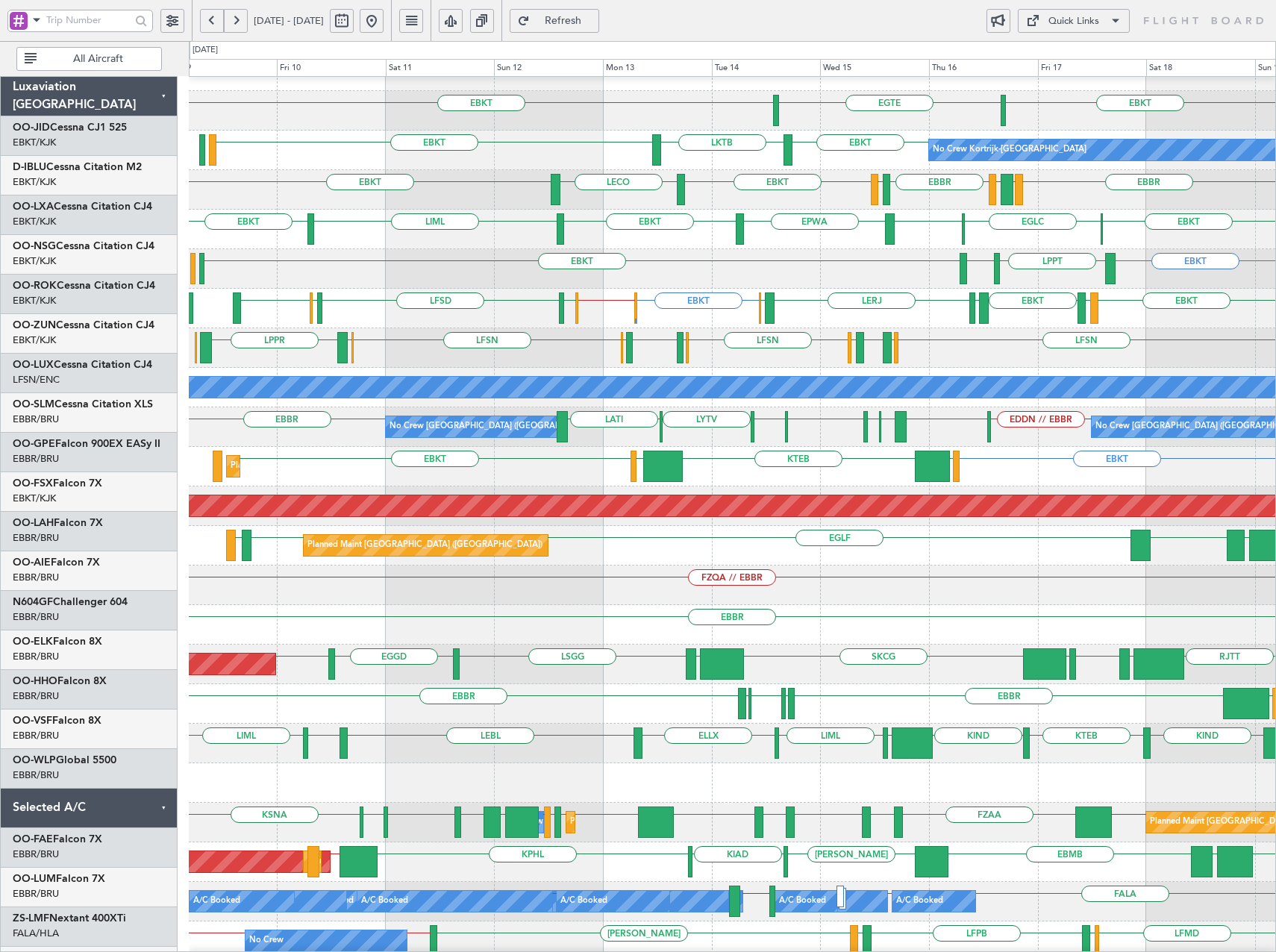
scroll to position [46, 0]
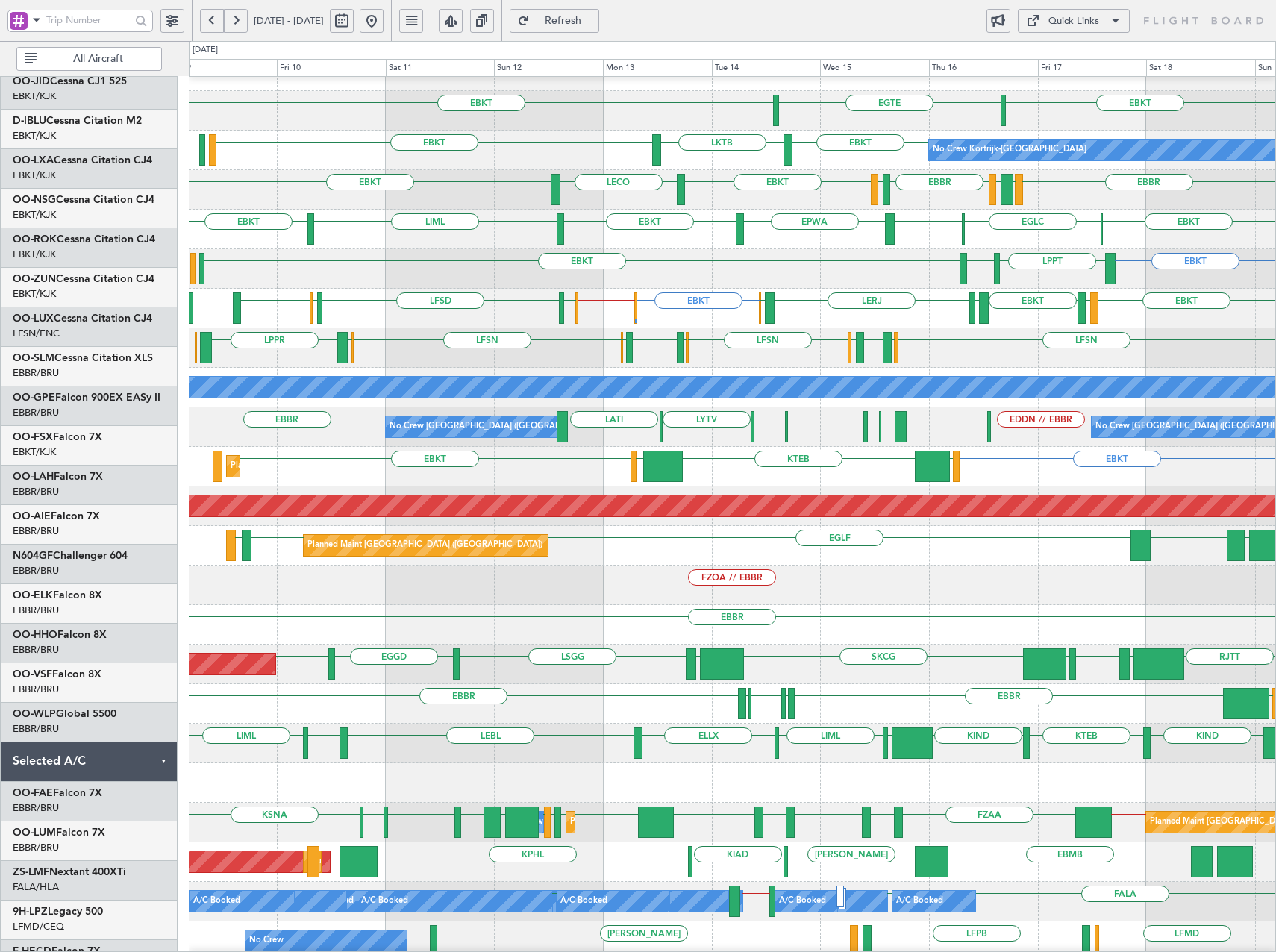
click at [463, 188] on div "EBBR LFML EGPH EBBR LFTH EBKT EBKT LECO" at bounding box center [732, 190] width 1087 height 40
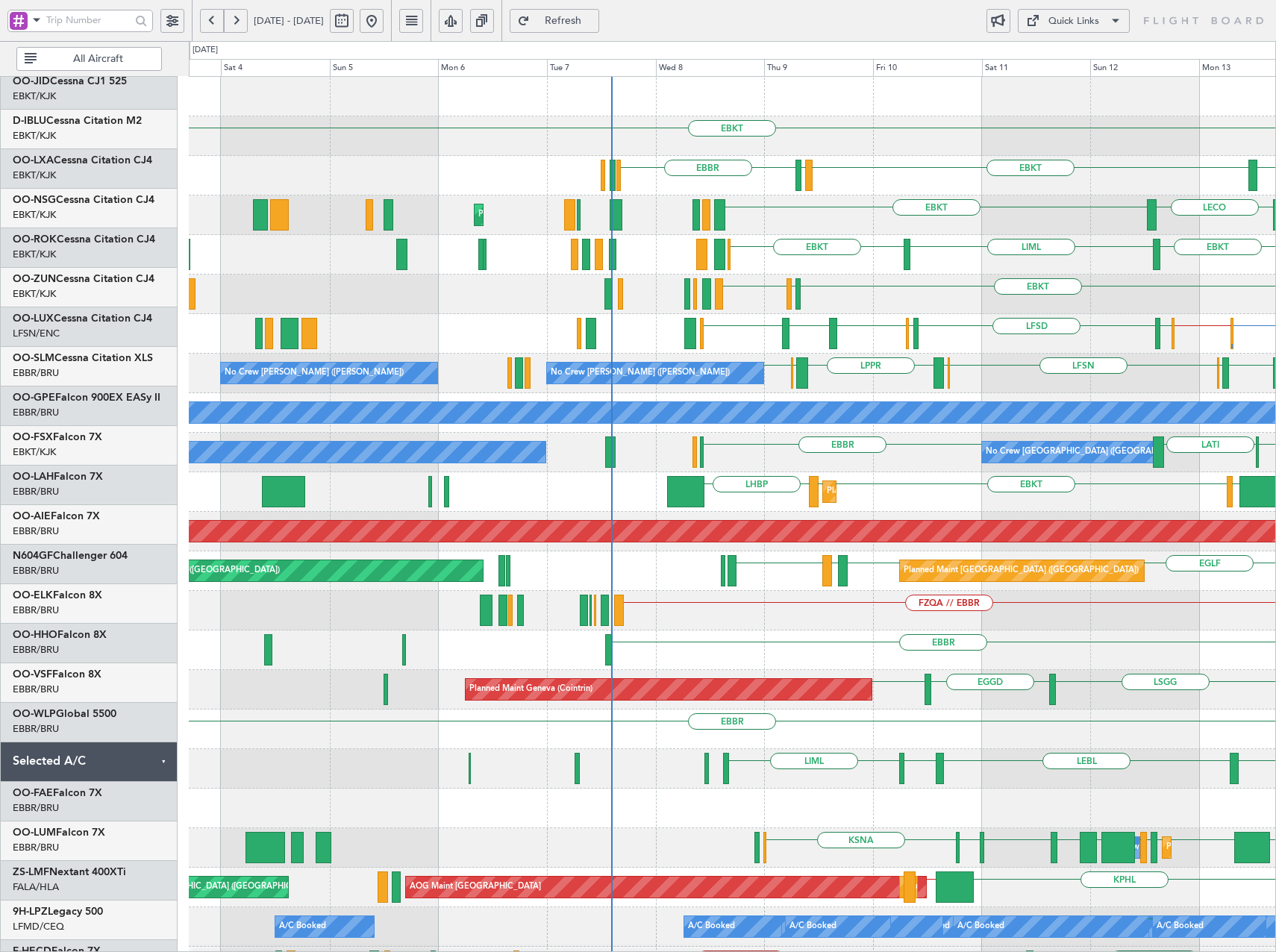
scroll to position [0, 0]
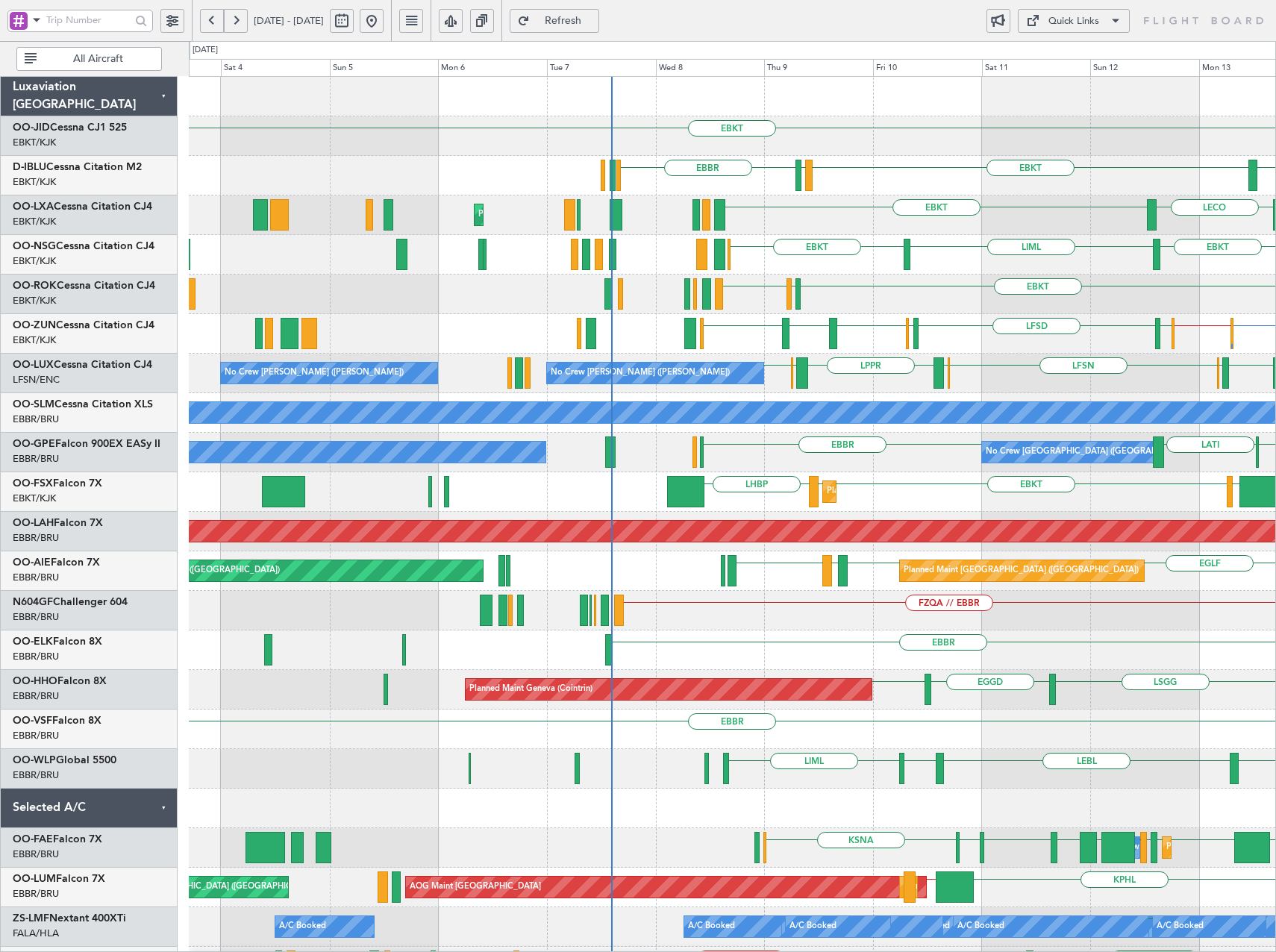
click at [1115, 560] on div "EBKT EGTE LKTB EBBR EBKT LSGS EBKT No Crew Kortrijk-Wevelgem EBKT LECO Planned …" at bounding box center [732, 631] width 1087 height 1107
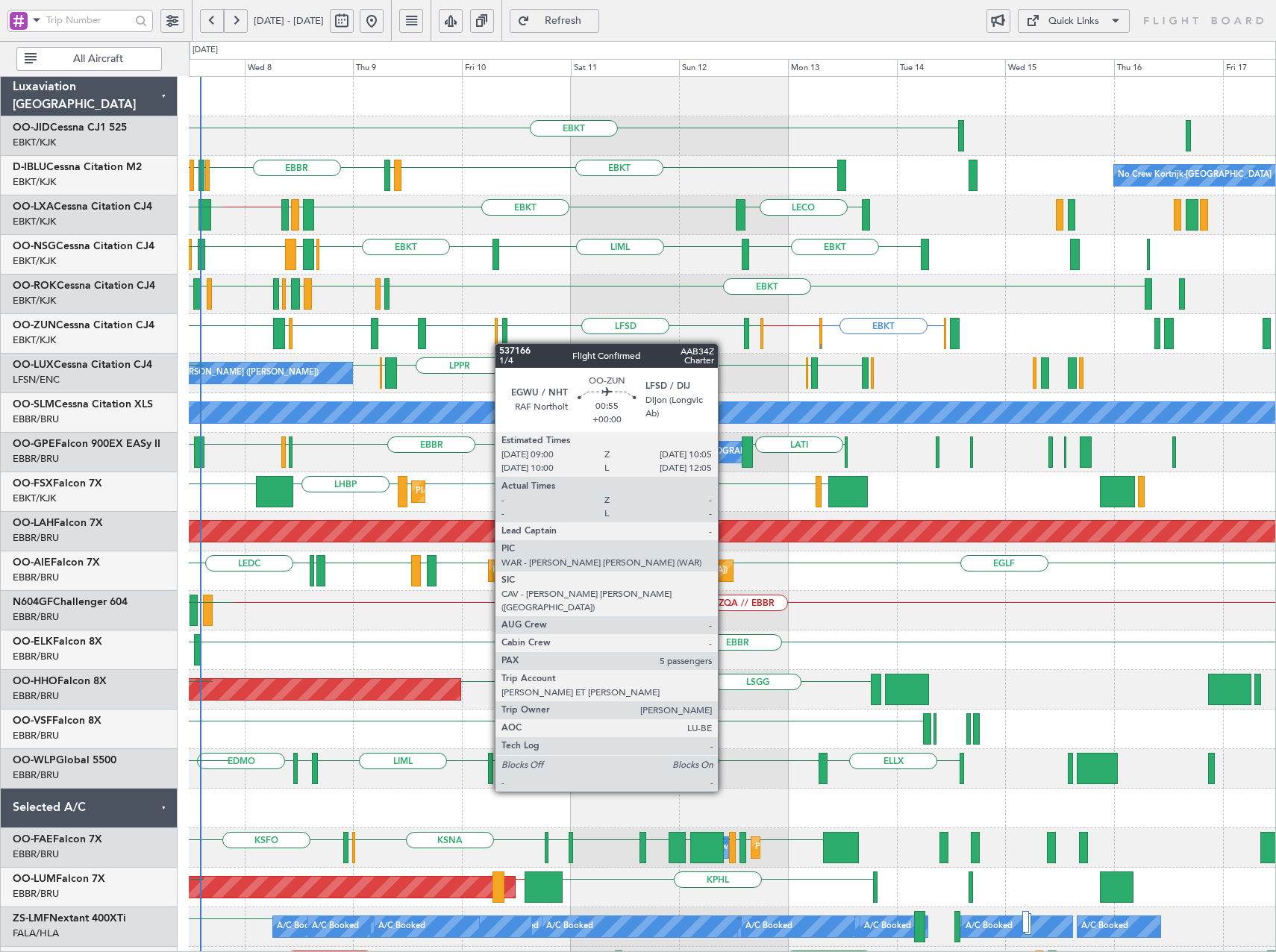
click at [502, 343] on div at bounding box center [505, 333] width 6 height 31
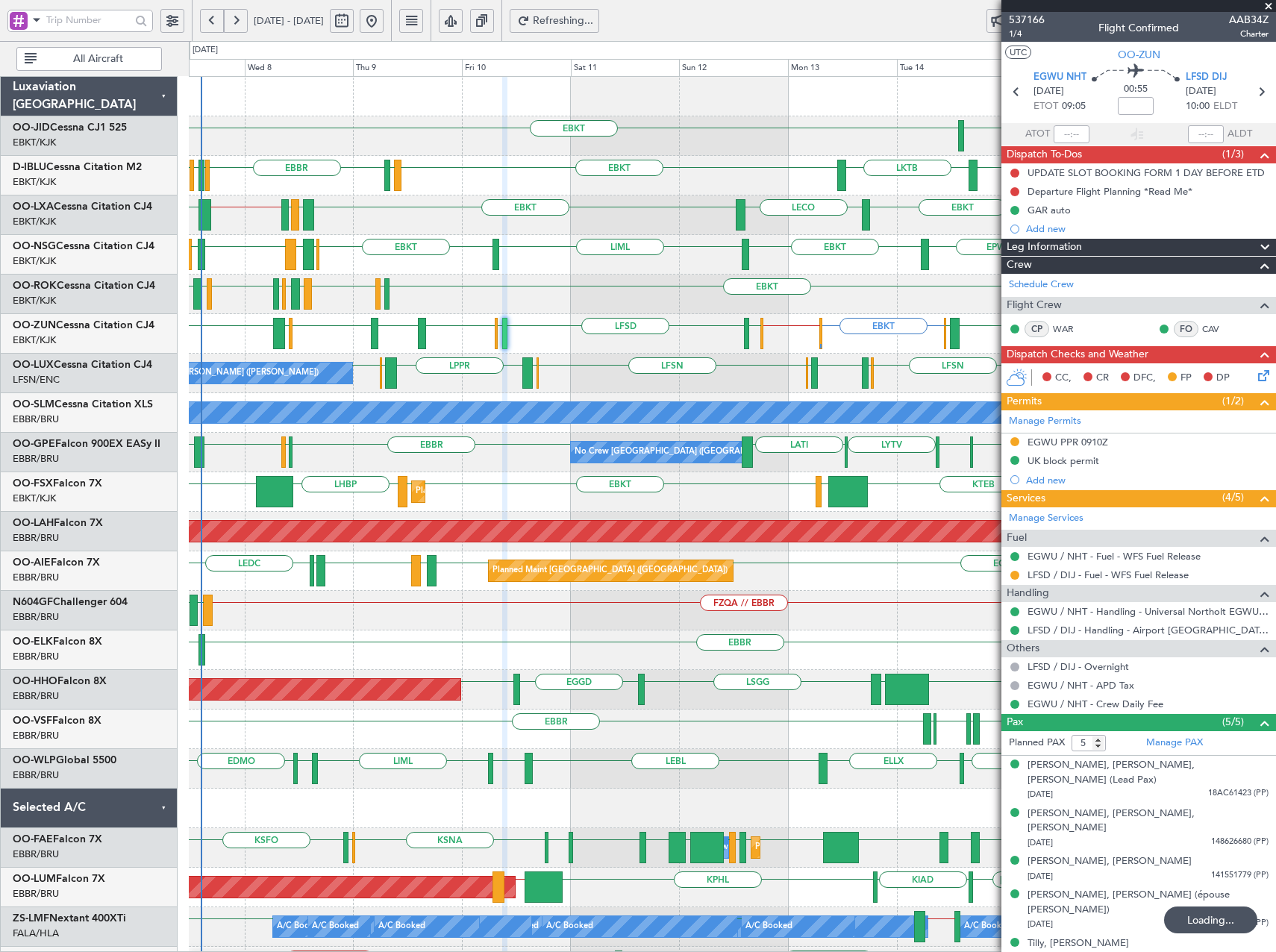
click at [293, 245] on div "EBKT EBKT EGTE No Crew Kortrijk-Wevelgem EBKT LKTB EBKT LSGS EBKT EBBR EGGW EDD…" at bounding box center [732, 631] width 1087 height 1107
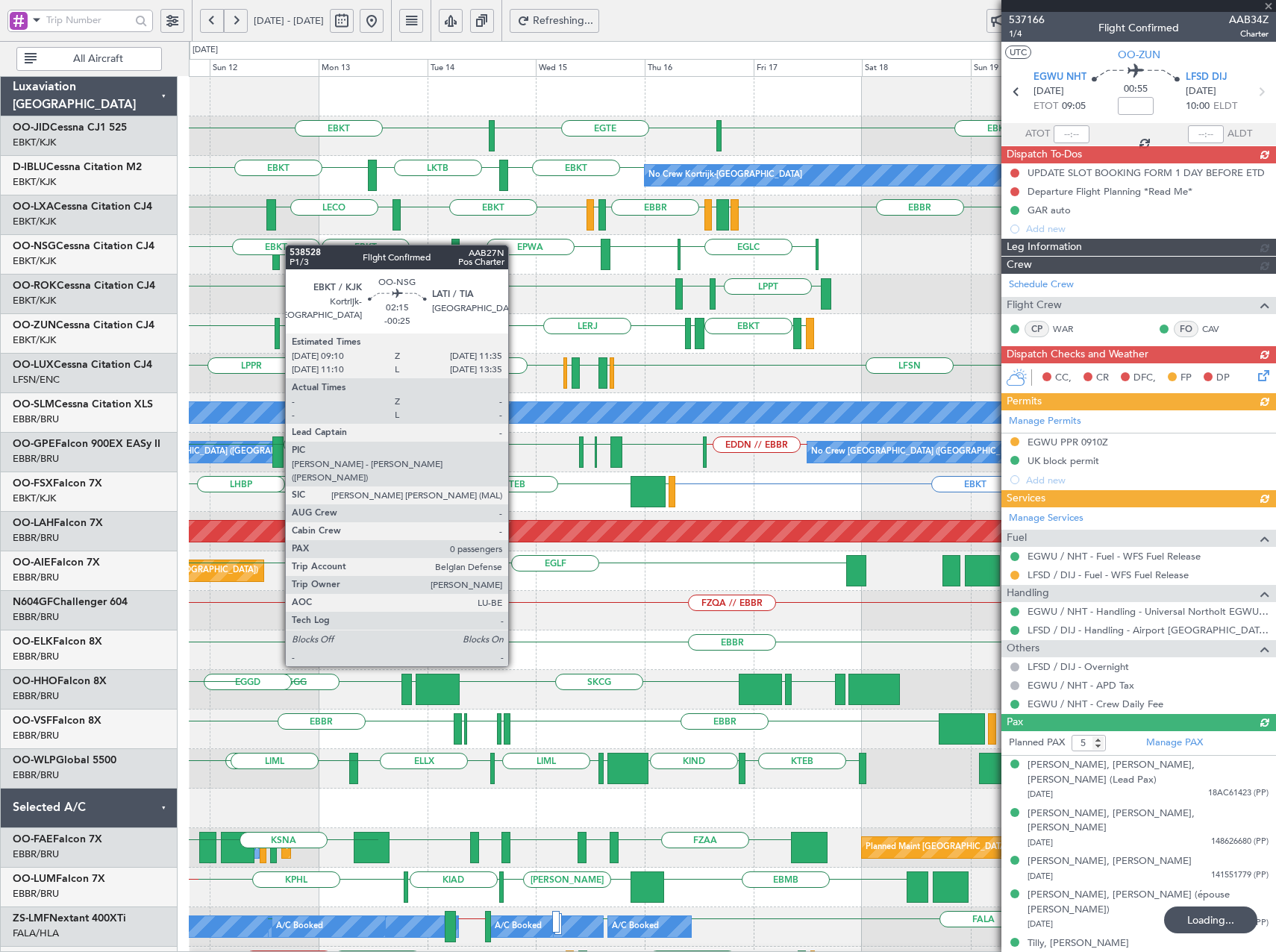
click at [615, 244] on div "EPWA EBKT LIML EGLC EBKT EBKT" at bounding box center [732, 255] width 1087 height 40
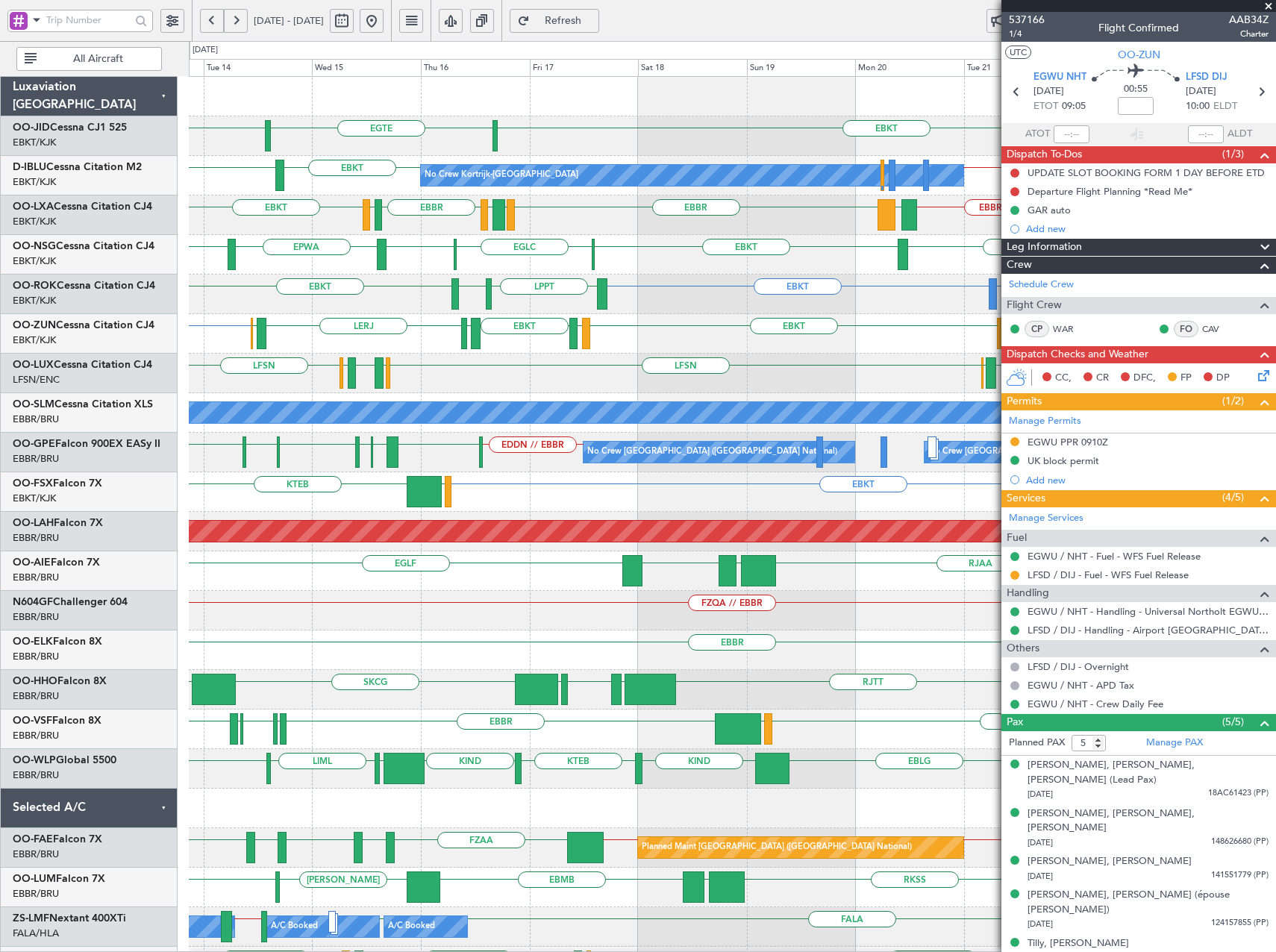
click at [654, 236] on div "EBKT EGTE EBKT No Crew EBKT LKTB EBBR // EBKT LFPB EBKT // EBBR No Crew Kortrij…" at bounding box center [732, 631] width 1087 height 1107
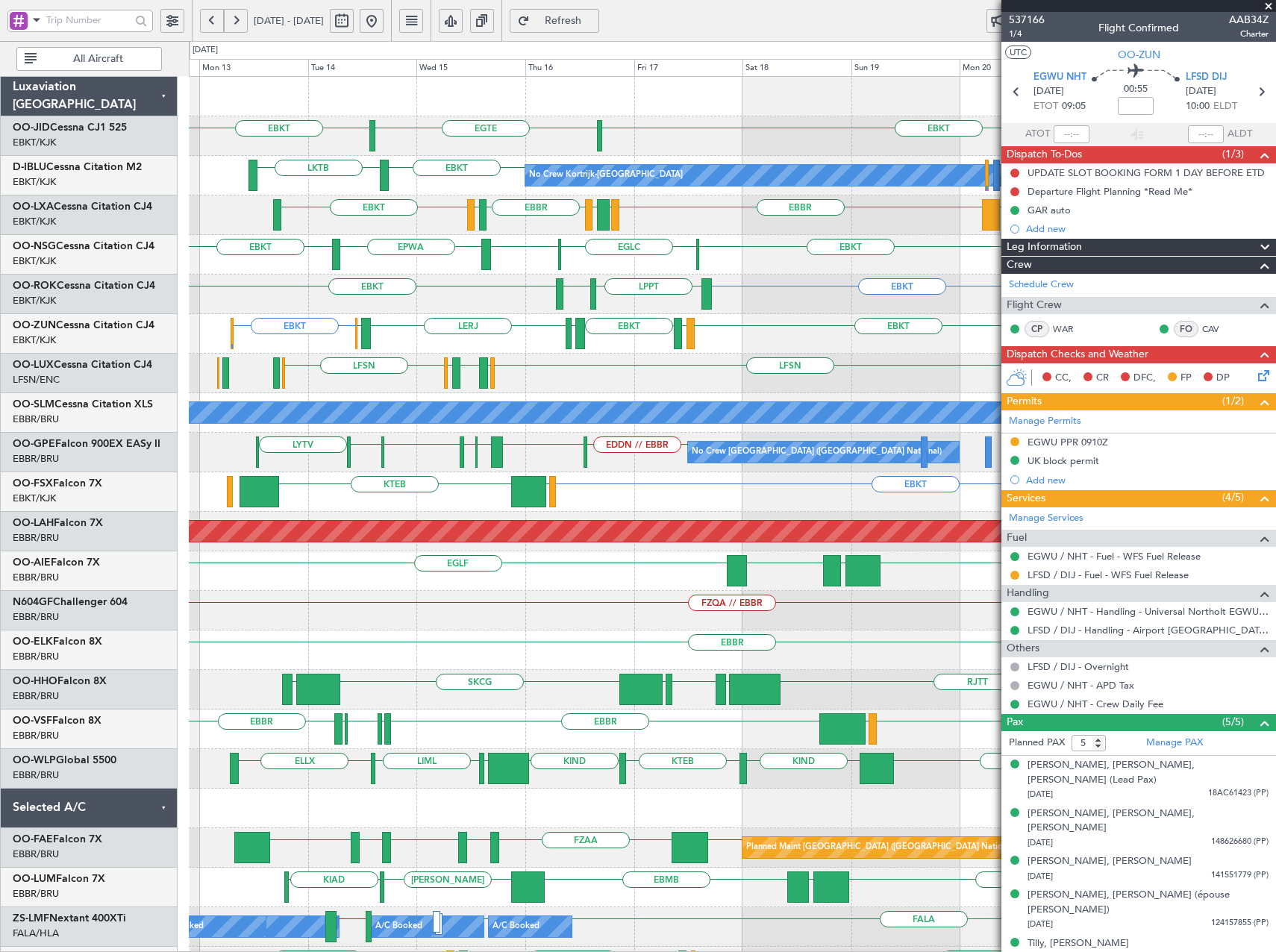
click at [497, 327] on div "EBKT EGTE EBKT No Crew No Crew Kortrijk-Wevelgem EBKT LKTB EBBR // EBKT LFPB EB…" at bounding box center [732, 631] width 1087 height 1107
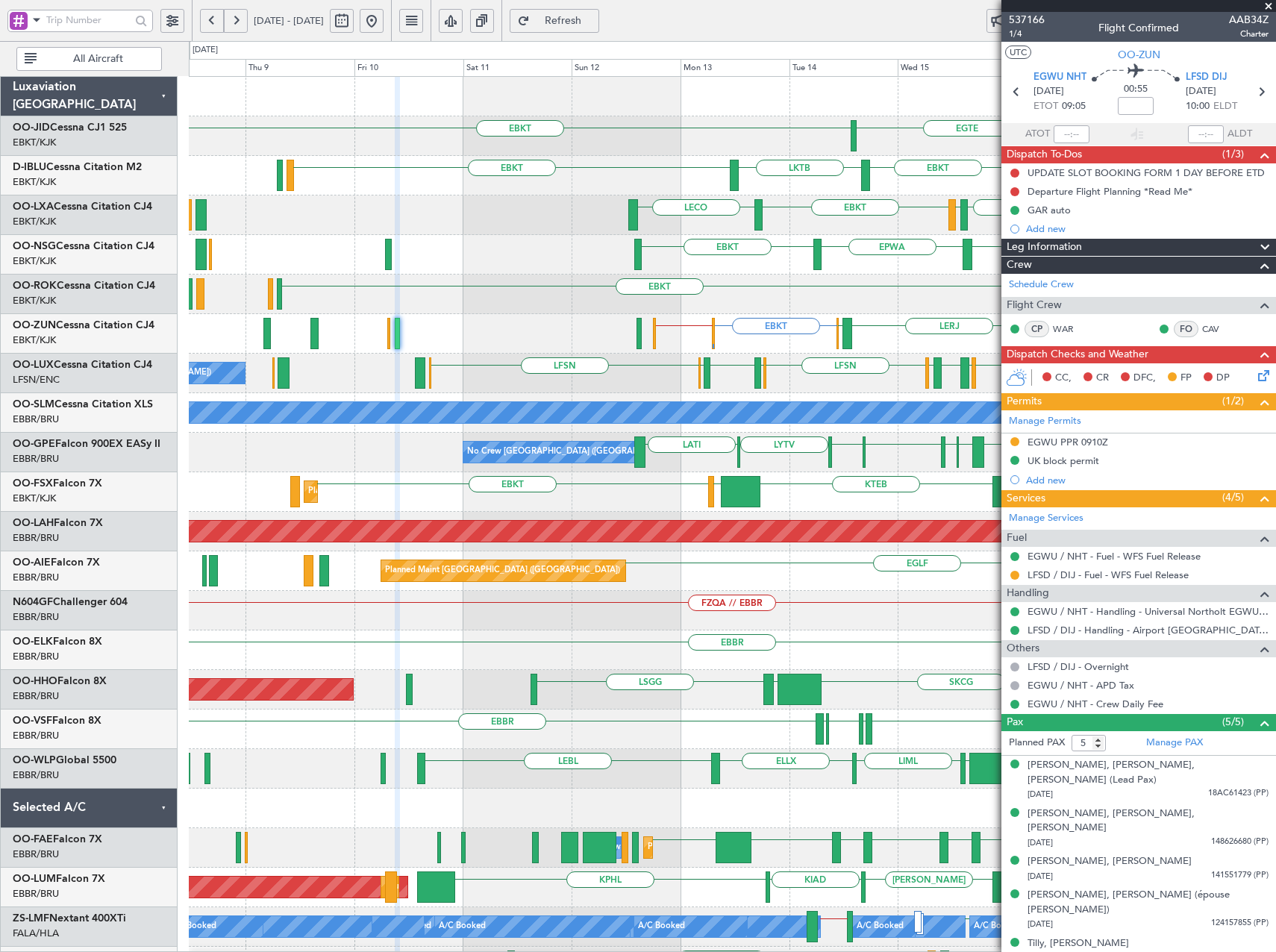
click at [919, 368] on div "EBKT EGTE EBKT No Crew Kortrijk-Wevelgem EBKT LKTB EBKT EBBR LFML EGPH EBBR LFT…" at bounding box center [732, 631] width 1087 height 1107
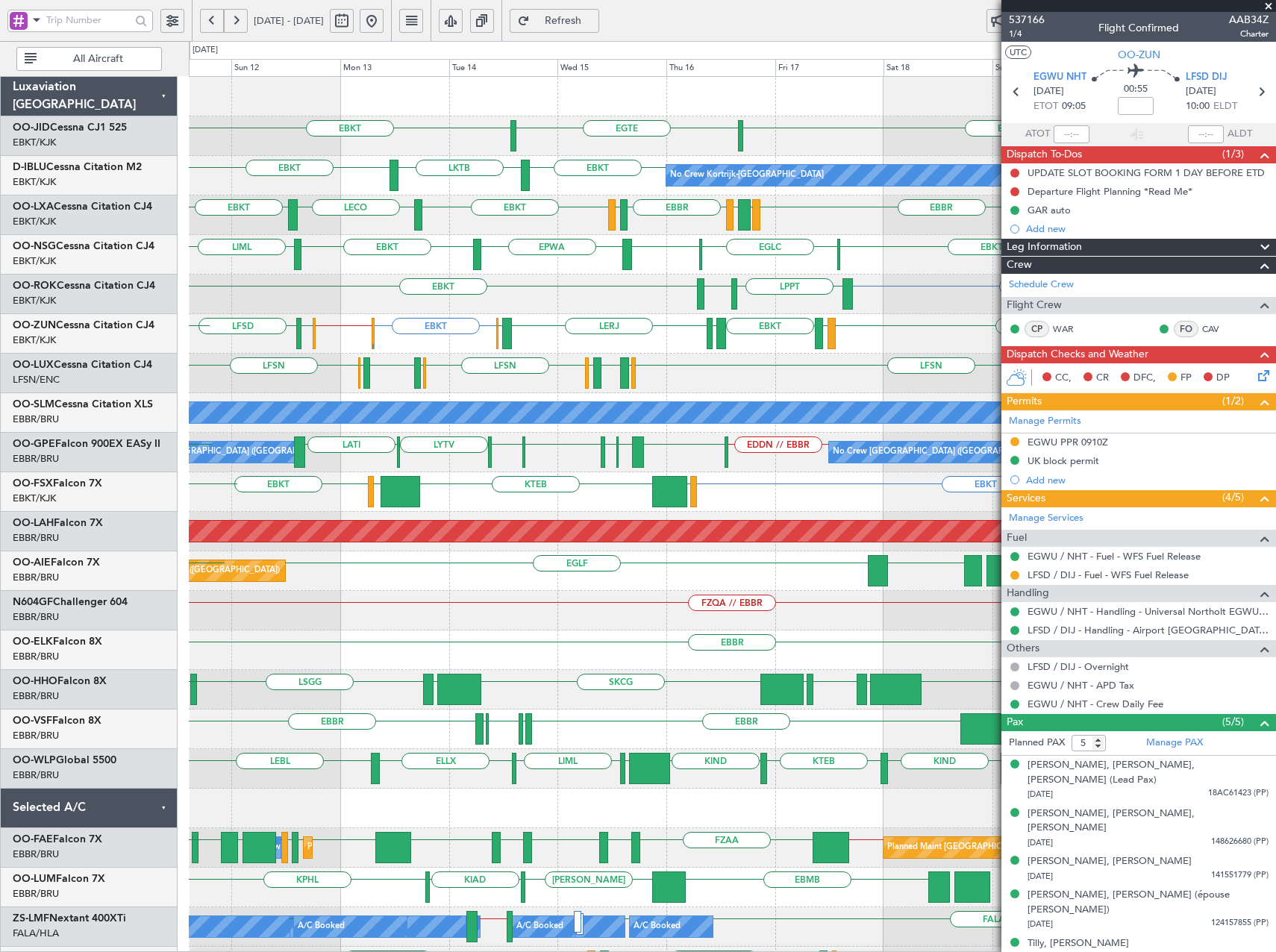
click at [541, 303] on div "EBKT LPPT LERJ EBKT LFLX EBKT" at bounding box center [732, 295] width 1087 height 40
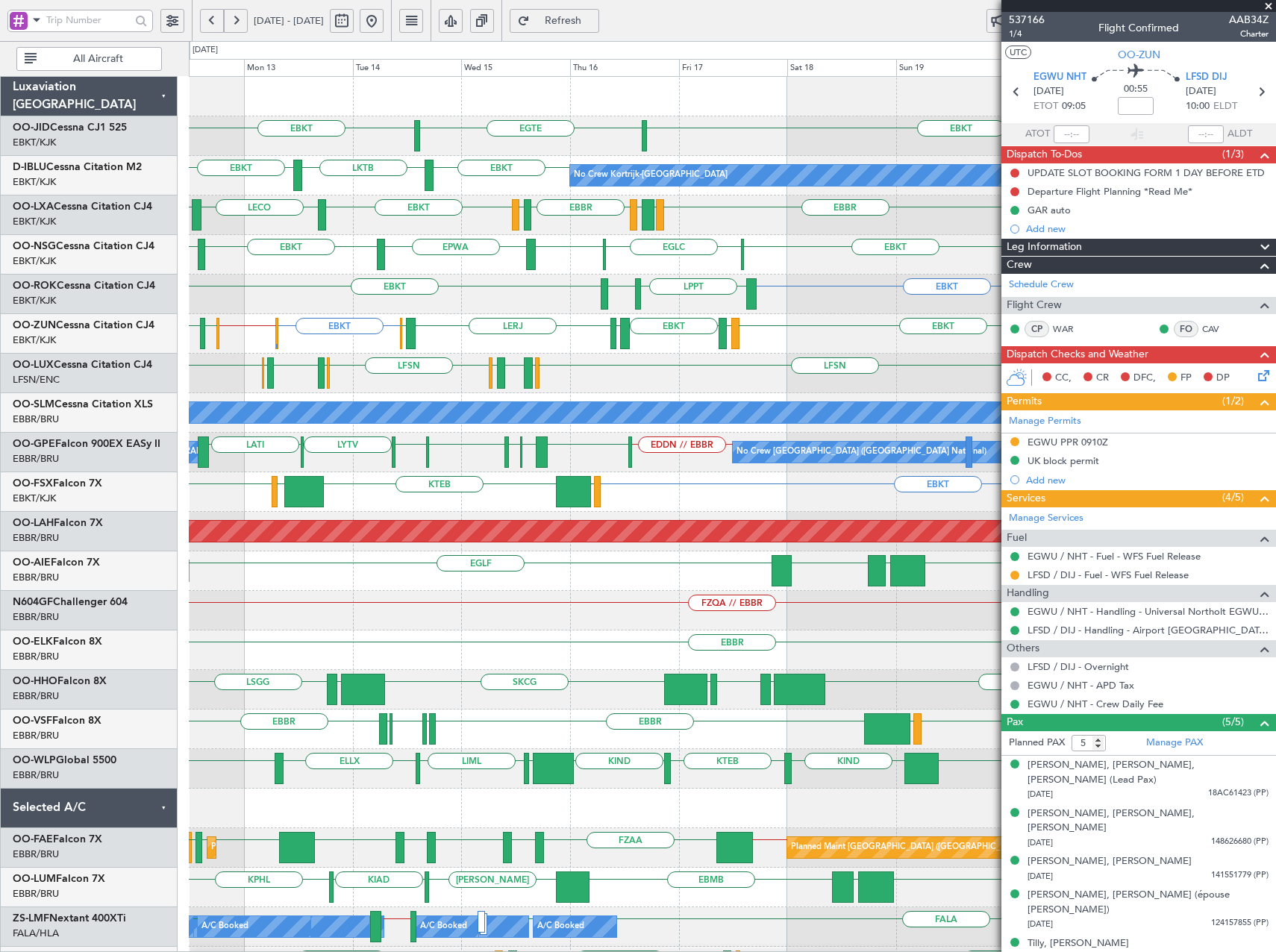
click at [809, 319] on div "EBKT EBKT [GEOGRAPHIC_DATA] No Crew EBKT LKTB EBBR // EBKT LFPB EBKT // EBBR EB…" at bounding box center [732, 631] width 1087 height 1107
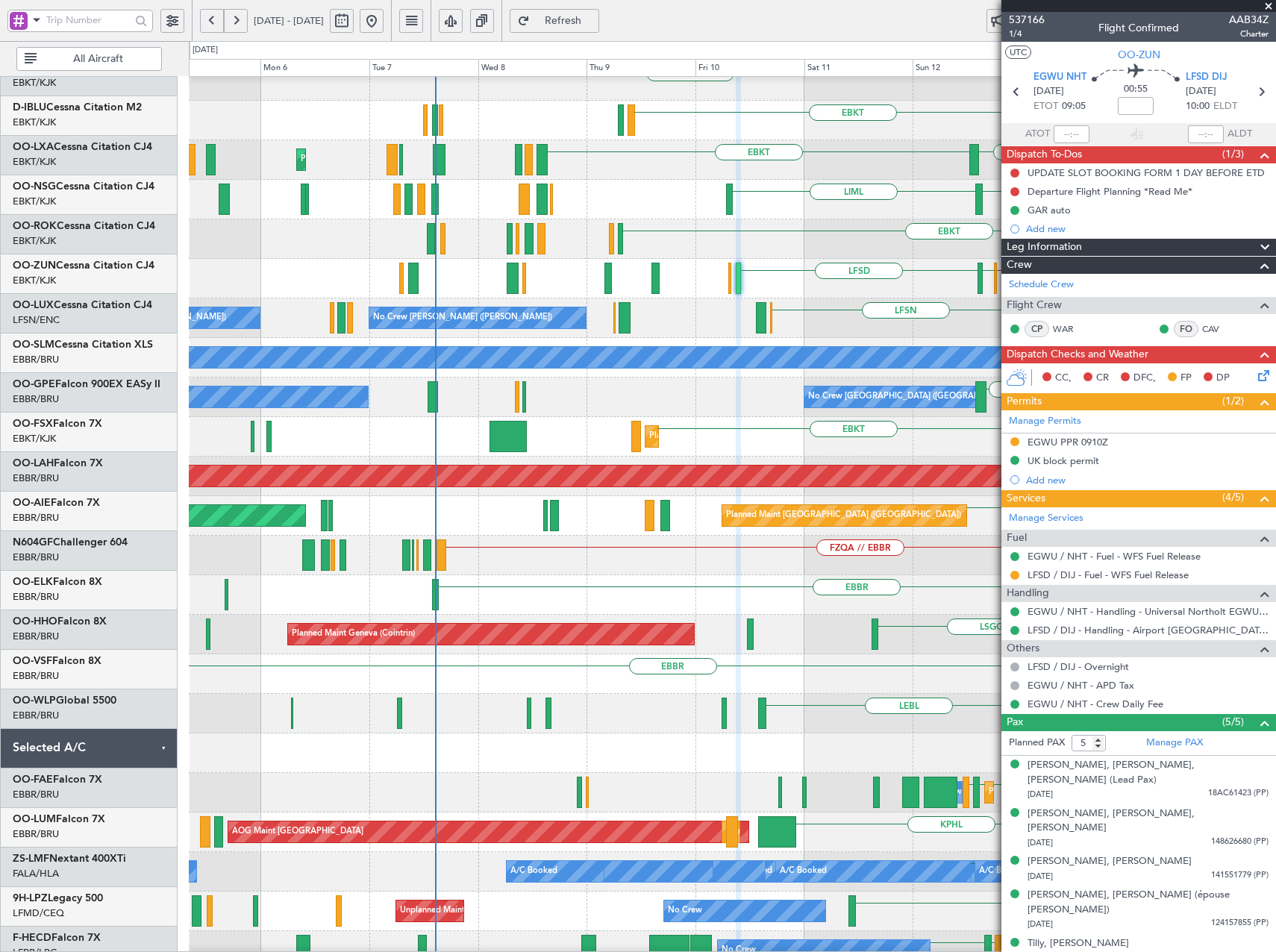
scroll to position [56, 0]
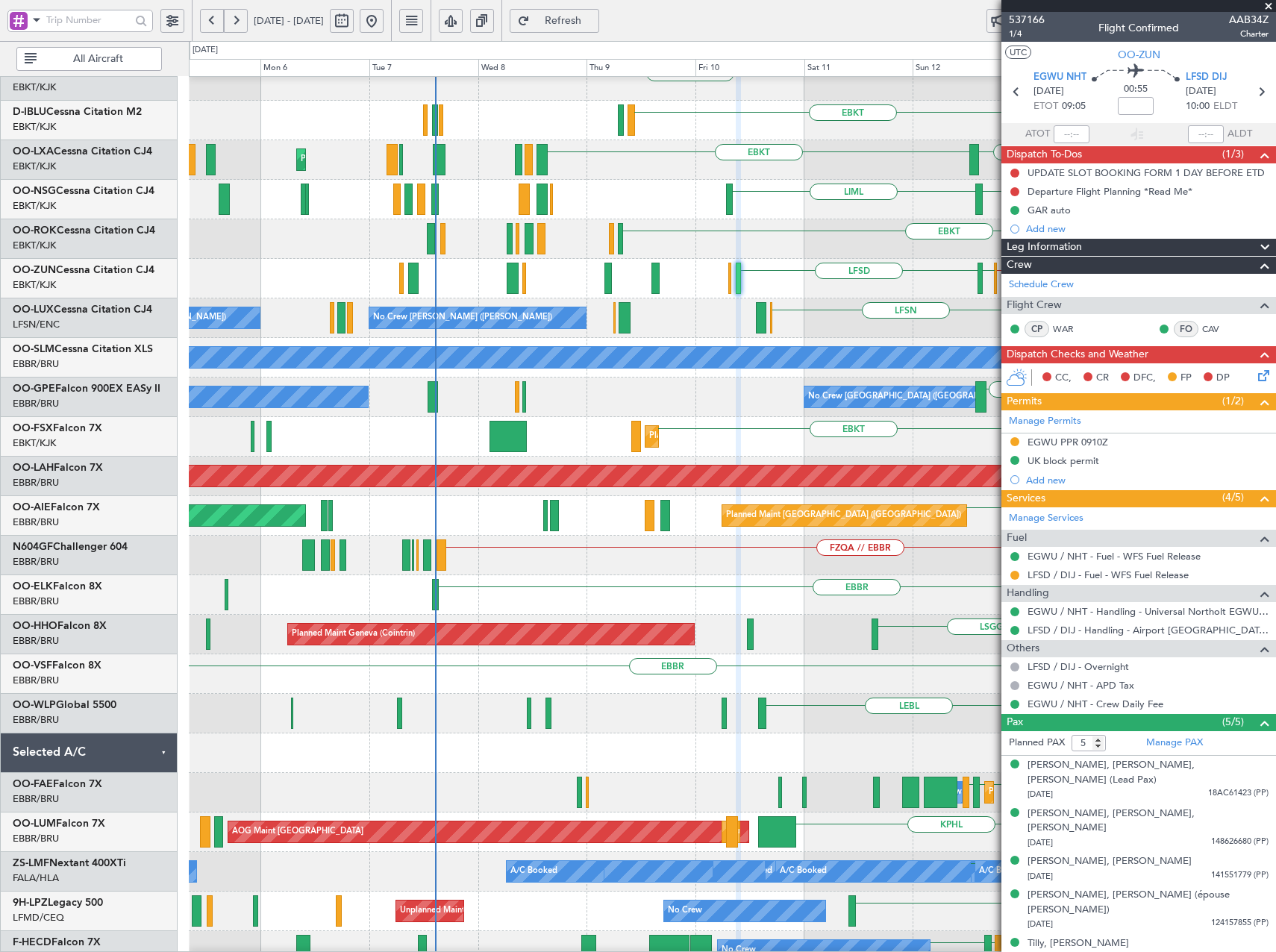
click at [1043, 243] on fb-app "[DATE] - [DATE] Refresh Quick Links All Aircraft EBKT [GEOGRAPHIC_DATA] EBKT EB…" at bounding box center [638, 486] width 1276 height 934
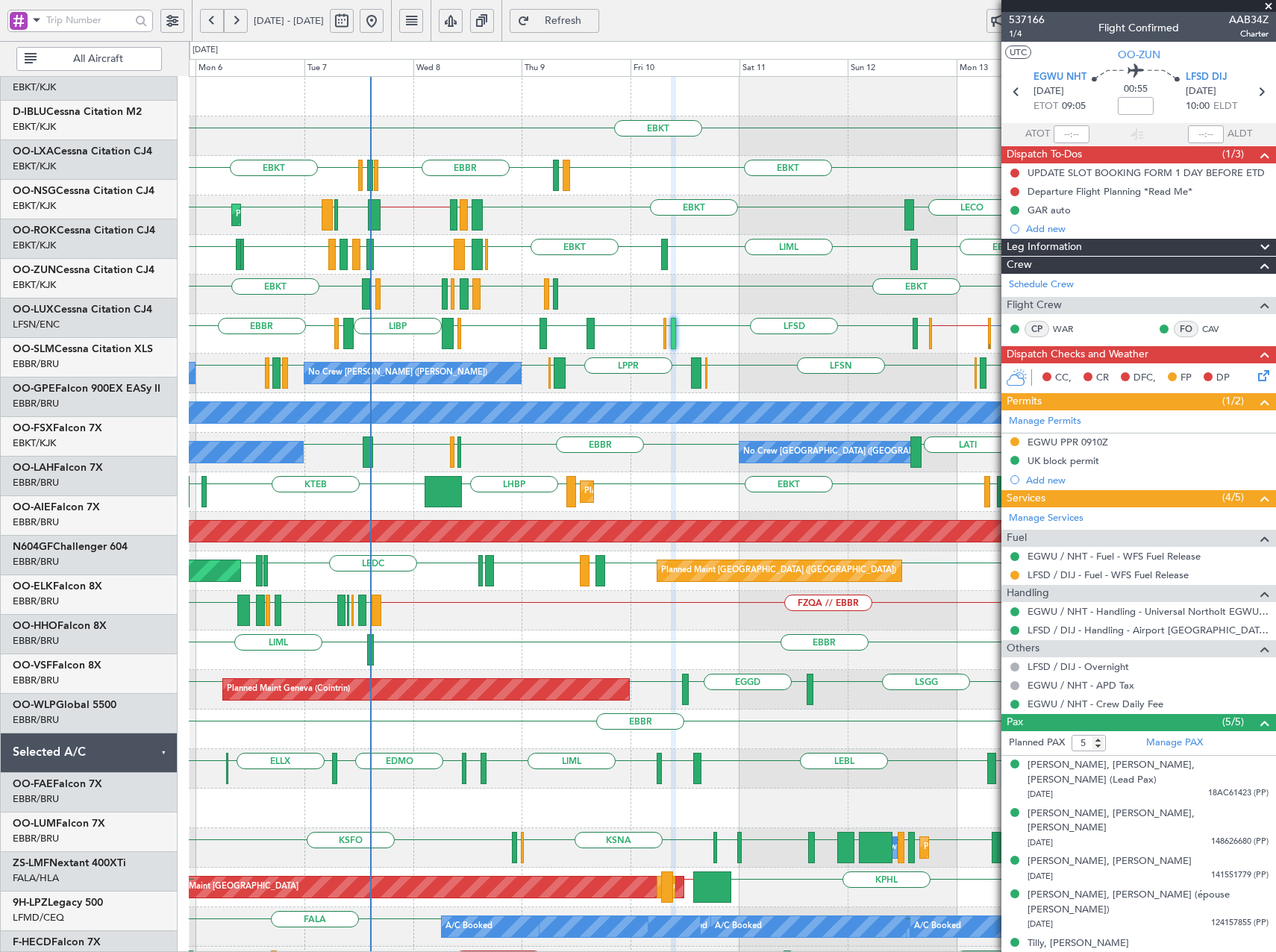
scroll to position [0, 0]
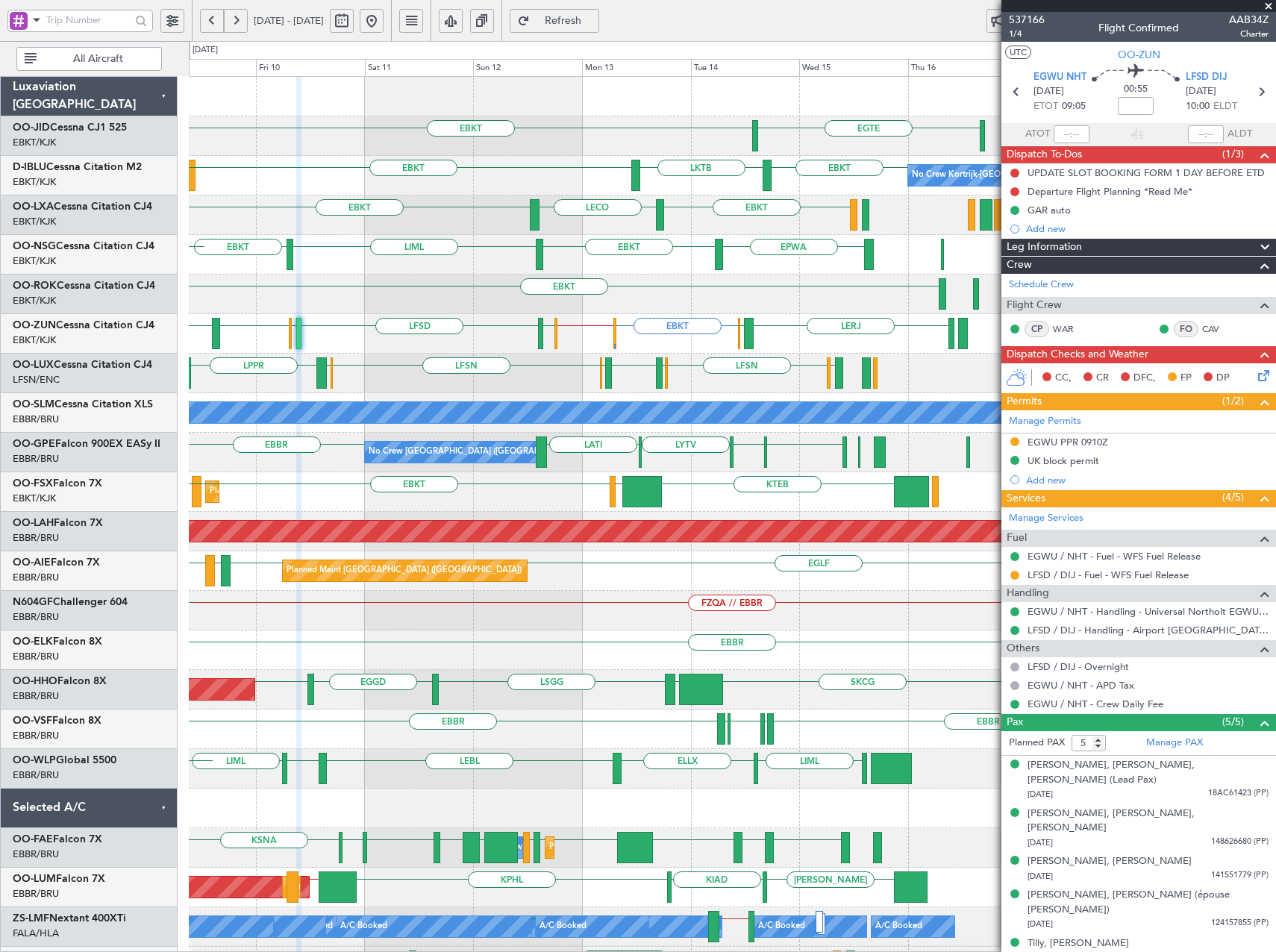
click at [409, 461] on div "EBKT [GEOGRAPHIC_DATA] EBKT LKTB EBKT No Crew Kortrijk-[GEOGRAPHIC_DATA] EDDK E…" at bounding box center [732, 611] width 1087 height 1068
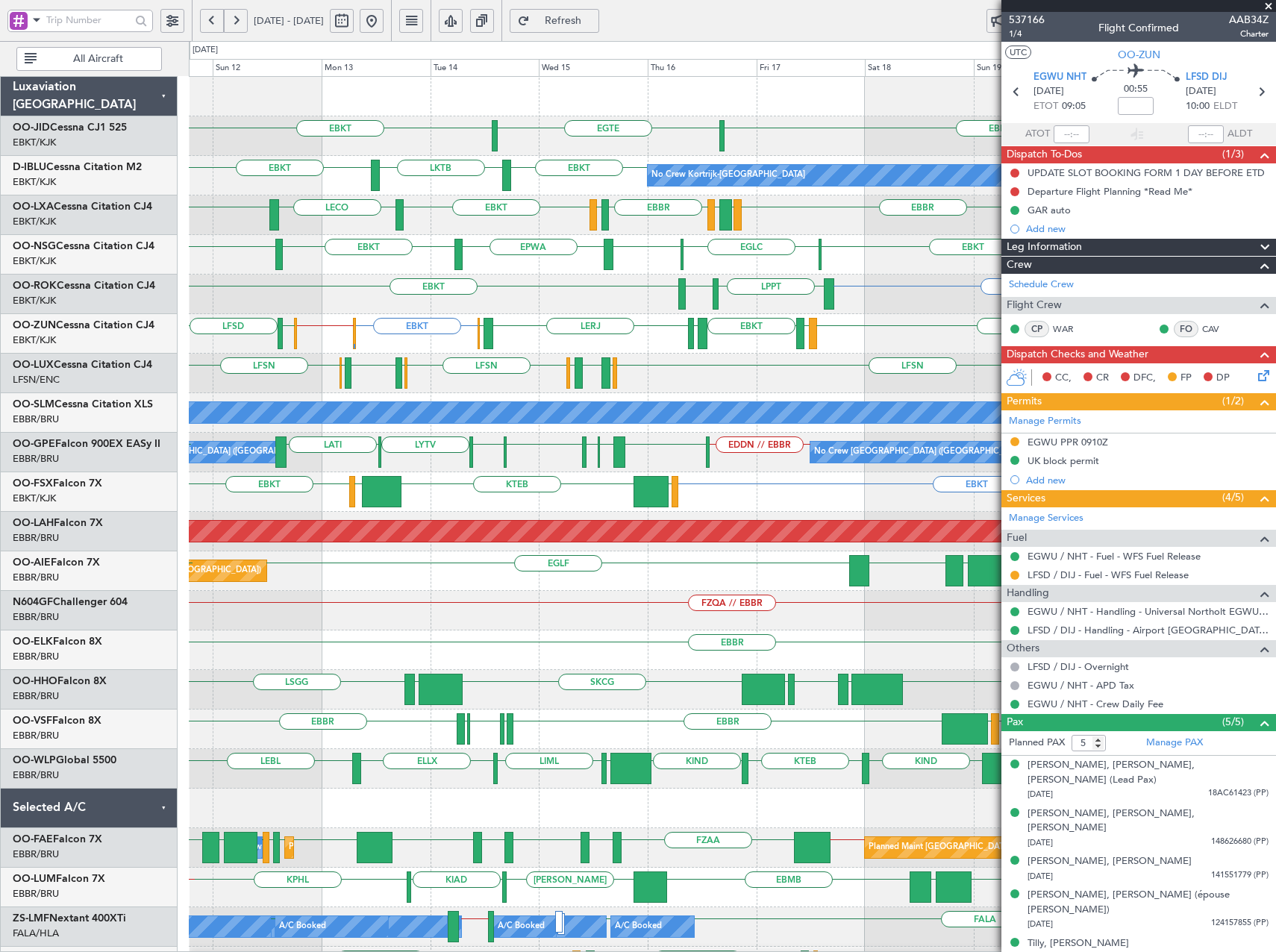
click at [668, 389] on div "LFSN [GEOGRAPHIC_DATA] [GEOGRAPHIC_DATA] [GEOGRAPHIC_DATA] LFSN ELLX [GEOGRAPHI…" at bounding box center [732, 374] width 1087 height 40
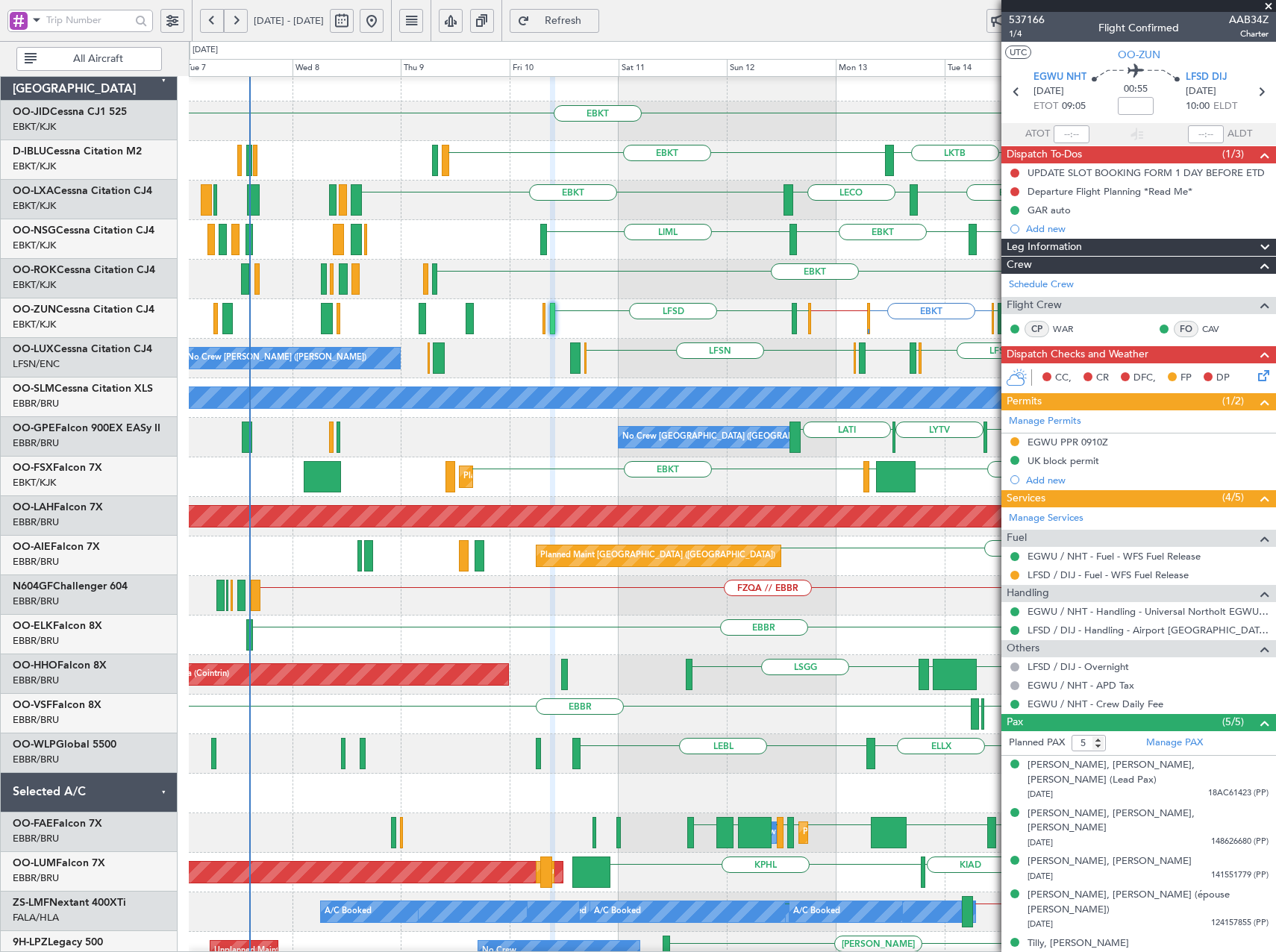
scroll to position [15, 0]
click at [867, 285] on div "LPPT LERJ EBKT EBKT" at bounding box center [732, 280] width 1087 height 40
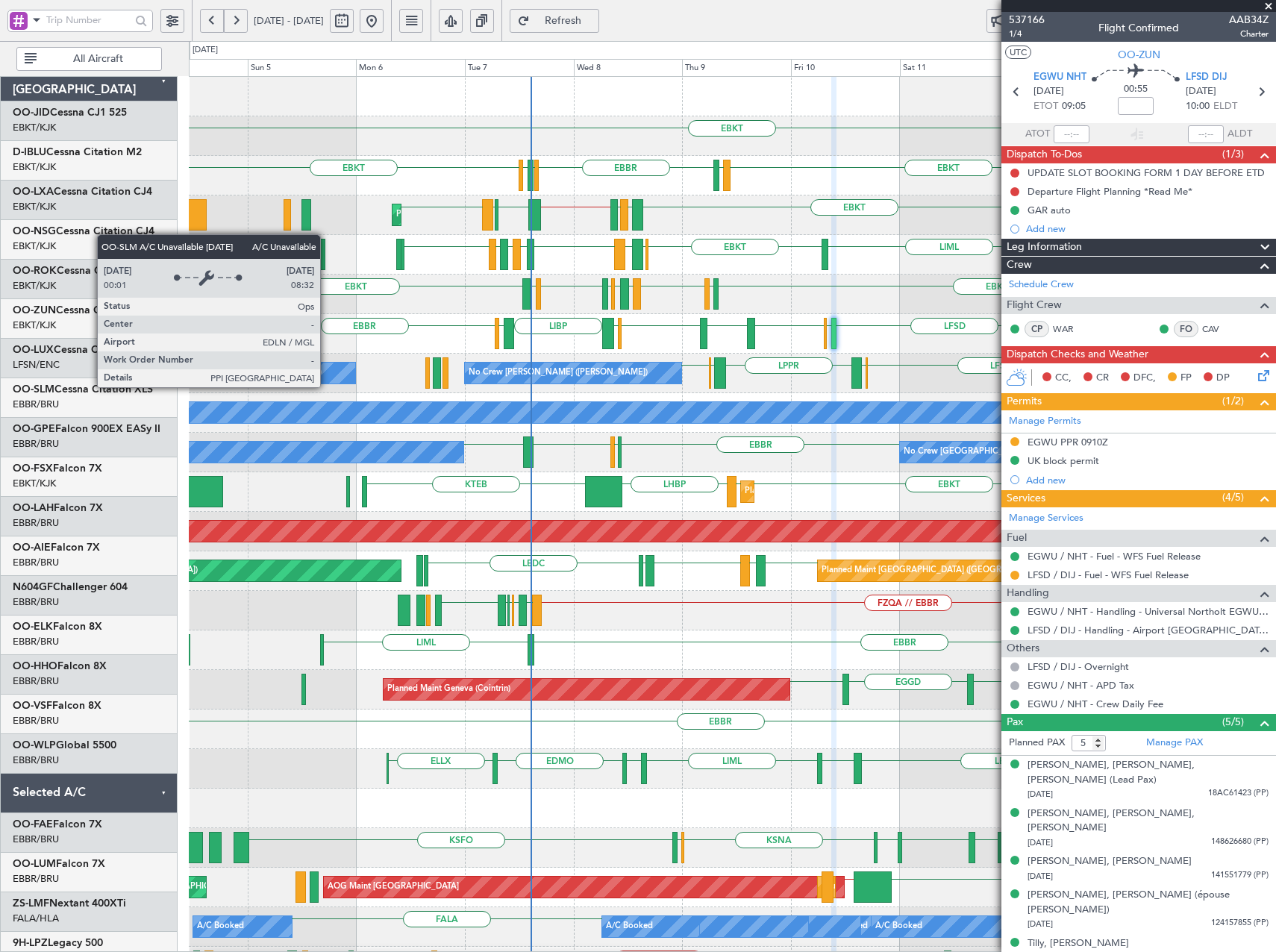
scroll to position [0, 0]
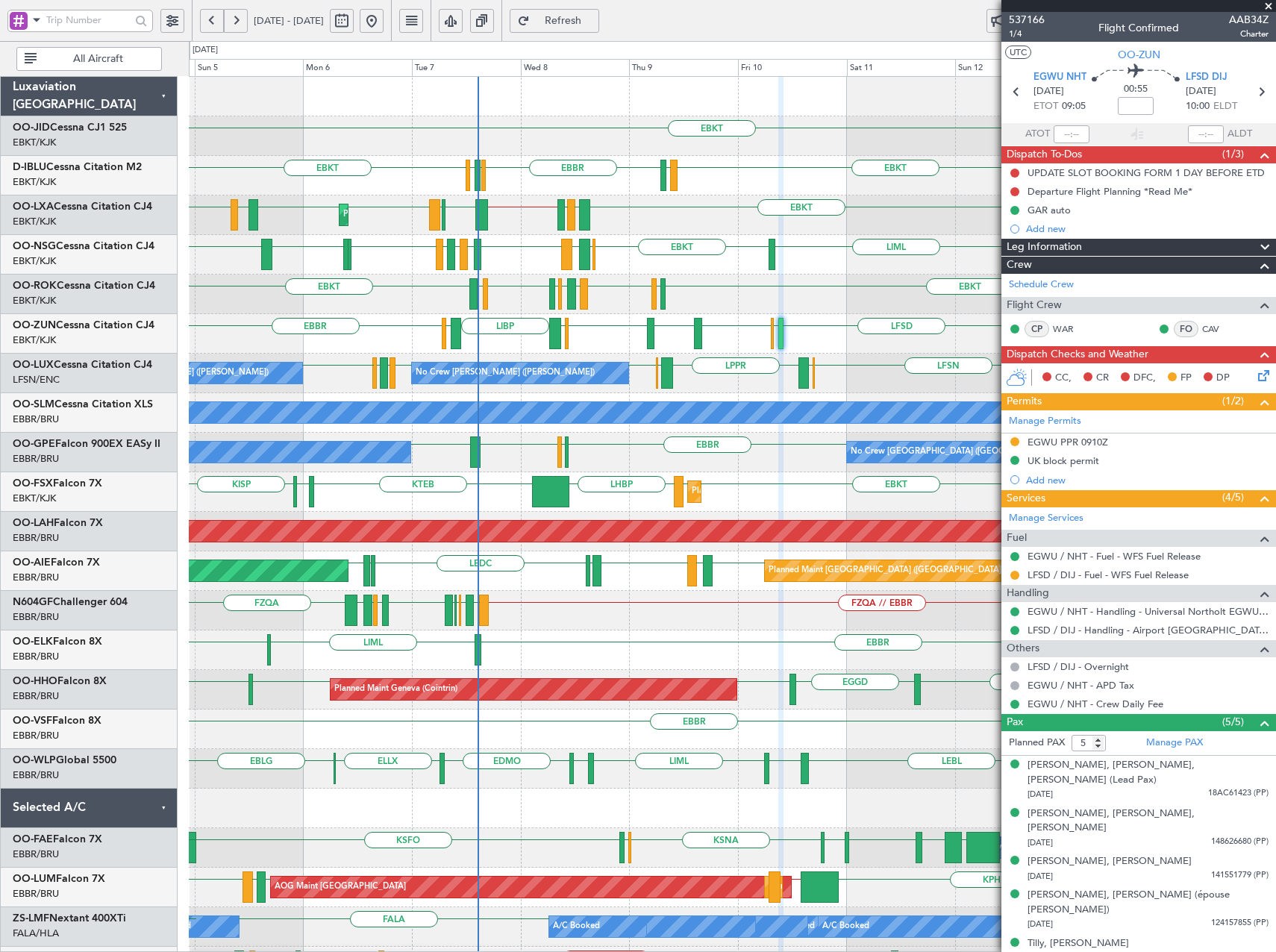
click at [850, 322] on div "EBKT EBKT LKTB EBKT LSGS [GEOGRAPHIC_DATA] EGGW EDDK No Crew Kortrijk-[GEOGRAPH…" at bounding box center [732, 572] width 1087 height 989
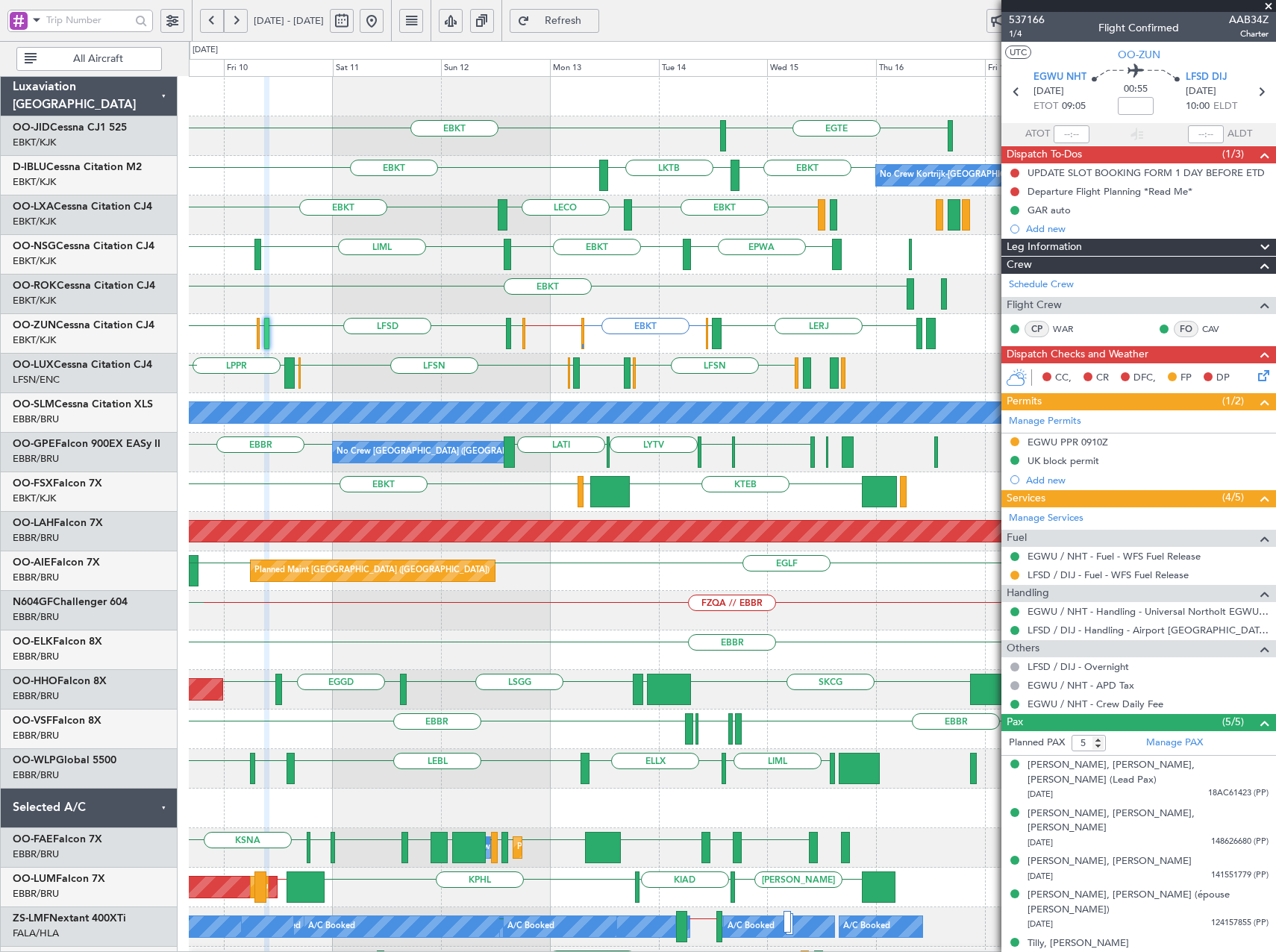
click at [394, 321] on div "EBKT [GEOGRAPHIC_DATA] EBKT LKTB EBKT No Crew Kortrijk-[GEOGRAPHIC_DATA] EDDK E…" at bounding box center [732, 572] width 1087 height 989
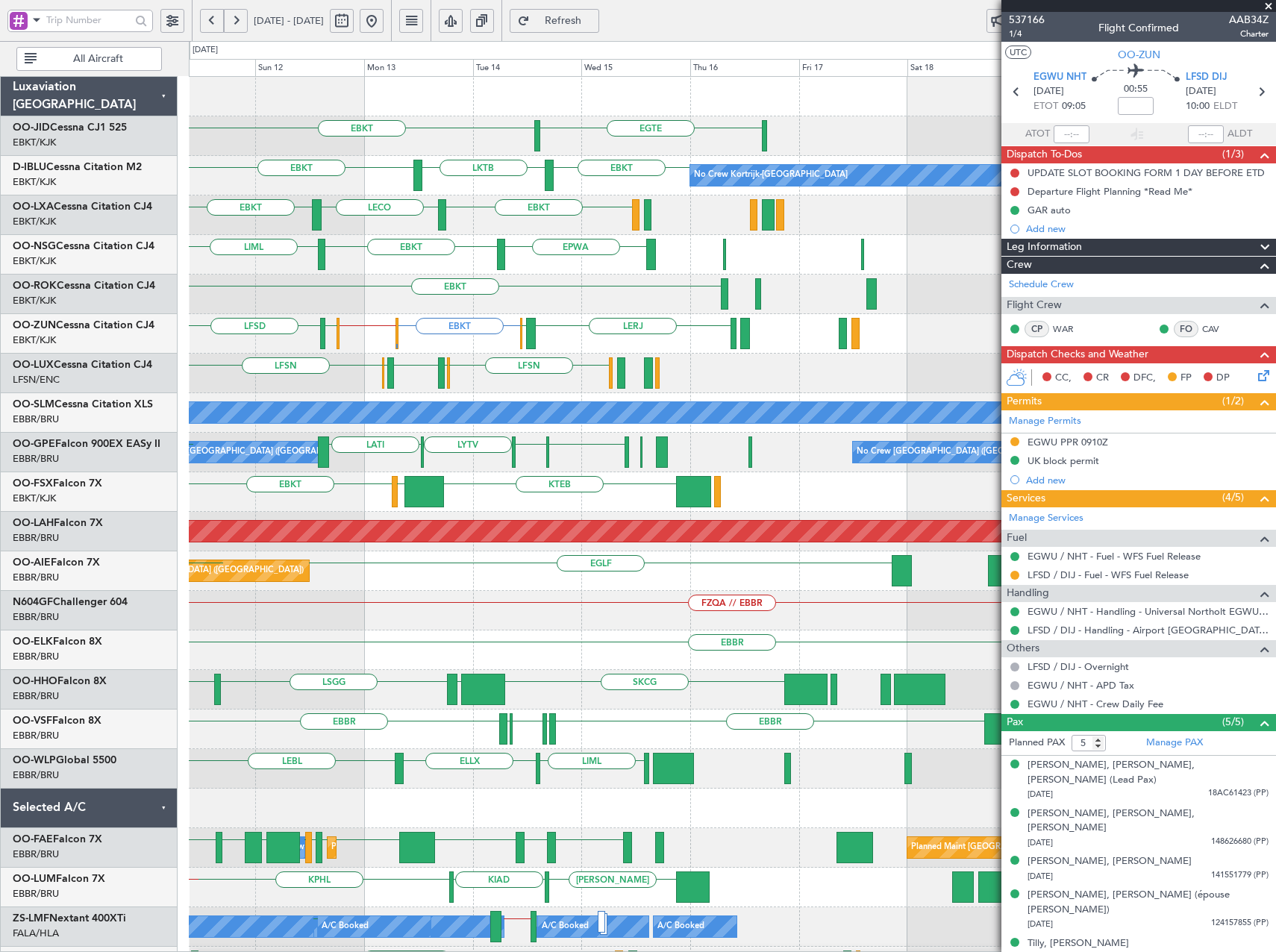
click at [655, 297] on div "EBKT LFLX EBKT" at bounding box center [732, 295] width 1087 height 40
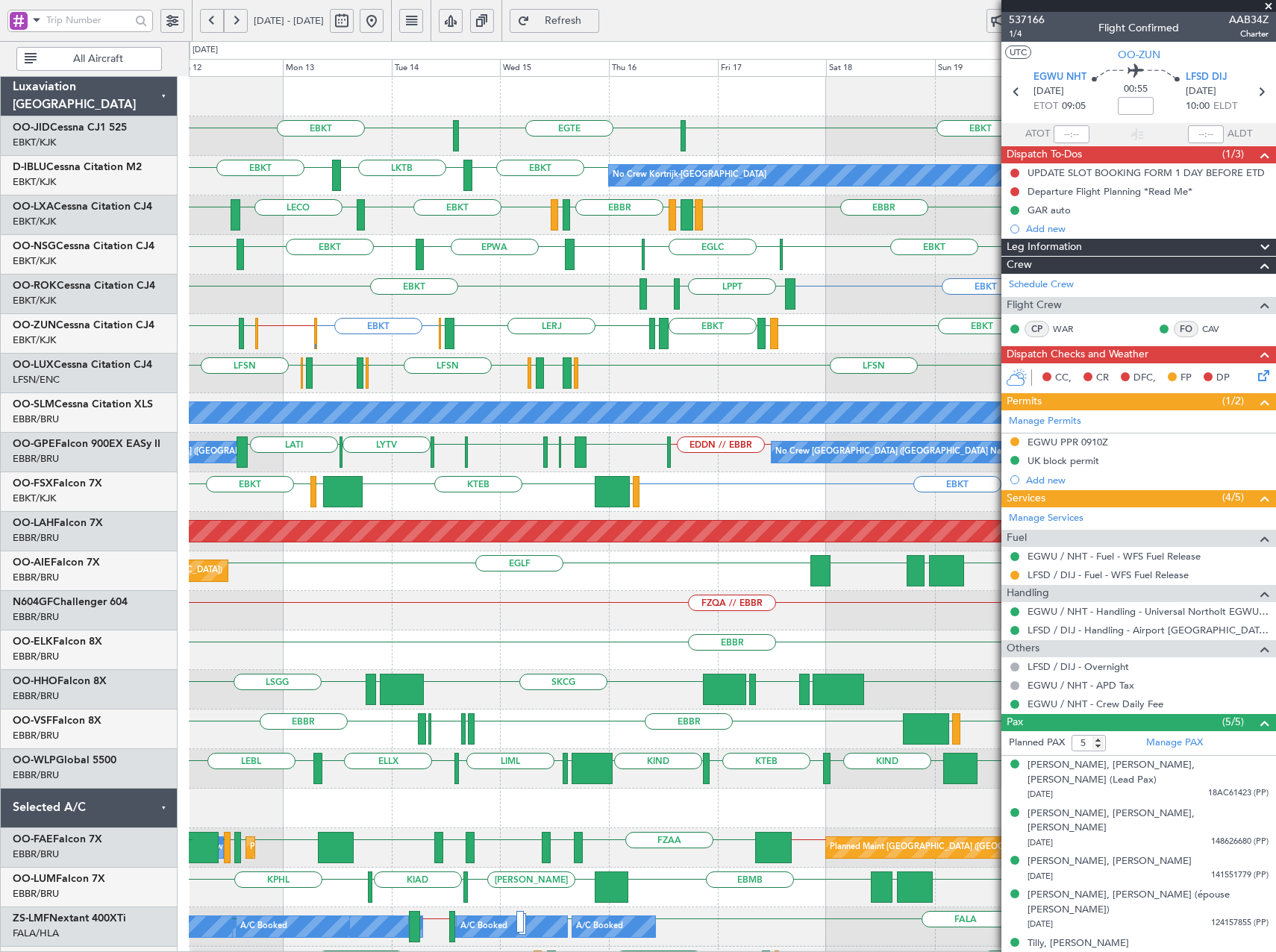
click at [616, 343] on div "EBKT EBKT [GEOGRAPHIC_DATA] No Crew No Crew Kortrijk-[GEOGRAPHIC_DATA] EBKT LKT…" at bounding box center [732, 631] width 1087 height 1107
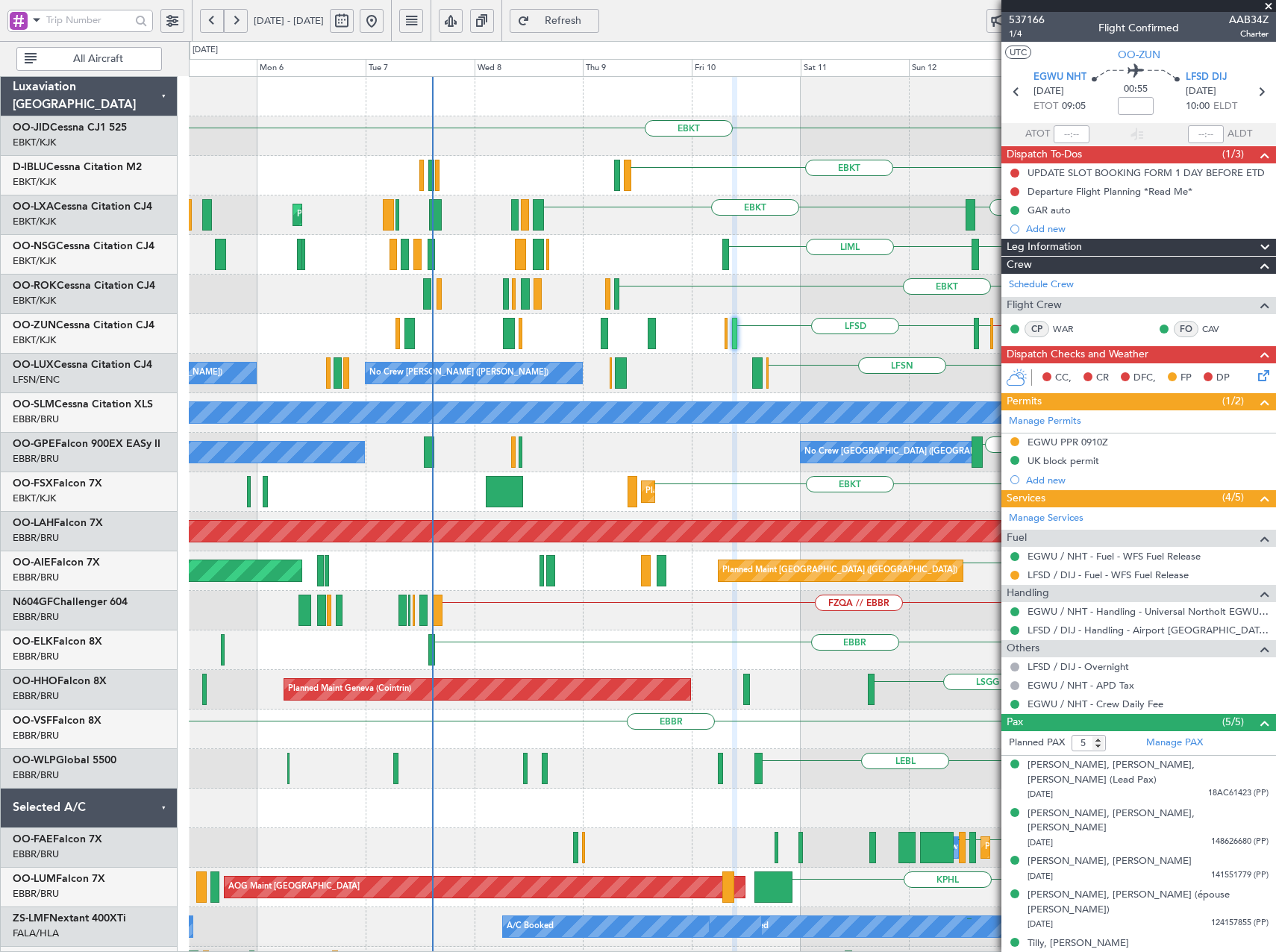
click at [1173, 273] on fb-app "[DATE] - [DATE] Refresh Quick Links All Aircraft EBKT [GEOGRAPHIC_DATA] EBKT LK…" at bounding box center [638, 486] width 1276 height 934
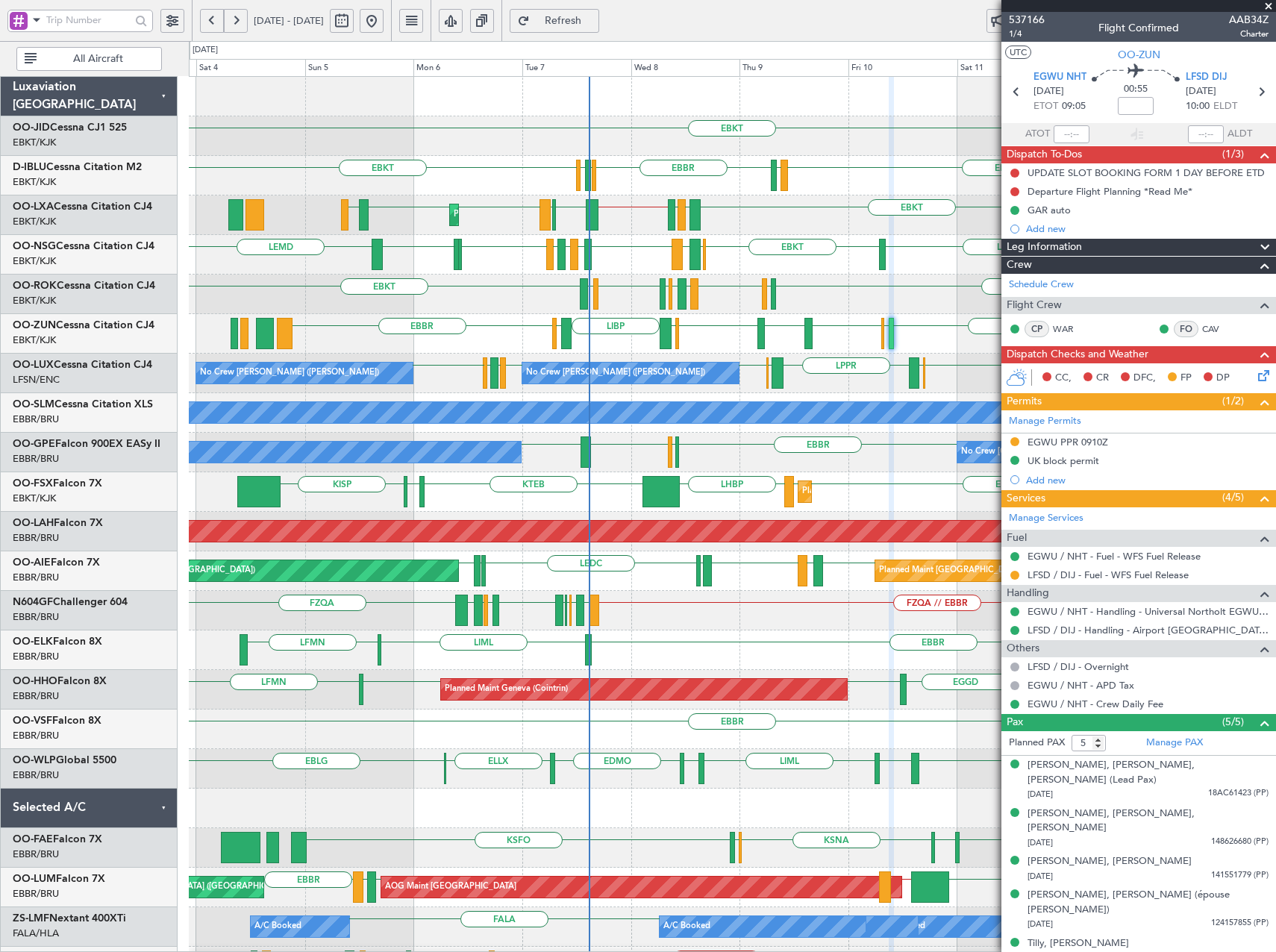
click at [535, 333] on div "EBKT EBKT // EGWU LIMP EBKT EGGW LIBP EGGW [GEOGRAPHIC_DATA] [GEOGRAPHIC_DATA] …" at bounding box center [732, 334] width 1087 height 40
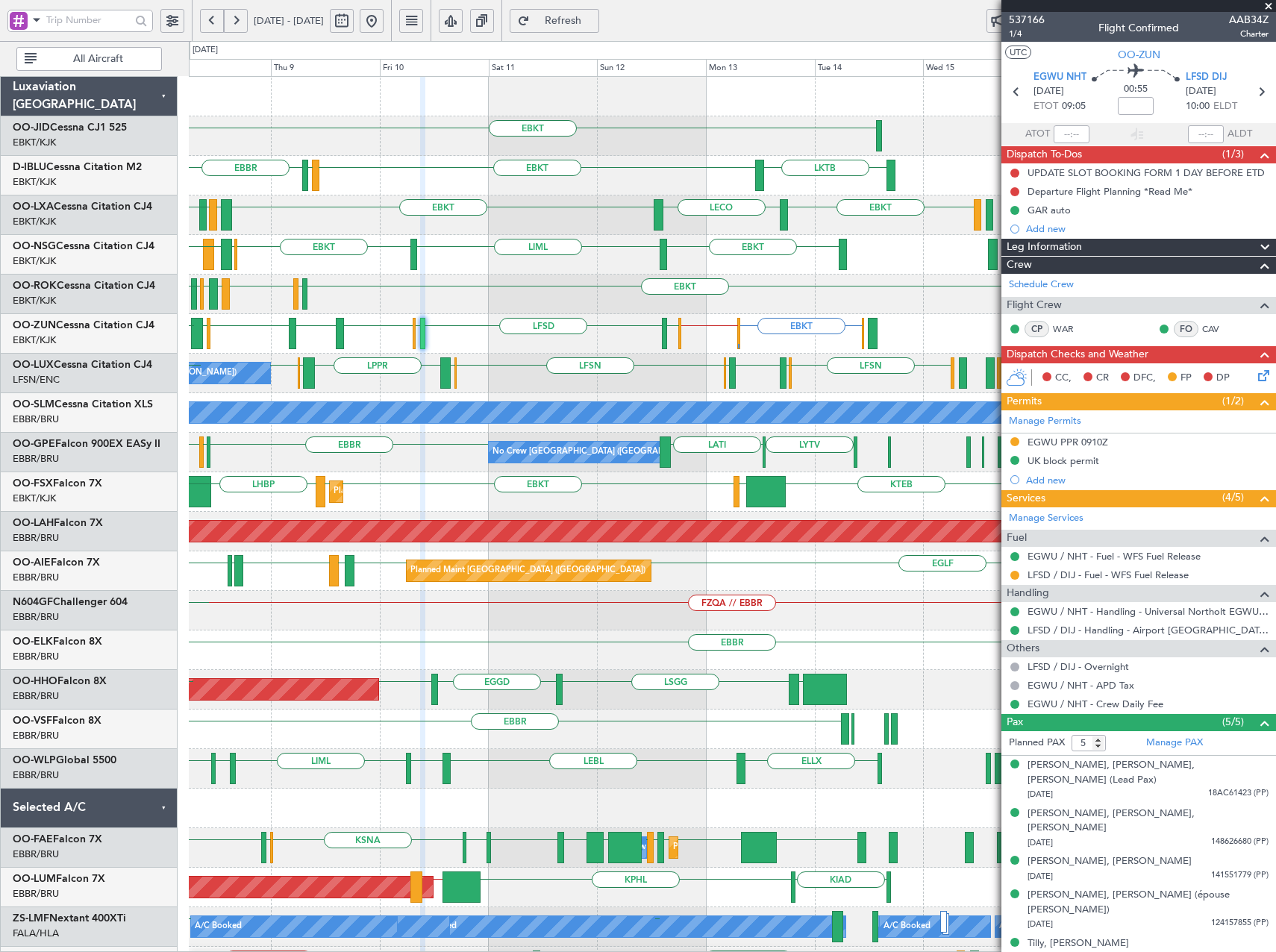
click at [390, 380] on div "EBKT [GEOGRAPHIC_DATA] LKTB EBKT LSGS No Crew Kortrijk-[GEOGRAPHIC_DATA] EDDK E…" at bounding box center [732, 572] width 1087 height 989
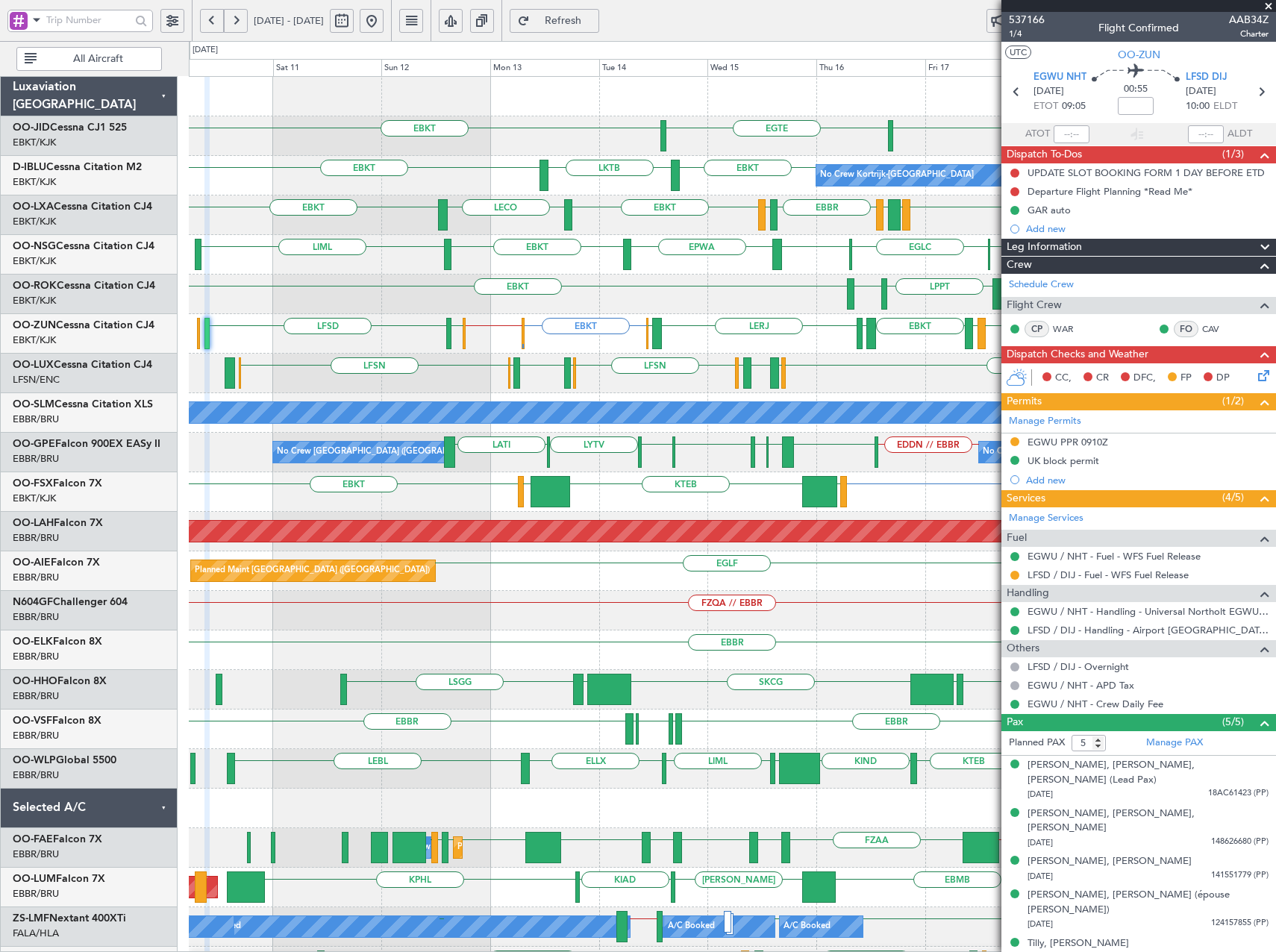
click at [678, 335] on div "EBKT EBKT [GEOGRAPHIC_DATA] No Crew Kortrijk-[GEOGRAPHIC_DATA] LKTB EBKT EBKT E…" at bounding box center [732, 631] width 1087 height 1107
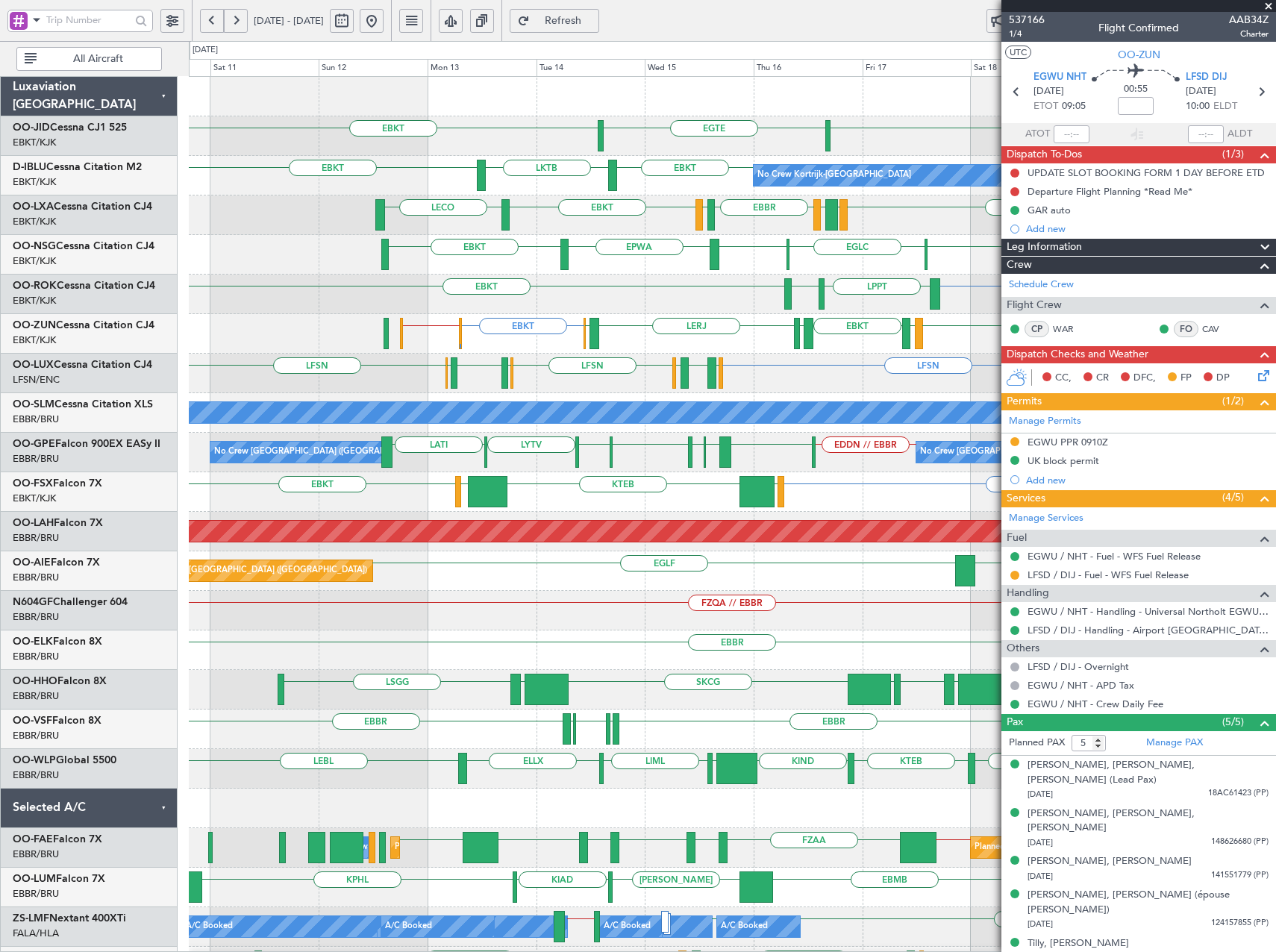
click at [575, 384] on div "EBKT [GEOGRAPHIC_DATA] EBKT EBKT LKTB EBKT No Crew Kortrijk-[GEOGRAPHIC_DATA] E…" at bounding box center [732, 631] width 1087 height 1107
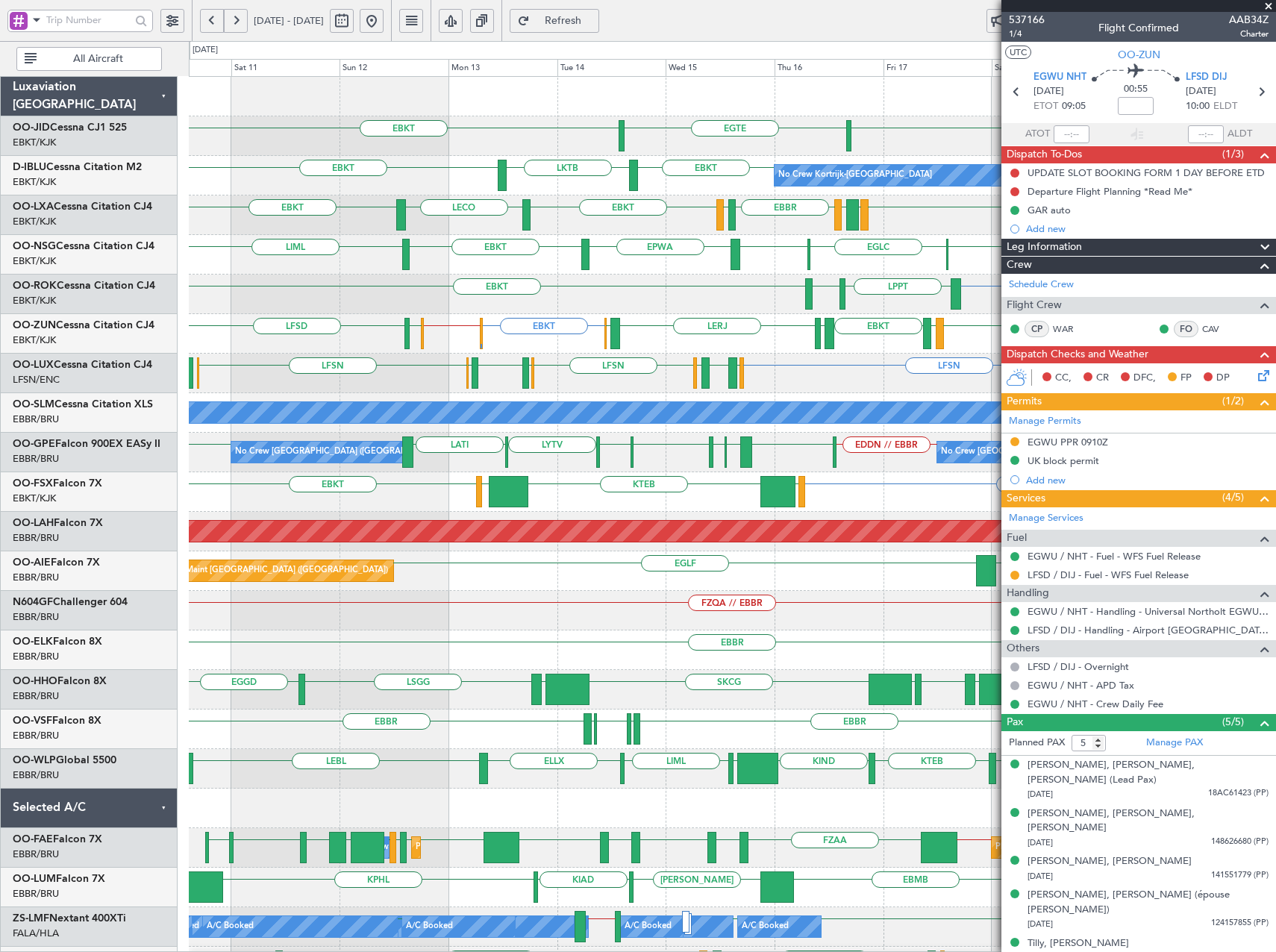
click at [944, 228] on div "EBBR // EBKT [GEOGRAPHIC_DATA] LFML EGPH [GEOGRAPHIC_DATA] LFTH EBKT EBKT GMMX …" at bounding box center [732, 216] width 1087 height 40
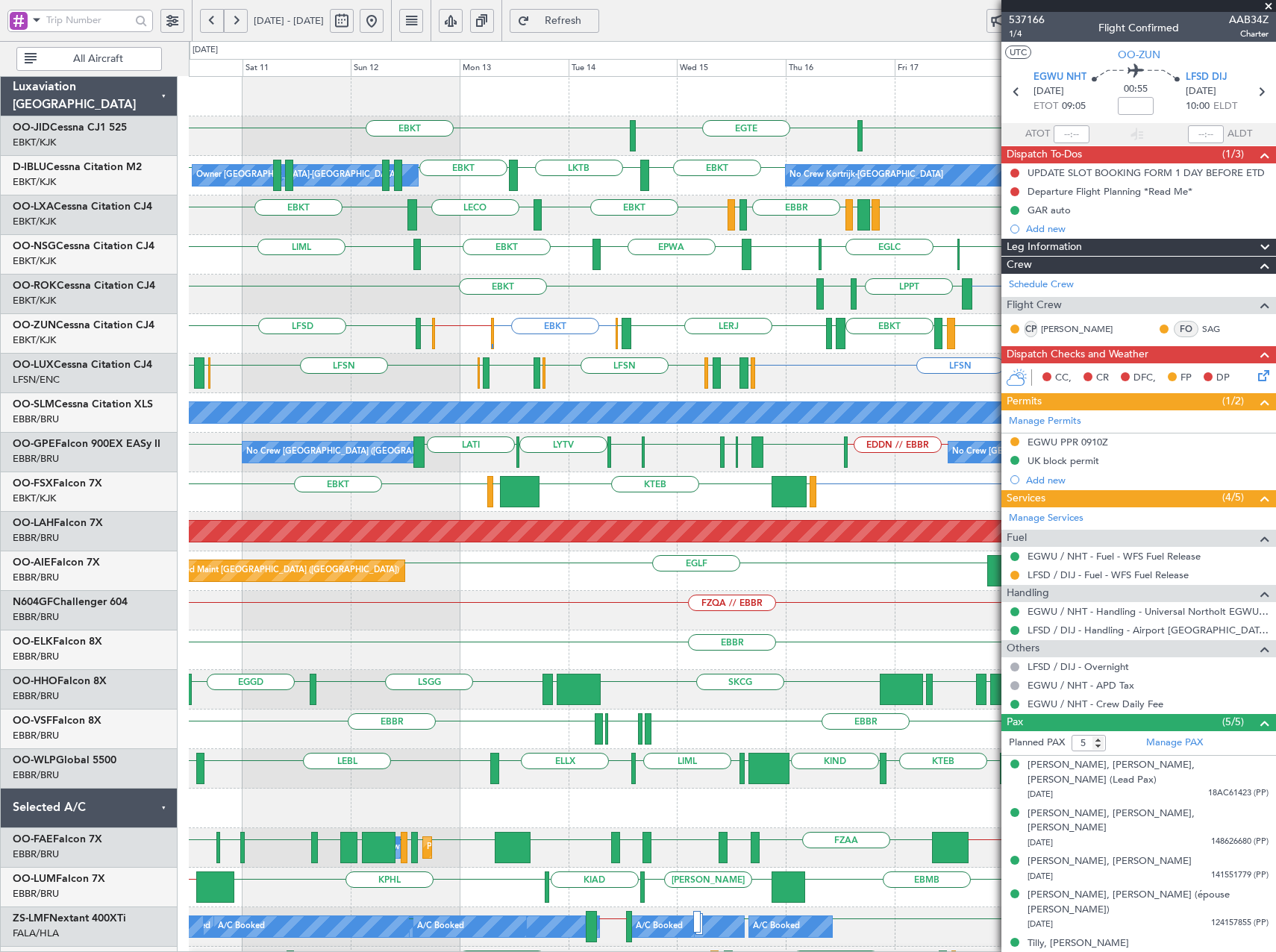
click at [73, 342] on div "EBKT [GEOGRAPHIC_DATA] EBKT EBKT LKTB EBKT EBKT No Crew Kortrijk-[GEOGRAPHIC_DA…" at bounding box center [638, 496] width 1276 height 911
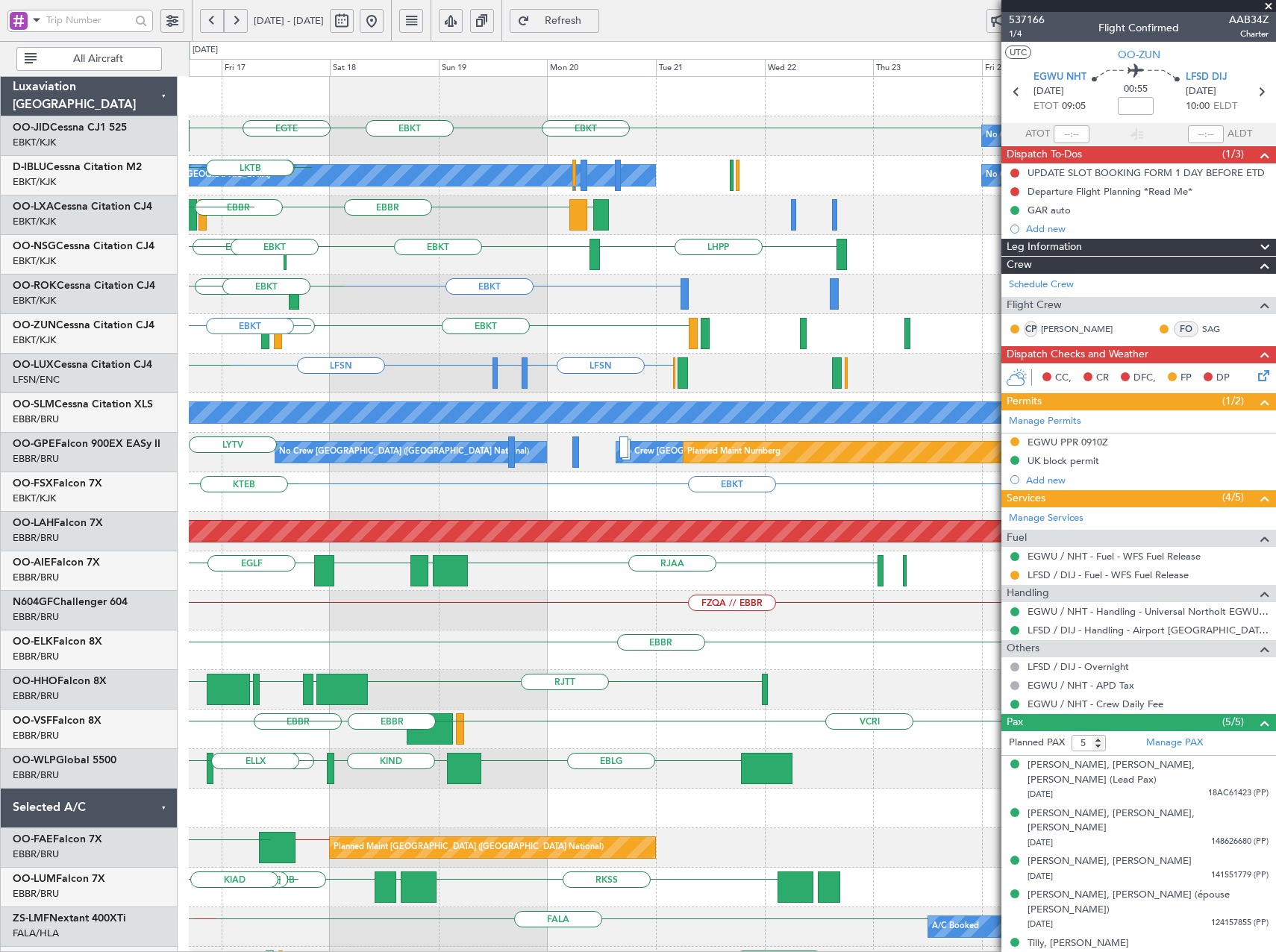
click at [95, 325] on div "EBKT No Crew [GEOGRAPHIC_DATA] EBKT No Crew Kortrijk-[GEOGRAPHIC_DATA] No Crew …" at bounding box center [638, 496] width 1276 height 911
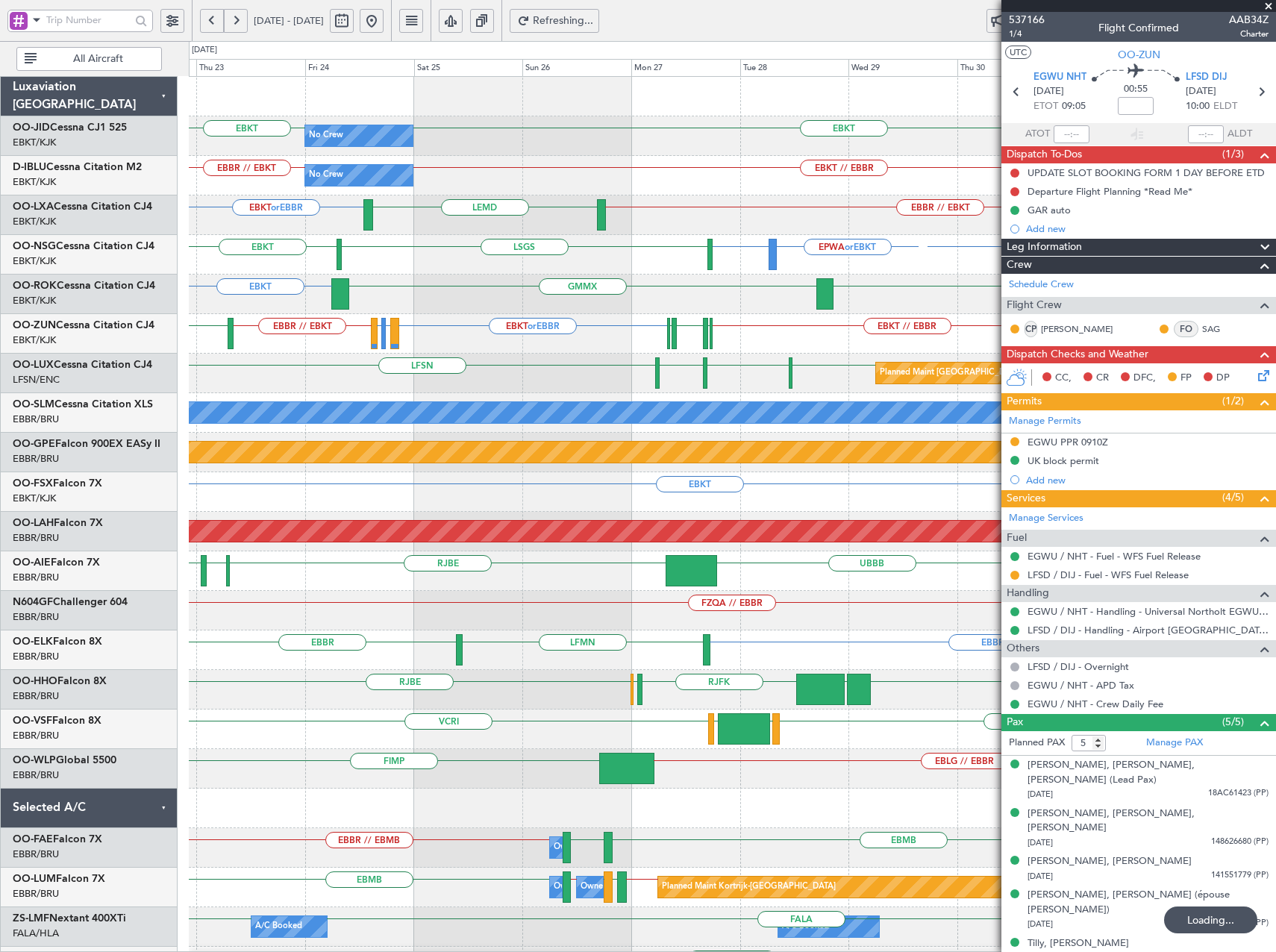
click at [351, 322] on div "No Crew EBKT EBKT No Crew EBKT // EBBR EBBR // EBKT No Crew Kortrijk-[GEOGRAPHI…" at bounding box center [732, 631] width 1087 height 1107
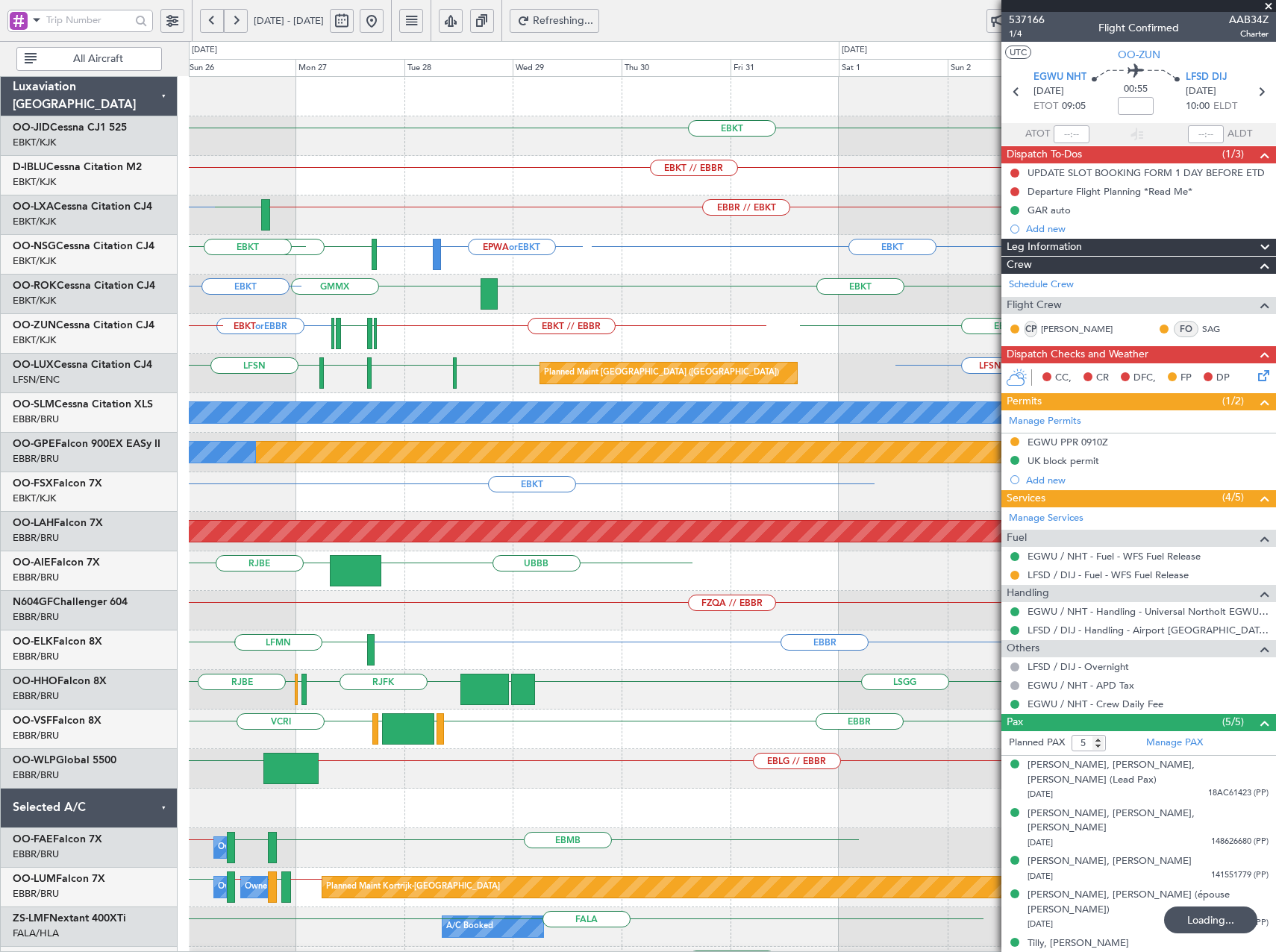
click at [537, 267] on div "EPWA or EBKT EBKT EBKT LSGS EBKT" at bounding box center [732, 255] width 1087 height 40
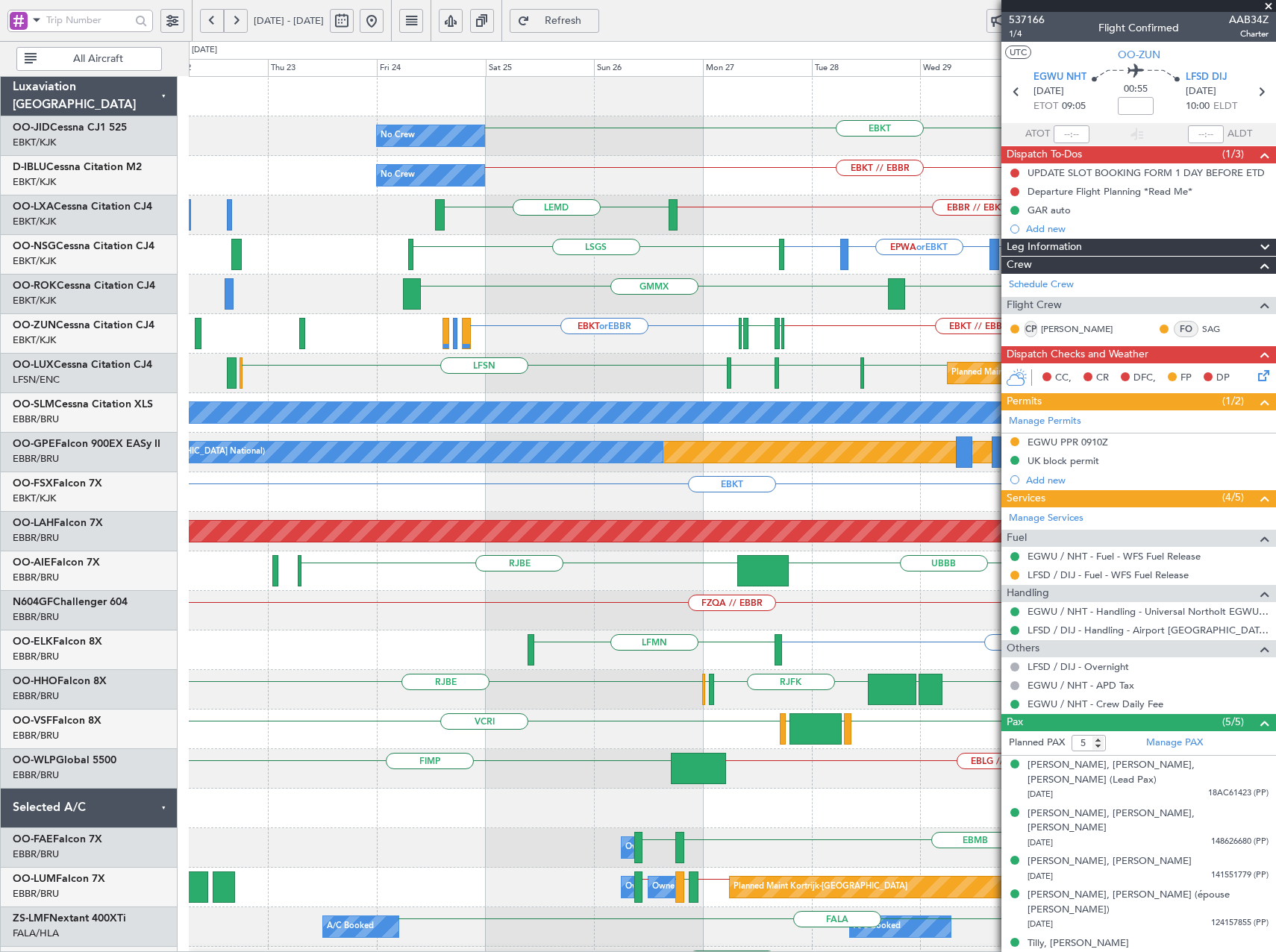
click at [746, 319] on div "EBKT No Crew EBKT // EBBR No Crew No Crew Kortrijk-[GEOGRAPHIC_DATA] EBBR // EB…" at bounding box center [732, 611] width 1087 height 1068
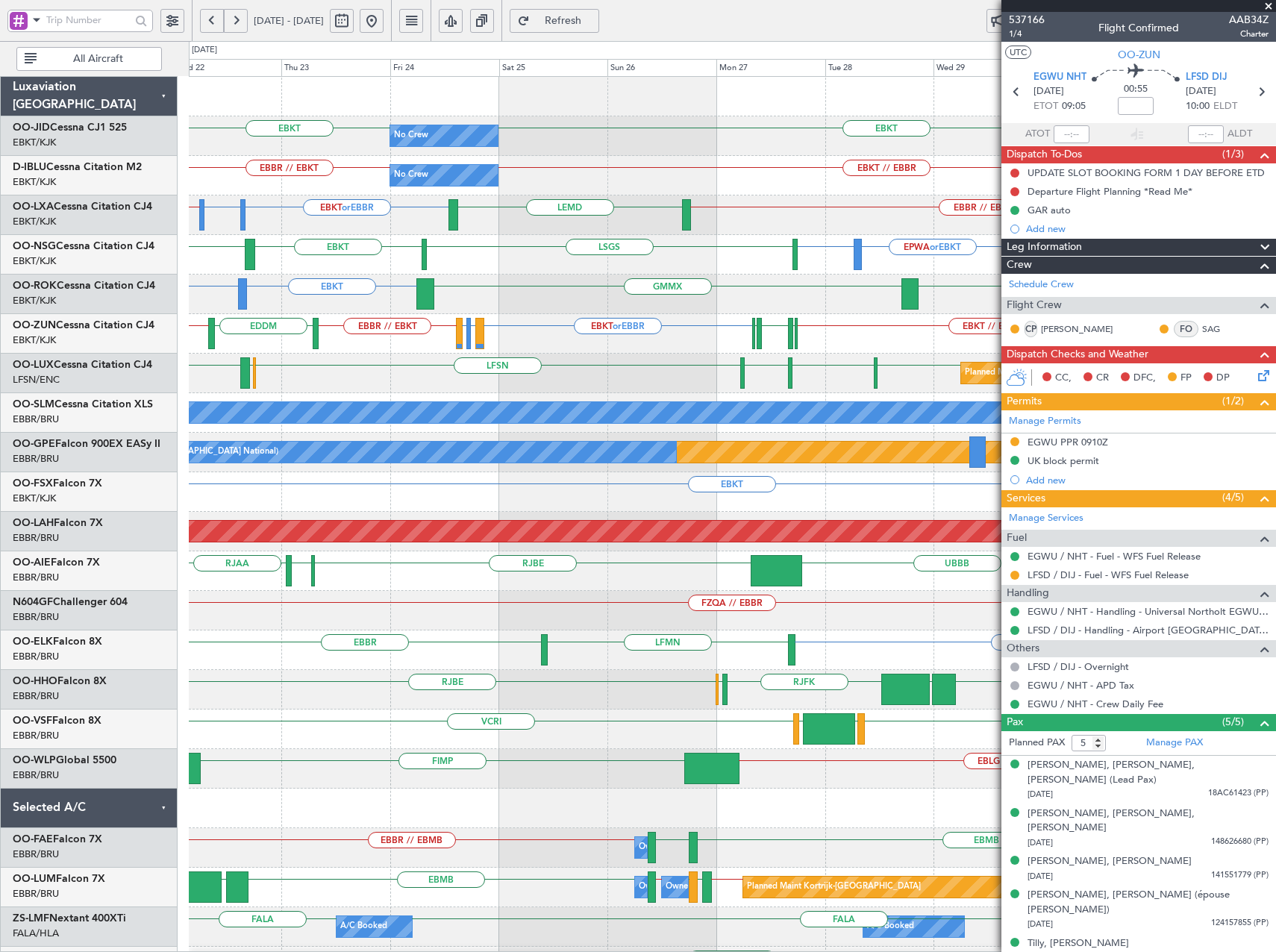
click at [383, 23] on button at bounding box center [371, 21] width 24 height 24
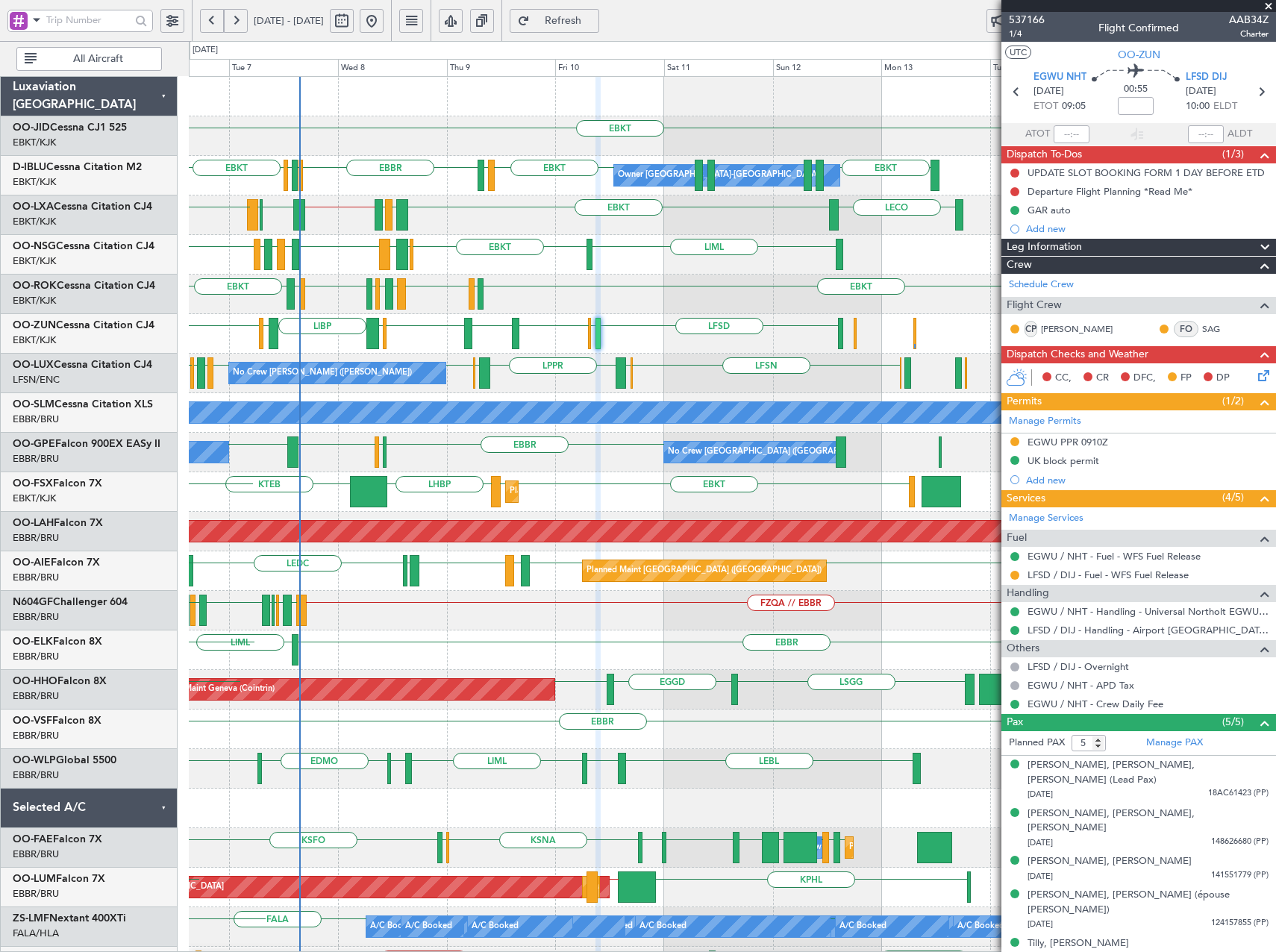
click at [520, 332] on div "EBKT EBKT EBKT EBKT LSGS [GEOGRAPHIC_DATA] EGGW EDDK Owner [GEOGRAPHIC_DATA]-[G…" at bounding box center [732, 572] width 1087 height 989
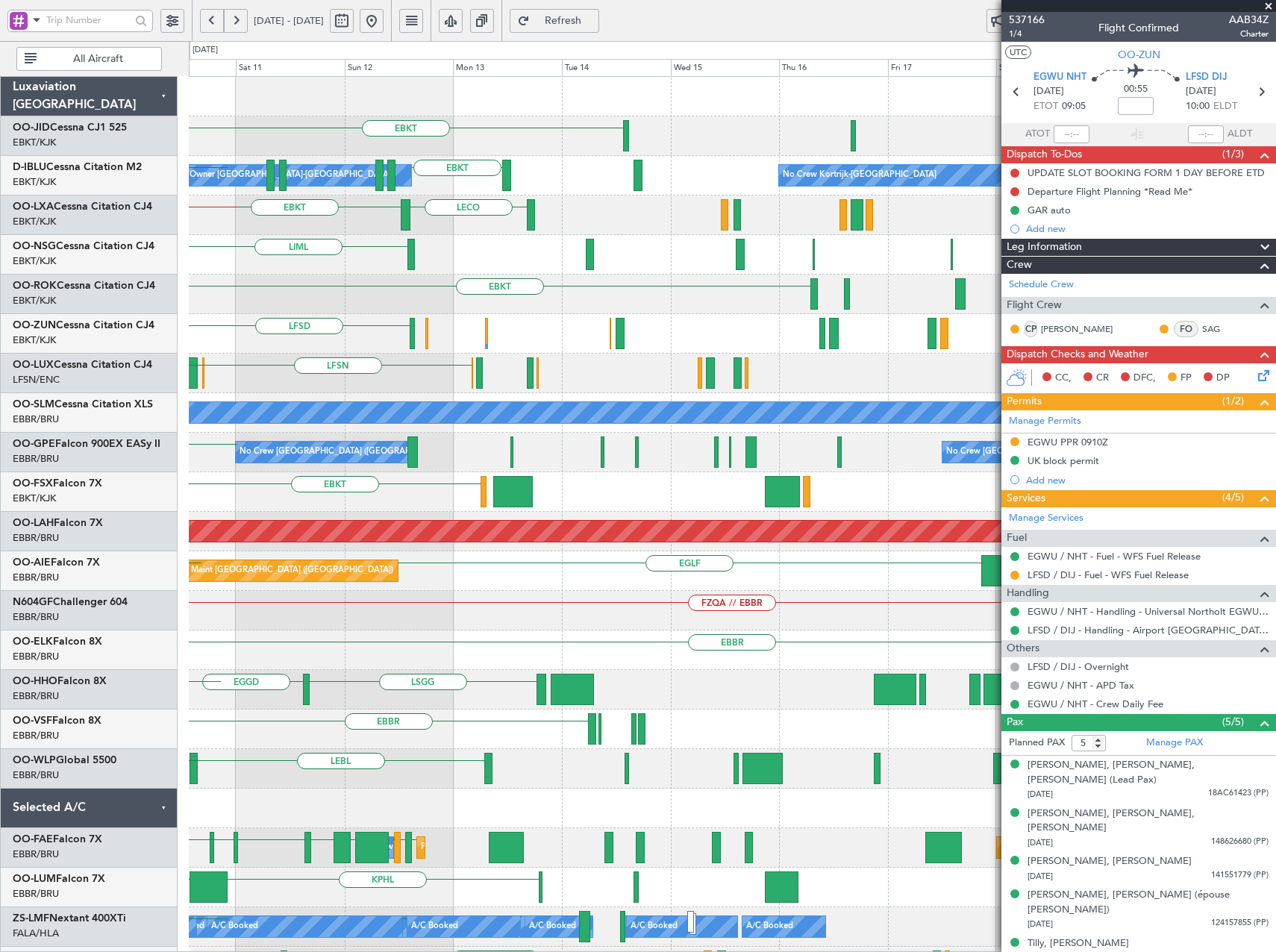
click at [437, 301] on div "EBKT EBKT EGGW LIRQ EBKT LFLX LFBD" at bounding box center [732, 295] width 1087 height 40
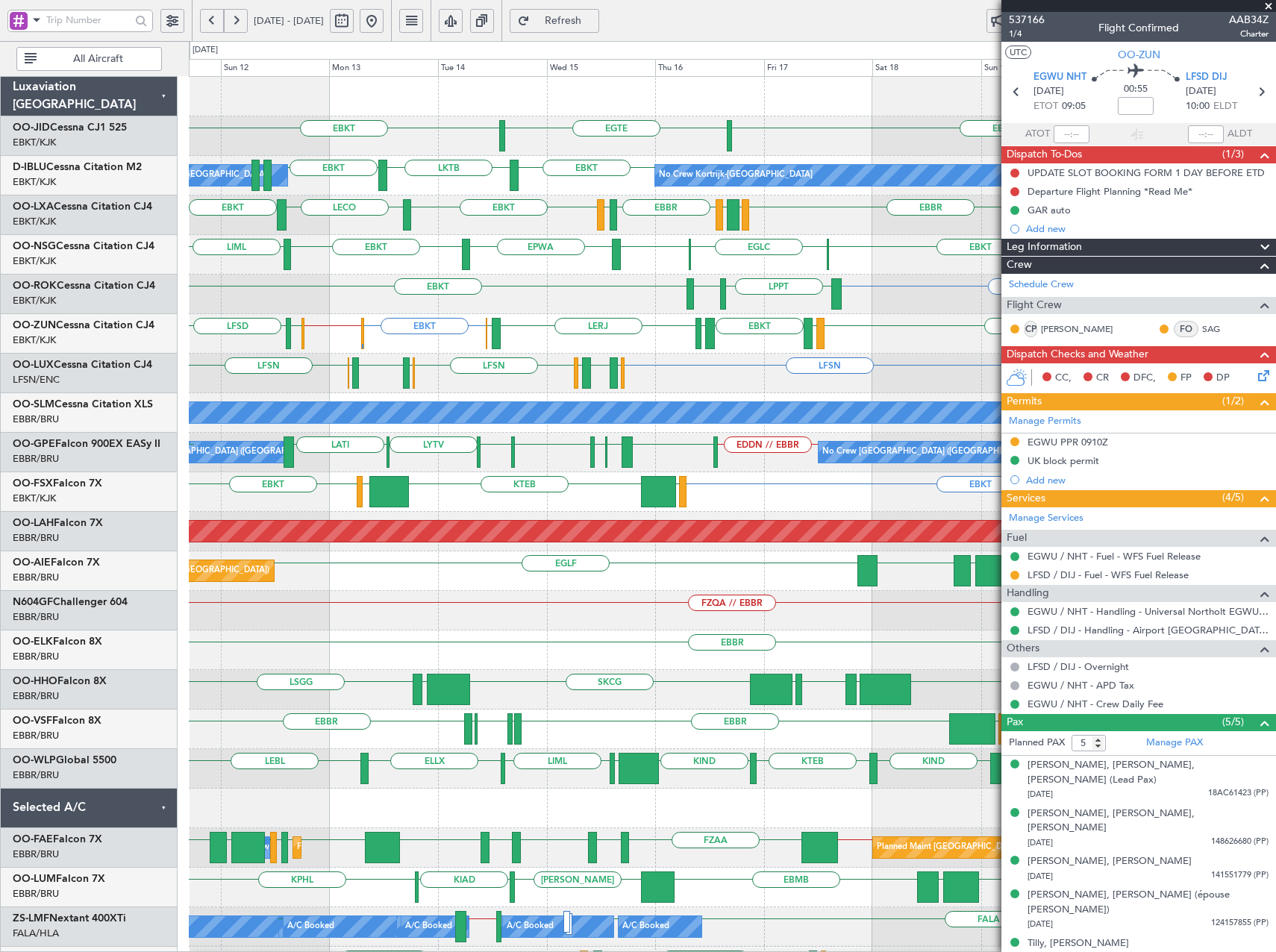
click at [835, 368] on div "EBKT [GEOGRAPHIC_DATA] EBKT No Crew Owner [GEOGRAPHIC_DATA]-[GEOGRAPHIC_DATA] N…" at bounding box center [732, 631] width 1087 height 1107
